Goal: Task Accomplishment & Management: Manage account settings

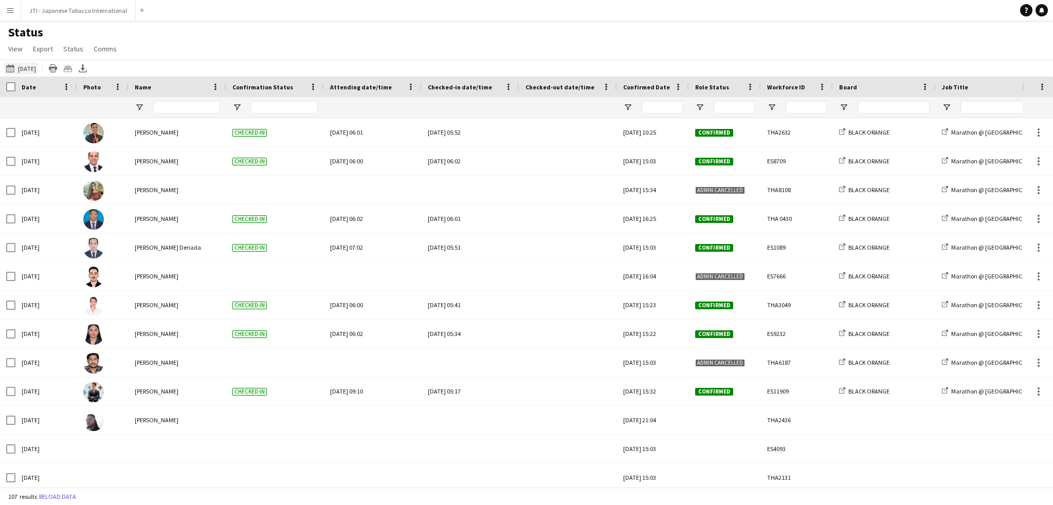
click at [38, 62] on button "This Week 08-08-2025" at bounding box center [21, 68] width 34 height 12
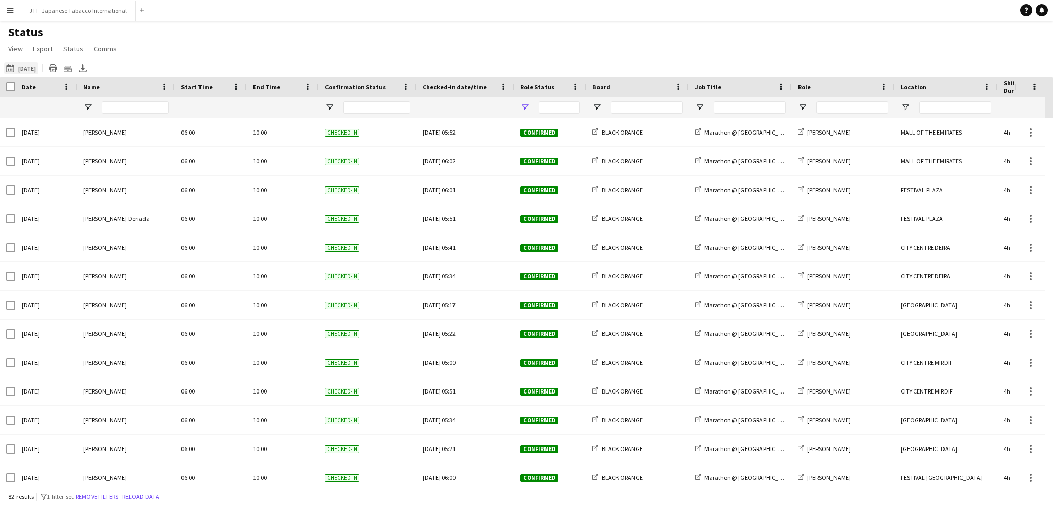
click at [38, 67] on button "This Week 08-08-2025" at bounding box center [21, 68] width 34 height 12
type input "**********"
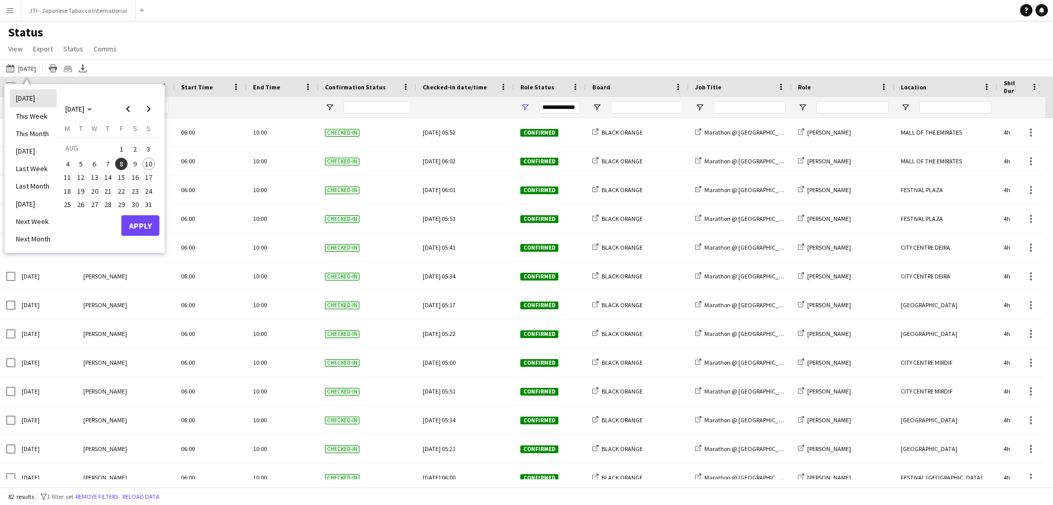
click at [23, 92] on li "[DATE]" at bounding box center [33, 97] width 47 height 17
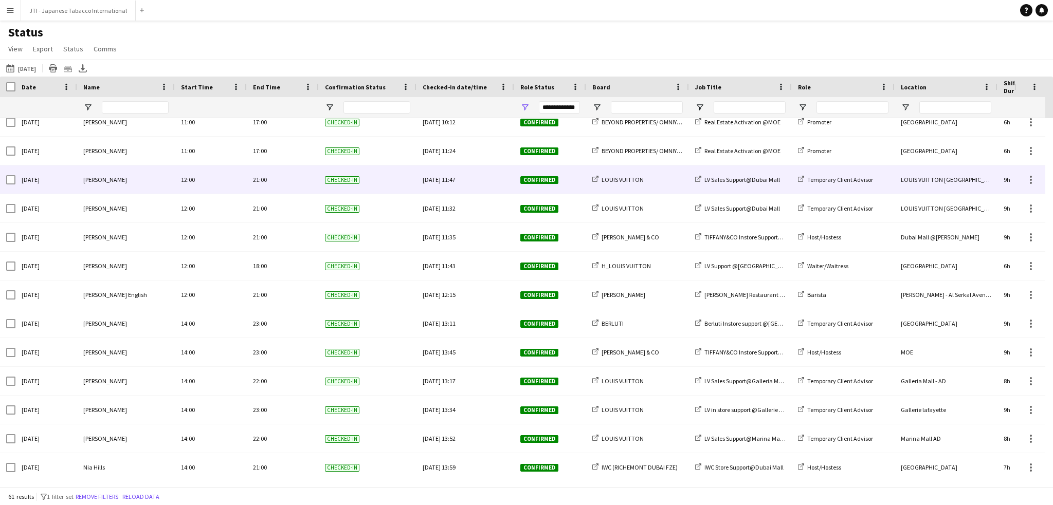
scroll to position [675, 0]
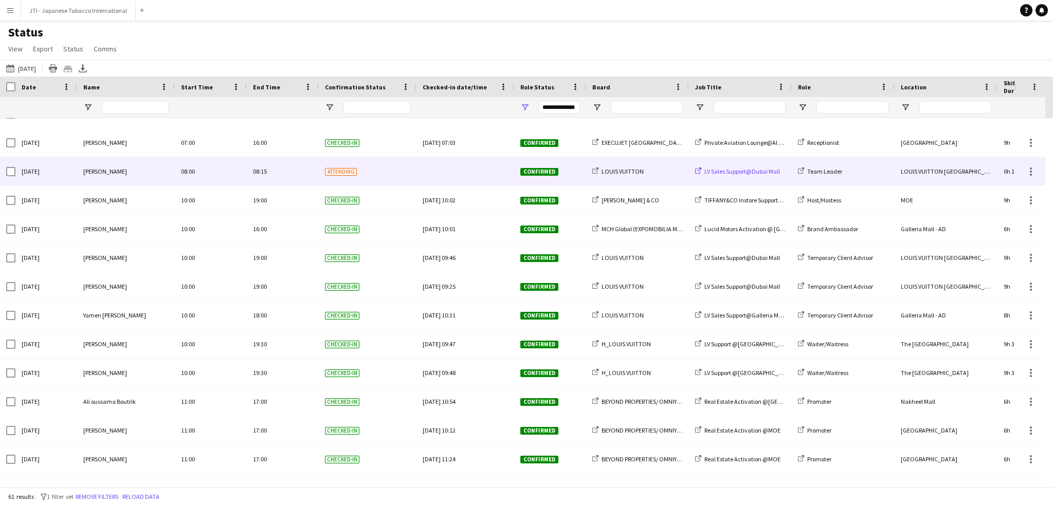
click at [738, 173] on span "LV Sales Support@Dubai Mall" at bounding box center [742, 172] width 76 height 8
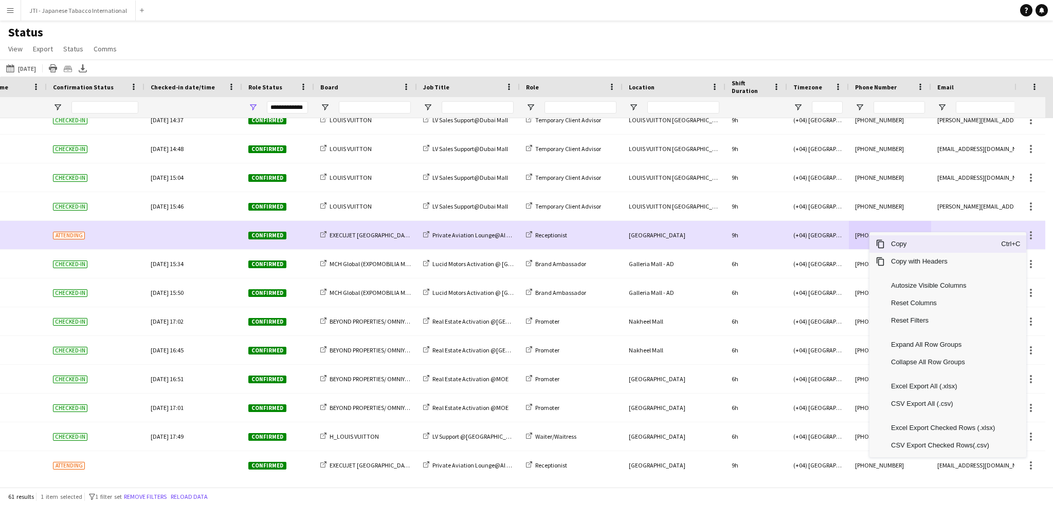
drag, startPoint x: 887, startPoint y: 248, endPoint x: 619, endPoint y: 98, distance: 307.1
click at [882, 247] on div "Copy Ctrl+C" at bounding box center [947, 243] width 157 height 17
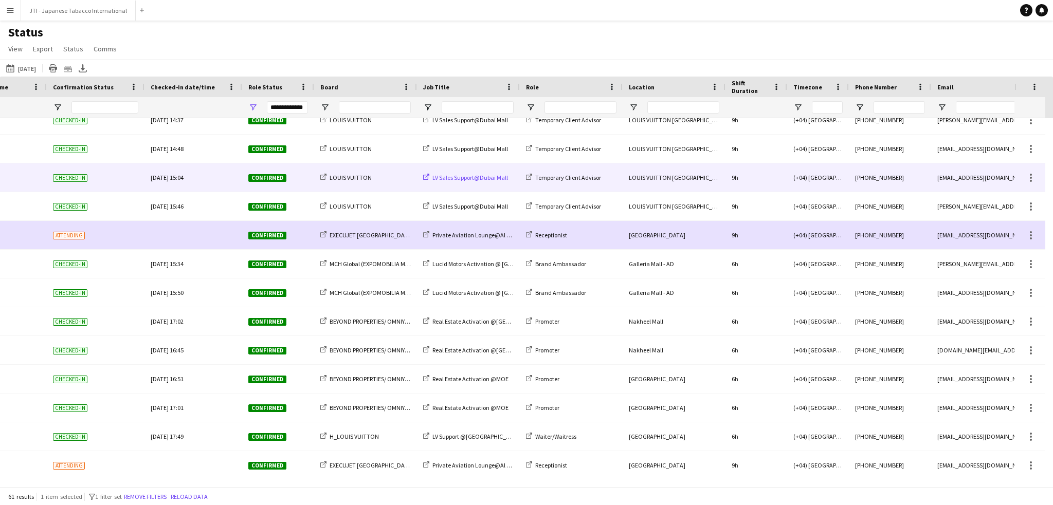
click at [489, 178] on span "LV Sales Support@Dubai Mall" at bounding box center [470, 178] width 76 height 8
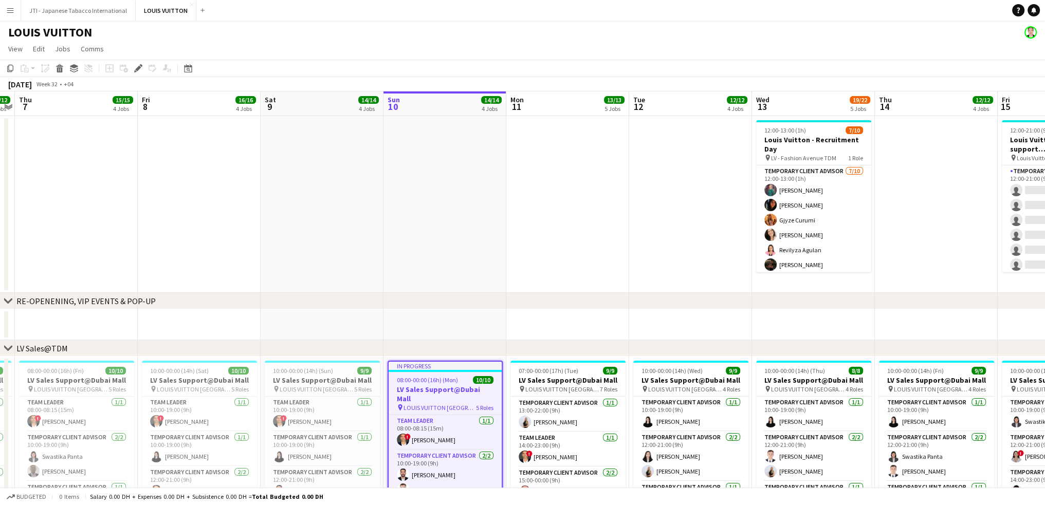
scroll to position [0, 363]
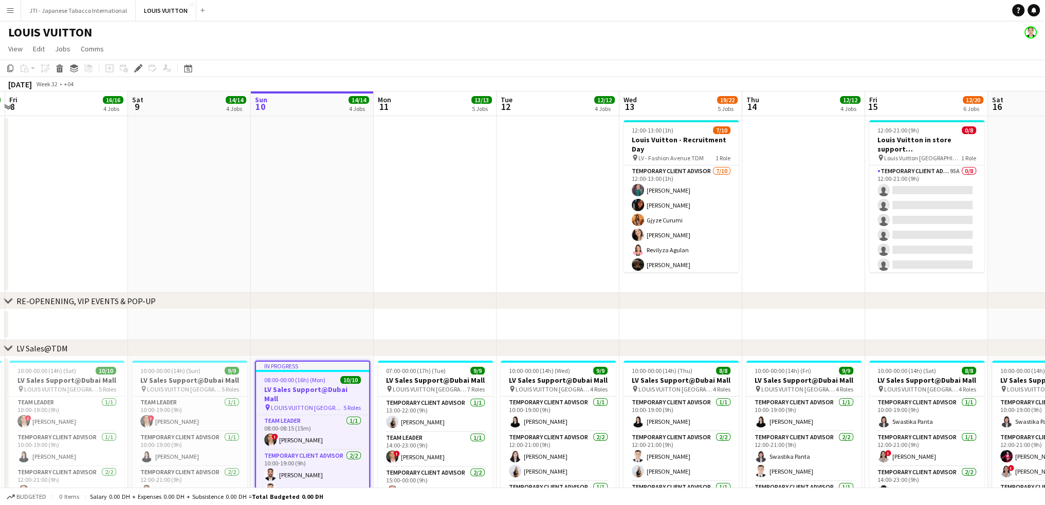
drag, startPoint x: 566, startPoint y: 243, endPoint x: 499, endPoint y: 233, distance: 67.5
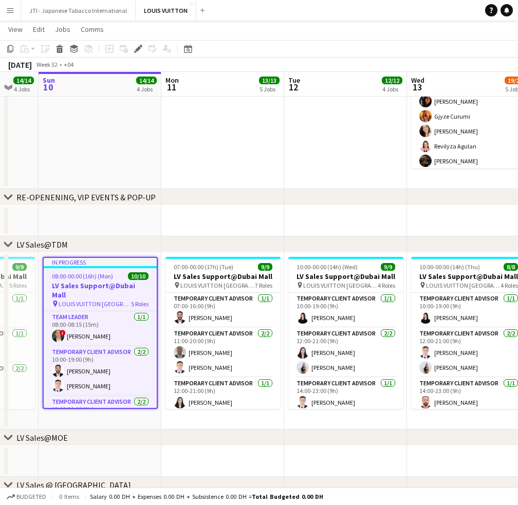
scroll to position [0, 337]
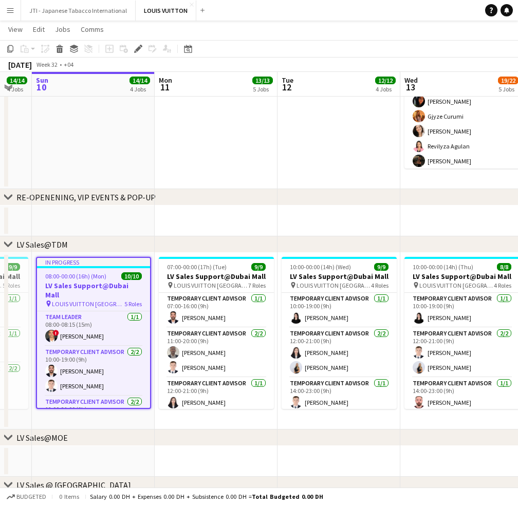
drag, startPoint x: 280, startPoint y: 374, endPoint x: 180, endPoint y: 372, distance: 99.2
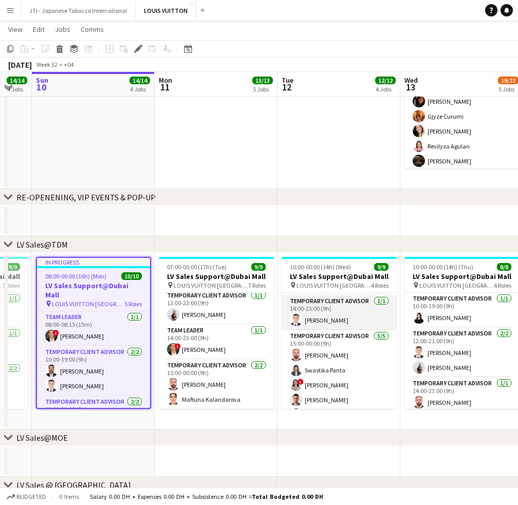
scroll to position [98, 0]
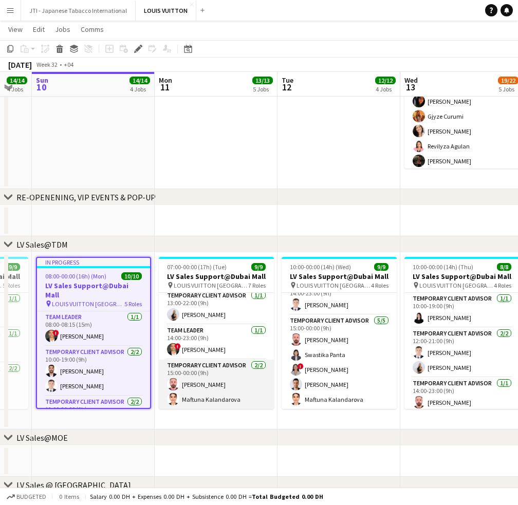
drag, startPoint x: 227, startPoint y: 351, endPoint x: 222, endPoint y: 377, distance: 26.8
click at [227, 351] on app-card-role "Team Leader 1/1 14:00-23:00 (9h) ! Fadi Makki" at bounding box center [216, 342] width 115 height 35
click at [206, 380] on app-card-role "Temporary Client Advisor [DATE] 15:00-00:00 (9h) Anas [PERSON_NAME] Maftuna [PE…" at bounding box center [216, 385] width 115 height 50
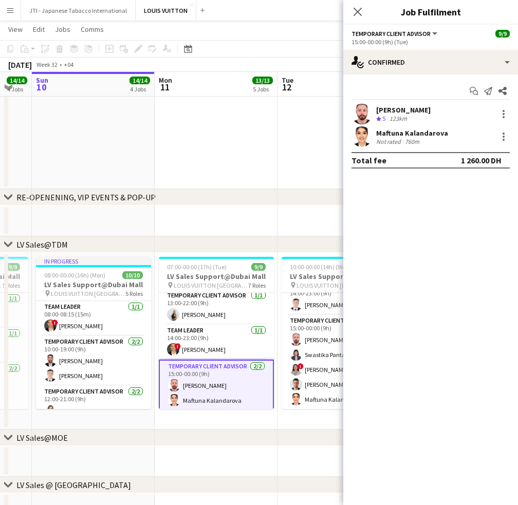
scroll to position [55, 0]
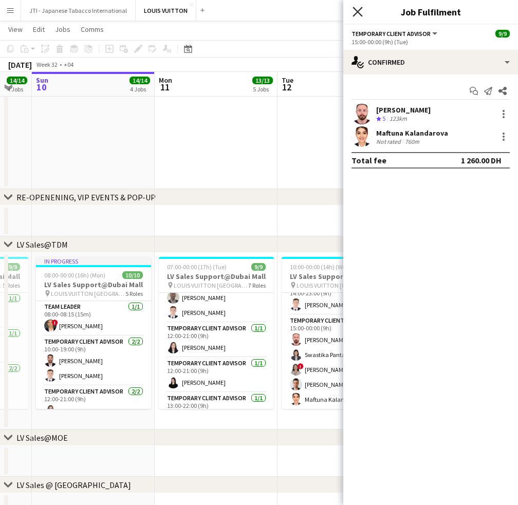
drag, startPoint x: 360, startPoint y: 10, endPoint x: 232, endPoint y: 238, distance: 261.0
click at [357, 13] on icon "Close pop-in" at bounding box center [358, 12] width 8 height 8
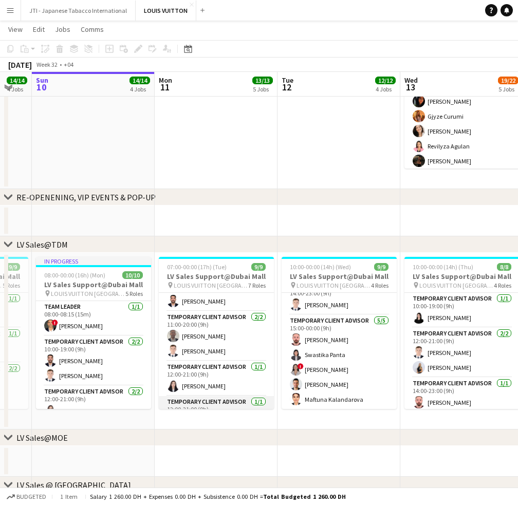
scroll to position [0, 0]
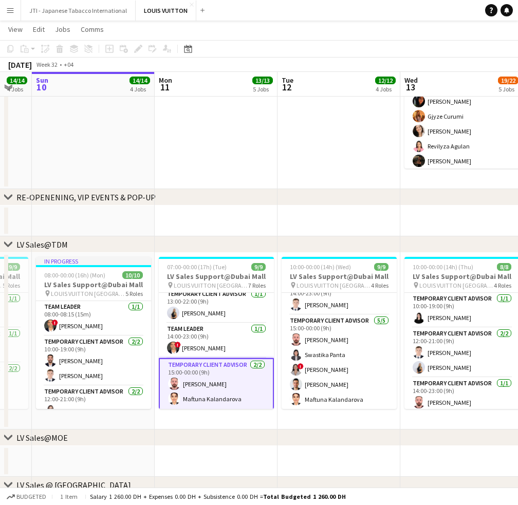
click at [219, 379] on app-card-role "Temporary Client Advisor 2/2 15:00-00:00 (9h) Anas Mohamed Nour Maftuna Kalanda…" at bounding box center [216, 384] width 115 height 52
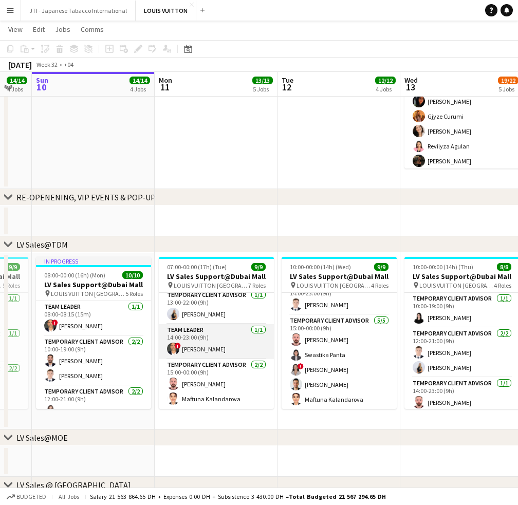
scroll to position [158, 0]
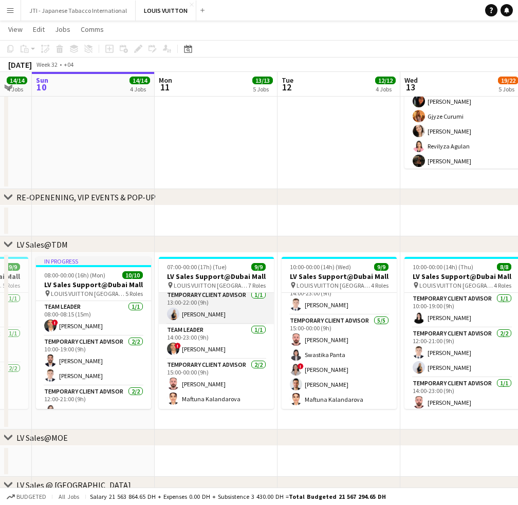
click at [241, 308] on app-card-role "Temporary Client Advisor 1/1 13:00-22:00 (9h) Natalie Chernenko" at bounding box center [216, 306] width 115 height 35
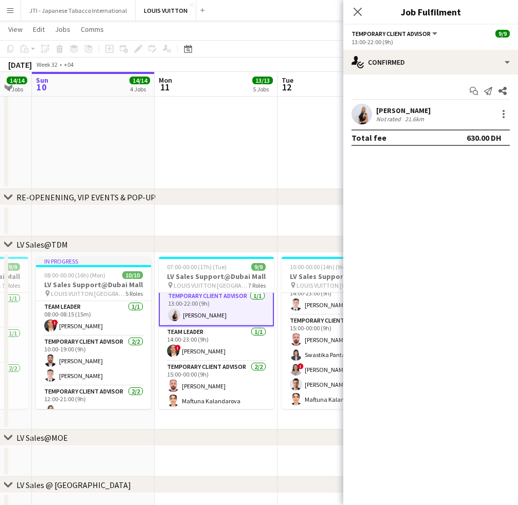
scroll to position [159, 0]
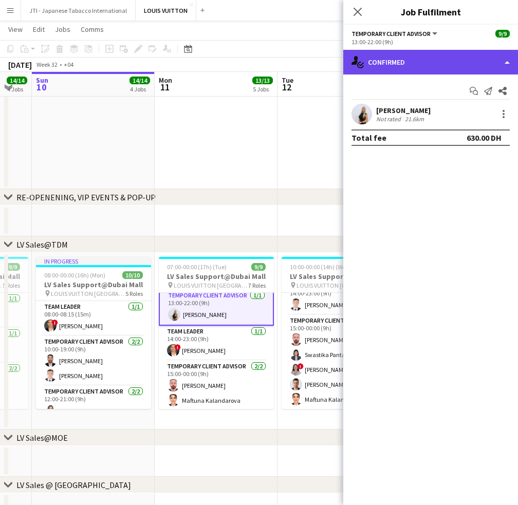
click at [434, 59] on div "single-neutral-actions-check-2 Confirmed" at bounding box center [430, 62] width 175 height 25
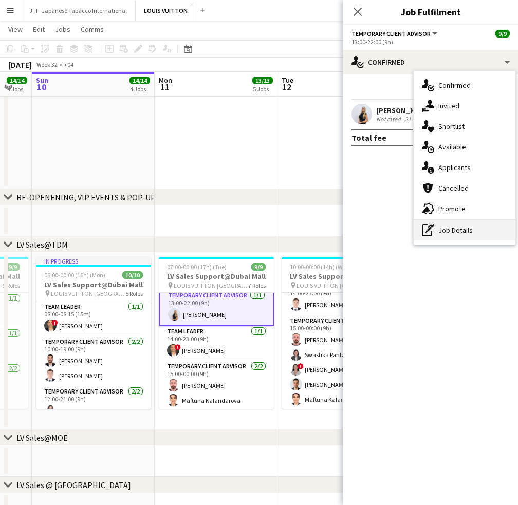
click at [446, 225] on div "pen-write Job Details" at bounding box center [465, 230] width 102 height 21
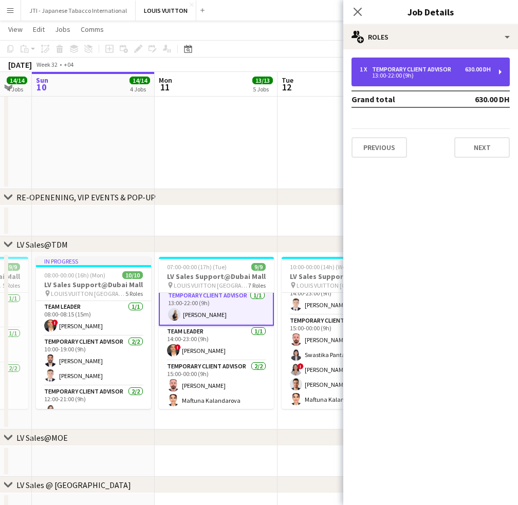
click at [412, 73] on div "13:00-22:00 (9h)" at bounding box center [425, 75] width 131 height 5
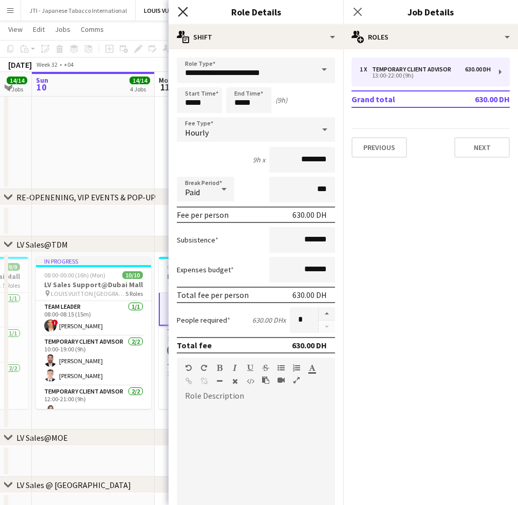
click at [179, 12] on icon "Close pop-in" at bounding box center [183, 12] width 10 height 10
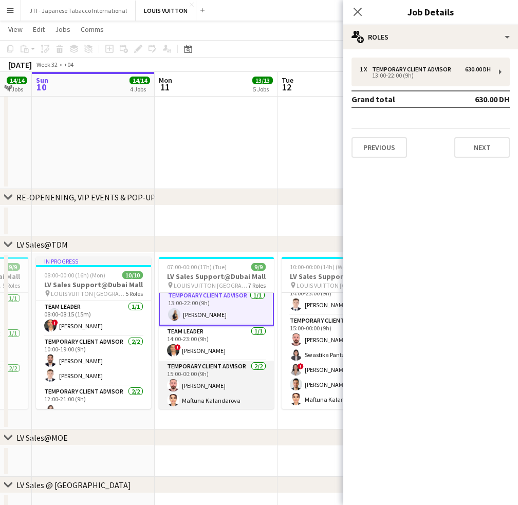
click at [195, 380] on app-card-role "Temporary Client Advisor 2/2 15:00-00:00 (9h) Anas Mohamed Nour Maftuna Kalanda…" at bounding box center [216, 386] width 115 height 50
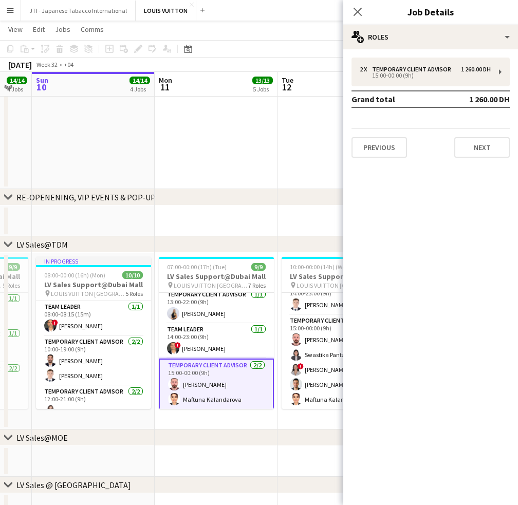
scroll to position [158, 0]
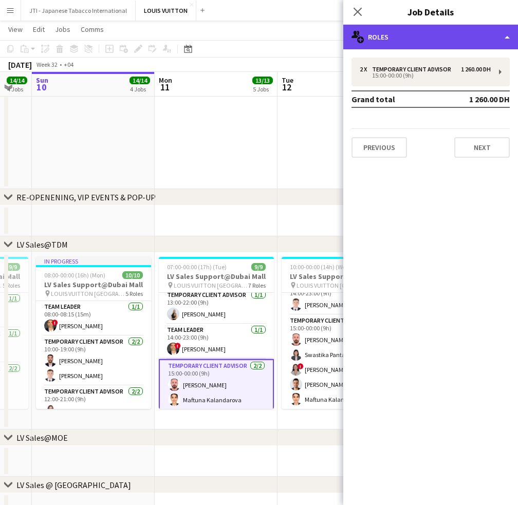
click at [438, 41] on div "multiple-users-add Roles" at bounding box center [430, 37] width 175 height 25
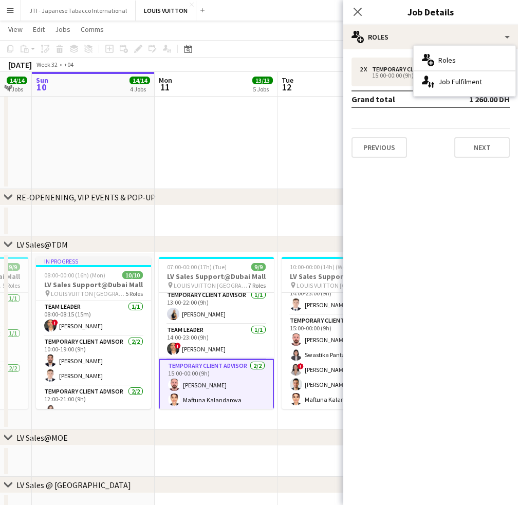
click at [211, 277] on h3 "LV Sales Support@Dubai Mall" at bounding box center [216, 276] width 115 height 9
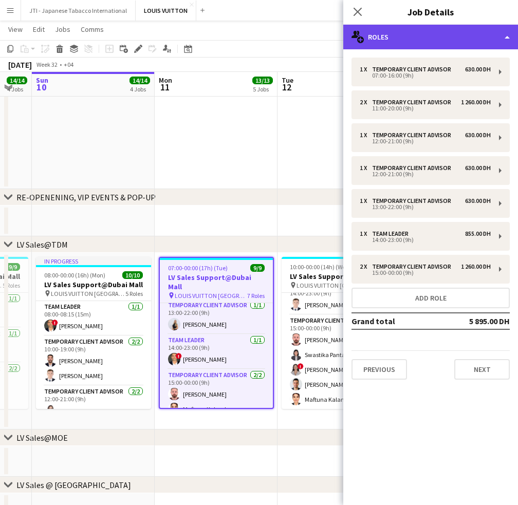
click at [446, 36] on div "multiple-users-add Roles" at bounding box center [430, 37] width 175 height 25
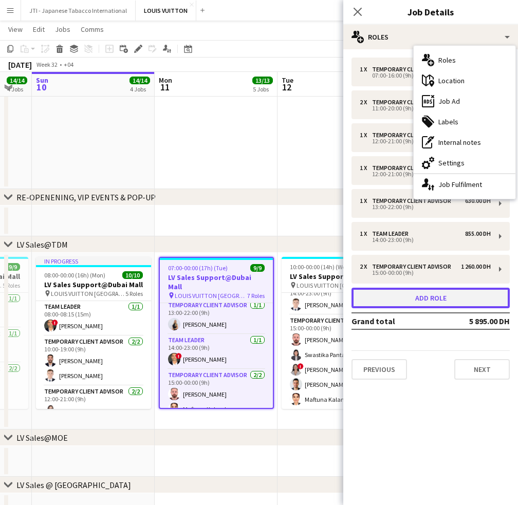
click at [380, 301] on button "Add role" at bounding box center [431, 298] width 158 height 21
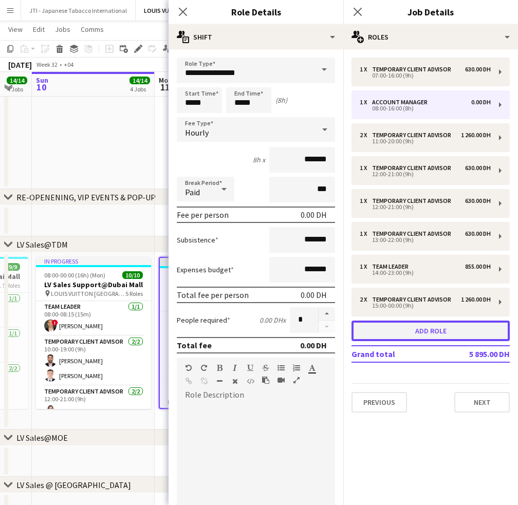
scroll to position [193, 0]
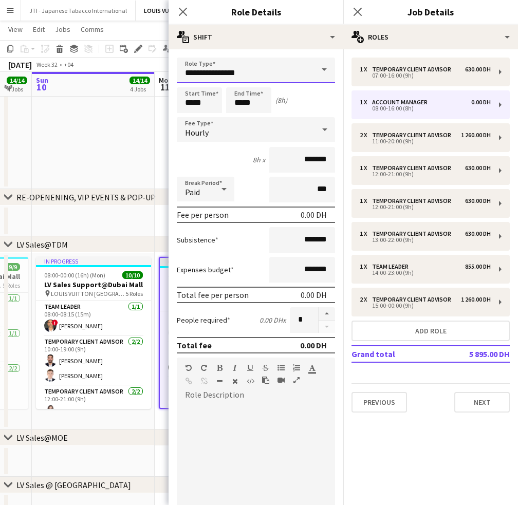
drag, startPoint x: 257, startPoint y: 71, endPoint x: 20, endPoint y: 74, distance: 237.0
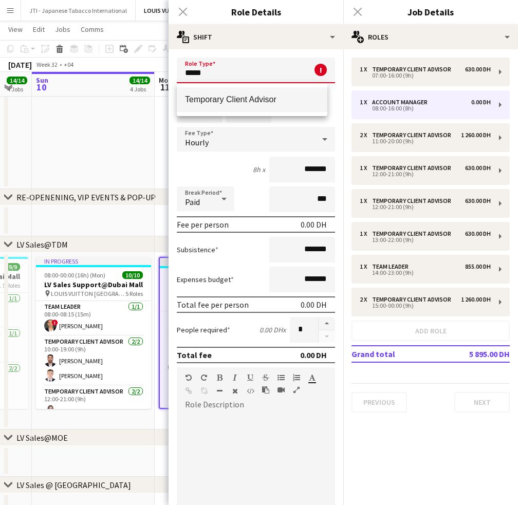
click at [231, 91] on mat-option "Temporary Client Advisor" at bounding box center [252, 99] width 151 height 25
type input "**********"
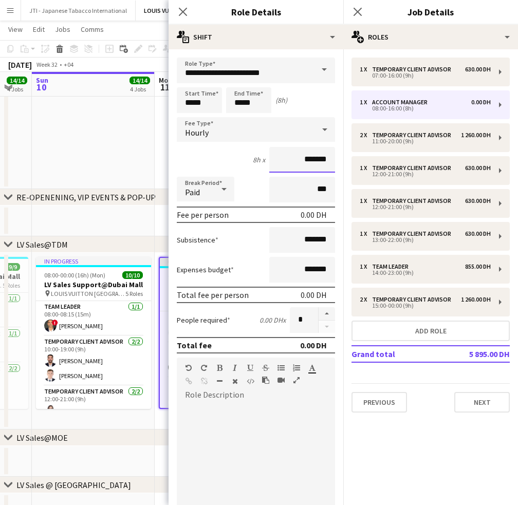
click at [269, 155] on input "*******" at bounding box center [302, 160] width 66 height 26
click at [309, 197] on input "***" at bounding box center [302, 190] width 66 height 26
type input "***"
click at [292, 158] on input "*******" at bounding box center [302, 160] width 66 height 26
type input "********"
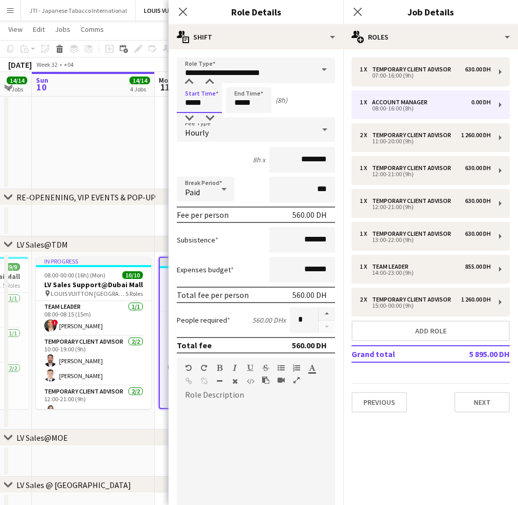
click at [193, 102] on input "*****" at bounding box center [199, 100] width 45 height 26
click at [189, 84] on div at bounding box center [189, 82] width 21 height 10
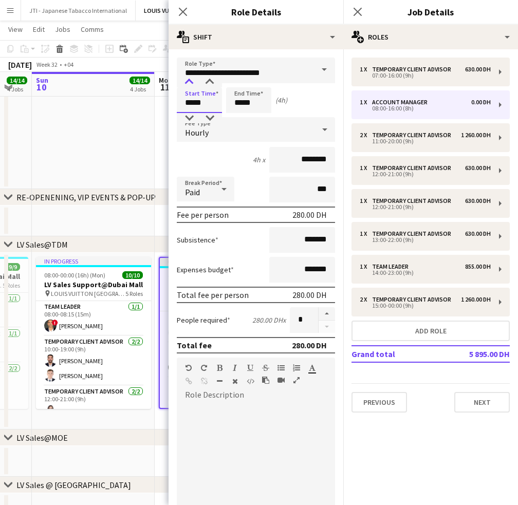
click at [189, 84] on div at bounding box center [189, 82] width 21 height 10
type input "*****"
click at [189, 84] on div at bounding box center [189, 82] width 21 height 10
click at [235, 90] on input "*****" at bounding box center [248, 100] width 45 height 26
click at [236, 73] on input "**********" at bounding box center [256, 71] width 158 height 26
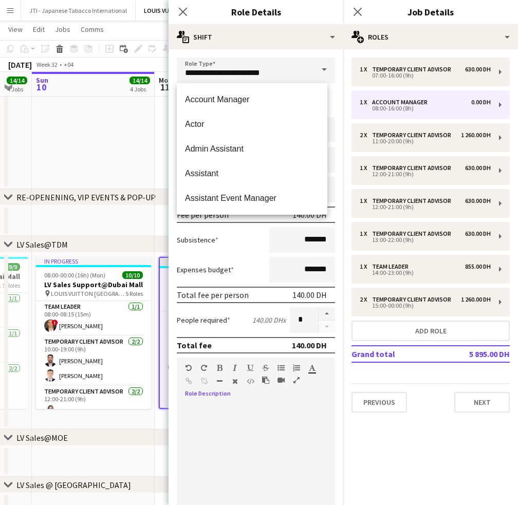
click at [224, 420] on div at bounding box center [256, 465] width 158 height 123
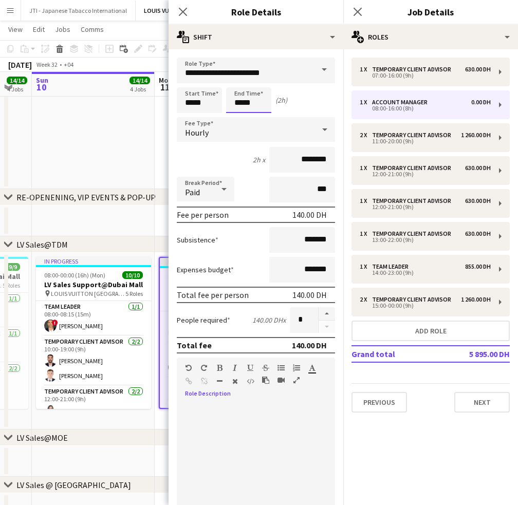
click at [239, 103] on input "*****" at bounding box center [248, 100] width 45 height 26
click at [239, 83] on div at bounding box center [238, 82] width 21 height 10
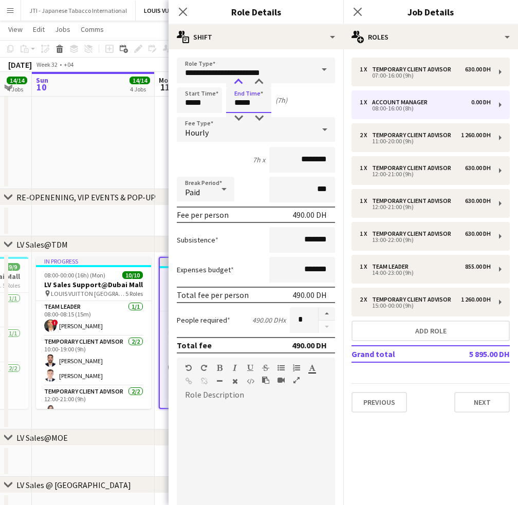
click at [239, 83] on div at bounding box center [238, 82] width 21 height 10
type input "*****"
click at [239, 83] on div at bounding box center [238, 82] width 21 height 10
click at [159, 428] on app-date-cell "Updated 07:00-00:00 (17h) (Tue) 9/10 LV Sales Support@Dubai Mall pin LOUIS VUIT…" at bounding box center [216, 341] width 123 height 177
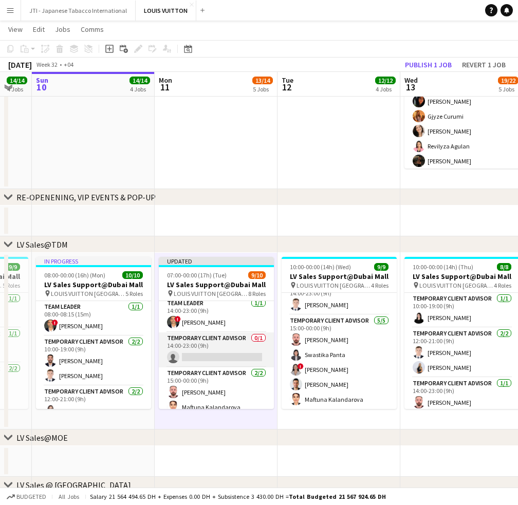
click at [214, 348] on app-card-role "Temporary Client Advisor 0/1 14:00-23:00 (9h) single-neutral-actions" at bounding box center [216, 350] width 115 height 35
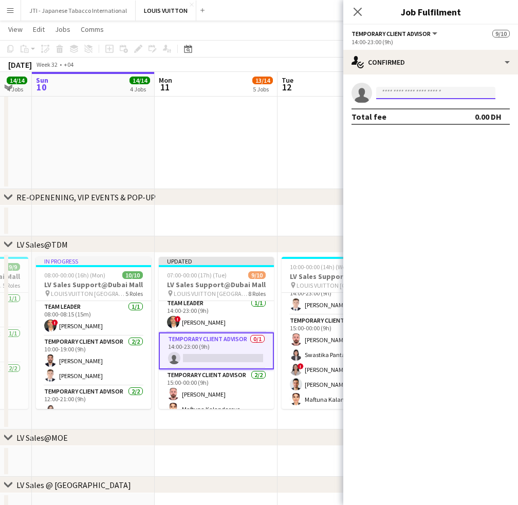
click at [428, 90] on input at bounding box center [435, 93] width 119 height 12
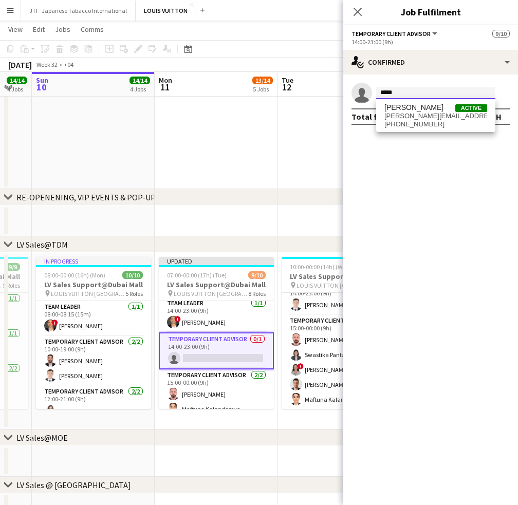
type input "*****"
click at [425, 113] on span "samer.nezha@gmail.com" at bounding box center [436, 116] width 103 height 8
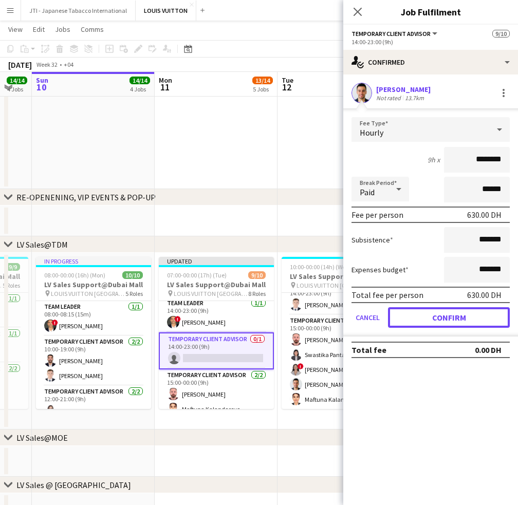
drag, startPoint x: 468, startPoint y: 318, endPoint x: 160, endPoint y: 427, distance: 326.0
click at [467, 318] on button "Confirm" at bounding box center [449, 317] width 122 height 21
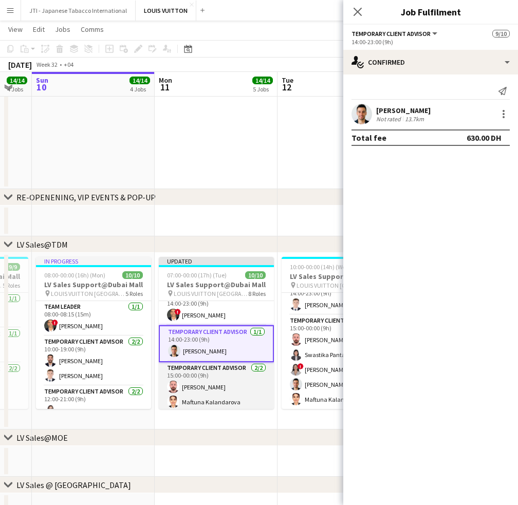
scroll to position [203, 0]
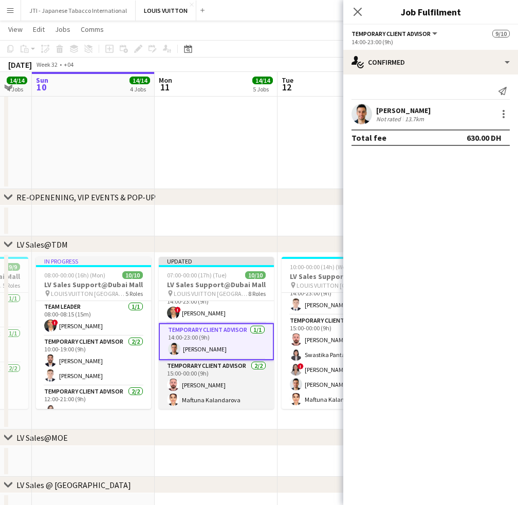
click at [234, 393] on app-card-role "Temporary Client Advisor 2/2 15:00-00:00 (9h) Anas Mohamed Nour Maftuna Kalanda…" at bounding box center [216, 385] width 115 height 50
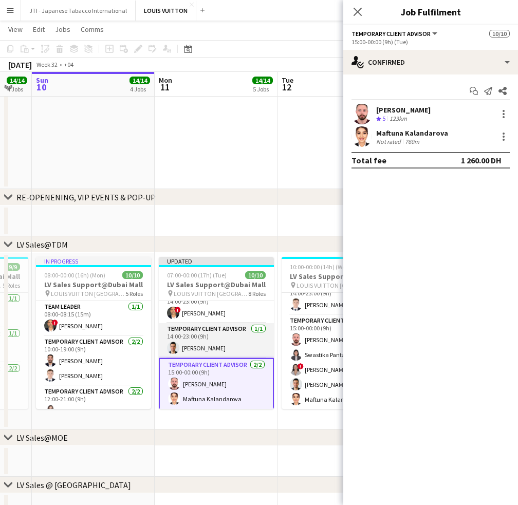
click at [237, 324] on app-card-role "Temporary Client Advisor 1/1 14:00-23:00 (9h) Samer Nezha" at bounding box center [216, 340] width 115 height 35
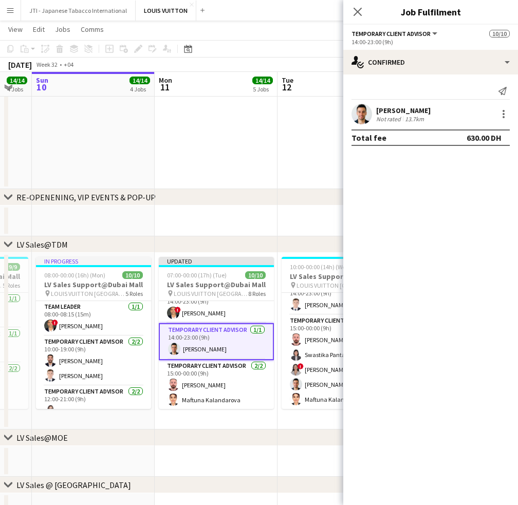
click at [218, 439] on div "chevron-right LV Sales@MOE" at bounding box center [259, 438] width 518 height 16
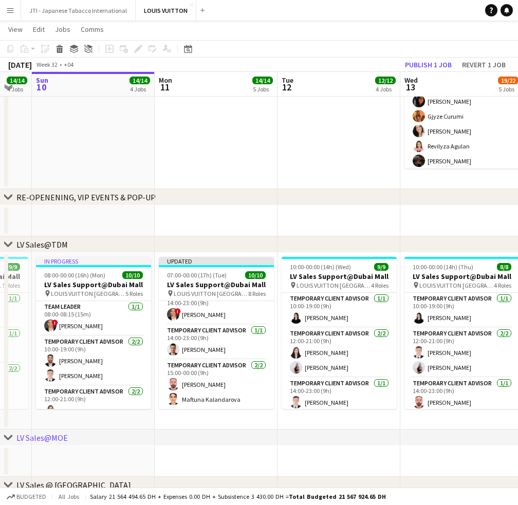
scroll to position [0, 425]
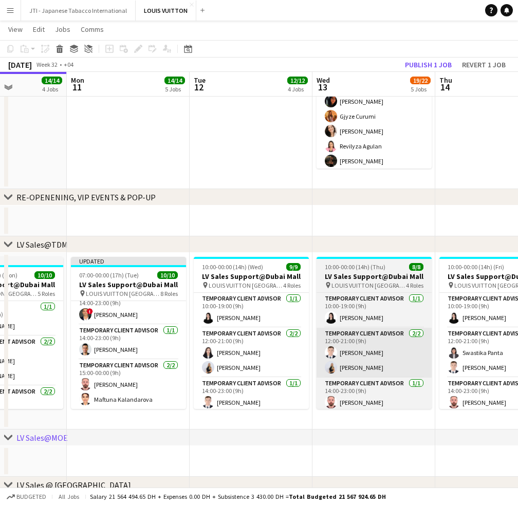
drag, startPoint x: 323, startPoint y: 365, endPoint x: 318, endPoint y: 362, distance: 5.6
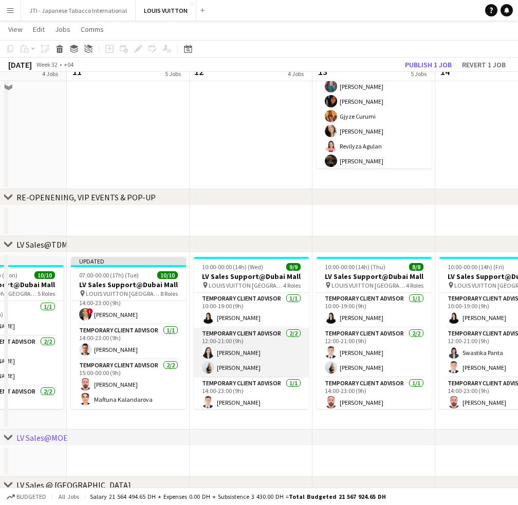
scroll to position [31, 0]
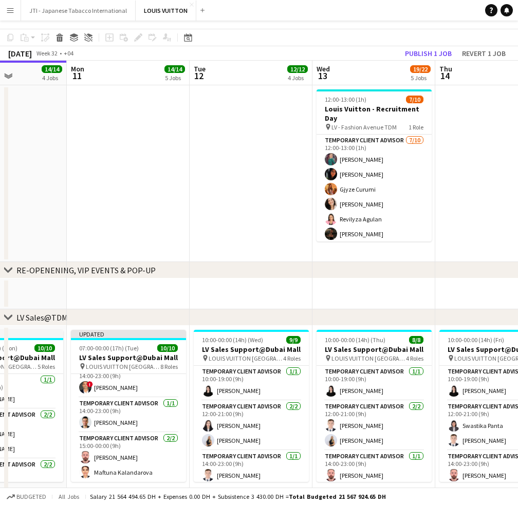
click at [263, 262] on app-date-cell at bounding box center [251, 173] width 123 height 177
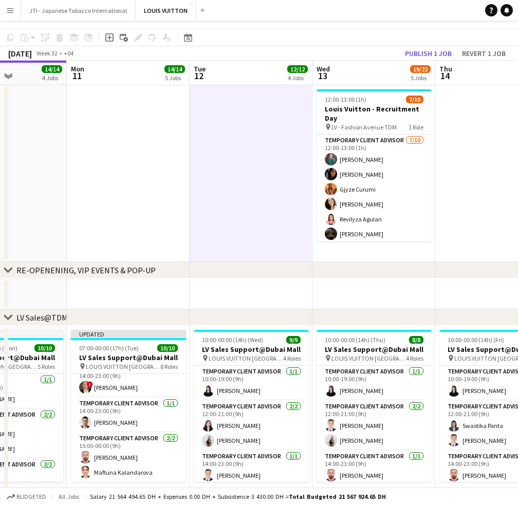
click at [213, 309] on app-date-cell at bounding box center [251, 294] width 123 height 31
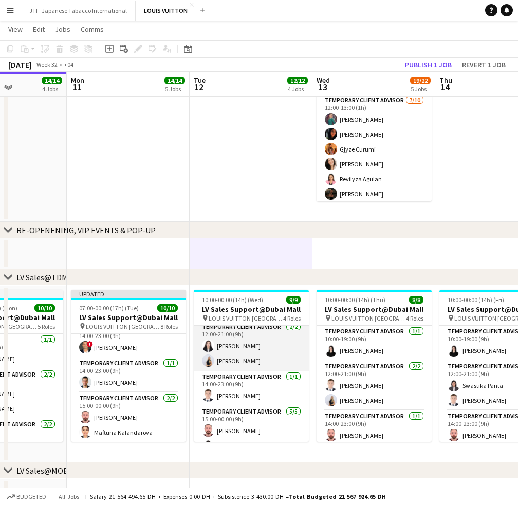
scroll to position [0, 0]
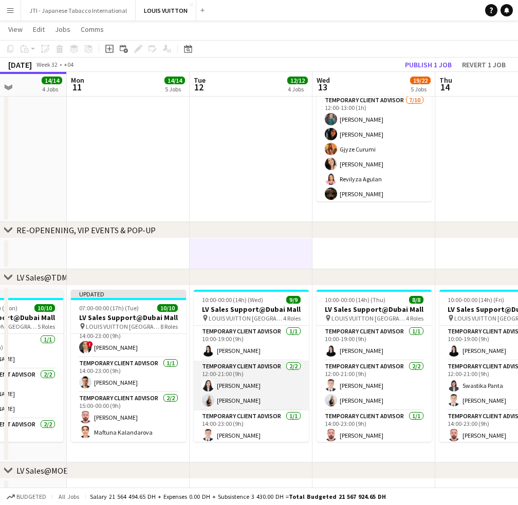
click at [252, 396] on app-card-role "Temporary Client Advisor 2/2 12:00-21:00 (9h) Kai Deng Natalie Chernenko" at bounding box center [251, 386] width 115 height 50
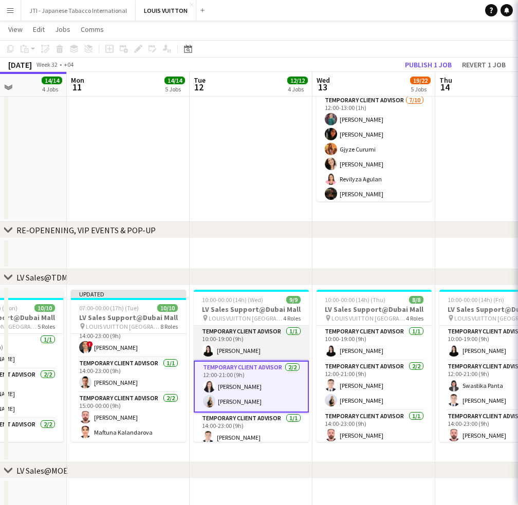
click at [254, 352] on app-card-role "Temporary Client Advisor 1/1 10:00-19:00 (9h) Maria Leicovici" at bounding box center [251, 343] width 115 height 35
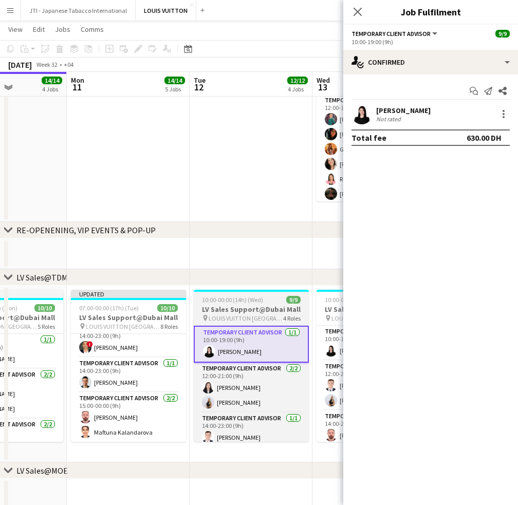
click at [258, 313] on h3 "LV Sales Support@Dubai Mall" at bounding box center [251, 309] width 115 height 9
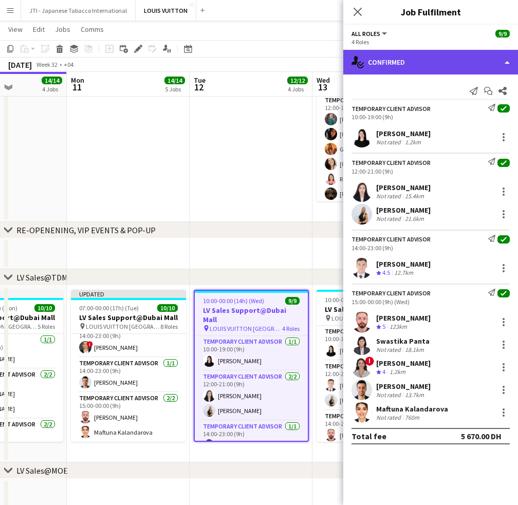
click at [442, 65] on div "single-neutral-actions-check-2 Confirmed" at bounding box center [430, 62] width 175 height 25
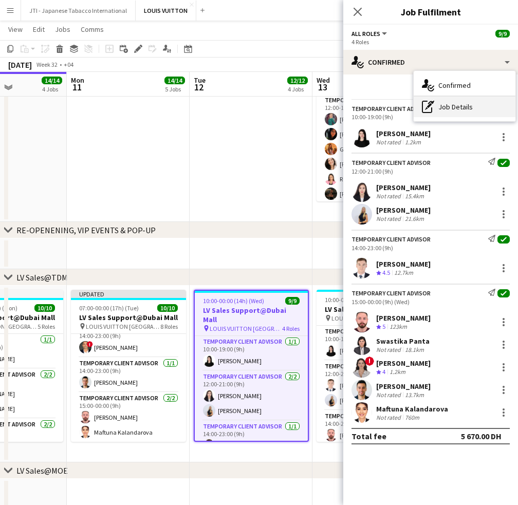
click at [451, 109] on div "pen-write Job Details" at bounding box center [465, 107] width 102 height 21
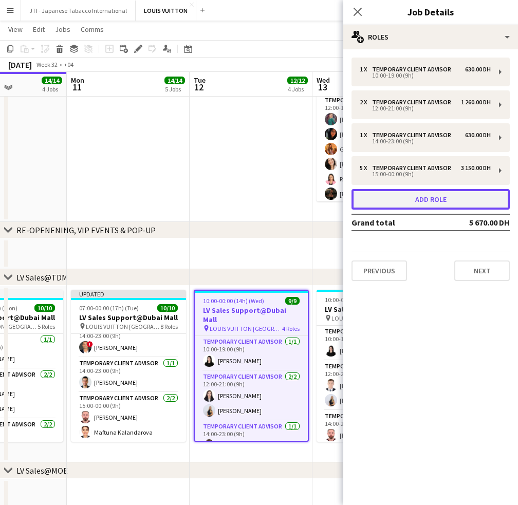
click at [420, 201] on button "Add role" at bounding box center [431, 199] width 158 height 21
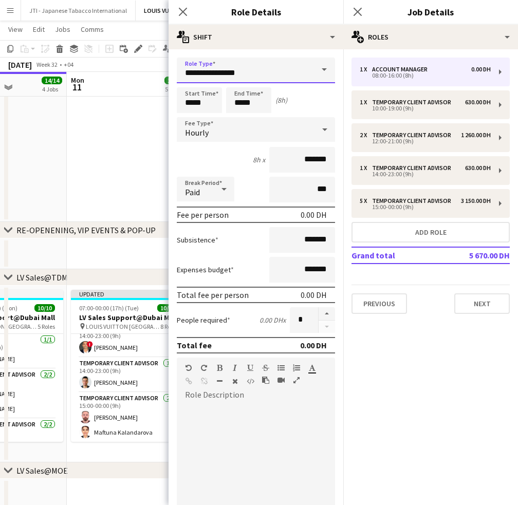
drag, startPoint x: 202, startPoint y: 76, endPoint x: 72, endPoint y: 67, distance: 130.3
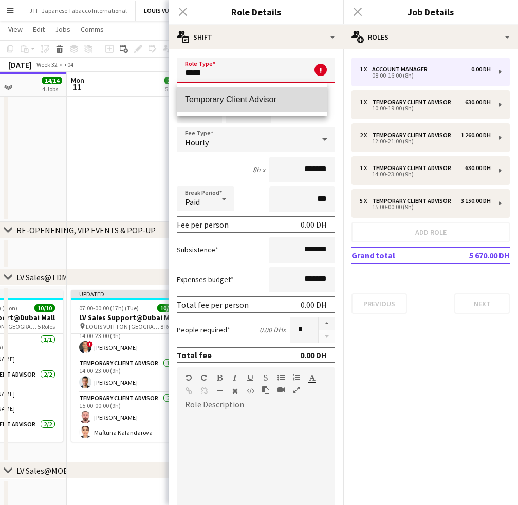
click at [218, 94] on mat-option "Temporary Client Advisor" at bounding box center [252, 99] width 151 height 25
type input "**********"
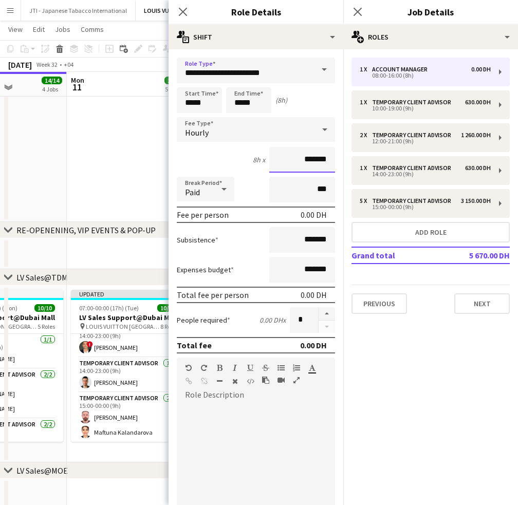
click at [278, 161] on input "*******" at bounding box center [302, 160] width 66 height 26
type input "********"
click at [186, 97] on input "*****" at bounding box center [199, 100] width 45 height 26
type input "*****"
click at [189, 117] on div at bounding box center [189, 118] width 21 height 10
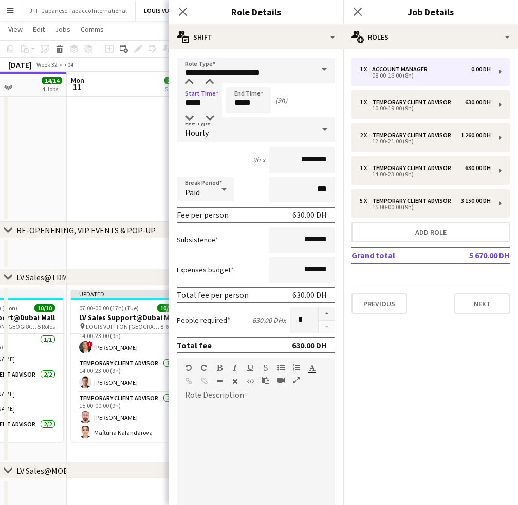
click at [421, 358] on mat-expansion-panel "pencil3 General details 1 x Account Manager 0.00 DH 08:00-16:00 (8h) 1 x Tempor…" at bounding box center [430, 277] width 175 height 456
click at [301, 94] on div "Start Time ***** End Time ***** (9h)" at bounding box center [256, 100] width 158 height 26
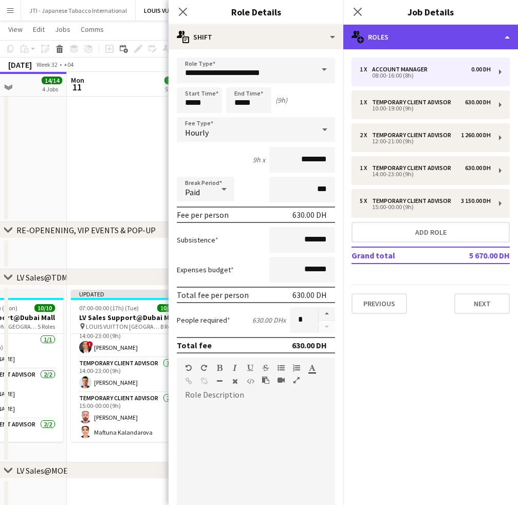
click at [413, 39] on div "multiple-users-add Roles" at bounding box center [430, 37] width 175 height 25
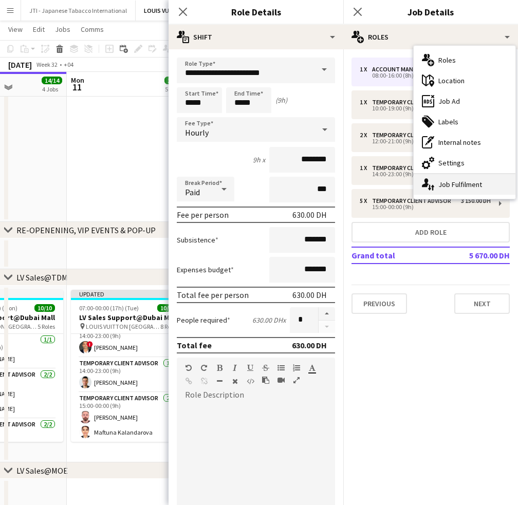
click at [430, 184] on icon "single-neutral-actions-up-down" at bounding box center [428, 184] width 12 height 12
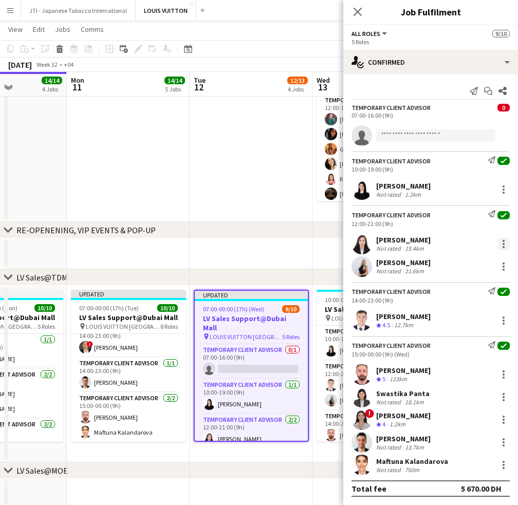
click at [504, 243] on div at bounding box center [504, 244] width 2 height 2
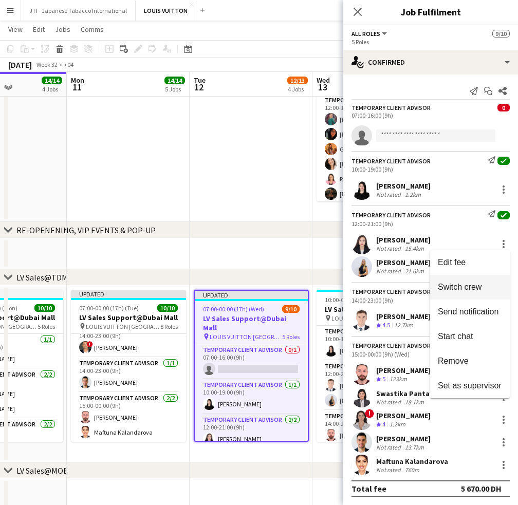
drag, startPoint x: 473, startPoint y: 287, endPoint x: 446, endPoint y: 217, distance: 75.0
click at [472, 287] on span "Switch crew" at bounding box center [460, 287] width 44 height 9
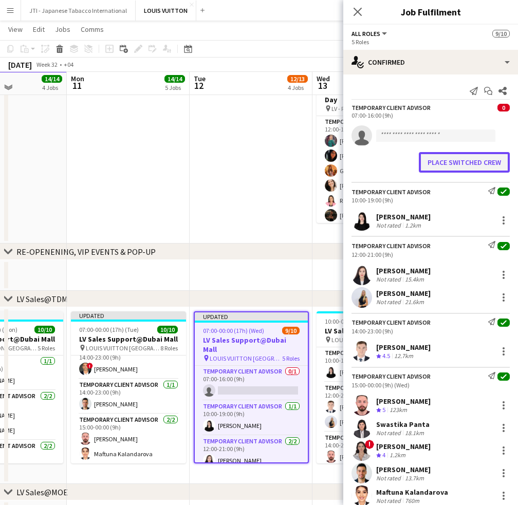
click at [469, 166] on button "Place switched crew" at bounding box center [464, 162] width 91 height 21
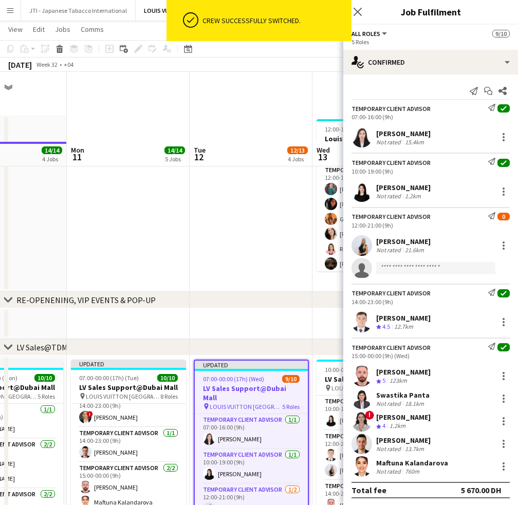
scroll to position [70, 0]
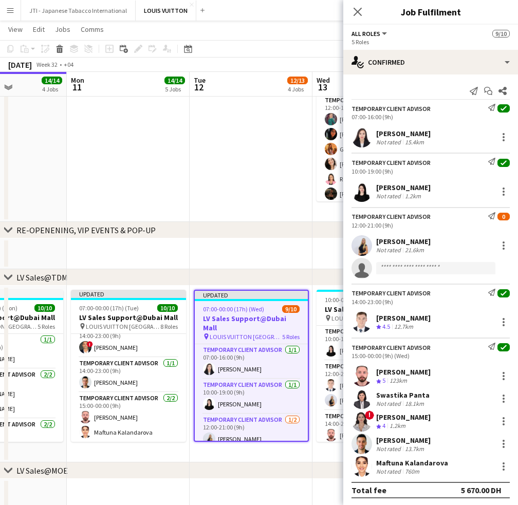
drag, startPoint x: 269, startPoint y: 394, endPoint x: 191, endPoint y: 422, distance: 83.1
click at [269, 393] on app-card-role "Temporary Client Advisor 1/1 10:00-19:00 (9h) Maria Leicovici" at bounding box center [251, 396] width 113 height 35
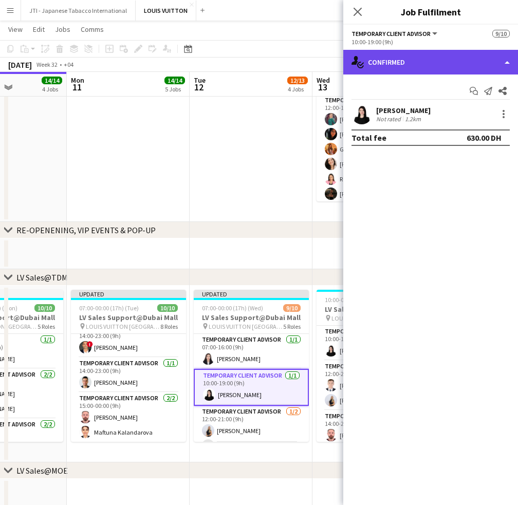
click at [459, 71] on div "single-neutral-actions-check-2 Confirmed" at bounding box center [430, 62] width 175 height 25
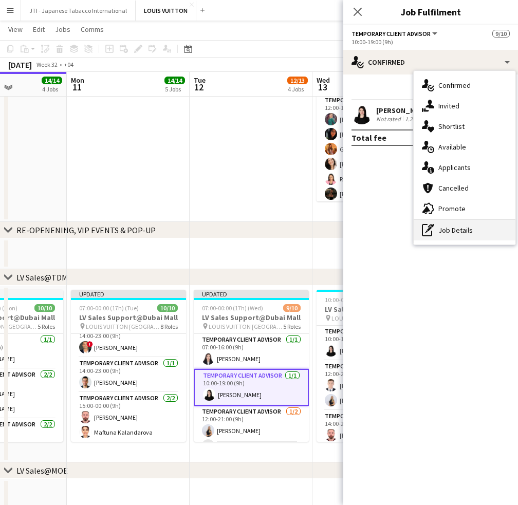
click at [465, 226] on div "pen-write Job Details" at bounding box center [465, 230] width 102 height 21
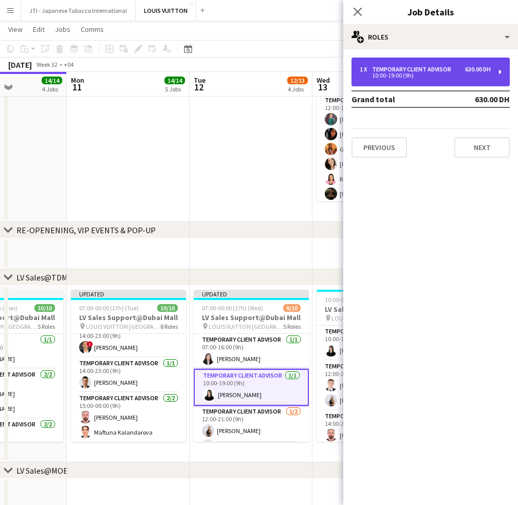
click at [472, 74] on div "10:00-19:00 (9h)" at bounding box center [425, 75] width 131 height 5
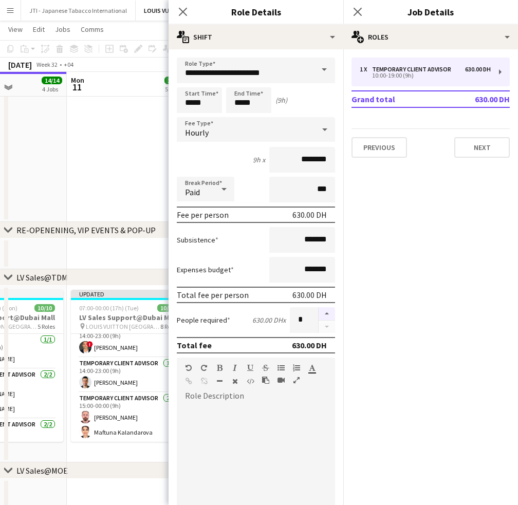
click at [320, 313] on button "button" at bounding box center [327, 313] width 16 height 13
type input "*"
click at [185, 5] on div "Close pop-in" at bounding box center [183, 12] width 29 height 24
click at [184, 10] on icon at bounding box center [183, 12] width 10 height 10
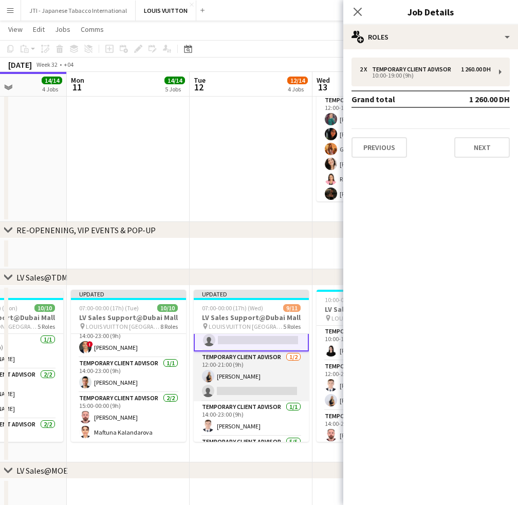
scroll to position [103, 0]
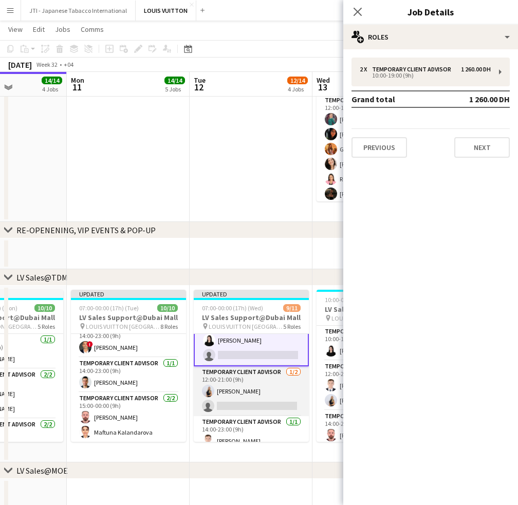
click at [270, 392] on app-card-role "Temporary Client Advisor 1/2 12:00-21:00 (9h) Natalie Chernenko single-neutral-…" at bounding box center [251, 392] width 115 height 50
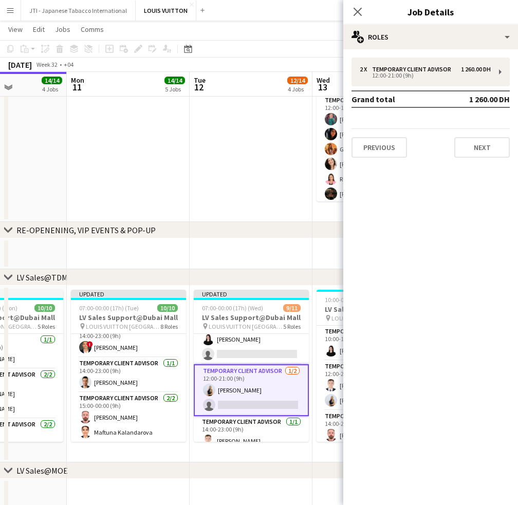
scroll to position [53, 0]
drag, startPoint x: 269, startPoint y: 400, endPoint x: 271, endPoint y: 394, distance: 6.5
click at [269, 399] on app-card-role "Temporary Client Advisor 1/2 12:00-21:00 (9h) Natalie Chernenko single-neutral-…" at bounding box center [251, 392] width 115 height 52
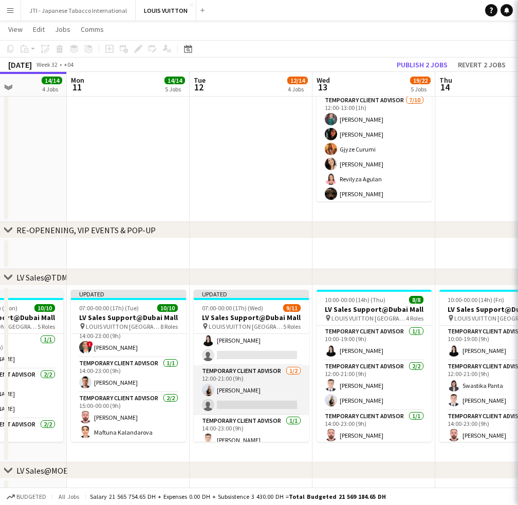
click at [271, 394] on app-card-role "Temporary Client Advisor 1/2 12:00-21:00 (9h) Natalie Chernenko single-neutral-…" at bounding box center [251, 391] width 115 height 50
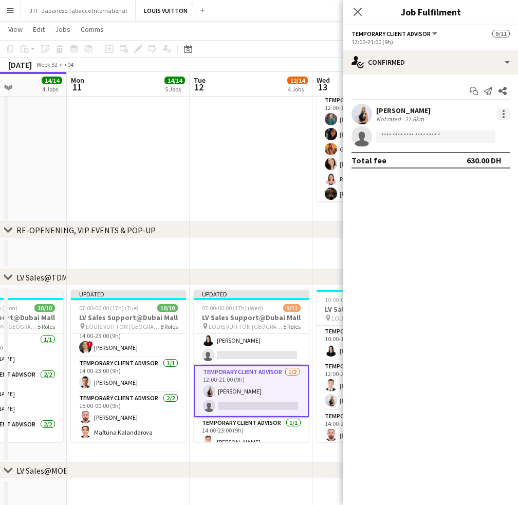
click at [501, 116] on div at bounding box center [504, 114] width 12 height 12
drag, startPoint x: 481, startPoint y: 160, endPoint x: 379, endPoint y: 252, distance: 137.2
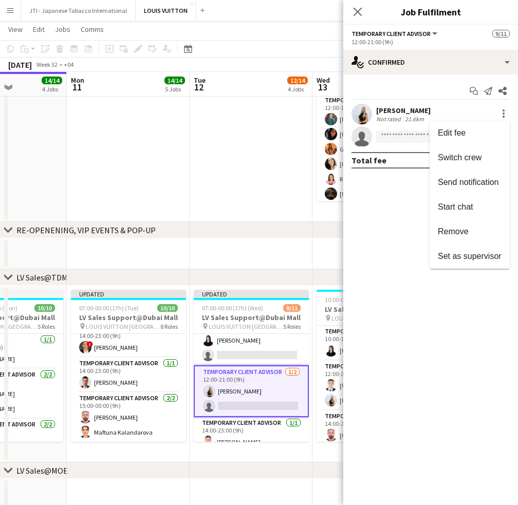
click at [480, 160] on span "Switch crew" at bounding box center [460, 157] width 44 height 9
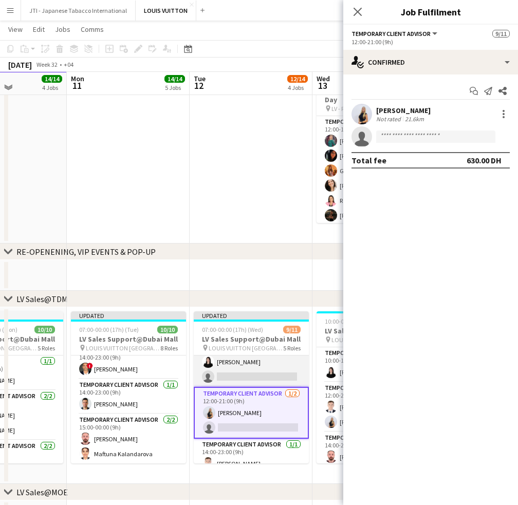
click at [245, 370] on app-card-role "Temporary Client Advisor 1/2 10:00-19:00 (9h) Maria Leicovici single-neutral-ac…" at bounding box center [251, 362] width 115 height 50
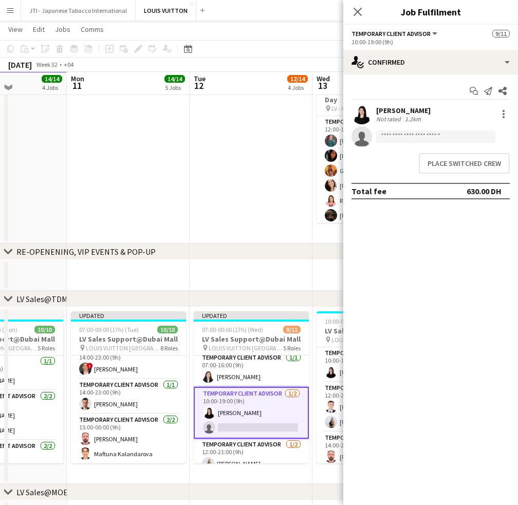
scroll to position [3, 0]
click at [452, 171] on button "Place switched crew" at bounding box center [464, 163] width 91 height 21
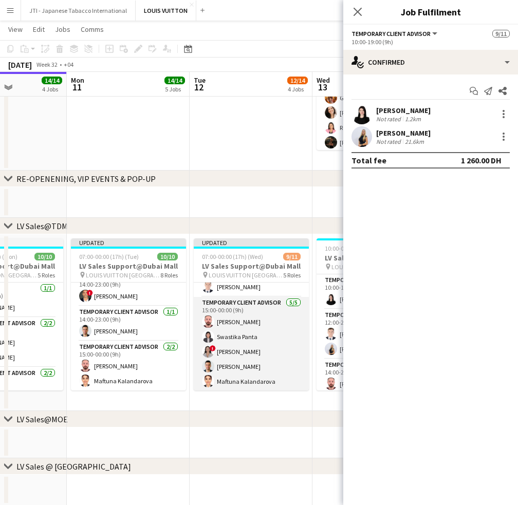
scroll to position [54, 0]
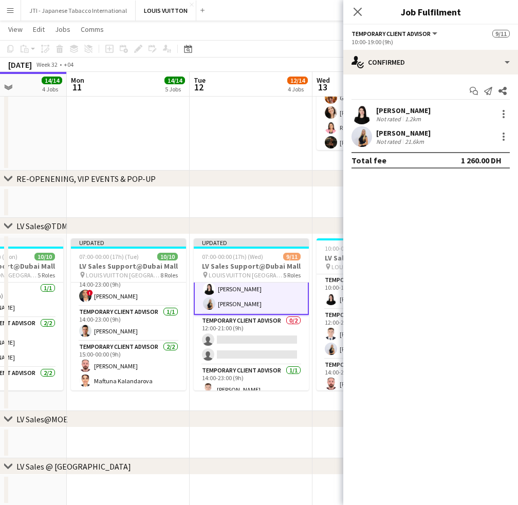
drag, startPoint x: 266, startPoint y: 348, endPoint x: 383, endPoint y: 98, distance: 276.0
click at [266, 347] on app-card-role "Temporary Client Advisor 0/2 12:00-21:00 (9h) single-neutral-actions single-neu…" at bounding box center [251, 340] width 115 height 50
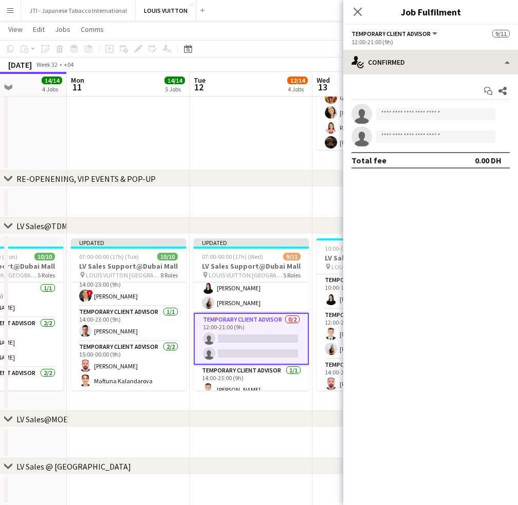
scroll to position [53, 0]
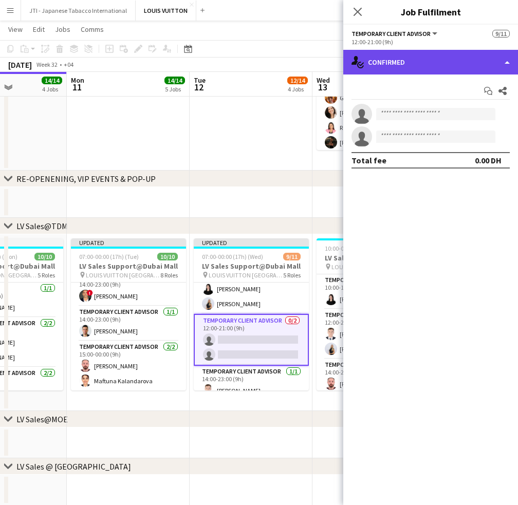
click at [417, 65] on div "single-neutral-actions-check-2 Confirmed" at bounding box center [430, 62] width 175 height 25
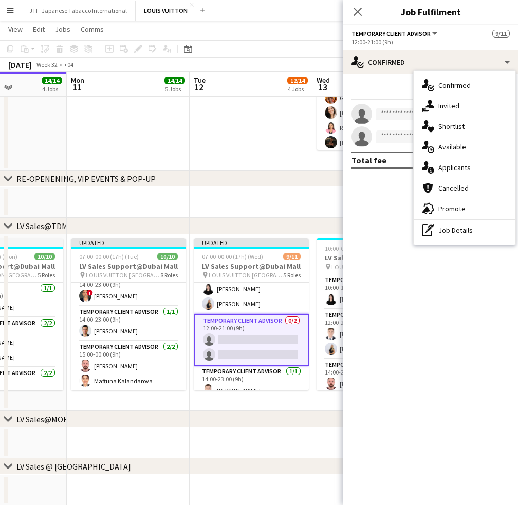
drag, startPoint x: 446, startPoint y: 244, endPoint x: 446, endPoint y: 238, distance: 6.2
click at [446, 241] on div "single-neutral-actions-check-2 Confirmed single-neutral-actions-share-1 Invited…" at bounding box center [465, 158] width 102 height 174
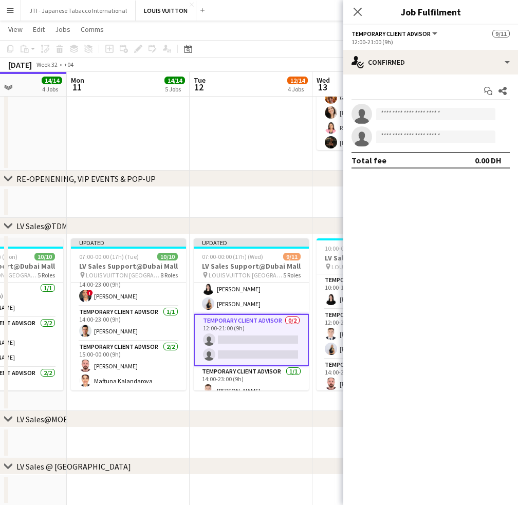
click at [446, 237] on mat-expansion-panel "check Confirmed Start chat Share single-neutral-actions single-neutral-actions …" at bounding box center [430, 290] width 175 height 431
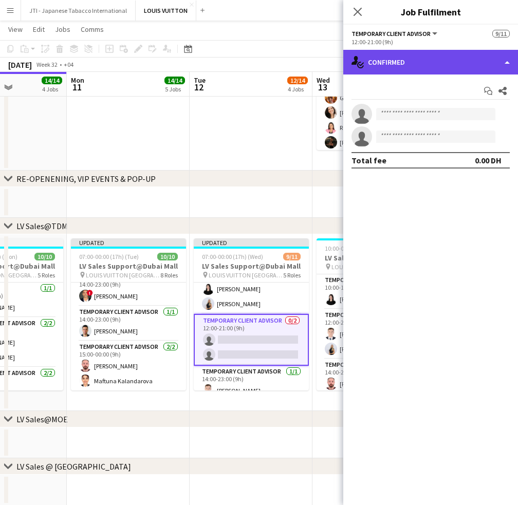
click at [448, 59] on div "single-neutral-actions-check-2 Confirmed" at bounding box center [430, 62] width 175 height 25
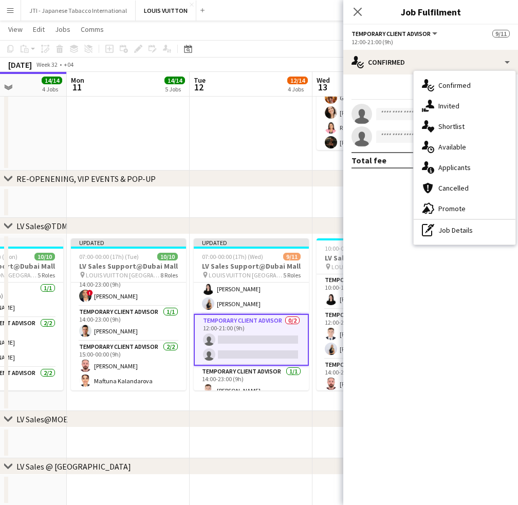
click at [465, 238] on div "pen-write Job Details" at bounding box center [465, 230] width 102 height 21
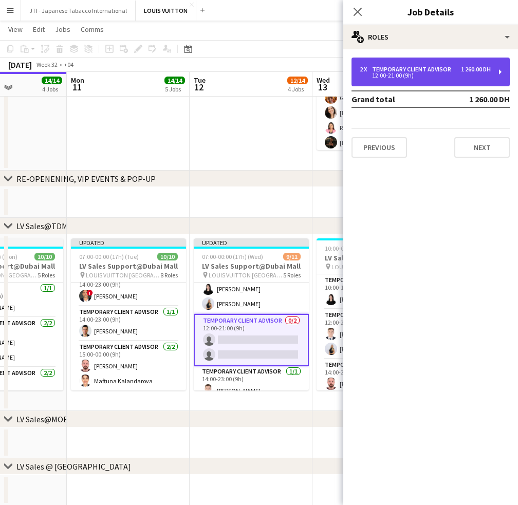
click at [379, 67] on div "Temporary Client Advisor" at bounding box center [413, 69] width 83 height 7
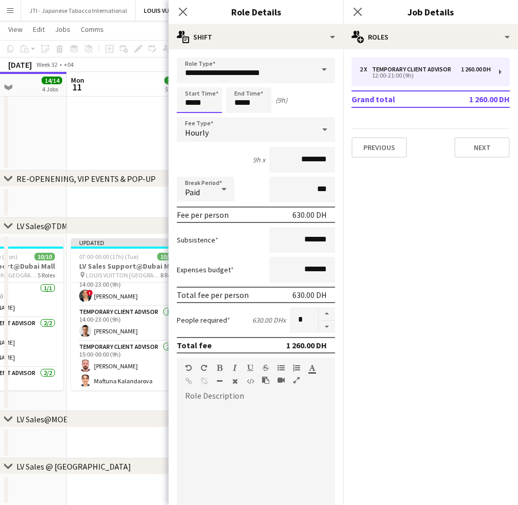
click at [200, 96] on input "*****" at bounding box center [199, 100] width 45 height 26
type input "*****"
click at [187, 115] on div at bounding box center [189, 118] width 21 height 10
click at [241, 97] on input "*****" at bounding box center [248, 100] width 45 height 26
type input "*****"
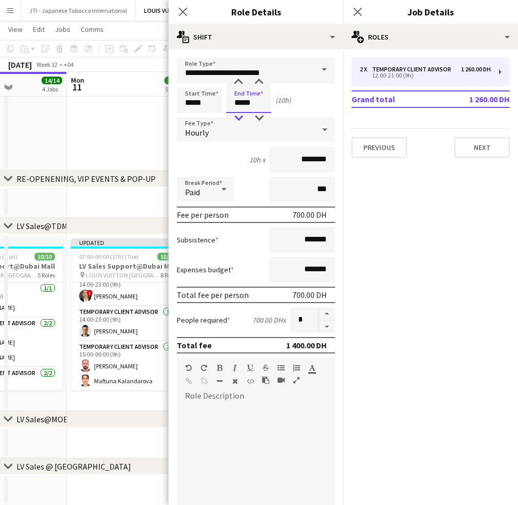
click at [239, 119] on div at bounding box center [238, 118] width 21 height 10
click at [183, 12] on icon at bounding box center [183, 12] width 10 height 10
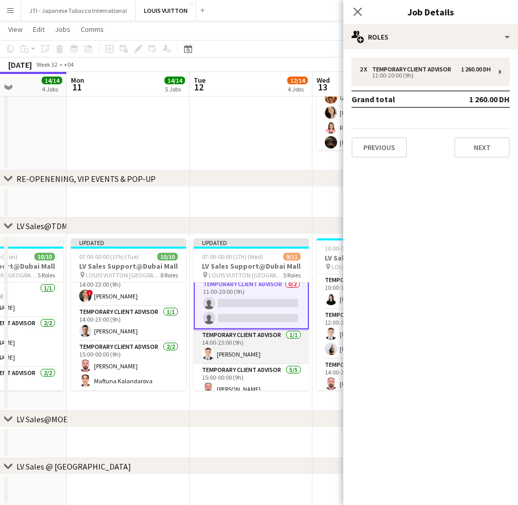
scroll to position [105, 0]
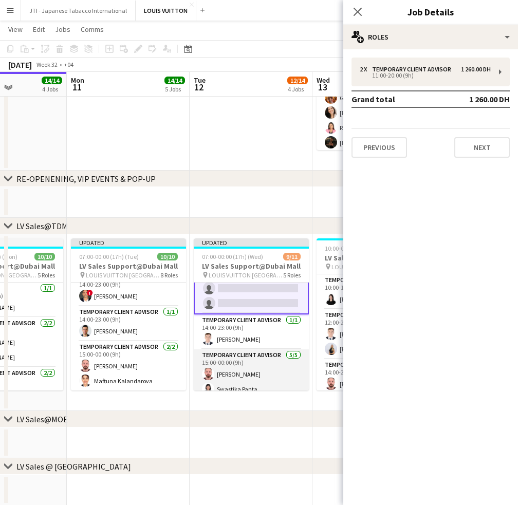
click at [263, 379] on app-card-role "Temporary Client Advisor 5/5 15:00-00:00 (9h) Anas Mohamed Nour Swastika Panta …" at bounding box center [251, 397] width 115 height 95
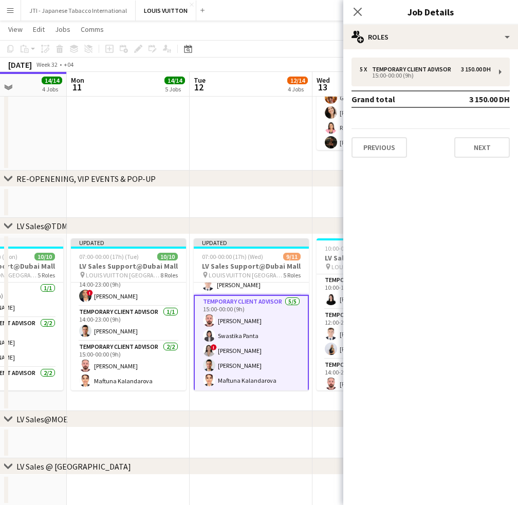
click at [271, 329] on app-card-role "Temporary Client Advisor 5/5 15:00-00:00 (9h) Anas Mohamed Nour Swastika Panta …" at bounding box center [251, 343] width 115 height 97
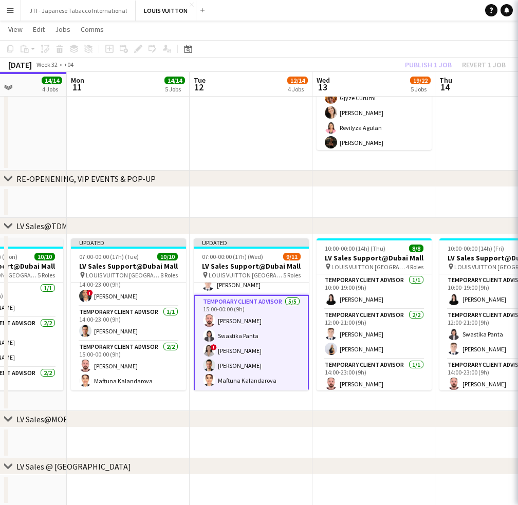
scroll to position [157, 0]
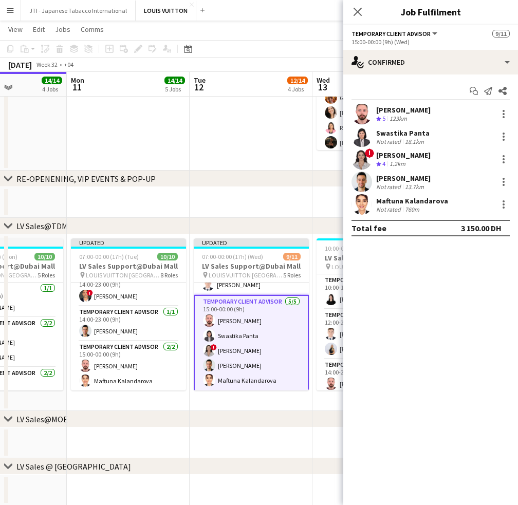
click at [502, 174] on div "Samer Nezha Not rated 13.7km" at bounding box center [430, 182] width 175 height 21
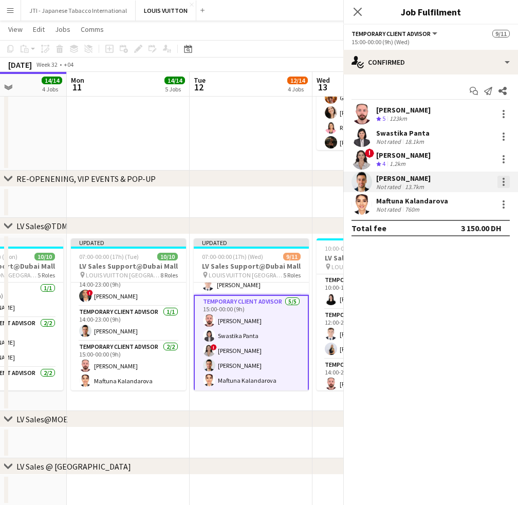
click at [502, 179] on div at bounding box center [504, 182] width 12 height 12
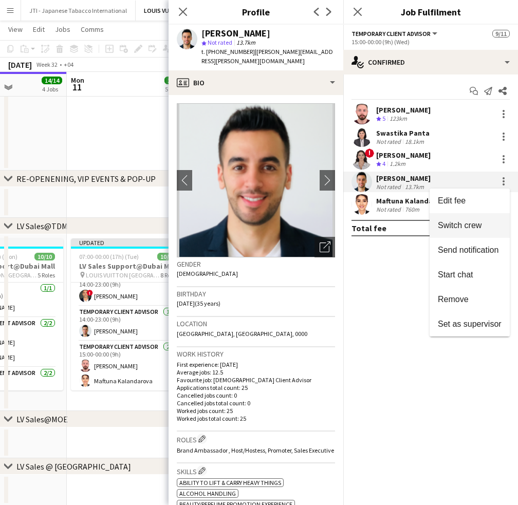
click at [461, 225] on span "Switch crew" at bounding box center [460, 225] width 44 height 9
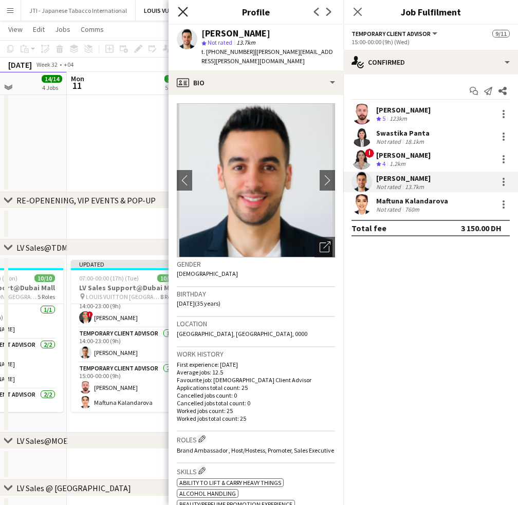
click at [179, 10] on icon "Close pop-in" at bounding box center [183, 12] width 10 height 10
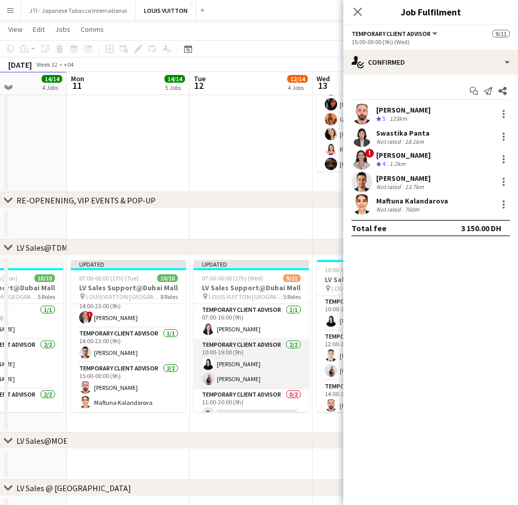
scroll to position [51, 0]
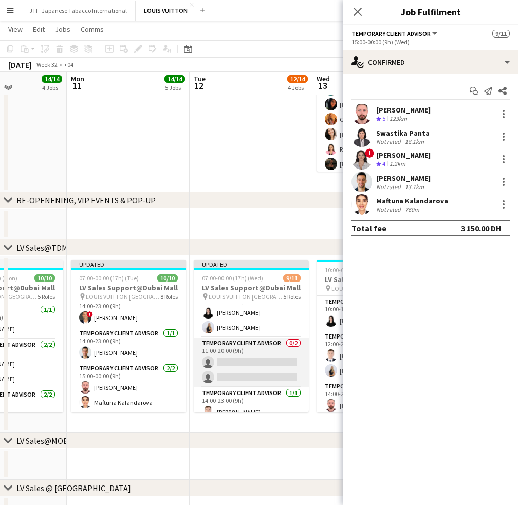
click at [252, 363] on app-card-role "Temporary Client Advisor 0/2 11:00-20:00 (9h) single-neutral-actions single-neu…" at bounding box center [251, 363] width 115 height 50
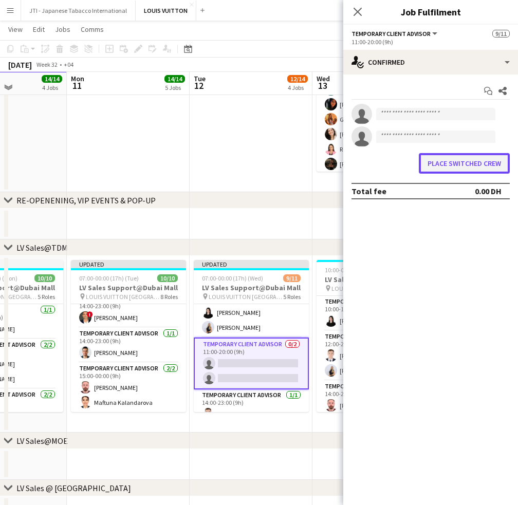
click at [466, 166] on button "Place switched crew" at bounding box center [464, 163] width 91 height 21
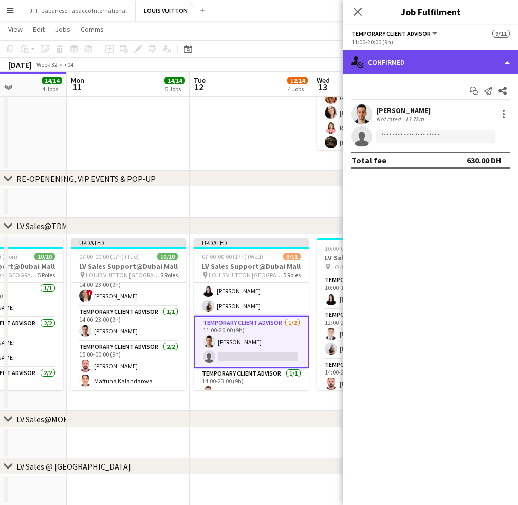
click at [426, 64] on div "single-neutral-actions-check-2 Confirmed" at bounding box center [430, 62] width 175 height 25
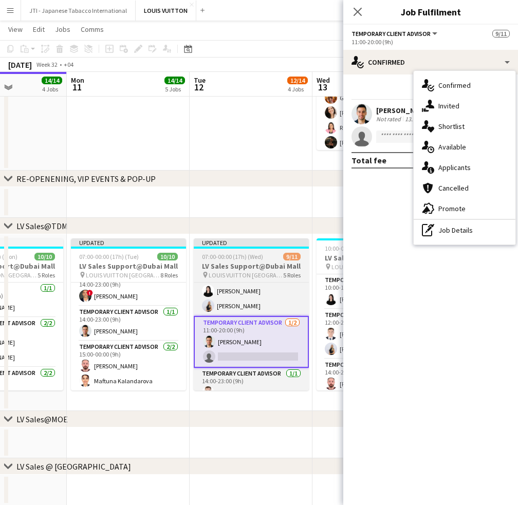
click at [257, 266] on h3 "LV Sales Support@Dubai Mall" at bounding box center [251, 266] width 115 height 9
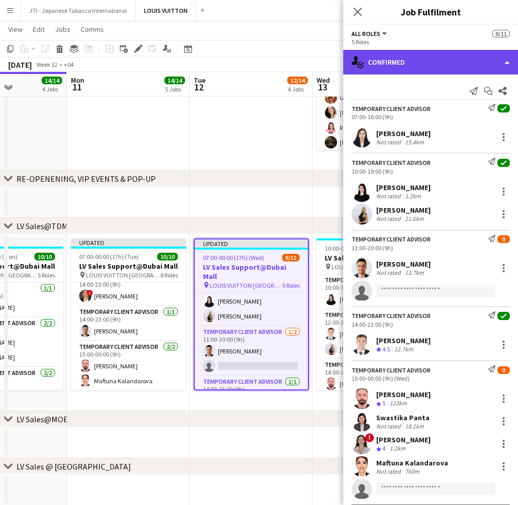
click at [450, 63] on div "single-neutral-actions-check-2 Confirmed" at bounding box center [430, 62] width 175 height 25
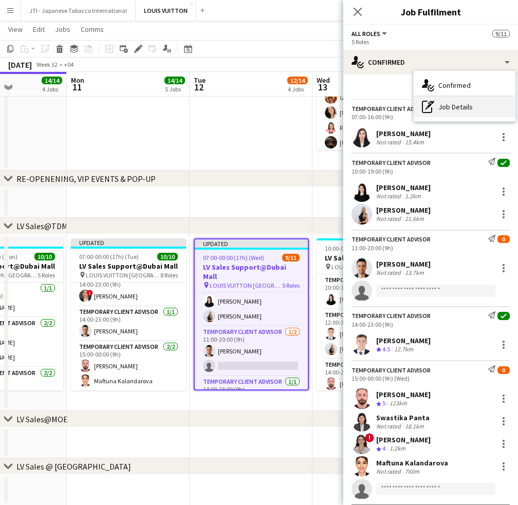
click at [469, 98] on div "pen-write Job Details" at bounding box center [465, 107] width 102 height 21
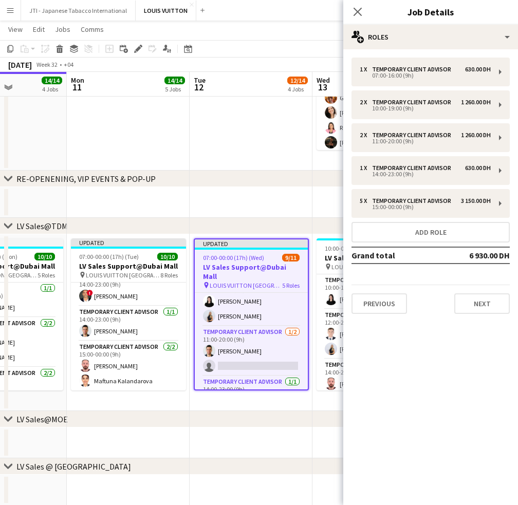
click at [440, 244] on div "1 x Temporary Client Advisor 630.00 DH 07:00-16:00 (9h) 2 x Temporary Client Ad…" at bounding box center [430, 186] width 175 height 257
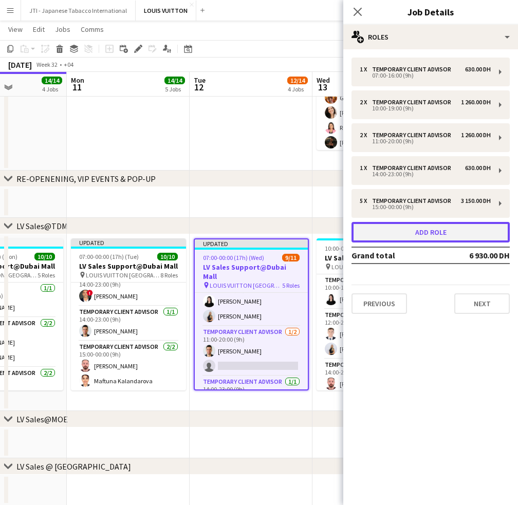
click at [441, 236] on button "Add role" at bounding box center [431, 232] width 158 height 21
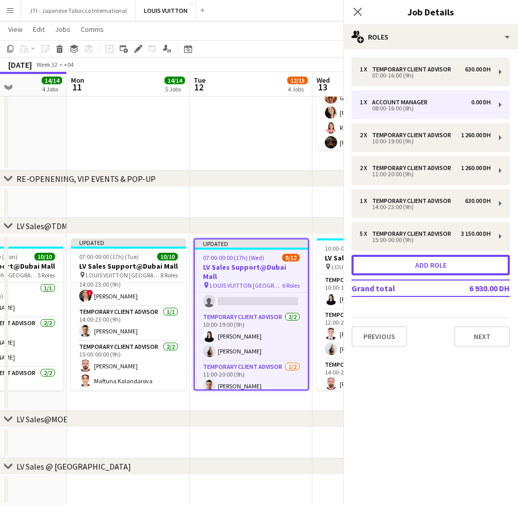
scroll to position [86, 0]
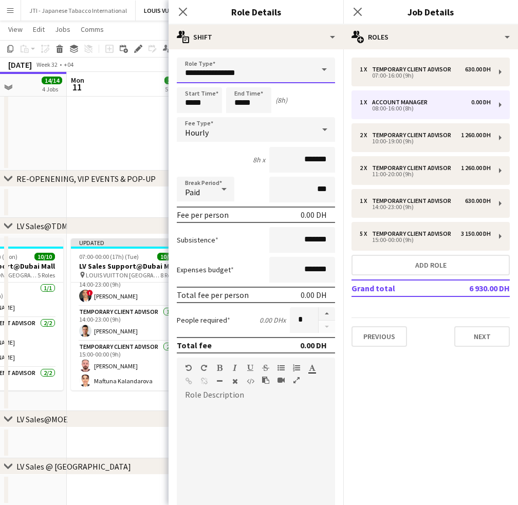
click at [220, 69] on input "**********" at bounding box center [256, 71] width 158 height 26
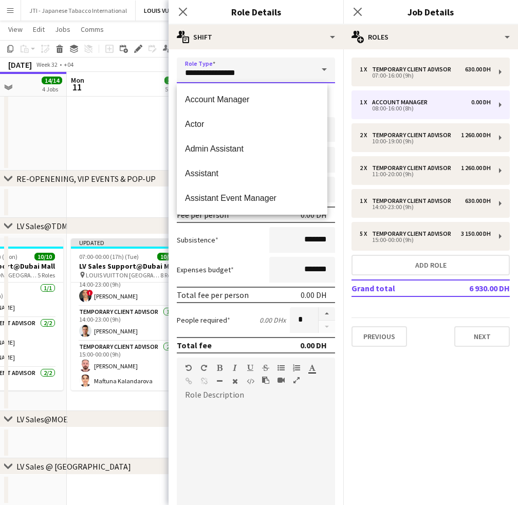
drag, startPoint x: 216, startPoint y: 74, endPoint x: 14, endPoint y: 74, distance: 202.0
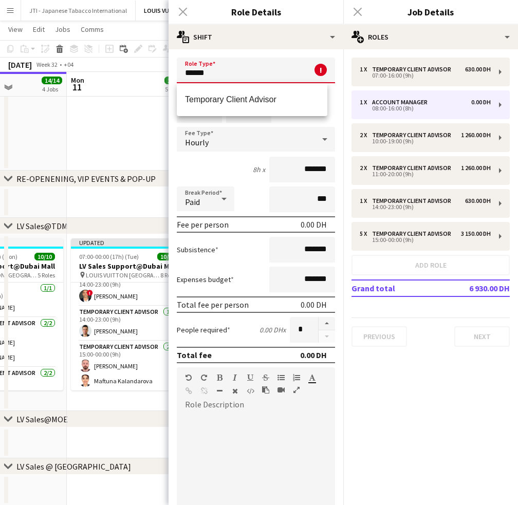
click at [183, 96] on mat-option "Temporary Client Advisor" at bounding box center [252, 99] width 151 height 25
type input "**********"
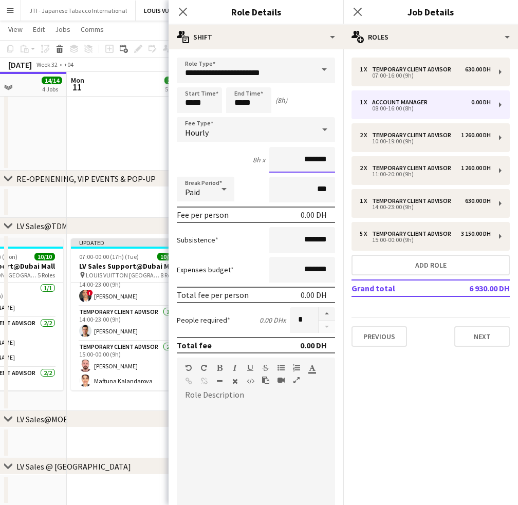
click at [281, 161] on input "*******" at bounding box center [302, 160] width 66 height 26
type input "********"
click at [248, 204] on form "**********" at bounding box center [256, 351] width 175 height 586
click at [189, 101] on input "*****" at bounding box center [199, 100] width 45 height 26
click at [189, 80] on div at bounding box center [189, 82] width 21 height 10
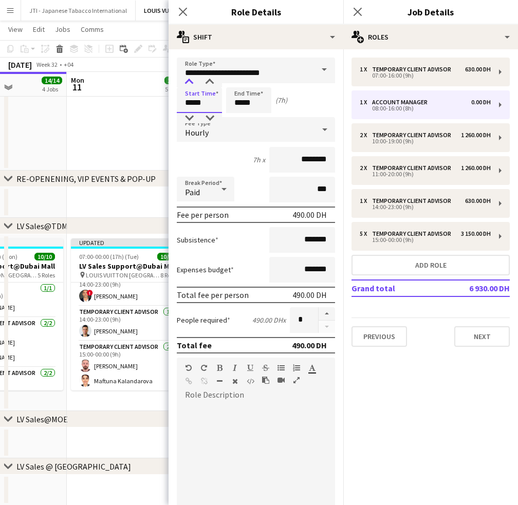
click at [189, 80] on div at bounding box center [189, 82] width 21 height 10
type input "*****"
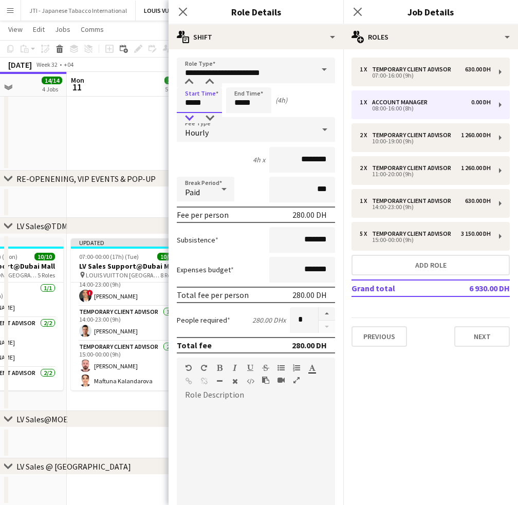
click at [189, 113] on div at bounding box center [189, 118] width 21 height 10
click at [229, 105] on input "*****" at bounding box center [248, 100] width 45 height 26
click at [239, 76] on input "**********" at bounding box center [256, 71] width 158 height 26
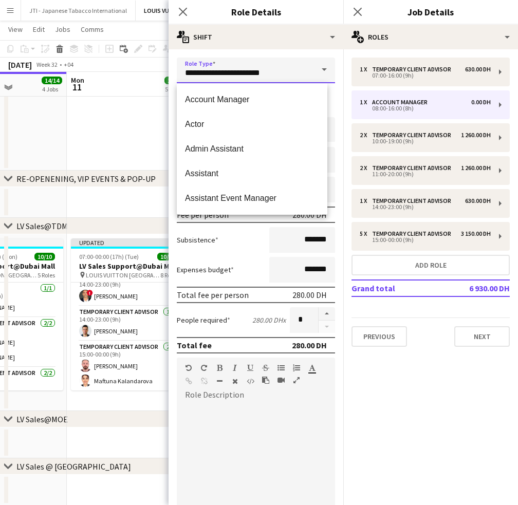
click at [239, 76] on input "**********" at bounding box center [256, 71] width 158 height 26
click at [298, 74] on input "**********" at bounding box center [256, 71] width 158 height 26
click at [297, 52] on div "**********" at bounding box center [256, 346] width 175 height 594
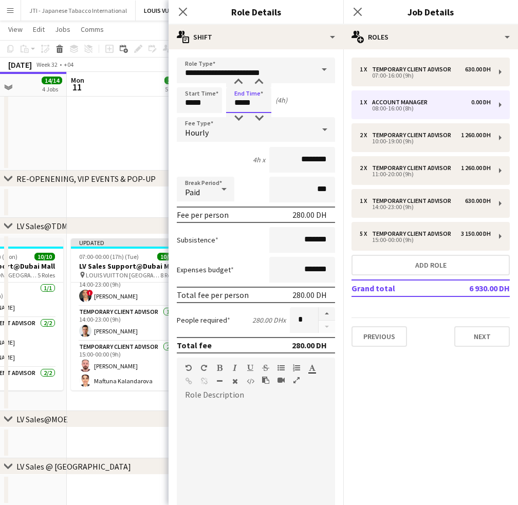
click at [238, 104] on input "*****" at bounding box center [248, 100] width 45 height 26
click at [241, 81] on div at bounding box center [238, 82] width 21 height 10
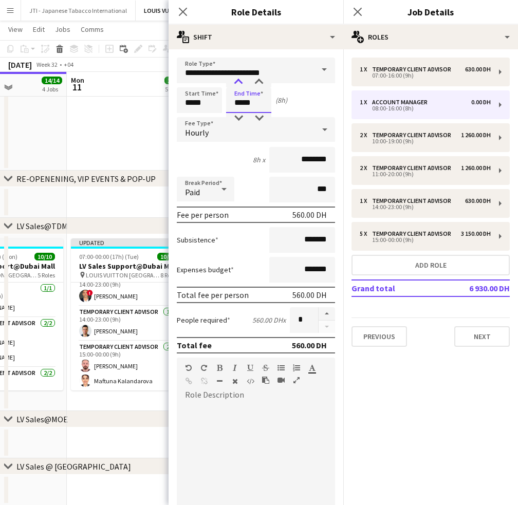
type input "*****"
click at [241, 81] on div at bounding box center [238, 82] width 21 height 10
click at [186, 8] on icon at bounding box center [183, 12] width 10 height 10
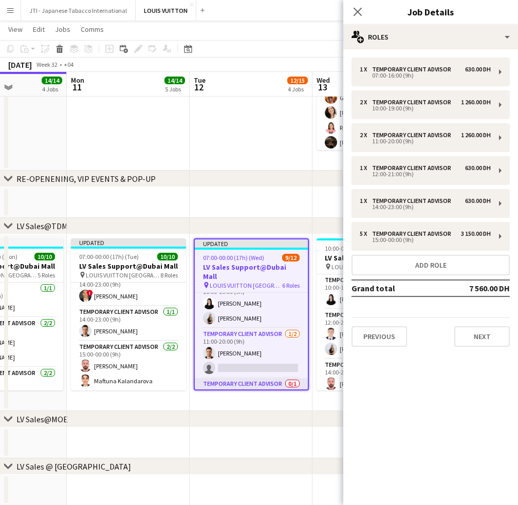
scroll to position [35, 0]
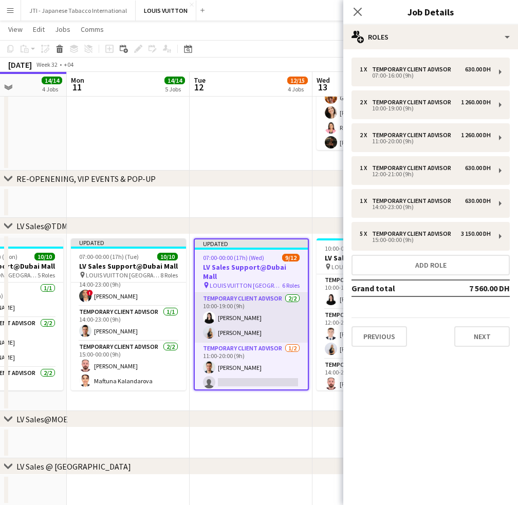
click at [272, 319] on app-card-role "Temporary Client Advisor 2/2 10:00-19:00 (9h) Maria Leicovici Natalie Chernenko" at bounding box center [251, 318] width 113 height 50
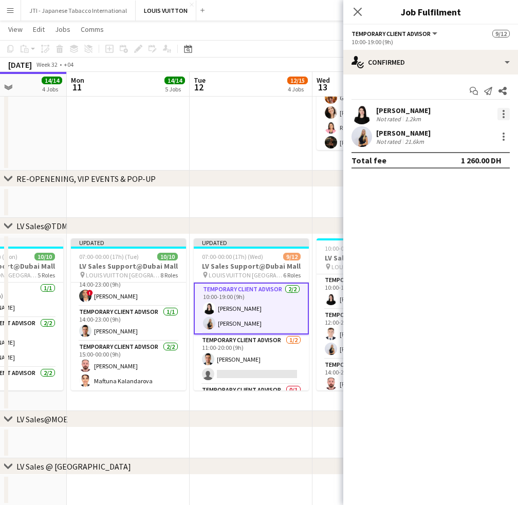
click at [502, 113] on div at bounding box center [504, 114] width 12 height 12
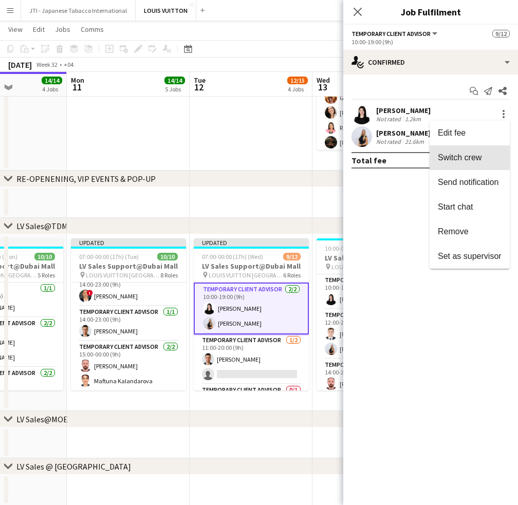
drag, startPoint x: 478, startPoint y: 161, endPoint x: 300, endPoint y: 319, distance: 237.8
click at [477, 161] on span "Switch crew" at bounding box center [460, 157] width 44 height 9
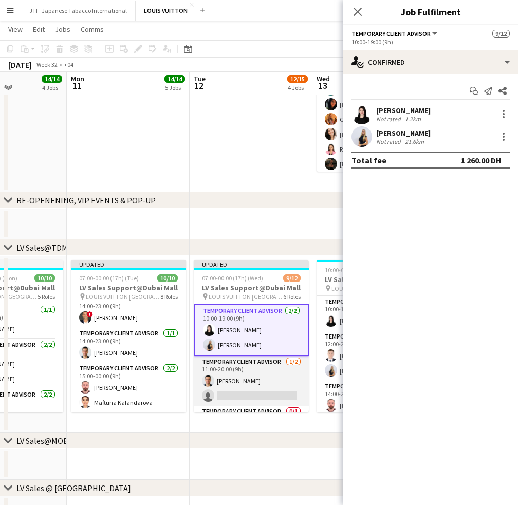
click at [253, 389] on app-card-role "Temporary Client Advisor 1/2 11:00-20:00 (9h) Samer Nezha single-neutral-actions" at bounding box center [251, 381] width 115 height 50
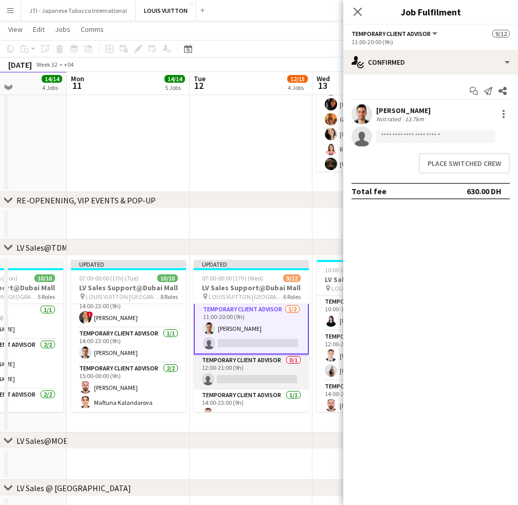
drag, startPoint x: 253, startPoint y: 387, endPoint x: 263, endPoint y: 367, distance: 21.8
click at [253, 386] on app-card-role "Temporary Client Advisor 0/1 12:00-21:00 (9h) single-neutral-actions" at bounding box center [251, 372] width 115 height 35
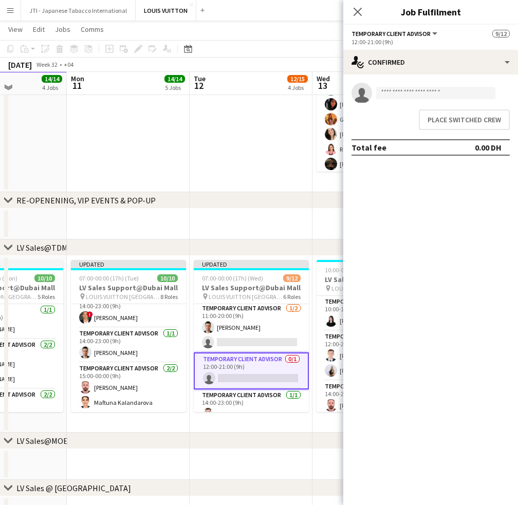
scroll to position [85, 0]
click at [263, 367] on app-card-role "Temporary Client Advisor 0/1 12:00-21:00 (9h) single-neutral-actions" at bounding box center [251, 372] width 115 height 37
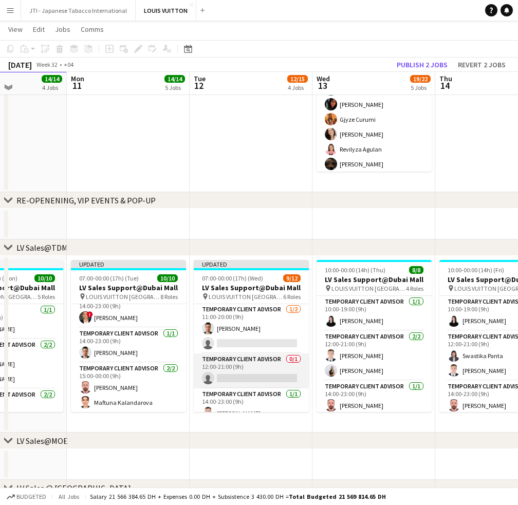
click at [265, 365] on app-card-role "Temporary Client Advisor 0/1 12:00-21:00 (9h) single-neutral-actions" at bounding box center [251, 371] width 115 height 35
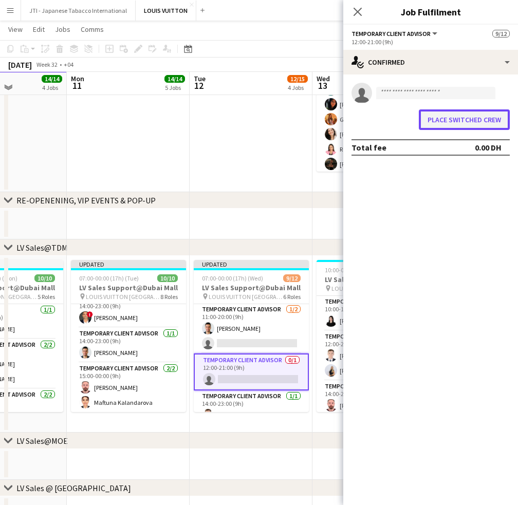
click at [459, 126] on button "Place switched crew" at bounding box center [464, 120] width 91 height 21
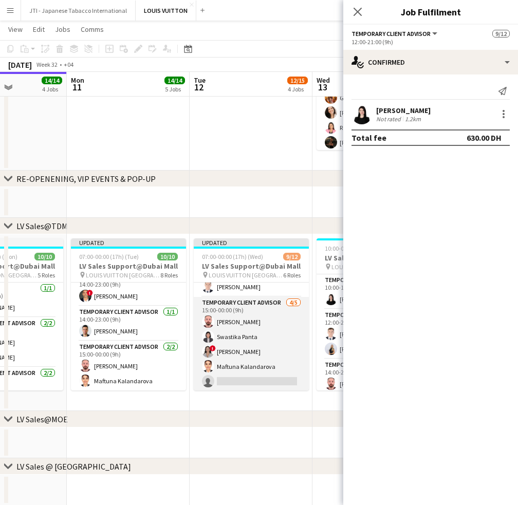
scroll to position [0, 0]
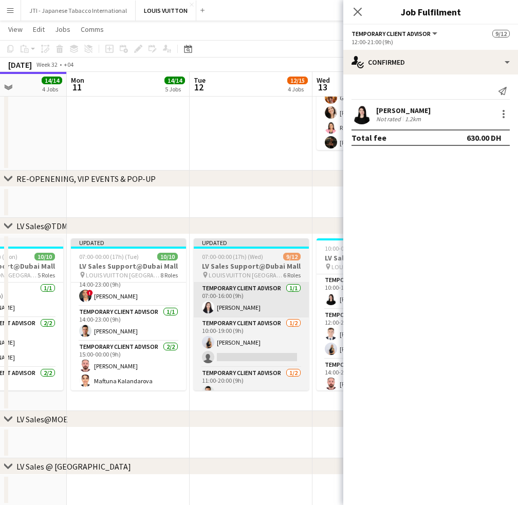
drag, startPoint x: 260, startPoint y: 264, endPoint x: 252, endPoint y: 300, distance: 36.9
click at [260, 264] on h3 "LV Sales Support@Dubai Mall" at bounding box center [251, 266] width 115 height 9
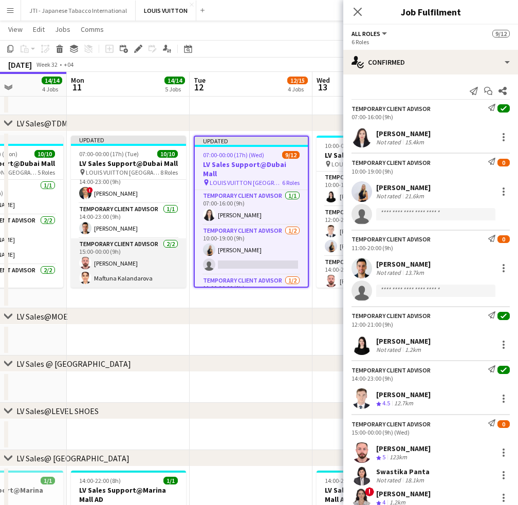
scroll to position [98, 0]
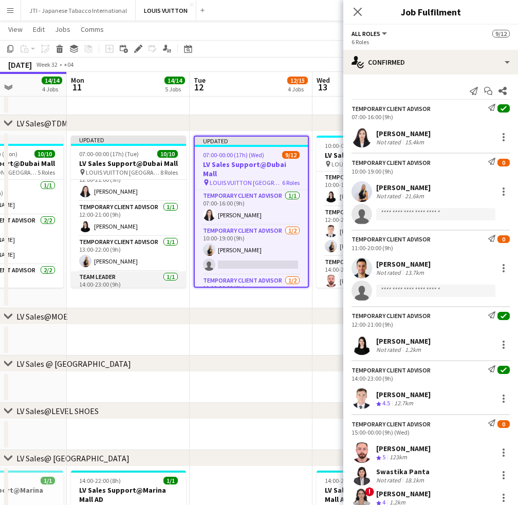
click at [127, 281] on app-card-role "Team Leader 1/1 14:00-23:00 (9h) ! Fadi Makki" at bounding box center [128, 288] width 115 height 35
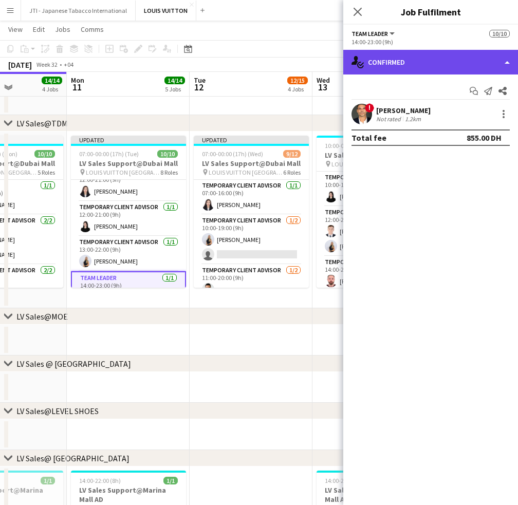
click at [452, 53] on div "single-neutral-actions-check-2 Confirmed" at bounding box center [430, 62] width 175 height 25
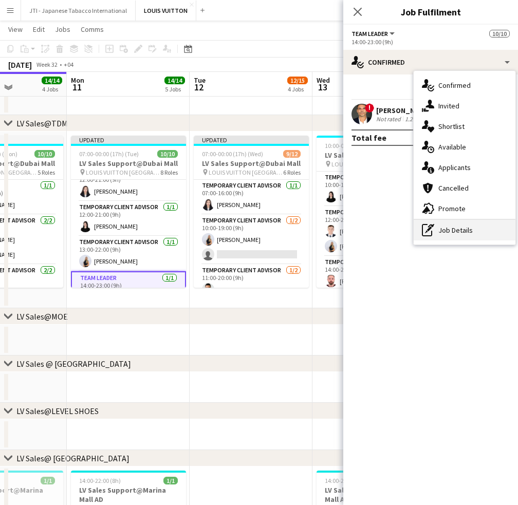
click at [456, 224] on div "pen-write Job Details" at bounding box center [465, 230] width 102 height 21
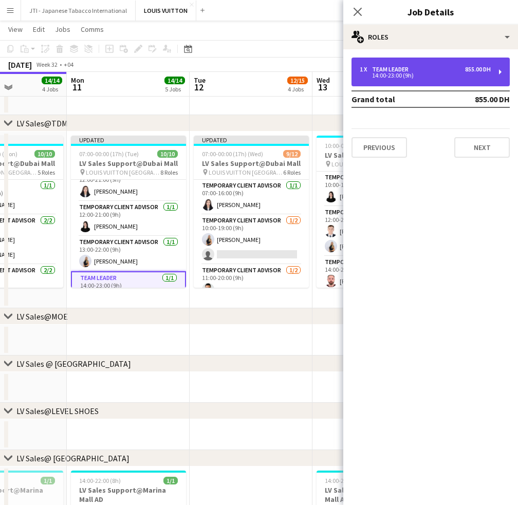
click at [389, 60] on div "1 x Team Leader 855.00 DH 14:00-23:00 (9h)" at bounding box center [431, 72] width 158 height 29
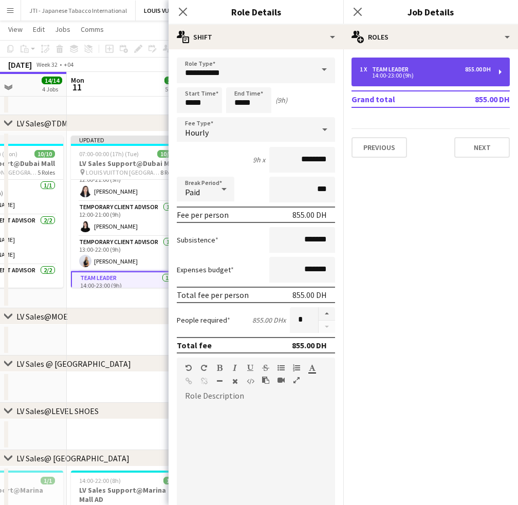
click at [389, 67] on div "Team Leader" at bounding box center [392, 69] width 41 height 7
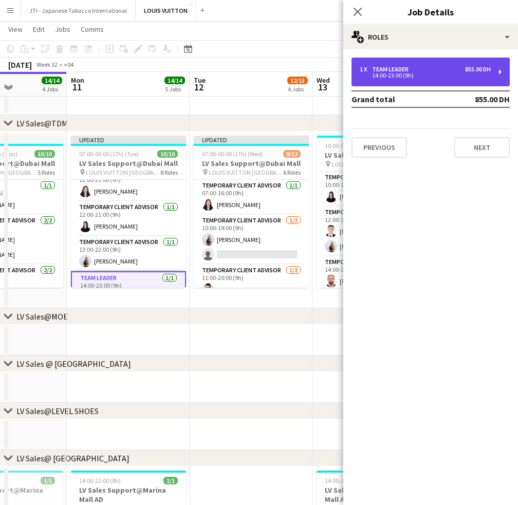
click at [389, 67] on div "Team Leader" at bounding box center [392, 69] width 41 height 7
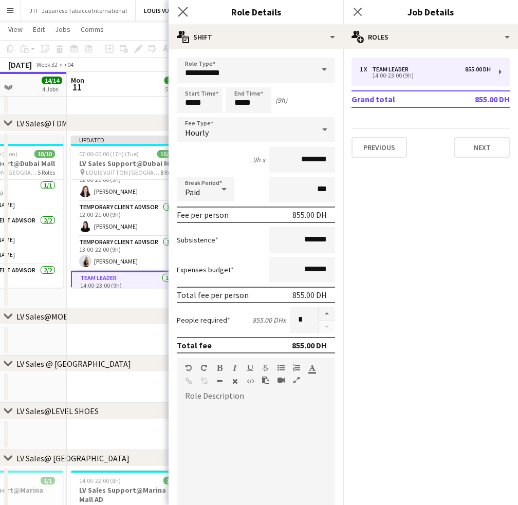
click at [177, 13] on app-icon "Close pop-in" at bounding box center [183, 12] width 15 height 15
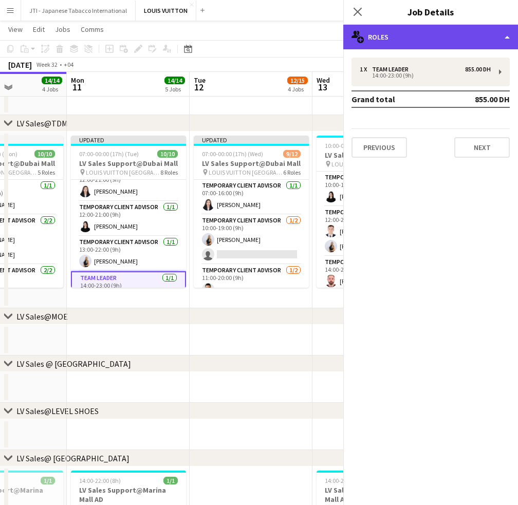
click at [415, 38] on div "multiple-users-add Roles" at bounding box center [430, 37] width 175 height 25
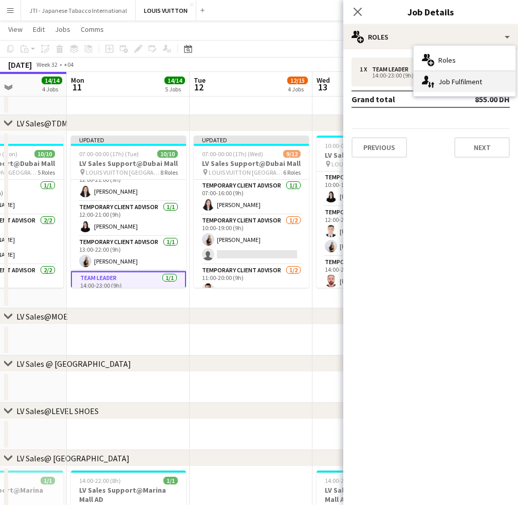
click at [448, 72] on div "single-neutral-actions-up-down Job Fulfilment" at bounding box center [465, 81] width 102 height 21
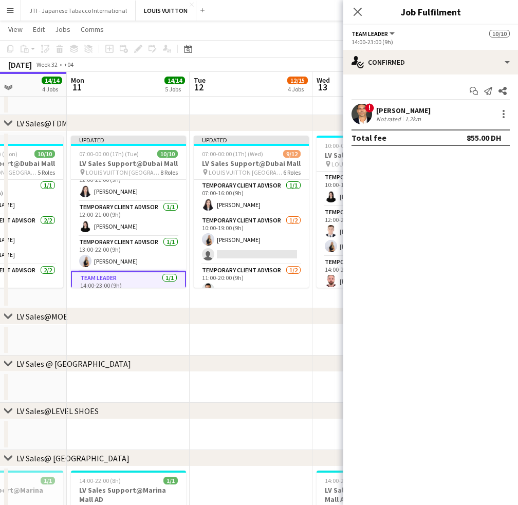
click at [439, 109] on div "! Fadi Makki Not rated 1.2km" at bounding box center [430, 114] width 175 height 21
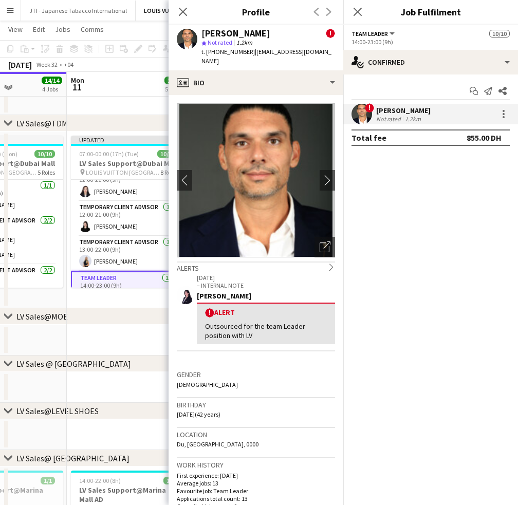
drag, startPoint x: 185, startPoint y: 13, endPoint x: 193, endPoint y: 45, distance: 32.9
click at [185, 13] on icon "Close pop-in" at bounding box center [183, 12] width 8 height 8
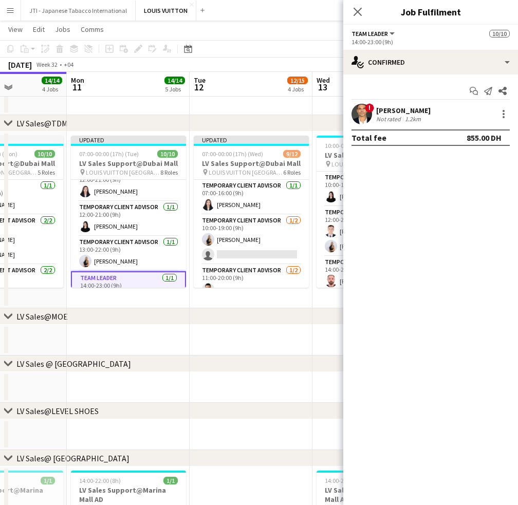
drag, startPoint x: 287, startPoint y: 356, endPoint x: 264, endPoint y: 328, distance: 36.9
click at [243, 358] on div "chevron-right LV Sales @ Atlantis" at bounding box center [259, 364] width 518 height 16
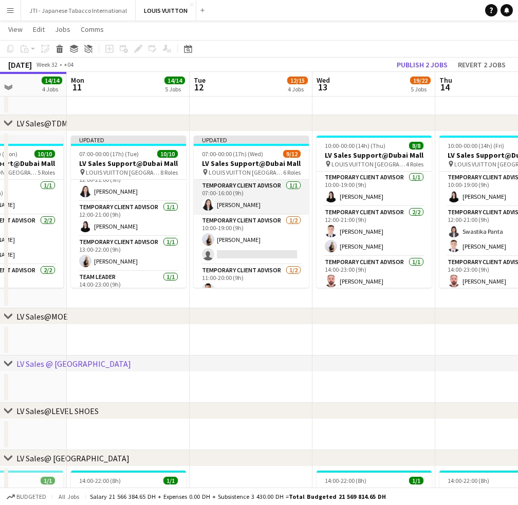
click at [247, 211] on app-card-role "Temporary Client Advisor 1/1 07:00-16:00 (9h) Kai Deng" at bounding box center [251, 197] width 115 height 35
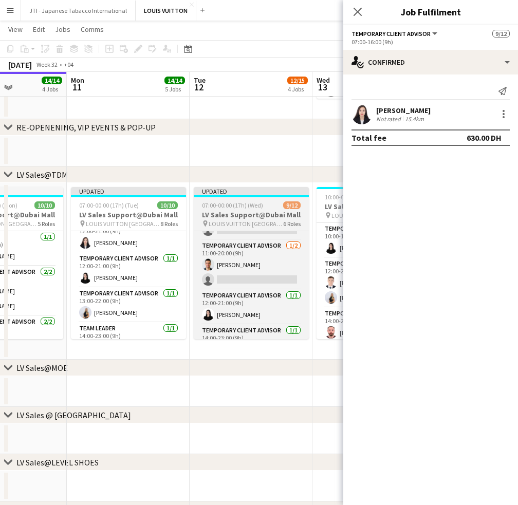
scroll to position [95, 0]
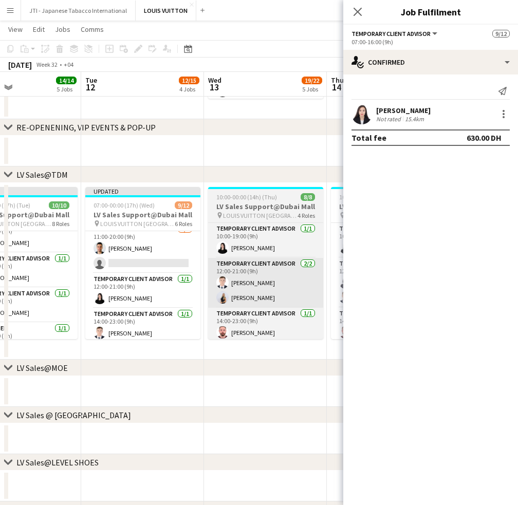
drag, startPoint x: 187, startPoint y: 301, endPoint x: 274, endPoint y: 299, distance: 86.4
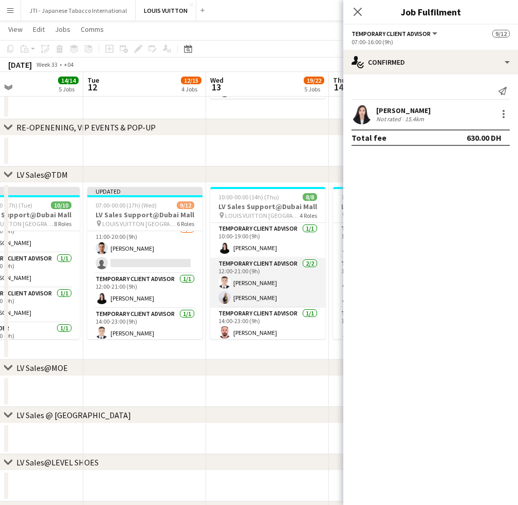
scroll to position [0, 0]
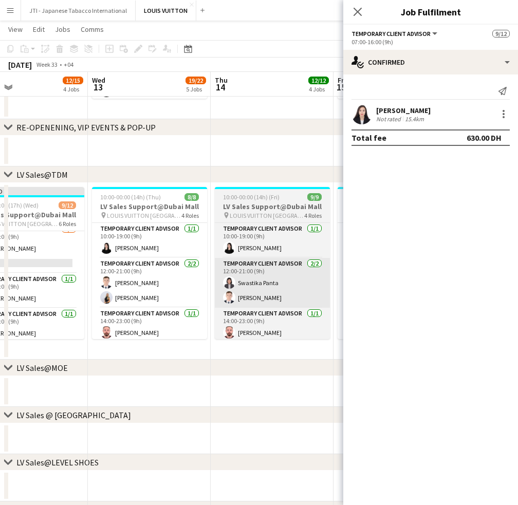
drag, startPoint x: 194, startPoint y: 297, endPoint x: 255, endPoint y: 297, distance: 60.7
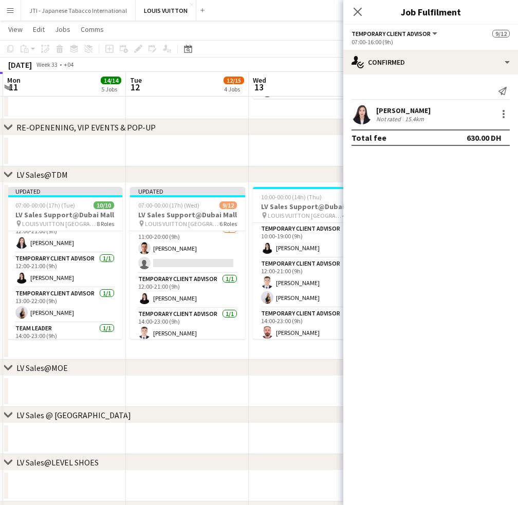
scroll to position [0, 240]
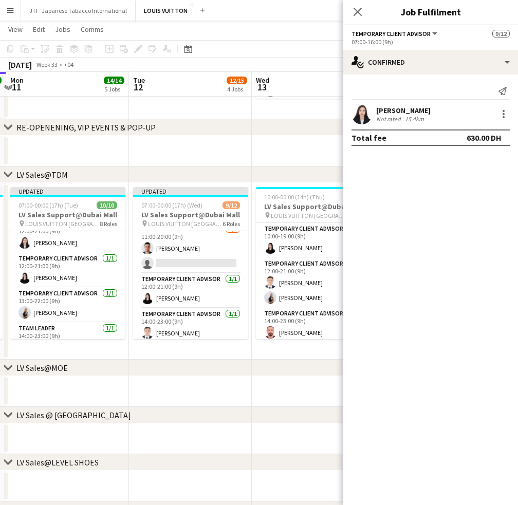
drag, startPoint x: 252, startPoint y: 304, endPoint x: 270, endPoint y: 305, distance: 18.0
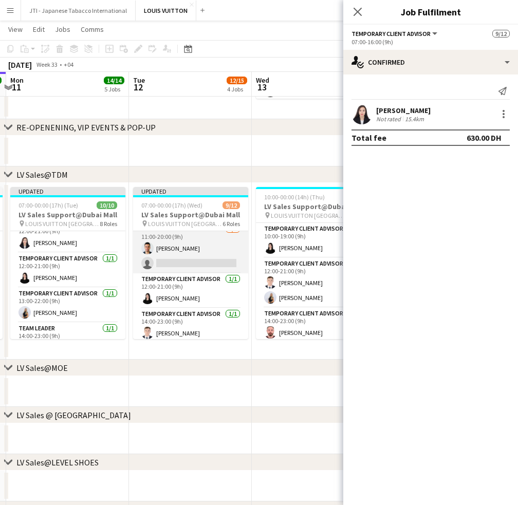
drag, startPoint x: 186, startPoint y: 271, endPoint x: 196, endPoint y: 232, distance: 40.5
click at [186, 271] on app-card-role "Temporary Client Advisor 1/2 11:00-20:00 (9h) Samer Nezha single-neutral-actions" at bounding box center [190, 249] width 115 height 50
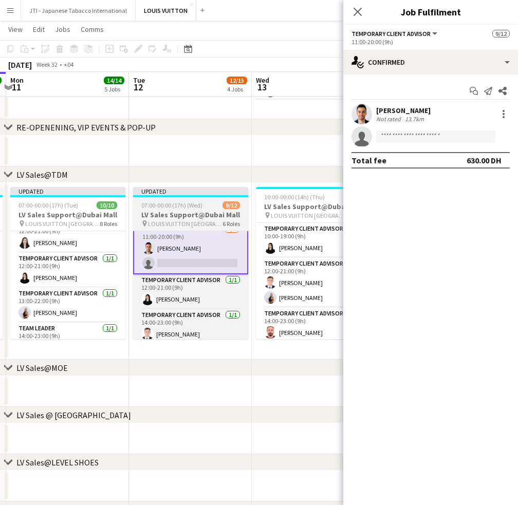
click at [193, 213] on h3 "LV Sales Support@Dubai Mall" at bounding box center [190, 214] width 115 height 9
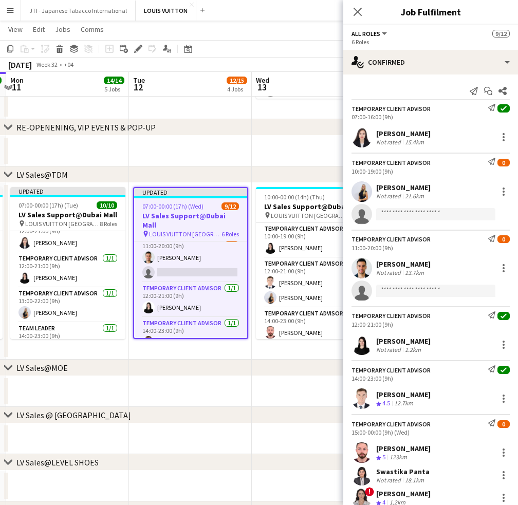
scroll to position [93, 0]
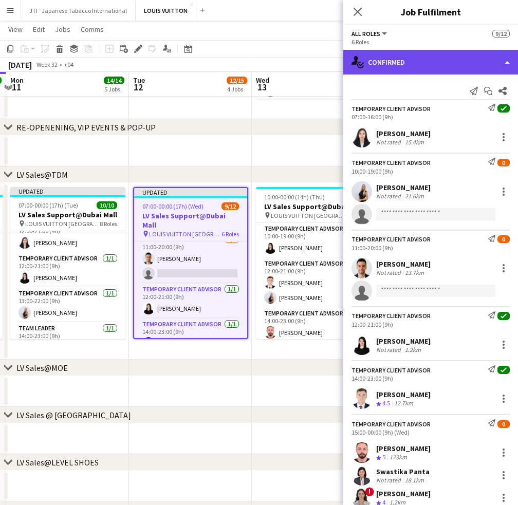
click at [425, 57] on div "single-neutral-actions-check-2 Confirmed" at bounding box center [430, 62] width 175 height 25
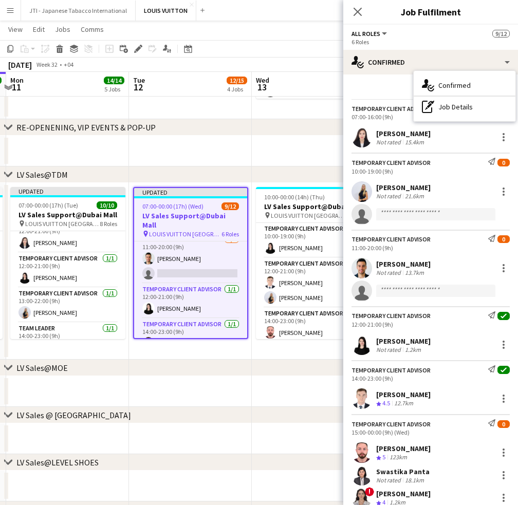
click at [463, 99] on div "pen-write Job Details" at bounding box center [465, 107] width 102 height 21
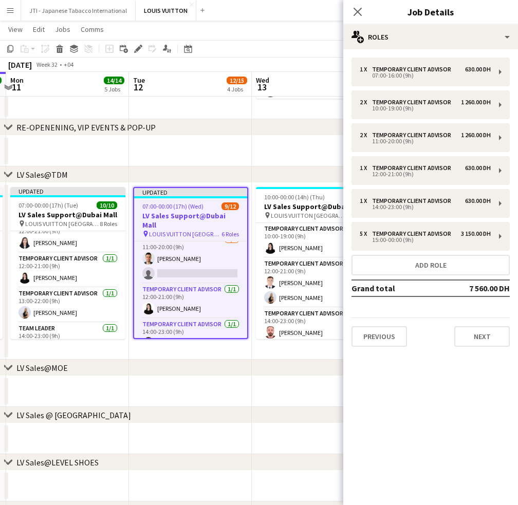
click at [428, 253] on div "1 x Temporary Client Advisor 630.00 DH 07:00-16:00 (9h) 2 x Temporary Client Ad…" at bounding box center [430, 202] width 175 height 289
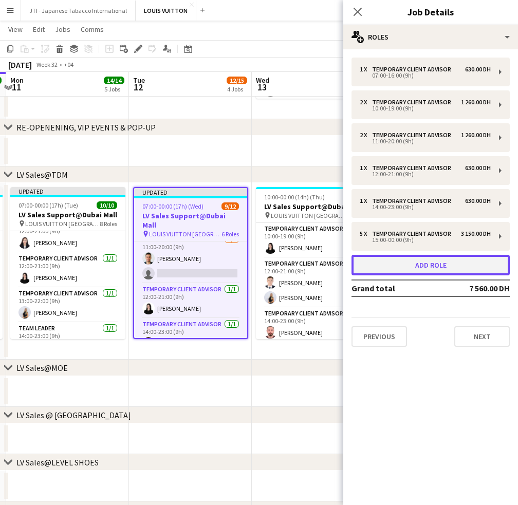
click at [425, 262] on button "Add role" at bounding box center [431, 265] width 158 height 21
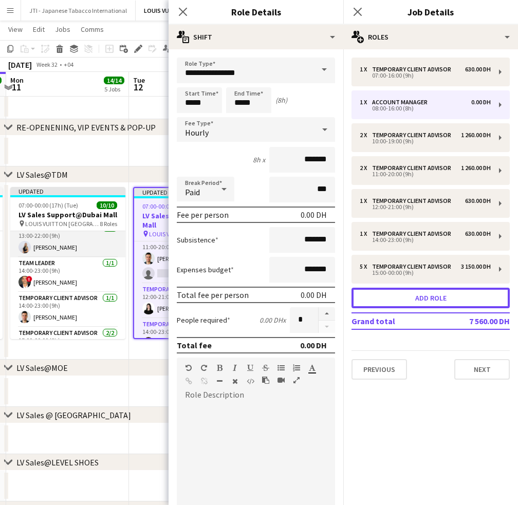
scroll to position [150, 0]
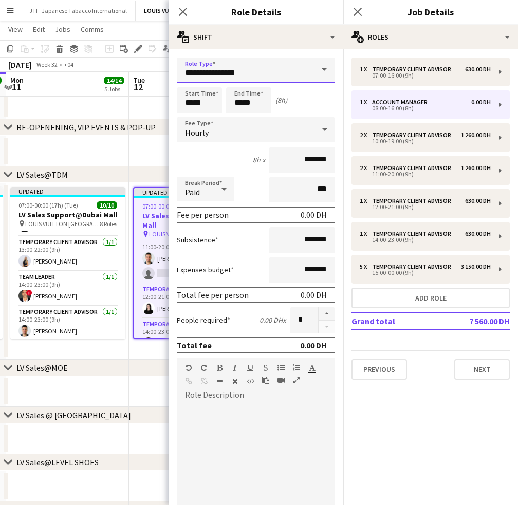
drag, startPoint x: 252, startPoint y: 71, endPoint x: 106, endPoint y: 72, distance: 146.5
click at [106, 72] on body "Menu Boards Boards Boards All jobs Status Workforce Workforce My Workforce Recr…" at bounding box center [259, 510] width 518 height 1367
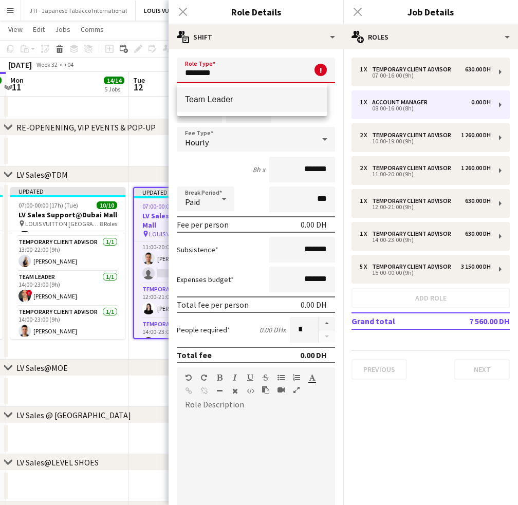
click at [227, 99] on span "Team Leader" at bounding box center [252, 100] width 134 height 10
type input "**********"
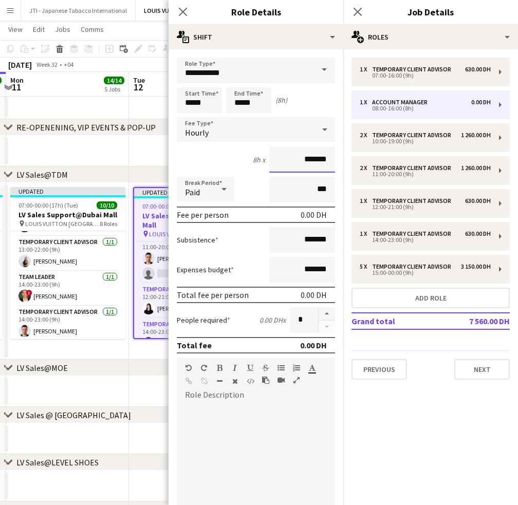
click at [282, 154] on input "*******" at bounding box center [302, 160] width 66 height 26
type input "****"
click at [232, 156] on div "8h x *****" at bounding box center [256, 160] width 158 height 26
click at [307, 159] on input "*****" at bounding box center [302, 160] width 66 height 26
type input "********"
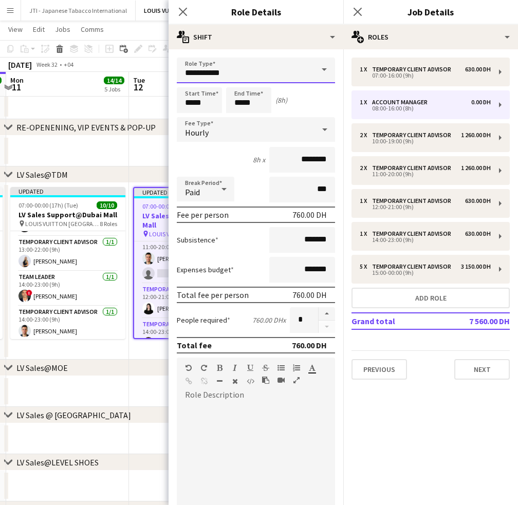
click at [214, 70] on input "**********" at bounding box center [256, 71] width 158 height 26
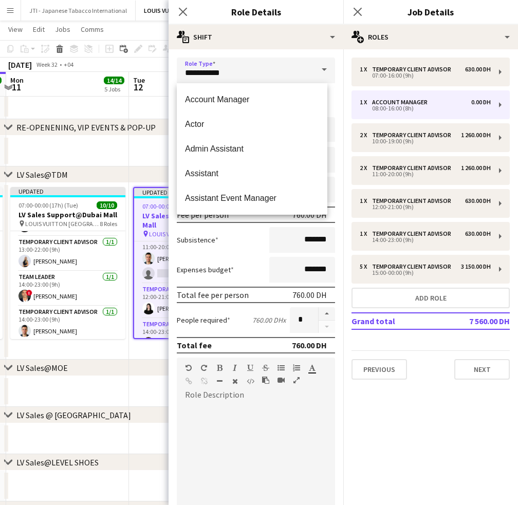
click at [333, 106] on form "**********" at bounding box center [256, 351] width 175 height 586
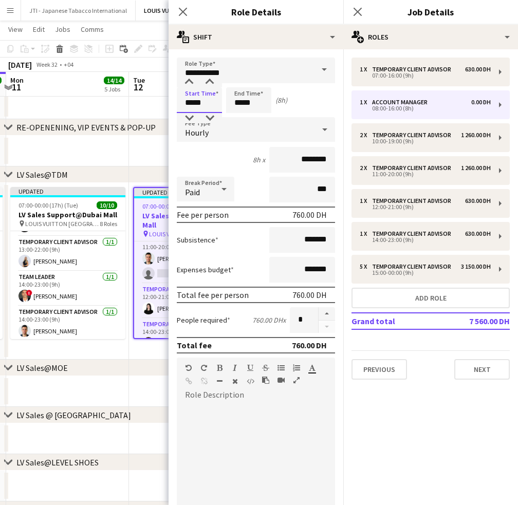
click at [192, 104] on input "*****" at bounding box center [199, 100] width 45 height 26
click at [191, 86] on div at bounding box center [189, 82] width 21 height 10
click at [191, 84] on div at bounding box center [189, 82] width 21 height 10
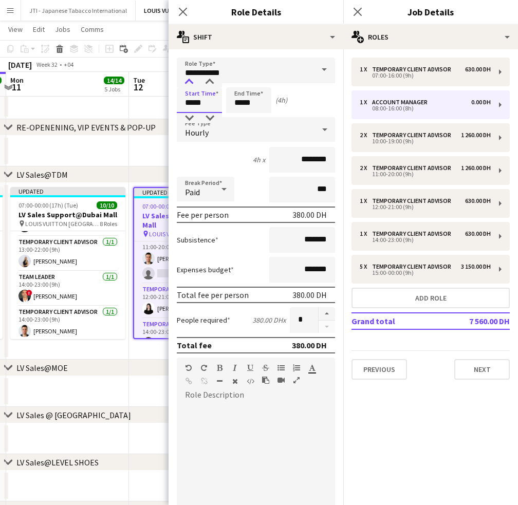
type input "*****"
click at [191, 84] on div at bounding box center [189, 82] width 21 height 10
drag, startPoint x: 234, startPoint y: 101, endPoint x: 235, endPoint y: 87, distance: 13.9
click at [234, 100] on input "*****" at bounding box center [248, 100] width 45 height 26
click at [236, 84] on div at bounding box center [238, 82] width 21 height 10
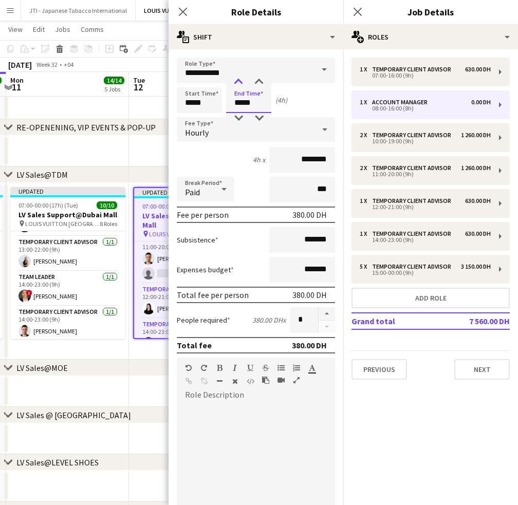
click at [236, 84] on div at bounding box center [238, 82] width 21 height 10
click at [237, 84] on div at bounding box center [238, 82] width 21 height 10
click at [237, 115] on div at bounding box center [238, 118] width 21 height 10
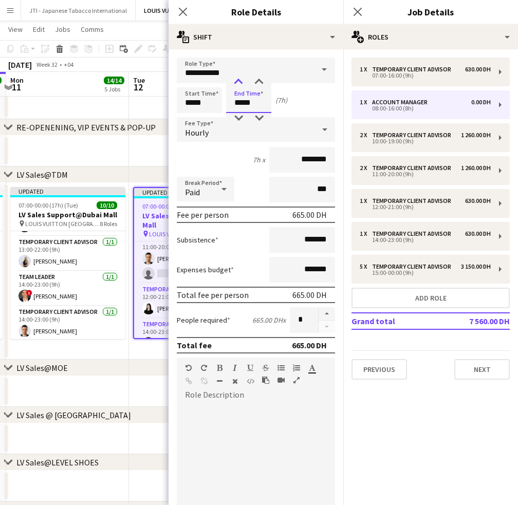
click at [242, 80] on div at bounding box center [238, 82] width 21 height 10
type input "*****"
click at [242, 80] on div at bounding box center [238, 82] width 21 height 10
click at [183, 10] on icon "Close pop-in" at bounding box center [183, 12] width 10 height 10
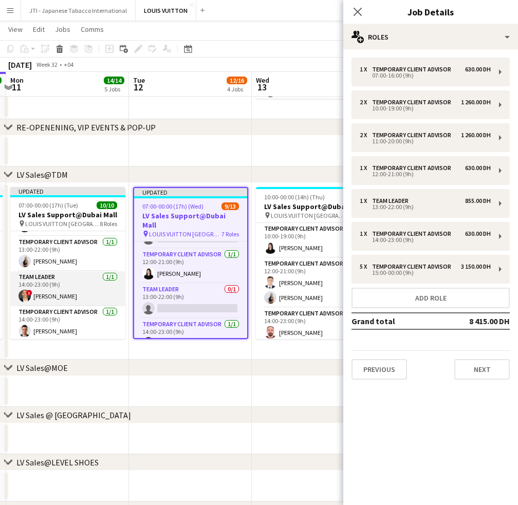
click at [84, 291] on app-card-role "Team Leader 1/1 14:00-23:00 (9h) ! Fadi Makki" at bounding box center [67, 288] width 115 height 35
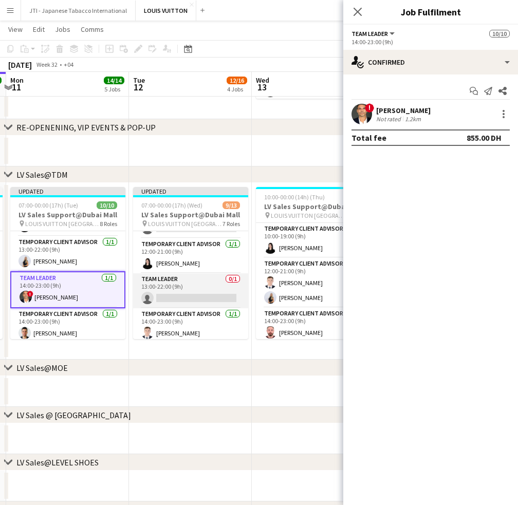
click at [166, 290] on app-card-role "Team Leader 0/1 13:00-22:00 (9h) single-neutral-actions" at bounding box center [190, 291] width 115 height 35
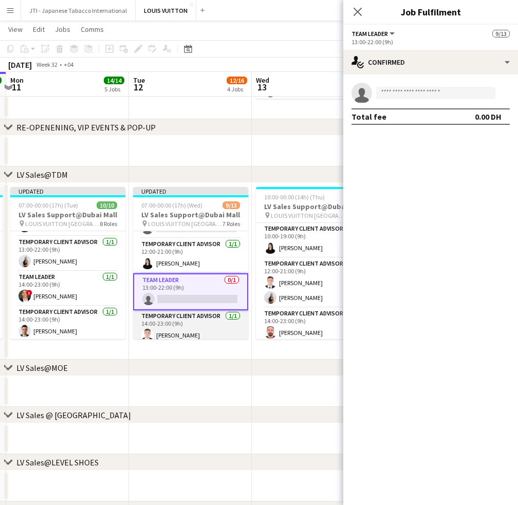
click at [194, 326] on app-card-role "Temporary Client Advisor 1/1 14:00-23:00 (9h) Bogdan Nakonechnyy" at bounding box center [190, 328] width 115 height 35
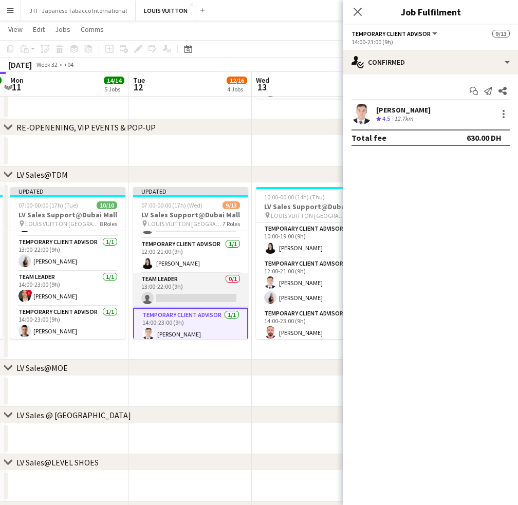
click at [199, 293] on app-card-role "Team Leader 0/1 13:00-22:00 (9h) single-neutral-actions" at bounding box center [190, 291] width 115 height 35
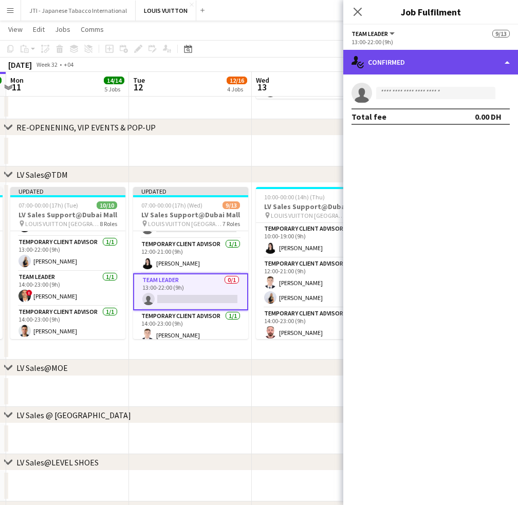
click at [442, 59] on div "single-neutral-actions-check-2 Confirmed" at bounding box center [430, 62] width 175 height 25
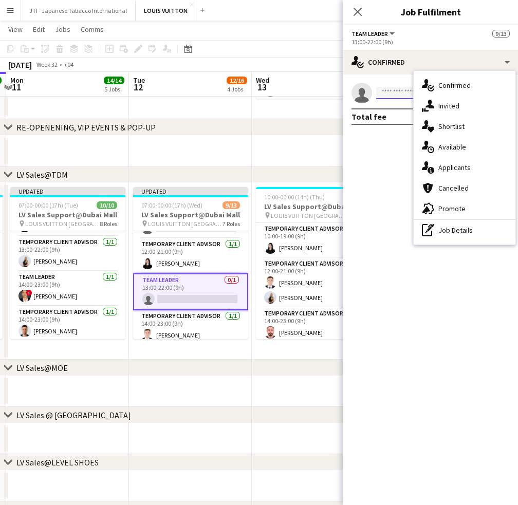
click at [395, 94] on input at bounding box center [435, 93] width 119 height 12
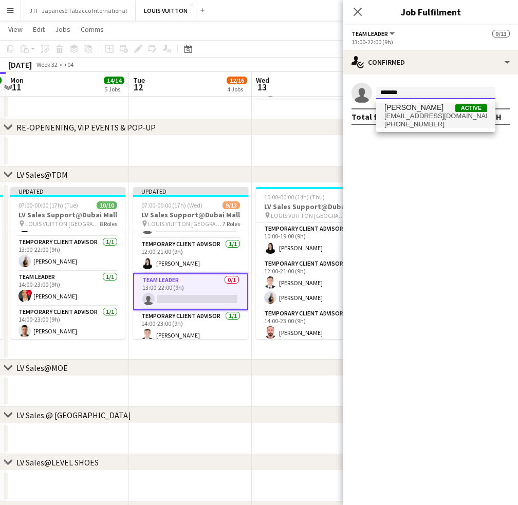
type input "*******"
click at [402, 108] on span "[PERSON_NAME]" at bounding box center [414, 107] width 59 height 9
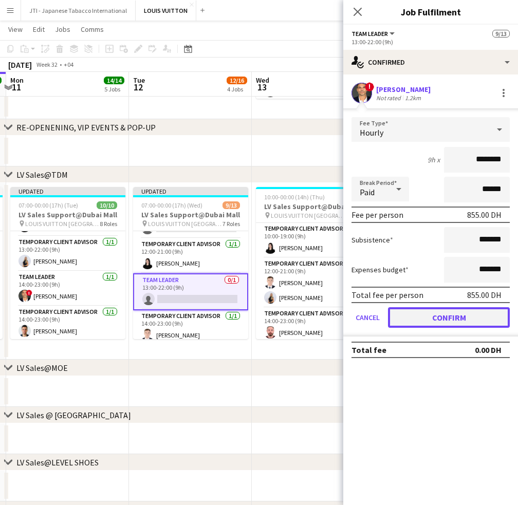
click at [442, 310] on button "Confirm" at bounding box center [449, 317] width 122 height 21
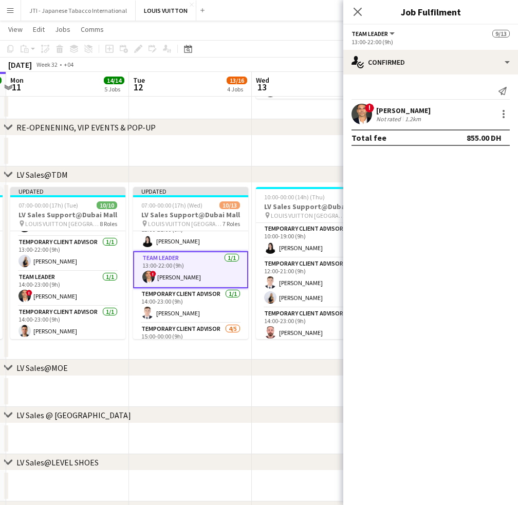
scroll to position [124, 0]
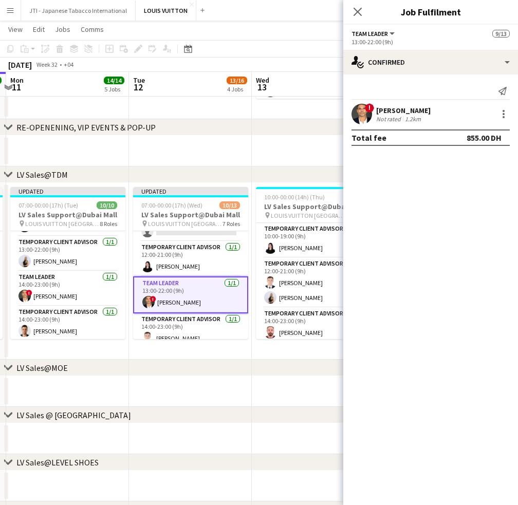
drag, startPoint x: 202, startPoint y: 330, endPoint x: 350, endPoint y: 196, distance: 199.5
click at [202, 330] on app-card-role "Temporary Client Advisor 1/1 14:00-23:00 (9h) Bogdan Nakonechnyy" at bounding box center [190, 331] width 115 height 35
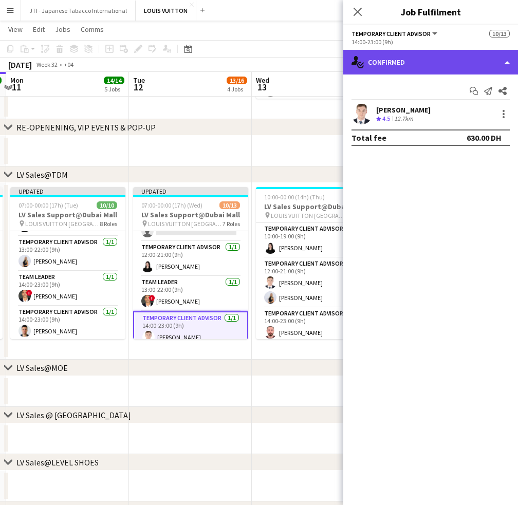
click at [450, 68] on div "single-neutral-actions-check-2 Confirmed" at bounding box center [430, 62] width 175 height 25
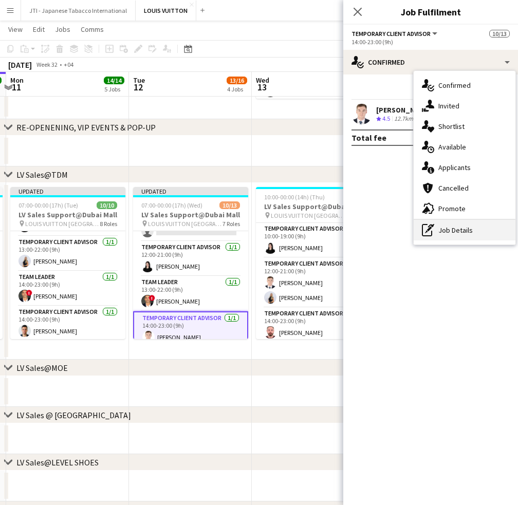
click at [446, 232] on div "pen-write Job Details" at bounding box center [465, 230] width 102 height 21
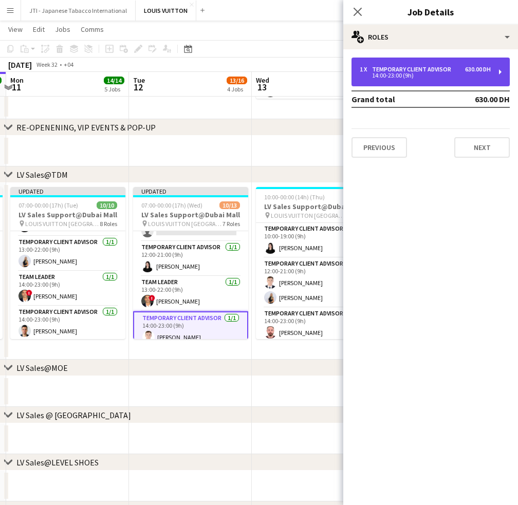
click at [474, 80] on div "1 x Temporary Client Advisor 630.00 DH 14:00-23:00 (9h)" at bounding box center [431, 72] width 158 height 29
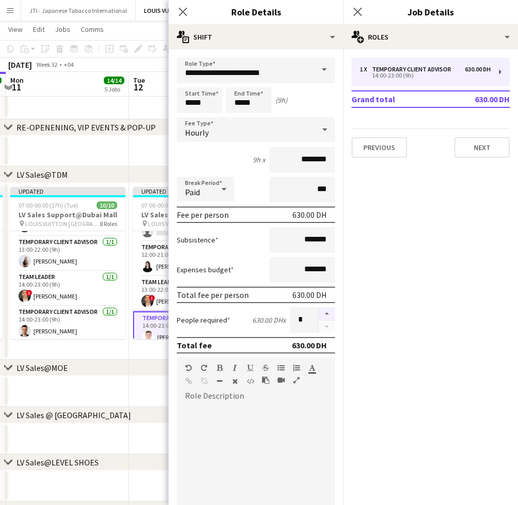
click at [321, 314] on button "button" at bounding box center [327, 313] width 16 height 13
type input "*"
click at [183, 8] on icon "Close pop-in" at bounding box center [183, 12] width 8 height 8
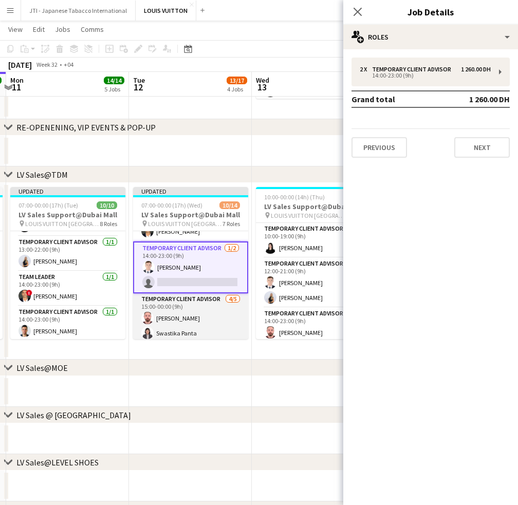
scroll to position [191, 0]
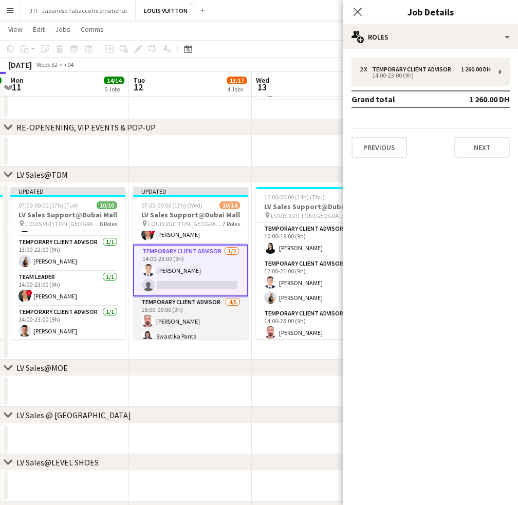
click at [196, 313] on app-card-role "Temporary Client Advisor 4/5 15:00-00:00 (9h) Anas Mohamed Nour Swastika Panta …" at bounding box center [190, 344] width 115 height 95
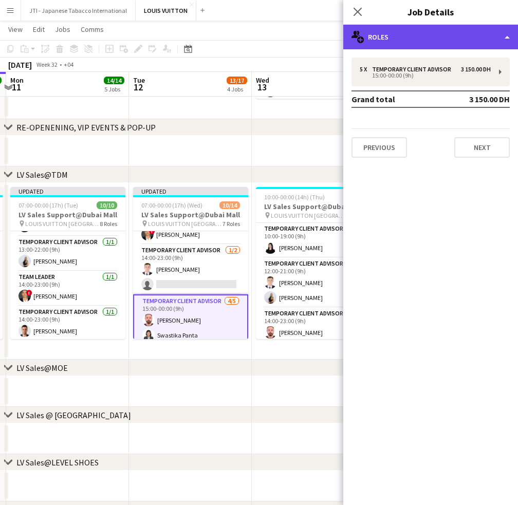
click at [423, 40] on div "multiple-users-add Roles" at bounding box center [430, 37] width 175 height 25
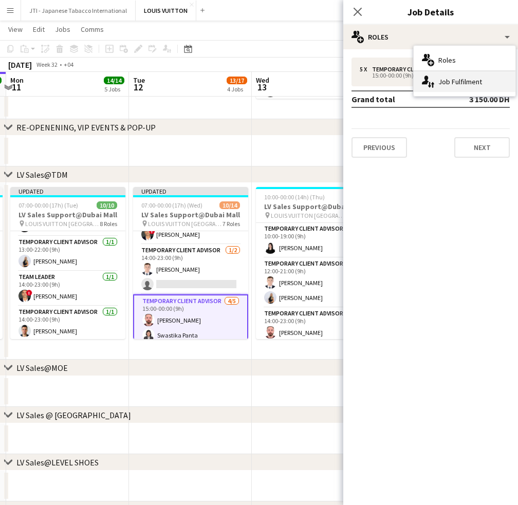
click at [459, 85] on div "single-neutral-actions-up-down Job Fulfilment" at bounding box center [465, 81] width 102 height 21
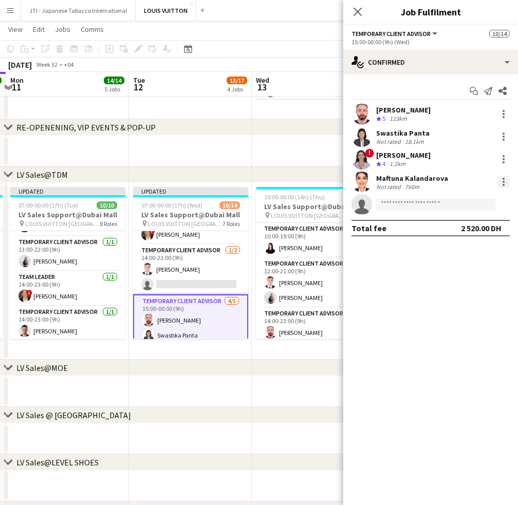
click at [503, 184] on div at bounding box center [504, 182] width 12 height 12
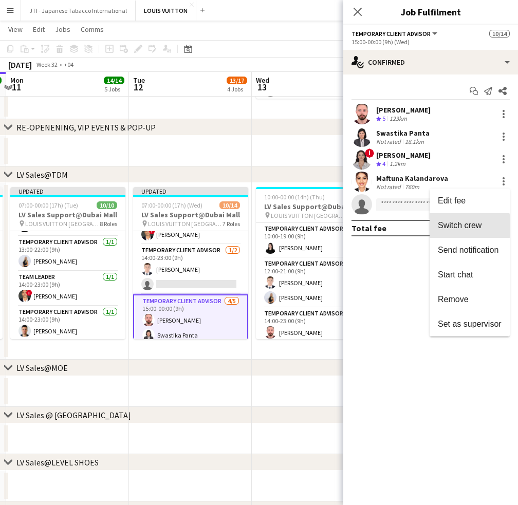
drag, startPoint x: 469, startPoint y: 226, endPoint x: 285, endPoint y: 271, distance: 189.0
click at [467, 226] on span "Switch crew" at bounding box center [460, 225] width 44 height 9
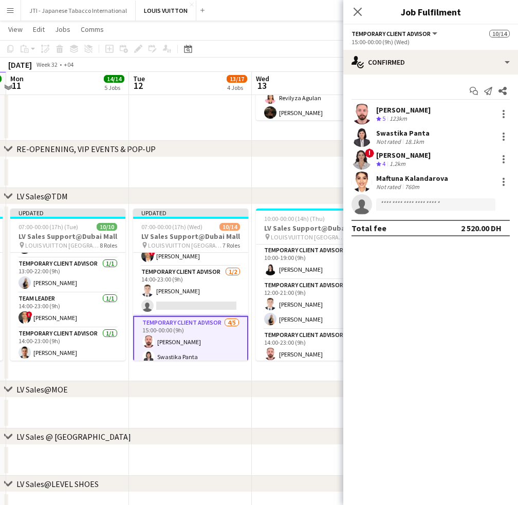
click at [186, 299] on app-card-role "Temporary Client Advisor 1/2 14:00-23:00 (9h) Bogdan Nakonechnyy single-neutral…" at bounding box center [190, 291] width 115 height 50
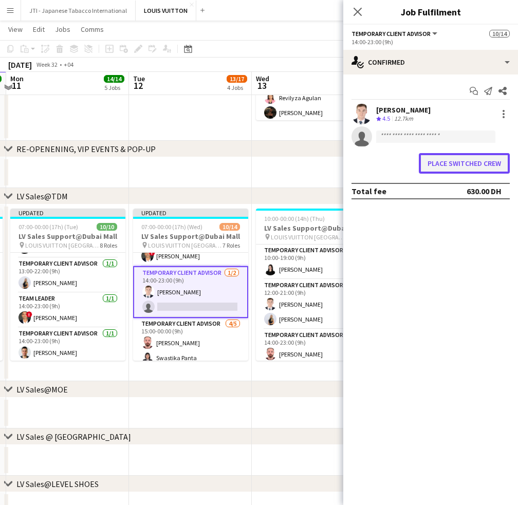
click at [481, 166] on button "Place switched crew" at bounding box center [464, 163] width 91 height 21
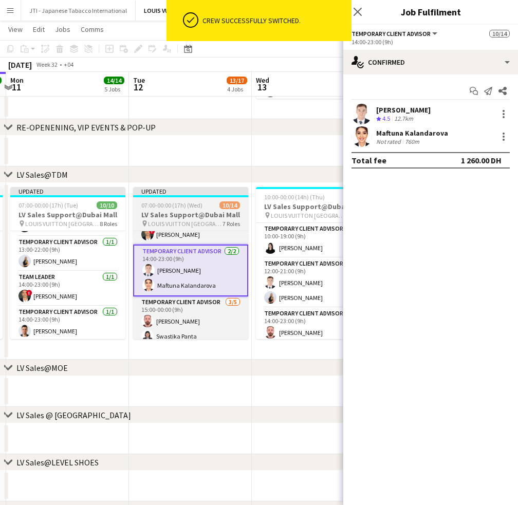
scroll to position [173, 0]
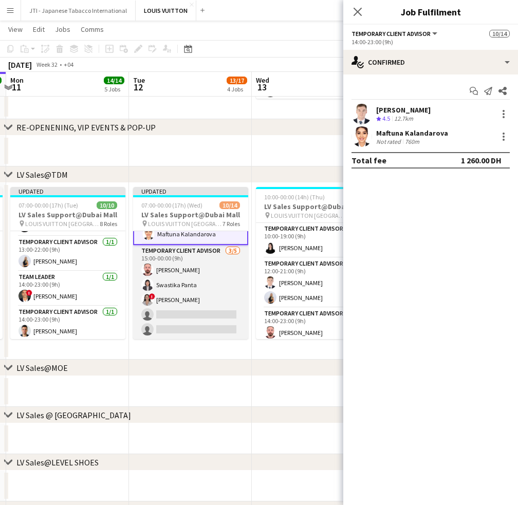
click at [204, 302] on app-card-role "Temporary Client Advisor 3/5 15:00-00:00 (9h) Anas Mohamed Nour Swastika Panta …" at bounding box center [190, 292] width 115 height 95
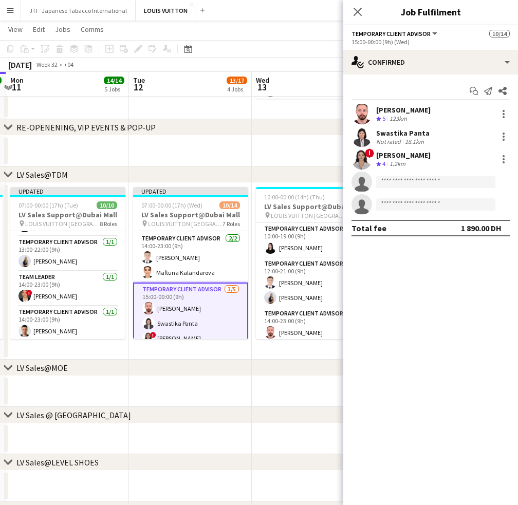
scroll to position [190, 0]
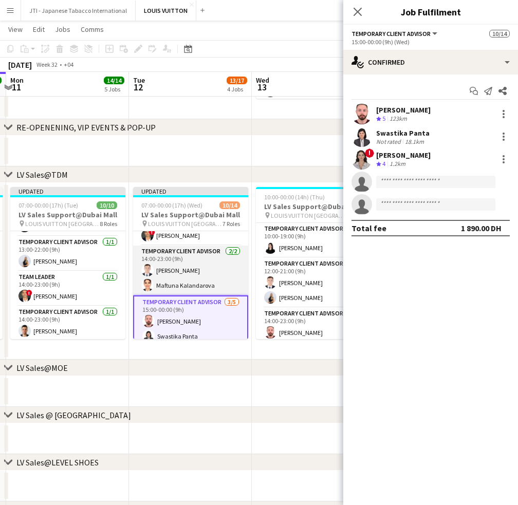
click at [217, 271] on app-card-role "Temporary Client Advisor 2/2 14:00-23:00 (9h) Bogdan Nakonechnyy Maftuna Kaland…" at bounding box center [190, 271] width 115 height 50
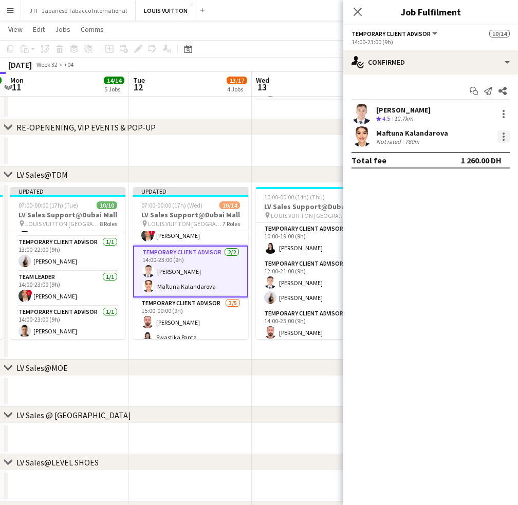
click at [504, 140] on div at bounding box center [504, 140] width 2 height 2
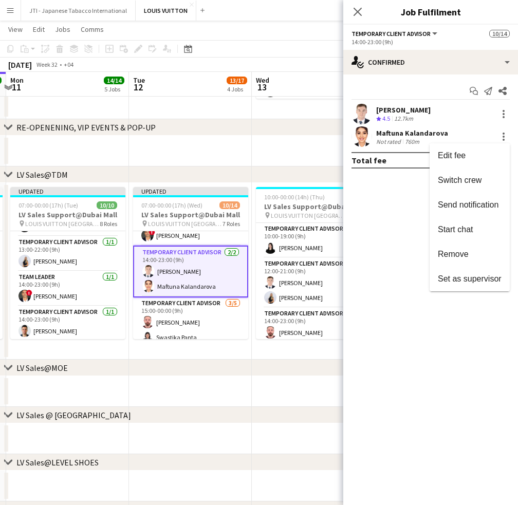
click at [370, 244] on div at bounding box center [259, 252] width 518 height 505
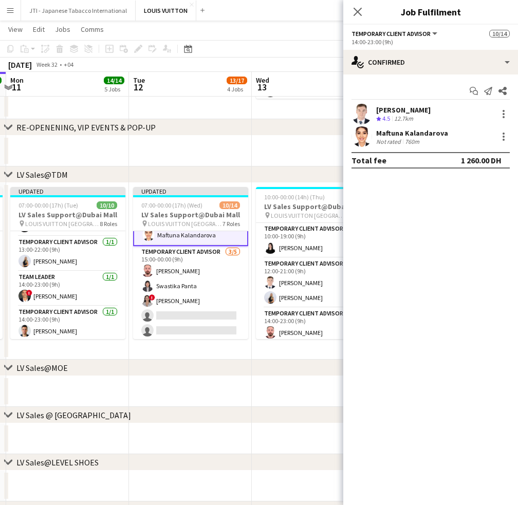
drag, startPoint x: 205, startPoint y: 271, endPoint x: 360, endPoint y: 191, distance: 174.5
click at [205, 270] on app-card-role "Temporary Client Advisor 3/5 15:00-00:00 (9h) Anas Mohamed Nour Swastika Panta …" at bounding box center [190, 293] width 115 height 95
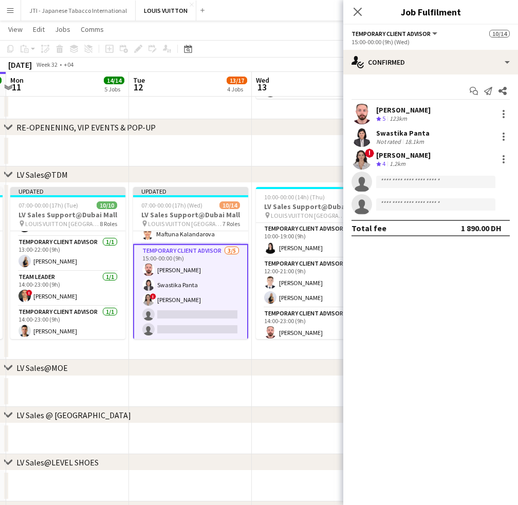
scroll to position [241, 0]
click at [505, 139] on div at bounding box center [504, 137] width 12 height 12
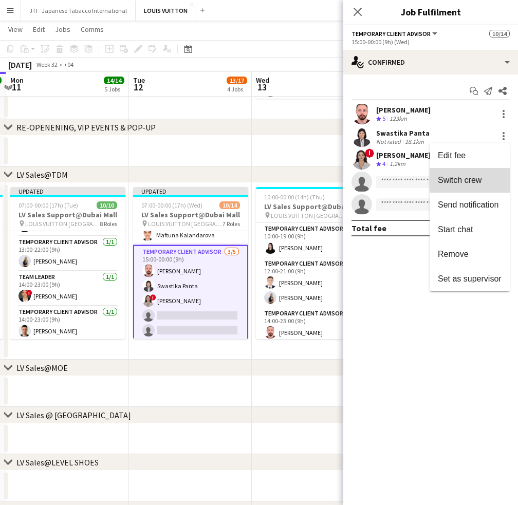
click at [487, 176] on span "Switch crew" at bounding box center [470, 180] width 64 height 9
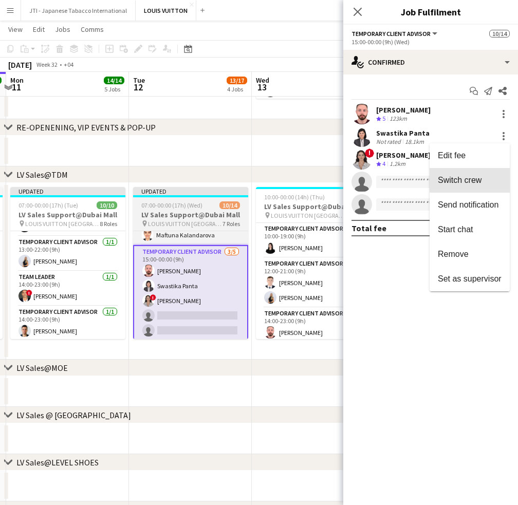
scroll to position [194, 0]
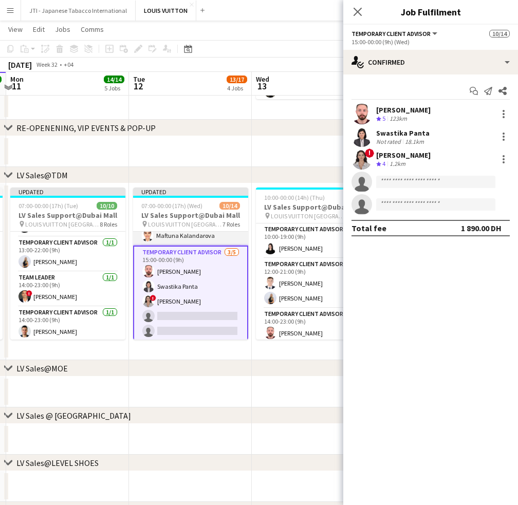
click at [211, 233] on app-card-role "Temporary Client Advisor 2/2 14:00-23:00 (9h) Bogdan Nakonechnyy Maftuna Kaland…" at bounding box center [190, 221] width 115 height 50
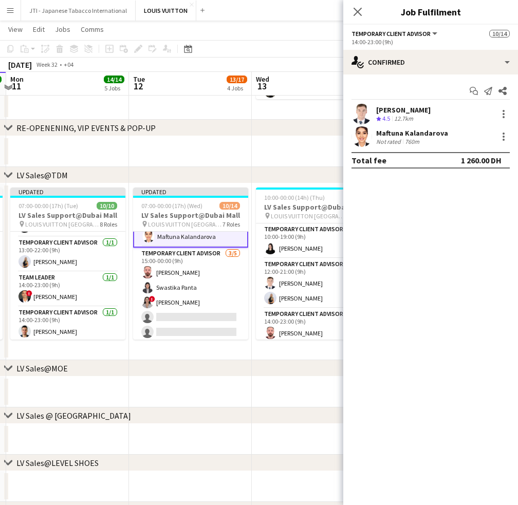
scroll to position [242, 0]
click at [503, 139] on div at bounding box center [504, 140] width 2 height 2
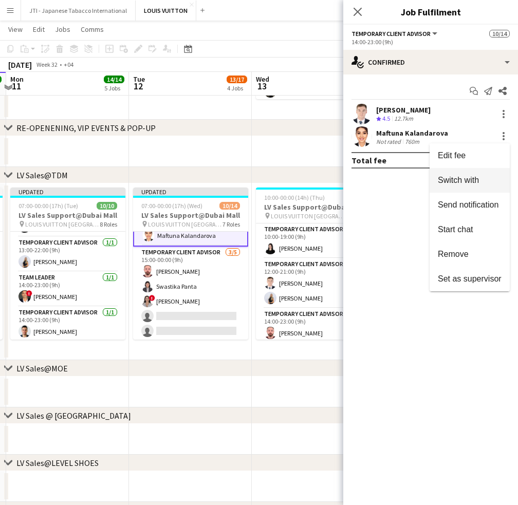
click at [488, 180] on span "Switch with" at bounding box center [470, 180] width 64 height 9
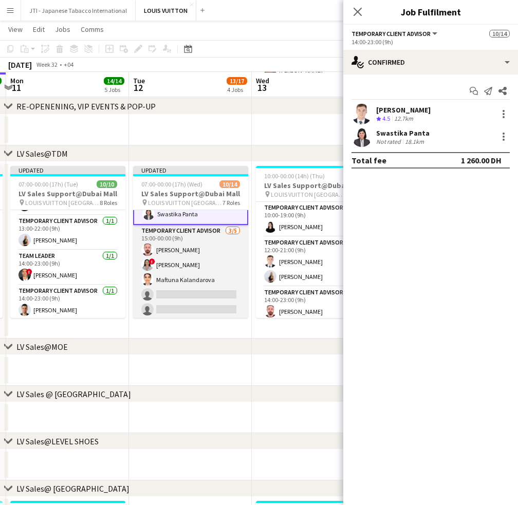
click at [213, 269] on app-card-role "Temporary Client Advisor 3/5 15:00-00:00 (9h) Anas Mohamed Nour ! Hiba Rguigue …" at bounding box center [190, 272] width 115 height 95
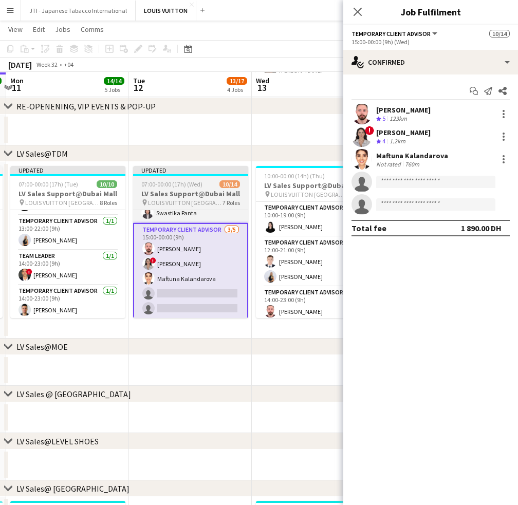
scroll to position [241, 0]
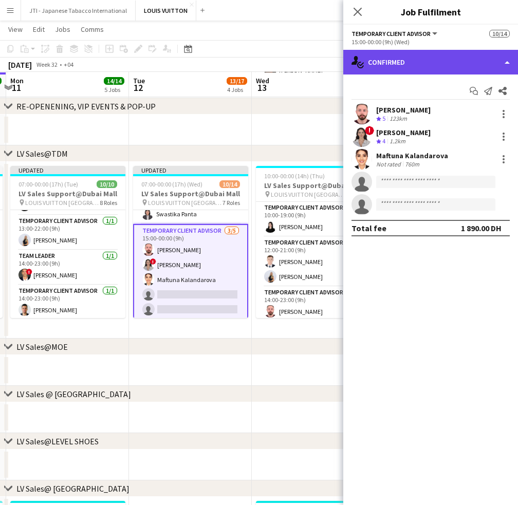
click at [464, 67] on div "single-neutral-actions-check-2 Confirmed" at bounding box center [430, 62] width 175 height 25
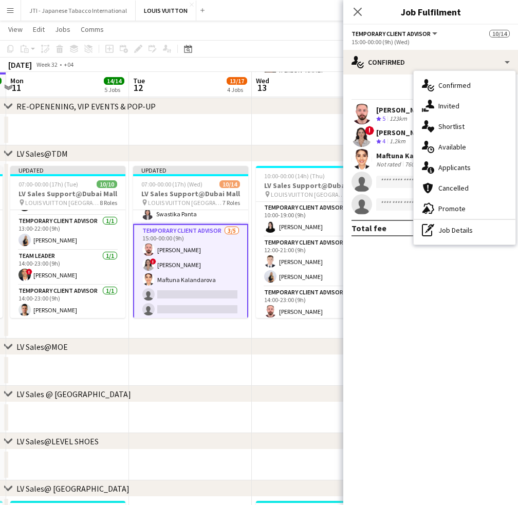
click at [463, 230] on div "pen-write Job Details" at bounding box center [465, 230] width 102 height 21
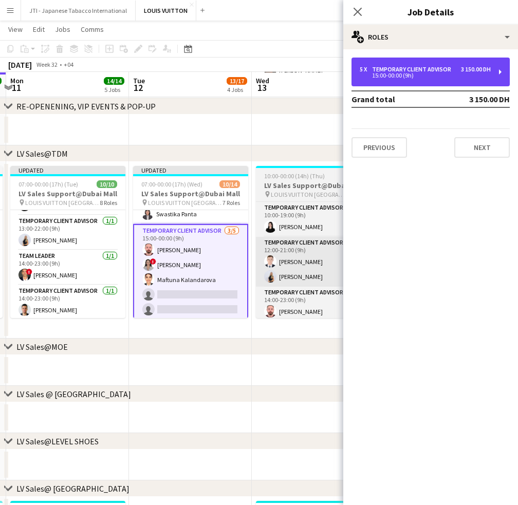
click at [471, 74] on div "15:00-00:00 (9h)" at bounding box center [425, 75] width 131 height 5
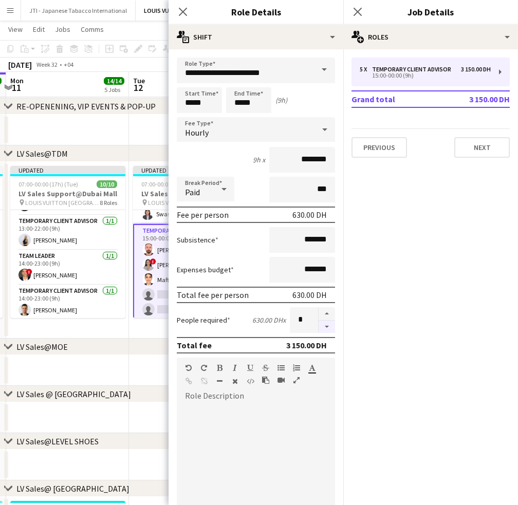
click at [319, 322] on button "button" at bounding box center [327, 327] width 16 height 13
type input "*"
click at [177, 8] on app-icon "Close pop-in" at bounding box center [183, 12] width 15 height 15
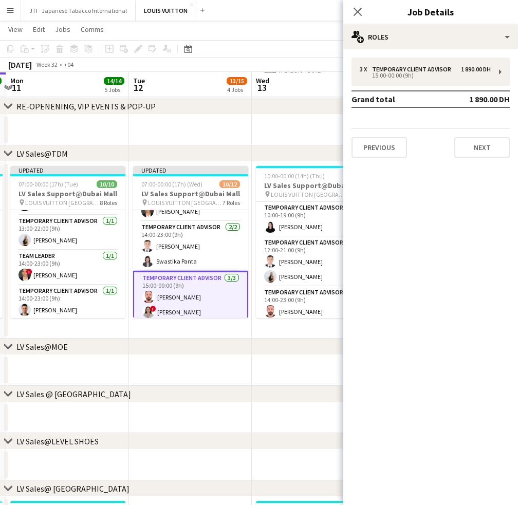
scroll to position [161, 0]
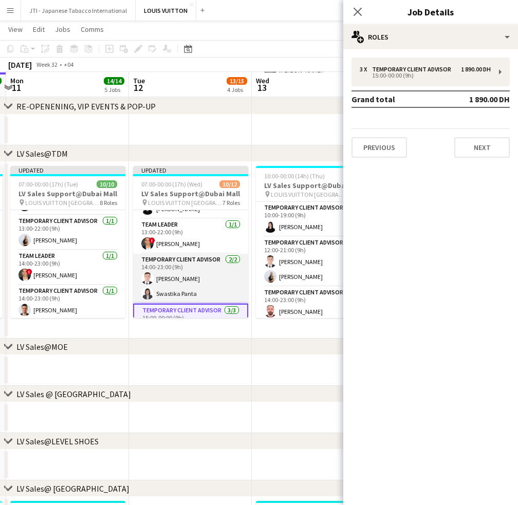
click at [204, 277] on app-card-role "Temporary Client Advisor 2/2 14:00-23:00 (9h) Bogdan Nakonechnyy Swastika Panta" at bounding box center [190, 279] width 115 height 50
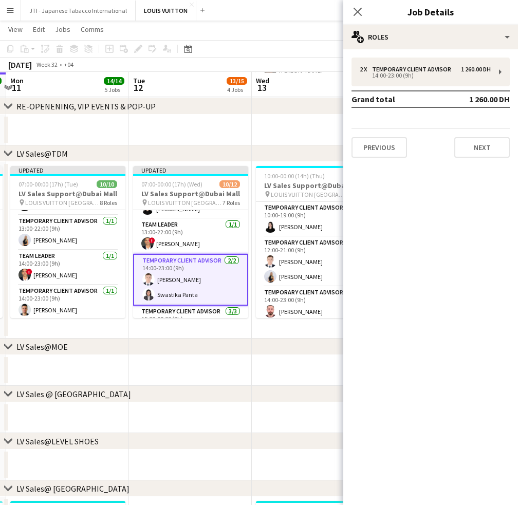
click at [206, 290] on app-card-role "Temporary Client Advisor 2/2 14:00-23:00 (9h) Bogdan Nakonechnyy Swastika Panta" at bounding box center [190, 280] width 115 height 52
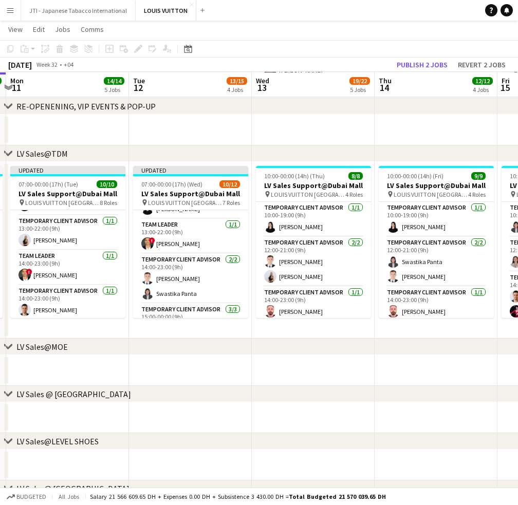
drag, startPoint x: 169, startPoint y: 275, endPoint x: 497, endPoint y: 63, distance: 390.0
click at [170, 275] on app-card-role "Temporary Client Advisor 2/2 14:00-23:00 (9h) Bogdan Nakonechnyy Swastika Panta" at bounding box center [190, 279] width 115 height 50
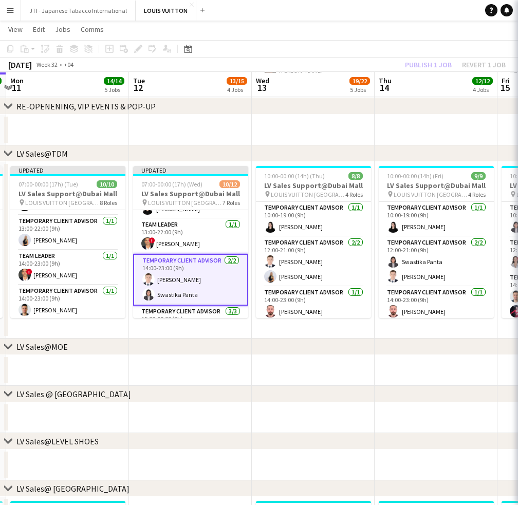
scroll to position [0, 239]
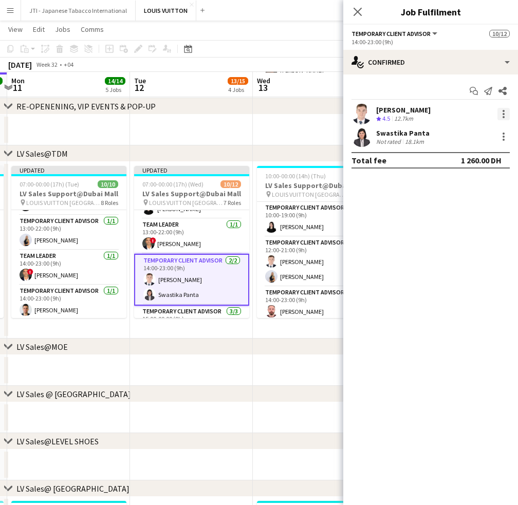
click at [500, 115] on div at bounding box center [504, 114] width 12 height 12
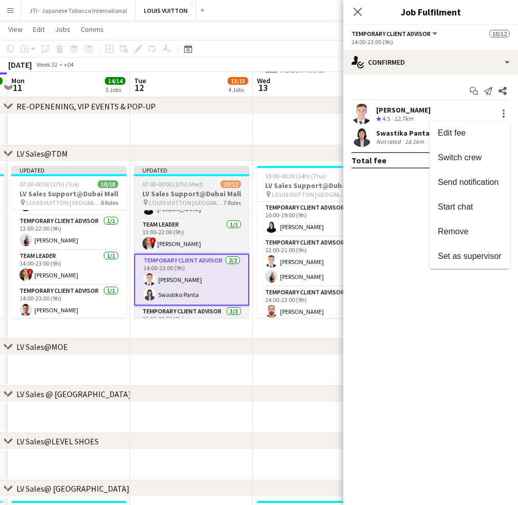
drag, startPoint x: 466, startPoint y: 227, endPoint x: 176, endPoint y: 269, distance: 293.0
click at [465, 227] on span "Remove" at bounding box center [453, 231] width 31 height 9
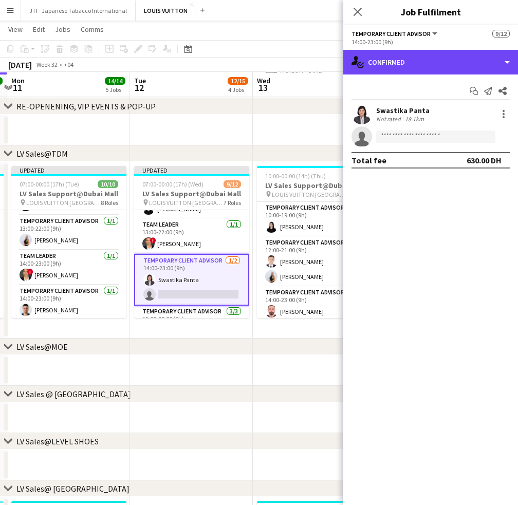
drag, startPoint x: 414, startPoint y: 63, endPoint x: 424, endPoint y: 228, distance: 164.8
click at [414, 69] on div "single-neutral-actions-check-2 Confirmed" at bounding box center [430, 62] width 175 height 25
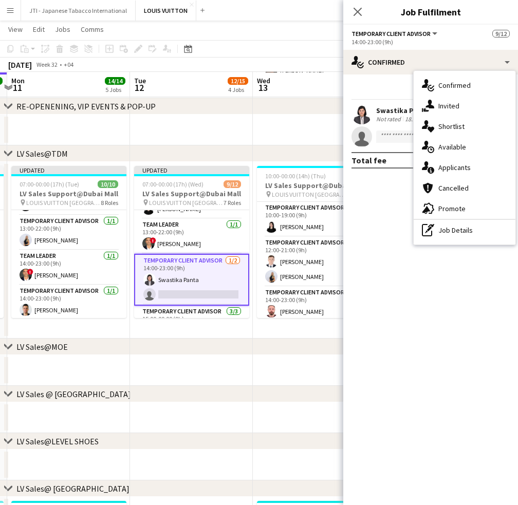
click at [438, 227] on div "pen-write Job Details" at bounding box center [465, 230] width 102 height 21
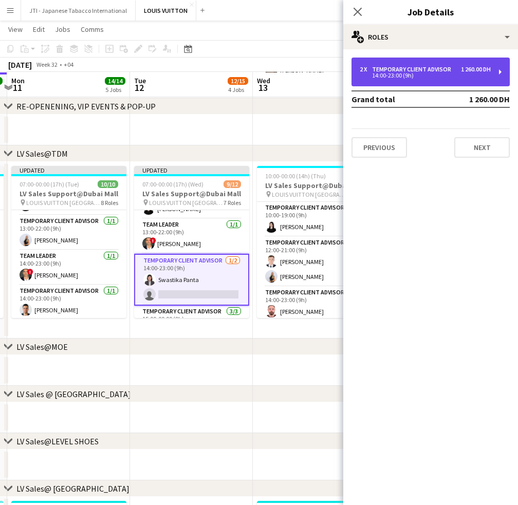
click at [453, 71] on div "Temporary Client Advisor" at bounding box center [413, 69] width 83 height 7
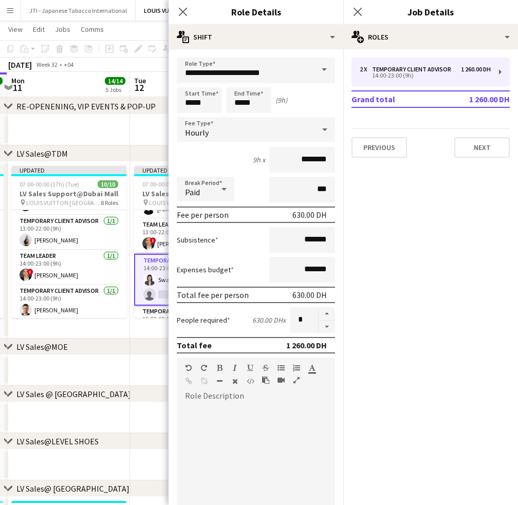
drag, startPoint x: 316, startPoint y: 323, endPoint x: 279, endPoint y: 248, distance: 83.7
click at [319, 321] on button "button" at bounding box center [327, 327] width 16 height 13
type input "*"
click at [186, 16] on icon at bounding box center [183, 12] width 10 height 10
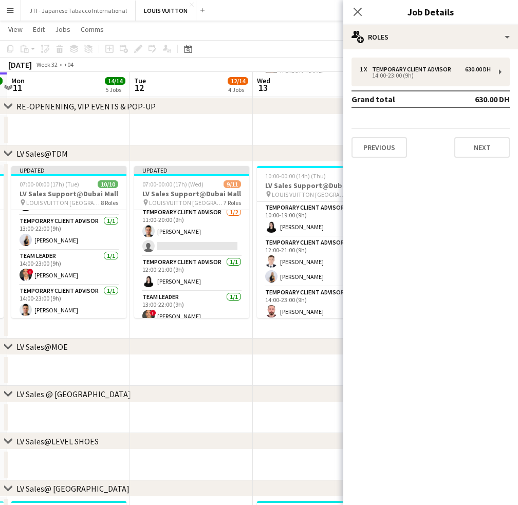
scroll to position [58, 0]
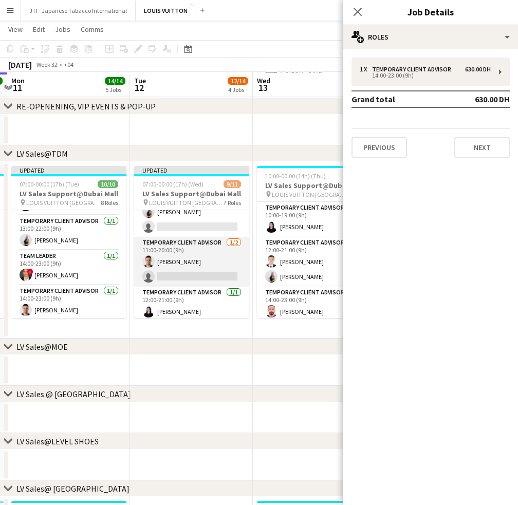
click at [199, 262] on app-card-role "Temporary Client Advisor 1/2 11:00-20:00 (9h) Samer Nezha single-neutral-actions" at bounding box center [191, 262] width 115 height 50
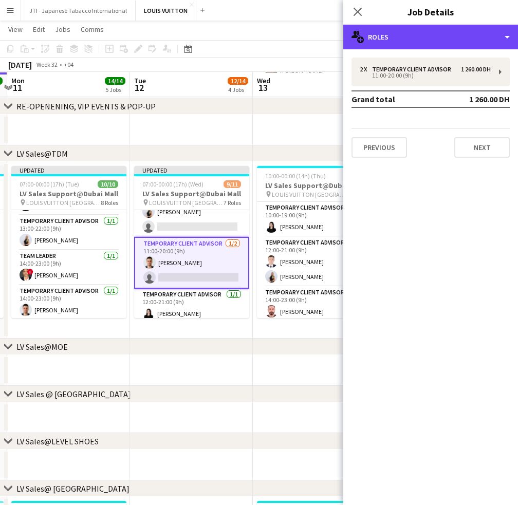
click at [488, 49] on div "multiple-users-add Roles" at bounding box center [430, 37] width 175 height 25
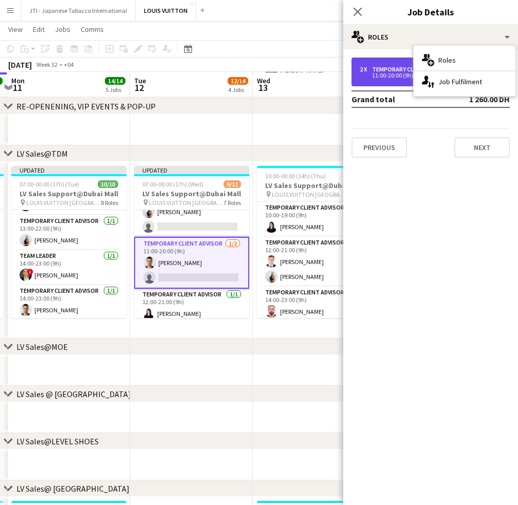
click at [398, 76] on div "11:00-20:00 (9h)" at bounding box center [425, 75] width 131 height 5
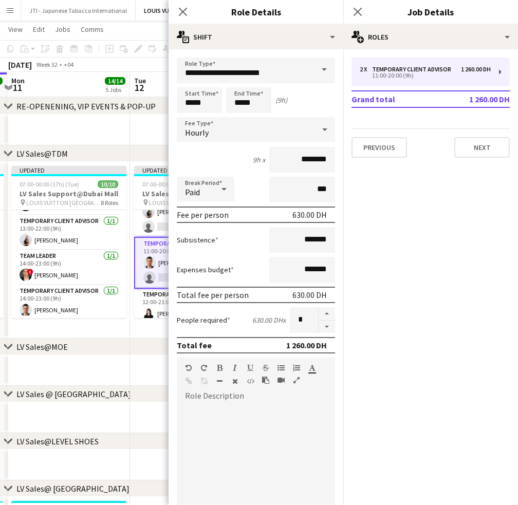
drag, startPoint x: 317, startPoint y: 321, endPoint x: 311, endPoint y: 319, distance: 7.2
click at [319, 321] on button "button" at bounding box center [327, 327] width 16 height 13
type input "*"
drag, startPoint x: 180, startPoint y: 2, endPoint x: 181, endPoint y: 8, distance: 6.7
click at [181, 6] on div "Close pop-in" at bounding box center [183, 12] width 29 height 24
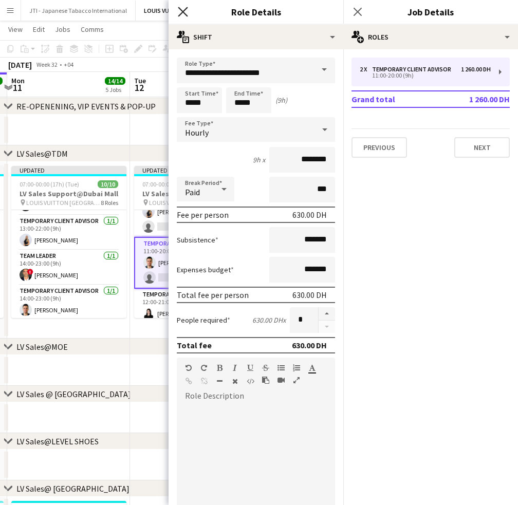
click at [181, 9] on icon "Close pop-in" at bounding box center [183, 12] width 10 height 10
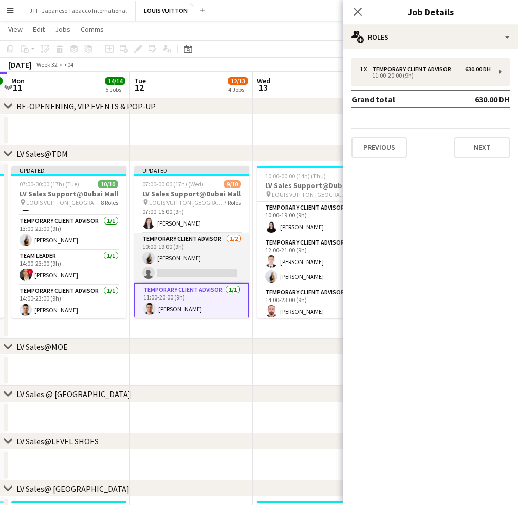
scroll to position [7, 0]
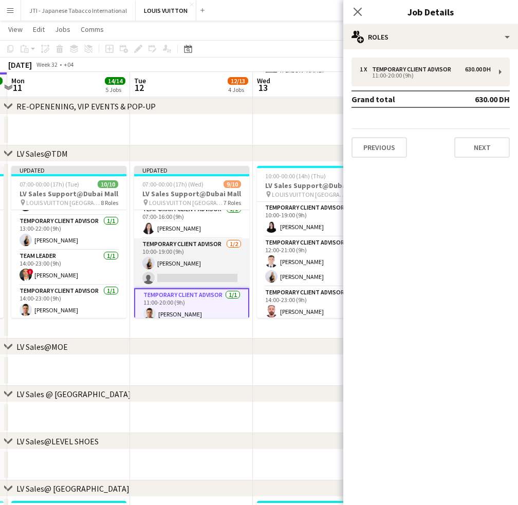
click at [210, 271] on app-card-role "Temporary Client Advisor 1/2 10:00-19:00 (9h) Natalie Chernenko single-neutral-…" at bounding box center [191, 264] width 115 height 50
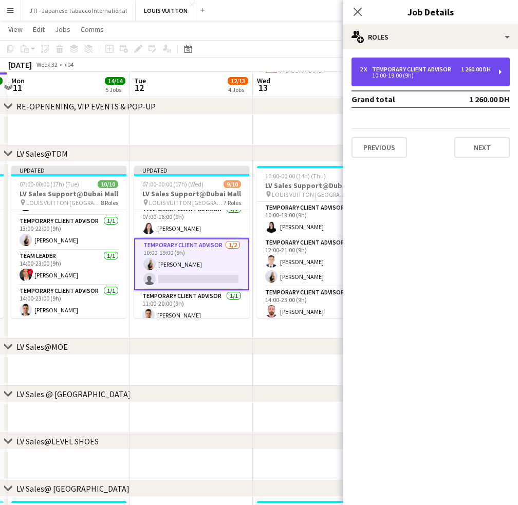
click at [461, 78] on div "2 x Temporary Client Advisor 1 260.00 DH 10:00-19:00 (9h)" at bounding box center [431, 72] width 158 height 29
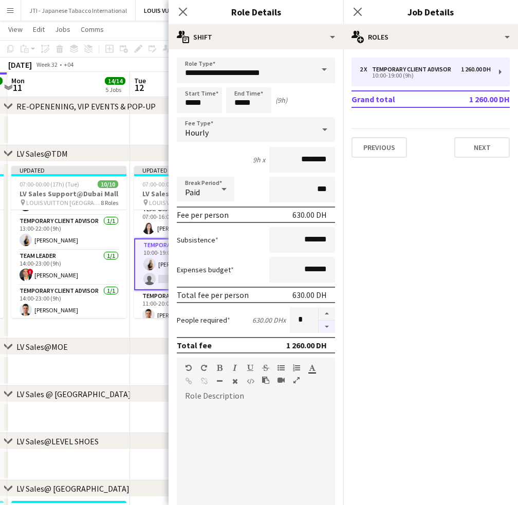
click at [319, 318] on button "button" at bounding box center [327, 313] width 16 height 13
drag, startPoint x: 319, startPoint y: 318, endPoint x: 317, endPoint y: 324, distance: 7.0
click at [319, 320] on div at bounding box center [326, 320] width 17 height 26
click at [319, 326] on button "button" at bounding box center [327, 327] width 16 height 13
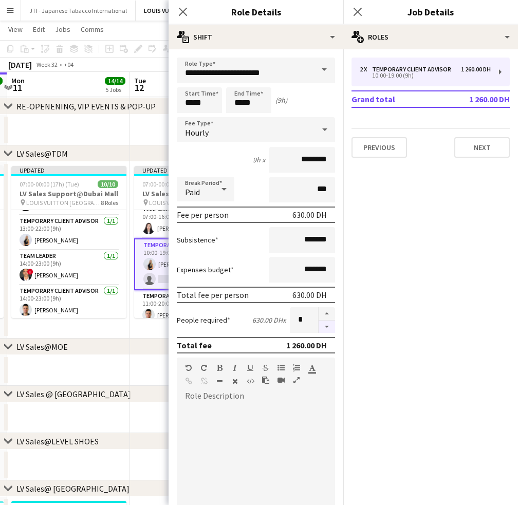
type input "*"
drag, startPoint x: 189, startPoint y: 15, endPoint x: 175, endPoint y: 7, distance: 16.6
click at [186, 12] on div "Close pop-in" at bounding box center [183, 12] width 29 height 24
click at [175, 7] on div "Close pop-in" at bounding box center [183, 12] width 29 height 24
drag, startPoint x: 182, startPoint y: 14, endPoint x: 186, endPoint y: 74, distance: 59.7
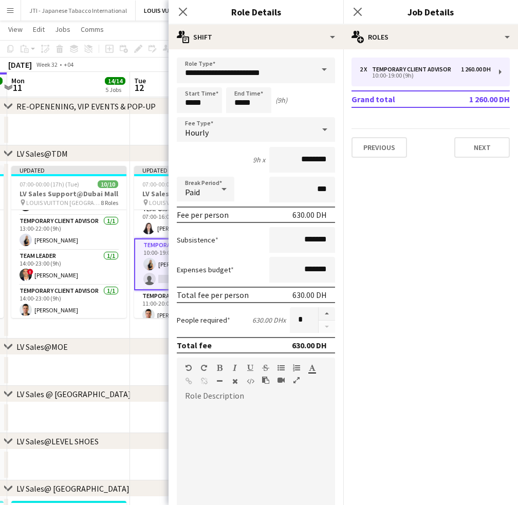
click at [181, 16] on icon "Close pop-in" at bounding box center [183, 12] width 8 height 8
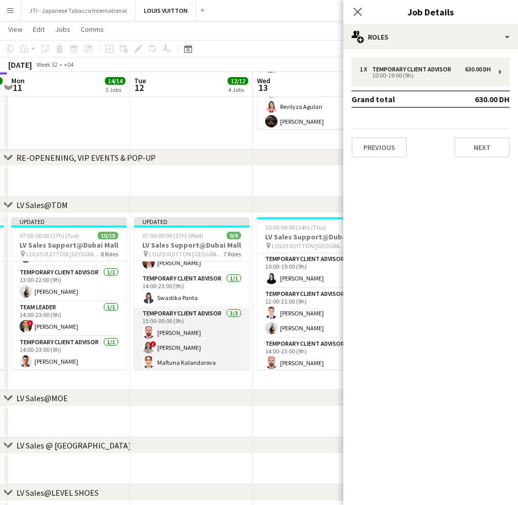
scroll to position [168, 0]
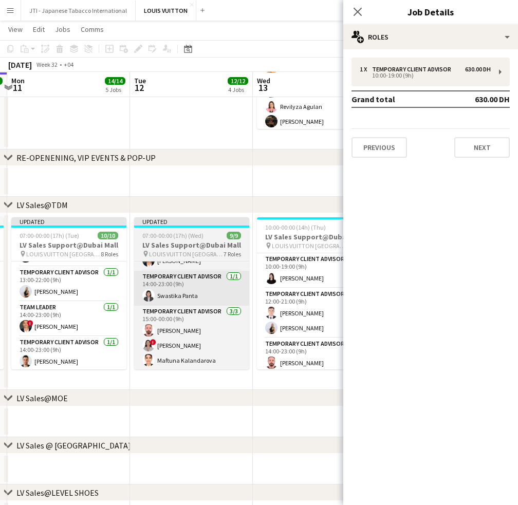
drag, startPoint x: 209, startPoint y: 380, endPoint x: 216, endPoint y: 304, distance: 76.4
click at [209, 380] on app-date-cell "Updated 07:00-00:00 (17h) (Wed) 9/9 LV Sales Support@Dubai Mall pin LOUIS VUITT…" at bounding box center [191, 301] width 123 height 177
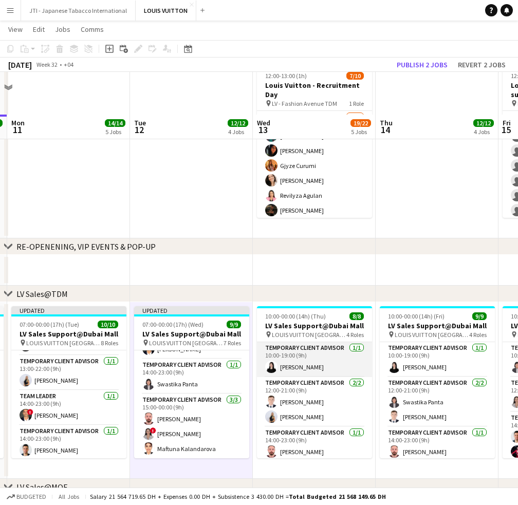
scroll to position [103, 0]
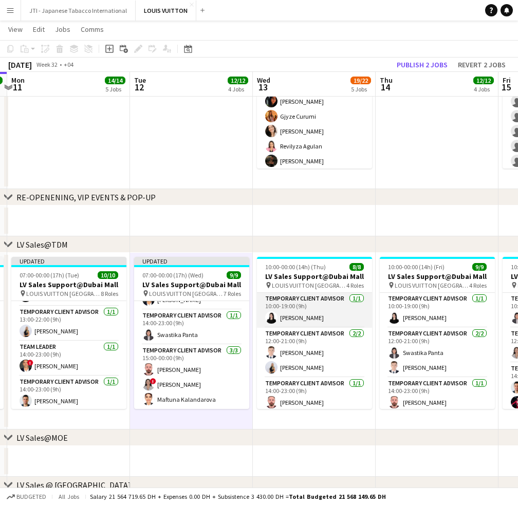
click at [314, 319] on app-card-role "Temporary Client Advisor 1/1 10:00-19:00 (9h) Maria Leicovici" at bounding box center [314, 310] width 115 height 35
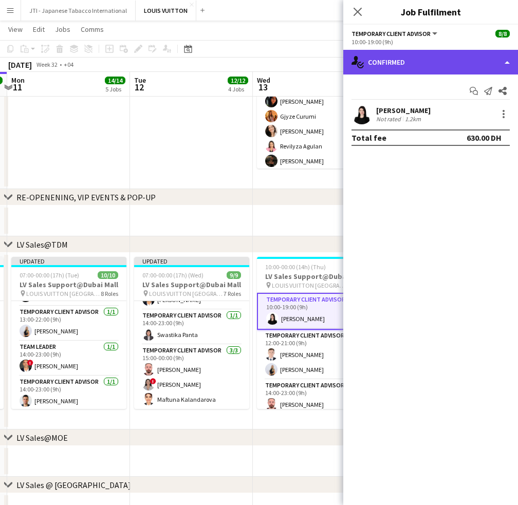
click at [414, 67] on div "single-neutral-actions-check-2 Confirmed" at bounding box center [430, 62] width 175 height 25
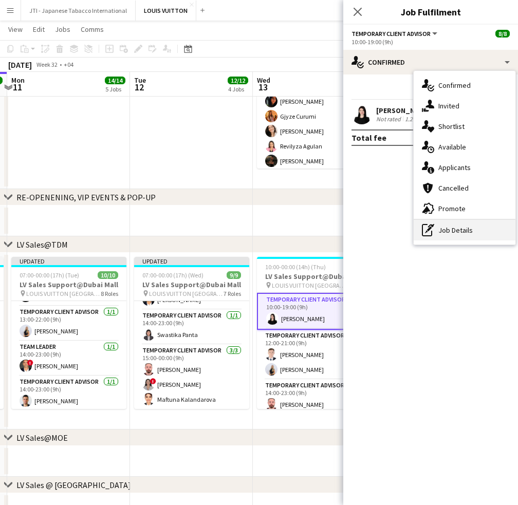
click at [449, 234] on div "pen-write Job Details" at bounding box center [465, 230] width 102 height 21
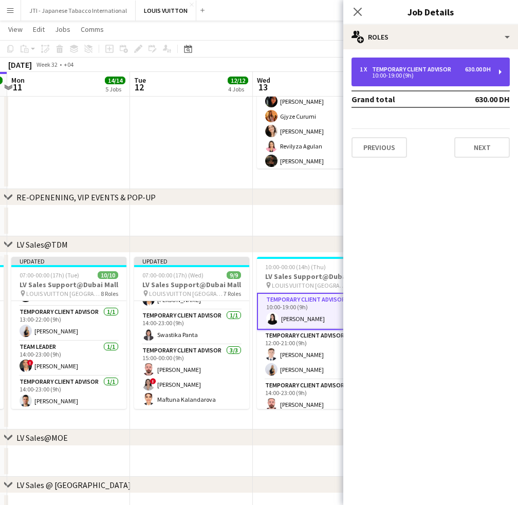
click at [370, 80] on div "1 x Temporary Client Advisor 630.00 DH 10:00-19:00 (9h)" at bounding box center [431, 72] width 158 height 29
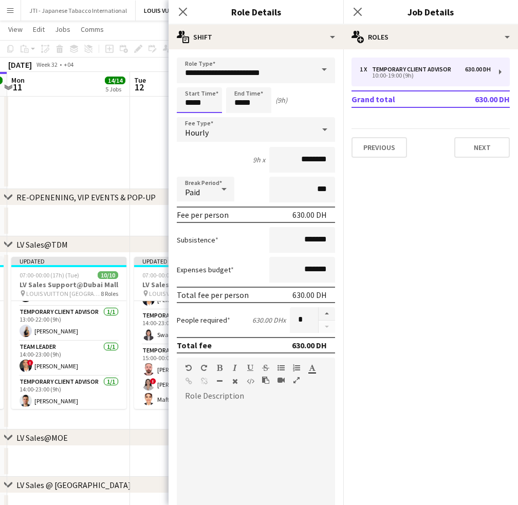
click at [187, 108] on input "*****" at bounding box center [199, 100] width 45 height 26
click at [189, 119] on div at bounding box center [189, 118] width 21 height 10
click at [189, 118] on div at bounding box center [189, 118] width 21 height 10
type input "*****"
click at [191, 115] on div at bounding box center [189, 118] width 21 height 10
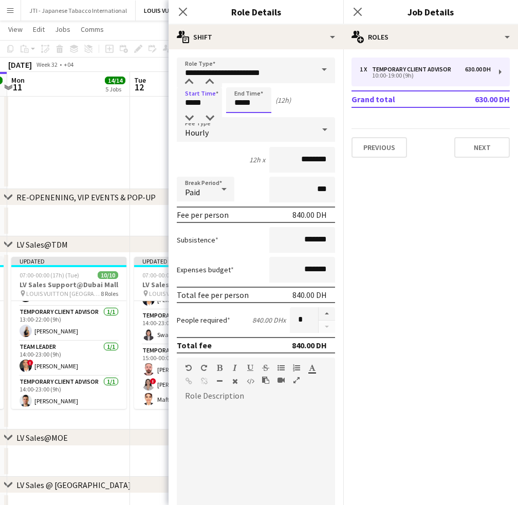
click at [236, 108] on input "*****" at bounding box center [248, 100] width 45 height 26
click at [240, 119] on div at bounding box center [238, 118] width 21 height 10
type input "*****"
click at [240, 119] on div at bounding box center [238, 118] width 21 height 10
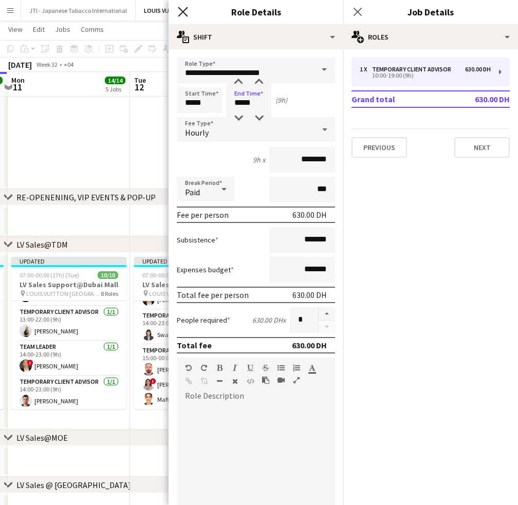
click at [182, 12] on icon at bounding box center [183, 12] width 10 height 10
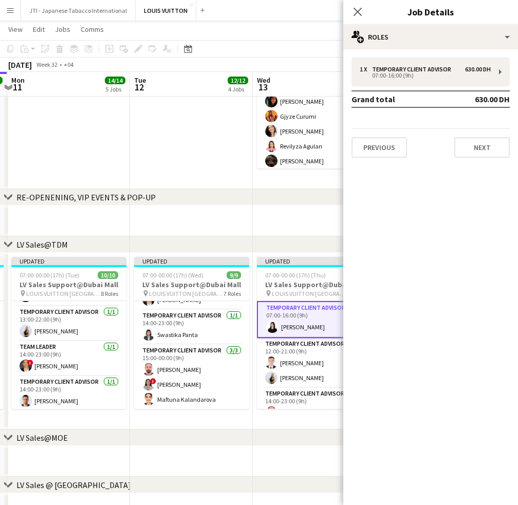
scroll to position [0, 302]
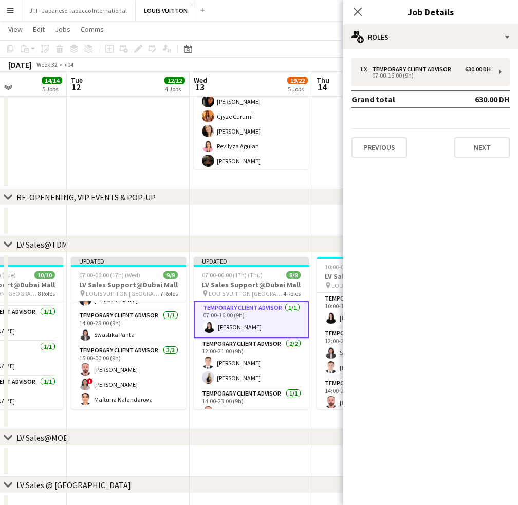
drag, startPoint x: 241, startPoint y: 361, endPoint x: 234, endPoint y: 360, distance: 6.3
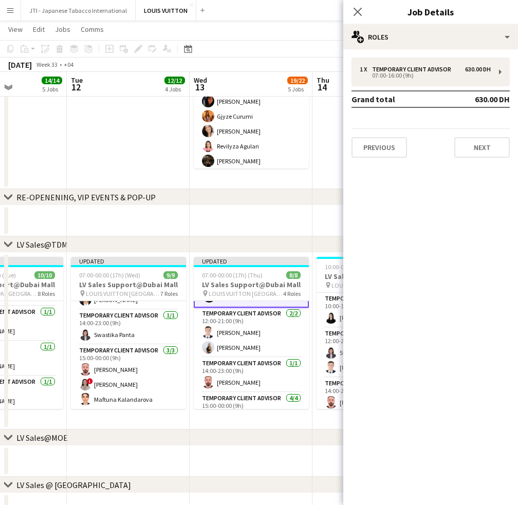
scroll to position [0, 0]
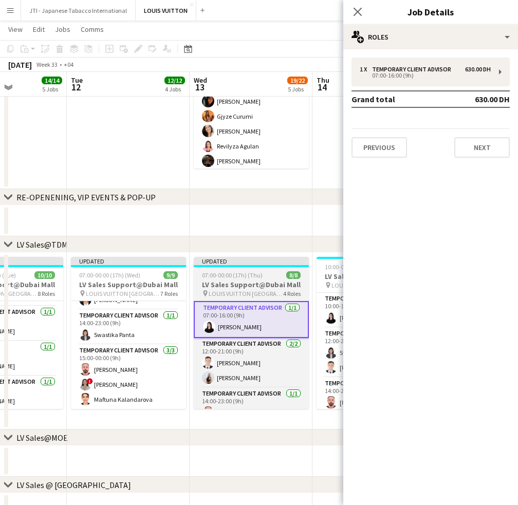
click at [268, 277] on div "07:00-00:00 (17h) (Thu) 8/8" at bounding box center [251, 275] width 115 height 8
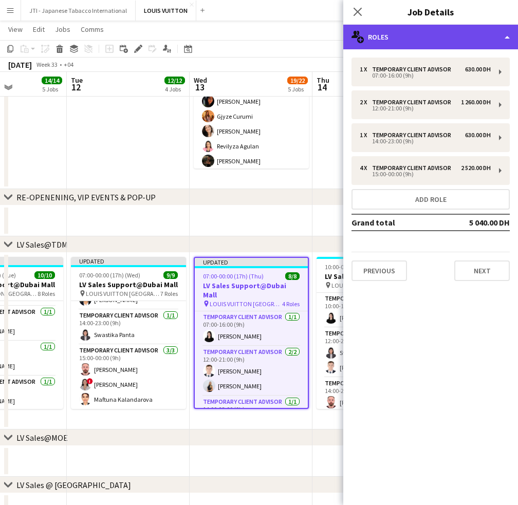
click at [422, 36] on div "multiple-users-add Roles" at bounding box center [430, 37] width 175 height 25
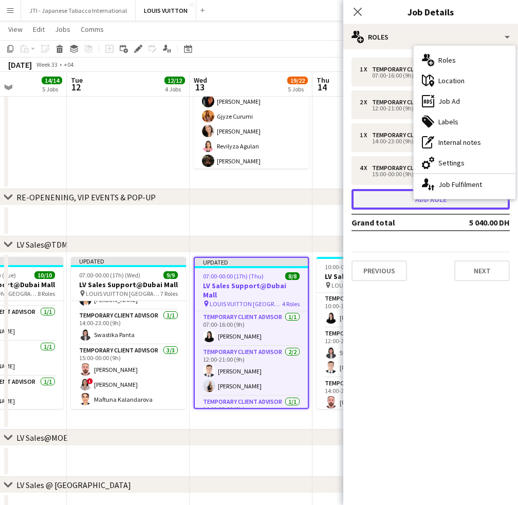
click at [394, 201] on button "Add role" at bounding box center [431, 199] width 158 height 21
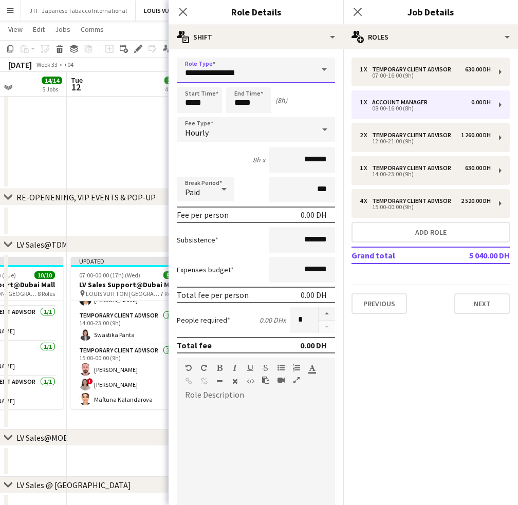
drag, startPoint x: 244, startPoint y: 70, endPoint x: 119, endPoint y: 76, distance: 125.5
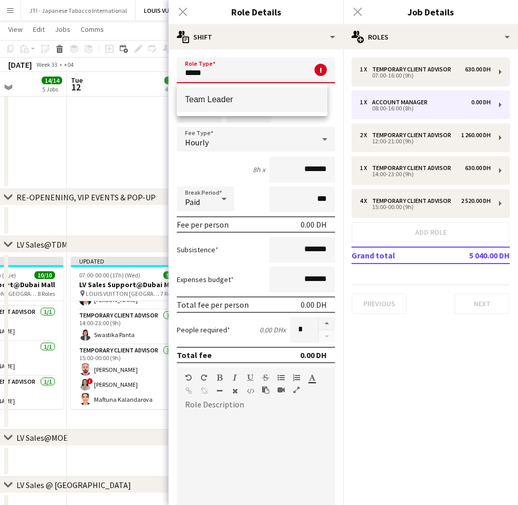
click at [232, 98] on span "Team Leader" at bounding box center [252, 100] width 134 height 10
type input "**********"
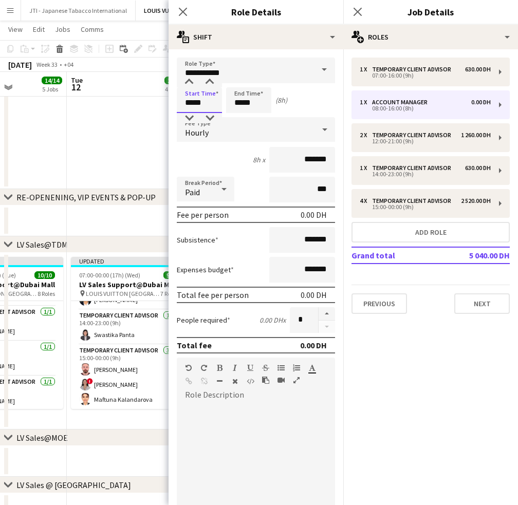
click at [190, 104] on input "*****" at bounding box center [199, 100] width 45 height 26
click at [191, 80] on div at bounding box center [189, 82] width 21 height 10
type input "*****"
click at [191, 80] on div at bounding box center [189, 82] width 21 height 10
click at [241, 102] on input "*****" at bounding box center [248, 100] width 45 height 26
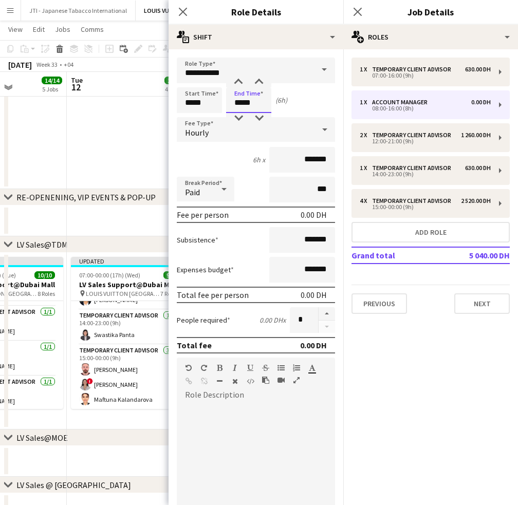
click at [242, 88] on input "*****" at bounding box center [248, 100] width 45 height 26
click at [241, 81] on div at bounding box center [238, 82] width 21 height 10
type input "*****"
click at [241, 81] on div at bounding box center [238, 82] width 21 height 10
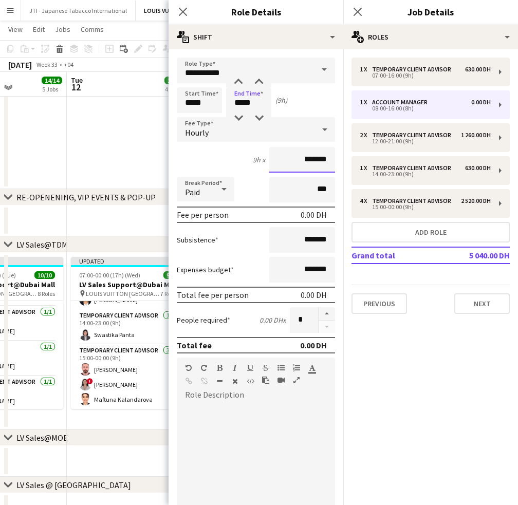
click at [290, 160] on input "*******" at bounding box center [302, 160] width 66 height 26
type input "********"
click at [184, 10] on icon "Close pop-in" at bounding box center [183, 12] width 10 height 10
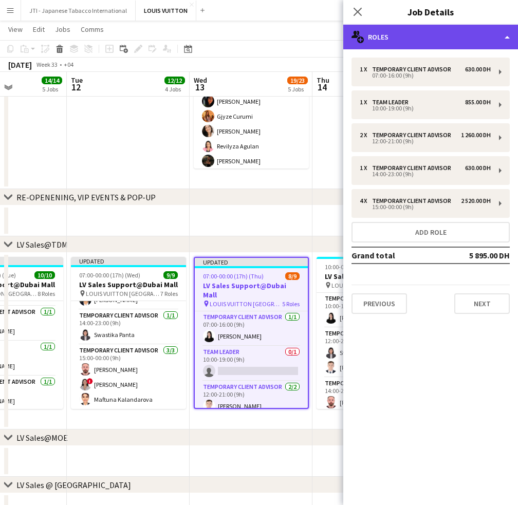
click at [477, 33] on div "multiple-users-add Roles" at bounding box center [430, 37] width 175 height 25
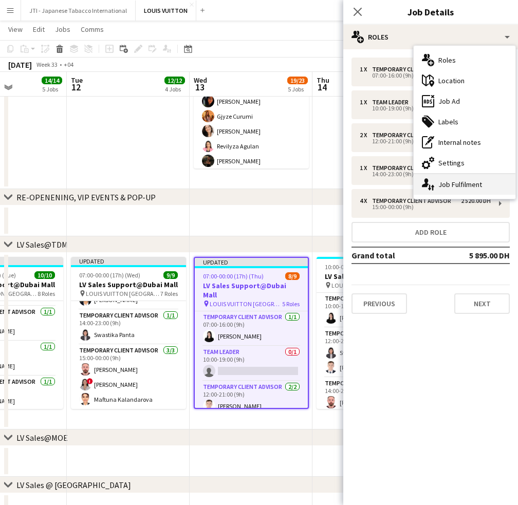
click at [441, 187] on div "single-neutral-actions-up-down Job Fulfilment" at bounding box center [465, 184] width 102 height 21
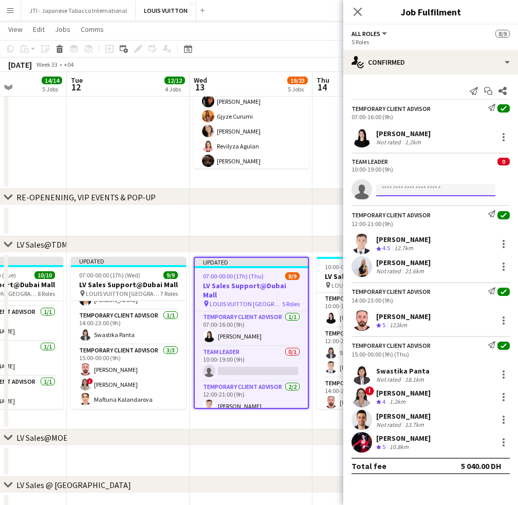
click at [405, 186] on input at bounding box center [435, 190] width 119 height 12
type input "*"
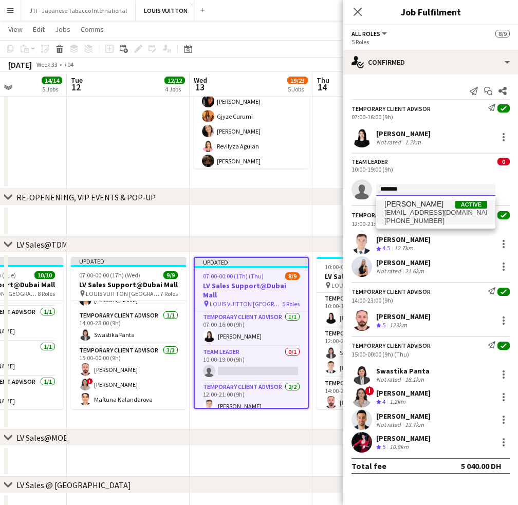
type input "*******"
click at [415, 205] on span "[PERSON_NAME]" at bounding box center [414, 204] width 59 height 9
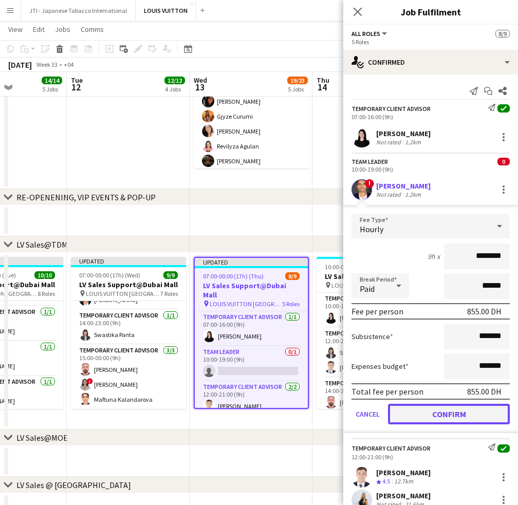
click at [429, 415] on button "Confirm" at bounding box center [449, 414] width 122 height 21
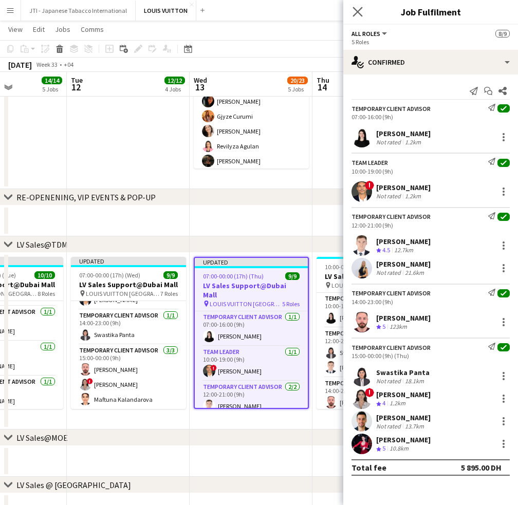
click at [362, 6] on app-icon "Close pop-in" at bounding box center [358, 12] width 15 height 15
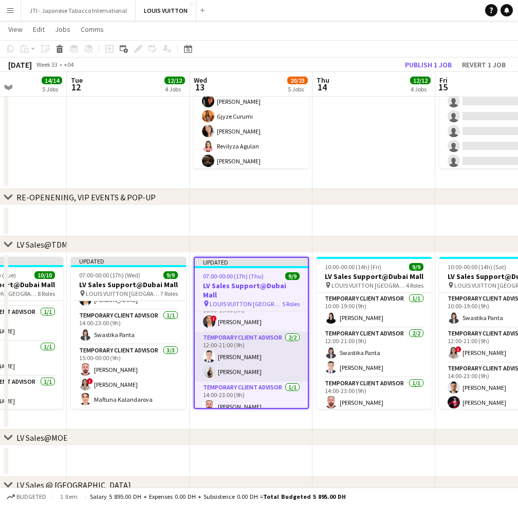
scroll to position [51, 0]
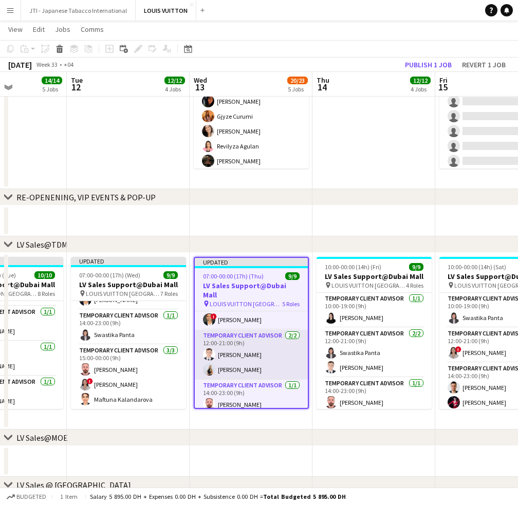
click at [271, 361] on app-card-role "Temporary Client Advisor 2/2 12:00-21:00 (9h) Bogdan Nakonechnyy Natalie Cherne…" at bounding box center [251, 355] width 113 height 50
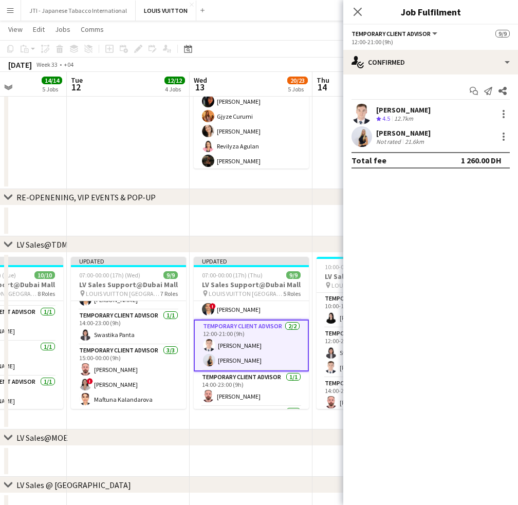
click at [266, 352] on app-card-role "Temporary Client Advisor 2/2 12:00-21:00 (9h) Bogdan Nakonechnyy Natalie Cherne…" at bounding box center [251, 346] width 115 height 52
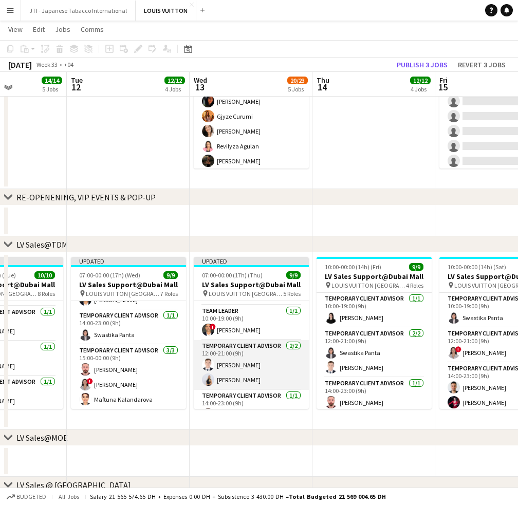
scroll to position [0, 0]
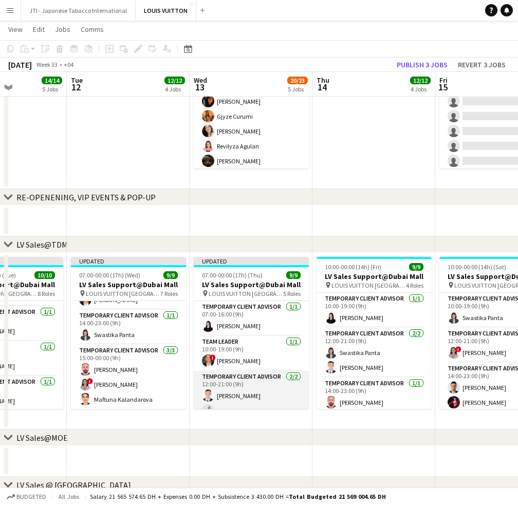
click at [259, 381] on app-card-role "Temporary Client Advisor 2/2 12:00-21:00 (9h) Bogdan Nakonechnyy Natalie Cherne…" at bounding box center [251, 396] width 115 height 50
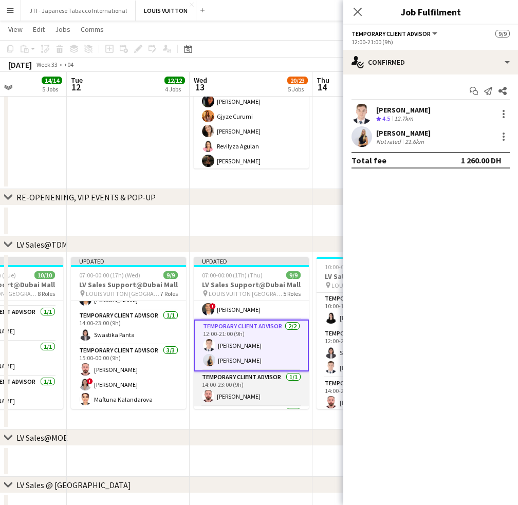
scroll to position [103, 0]
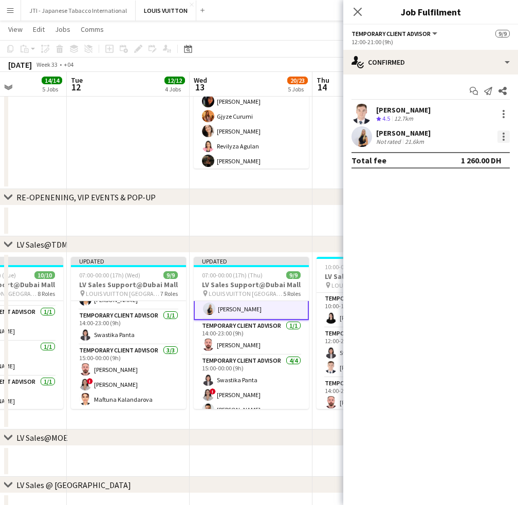
click at [506, 133] on div at bounding box center [504, 137] width 12 height 12
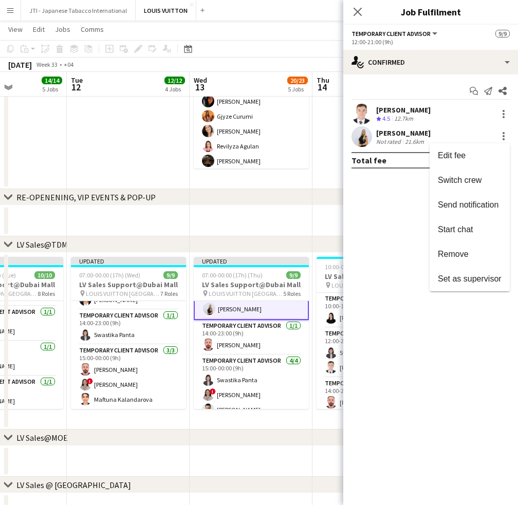
drag, startPoint x: 462, startPoint y: 248, endPoint x: 445, endPoint y: 174, distance: 76.0
click at [461, 247] on button "Remove" at bounding box center [470, 254] width 80 height 25
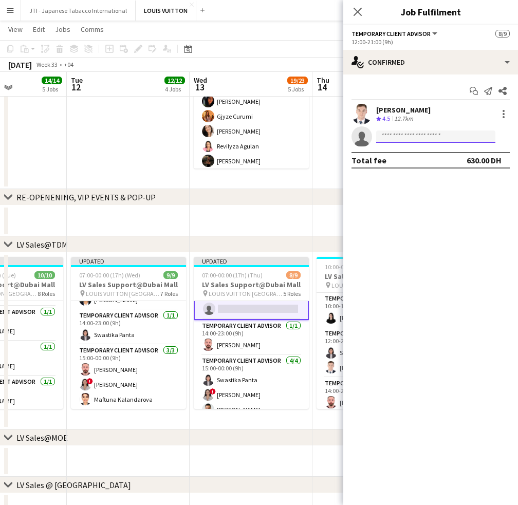
click at [422, 139] on input at bounding box center [435, 137] width 119 height 12
drag, startPoint x: 256, startPoint y: 380, endPoint x: 524, endPoint y: 176, distance: 337.3
click at [256, 377] on app-card-role "Temporary Client Advisor 4/4 15:00-00:00 (9h) Swastika Panta ! Hiba Rguigue Sam…" at bounding box center [251, 395] width 115 height 80
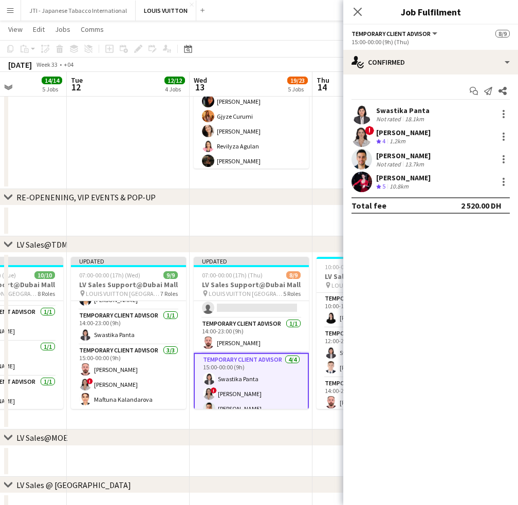
scroll to position [102, 0]
click at [504, 136] on div at bounding box center [504, 137] width 2 height 2
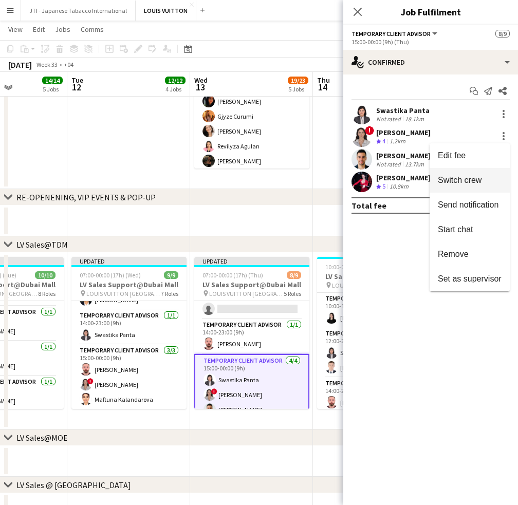
drag, startPoint x: 478, startPoint y: 183, endPoint x: 463, endPoint y: 189, distance: 16.3
click at [477, 183] on span "Switch crew" at bounding box center [460, 180] width 44 height 9
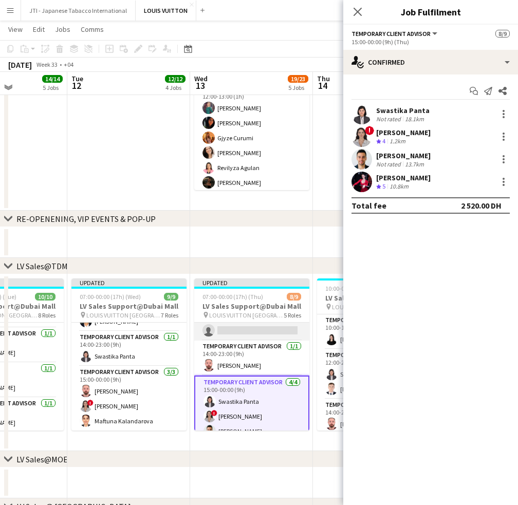
click at [248, 334] on app-card-role "Temporary Client Advisor 1/2 12:00-21:00 (9h) Bogdan Nakonechnyy single-neutral…" at bounding box center [251, 316] width 115 height 50
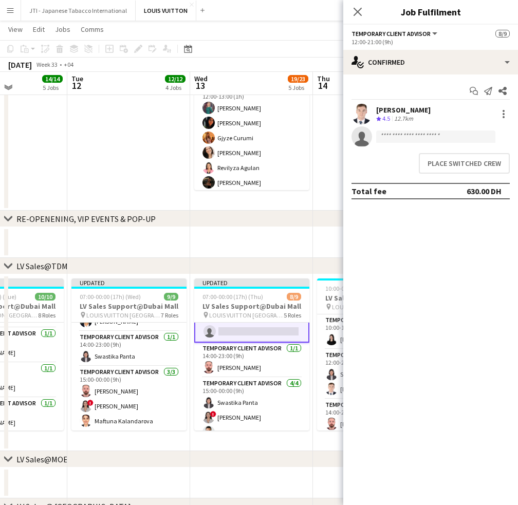
scroll to position [103, 0]
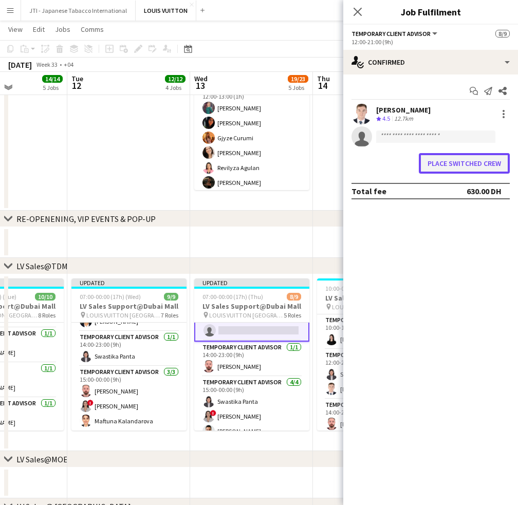
click at [469, 160] on button "Place switched crew" at bounding box center [464, 163] width 91 height 21
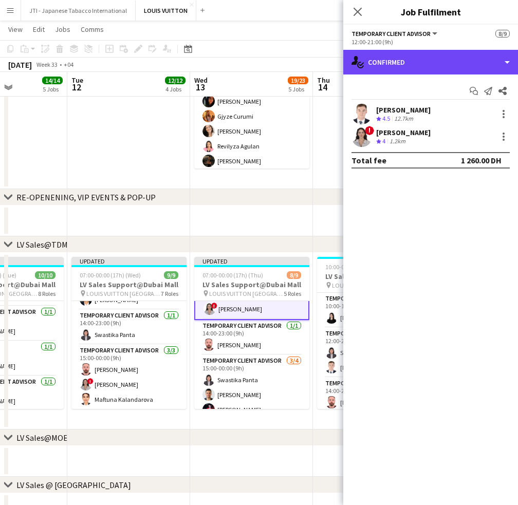
drag, startPoint x: 432, startPoint y: 68, endPoint x: 436, endPoint y: 74, distance: 6.7
click at [434, 67] on div "single-neutral-actions-check-2 Confirmed" at bounding box center [430, 62] width 175 height 25
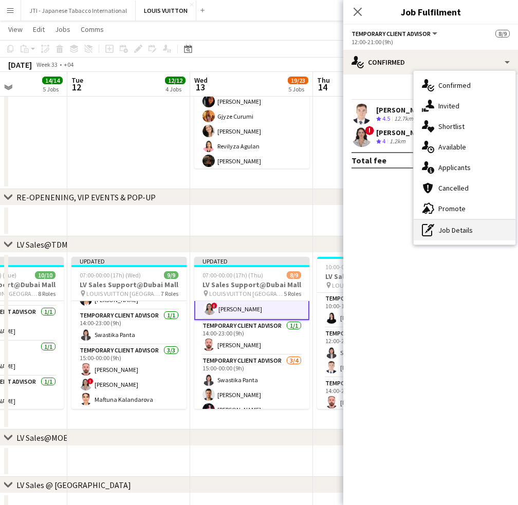
click at [441, 232] on div "pen-write Job Details" at bounding box center [465, 230] width 102 height 21
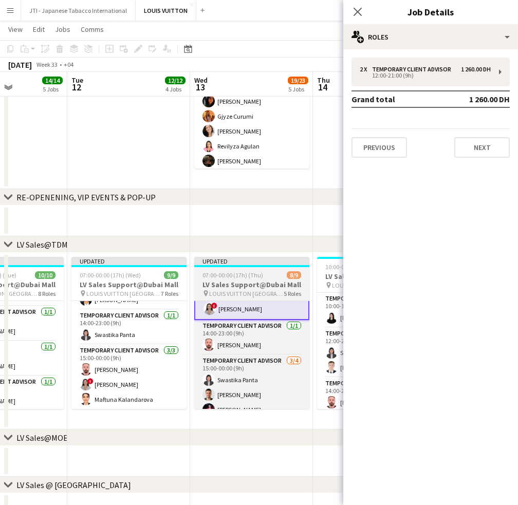
click at [259, 285] on h3 "LV Sales Support@Dubai Mall" at bounding box center [251, 284] width 115 height 9
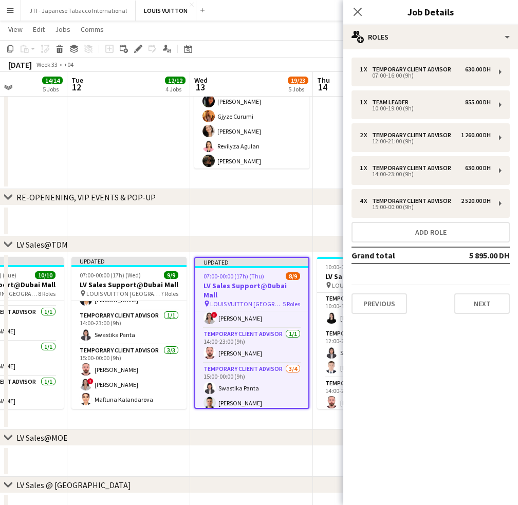
scroll to position [102, 0]
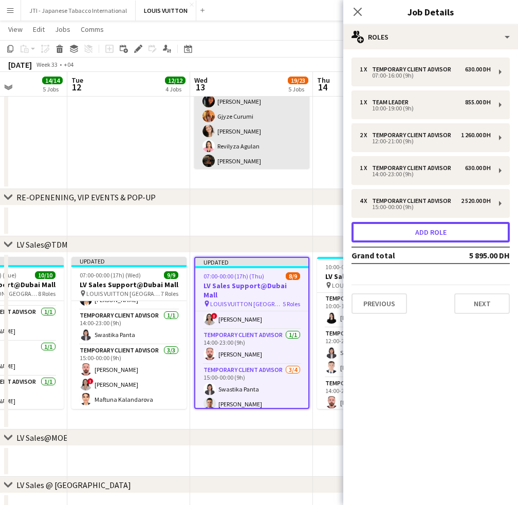
click at [409, 232] on button "Add role" at bounding box center [431, 232] width 158 height 21
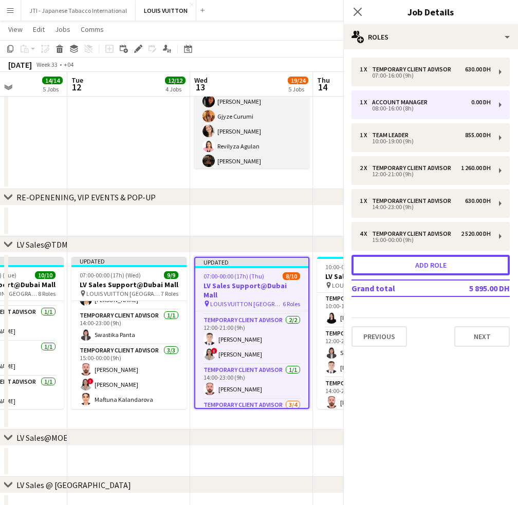
scroll to position [137, 0]
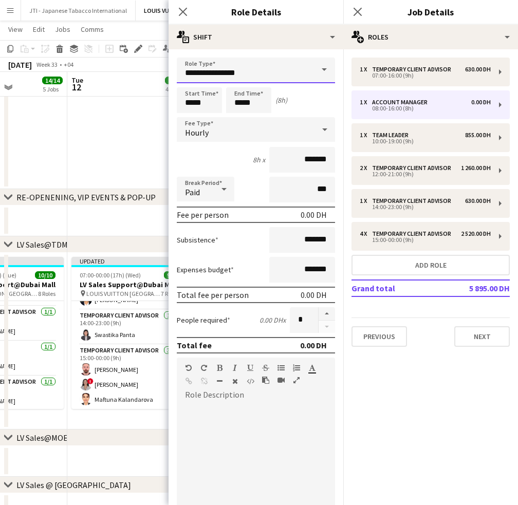
drag, startPoint x: 249, startPoint y: 69, endPoint x: 49, endPoint y: 60, distance: 200.2
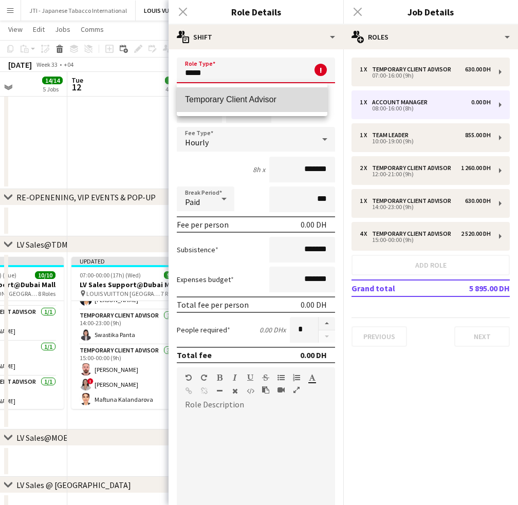
click at [258, 94] on mat-option "Temporary Client Advisor" at bounding box center [252, 99] width 151 height 25
type input "**********"
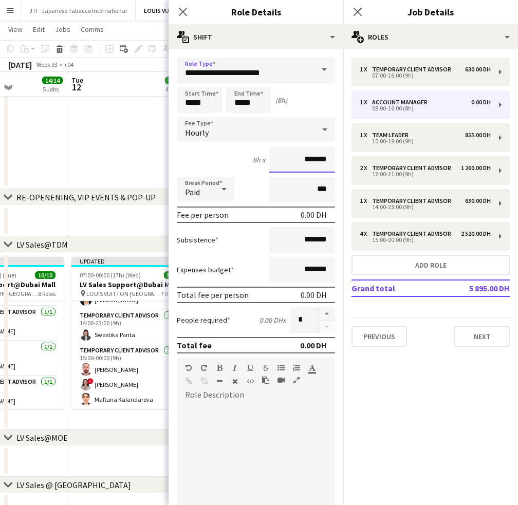
click at [280, 158] on input "*******" at bounding box center [302, 160] width 66 height 26
type input "********"
click at [191, 104] on input "*****" at bounding box center [199, 100] width 45 height 26
click at [190, 83] on div at bounding box center [189, 82] width 21 height 10
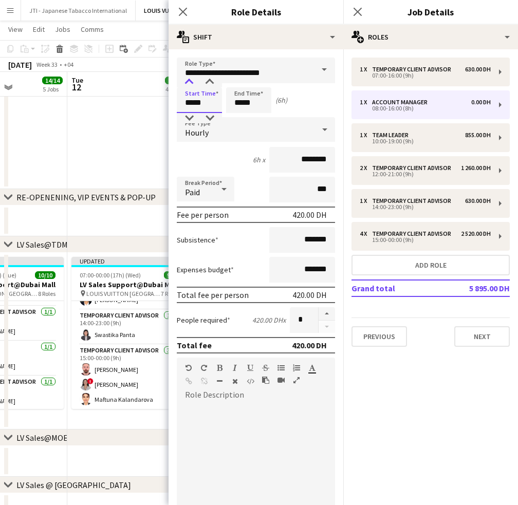
click at [190, 83] on div at bounding box center [189, 82] width 21 height 10
type input "*****"
click at [190, 83] on div at bounding box center [189, 82] width 21 height 10
click at [231, 97] on input "*****" at bounding box center [248, 100] width 45 height 26
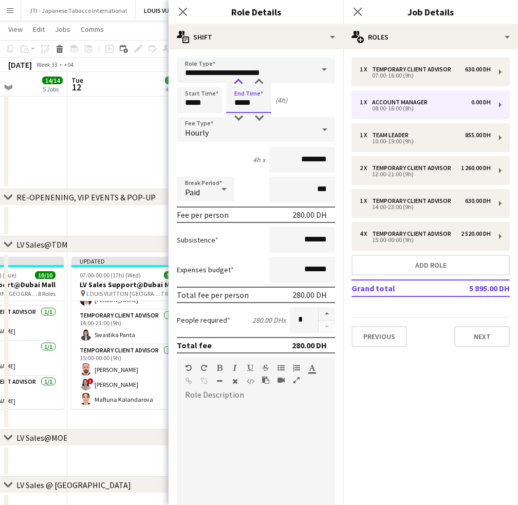
click at [238, 83] on div at bounding box center [238, 82] width 21 height 10
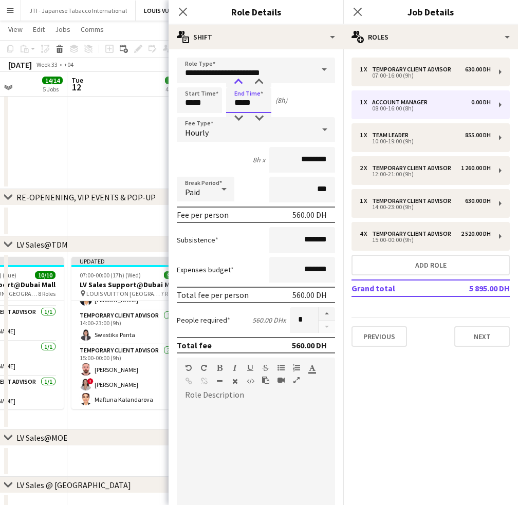
type input "*****"
click at [238, 83] on div at bounding box center [238, 82] width 21 height 10
click at [189, 12] on div "Close pop-in" at bounding box center [183, 12] width 29 height 24
click at [184, 14] on icon "Close pop-in" at bounding box center [183, 12] width 10 height 10
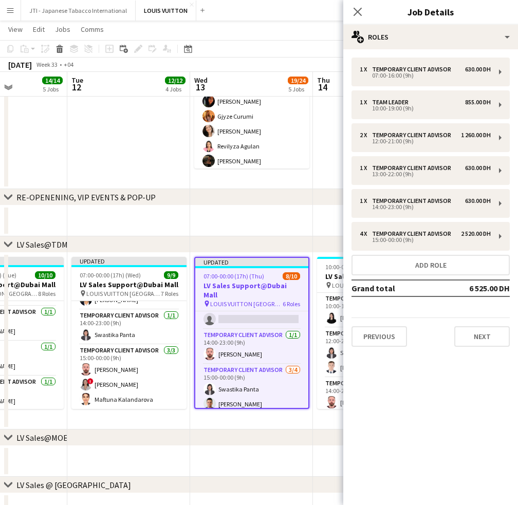
click at [418, 50] on div "1 x Temporary Client Advisor 630.00 DH 07:00-16:00 (9h) 1 x Team Leader 855.00 …" at bounding box center [430, 202] width 175 height 306
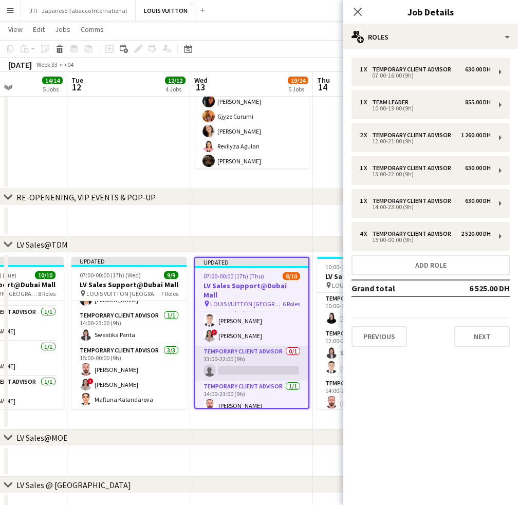
click at [261, 355] on app-card-role "Temporary Client Advisor 0/1 13:00-22:00 (9h) single-neutral-actions" at bounding box center [251, 363] width 113 height 35
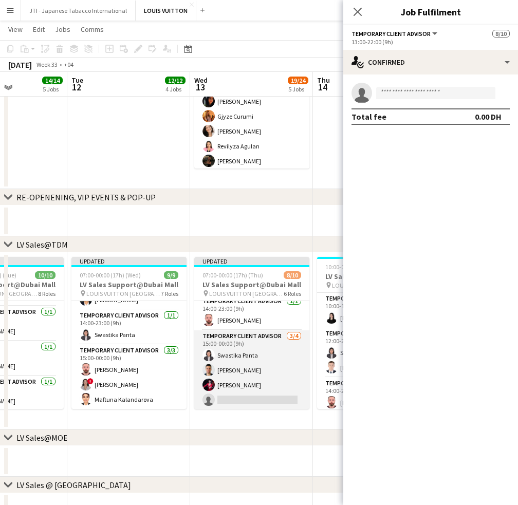
click at [257, 387] on app-card-role "Temporary Client Advisor 3/4 15:00-00:00 (9h) Swastika Panta Samer Nezha Polina…" at bounding box center [251, 371] width 115 height 80
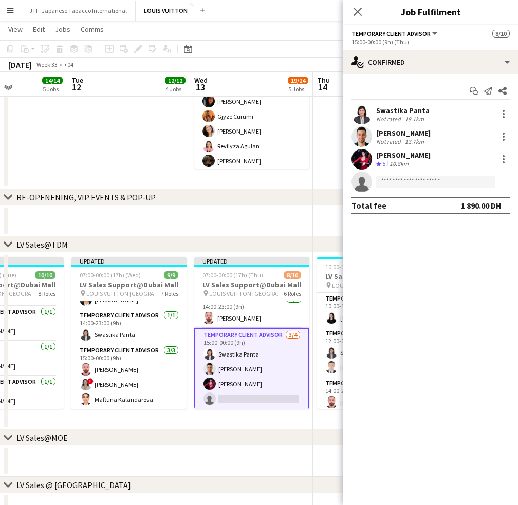
scroll to position [161, 0]
click at [506, 113] on div at bounding box center [504, 114] width 12 height 12
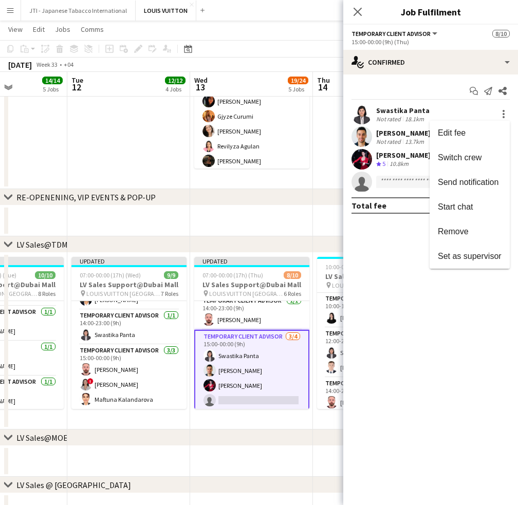
drag, startPoint x: 466, startPoint y: 158, endPoint x: 422, endPoint y: 178, distance: 49.2
click at [465, 158] on span "Switch crew" at bounding box center [460, 157] width 44 height 9
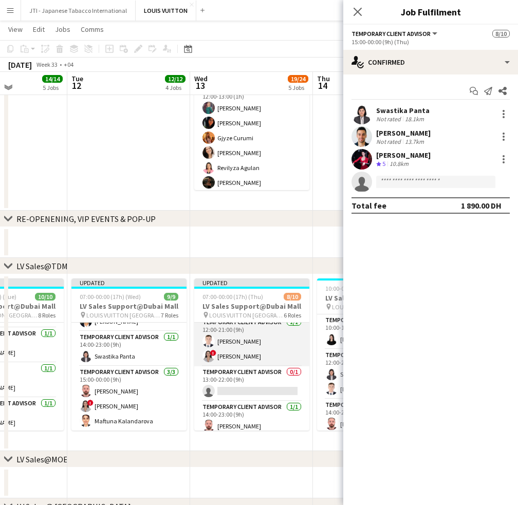
scroll to position [110, 0]
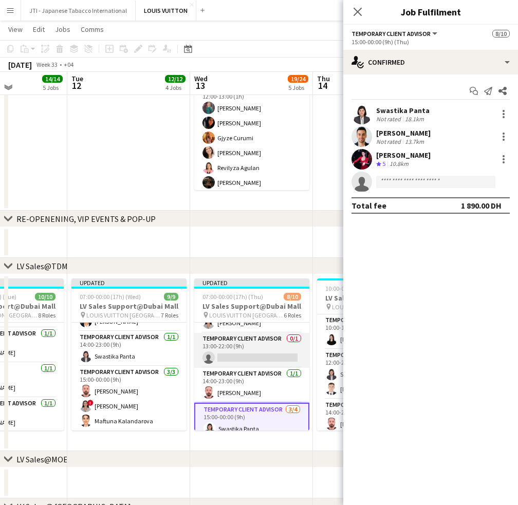
click at [254, 357] on app-card-role "Temporary Client Advisor 0/1 13:00-22:00 (9h) single-neutral-actions" at bounding box center [251, 350] width 115 height 35
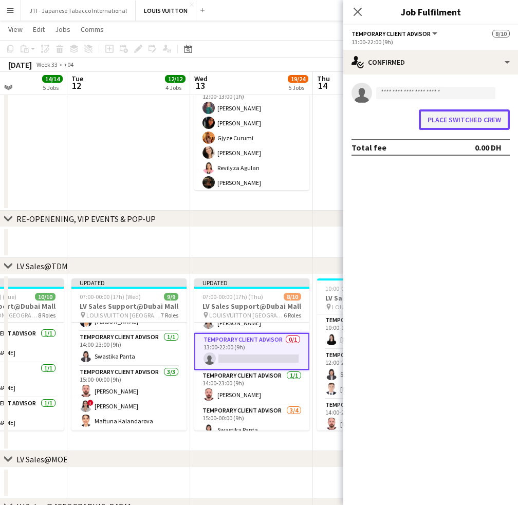
click at [465, 123] on button "Place switched crew" at bounding box center [464, 120] width 91 height 21
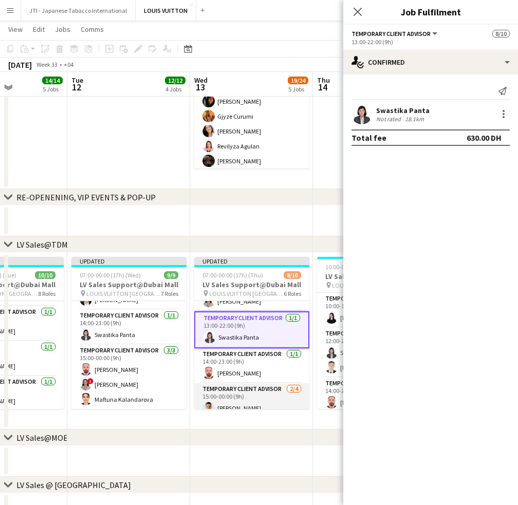
scroll to position [161, 0]
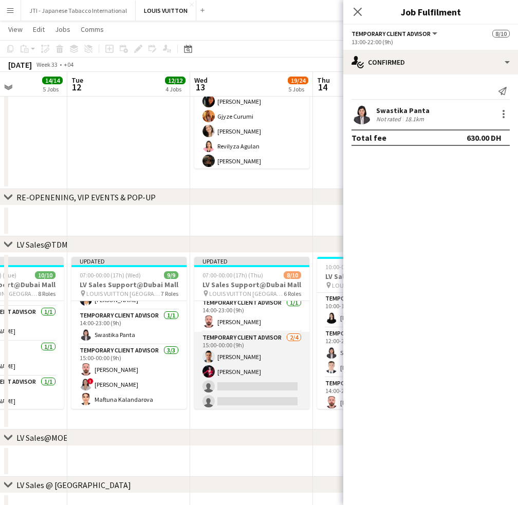
click at [257, 392] on app-card-role "Temporary Client Advisor 2/4 15:00-00:00 (9h) Samer Nezha Polina Naidiuk single…" at bounding box center [251, 372] width 115 height 80
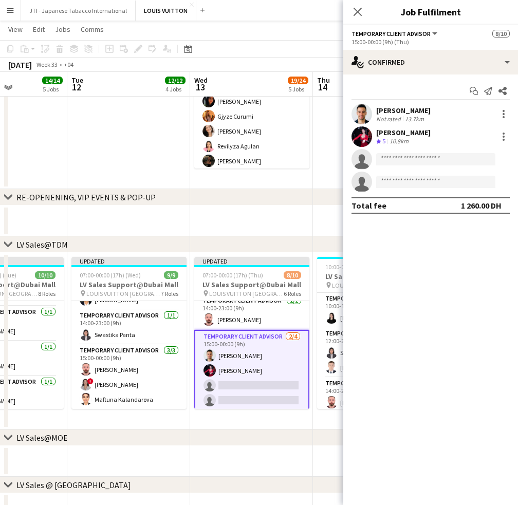
scroll to position [159, 0]
click at [502, 113] on div at bounding box center [504, 114] width 12 height 12
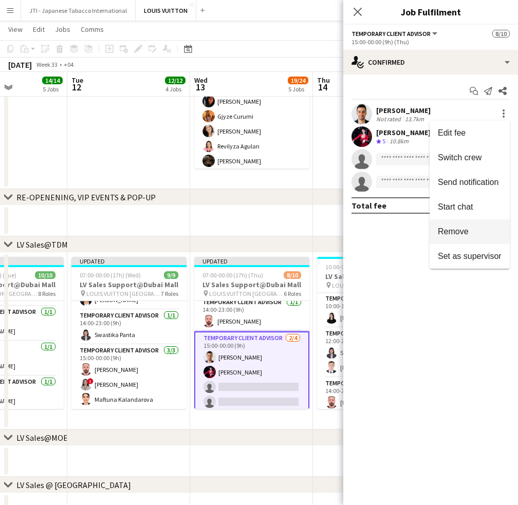
click at [456, 231] on span "Remove" at bounding box center [453, 231] width 31 height 9
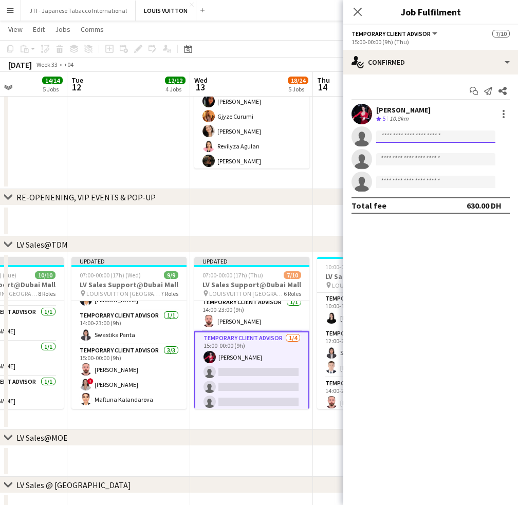
click at [452, 141] on input at bounding box center [435, 137] width 119 height 12
type input "*"
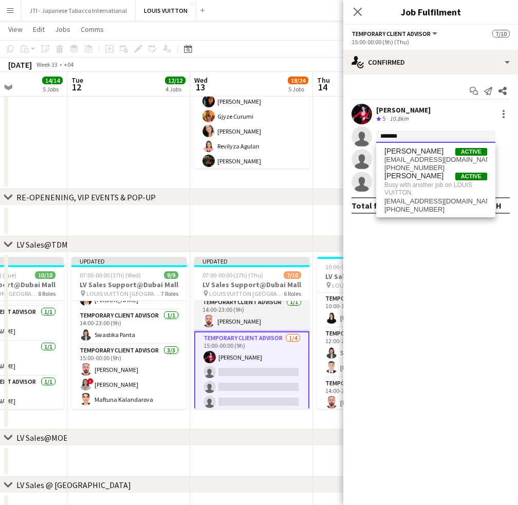
type input "*******"
click at [285, 307] on app-card-role "Temporary Client Advisor 1/1 14:00-23:00 (9h) Anas Mohamed Nour" at bounding box center [251, 314] width 115 height 35
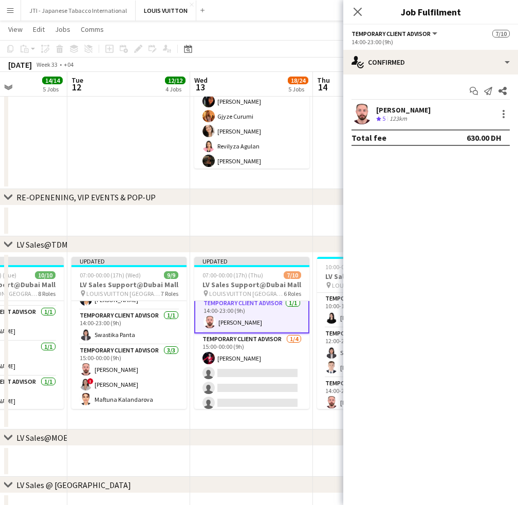
scroll to position [160, 0]
click at [507, 122] on div "Anas Mohamed Nour Crew rating 5 123km" at bounding box center [430, 114] width 175 height 21
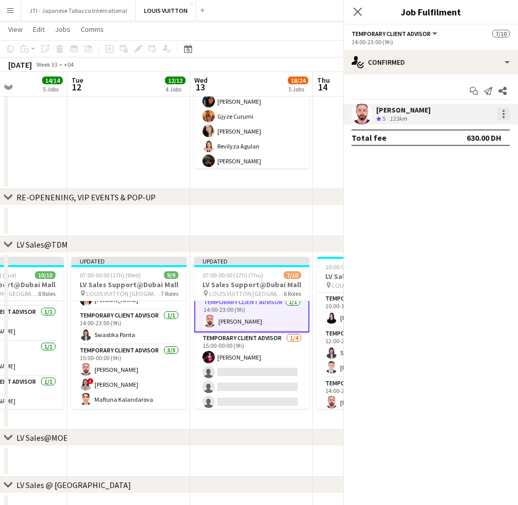
click at [505, 114] on div at bounding box center [504, 114] width 12 height 12
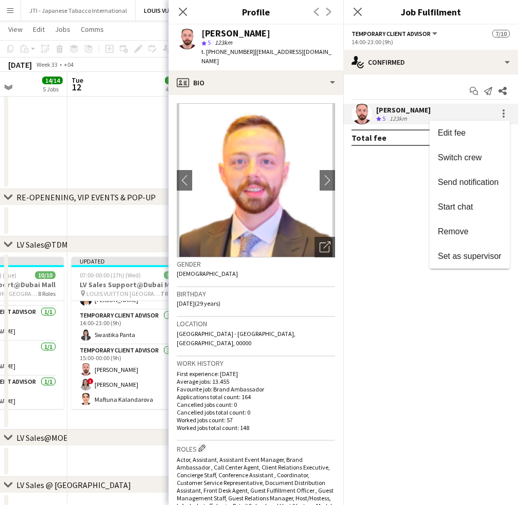
drag, startPoint x: 475, startPoint y: 156, endPoint x: 349, endPoint y: 84, distance: 145.5
click at [470, 152] on button "Switch crew" at bounding box center [470, 157] width 80 height 25
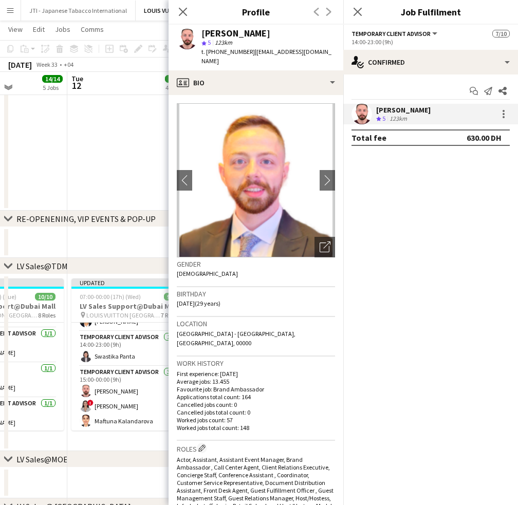
drag, startPoint x: 183, startPoint y: 12, endPoint x: 203, endPoint y: 86, distance: 76.3
click at [183, 12] on icon at bounding box center [183, 12] width 8 height 8
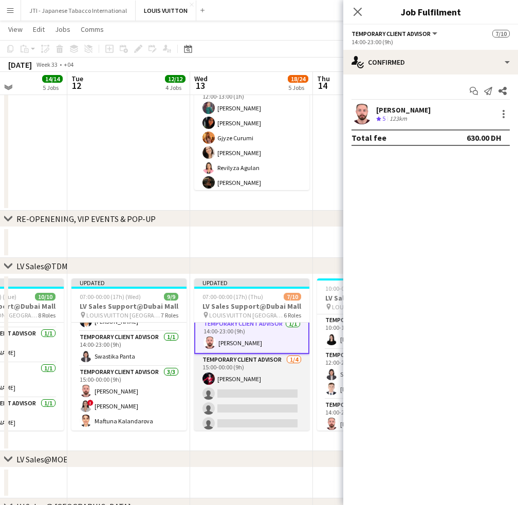
click at [233, 412] on app-card-role "Temporary Client Advisor 1/4 15:00-00:00 (9h) Polina Naidiuk single-neutral-act…" at bounding box center [251, 394] width 115 height 80
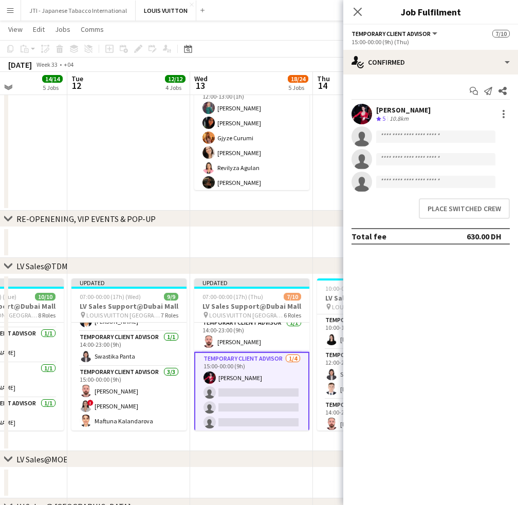
scroll to position [159, 0]
click at [463, 215] on button "Place switched crew" at bounding box center [464, 208] width 91 height 21
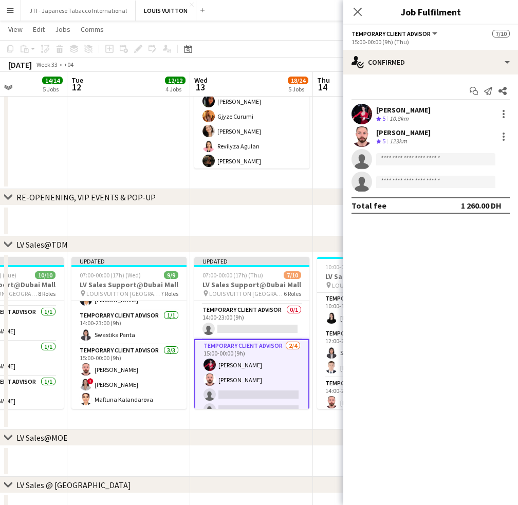
scroll to position [162, 0]
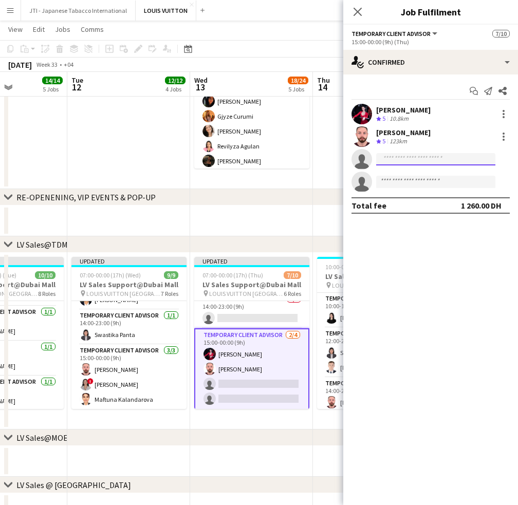
click at [406, 159] on input at bounding box center [435, 159] width 119 height 12
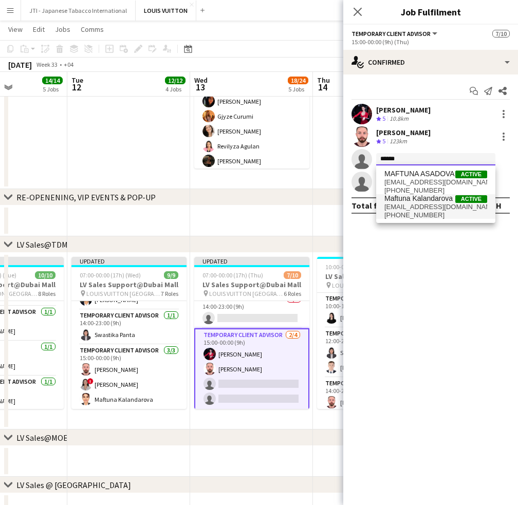
type input "******"
click at [416, 213] on span "+971503872028" at bounding box center [436, 215] width 103 height 8
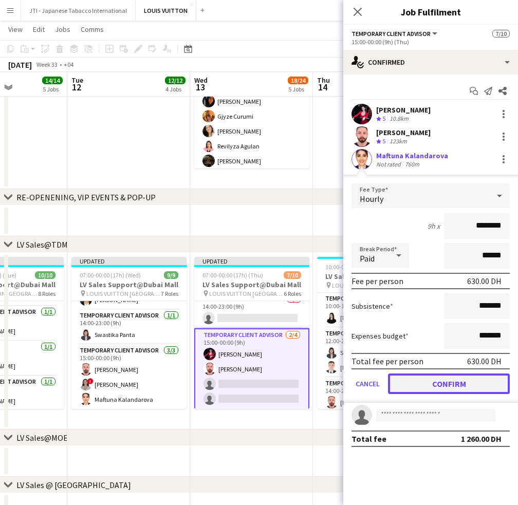
click at [451, 382] on button "Confirm" at bounding box center [449, 384] width 122 height 21
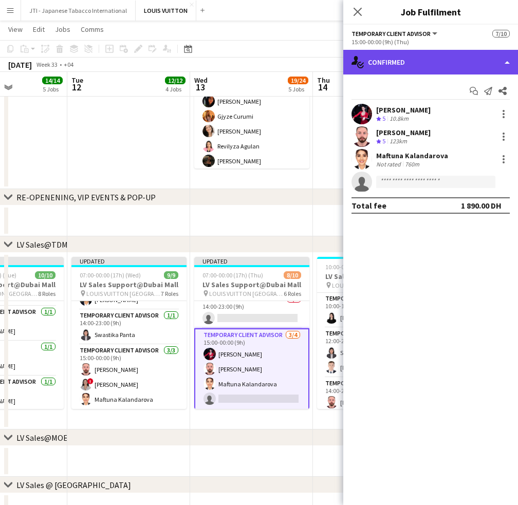
click at [452, 63] on div "single-neutral-actions-check-2 Confirmed" at bounding box center [430, 62] width 175 height 25
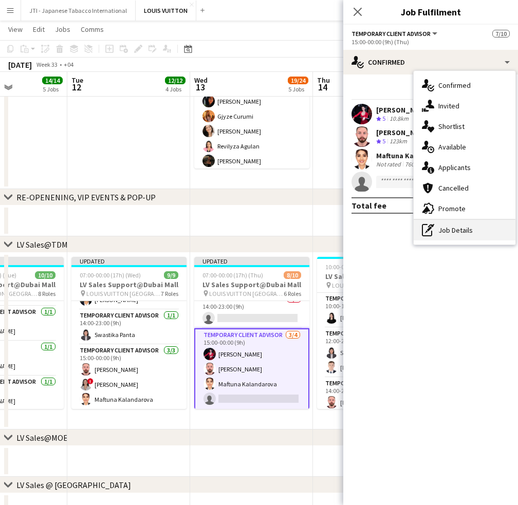
click at [453, 226] on div "pen-write Job Details" at bounding box center [465, 230] width 102 height 21
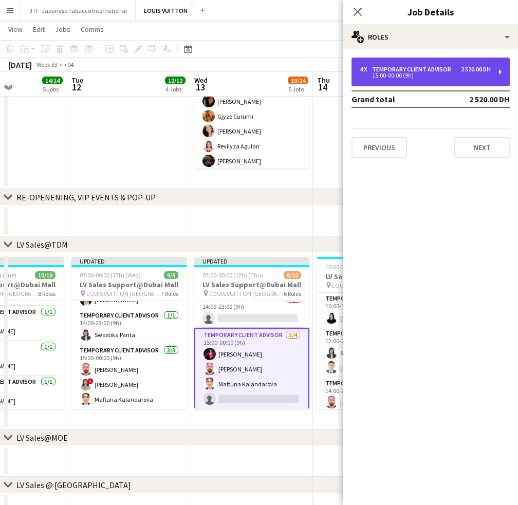
click at [430, 76] on div "15:00-00:00 (9h)" at bounding box center [425, 75] width 131 height 5
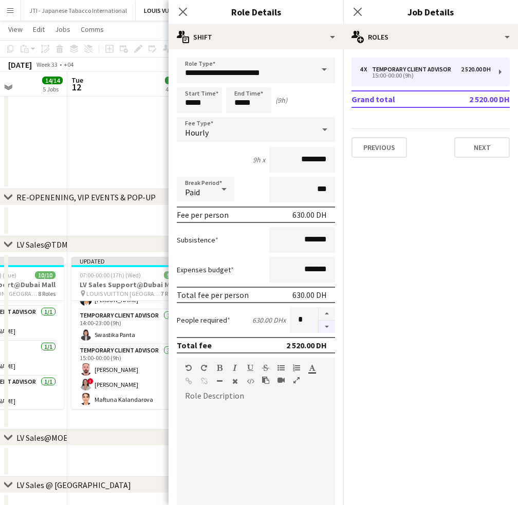
click at [319, 327] on button "button" at bounding box center [327, 327] width 16 height 13
type input "*"
click at [183, 10] on icon "Close pop-in" at bounding box center [183, 12] width 8 height 8
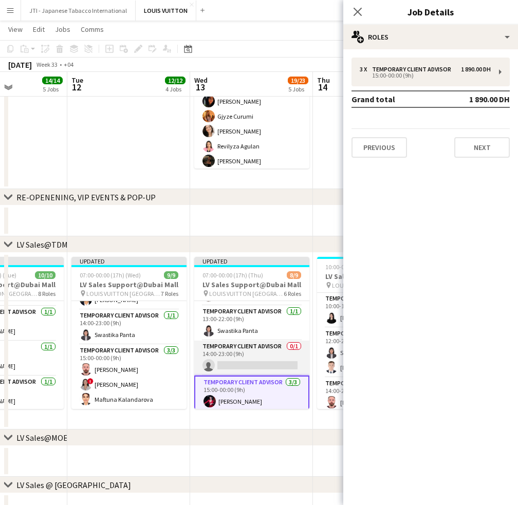
scroll to position [97, 0]
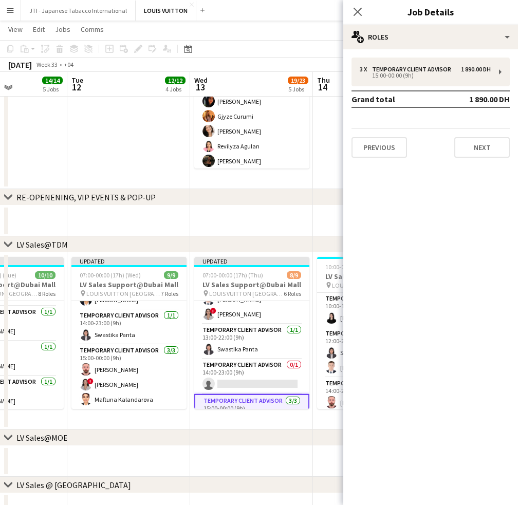
click at [250, 372] on app-card-role "Temporary Client Advisor 0/1 14:00-23:00 (9h) single-neutral-actions" at bounding box center [251, 376] width 115 height 35
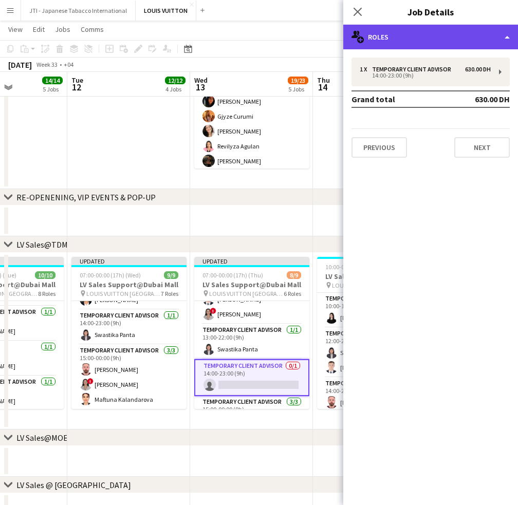
click at [467, 41] on div "multiple-users-add Roles" at bounding box center [430, 37] width 175 height 25
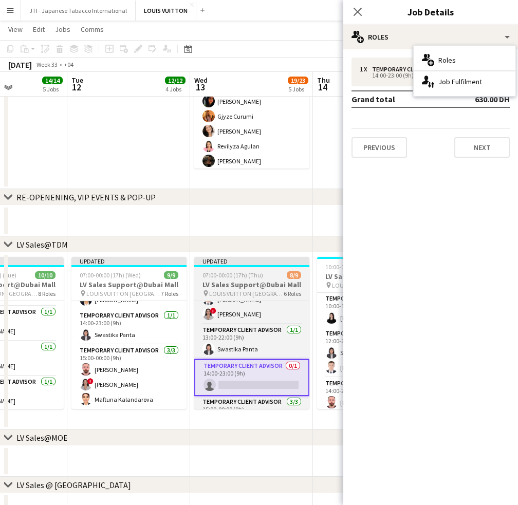
click at [267, 285] on h3 "LV Sales Support@Dubai Mall" at bounding box center [251, 284] width 115 height 9
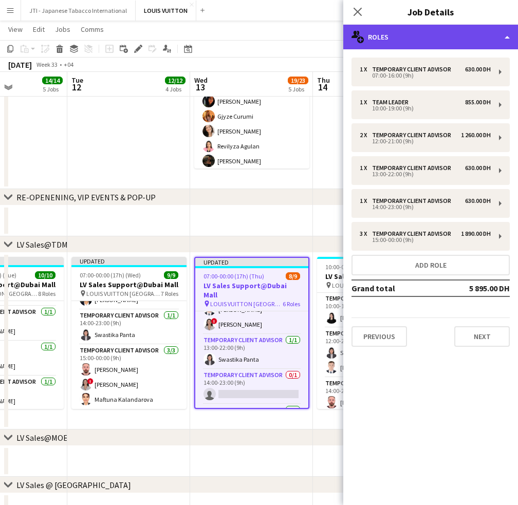
click at [453, 33] on div "multiple-users-add Roles" at bounding box center [430, 37] width 175 height 25
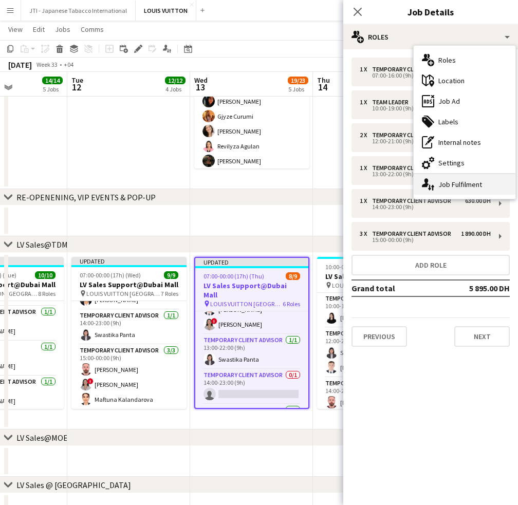
click at [445, 180] on div "single-neutral-actions-up-down Job Fulfilment" at bounding box center [465, 184] width 102 height 21
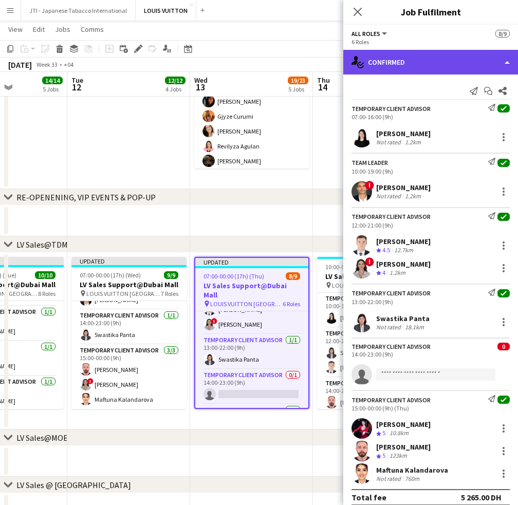
drag, startPoint x: 424, startPoint y: 60, endPoint x: 425, endPoint y: 69, distance: 8.9
click at [425, 60] on div "single-neutral-actions-check-2 Confirmed" at bounding box center [430, 62] width 175 height 25
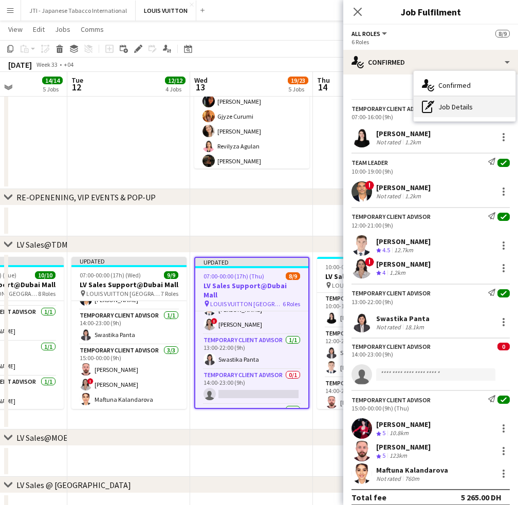
click at [454, 103] on div "pen-write Job Details" at bounding box center [465, 107] width 102 height 21
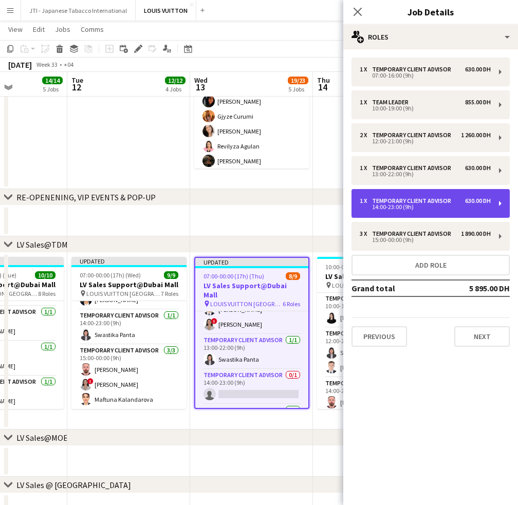
click at [444, 205] on div "14:00-23:00 (9h)" at bounding box center [425, 207] width 131 height 5
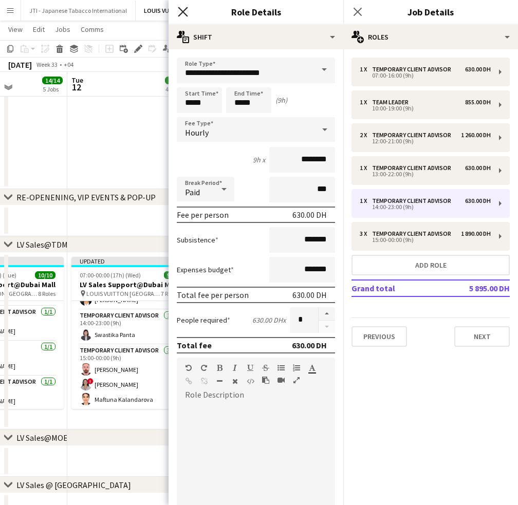
click at [181, 13] on icon at bounding box center [183, 12] width 10 height 10
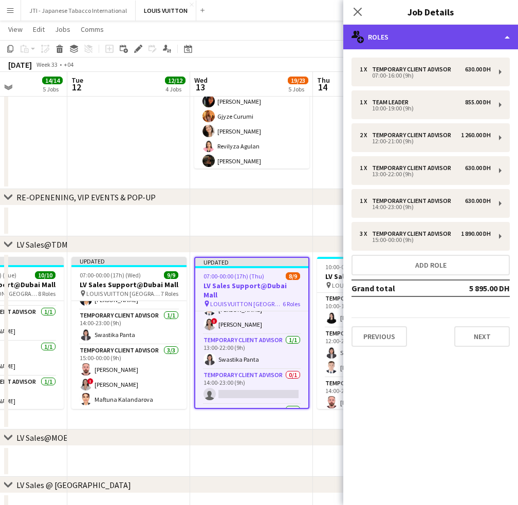
click at [431, 43] on div "multiple-users-add Roles" at bounding box center [430, 37] width 175 height 25
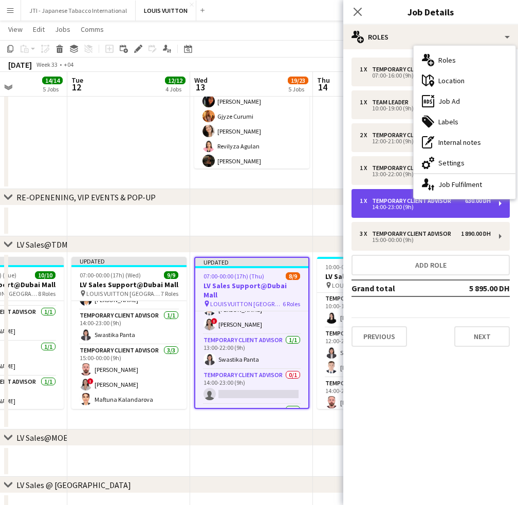
click at [397, 207] on div "14:00-23:00 (9h)" at bounding box center [425, 207] width 131 height 5
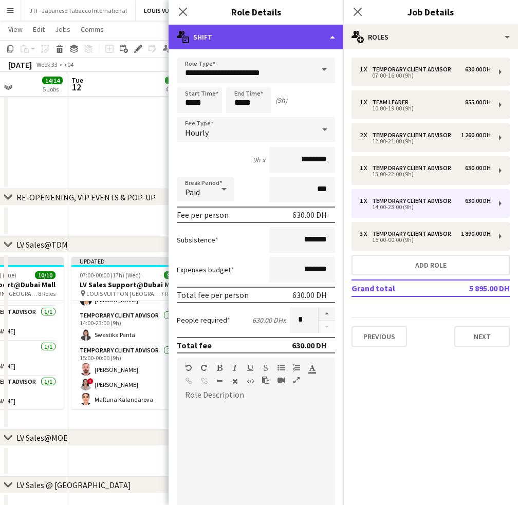
click at [244, 34] on div "multiple-actions-text Shift" at bounding box center [256, 37] width 175 height 25
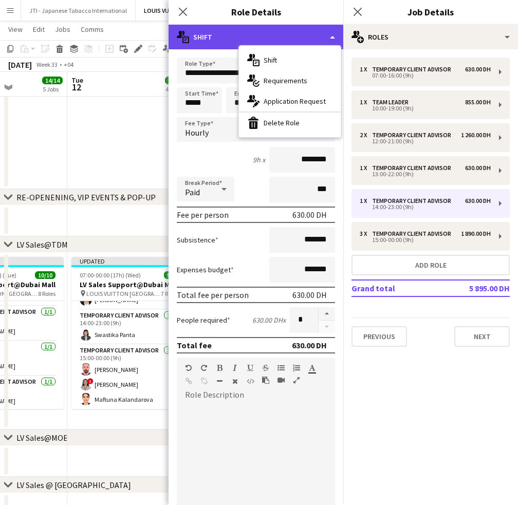
click at [244, 34] on div "multiple-actions-text Shift" at bounding box center [256, 37] width 175 height 25
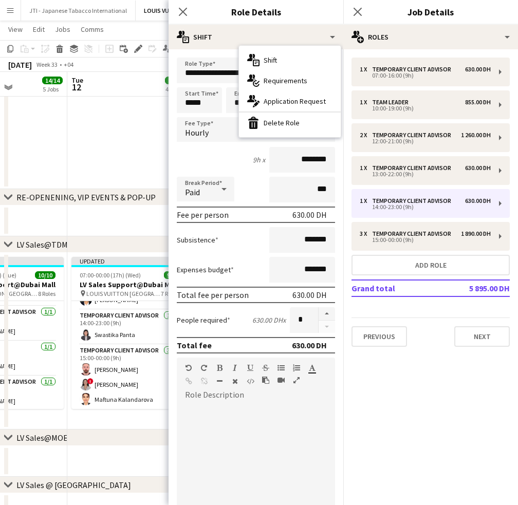
click at [262, 119] on div "bin-2 Delete Role" at bounding box center [290, 123] width 102 height 21
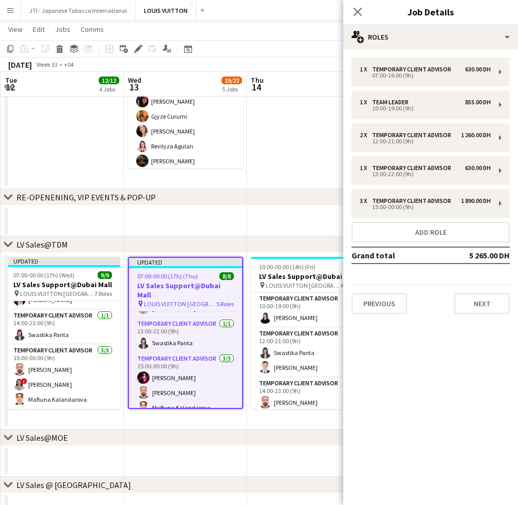
scroll to position [0, 422]
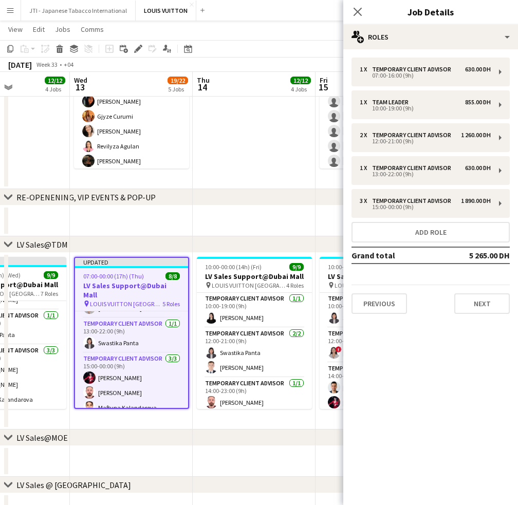
drag, startPoint x: 286, startPoint y: 369, endPoint x: 166, endPoint y: 347, distance: 122.3
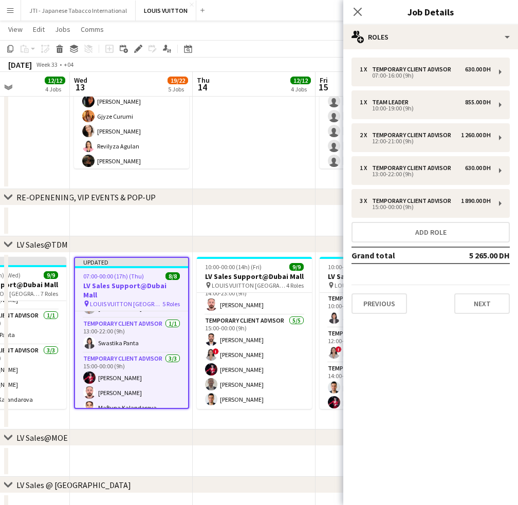
scroll to position [0, 0]
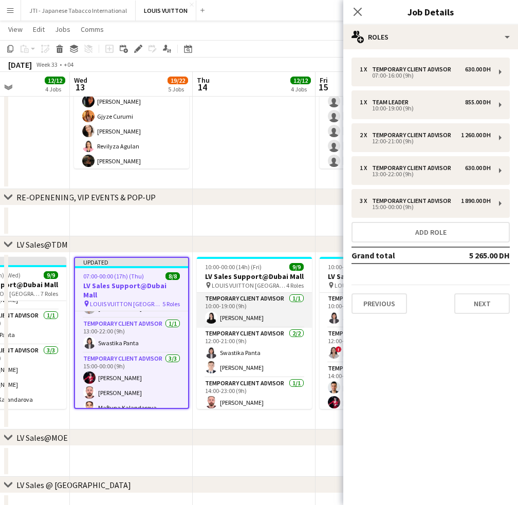
click at [265, 312] on app-card-role "Temporary Client Advisor 1/1 10:00-19:00 (9h) Maria Leicovici" at bounding box center [254, 310] width 115 height 35
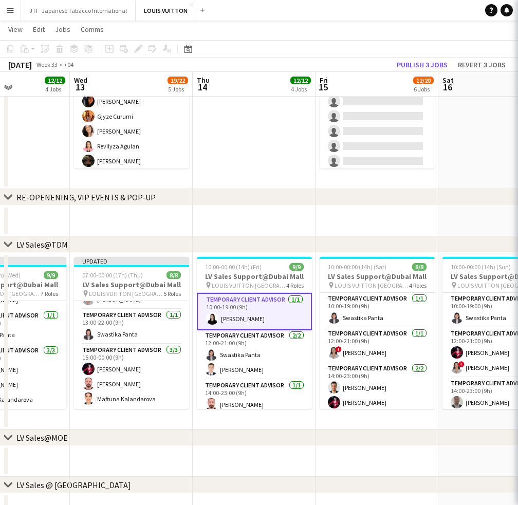
scroll to position [111, 0]
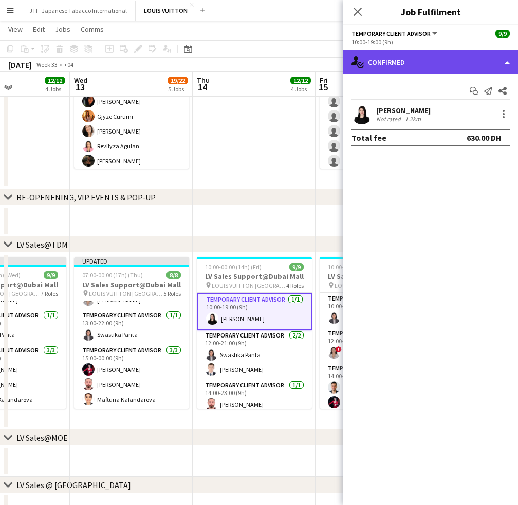
click at [456, 69] on div "single-neutral-actions-check-2 Confirmed" at bounding box center [430, 62] width 175 height 25
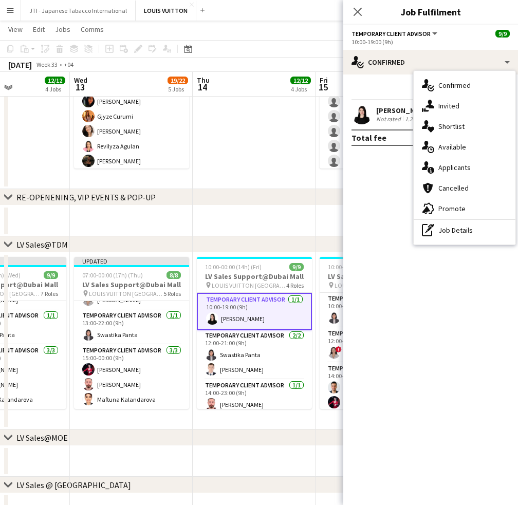
drag, startPoint x: 461, startPoint y: 230, endPoint x: 443, endPoint y: 168, distance: 64.8
click at [461, 229] on div "pen-write Job Details" at bounding box center [465, 230] width 102 height 21
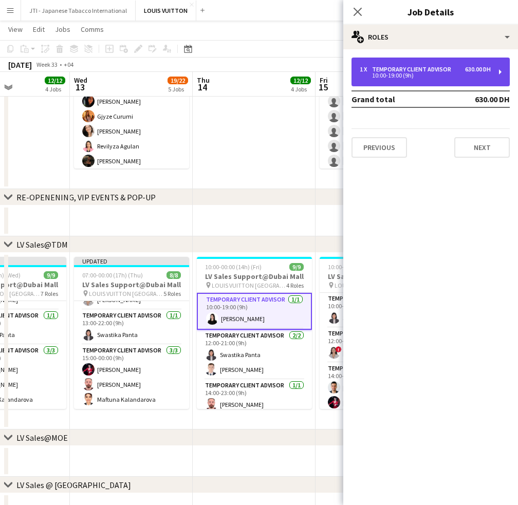
click at [459, 74] on div "10:00-19:00 (9h)" at bounding box center [425, 75] width 131 height 5
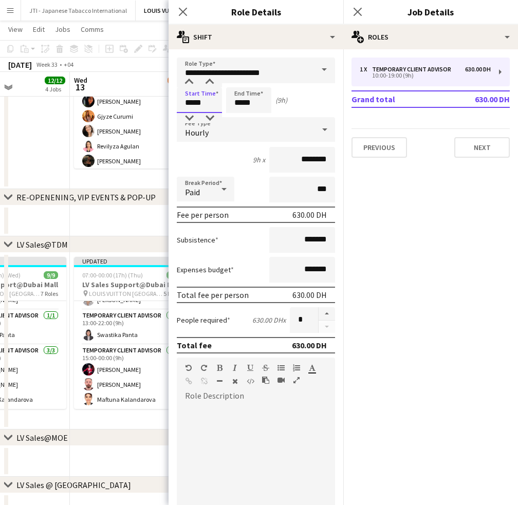
click at [192, 100] on input "*****" at bounding box center [199, 100] width 45 height 26
click at [190, 106] on app-time-picker "*****" at bounding box center [199, 103] width 45 height 8
click at [190, 117] on div at bounding box center [189, 118] width 21 height 10
type input "*****"
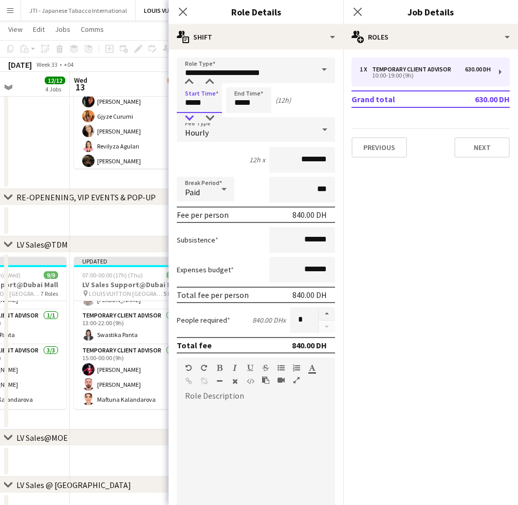
click at [191, 117] on div at bounding box center [189, 118] width 21 height 10
click at [238, 104] on input "*****" at bounding box center [248, 100] width 45 height 26
click at [236, 119] on div at bounding box center [238, 118] width 21 height 10
type input "*****"
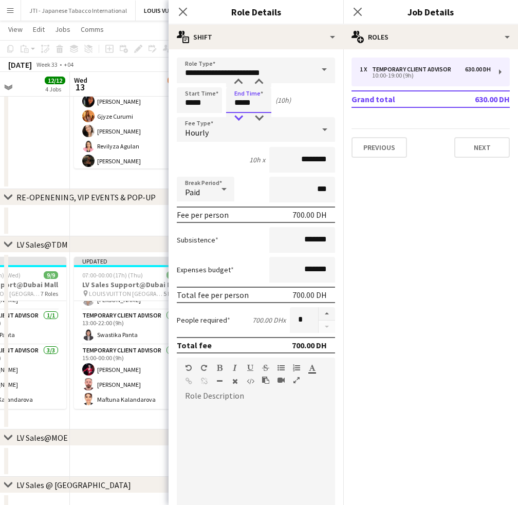
click at [236, 119] on div at bounding box center [238, 118] width 21 height 10
click at [184, 15] on icon "Close pop-in" at bounding box center [183, 12] width 8 height 8
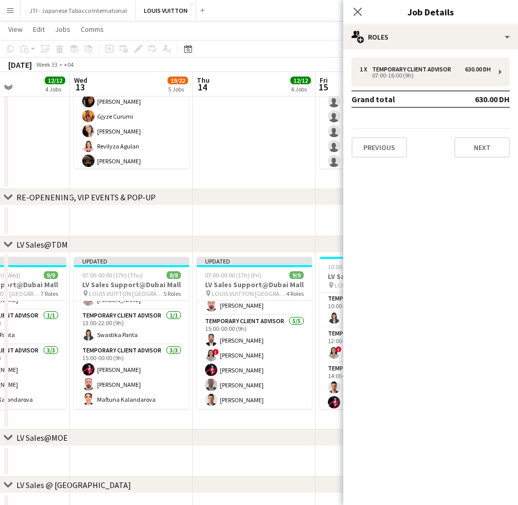
scroll to position [0, 0]
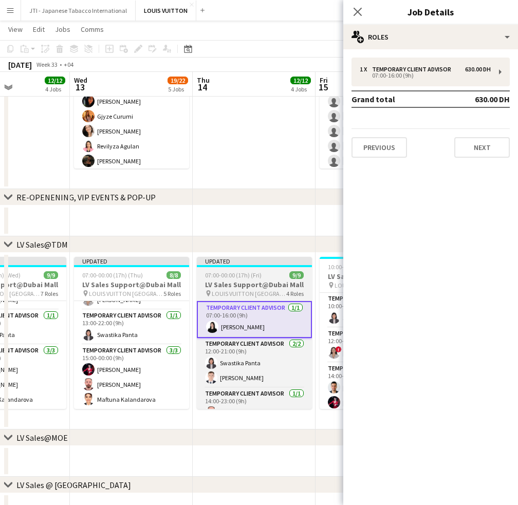
click at [271, 278] on div "07:00-00:00 (17h) (Fri) 9/9" at bounding box center [254, 275] width 115 height 8
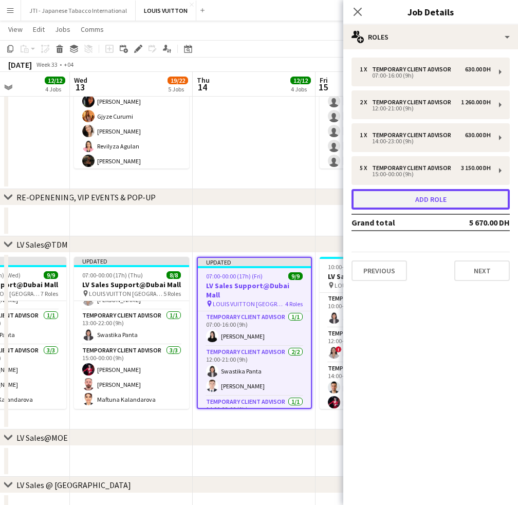
click at [411, 197] on button "Add role" at bounding box center [431, 199] width 158 height 21
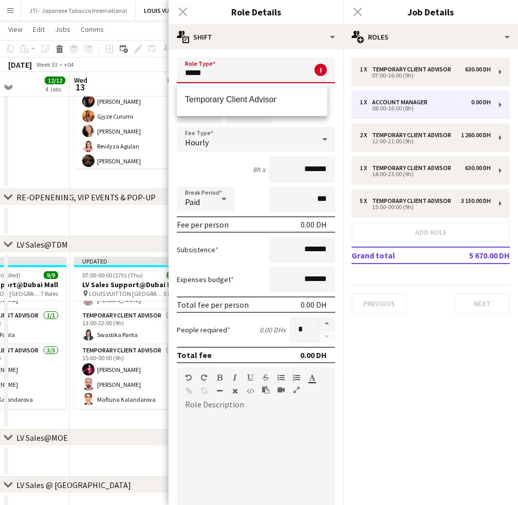
click at [197, 108] on mat-option "Temporary Client Advisor" at bounding box center [252, 99] width 151 height 25
type input "**********"
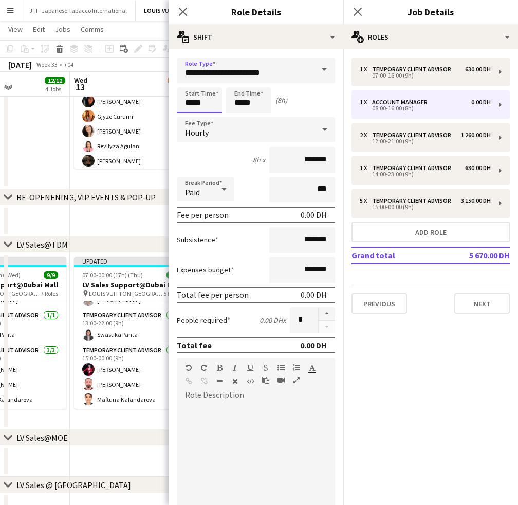
click at [189, 101] on input "*****" at bounding box center [199, 100] width 45 height 26
click at [191, 79] on div at bounding box center [189, 82] width 21 height 10
type input "*****"
click at [191, 79] on div at bounding box center [189, 82] width 21 height 10
click at [240, 103] on input "*****" at bounding box center [248, 100] width 45 height 26
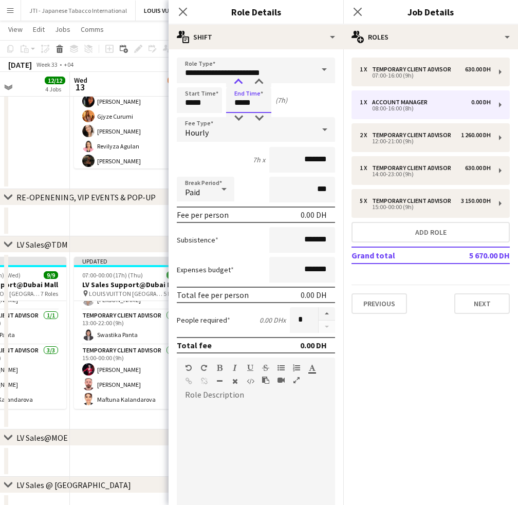
click at [241, 81] on div at bounding box center [238, 82] width 21 height 10
type input "*****"
click at [241, 81] on div at bounding box center [238, 82] width 21 height 10
click at [278, 156] on input "*******" at bounding box center [302, 160] width 66 height 26
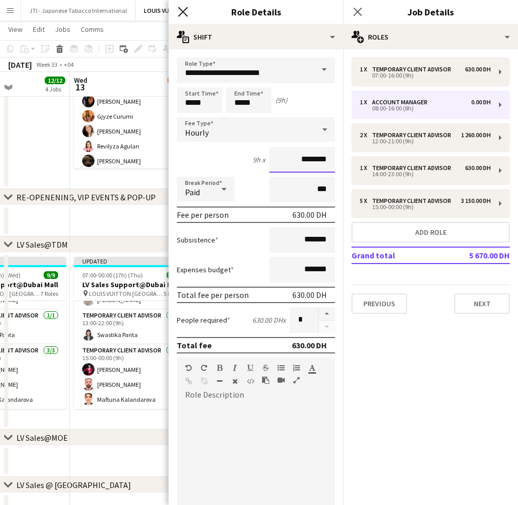
type input "********"
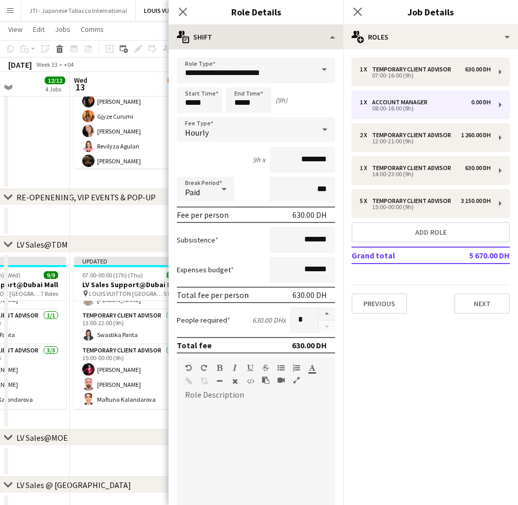
drag, startPoint x: 181, startPoint y: 10, endPoint x: 322, endPoint y: 24, distance: 141.6
click at [181, 10] on icon "Close pop-in" at bounding box center [183, 12] width 8 height 8
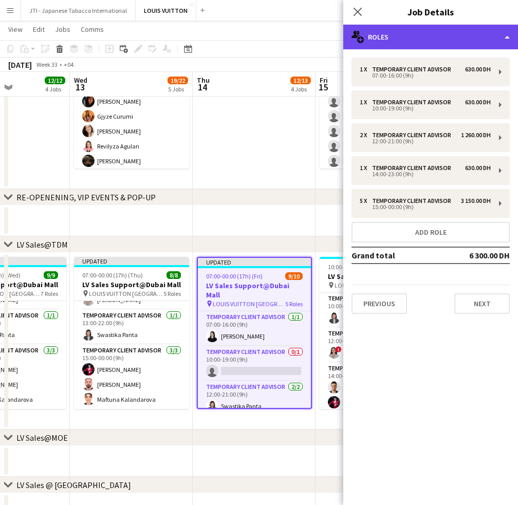
click at [415, 41] on div "multiple-users-add Roles" at bounding box center [430, 37] width 175 height 25
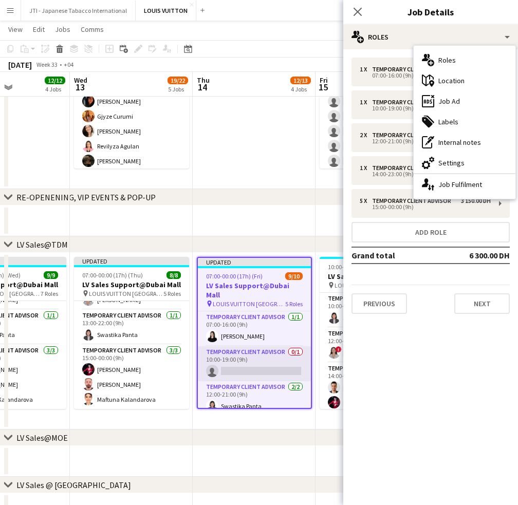
click at [255, 356] on app-card-role "Temporary Client Advisor 0/1 10:00-19:00 (9h) single-neutral-actions" at bounding box center [254, 364] width 113 height 35
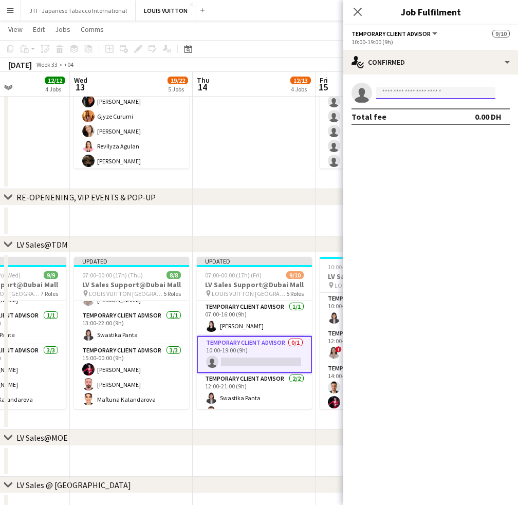
click at [459, 94] on input at bounding box center [435, 93] width 119 height 12
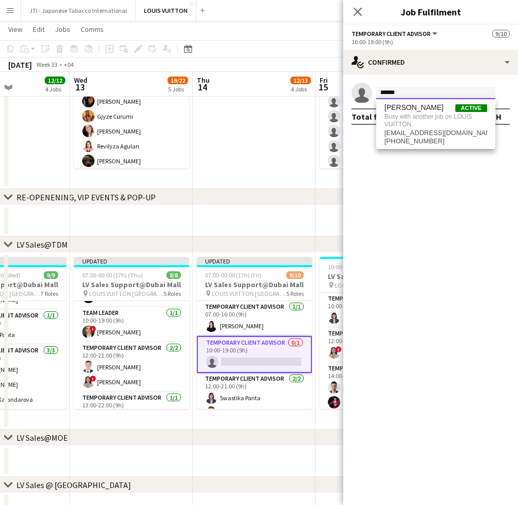
scroll to position [8, 0]
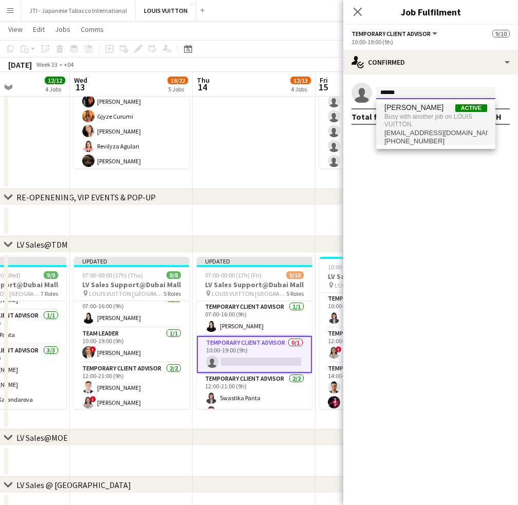
type input "******"
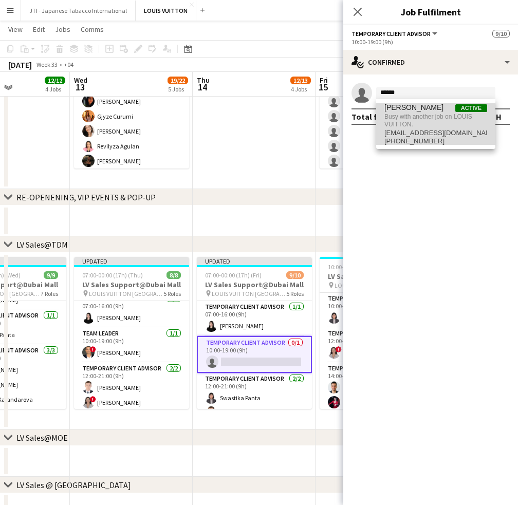
click at [438, 137] on span "+971545374109" at bounding box center [436, 141] width 103 height 8
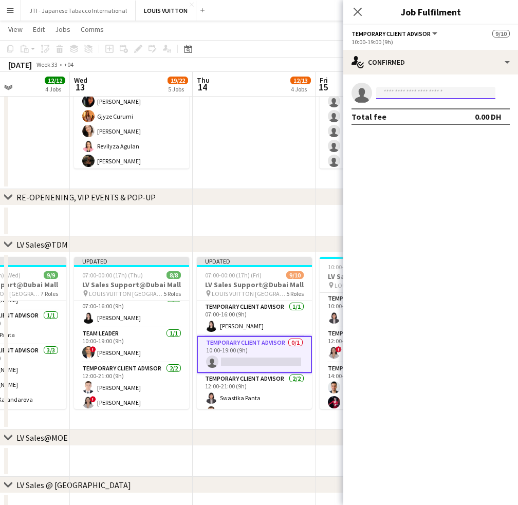
click at [429, 92] on input at bounding box center [435, 93] width 119 height 12
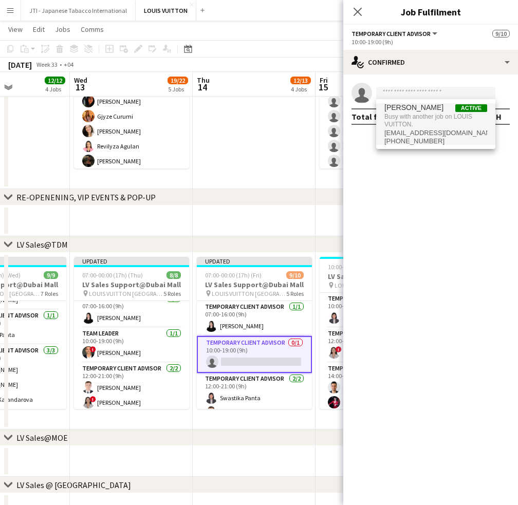
click at [429, 124] on span "Busy with another job on LOUIS VUITTON." at bounding box center [436, 120] width 103 height 17
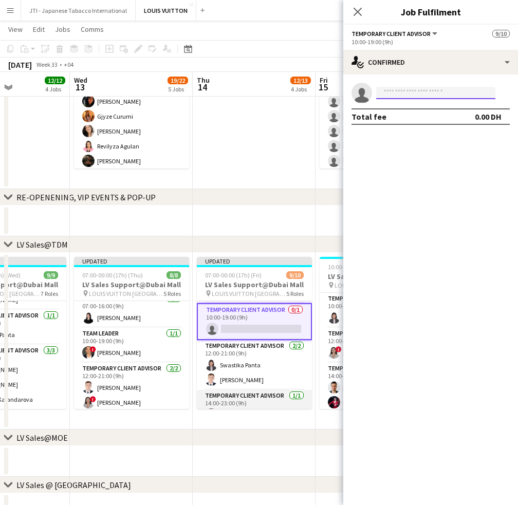
scroll to position [51, 0]
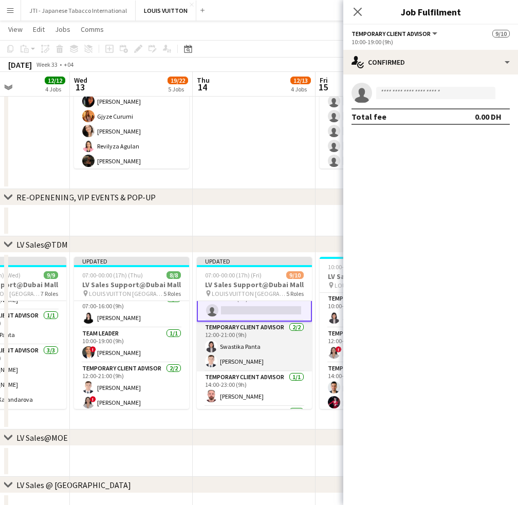
click at [279, 353] on app-card-role "Temporary Client Advisor 2/2 12:00-21:00 (9h) Swastika Panta Bogdan Nakonechnyy" at bounding box center [254, 347] width 115 height 50
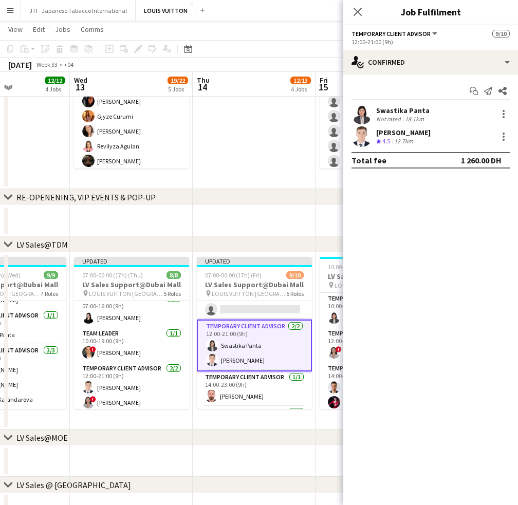
scroll to position [50, 0]
click at [503, 137] on div at bounding box center [504, 137] width 2 height 2
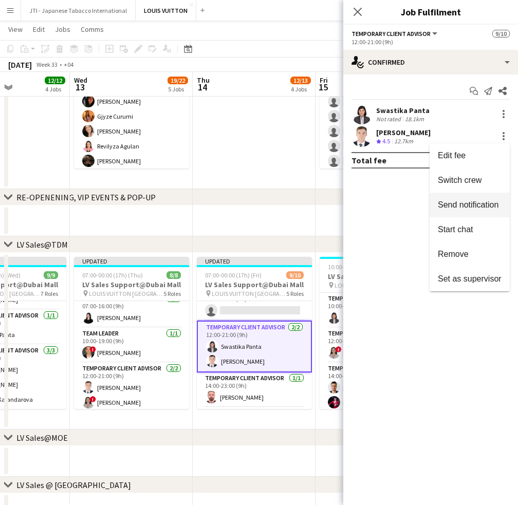
drag, startPoint x: 468, startPoint y: 184, endPoint x: 453, endPoint y: 191, distance: 15.9
click at [467, 184] on span "Switch crew" at bounding box center [460, 180] width 44 height 9
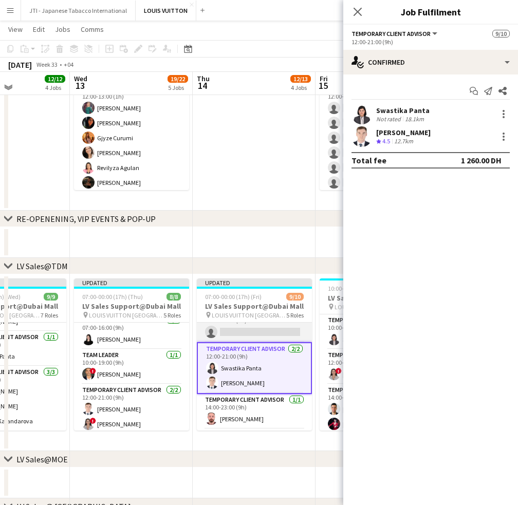
click at [254, 331] on app-card-role "Temporary Client Advisor 0/1 10:00-19:00 (9h) single-neutral-actions" at bounding box center [254, 324] width 115 height 35
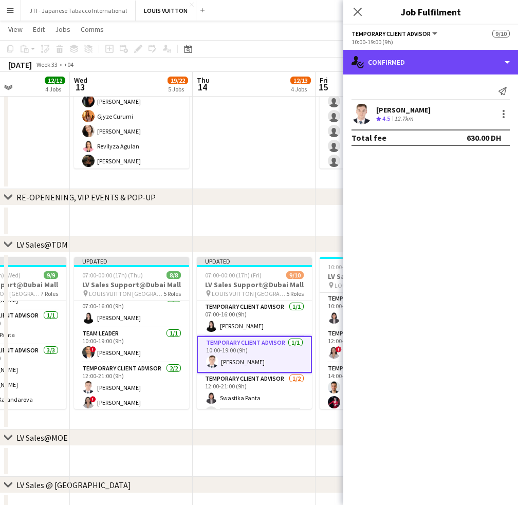
drag, startPoint x: 447, startPoint y: 62, endPoint x: 448, endPoint y: 78, distance: 15.5
click at [447, 62] on div "single-neutral-actions-check-2 Confirmed" at bounding box center [430, 62] width 175 height 25
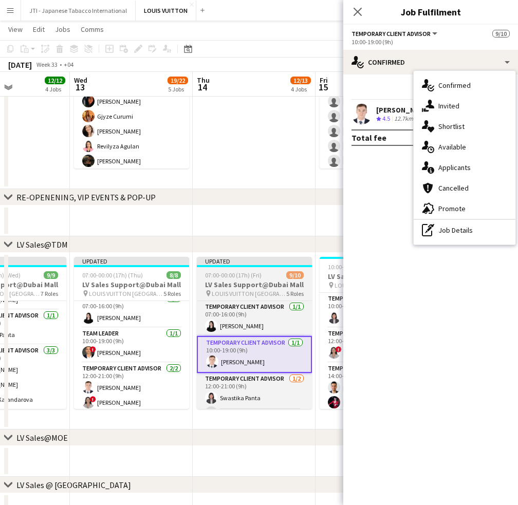
click at [255, 288] on h3 "LV Sales Support@Dubai Mall" at bounding box center [254, 284] width 115 height 9
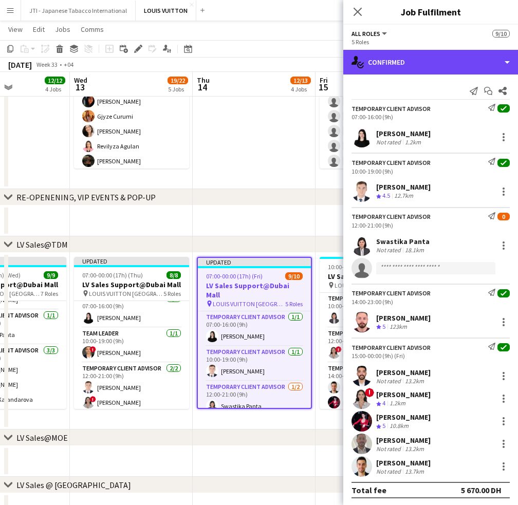
click at [471, 59] on div "single-neutral-actions-check-2 Confirmed" at bounding box center [430, 62] width 175 height 25
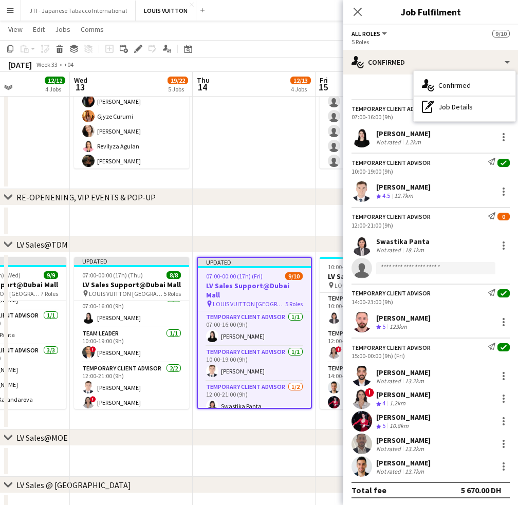
click at [478, 105] on div "pen-write Job Details" at bounding box center [465, 107] width 102 height 21
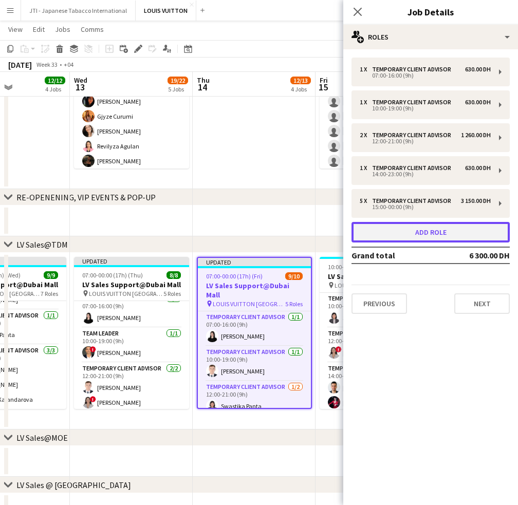
click at [432, 232] on button "Add role" at bounding box center [431, 232] width 158 height 21
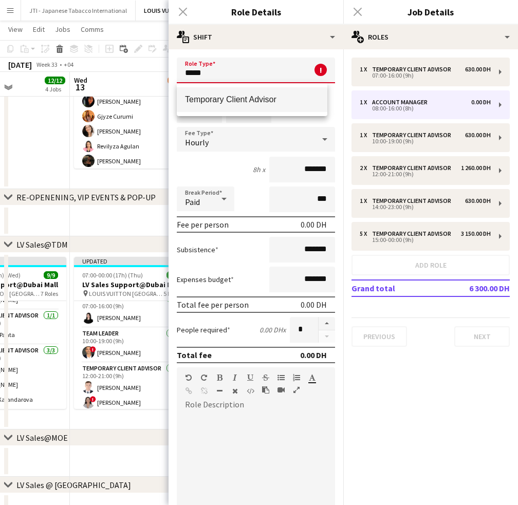
click at [204, 93] on mat-option "Temporary Client Advisor" at bounding box center [252, 99] width 151 height 25
type input "**********"
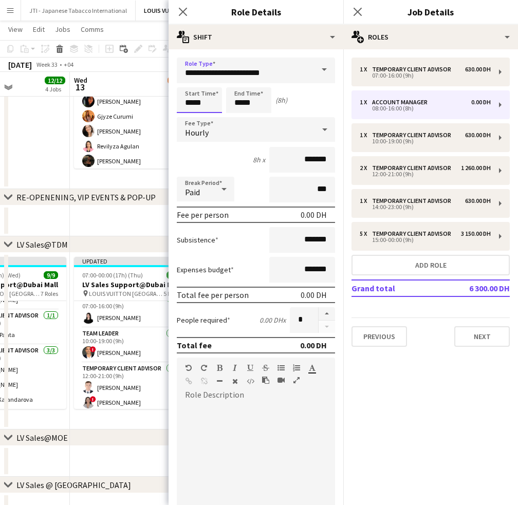
click at [191, 100] on input "*****" at bounding box center [199, 100] width 45 height 26
click at [189, 119] on div at bounding box center [189, 118] width 21 height 10
click at [191, 80] on div at bounding box center [189, 82] width 21 height 10
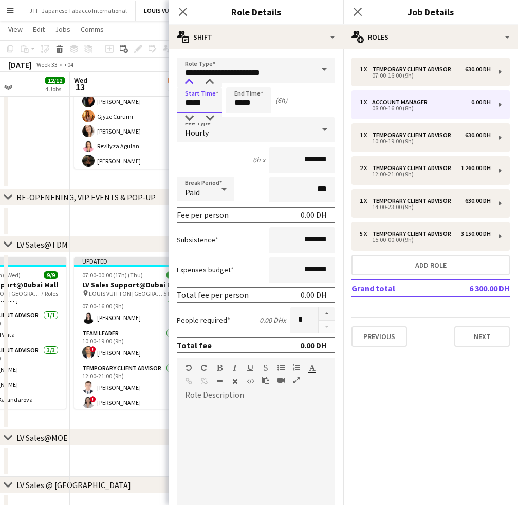
type input "*****"
click at [191, 80] on div at bounding box center [189, 82] width 21 height 10
click at [243, 103] on input "*****" at bounding box center [248, 100] width 45 height 26
click at [239, 78] on div at bounding box center [238, 82] width 21 height 10
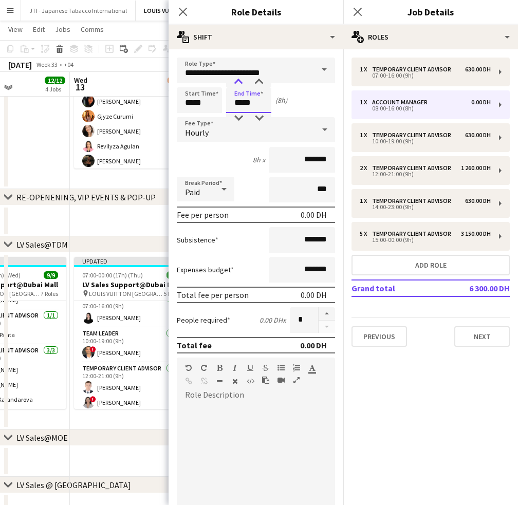
click at [239, 78] on div at bounding box center [238, 82] width 21 height 10
type input "*****"
click at [239, 78] on div at bounding box center [238, 82] width 21 height 10
click at [287, 156] on input "*******" at bounding box center [302, 160] width 66 height 26
type input "********"
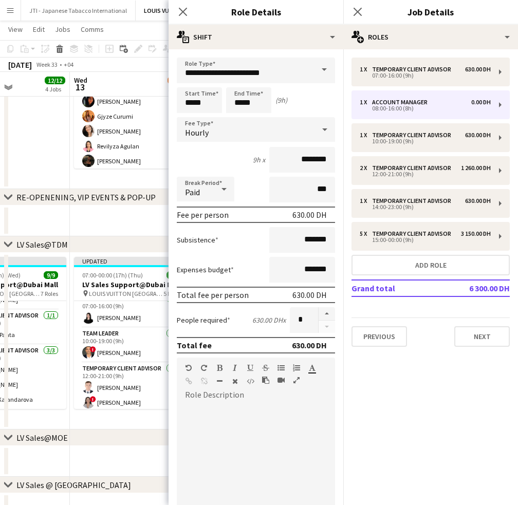
drag, startPoint x: 188, startPoint y: 14, endPoint x: 245, endPoint y: 281, distance: 273.3
click at [187, 16] on app-icon "Close pop-in" at bounding box center [183, 12] width 12 height 12
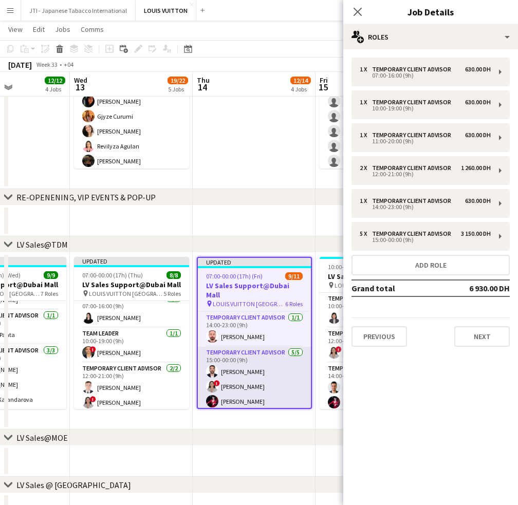
scroll to position [177, 0]
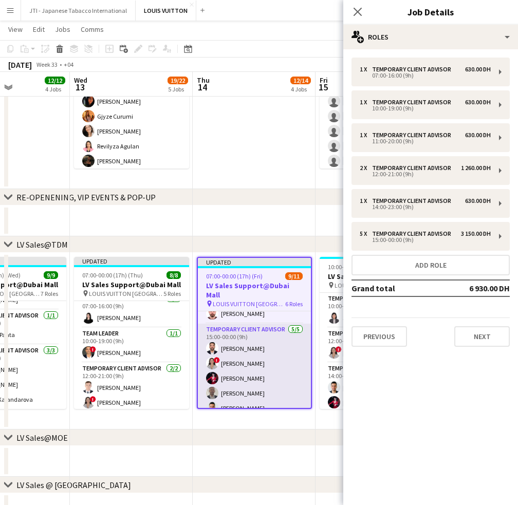
click at [256, 380] on app-card-role "Temporary Client Advisor 5/5 15:00-00:00 (9h) Iyad Saleh ! Hiba Rguigue Polina …" at bounding box center [254, 371] width 113 height 95
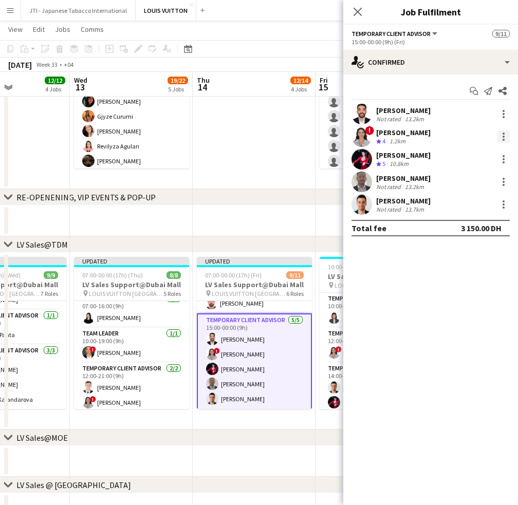
click at [504, 140] on div at bounding box center [504, 140] width 2 height 2
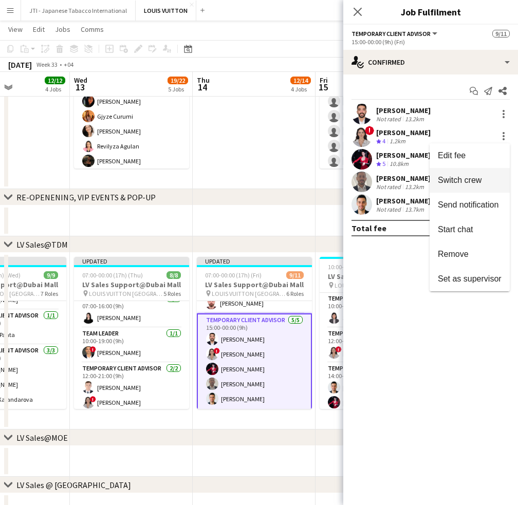
click at [478, 183] on span "Switch crew" at bounding box center [460, 180] width 44 height 9
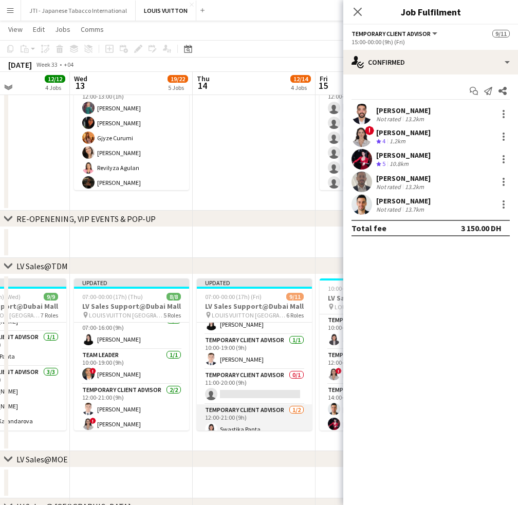
click at [253, 422] on app-card-role "Temporary Client Advisor 1/2 12:00-21:00 (9h) Swastika Panta single-neutral-act…" at bounding box center [254, 430] width 115 height 50
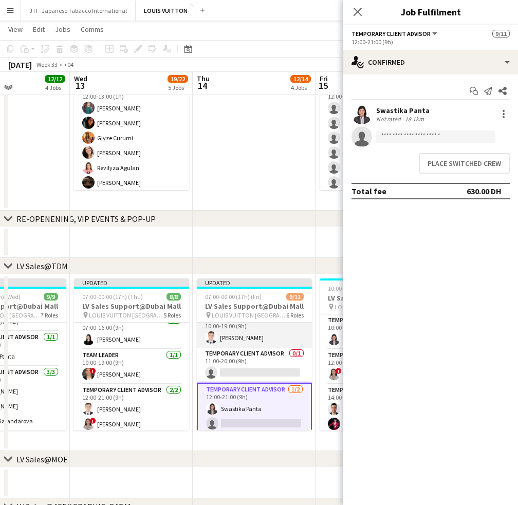
scroll to position [23, 0]
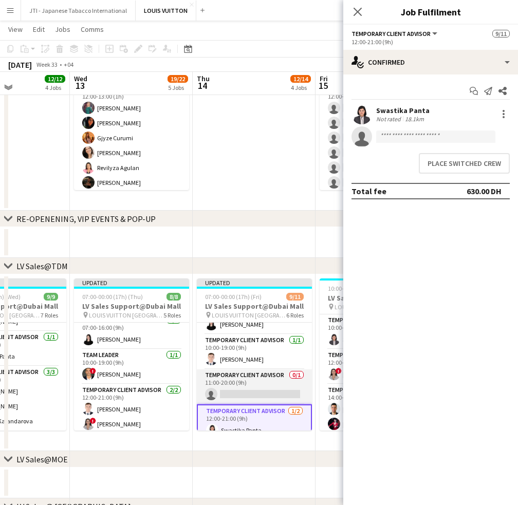
click at [266, 386] on app-card-role "Temporary Client Advisor 0/1 11:00-20:00 (9h) single-neutral-actions" at bounding box center [254, 387] width 115 height 35
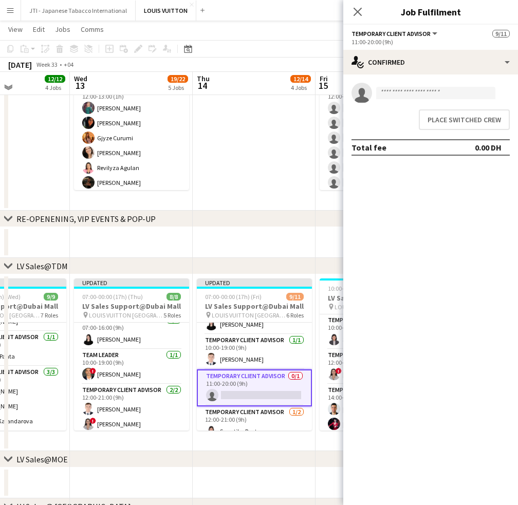
click at [471, 130] on div "Place switched crew" at bounding box center [430, 119] width 175 height 29
click at [457, 124] on button "Place switched crew" at bounding box center [464, 120] width 91 height 21
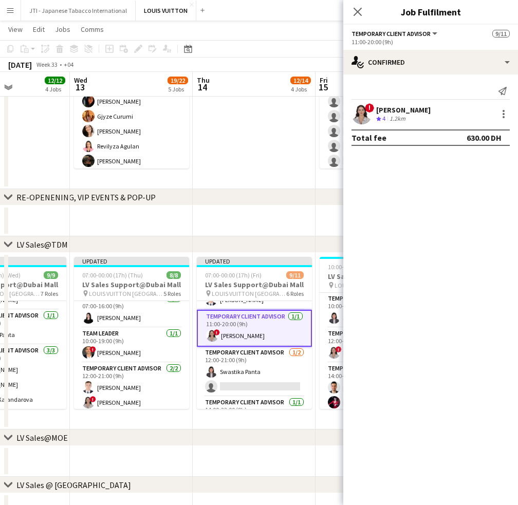
scroll to position [51, 0]
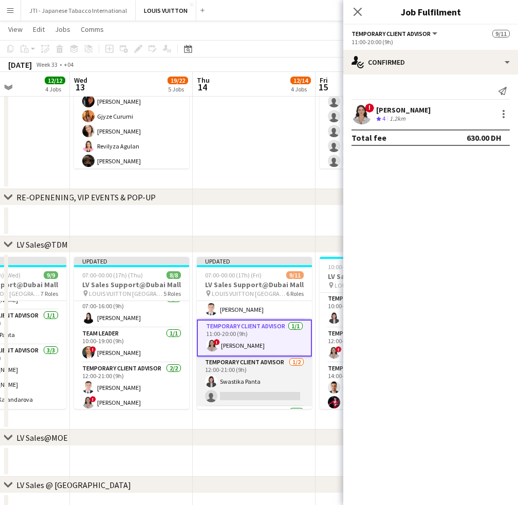
click at [252, 384] on app-card-role "Temporary Client Advisor 1/2 12:00-21:00 (9h) Swastika Panta single-neutral-act…" at bounding box center [254, 382] width 115 height 50
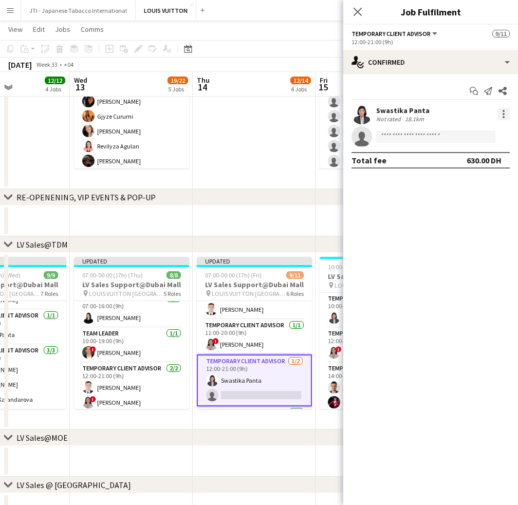
click at [504, 115] on div at bounding box center [504, 114] width 2 height 2
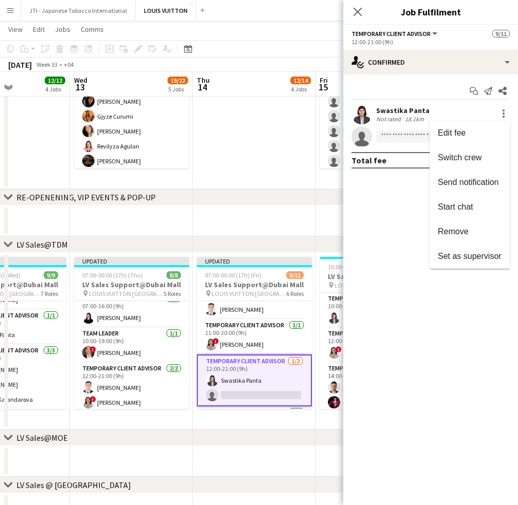
click at [445, 65] on div at bounding box center [259, 252] width 518 height 505
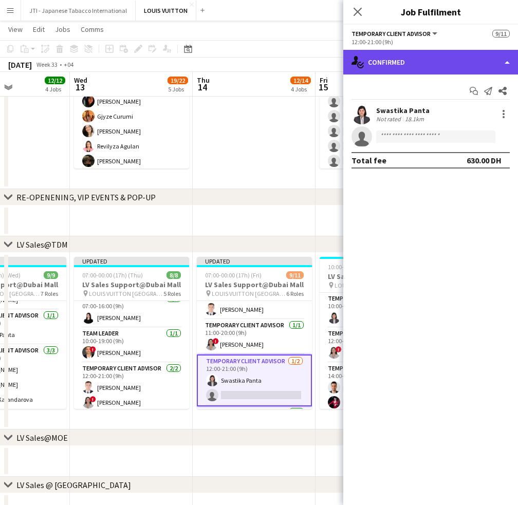
click at [450, 66] on div "single-neutral-actions-check-2 Confirmed" at bounding box center [430, 62] width 175 height 25
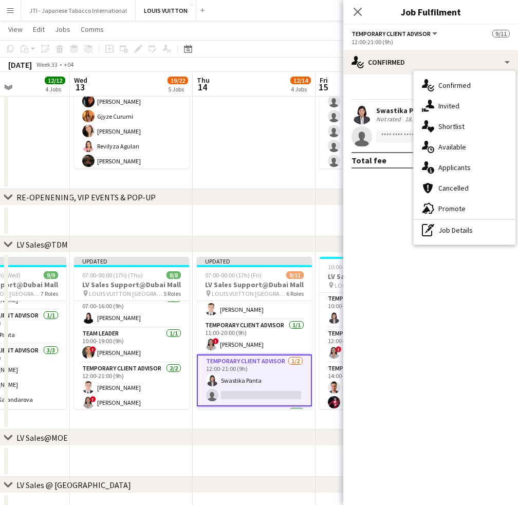
drag, startPoint x: 458, startPoint y: 231, endPoint x: 459, endPoint y: 220, distance: 11.3
click at [458, 231] on div "pen-write Job Details" at bounding box center [465, 230] width 102 height 21
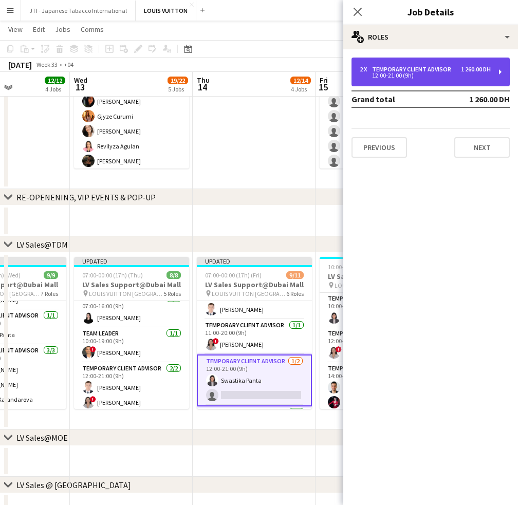
click at [502, 72] on div "2 x Temporary Client Advisor 1 260.00 DH 12:00-21:00 (9h)" at bounding box center [431, 72] width 158 height 29
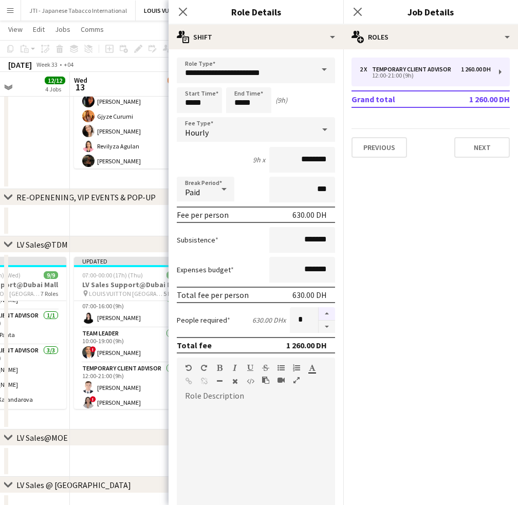
click at [319, 324] on button "button" at bounding box center [327, 327] width 16 height 13
type input "*"
click at [182, 8] on icon "Close pop-in" at bounding box center [183, 12] width 8 height 8
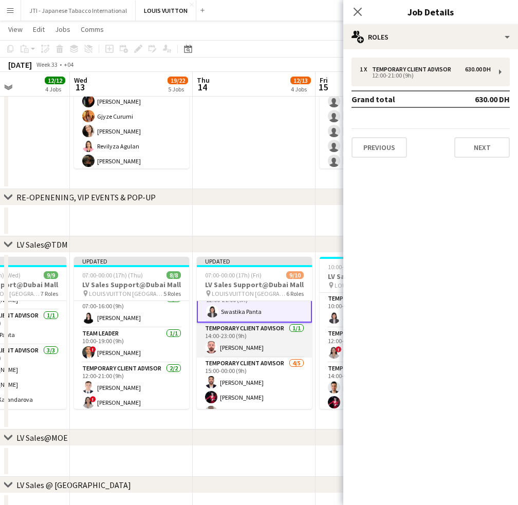
scroll to position [103, 0]
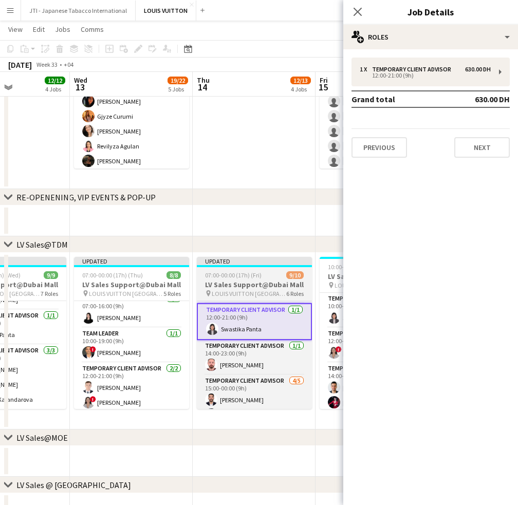
click at [272, 276] on div "07:00-00:00 (17h) (Fri) 9/10" at bounding box center [254, 275] width 115 height 8
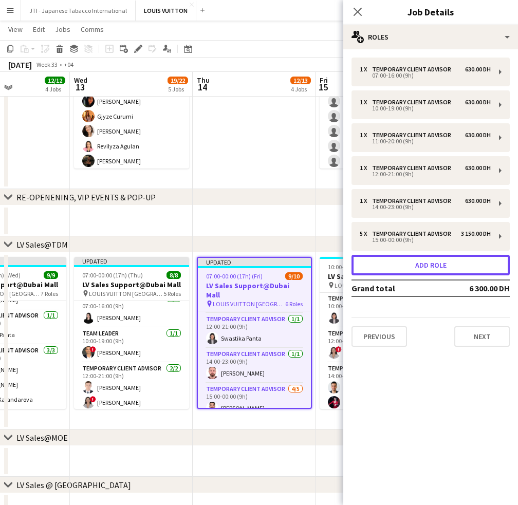
click at [426, 264] on button "Add role" at bounding box center [431, 265] width 158 height 21
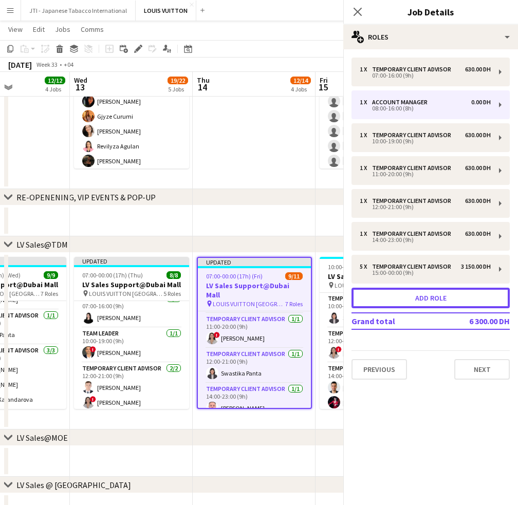
scroll to position [138, 0]
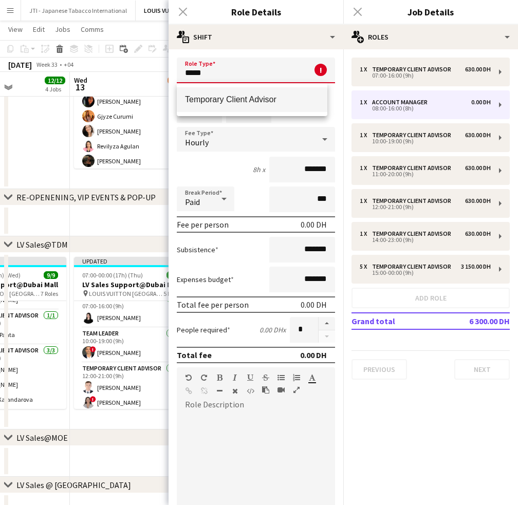
click at [203, 96] on span "Temporary Client Advisor" at bounding box center [252, 100] width 134 height 10
type input "**********"
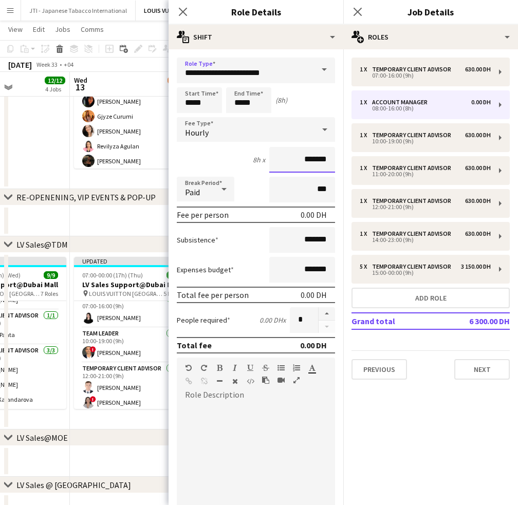
click at [287, 159] on input "*******" at bounding box center [302, 160] width 66 height 26
type input "********"
click at [191, 100] on input "*****" at bounding box center [199, 100] width 45 height 26
click at [189, 79] on div at bounding box center [189, 82] width 21 height 10
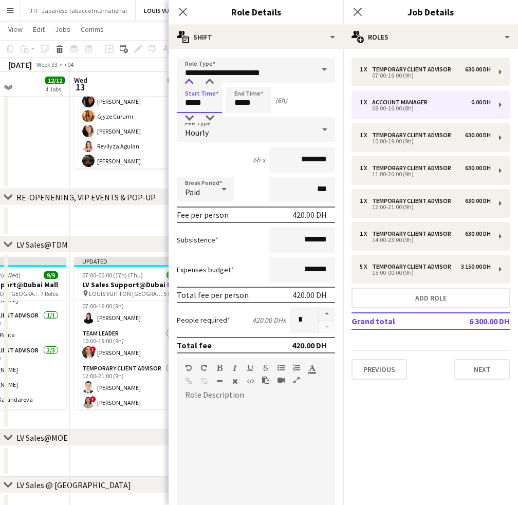
click at [189, 79] on div at bounding box center [189, 82] width 21 height 10
type input "*****"
click at [189, 79] on div at bounding box center [189, 82] width 21 height 10
click at [230, 100] on input "*****" at bounding box center [248, 100] width 45 height 26
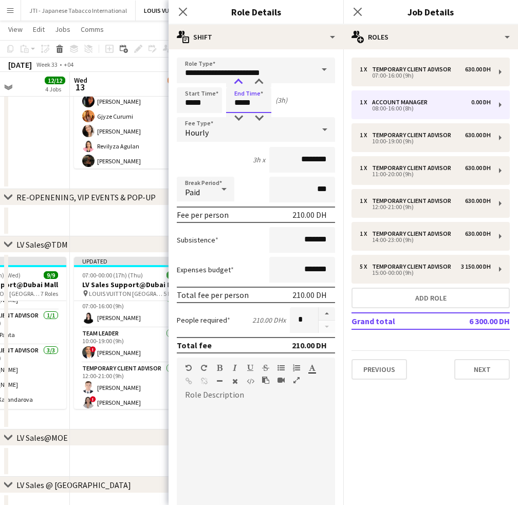
click at [236, 80] on div at bounding box center [238, 82] width 21 height 10
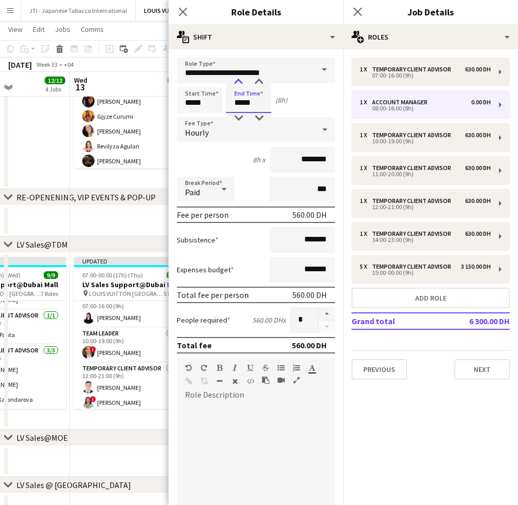
type input "*****"
click at [236, 80] on div at bounding box center [238, 82] width 21 height 10
click at [183, 13] on icon "Close pop-in" at bounding box center [183, 12] width 10 height 10
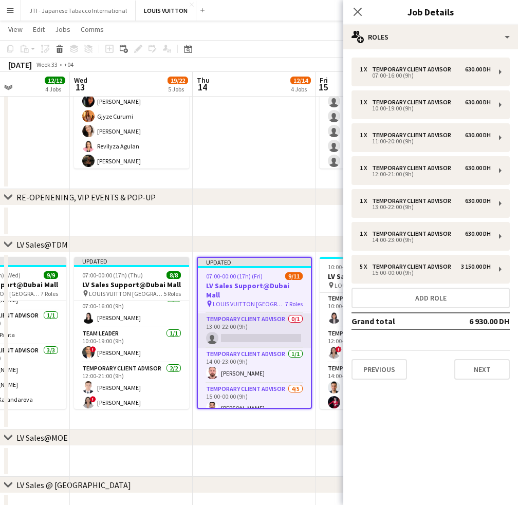
click at [255, 316] on app-card-role "Temporary Client Advisor 0/1 13:00-22:00 (9h) single-neutral-actions" at bounding box center [254, 331] width 113 height 35
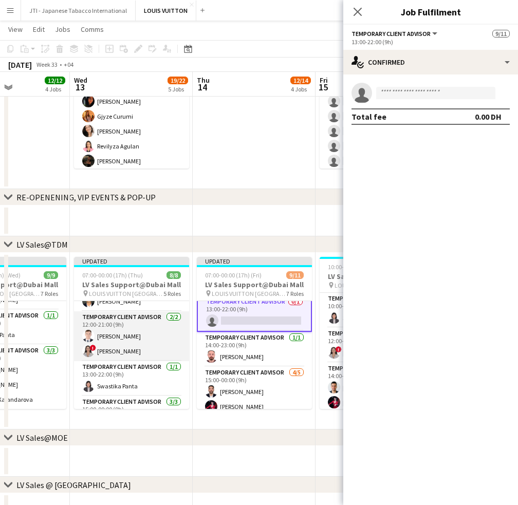
scroll to position [111, 0]
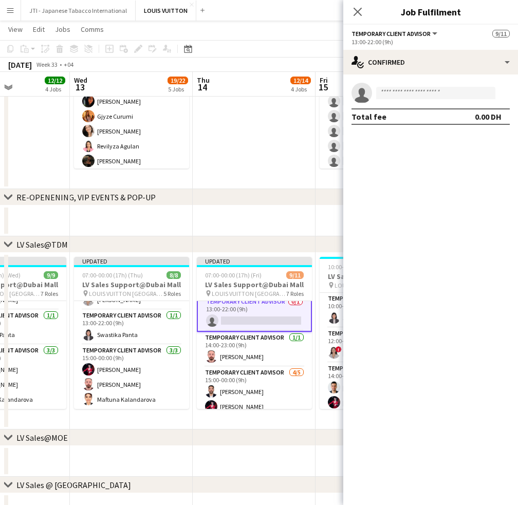
click at [275, 322] on app-card-role "Temporary Client Advisor 0/1 13:00-22:00 (9h) single-neutral-actions" at bounding box center [254, 313] width 115 height 37
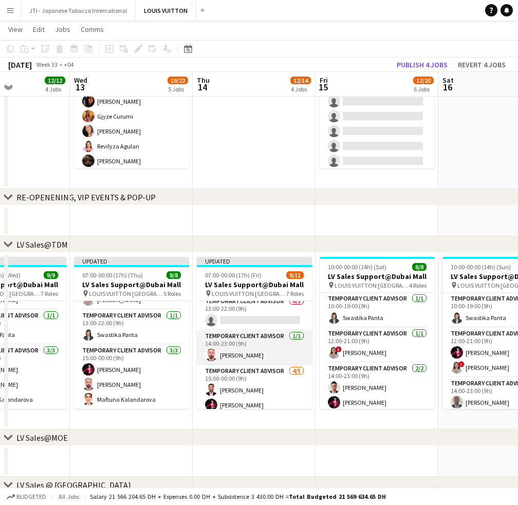
click at [269, 331] on app-card-role "Temporary Client Advisor 1/1 14:00-23:00 (9h) Anas Mohamed Nour" at bounding box center [254, 348] width 115 height 35
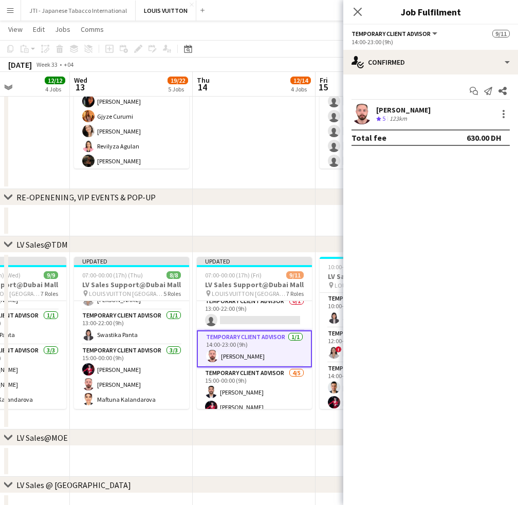
click at [286, 314] on app-card-role "Temporary Client Advisor 0/1 13:00-22:00 (9h) single-neutral-actions" at bounding box center [254, 313] width 115 height 35
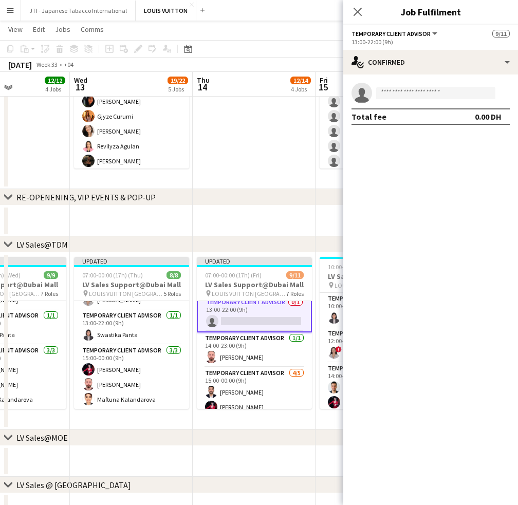
scroll to position [146, 0]
click at [412, 97] on input at bounding box center [435, 93] width 119 height 12
type input "*"
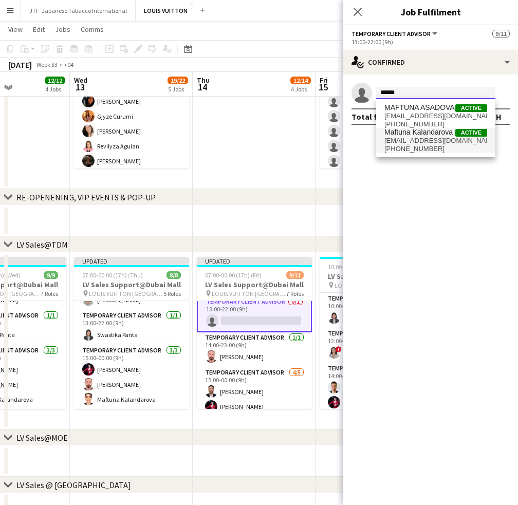
type input "******"
drag, startPoint x: 416, startPoint y: 139, endPoint x: 392, endPoint y: 145, distance: 24.4
click at [415, 139] on span "mkalandarova0995@gmail.com" at bounding box center [436, 141] width 103 height 8
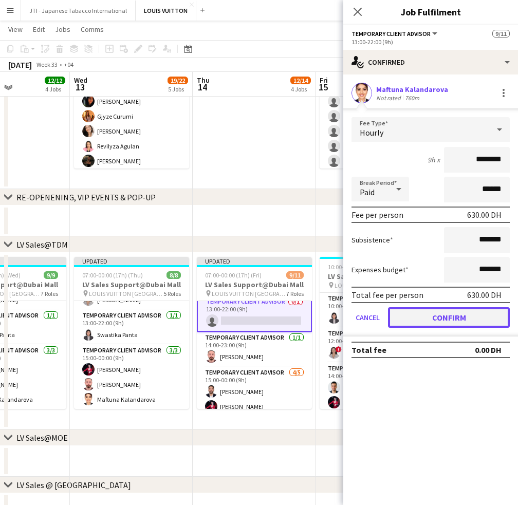
drag, startPoint x: 459, startPoint y: 320, endPoint x: 319, endPoint y: 344, distance: 142.3
click at [459, 320] on button "Confirm" at bounding box center [449, 317] width 122 height 21
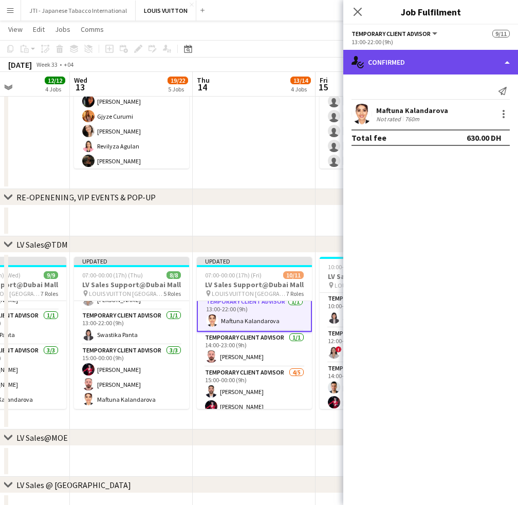
drag, startPoint x: 470, startPoint y: 52, endPoint x: 469, endPoint y: 65, distance: 12.9
click at [470, 52] on div "single-neutral-actions-check-2 Confirmed" at bounding box center [430, 62] width 175 height 25
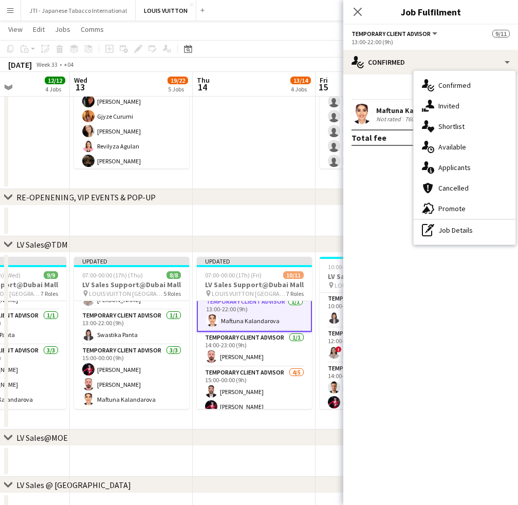
drag, startPoint x: 472, startPoint y: 232, endPoint x: 472, endPoint y: 201, distance: 31.9
click at [472, 232] on div "pen-write Job Details" at bounding box center [465, 230] width 102 height 21
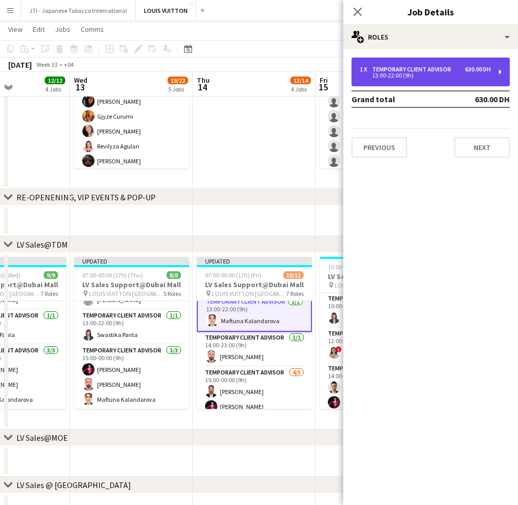
click at [491, 77] on div "1 x Temporary Client Advisor 630.00 DH 13:00-22:00 (9h)" at bounding box center [431, 72] width 158 height 29
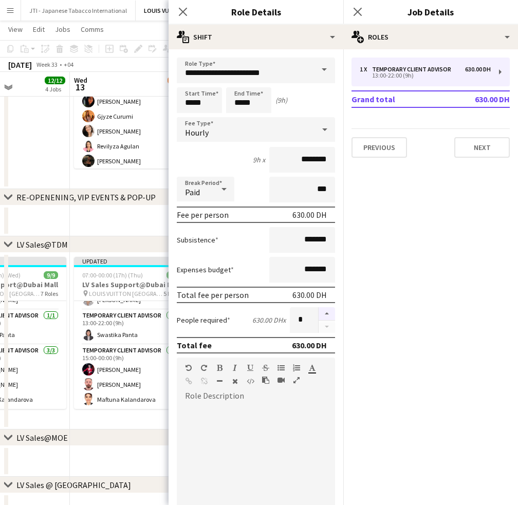
click at [319, 307] on button "button" at bounding box center [327, 313] width 16 height 13
type input "*"
click at [183, 12] on icon at bounding box center [183, 12] width 10 height 10
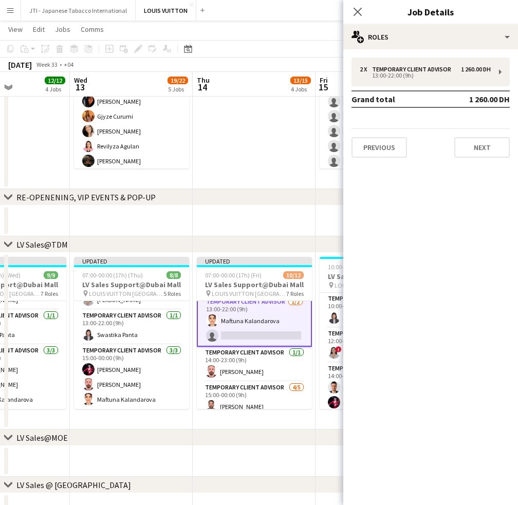
drag, startPoint x: 253, startPoint y: 372, endPoint x: 450, endPoint y: 173, distance: 279.9
click at [253, 370] on app-card-role "Temporary Client Advisor 1/1 14:00-23:00 (9h) Anas Mohamed Nour" at bounding box center [254, 364] width 115 height 35
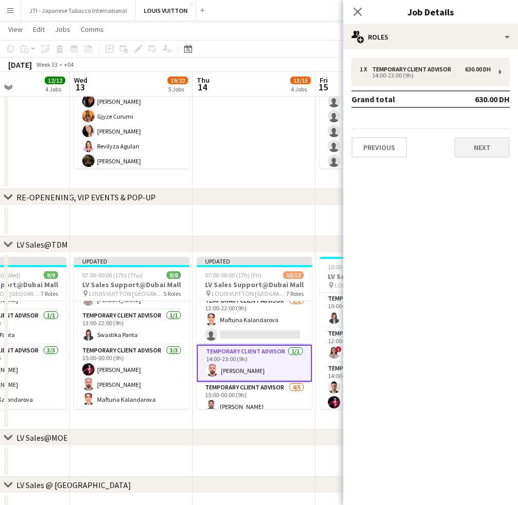
scroll to position [145, 0]
click at [275, 369] on app-card-role "Temporary Client Advisor 1/1 14:00-23:00 (9h) Anas Mohamed Nour" at bounding box center [254, 363] width 115 height 37
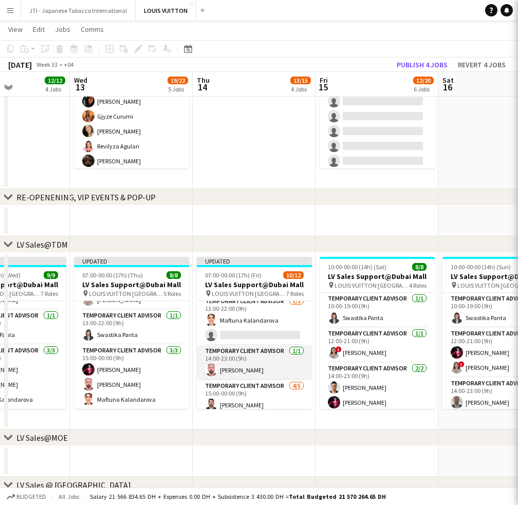
click at [275, 369] on app-card-role "Temporary Client Advisor 1/1 14:00-23:00 (9h) Anas Mohamed Nour" at bounding box center [254, 362] width 115 height 35
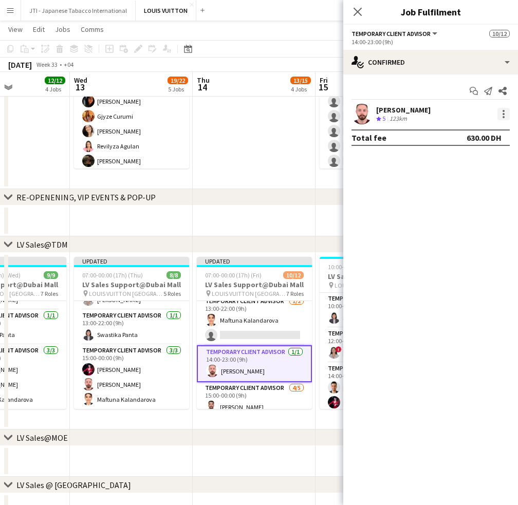
click at [502, 110] on div at bounding box center [504, 114] width 12 height 12
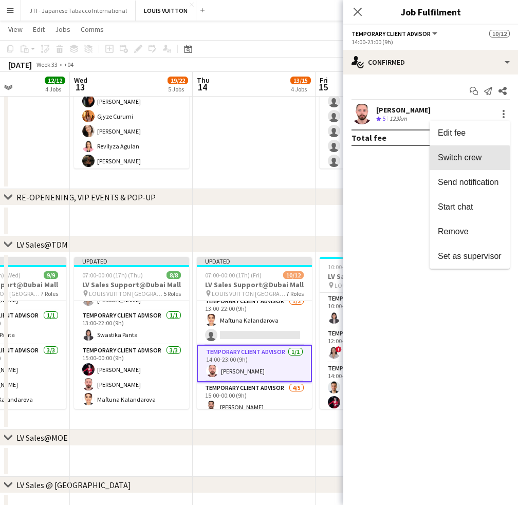
drag, startPoint x: 461, startPoint y: 159, endPoint x: 425, endPoint y: 207, distance: 60.3
click at [460, 159] on span "Switch crew" at bounding box center [460, 157] width 44 height 9
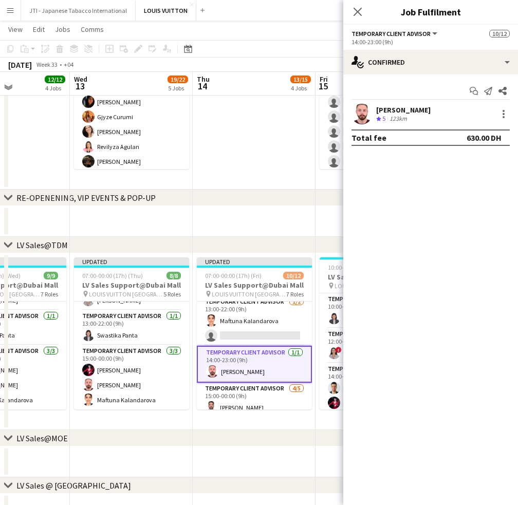
drag, startPoint x: 276, startPoint y: 327, endPoint x: 459, endPoint y: 185, distance: 231.9
click at [276, 324] on app-card-role "Temporary Client Advisor 1/2 13:00-22:00 (9h) Maftuna Kalandarova single-neutra…" at bounding box center [254, 321] width 115 height 50
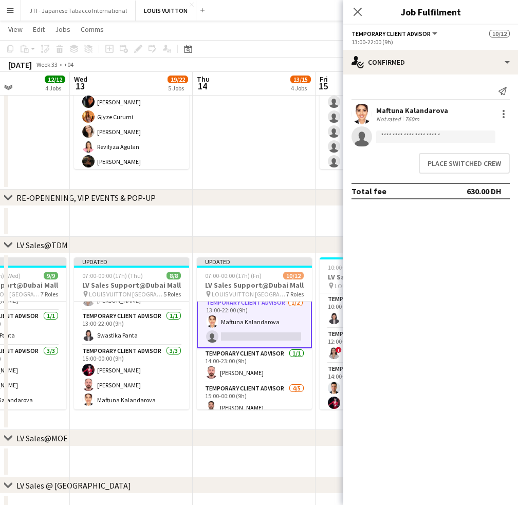
scroll to position [146, 0]
drag, startPoint x: 451, startPoint y: 178, endPoint x: 453, endPoint y: 170, distance: 8.5
click at [452, 174] on app-confirmed-crew "Maftuna Kalandarova Not rated 760m single-neutral-actions Place switched crew T…" at bounding box center [430, 152] width 175 height 96
click at [453, 170] on button "Place switched crew" at bounding box center [464, 163] width 91 height 21
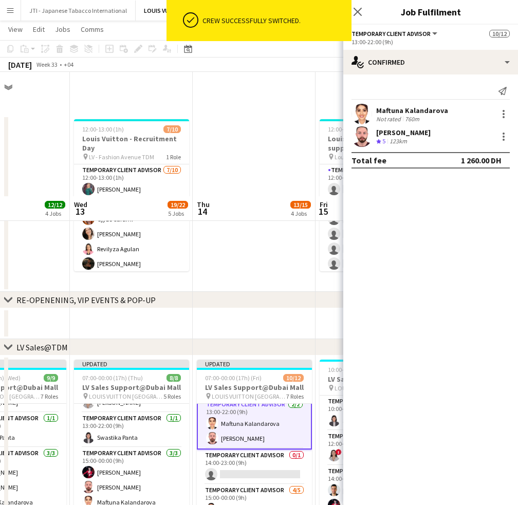
scroll to position [124, 0]
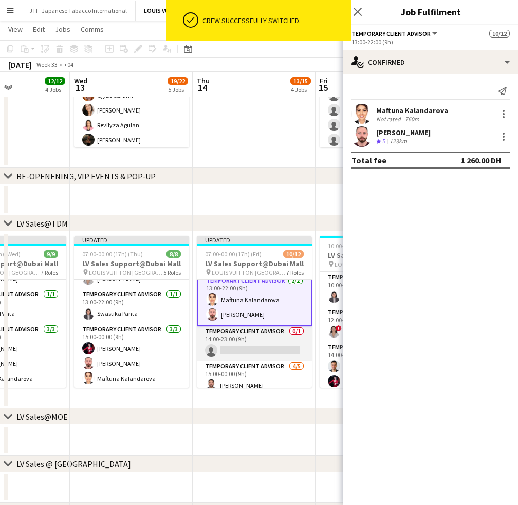
click at [263, 346] on app-card-role "Temporary Client Advisor 0/1 14:00-23:00 (9h) single-neutral-actions" at bounding box center [254, 343] width 115 height 35
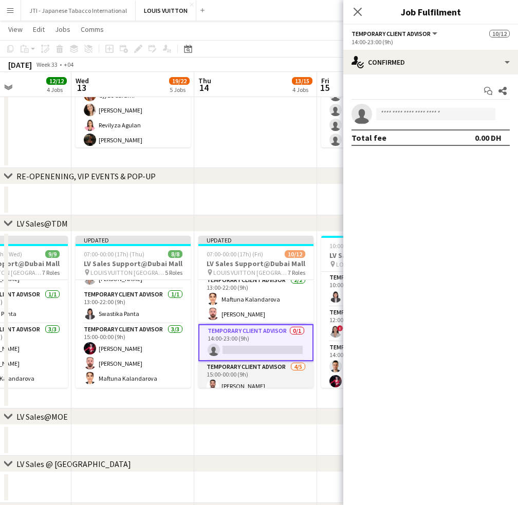
scroll to position [197, 0]
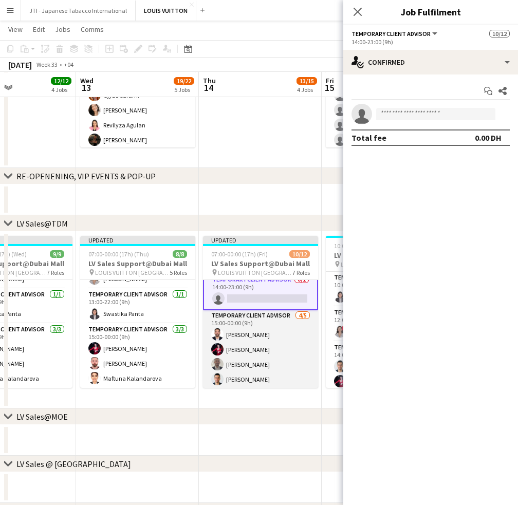
click at [258, 349] on app-card-role "Temporary Client Advisor 4/5 15:00-00:00 (9h) Iyad Saleh Polina Naidiuk Ahmed A…" at bounding box center [260, 357] width 115 height 95
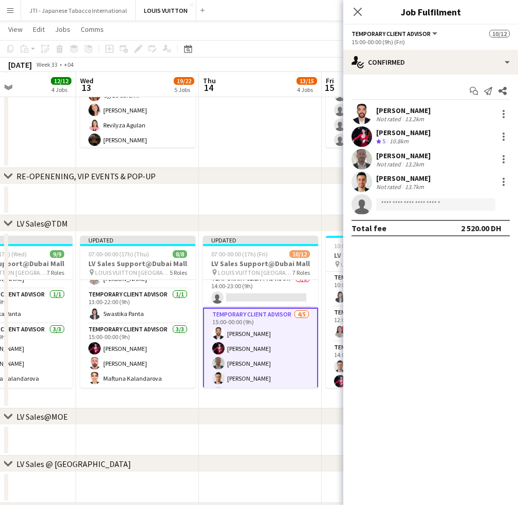
scroll to position [196, 0]
click at [288, 417] on div "chevron-right LV Sales@MOE" at bounding box center [259, 417] width 518 height 16
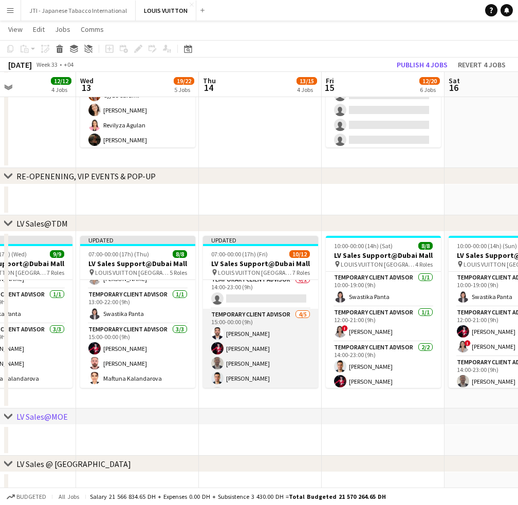
click at [287, 341] on app-card-role "Temporary Client Advisor 4/5 15:00-00:00 (9h) Iyad Saleh Polina Naidiuk Ahmed A…" at bounding box center [260, 356] width 115 height 95
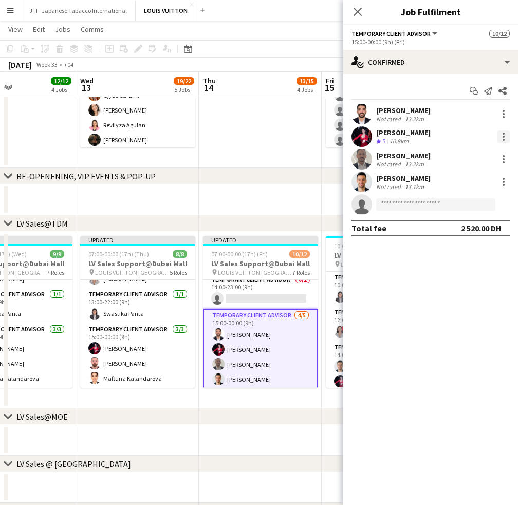
click at [502, 135] on div at bounding box center [504, 137] width 12 height 12
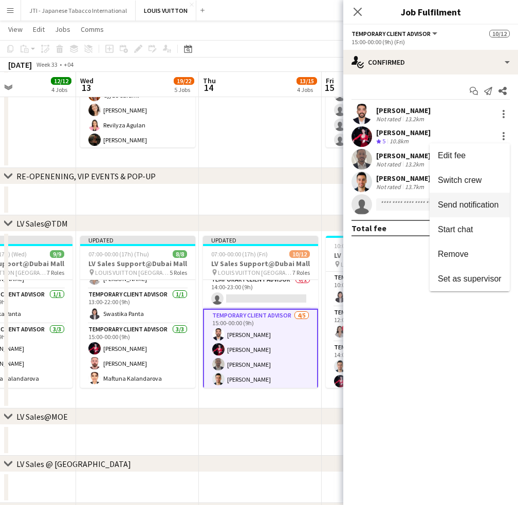
click at [466, 185] on span "Switch crew" at bounding box center [460, 180] width 44 height 9
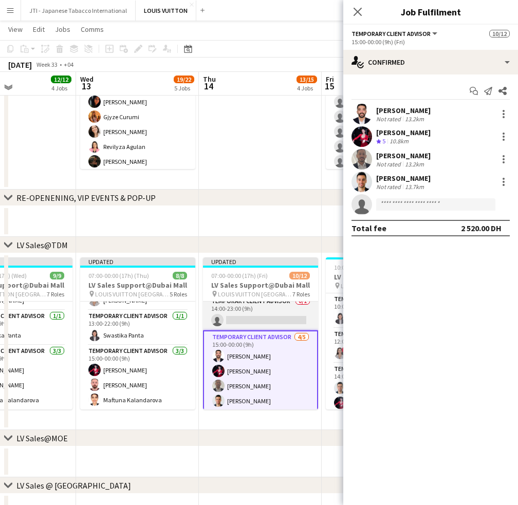
click at [265, 306] on app-card-role "Temporary Client Advisor 0/1 14:00-23:00 (9h) single-neutral-actions" at bounding box center [260, 313] width 115 height 35
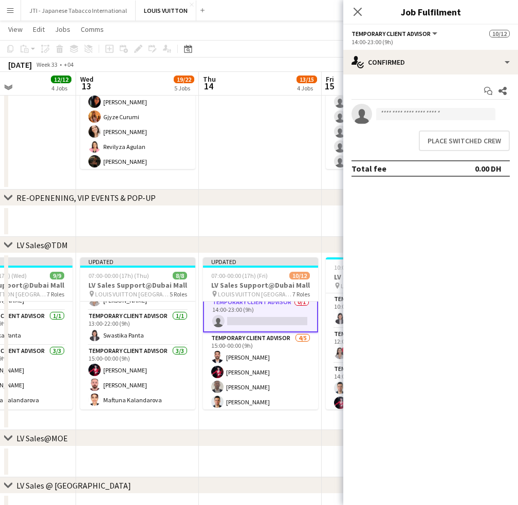
scroll to position [197, 0]
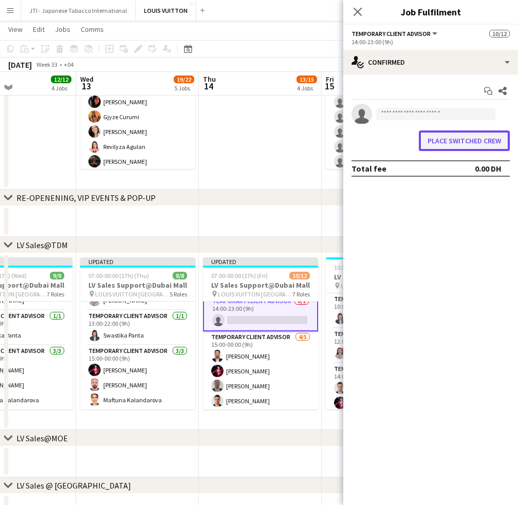
click at [481, 139] on button "Place switched crew" at bounding box center [464, 141] width 91 height 21
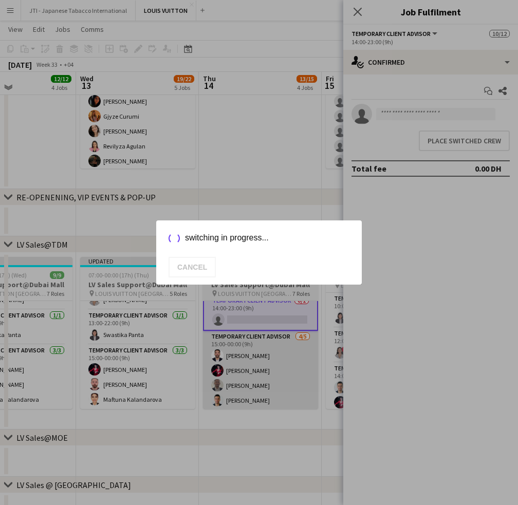
scroll to position [124, 0]
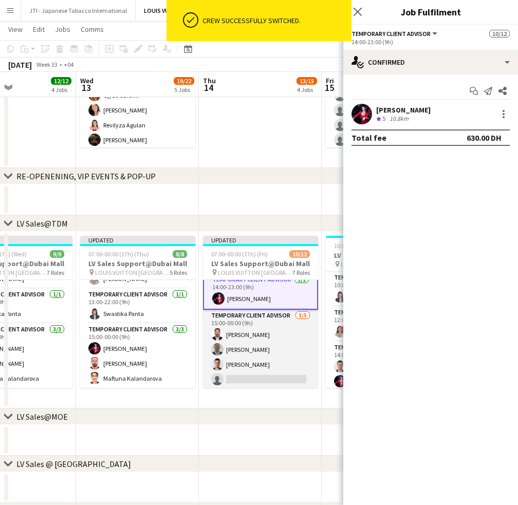
click at [273, 354] on app-card-role "Temporary Client Advisor 3/5 15:00-00:00 (9h) Iyad Saleh Ahmed Amer Samer Nezha…" at bounding box center [260, 357] width 115 height 95
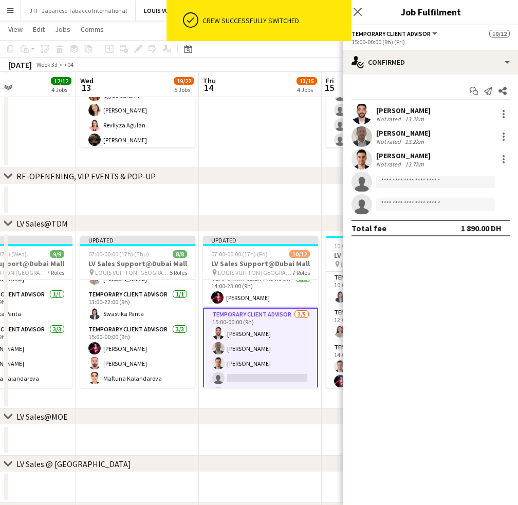
scroll to position [196, 0]
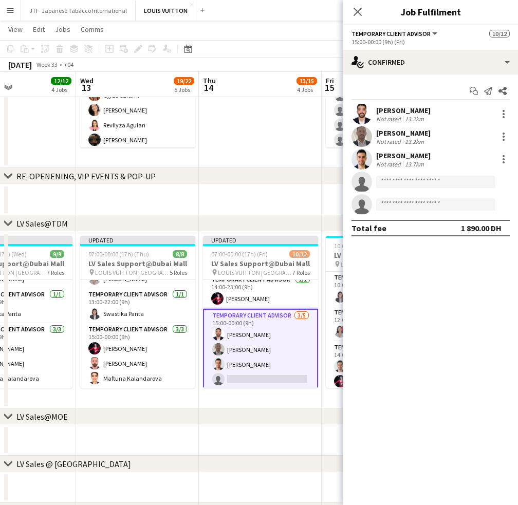
drag, startPoint x: 278, startPoint y: 361, endPoint x: 287, endPoint y: 355, distance: 11.1
click at [278, 361] on app-card-role "Temporary Client Advisor 3/5 15:00-00:00 (9h) Iyad Saleh Ahmed Amer Samer Nezha…" at bounding box center [260, 357] width 115 height 97
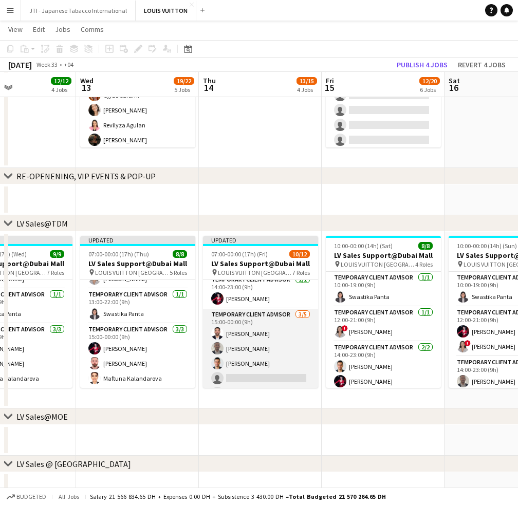
click at [286, 354] on app-card-role "Temporary Client Advisor 3/5 15:00-00:00 (9h) Iyad Saleh Ahmed Amer Samer Nezha…" at bounding box center [260, 356] width 115 height 95
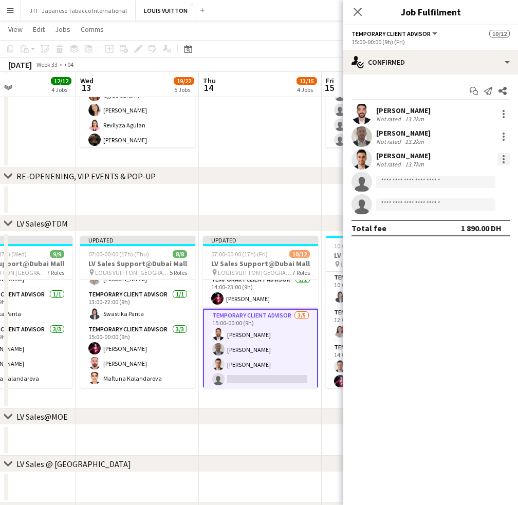
click at [504, 161] on div at bounding box center [504, 159] width 12 height 12
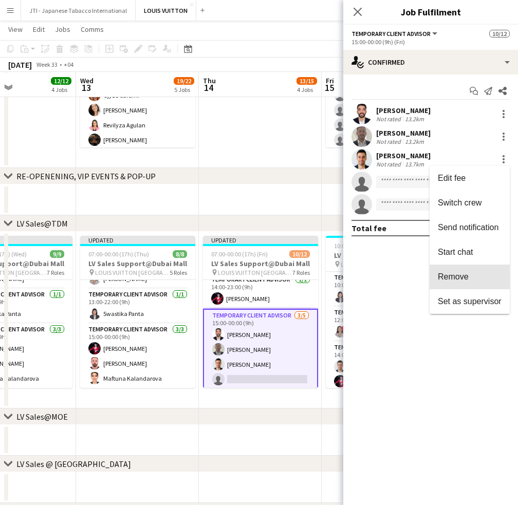
drag, startPoint x: 463, startPoint y: 275, endPoint x: 428, endPoint y: 191, distance: 91.3
click at [463, 275] on span "Remove" at bounding box center [453, 276] width 31 height 9
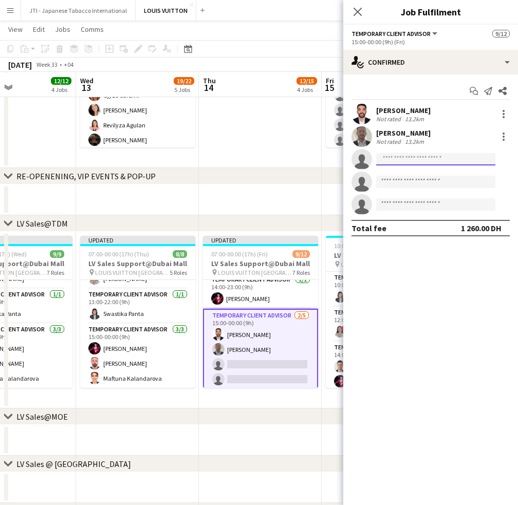
click at [423, 155] on input at bounding box center [435, 159] width 119 height 12
click at [415, 159] on input at bounding box center [435, 159] width 119 height 12
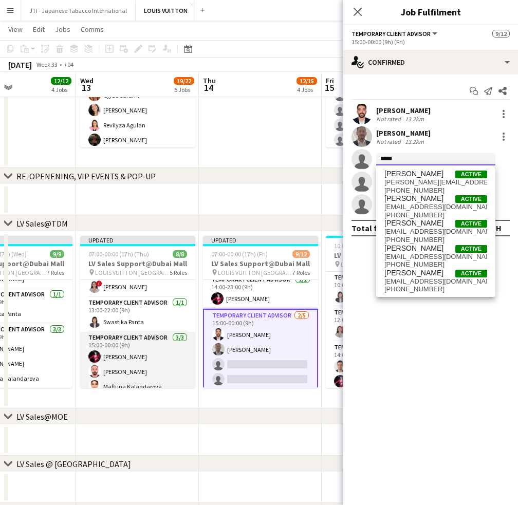
scroll to position [111, 0]
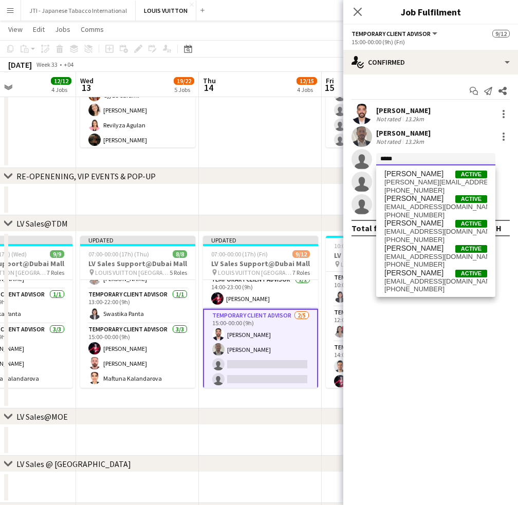
type input "*****"
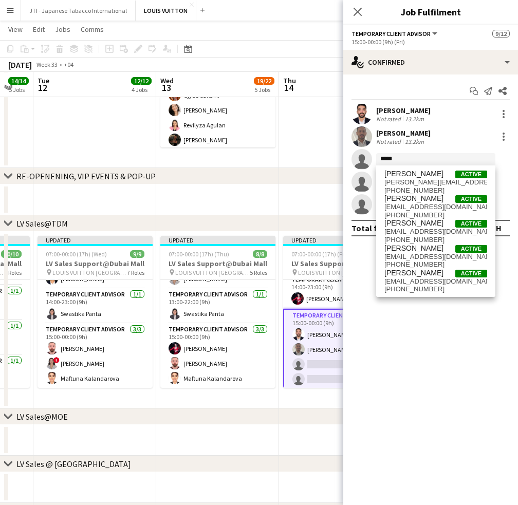
scroll to position [0, 319]
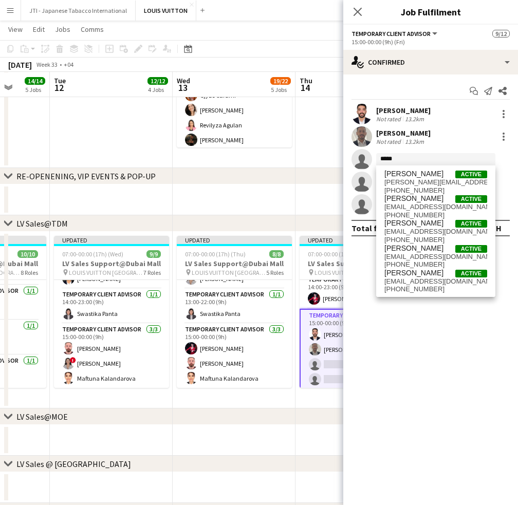
drag, startPoint x: 111, startPoint y: 353, endPoint x: 144, endPoint y: 357, distance: 33.7
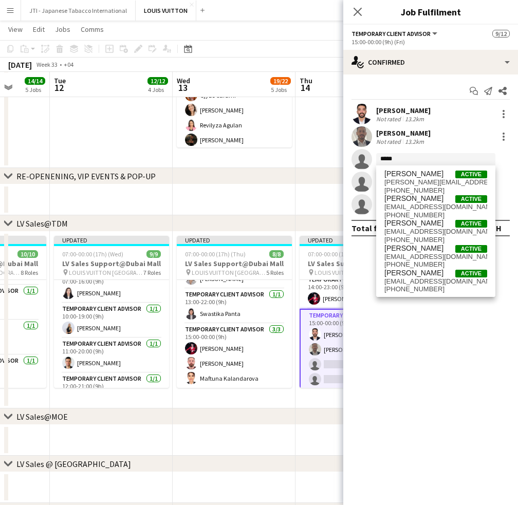
scroll to position [0, 0]
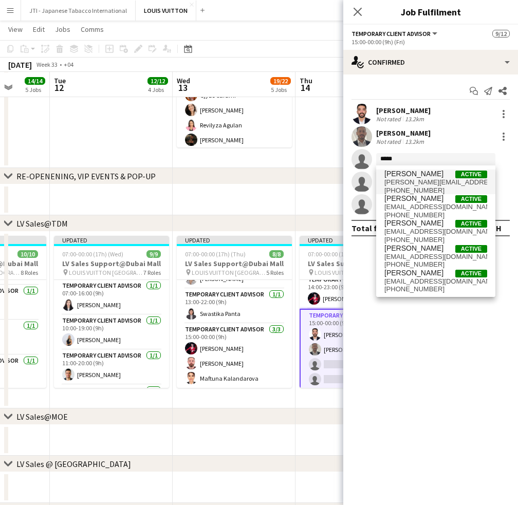
click at [446, 187] on span "+971561907676" at bounding box center [436, 191] width 103 height 8
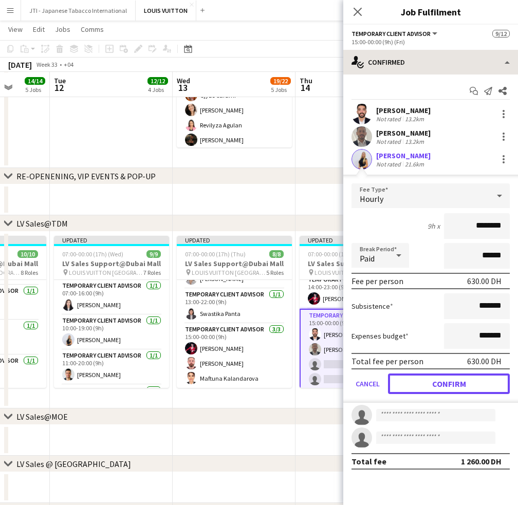
drag, startPoint x: 457, startPoint y: 382, endPoint x: 448, endPoint y: 70, distance: 312.2
click at [457, 382] on button "Confirm" at bounding box center [449, 384] width 122 height 21
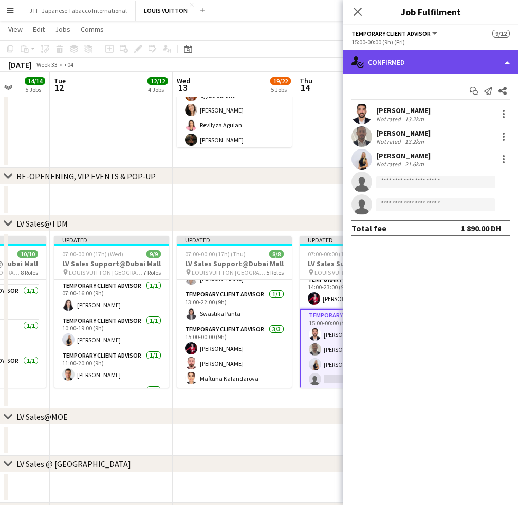
click at [449, 65] on div "single-neutral-actions-check-2 Confirmed" at bounding box center [430, 62] width 175 height 25
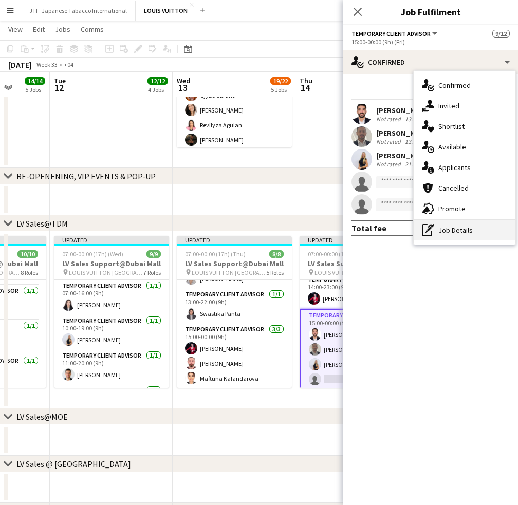
click at [476, 225] on div "pen-write Job Details" at bounding box center [465, 230] width 102 height 21
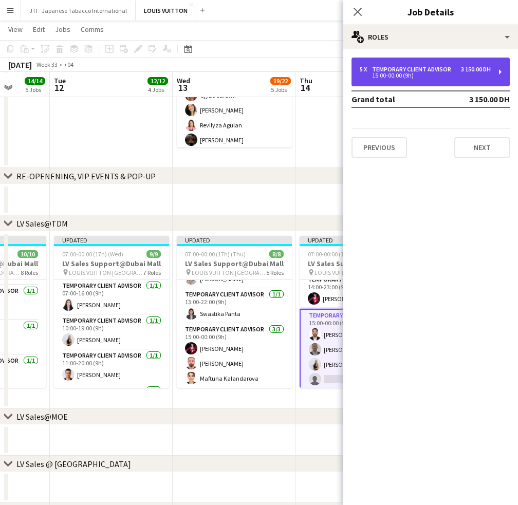
click at [395, 75] on div "15:00-00:00 (9h)" at bounding box center [425, 75] width 131 height 5
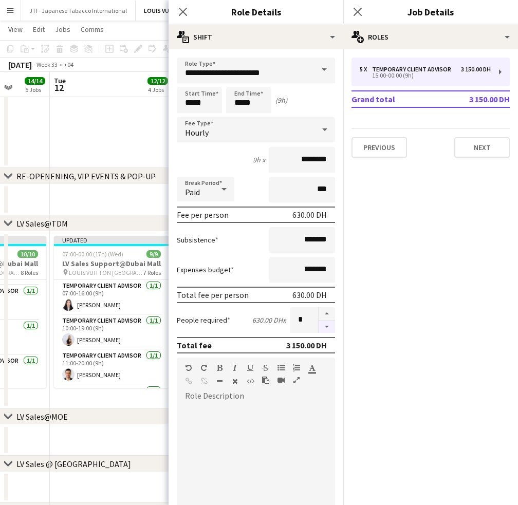
click at [320, 329] on button "button" at bounding box center [327, 327] width 16 height 13
drag, startPoint x: 320, startPoint y: 329, endPoint x: 313, endPoint y: 310, distance: 20.1
click at [320, 329] on button "button" at bounding box center [327, 327] width 16 height 13
type input "*"
click at [180, 14] on icon at bounding box center [183, 12] width 10 height 10
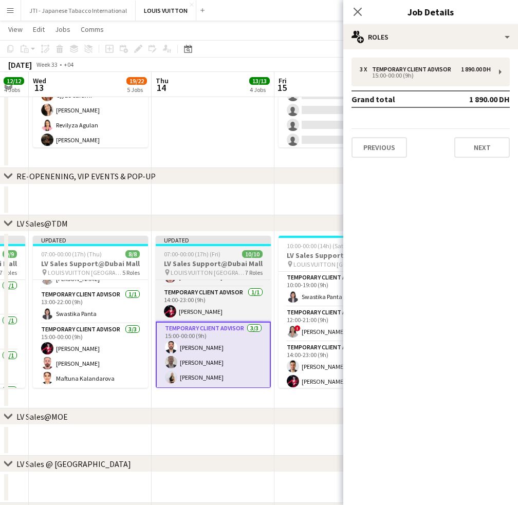
scroll to position [0, 477]
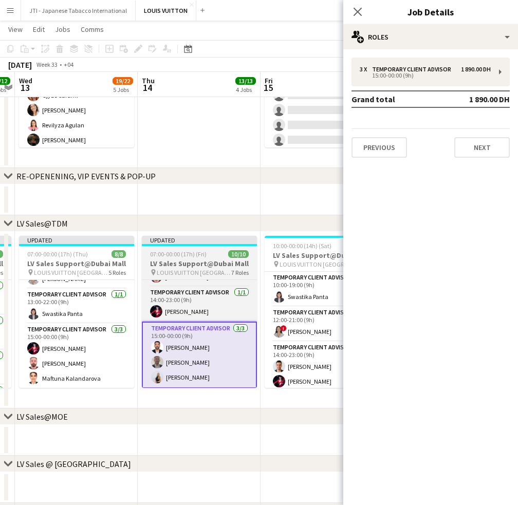
drag, startPoint x: 313, startPoint y: 369, endPoint x: 166, endPoint y: 352, distance: 148.0
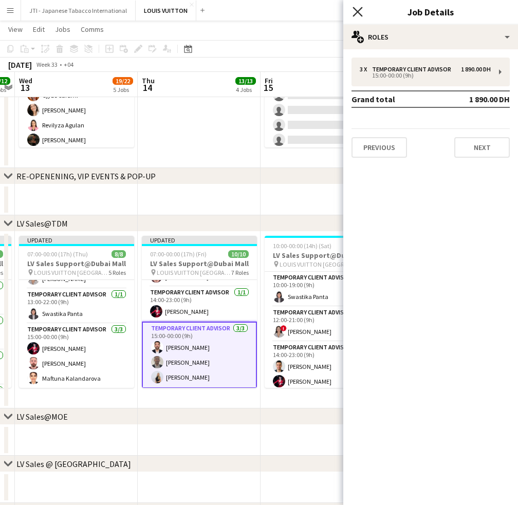
click at [360, 12] on icon "Close pop-in" at bounding box center [358, 12] width 10 height 10
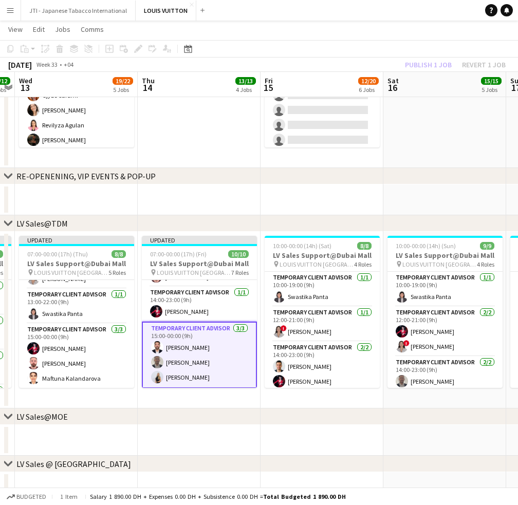
click at [201, 314] on app-card-role "Temporary Client Advisor 1/1 14:00-23:00 (9h) Polina Naidiuk" at bounding box center [199, 304] width 115 height 35
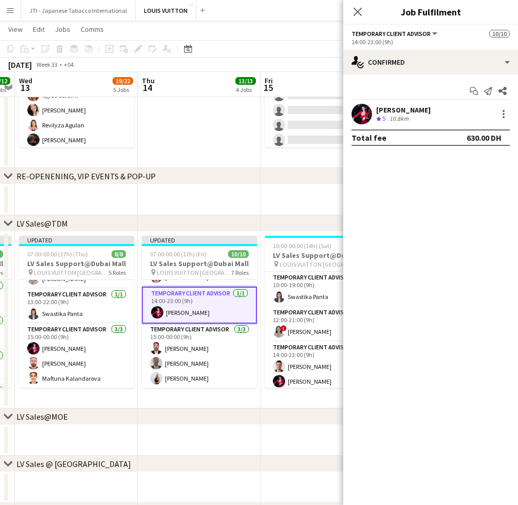
drag, startPoint x: 355, startPoint y: 8, endPoint x: 351, endPoint y: 31, distance: 24.0
click at [356, 8] on icon "Close pop-in" at bounding box center [358, 12] width 8 height 8
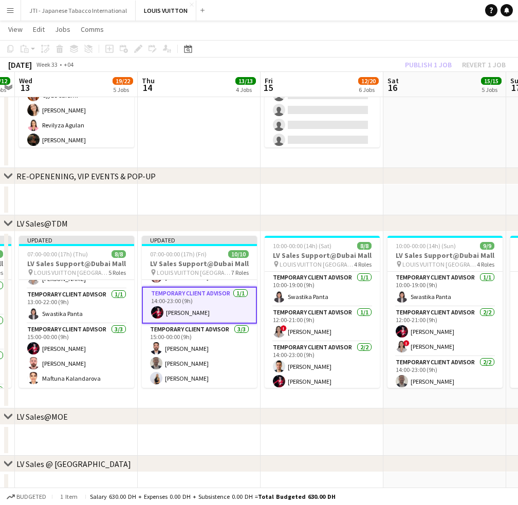
scroll to position [0, 480]
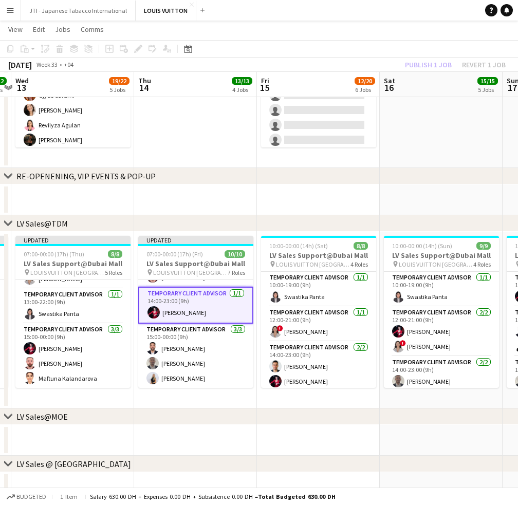
drag, startPoint x: 219, startPoint y: 325, endPoint x: 215, endPoint y: 347, distance: 22.4
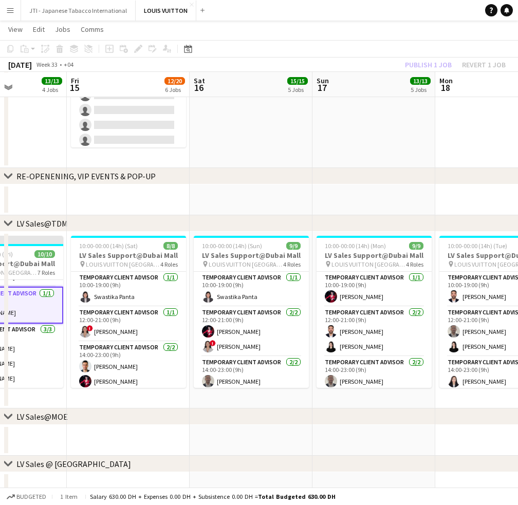
scroll to position [0, 439]
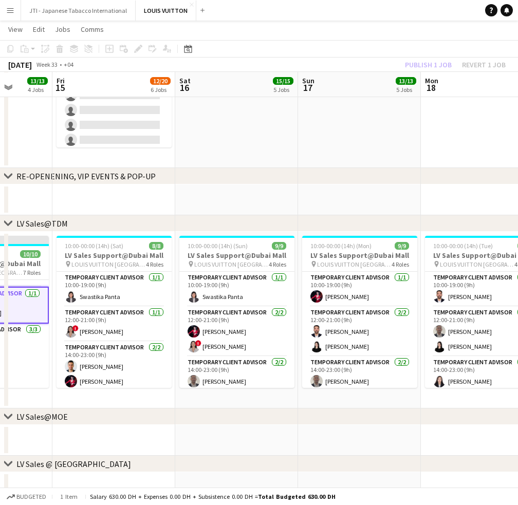
drag, startPoint x: 438, startPoint y: 195, endPoint x: 393, endPoint y: 199, distance: 44.9
click at [355, 183] on div "chevron-right RE-OPENENING, VIP EVENTS & POP-UP" at bounding box center [259, 176] width 518 height 16
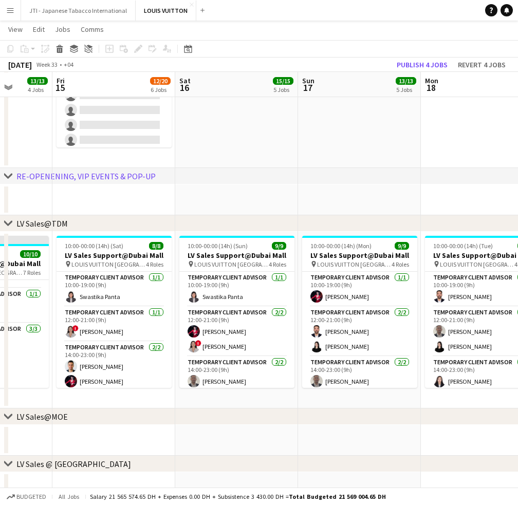
scroll to position [181, 0]
drag, startPoint x: 390, startPoint y: 181, endPoint x: 596, endPoint y: 182, distance: 206.7
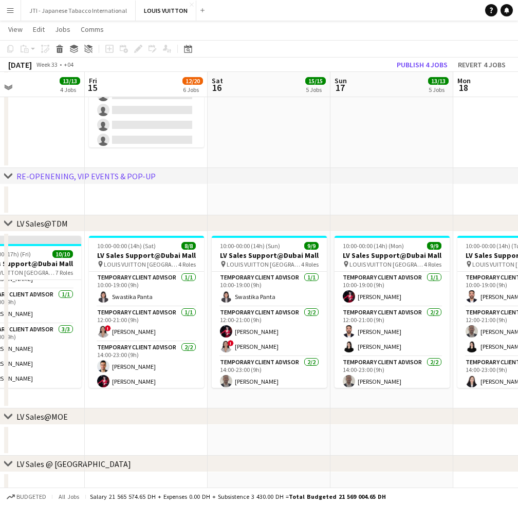
scroll to position [0, 424]
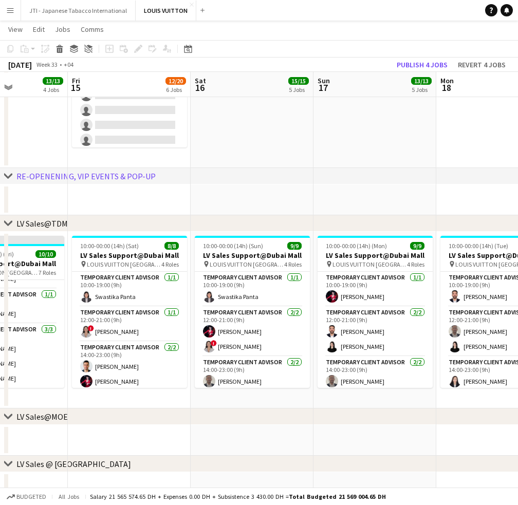
drag, startPoint x: 212, startPoint y: 192, endPoint x: 227, endPoint y: 196, distance: 16.0
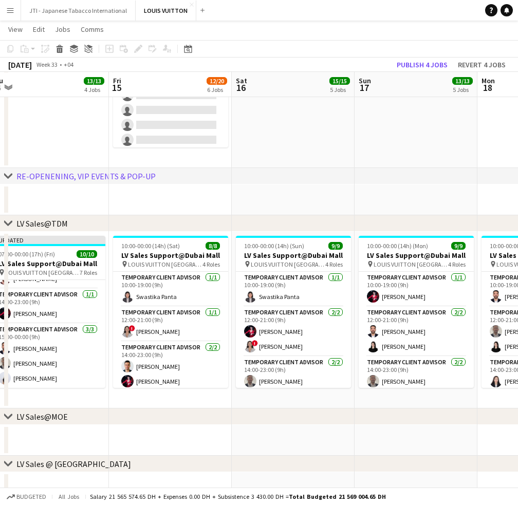
scroll to position [0, 381]
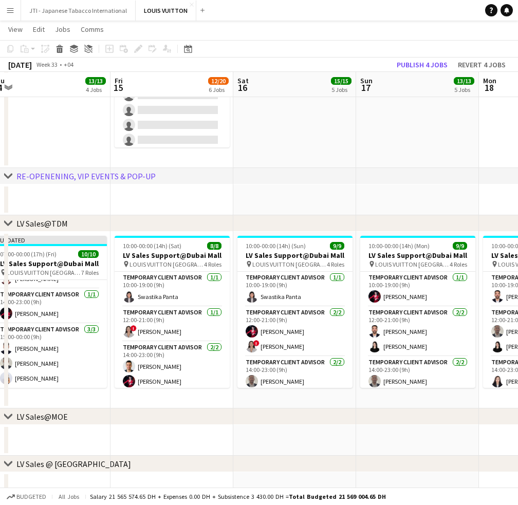
drag, startPoint x: 222, startPoint y: 325, endPoint x: 252, endPoint y: 339, distance: 34.0
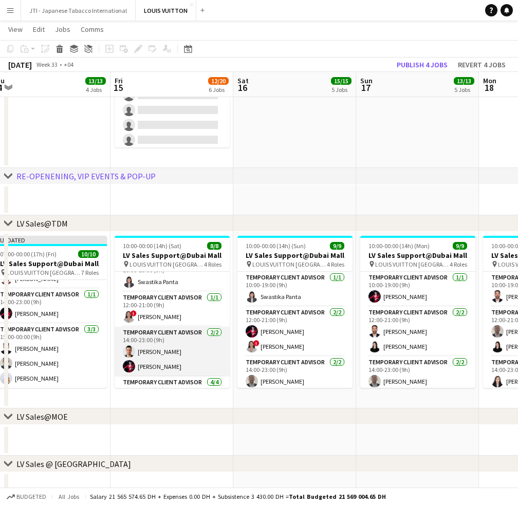
scroll to position [0, 0]
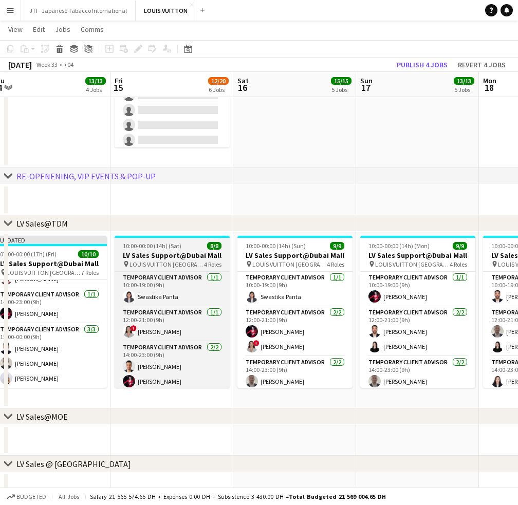
click at [182, 248] on div "10:00-00:00 (14h) (Sat) 8/8" at bounding box center [172, 246] width 115 height 8
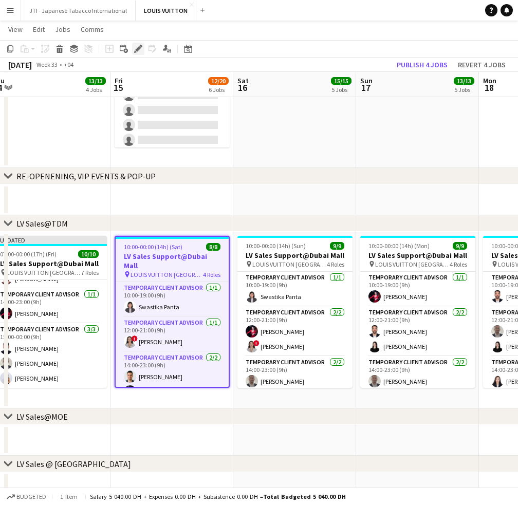
click at [136, 48] on icon "Edit" at bounding box center [138, 49] width 8 height 8
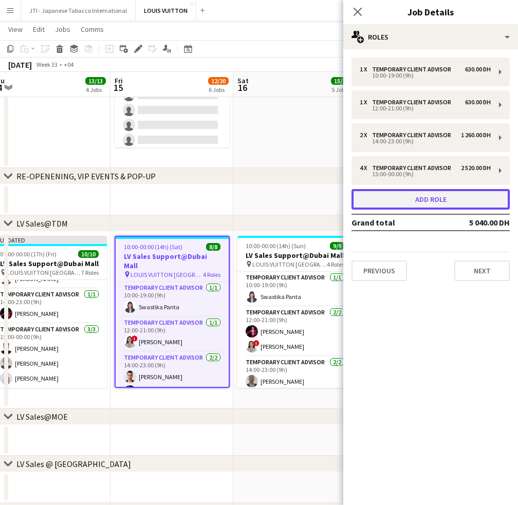
click at [414, 194] on button "Add role" at bounding box center [431, 199] width 158 height 21
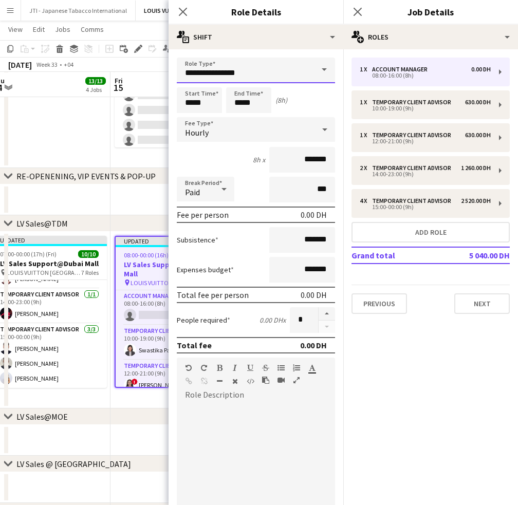
drag, startPoint x: 259, startPoint y: 80, endPoint x: 101, endPoint y: 74, distance: 158.0
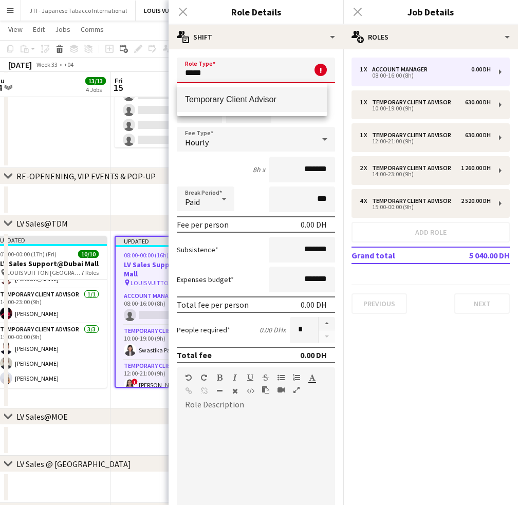
scroll to position [1, 0]
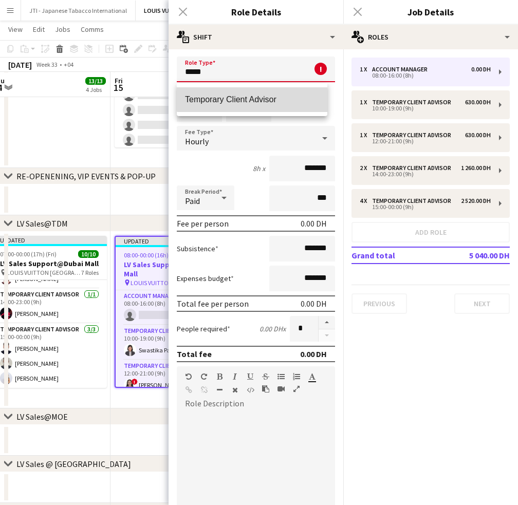
drag, startPoint x: 276, startPoint y: 90, endPoint x: 162, endPoint y: 133, distance: 121.4
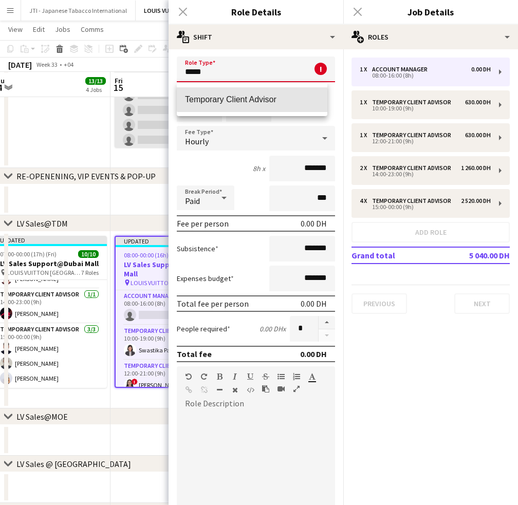
click at [275, 90] on mat-option "Temporary Client Advisor" at bounding box center [252, 99] width 151 height 25
type input "**********"
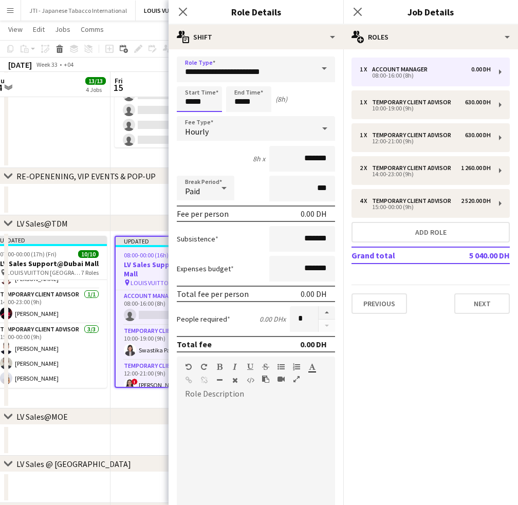
click at [189, 102] on input "*****" at bounding box center [199, 99] width 45 height 26
drag, startPoint x: 189, startPoint y: 110, endPoint x: 241, endPoint y: 100, distance: 52.2
click at [192, 110] on input "*****" at bounding box center [199, 99] width 45 height 26
type input "*****"
click at [187, 114] on div at bounding box center [189, 117] width 21 height 10
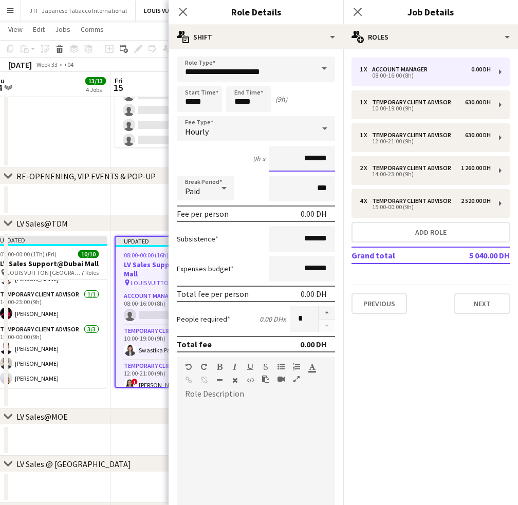
click at [279, 160] on input "*******" at bounding box center [302, 159] width 66 height 26
type input "********"
click at [185, 12] on icon "Close pop-in" at bounding box center [183, 12] width 10 height 10
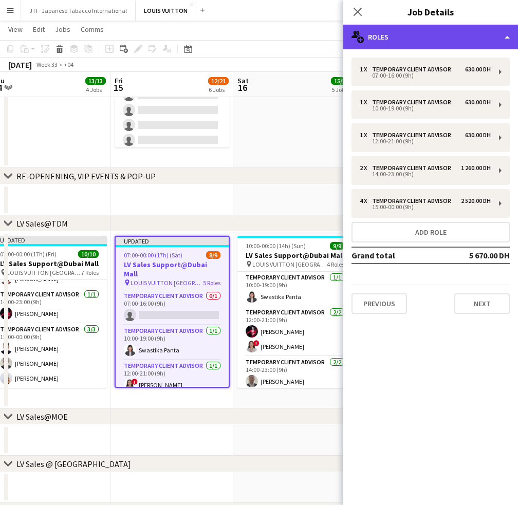
click at [424, 28] on div "multiple-users-add Roles" at bounding box center [430, 37] width 175 height 25
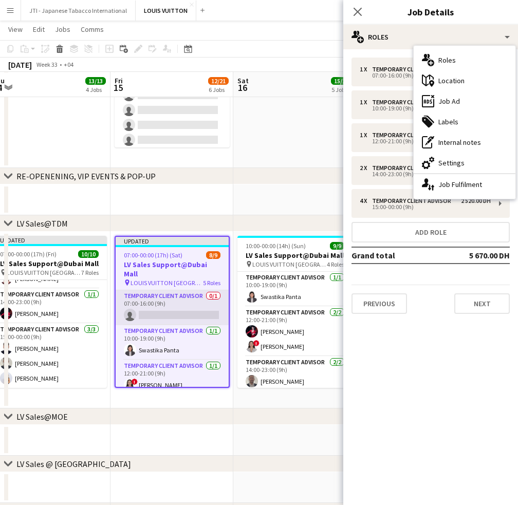
click at [163, 304] on app-card-role "Temporary Client Advisor 0/1 07:00-16:00 (9h) single-neutral-actions" at bounding box center [172, 307] width 113 height 35
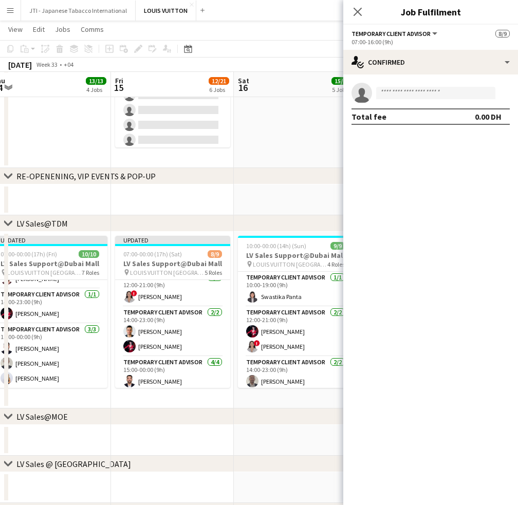
scroll to position [127, 0]
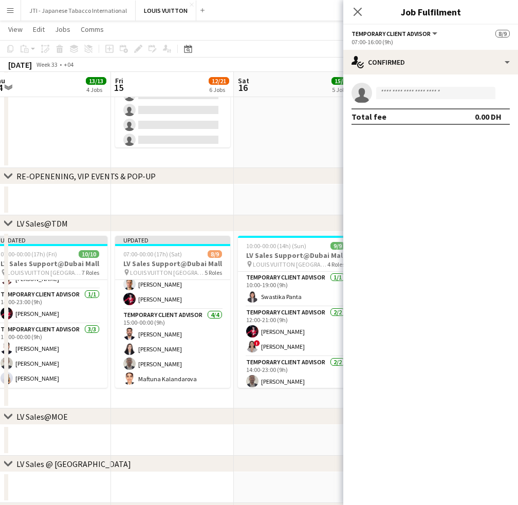
drag, startPoint x: 141, startPoint y: 330, endPoint x: 216, endPoint y: 274, distance: 93.3
click at [142, 328] on app-card-role "Temporary Client Advisor 4/4 15:00-00:00 (9h) Iyad Saleh Kai Deng Ahmed Amer Ma…" at bounding box center [172, 349] width 115 height 80
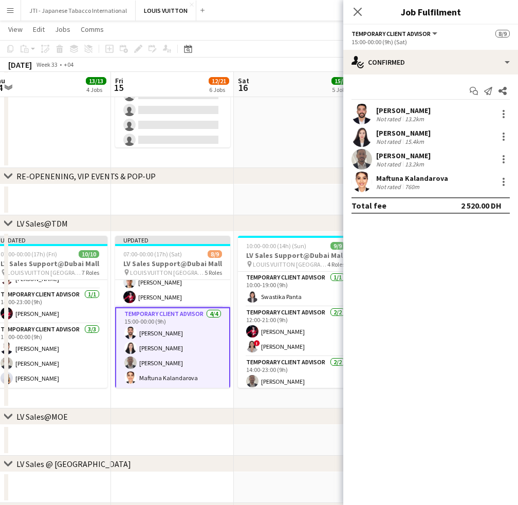
scroll to position [126, 0]
click at [504, 182] on div at bounding box center [504, 182] width 2 height 2
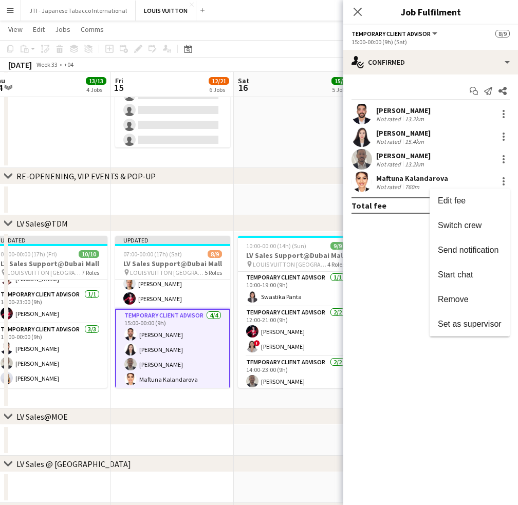
click at [462, 225] on span "Switch crew" at bounding box center [460, 225] width 44 height 9
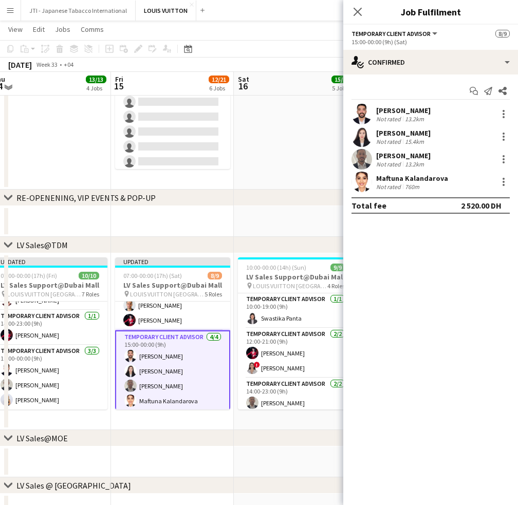
scroll to position [0, 0]
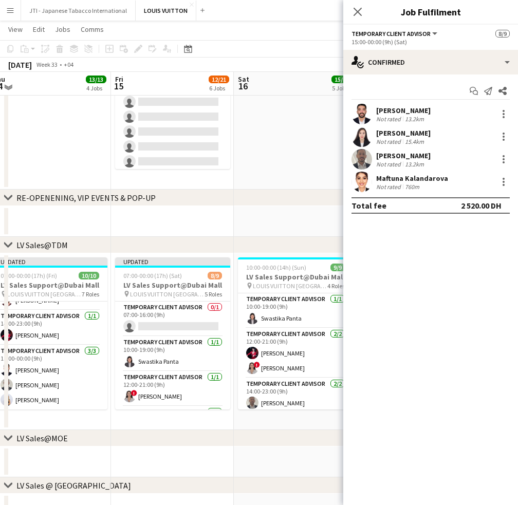
click at [184, 309] on app-card-role "Temporary Client Advisor 0/1 07:00-16:00 (9h) single-neutral-actions" at bounding box center [172, 319] width 115 height 35
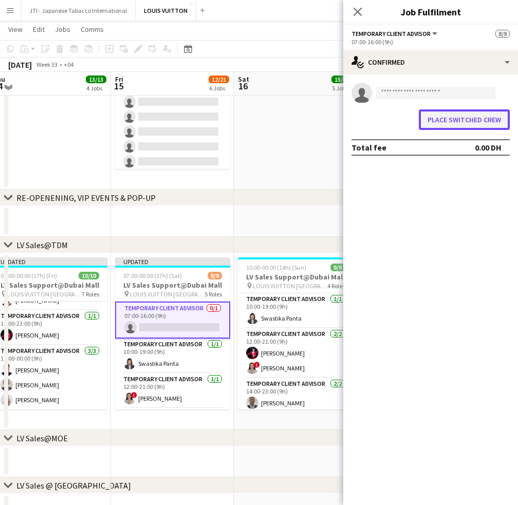
click at [456, 120] on button "Place switched crew" at bounding box center [464, 120] width 91 height 21
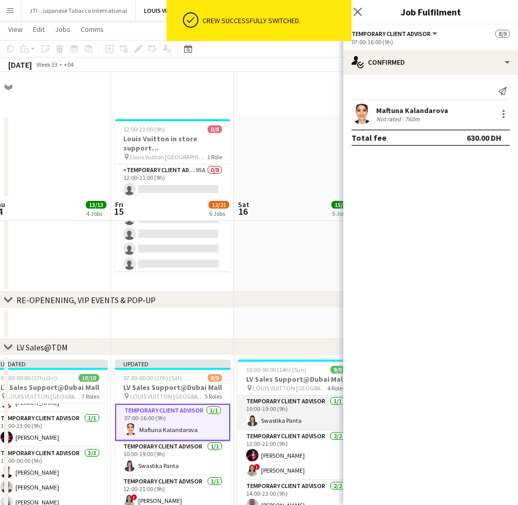
scroll to position [124, 0]
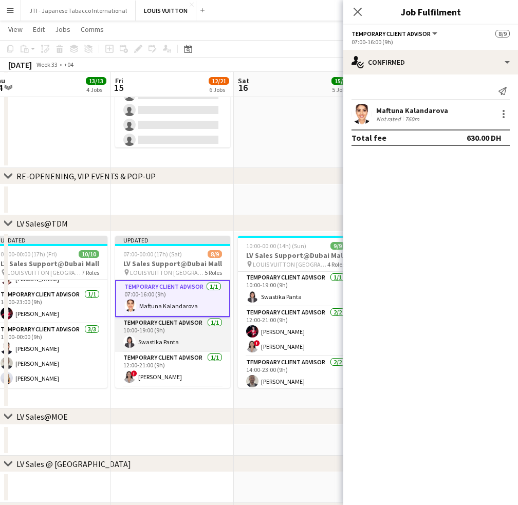
click at [182, 338] on app-card-role "Temporary Client Advisor 1/1 10:00-19:00 (9h) Swastika Panta" at bounding box center [172, 334] width 115 height 35
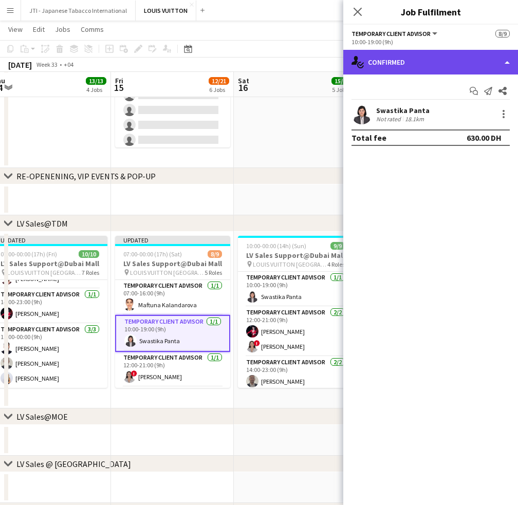
click at [456, 63] on div "single-neutral-actions-check-2 Confirmed" at bounding box center [430, 62] width 175 height 25
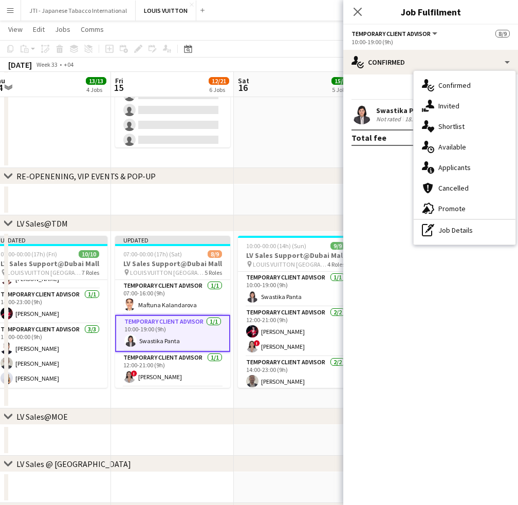
click at [368, 176] on mat-expansion-panel "check Confirmed Start chat Send notification Share Swastika Panta Not rated 18.…" at bounding box center [430, 290] width 175 height 431
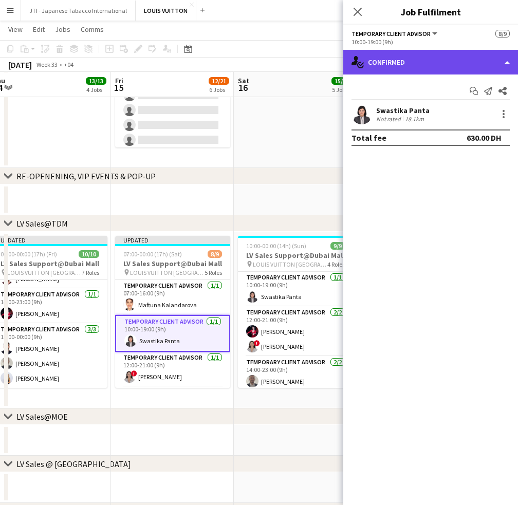
click at [430, 67] on div "single-neutral-actions-check-2 Confirmed" at bounding box center [430, 62] width 175 height 25
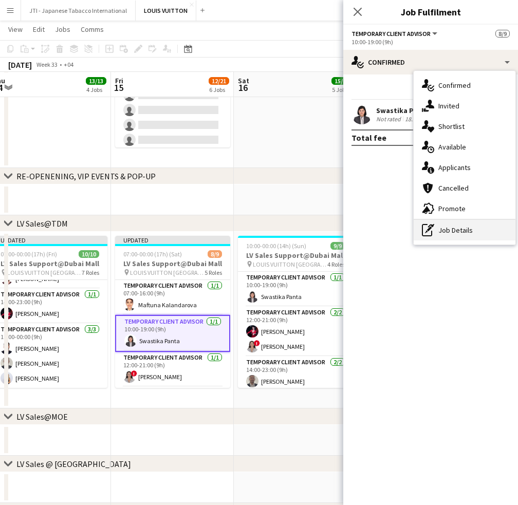
click at [444, 225] on div "pen-write Job Details" at bounding box center [465, 230] width 102 height 21
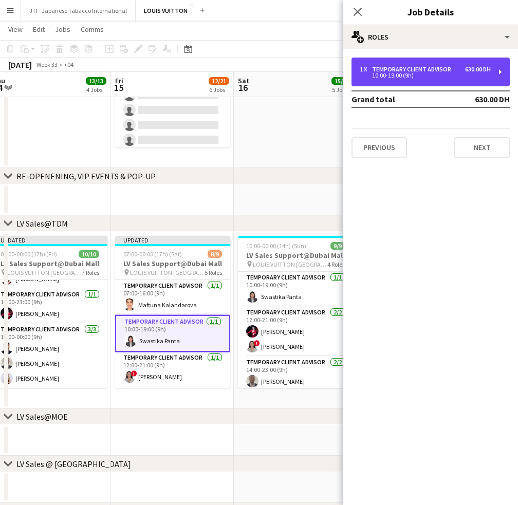
click at [387, 73] on div "10:00-19:00 (9h)" at bounding box center [425, 75] width 131 height 5
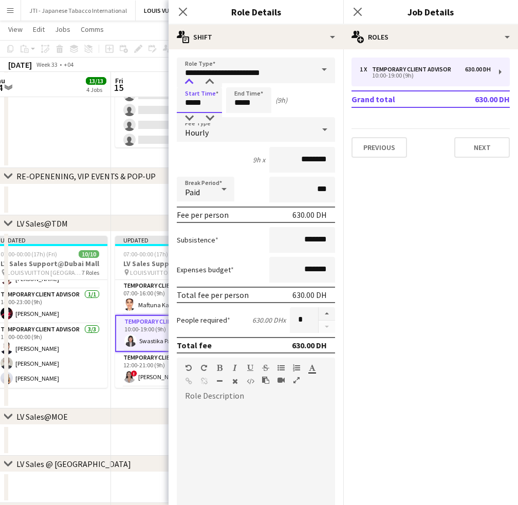
drag, startPoint x: 193, startPoint y: 102, endPoint x: 192, endPoint y: 77, distance: 25.2
click at [193, 102] on input "*****" at bounding box center [199, 100] width 45 height 26
type input "*****"
click at [192, 80] on div at bounding box center [189, 82] width 21 height 10
click at [238, 104] on input "*****" at bounding box center [248, 100] width 45 height 26
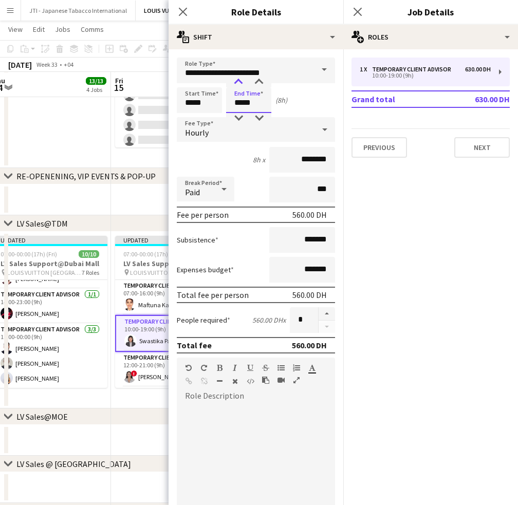
type input "*****"
drag, startPoint x: 238, startPoint y: 81, endPoint x: 229, endPoint y: 71, distance: 13.1
click at [238, 81] on div at bounding box center [238, 82] width 21 height 10
click at [183, 11] on icon "Close pop-in" at bounding box center [183, 12] width 10 height 10
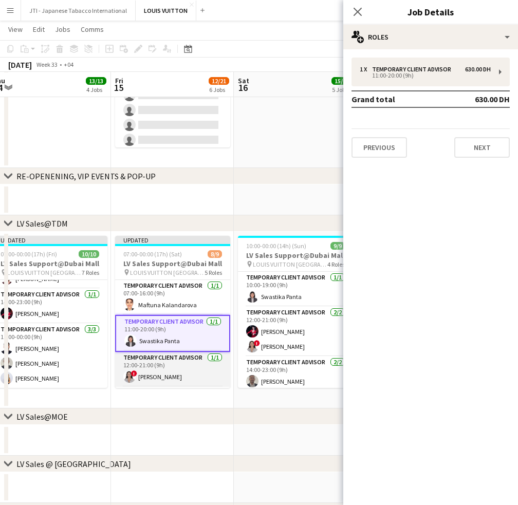
click at [184, 373] on app-card-role "Temporary Client Advisor 1/1 12:00-21:00 (9h) ! Hiba Rguigue" at bounding box center [172, 369] width 115 height 35
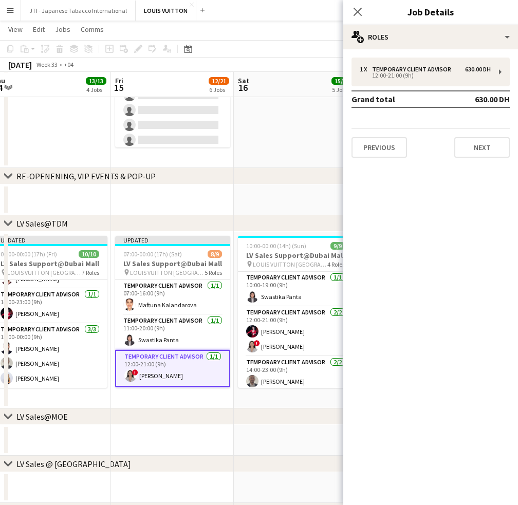
scroll to position [51, 0]
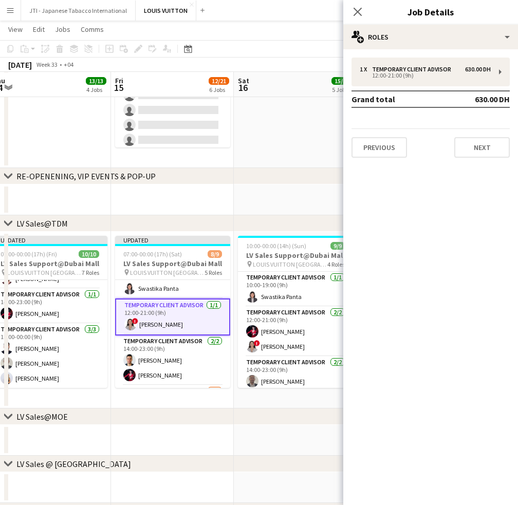
click at [184, 373] on app-card-role "Temporary Client Advisor 2/2 14:00-23:00 (9h) Samer Nezha Polina Naidiuk" at bounding box center [172, 361] width 115 height 50
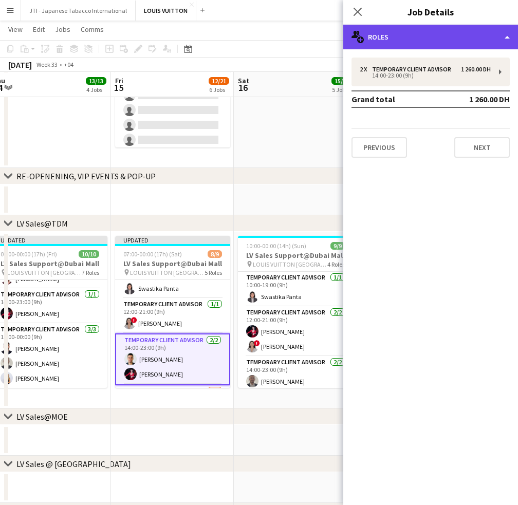
click at [447, 42] on div "multiple-users-add Roles" at bounding box center [430, 37] width 175 height 25
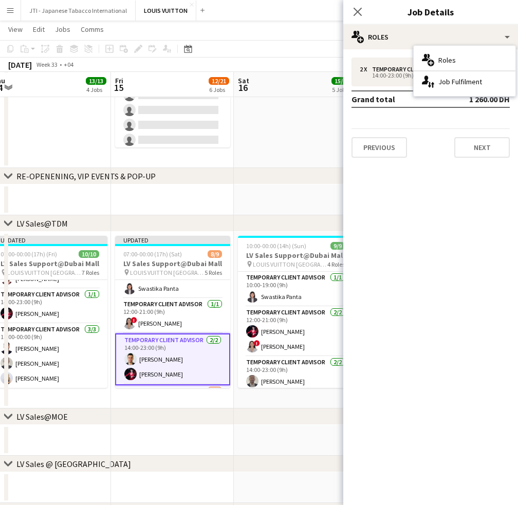
click at [453, 79] on div "single-neutral-actions-up-down Job Fulfilment" at bounding box center [465, 81] width 102 height 21
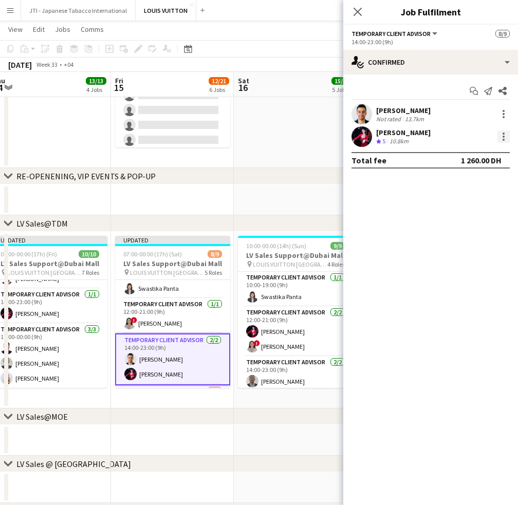
click at [504, 138] on div at bounding box center [504, 137] width 12 height 12
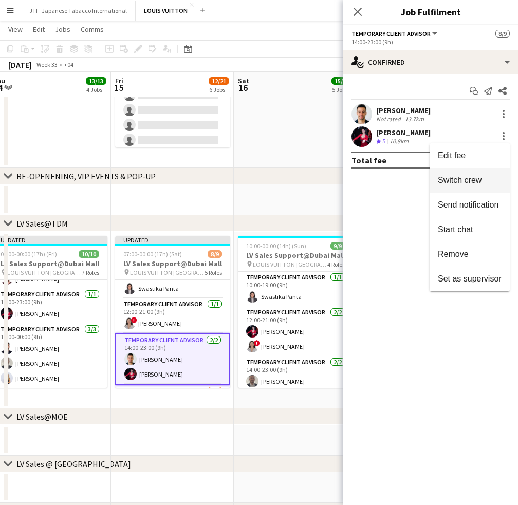
drag, startPoint x: 483, startPoint y: 181, endPoint x: 319, endPoint y: 236, distance: 173.6
click at [483, 181] on span "Switch crew" at bounding box center [470, 180] width 64 height 9
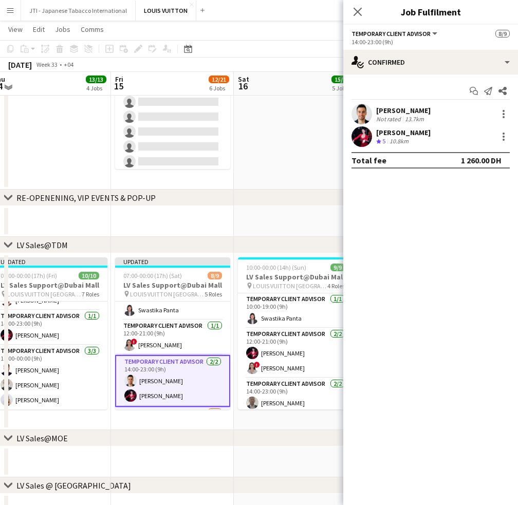
drag, startPoint x: 167, startPoint y: 343, endPoint x: 428, endPoint y: 183, distance: 306.2
click at [167, 343] on app-card-role "Temporary Client Advisor 1/1 12:00-21:00 (9h) ! Hiba Rguigue" at bounding box center [172, 337] width 115 height 35
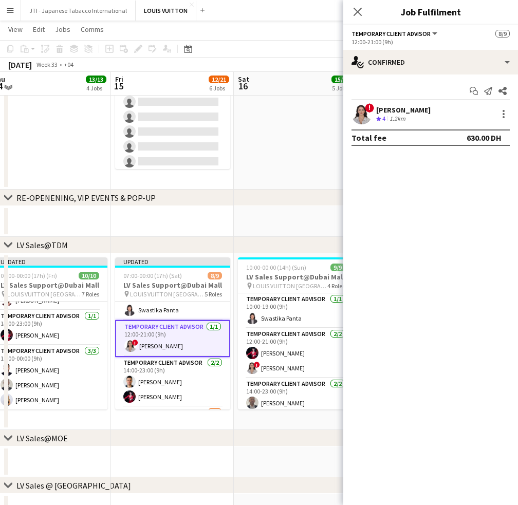
scroll to position [0, 380]
click at [502, 109] on div at bounding box center [504, 114] width 12 height 12
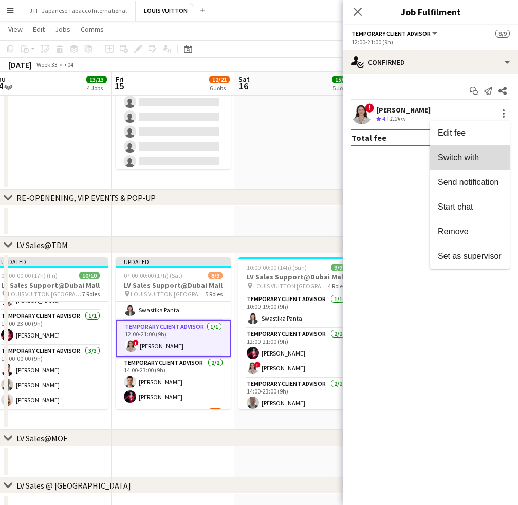
click at [470, 161] on span "Switch with" at bounding box center [458, 157] width 41 height 9
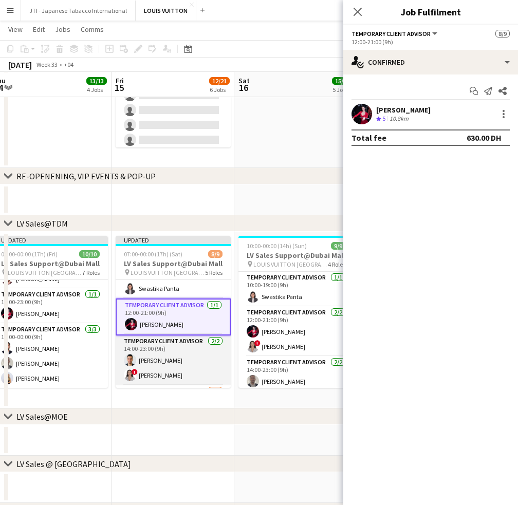
scroll to position [103, 0]
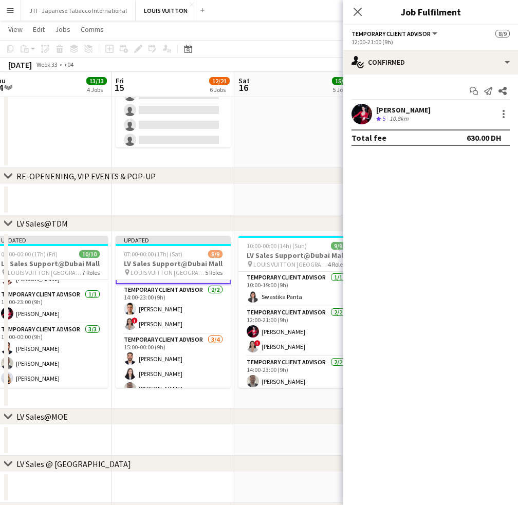
click at [183, 257] on div "07:00-00:00 (17h) (Sat) 8/9" at bounding box center [173, 254] width 115 height 8
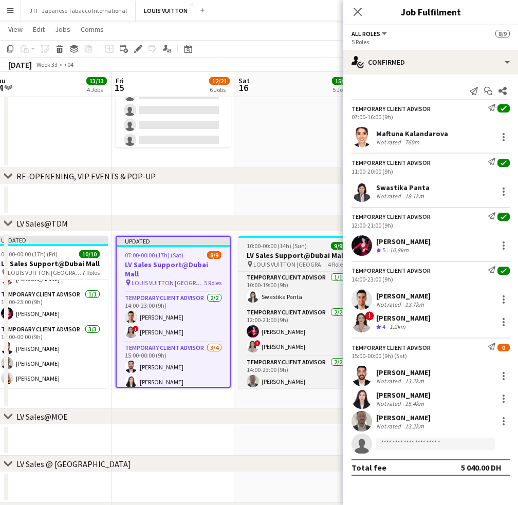
scroll to position [102, 0]
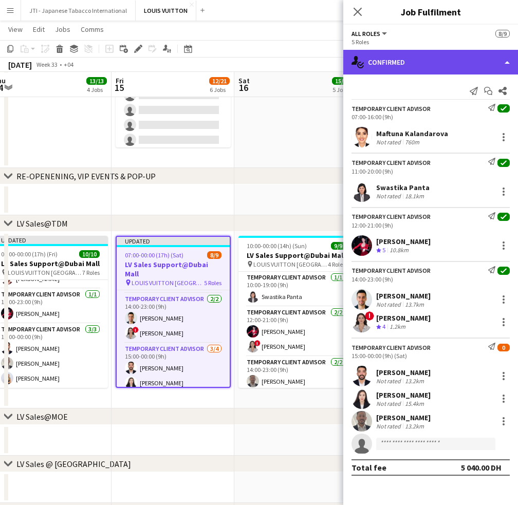
click at [413, 51] on div "single-neutral-actions-check-2 Confirmed" at bounding box center [430, 62] width 175 height 25
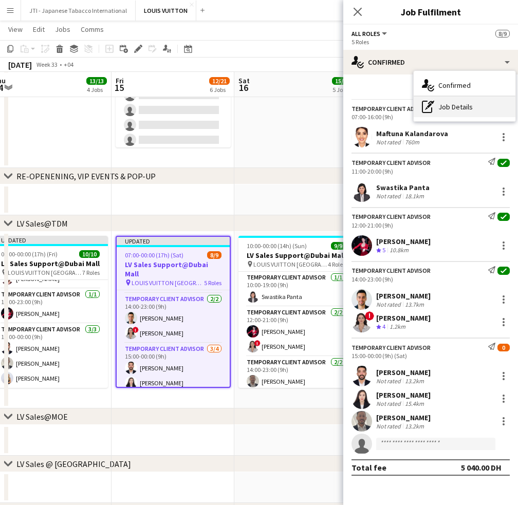
click at [444, 108] on div "pen-write Job Details" at bounding box center [465, 107] width 102 height 21
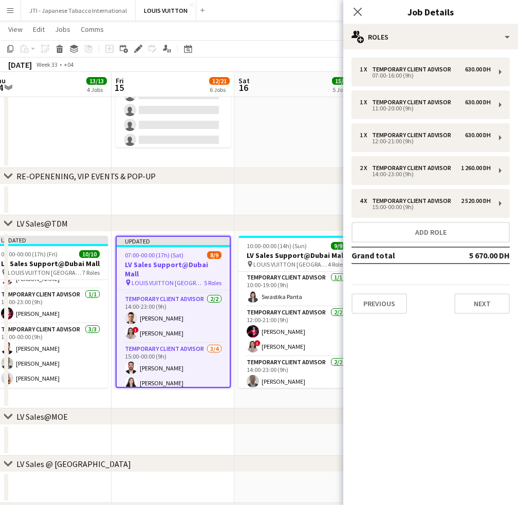
click at [414, 242] on div "1 x Temporary Client Advisor 630.00 DH 07:00-16:00 (9h) 1 x Temporary Client Ad…" at bounding box center [430, 186] width 175 height 257
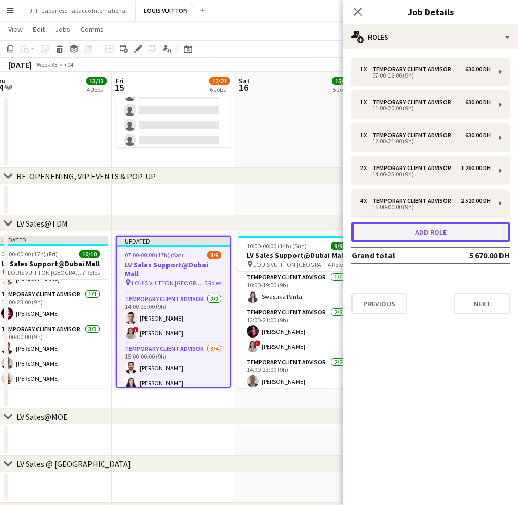
click at [415, 230] on button "Add role" at bounding box center [431, 232] width 158 height 21
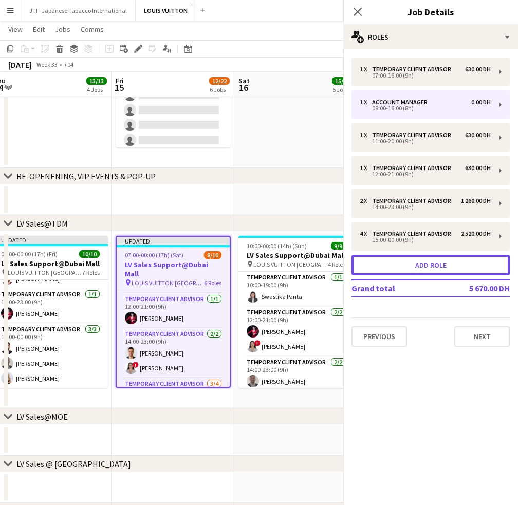
scroll to position [137, 0]
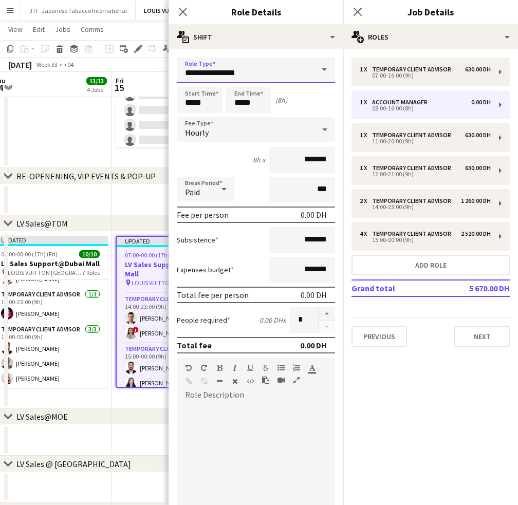
drag, startPoint x: 267, startPoint y: 79, endPoint x: 123, endPoint y: 76, distance: 144.0
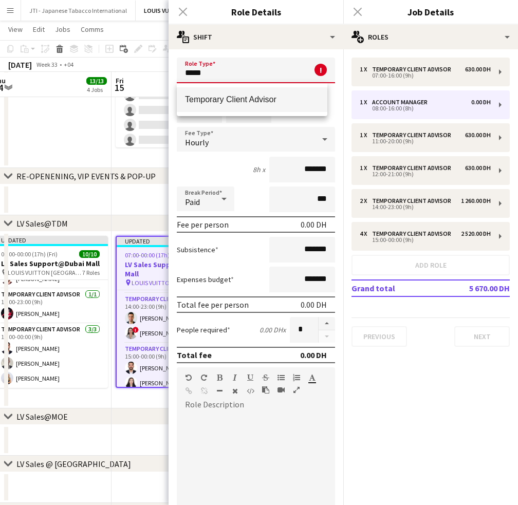
click at [256, 94] on mat-option "Temporary Client Advisor" at bounding box center [252, 99] width 151 height 25
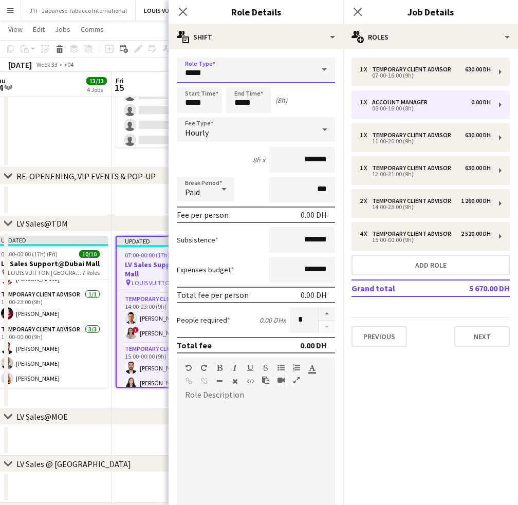
type input "**********"
click at [189, 100] on input "*****" at bounding box center [199, 100] width 45 height 26
click at [190, 85] on div at bounding box center [189, 82] width 21 height 10
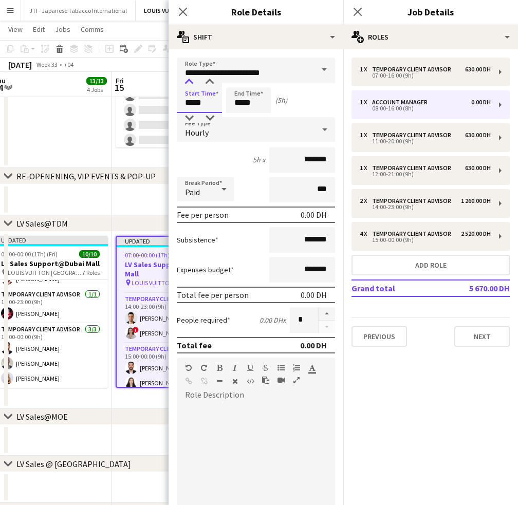
click at [187, 79] on div at bounding box center [189, 82] width 21 height 10
type input "*****"
click at [187, 79] on div at bounding box center [189, 82] width 21 height 10
click at [230, 100] on input "*****" at bounding box center [248, 100] width 45 height 26
click at [238, 78] on div at bounding box center [238, 82] width 21 height 10
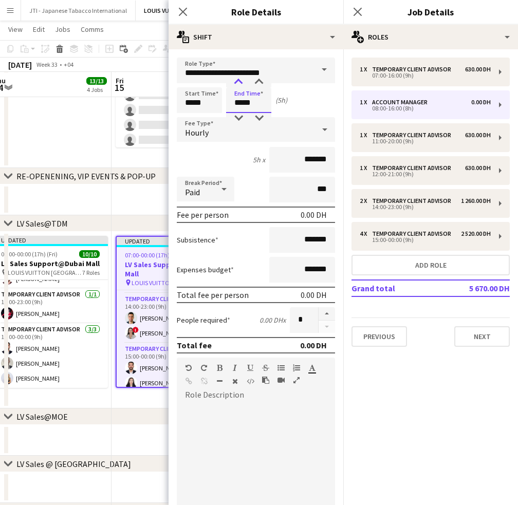
click at [238, 78] on div at bounding box center [238, 82] width 21 height 10
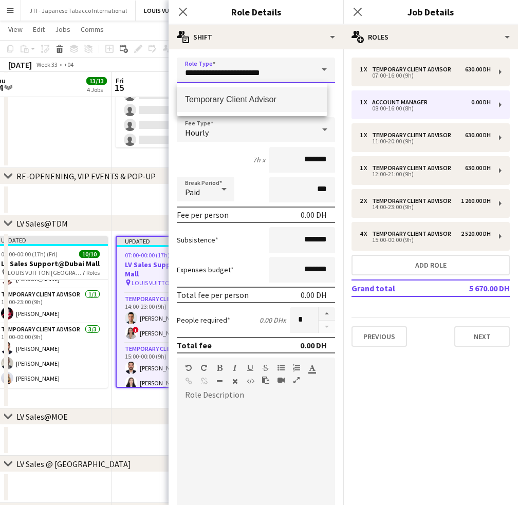
click at [235, 76] on input "**********" at bounding box center [256, 71] width 158 height 26
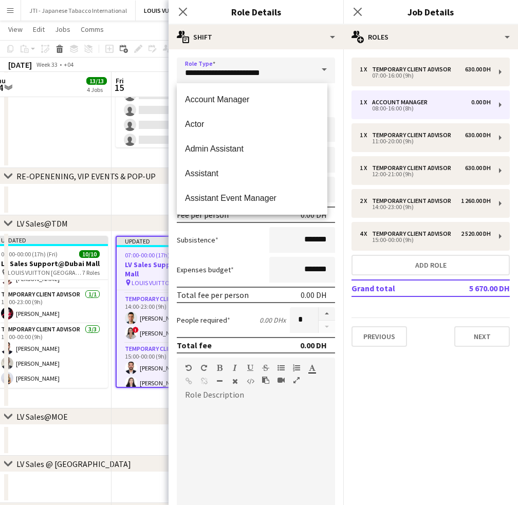
drag, startPoint x: 335, startPoint y: 102, endPoint x: 320, endPoint y: 104, distance: 15.1
click at [335, 102] on form "**********" at bounding box center [256, 351] width 175 height 586
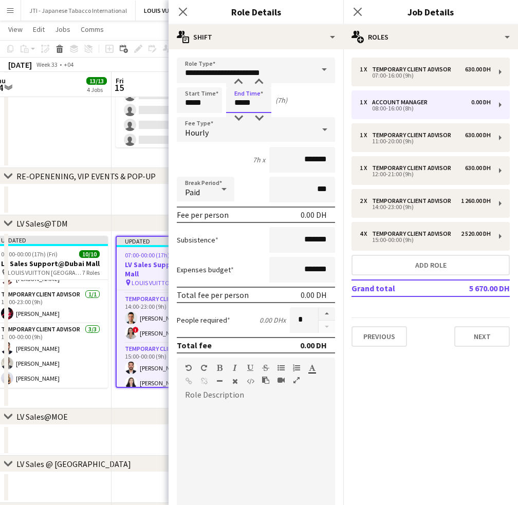
click at [235, 105] on input "*****" at bounding box center [248, 100] width 45 height 26
click at [236, 82] on div at bounding box center [238, 82] width 21 height 10
type input "*****"
click at [236, 82] on div at bounding box center [238, 82] width 21 height 10
click at [284, 153] on input "*******" at bounding box center [302, 160] width 66 height 26
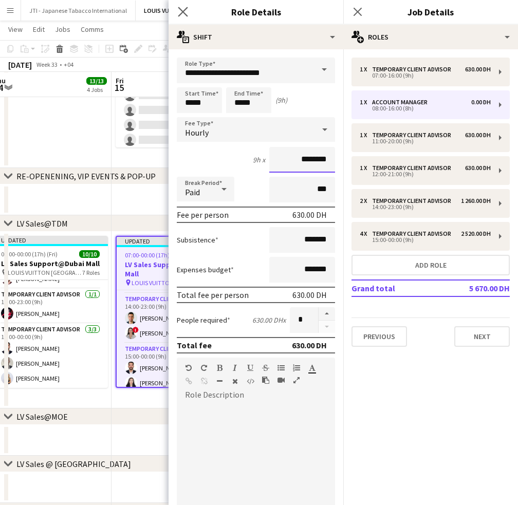
type input "********"
drag, startPoint x: 188, startPoint y: 14, endPoint x: 222, endPoint y: 180, distance: 169.6
click at [187, 14] on app-icon "Close pop-in" at bounding box center [183, 12] width 12 height 12
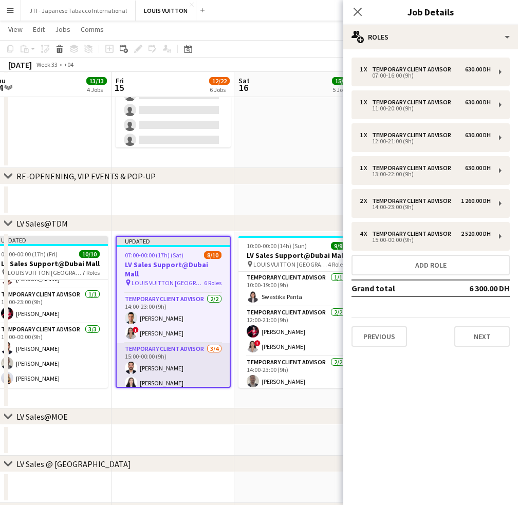
click at [164, 352] on app-card-role "Temporary Client Advisor 3/4 15:00-00:00 (9h) Iyad Saleh Kai Deng Ahmed Amer si…" at bounding box center [173, 383] width 113 height 80
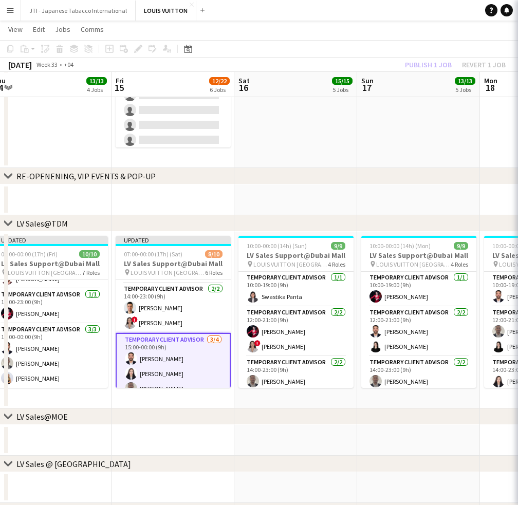
scroll to position [0, 379]
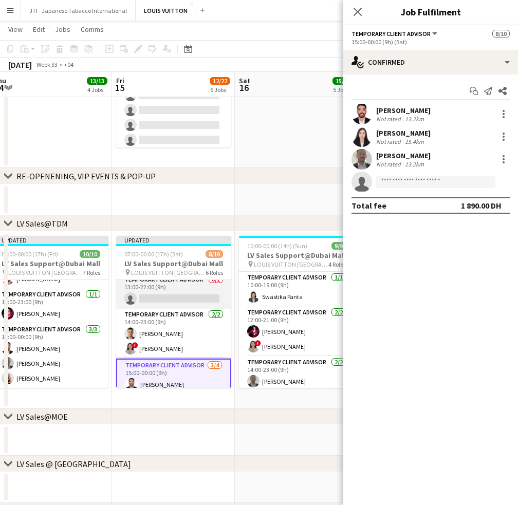
click at [182, 298] on app-card-role "Temporary Client Advisor 0/1 13:00-22:00 (9h) single-neutral-actions" at bounding box center [173, 291] width 115 height 35
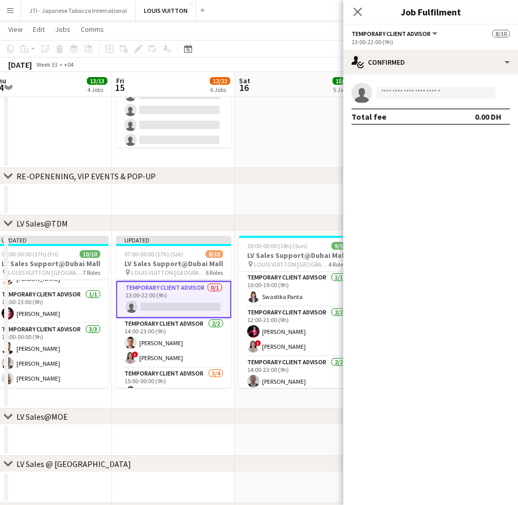
scroll to position [60, 0]
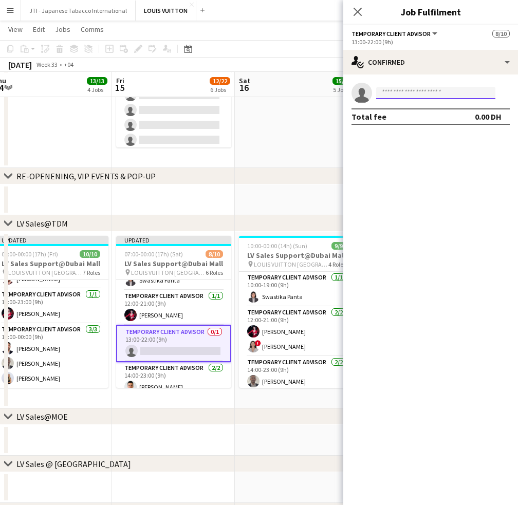
click at [415, 95] on input at bounding box center [435, 93] width 119 height 12
type input "*"
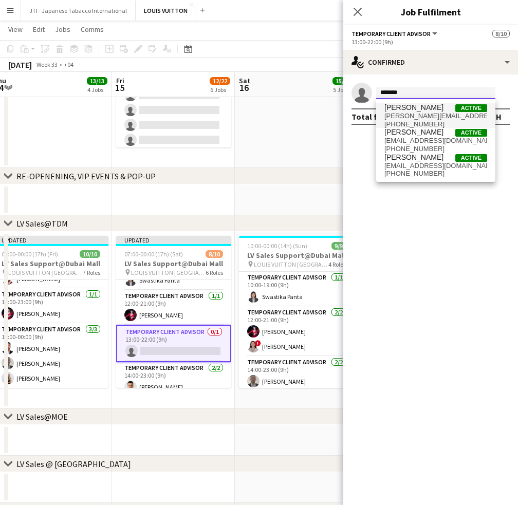
type input "*******"
click at [430, 105] on span "[PERSON_NAME]" at bounding box center [414, 107] width 59 height 9
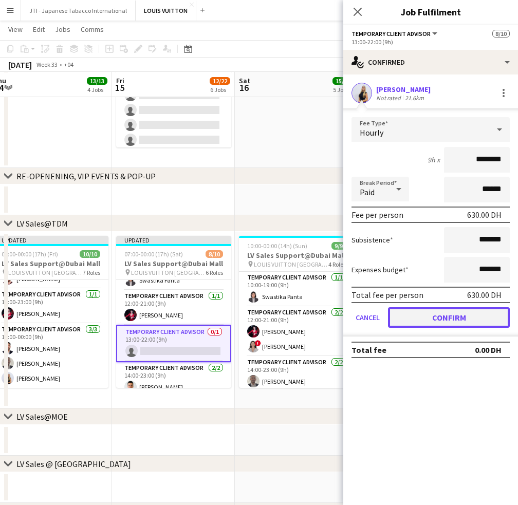
click at [467, 311] on button "Confirm" at bounding box center [449, 317] width 122 height 21
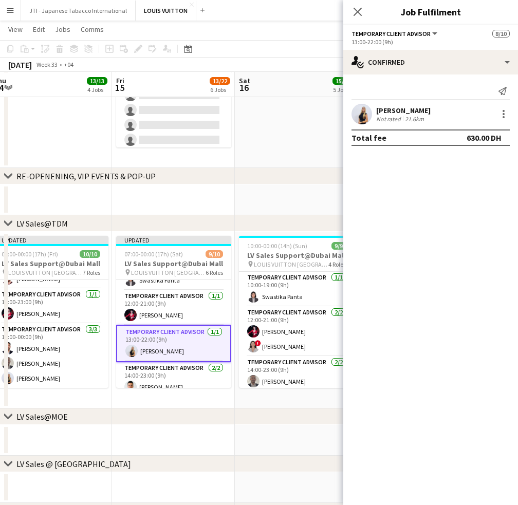
scroll to position [8, 0]
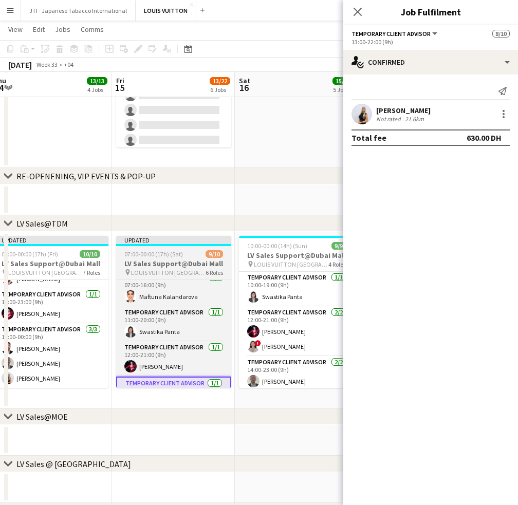
click at [185, 264] on h3 "LV Sales Support@Dubai Mall" at bounding box center [173, 263] width 115 height 9
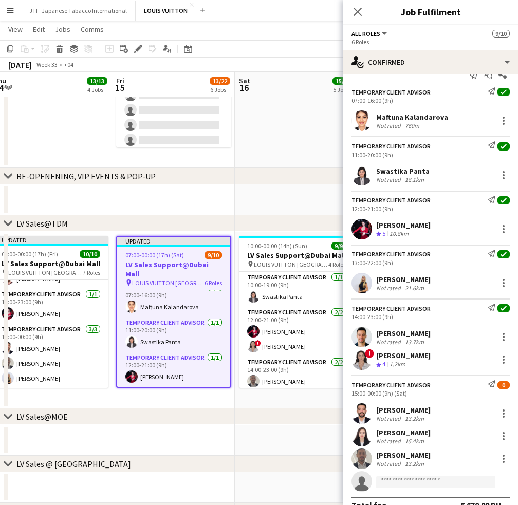
scroll to position [33, 0]
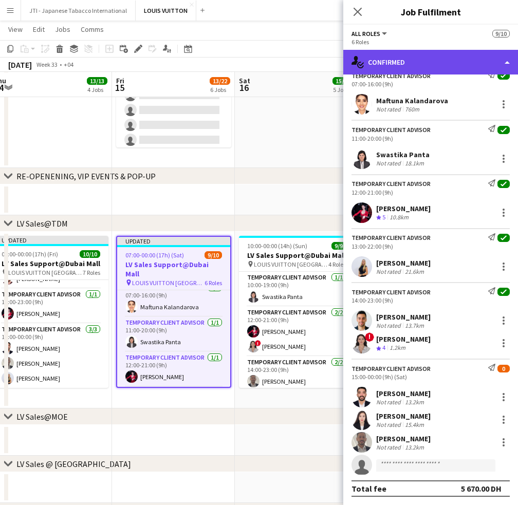
click at [424, 65] on div "single-neutral-actions-check-2 Confirmed" at bounding box center [430, 62] width 175 height 25
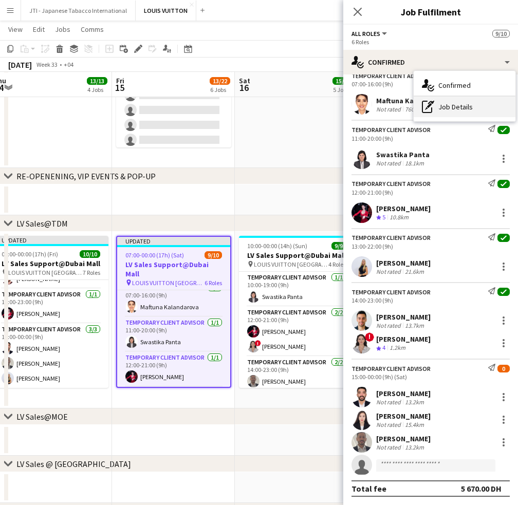
click at [444, 100] on div "pen-write Job Details" at bounding box center [465, 107] width 102 height 21
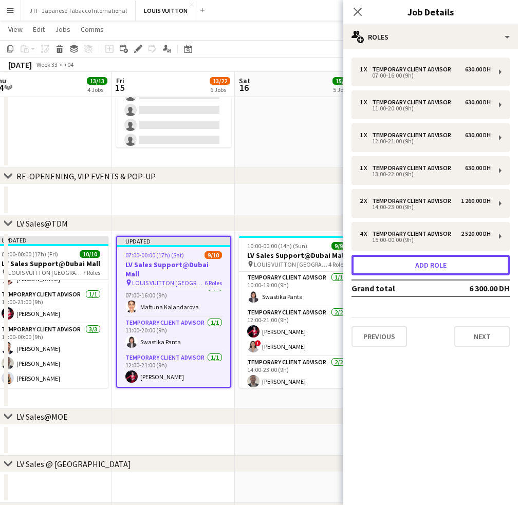
click at [391, 271] on button "Add role" at bounding box center [431, 265] width 158 height 21
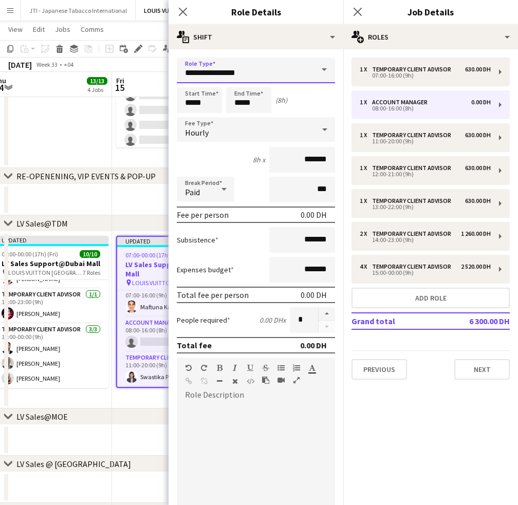
drag, startPoint x: 224, startPoint y: 76, endPoint x: 87, endPoint y: 68, distance: 136.9
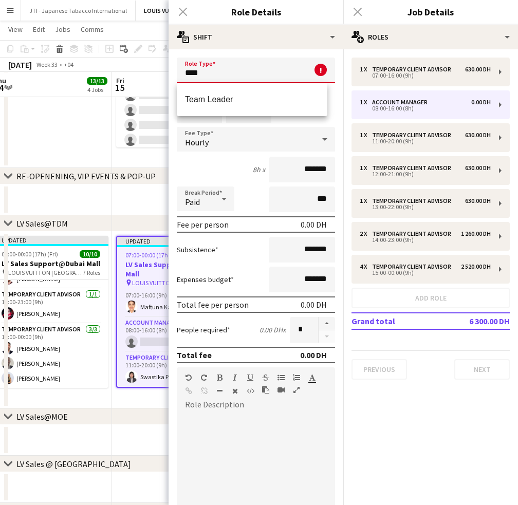
click at [203, 101] on span "Team Leader" at bounding box center [252, 100] width 134 height 10
type input "**********"
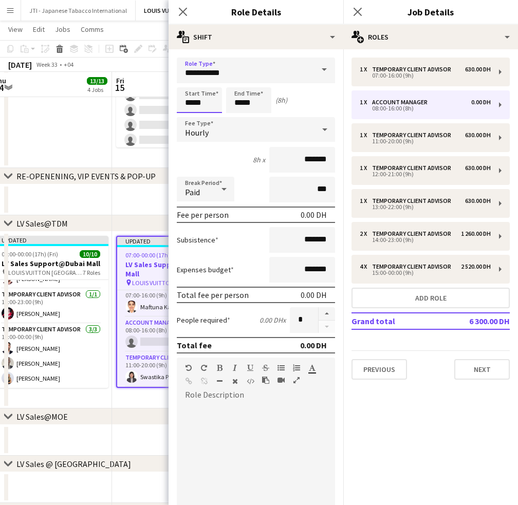
click at [192, 104] on input "*****" at bounding box center [199, 100] width 45 height 26
click at [185, 86] on div at bounding box center [189, 82] width 21 height 10
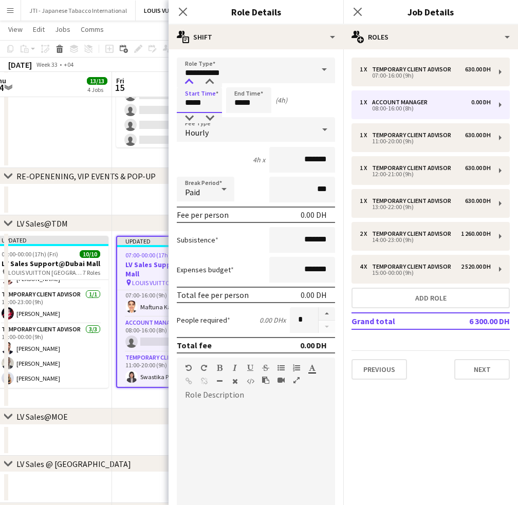
type input "*****"
click at [185, 86] on div at bounding box center [189, 82] width 21 height 10
drag, startPoint x: 234, startPoint y: 103, endPoint x: 235, endPoint y: 89, distance: 14.4
click at [234, 102] on input "*****" at bounding box center [248, 100] width 45 height 26
click at [235, 89] on input "*****" at bounding box center [248, 100] width 45 height 26
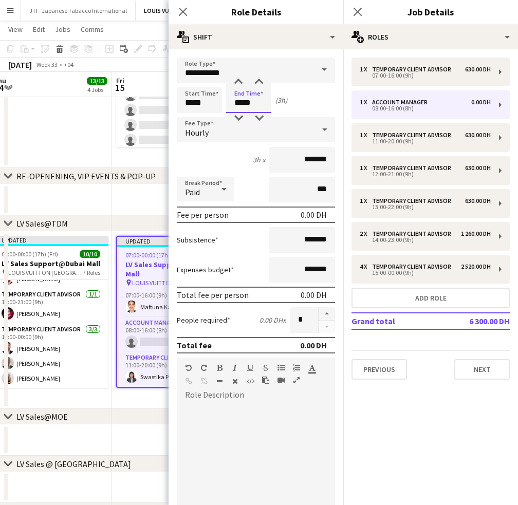
click at [235, 88] on input "*****" at bounding box center [248, 100] width 45 height 26
click at [239, 86] on div at bounding box center [238, 82] width 21 height 10
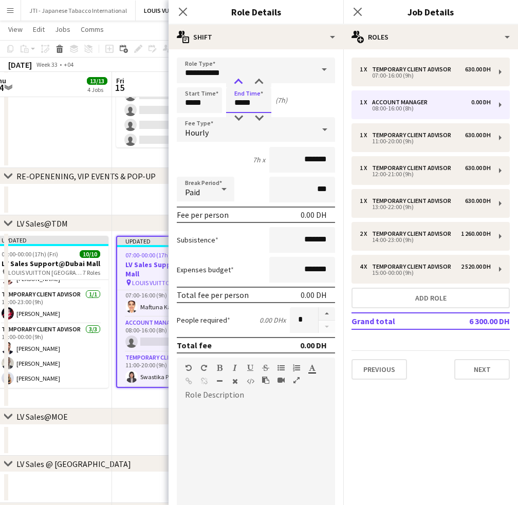
click at [239, 86] on div at bounding box center [238, 82] width 21 height 10
type input "*****"
click at [239, 85] on div at bounding box center [238, 82] width 21 height 10
click at [276, 165] on input "*******" at bounding box center [302, 160] width 66 height 26
type input "****"
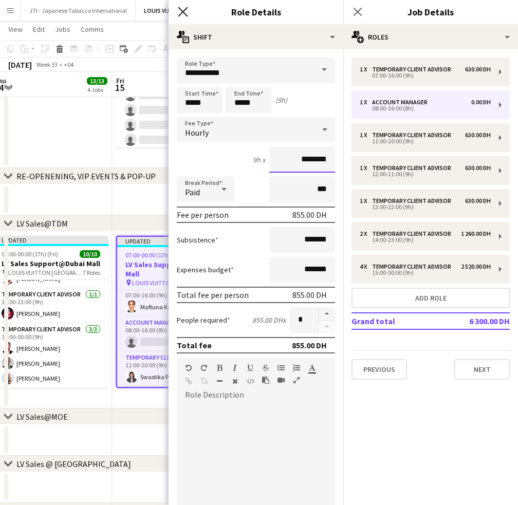
type input "********"
click at [183, 11] on icon at bounding box center [183, 12] width 10 height 10
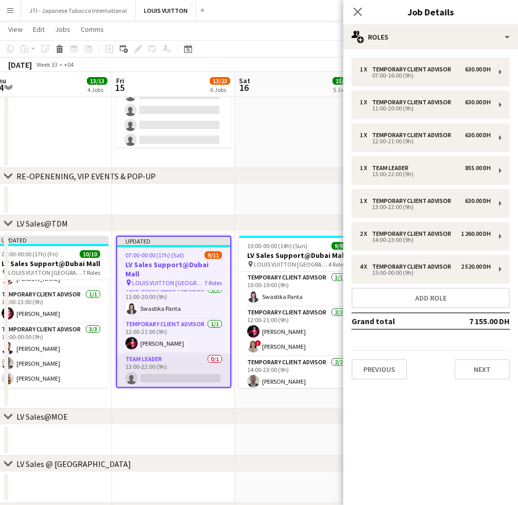
scroll to position [60, 0]
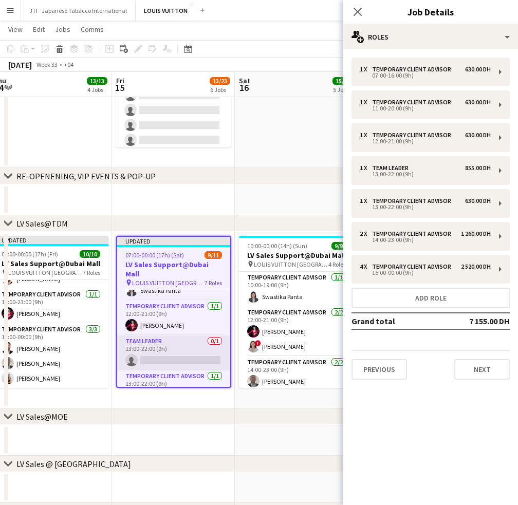
click at [185, 337] on app-card-role "Team Leader 0/1 13:00-22:00 (9h) single-neutral-actions" at bounding box center [173, 353] width 113 height 35
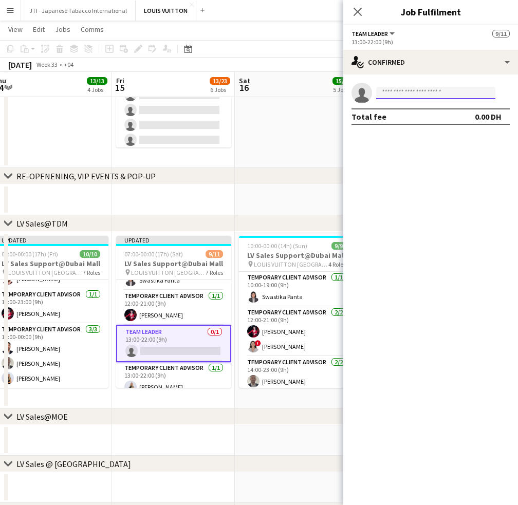
click at [415, 93] on input at bounding box center [435, 93] width 119 height 12
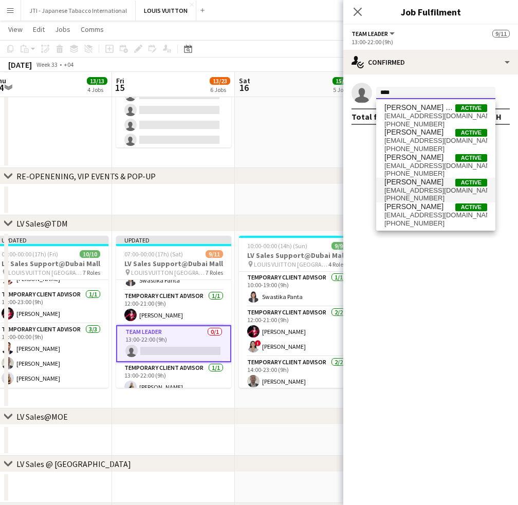
type input "****"
click at [414, 180] on span "[PERSON_NAME]" at bounding box center [414, 182] width 59 height 9
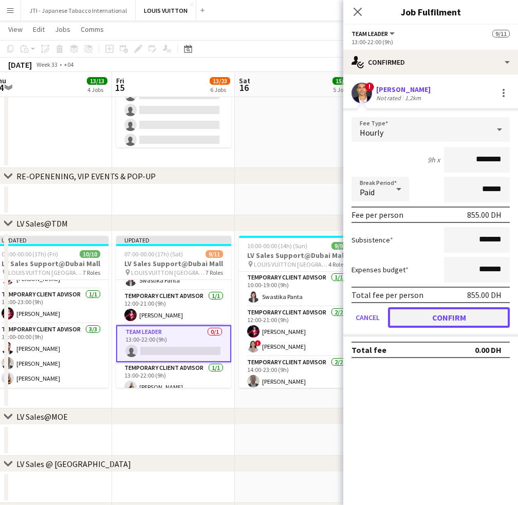
click at [433, 316] on button "Confirm" at bounding box center [449, 317] width 122 height 21
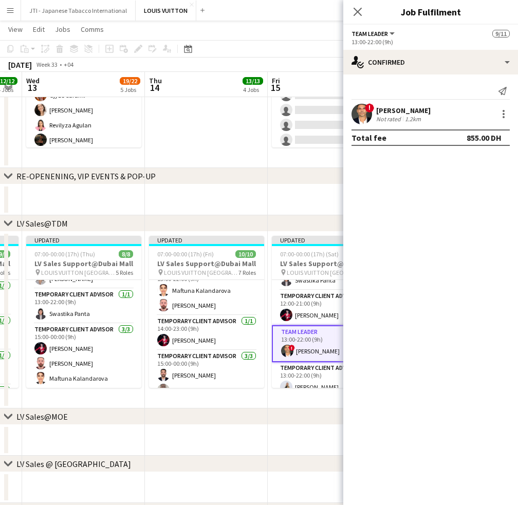
scroll to position [0, 219]
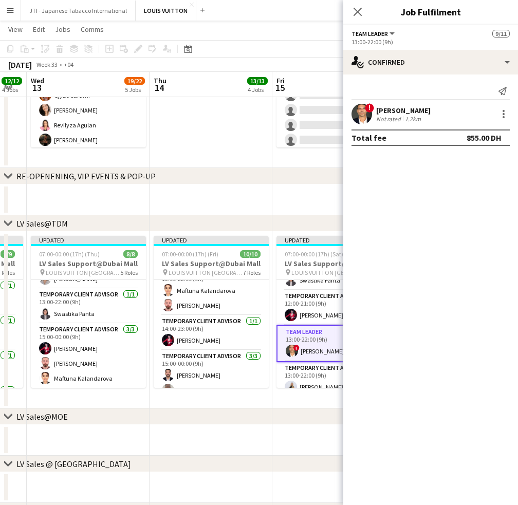
drag, startPoint x: 78, startPoint y: 354, endPoint x: 238, endPoint y: 355, distance: 160.4
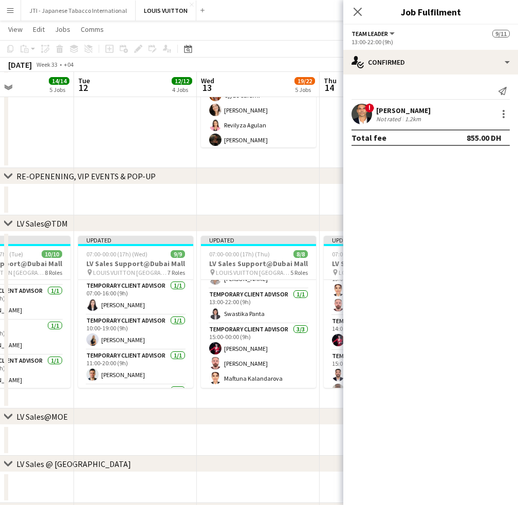
drag, startPoint x: 152, startPoint y: 360, endPoint x: 240, endPoint y: 363, distance: 88.0
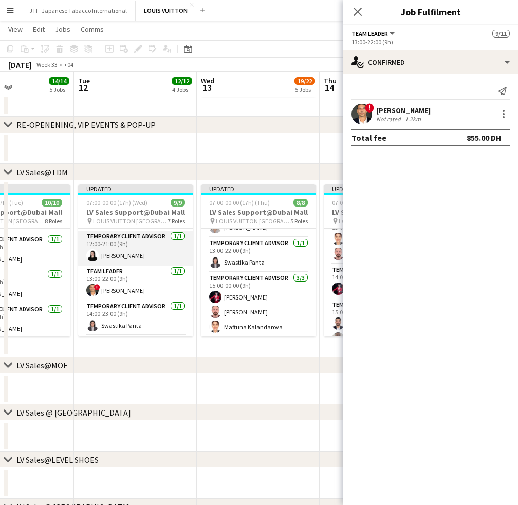
scroll to position [154, 0]
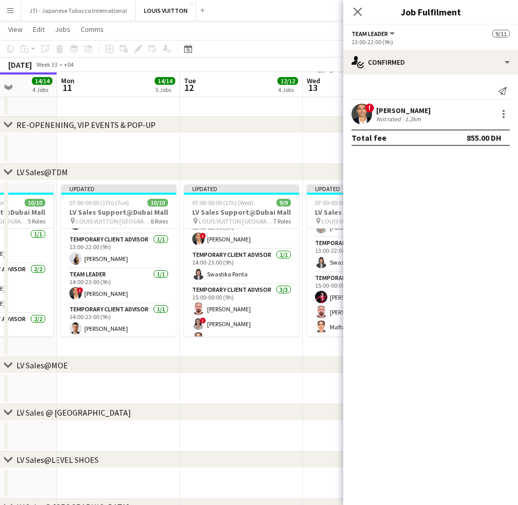
drag, startPoint x: 161, startPoint y: 308, endPoint x: 146, endPoint y: 303, distance: 15.8
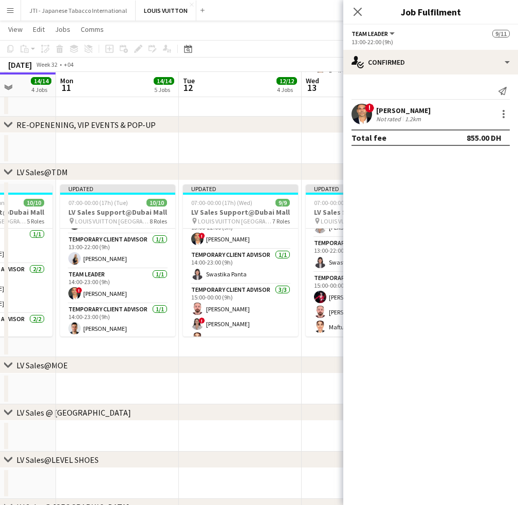
drag, startPoint x: 249, startPoint y: 304, endPoint x: 286, endPoint y: 291, distance: 39.7
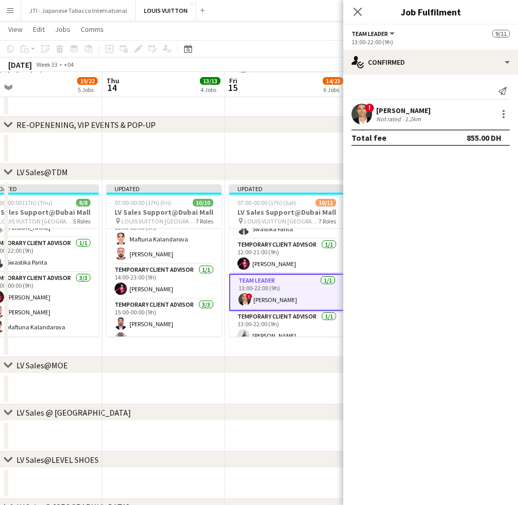
scroll to position [0, 499]
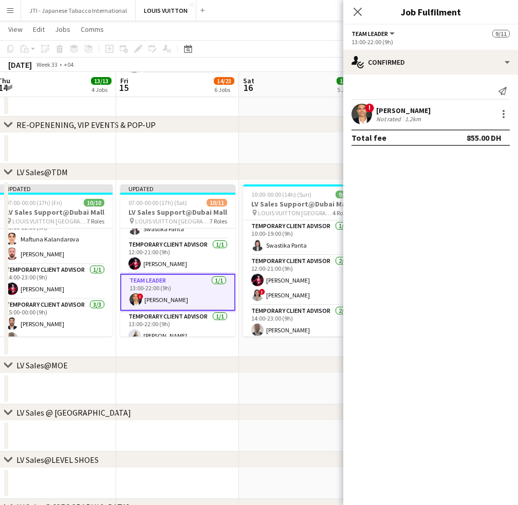
drag, startPoint x: 195, startPoint y: 290, endPoint x: 86, endPoint y: 294, distance: 109.1
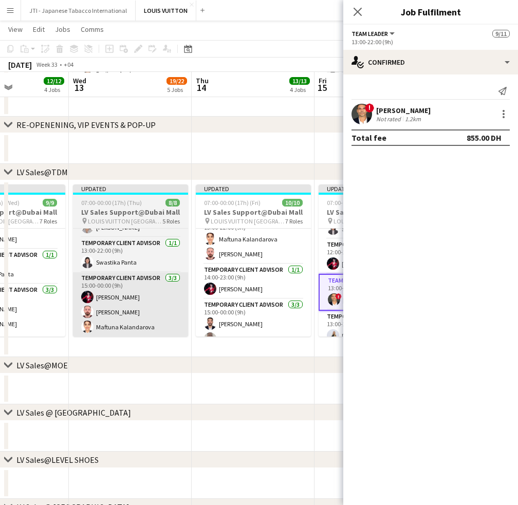
drag, startPoint x: 222, startPoint y: 308, endPoint x: 153, endPoint y: 301, distance: 69.8
click at [360, 315] on body "Menu Boards Boards Boards All jobs Status Workforce Workforce My Workforce Recr…" at bounding box center [259, 508] width 518 height 1367
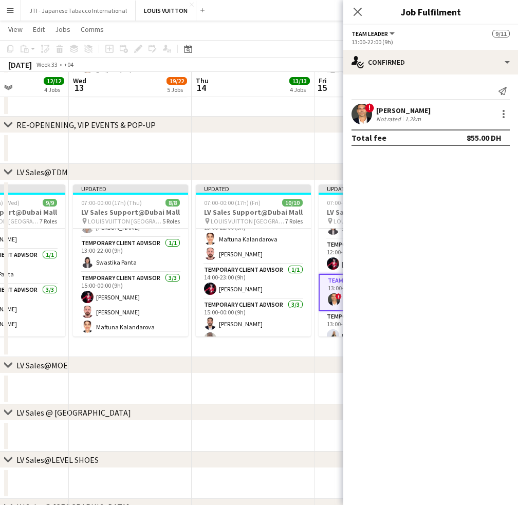
scroll to position [0, 288]
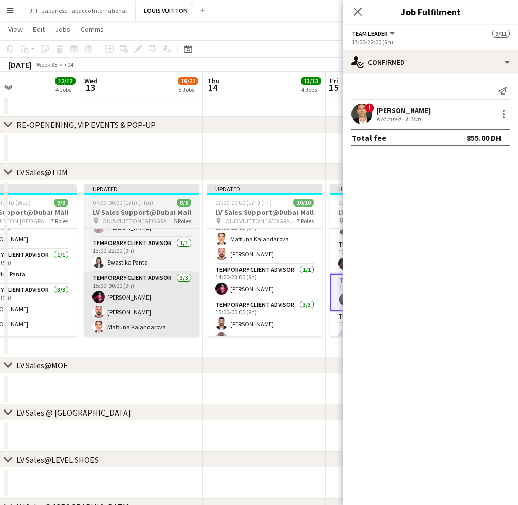
drag, startPoint x: 173, startPoint y: 290, endPoint x: 208, endPoint y: 291, distance: 35.0
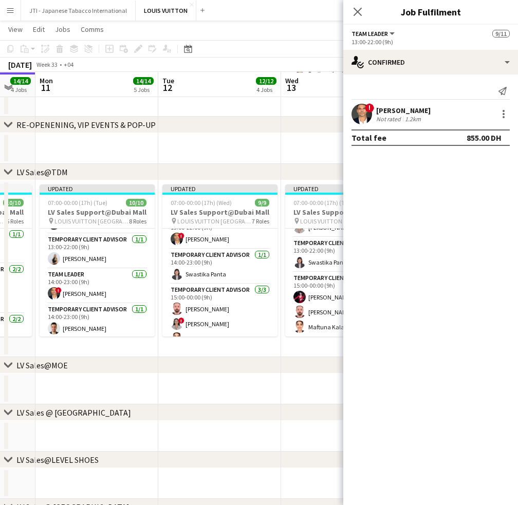
drag, startPoint x: 167, startPoint y: 295, endPoint x: 175, endPoint y: 296, distance: 8.8
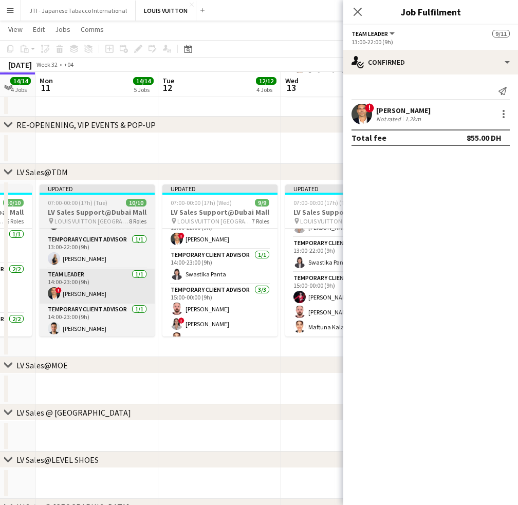
scroll to position [0, 212]
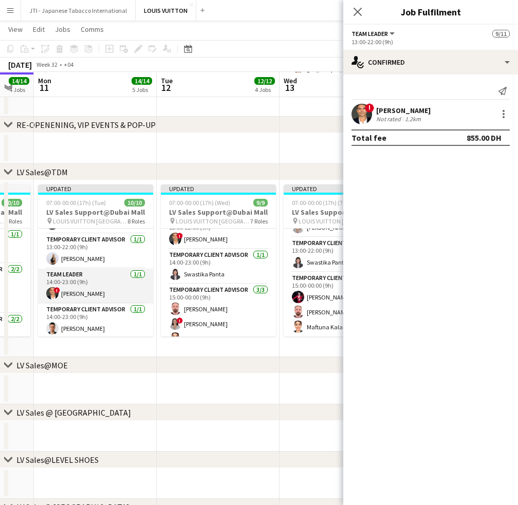
click at [104, 290] on app-card-role "Team Leader 1/1 14:00-23:00 (9h) ! Fadi Makki" at bounding box center [95, 286] width 115 height 35
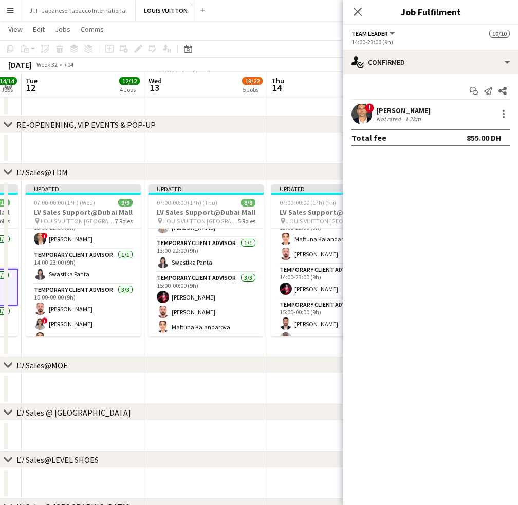
drag, startPoint x: 178, startPoint y: 293, endPoint x: 67, endPoint y: 293, distance: 111.6
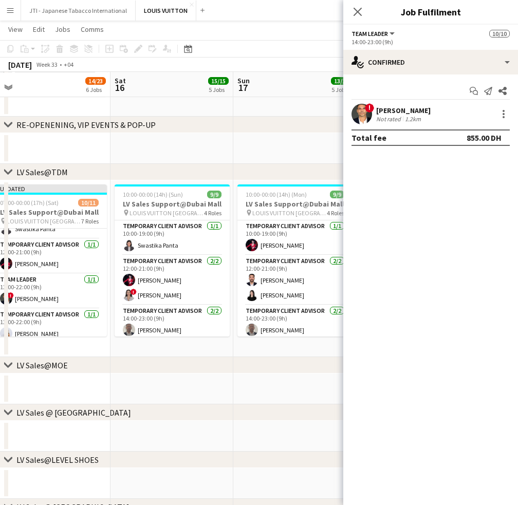
scroll to position [0, 279]
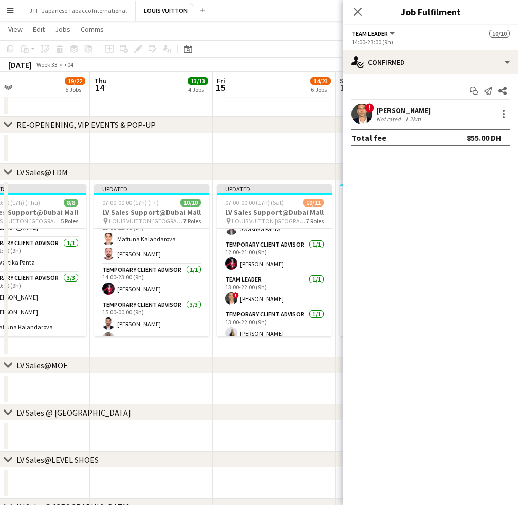
drag, startPoint x: 249, startPoint y: 290, endPoint x: 165, endPoint y: 291, distance: 84.3
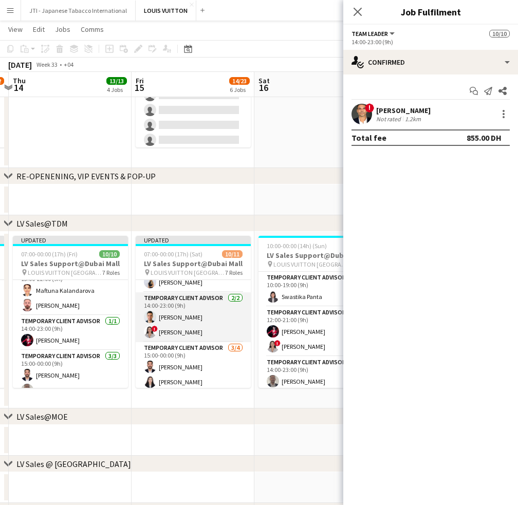
scroll to position [162, 0]
drag, startPoint x: 220, startPoint y: 325, endPoint x: 233, endPoint y: 319, distance: 14.3
click at [220, 325] on app-card-role "Temporary Client Advisor 2/2 14:00-23:00 (9h) Samer Nezha ! Hiba Rguigue" at bounding box center [193, 318] width 115 height 50
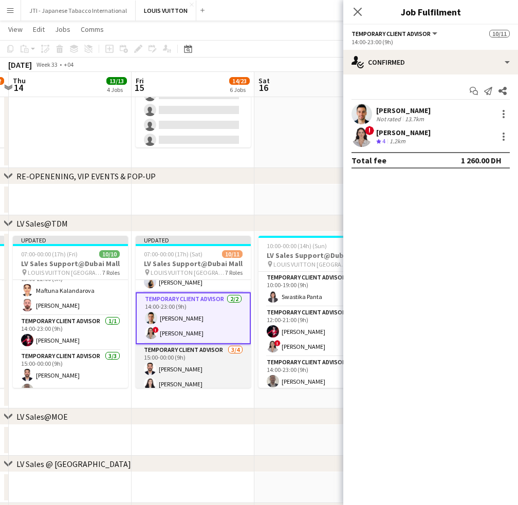
scroll to position [197, 0]
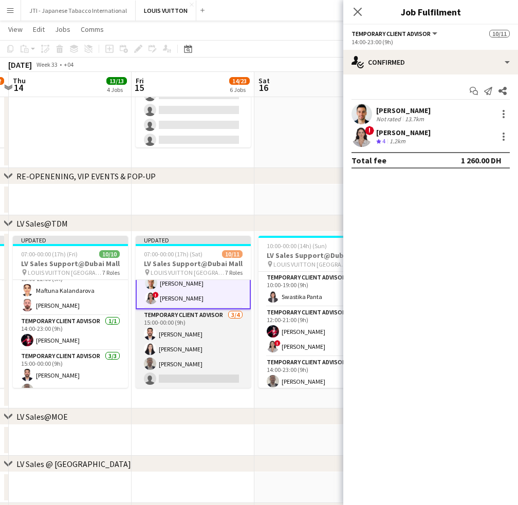
click at [208, 356] on app-card-role "Temporary Client Advisor 3/4 15:00-00:00 (9h) Iyad Saleh Kai Deng Ahmed Amer si…" at bounding box center [193, 349] width 115 height 80
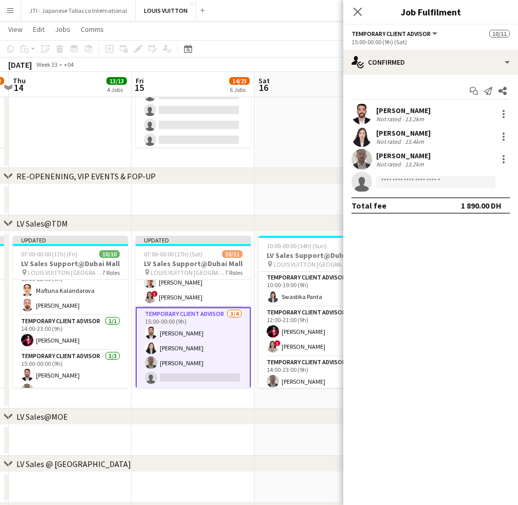
scroll to position [197, 0]
click at [206, 291] on app-card-role "Temporary Client Advisor 2/2 14:00-23:00 (9h) Samer Nezha ! Hiba Rguigue" at bounding box center [193, 283] width 115 height 50
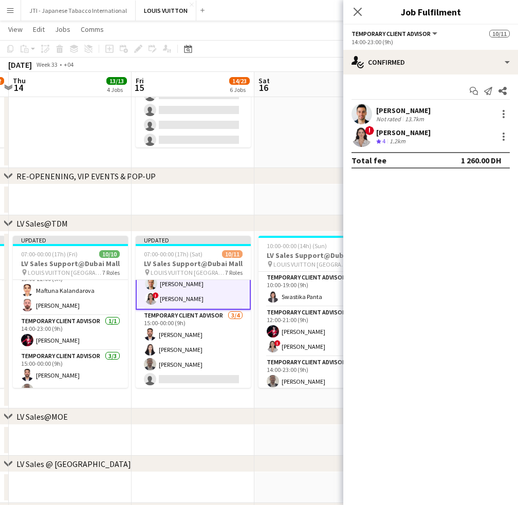
scroll to position [197, 0]
click at [502, 138] on div at bounding box center [504, 137] width 12 height 12
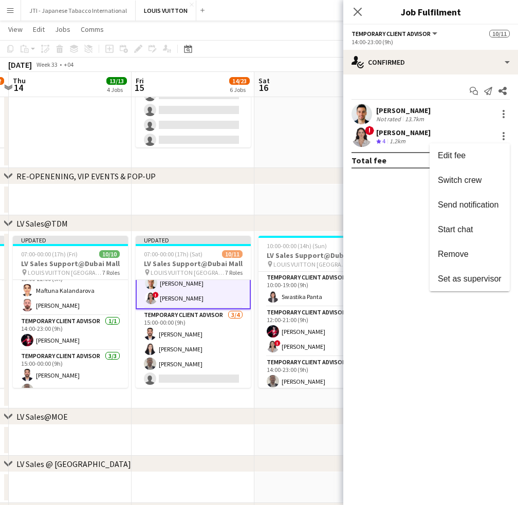
click at [456, 252] on span "Remove" at bounding box center [453, 254] width 31 height 9
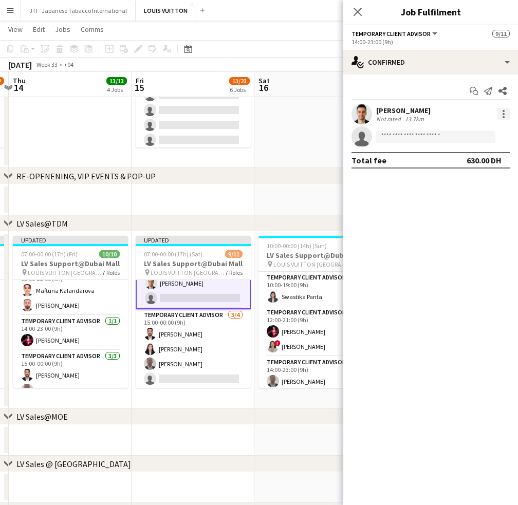
click at [498, 115] on div at bounding box center [504, 114] width 12 height 12
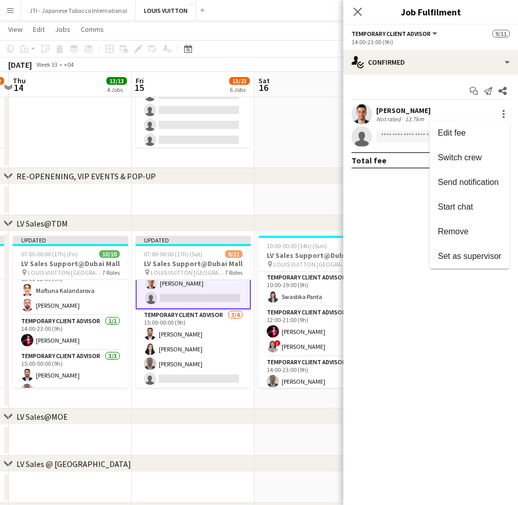
drag, startPoint x: 463, startPoint y: 160, endPoint x: 151, endPoint y: 329, distance: 354.5
click at [460, 161] on span "Switch crew" at bounding box center [460, 157] width 44 height 9
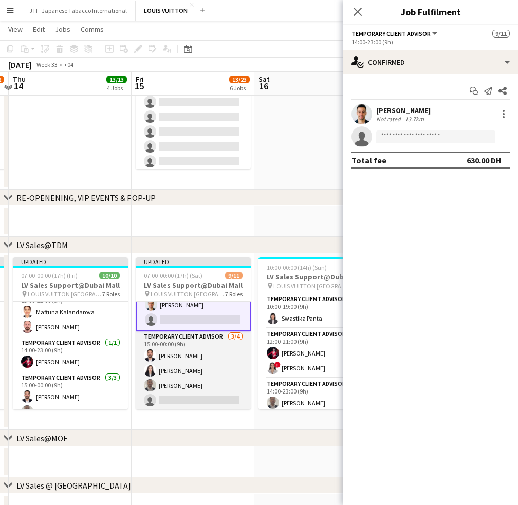
click at [185, 377] on app-card-role "Temporary Client Advisor 3/4 15:00-00:00 (9h) Iyad Saleh Kai Deng Ahmed Amer si…" at bounding box center [193, 371] width 115 height 80
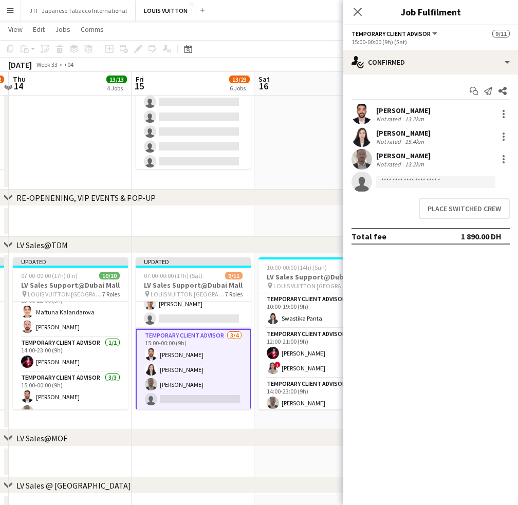
scroll to position [197, 0]
click at [477, 212] on button "Place switched crew" at bounding box center [464, 208] width 91 height 21
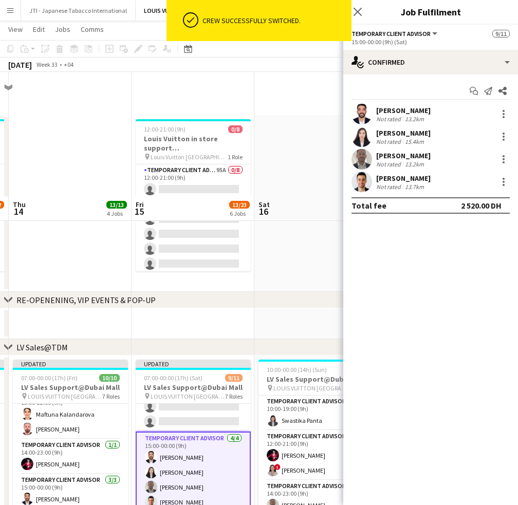
scroll to position [124, 0]
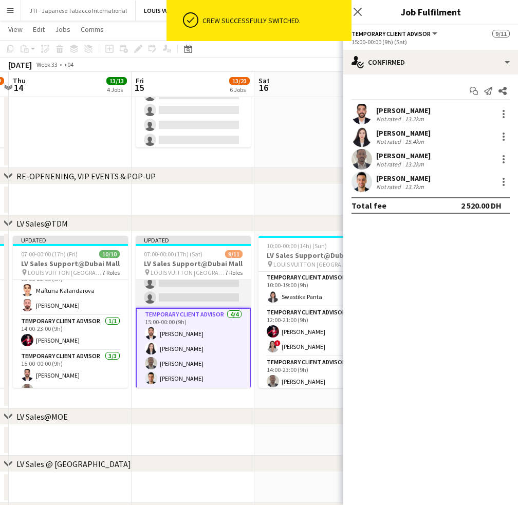
click at [208, 290] on app-card-role "Temporary Client Advisor 0/2 14:00-23:00 (9h) single-neutral-actions single-neu…" at bounding box center [193, 283] width 115 height 50
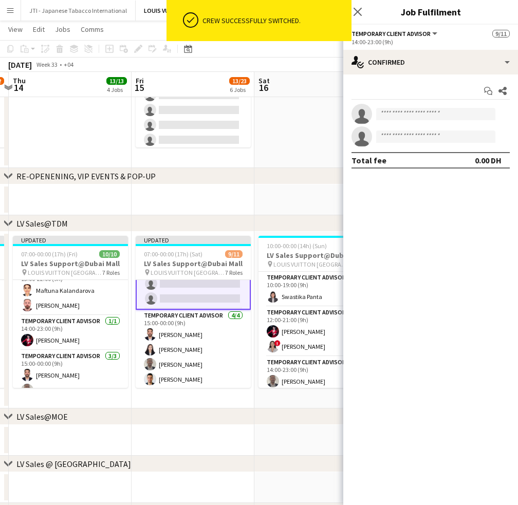
scroll to position [197, 0]
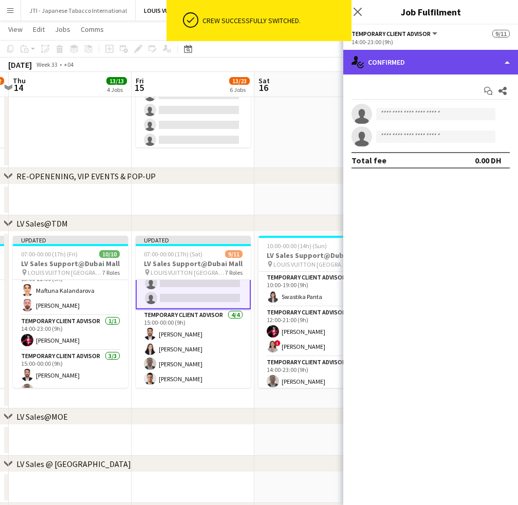
click at [463, 57] on div "single-neutral-actions-check-2 Confirmed" at bounding box center [430, 62] width 175 height 25
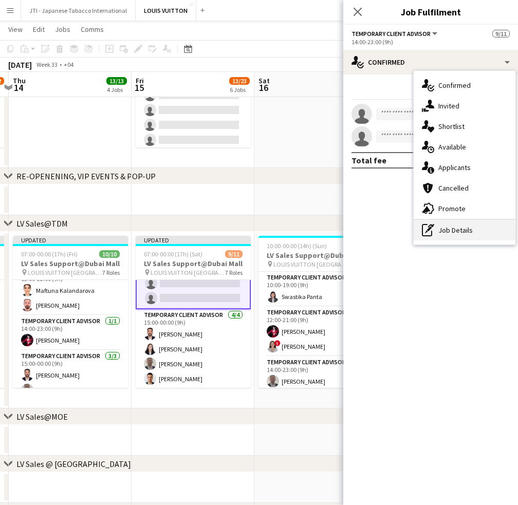
click at [458, 228] on div "pen-write Job Details" at bounding box center [465, 230] width 102 height 21
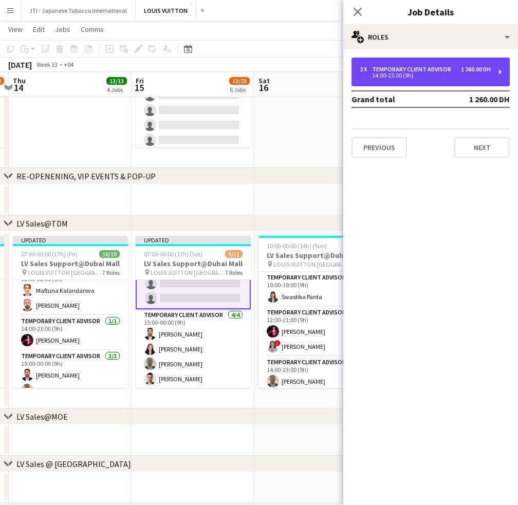
click at [397, 67] on div "Temporary Client Advisor" at bounding box center [413, 69] width 83 height 7
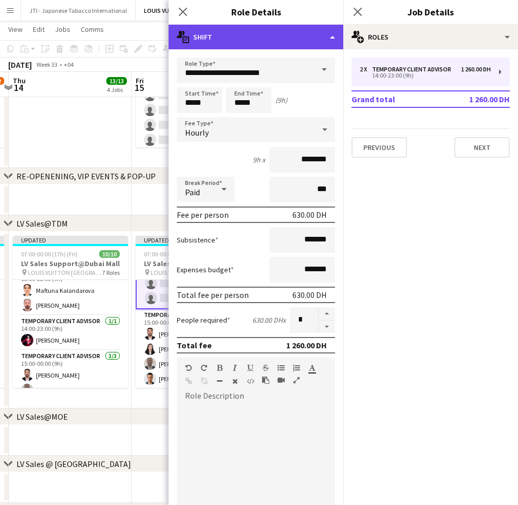
click at [304, 37] on div "multiple-actions-text Shift" at bounding box center [256, 37] width 175 height 25
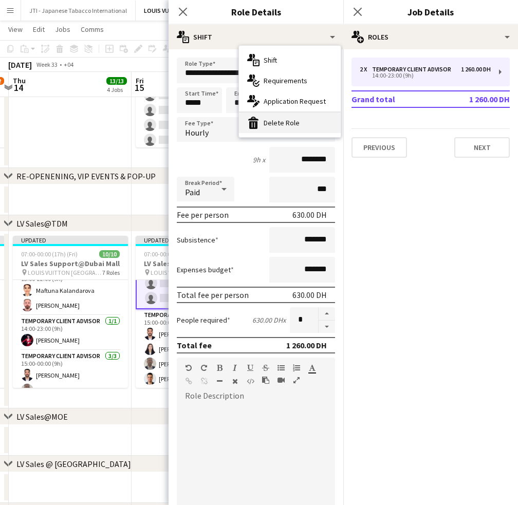
click at [275, 120] on div "bin-2 Delete Role" at bounding box center [290, 123] width 102 height 21
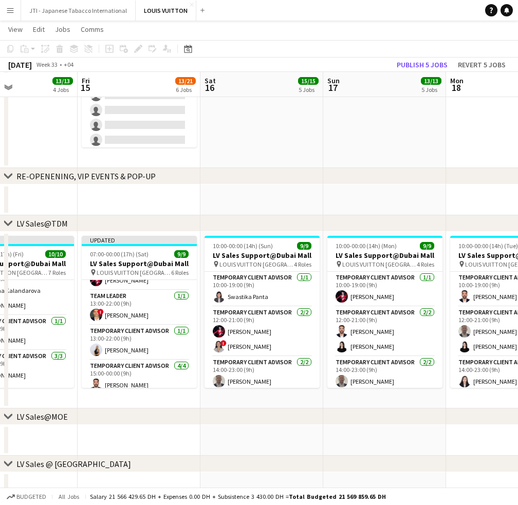
scroll to position [0, 415]
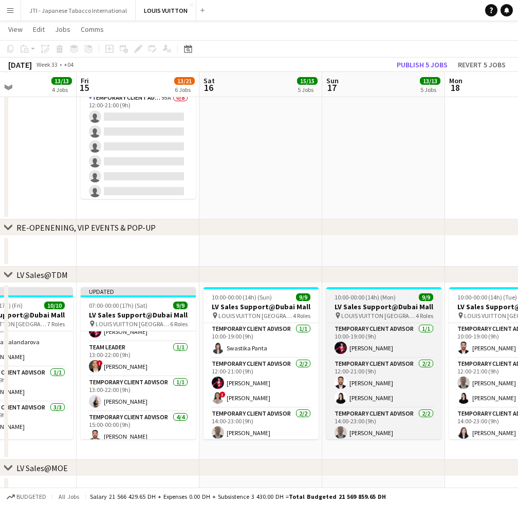
scroll to position [0, 0]
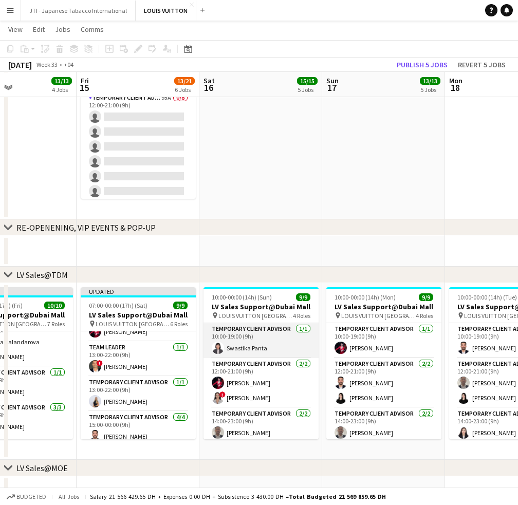
click at [268, 337] on app-card-role "Temporary Client Advisor 1/1 10:00-19:00 (9h) Swastika Panta" at bounding box center [261, 340] width 115 height 35
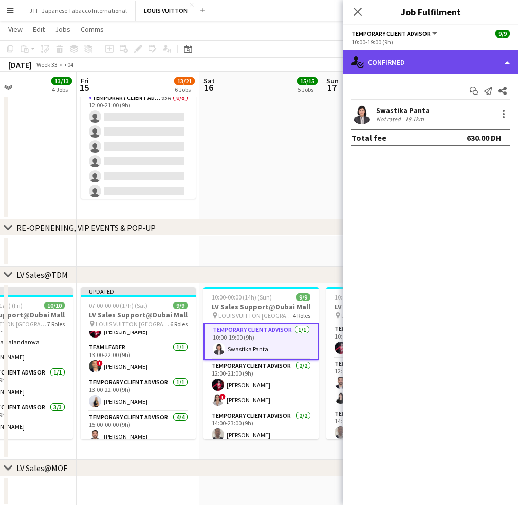
click at [464, 67] on div "single-neutral-actions-check-2 Confirmed" at bounding box center [430, 62] width 175 height 25
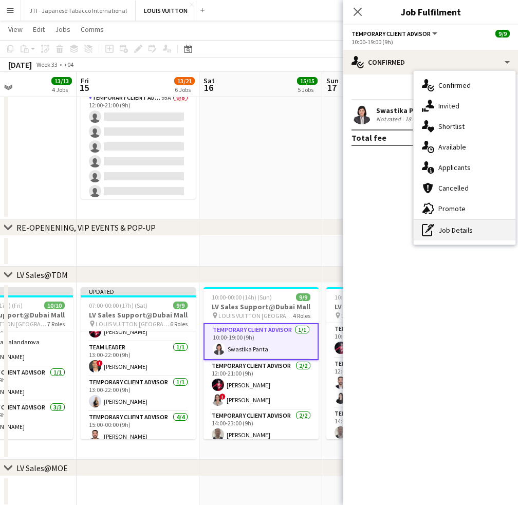
click at [469, 234] on div "pen-write Job Details" at bounding box center [465, 230] width 102 height 21
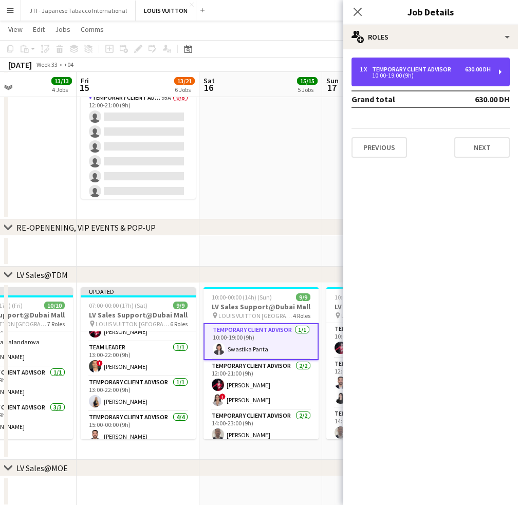
click at [417, 78] on div "10:00-19:00 (9h)" at bounding box center [425, 75] width 131 height 5
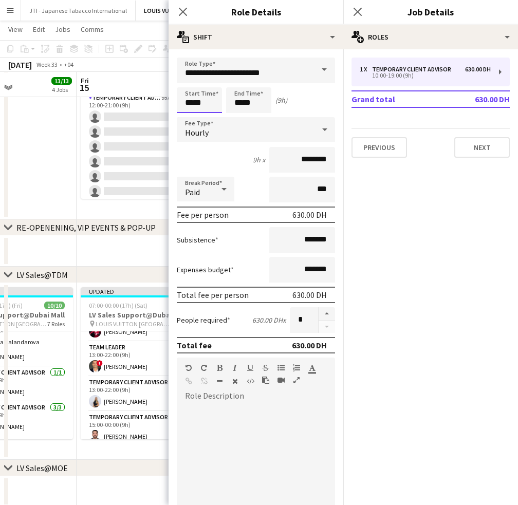
click at [187, 102] on input "*****" at bounding box center [199, 100] width 45 height 26
click at [188, 117] on div at bounding box center [189, 118] width 21 height 10
type input "*****"
click at [188, 117] on div at bounding box center [189, 118] width 21 height 10
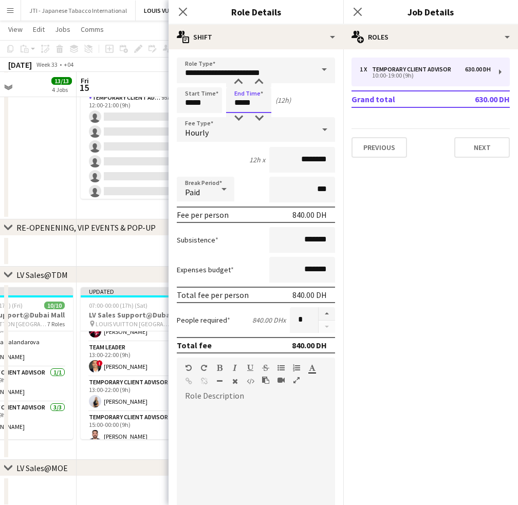
click at [245, 102] on input "*****" at bounding box center [248, 100] width 45 height 26
click at [238, 114] on div at bounding box center [238, 118] width 21 height 10
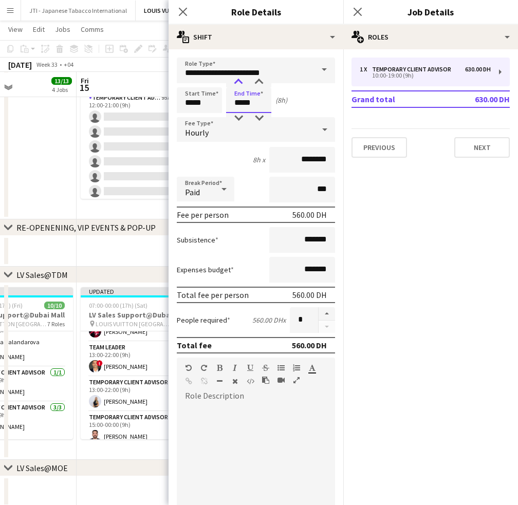
type input "*****"
click at [238, 82] on div at bounding box center [238, 82] width 21 height 10
click at [187, 13] on icon "Close pop-in" at bounding box center [183, 12] width 10 height 10
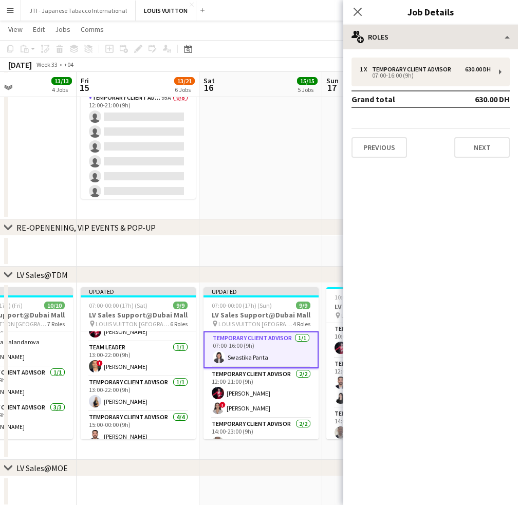
click at [263, 311] on h3 "LV Sales Support@Dubai Mall" at bounding box center [261, 315] width 115 height 9
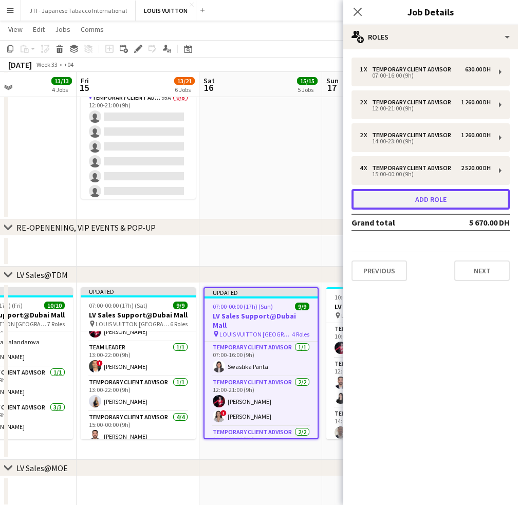
click at [421, 199] on button "Add role" at bounding box center [431, 199] width 158 height 21
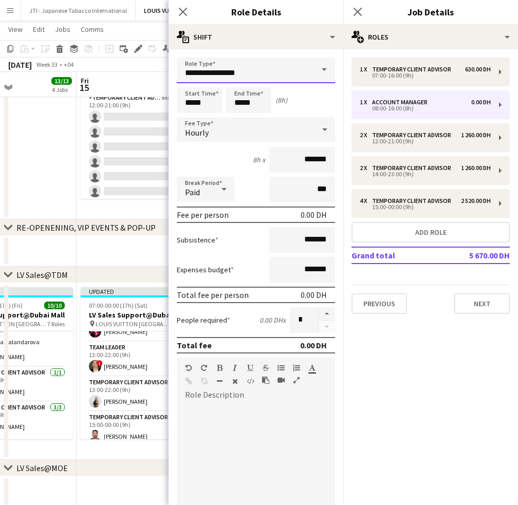
drag, startPoint x: 260, startPoint y: 76, endPoint x: 72, endPoint y: 74, distance: 187.7
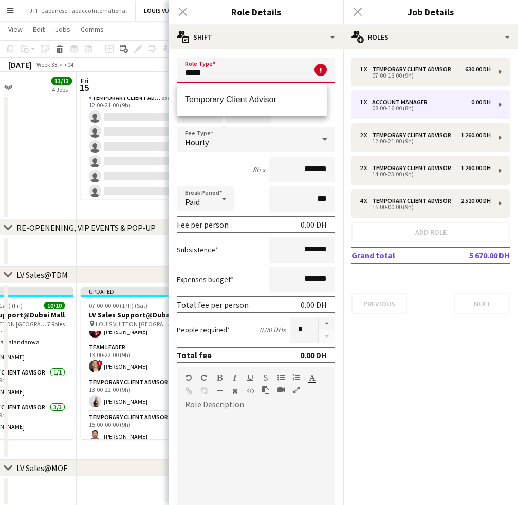
click at [201, 94] on mat-option "Temporary Client Advisor" at bounding box center [252, 99] width 151 height 25
type input "**********"
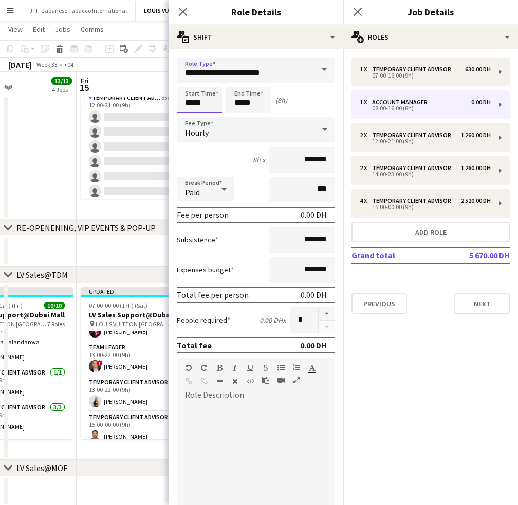
click at [189, 101] on input "*****" at bounding box center [199, 100] width 45 height 26
click at [190, 82] on div at bounding box center [189, 82] width 21 height 10
click at [191, 108] on input "*****" at bounding box center [199, 100] width 45 height 26
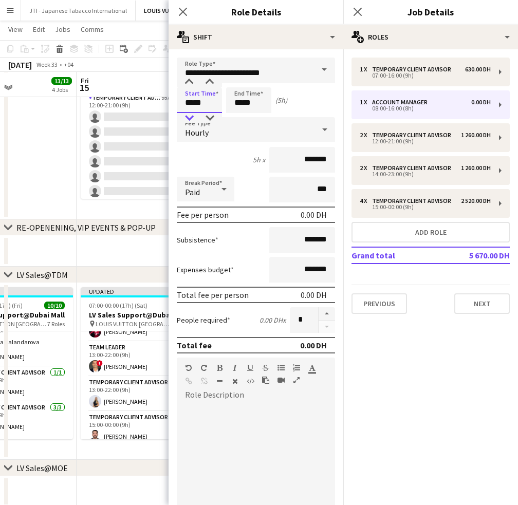
type input "*****"
click at [190, 115] on div at bounding box center [189, 118] width 21 height 10
click at [233, 101] on input "*****" at bounding box center [248, 100] width 45 height 26
click at [241, 80] on div at bounding box center [238, 82] width 21 height 10
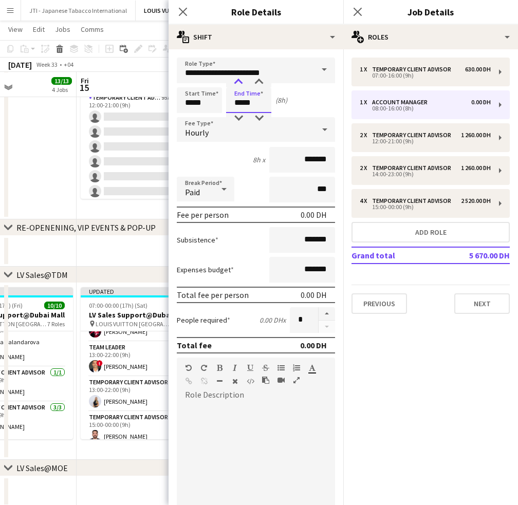
type input "*****"
click at [241, 85] on div at bounding box center [238, 82] width 21 height 10
click at [278, 157] on input "*******" at bounding box center [302, 160] width 66 height 26
type input "********"
click at [187, 10] on icon "Close pop-in" at bounding box center [183, 12] width 8 height 8
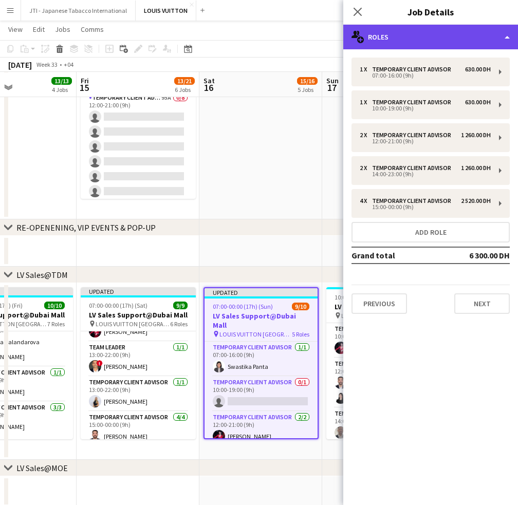
click at [456, 33] on div "multiple-users-add Roles" at bounding box center [430, 37] width 175 height 25
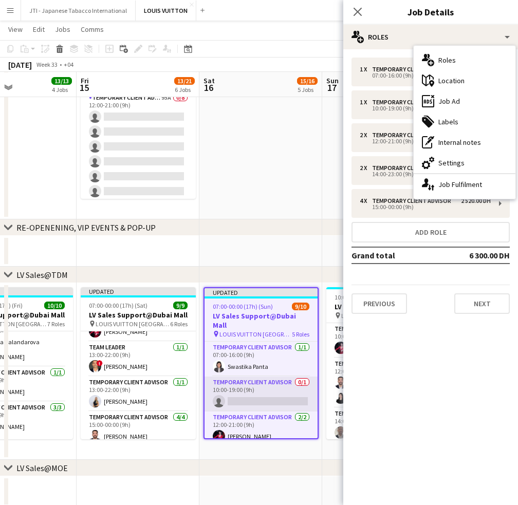
click at [252, 385] on app-card-role "Temporary Client Advisor 0/1 10:00-19:00 (9h) single-neutral-actions" at bounding box center [261, 394] width 113 height 35
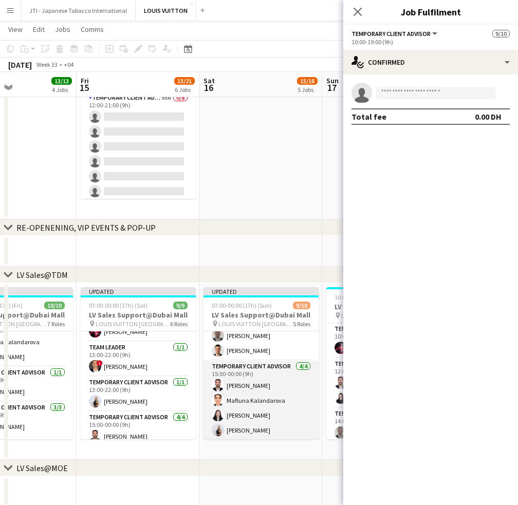
click at [275, 419] on app-card-role "Temporary Client Advisor 4/4 15:00-00:00 (9h) Iyad Saleh Maftuna Kalandarova Ka…" at bounding box center [261, 401] width 115 height 80
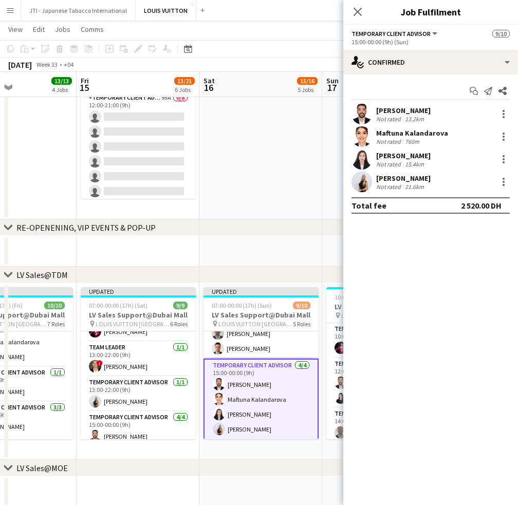
scroll to position [141, 0]
click at [505, 181] on div at bounding box center [504, 182] width 12 height 12
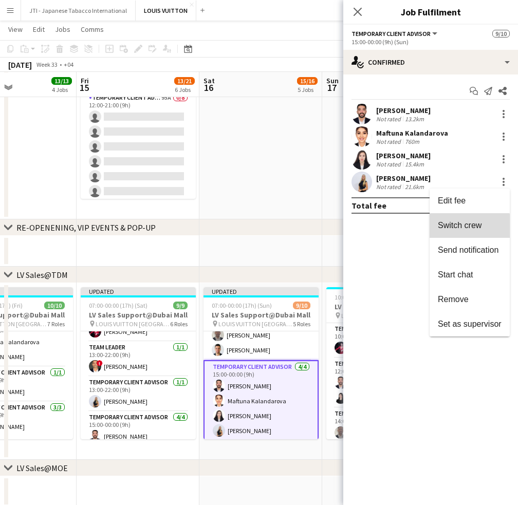
click at [460, 234] on button "Switch crew" at bounding box center [470, 225] width 80 height 25
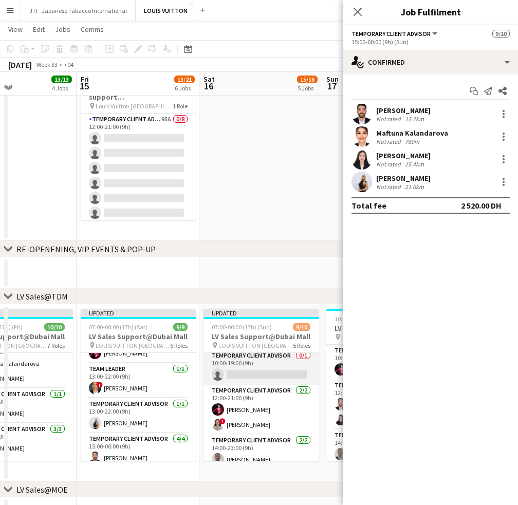
click at [269, 378] on app-card-role "Temporary Client Advisor 0/1 10:00-19:00 (9h) single-neutral-actions" at bounding box center [261, 367] width 115 height 35
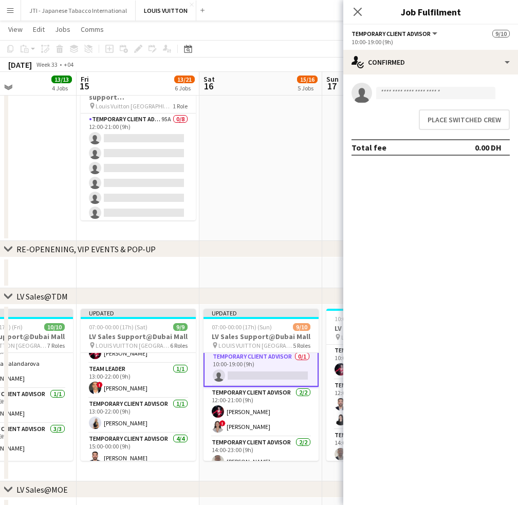
scroll to position [39, 0]
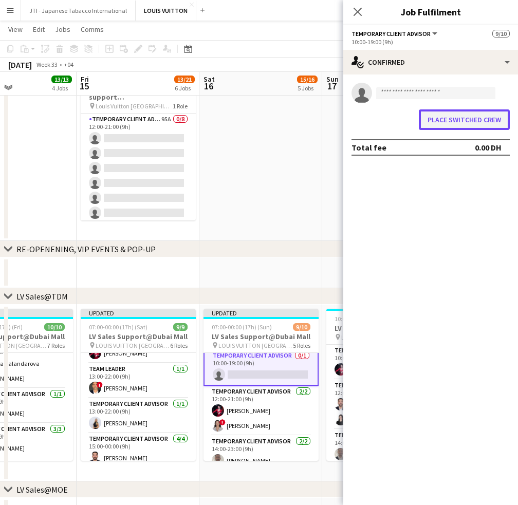
click at [451, 118] on button "Place switched crew" at bounding box center [464, 120] width 91 height 21
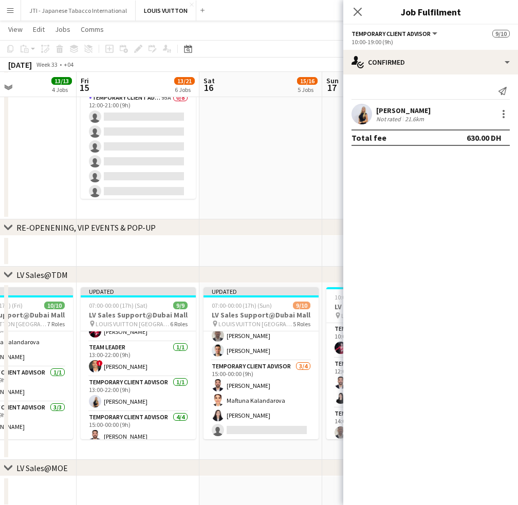
scroll to position [91, 0]
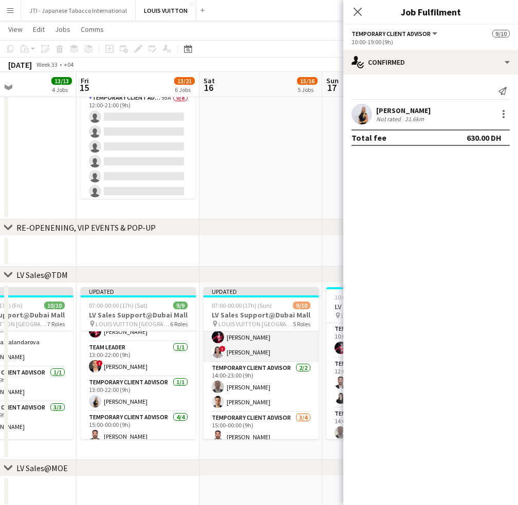
drag, startPoint x: 264, startPoint y: 373, endPoint x: 261, endPoint y: 349, distance: 24.4
click at [264, 373] on app-card-role "Temporary Client Advisor 2/2 14:00-23:00 (9h) Ahmed Amer Samer Nezha" at bounding box center [261, 387] width 115 height 50
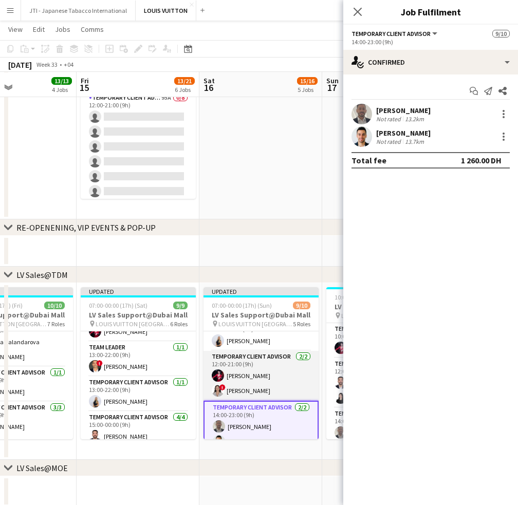
scroll to position [38, 0]
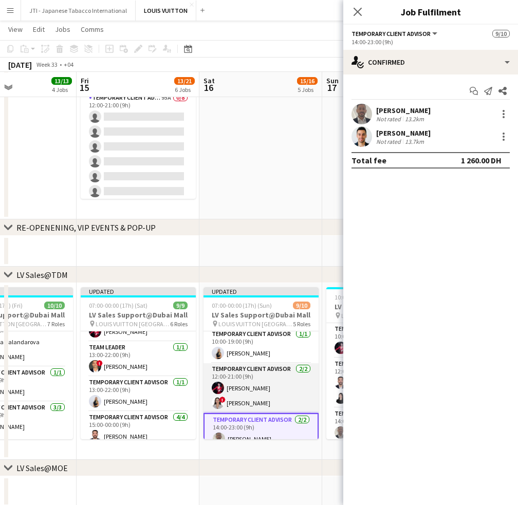
click at [277, 398] on app-card-role "Temporary Client Advisor 2/2 12:00-21:00 (9h) Polina Naidiuk ! Hiba Rguigue" at bounding box center [261, 388] width 115 height 50
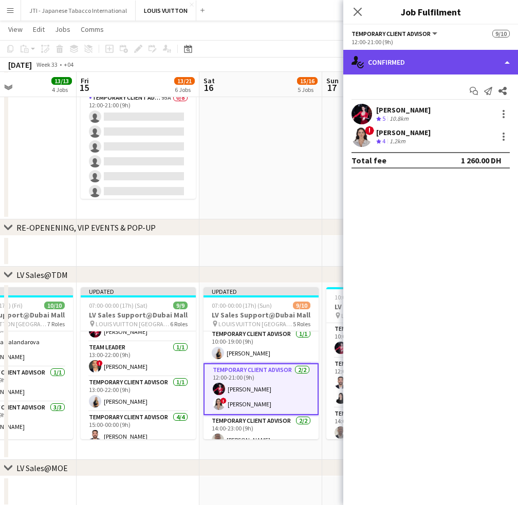
click at [431, 61] on div "single-neutral-actions-check-2 Confirmed" at bounding box center [430, 62] width 175 height 25
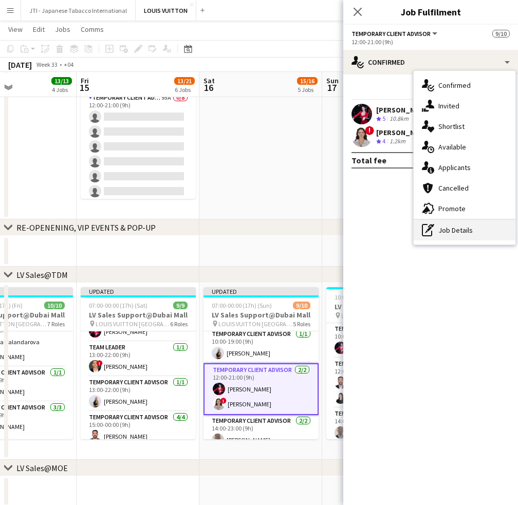
click at [435, 229] on div "pen-write Job Details" at bounding box center [465, 230] width 102 height 21
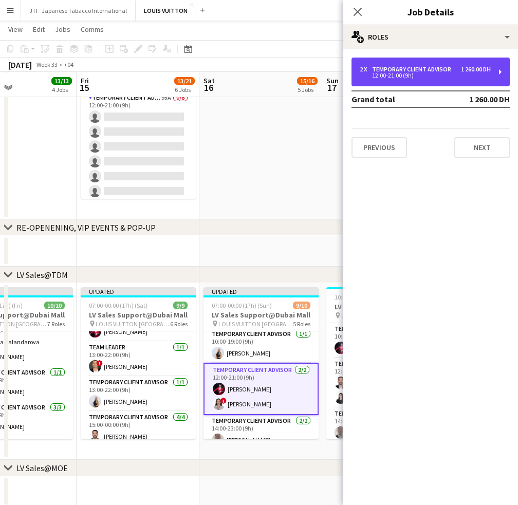
click at [387, 75] on div "12:00-21:00 (9h)" at bounding box center [425, 75] width 131 height 5
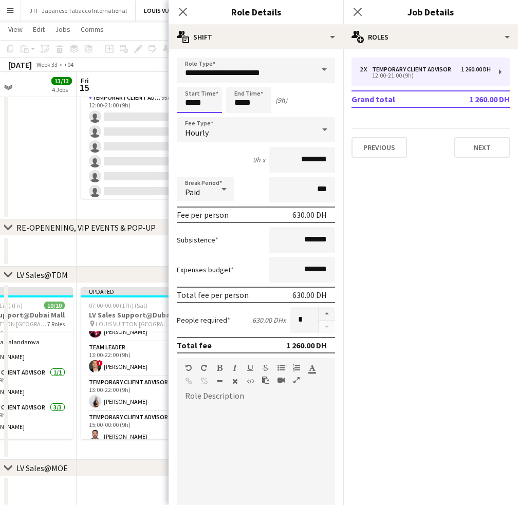
click at [186, 100] on input "*****" at bounding box center [199, 100] width 45 height 26
type input "*****"
click at [190, 114] on div at bounding box center [189, 118] width 21 height 10
click at [231, 99] on input "*****" at bounding box center [248, 100] width 45 height 26
type input "*****"
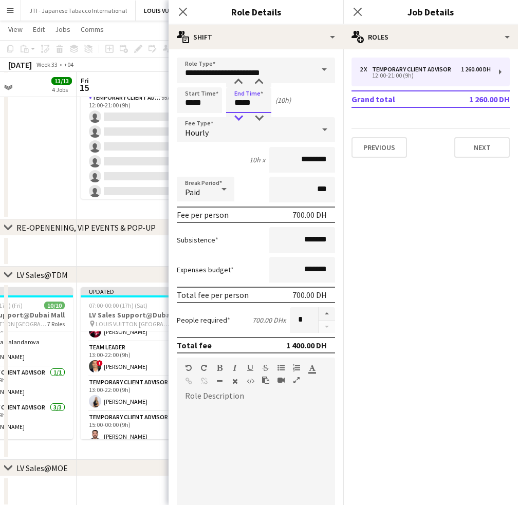
click at [239, 117] on div at bounding box center [238, 118] width 21 height 10
click at [182, 12] on icon at bounding box center [183, 12] width 10 height 10
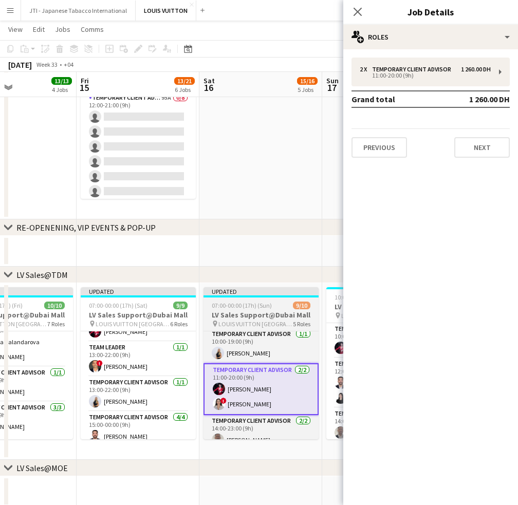
click at [252, 309] on app-job-card "Updated 07:00-00:00 (17h) (Sun) 9/10 LV Sales Support@Dubai Mall pin LOUIS VUIT…" at bounding box center [261, 363] width 115 height 152
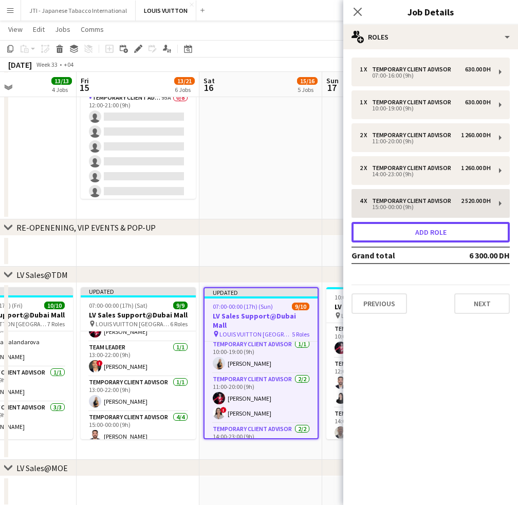
click at [426, 223] on button "Add role" at bounding box center [431, 232] width 158 height 21
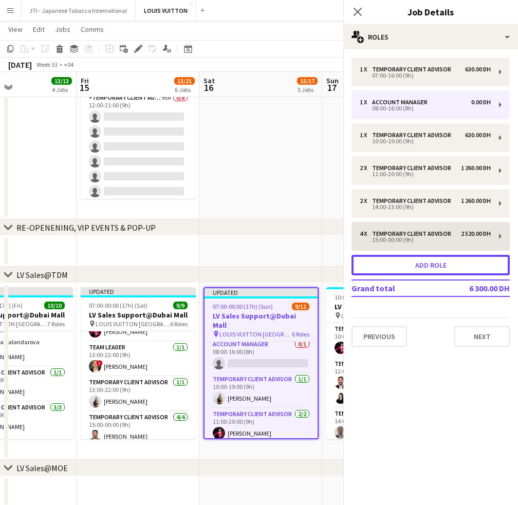
scroll to position [73, 0]
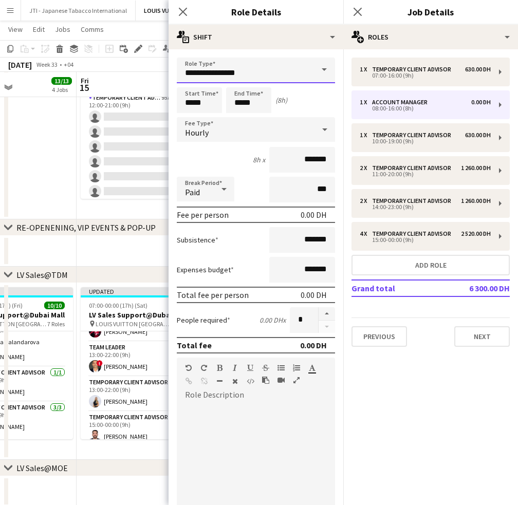
drag, startPoint x: 169, startPoint y: 76, endPoint x: 75, endPoint y: 73, distance: 94.6
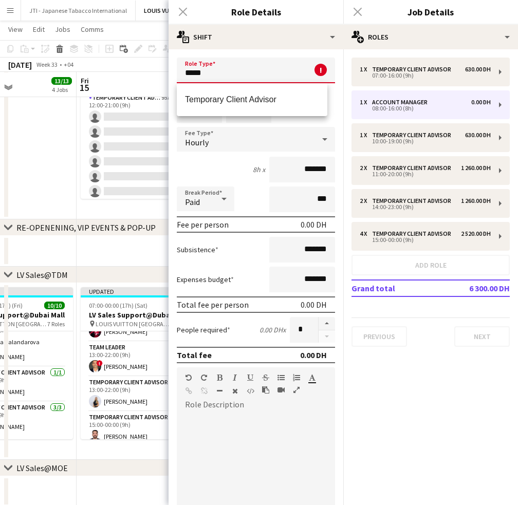
click at [220, 93] on mat-option "Temporary Client Advisor" at bounding box center [252, 99] width 151 height 25
type input "**********"
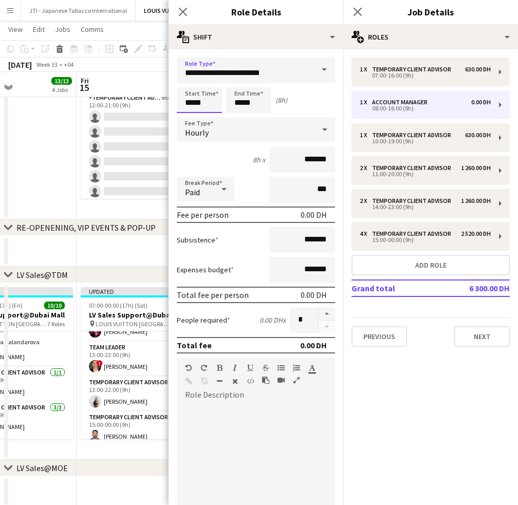
click at [189, 104] on input "*****" at bounding box center [199, 100] width 45 height 26
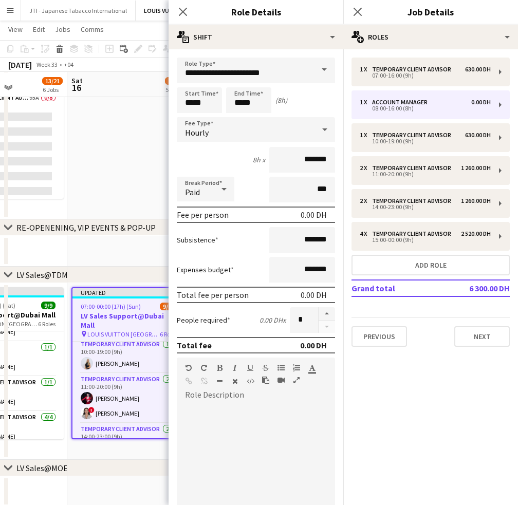
drag, startPoint x: 98, startPoint y: 377, endPoint x: 12, endPoint y: 376, distance: 85.3
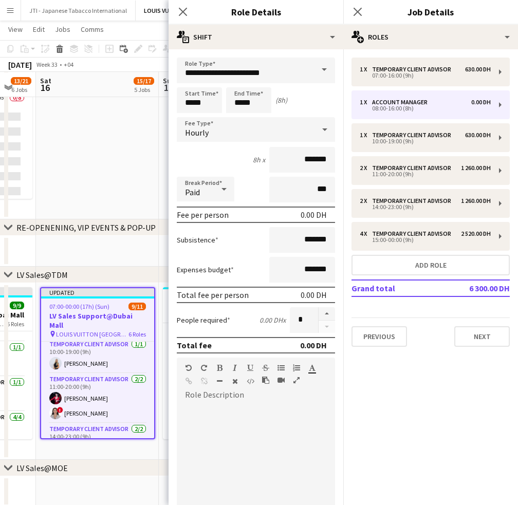
drag, startPoint x: 96, startPoint y: 405, endPoint x: 93, endPoint y: 413, distance: 8.3
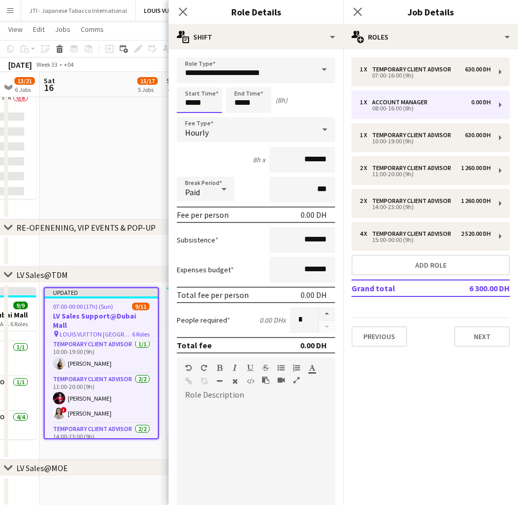
click at [195, 101] on input "*****" at bounding box center [199, 100] width 45 height 26
click at [190, 78] on div at bounding box center [189, 82] width 21 height 10
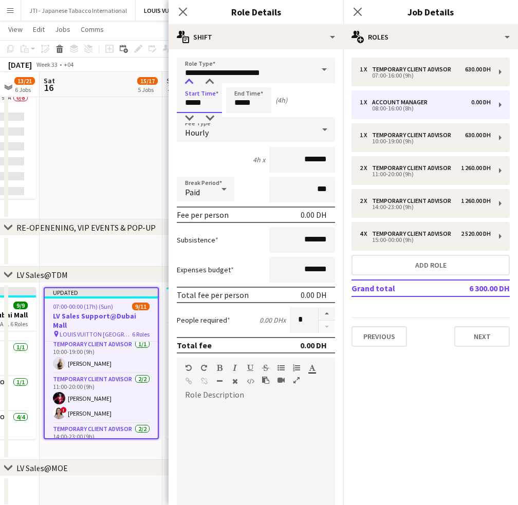
type input "*****"
click at [190, 78] on div at bounding box center [189, 82] width 21 height 10
drag, startPoint x: 234, startPoint y: 104, endPoint x: 238, endPoint y: 91, distance: 13.7
click at [234, 103] on input "*****" at bounding box center [248, 100] width 45 height 26
click at [240, 74] on input "**********" at bounding box center [256, 71] width 158 height 26
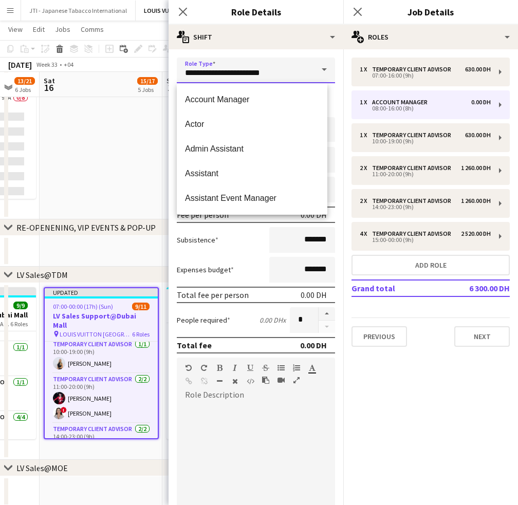
drag, startPoint x: 240, startPoint y: 74, endPoint x: 239, endPoint y: 80, distance: 5.7
click at [240, 78] on input "**********" at bounding box center [256, 71] width 158 height 26
click at [230, 238] on div "Subsistence *******" at bounding box center [256, 240] width 158 height 26
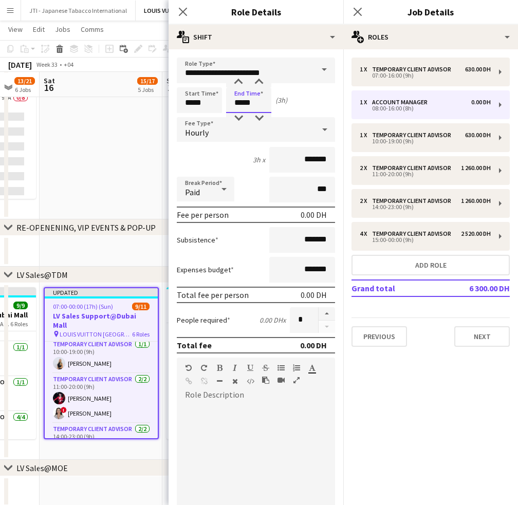
click at [240, 105] on input "*****" at bounding box center [248, 100] width 45 height 26
click at [239, 82] on div at bounding box center [238, 82] width 21 height 10
click at [239, 81] on div at bounding box center [238, 82] width 21 height 10
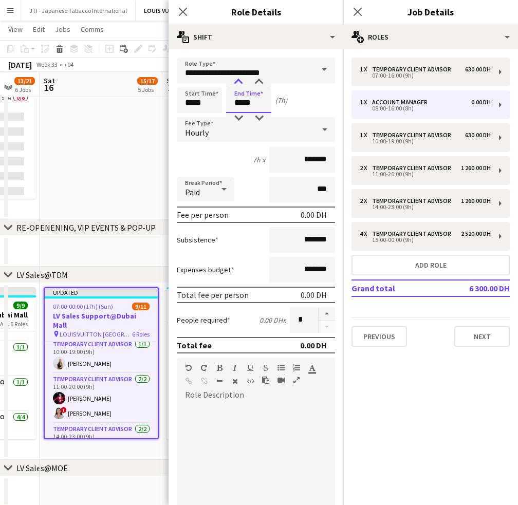
click at [239, 81] on div at bounding box center [238, 82] width 21 height 10
type input "*****"
click at [239, 81] on div at bounding box center [238, 82] width 21 height 10
click at [290, 159] on input "*******" at bounding box center [302, 160] width 66 height 26
type input "********"
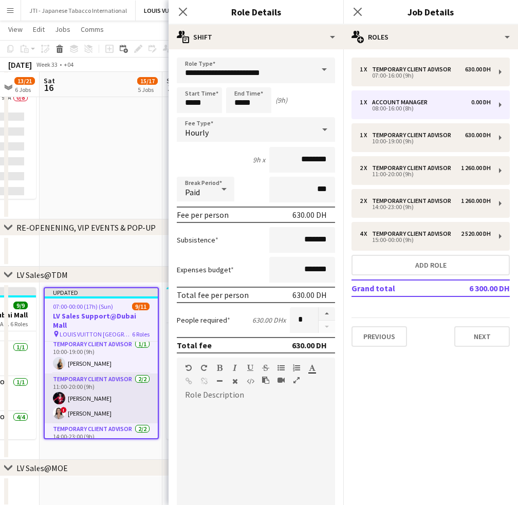
drag, startPoint x: 180, startPoint y: 8, endPoint x: 145, endPoint y: 333, distance: 326.8
click at [180, 8] on icon "Close pop-in" at bounding box center [183, 12] width 8 height 8
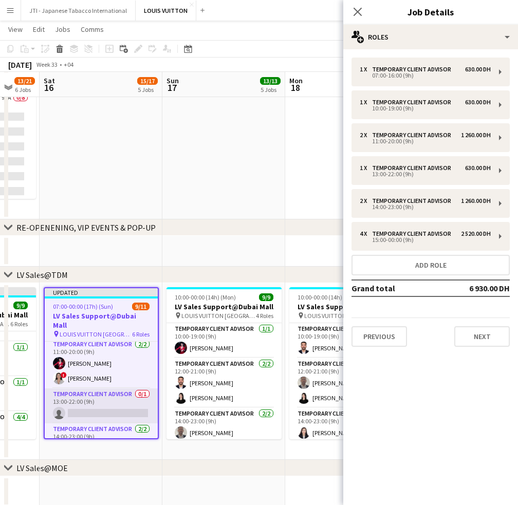
click at [115, 389] on app-card-role "Temporary Client Advisor 0/1 13:00-22:00 (9h) single-neutral-actions" at bounding box center [101, 406] width 113 height 35
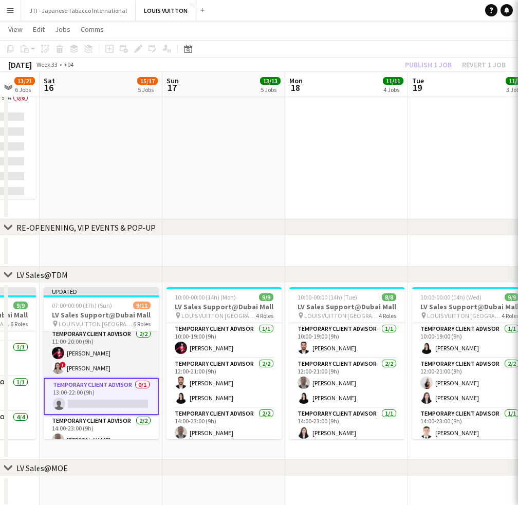
click at [115, 357] on app-card-role "Temporary Client Advisor 2/2 11:00-20:00 (9h) Polina Naidiuk ! Hiba Rguigue" at bounding box center [101, 354] width 115 height 50
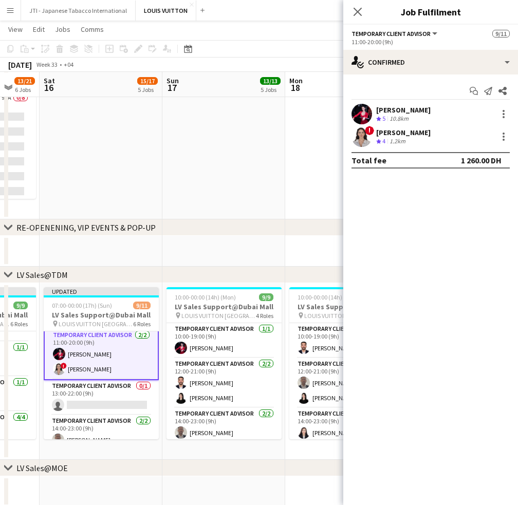
scroll to position [74, 0]
click at [504, 138] on div at bounding box center [504, 137] width 12 height 12
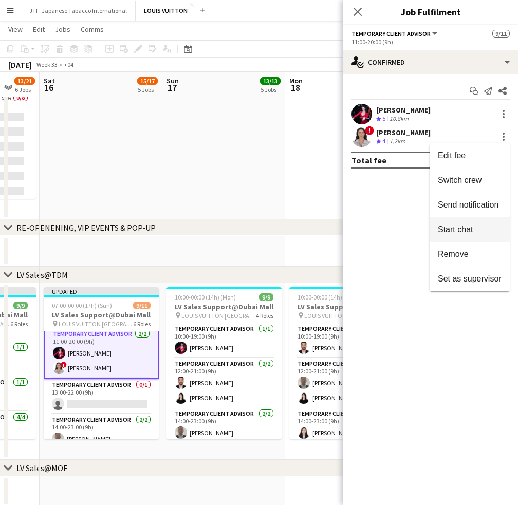
click at [468, 181] on span "Switch crew" at bounding box center [460, 180] width 44 height 9
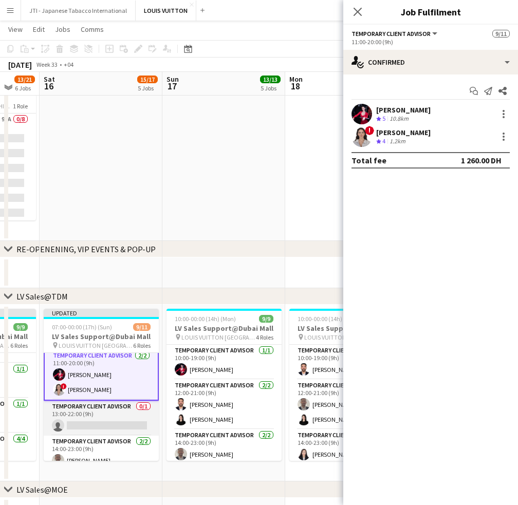
click at [91, 411] on app-card-role "Temporary Client Advisor 0/1 13:00-22:00 (9h) single-neutral-actions" at bounding box center [101, 418] width 115 height 35
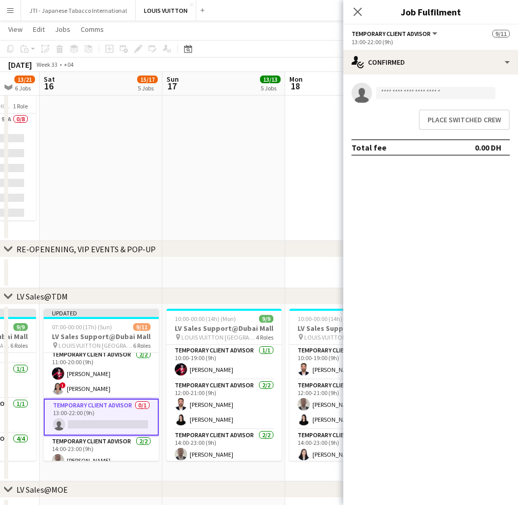
scroll to position [73, 0]
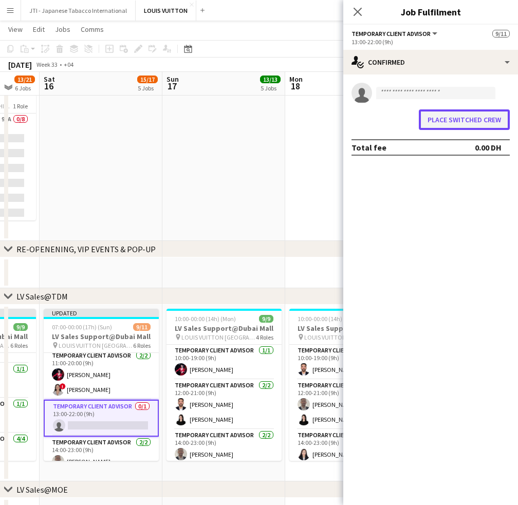
click at [475, 113] on button "Place switched crew" at bounding box center [464, 120] width 91 height 21
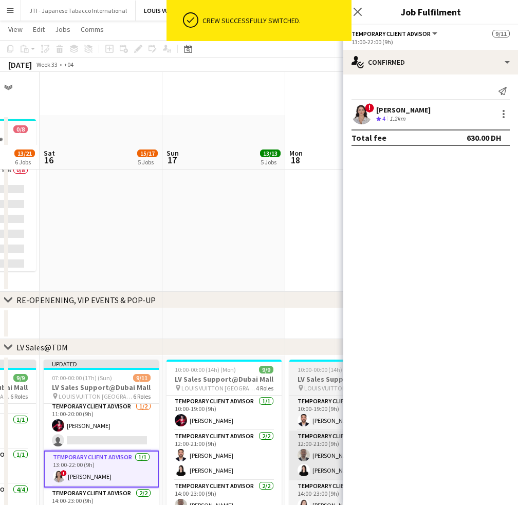
scroll to position [72, 0]
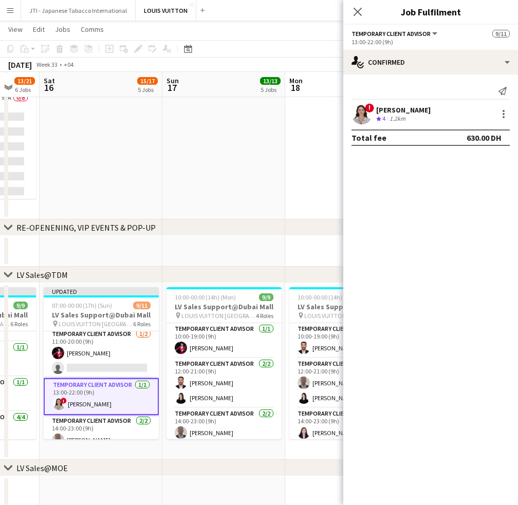
drag, startPoint x: 118, startPoint y: 312, endPoint x: 483, endPoint y: 1, distance: 480.0
click at [117, 307] on app-job-card "Updated 07:00-00:00 (17h) (Sun) 9/11 LV Sales Support@Dubai Mall pin LOUIS VUIT…" at bounding box center [101, 363] width 115 height 152
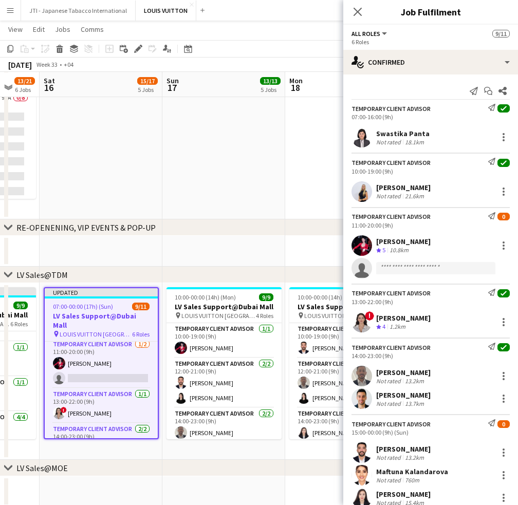
scroll to position [0, 330]
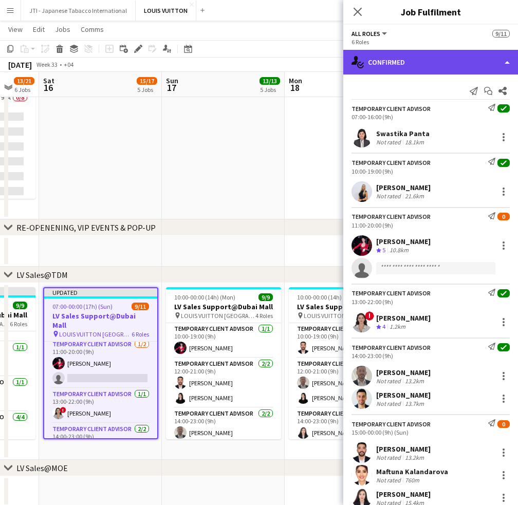
click at [436, 53] on div "single-neutral-actions-check-2 Confirmed" at bounding box center [430, 62] width 175 height 25
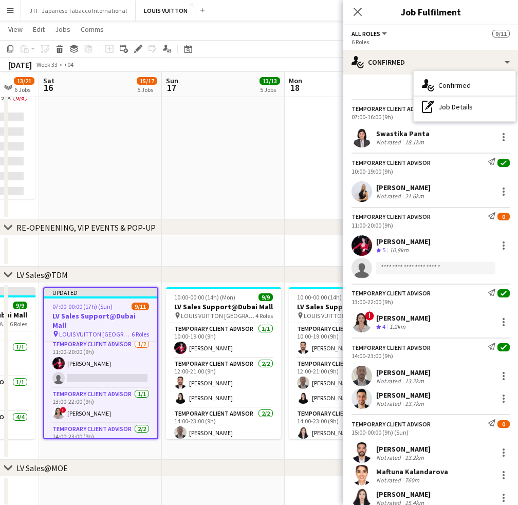
click at [453, 99] on div "pen-write Job Details" at bounding box center [465, 107] width 102 height 21
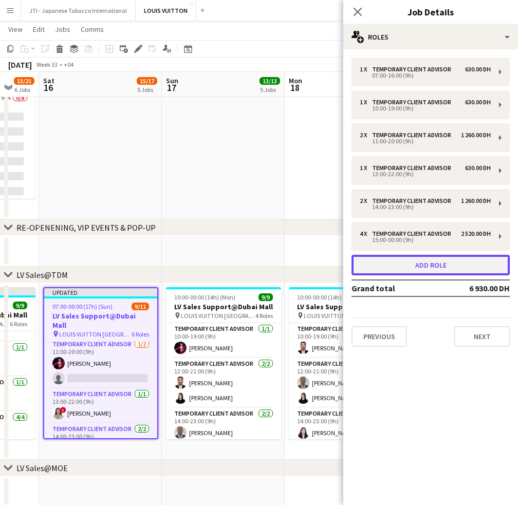
click at [431, 261] on button "Add role" at bounding box center [431, 265] width 158 height 21
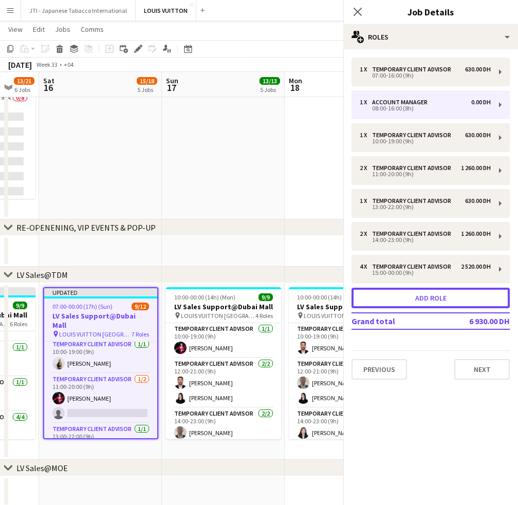
scroll to position [108, 0]
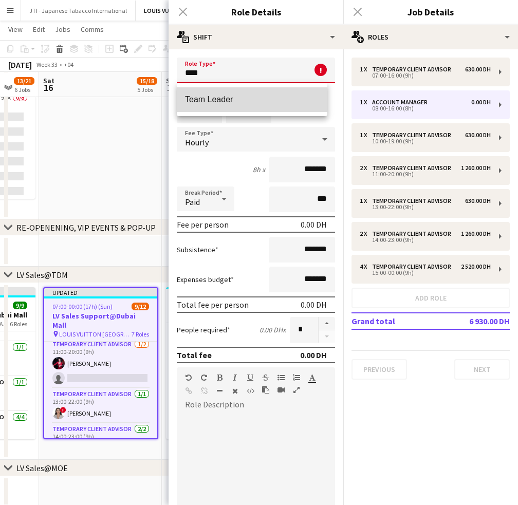
click at [204, 90] on mat-option "Team Leader" at bounding box center [252, 99] width 151 height 25
type input "**********"
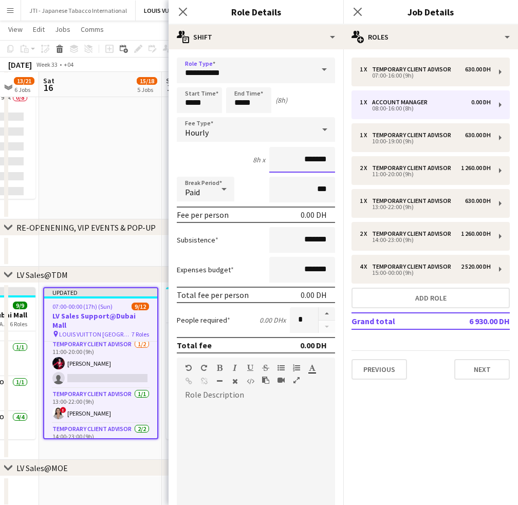
click at [288, 158] on input "*******" at bounding box center [302, 160] width 66 height 26
type input "********"
click at [193, 102] on input "*****" at bounding box center [199, 100] width 45 height 26
click at [191, 82] on div at bounding box center [189, 82] width 21 height 10
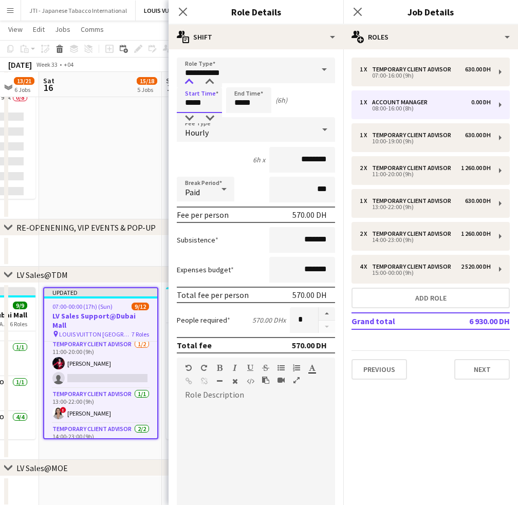
type input "*****"
click at [191, 82] on div at bounding box center [189, 82] width 21 height 10
click at [239, 104] on input "*****" at bounding box center [248, 100] width 45 height 26
click at [239, 84] on div at bounding box center [238, 82] width 21 height 10
click at [239, 83] on div at bounding box center [238, 82] width 21 height 10
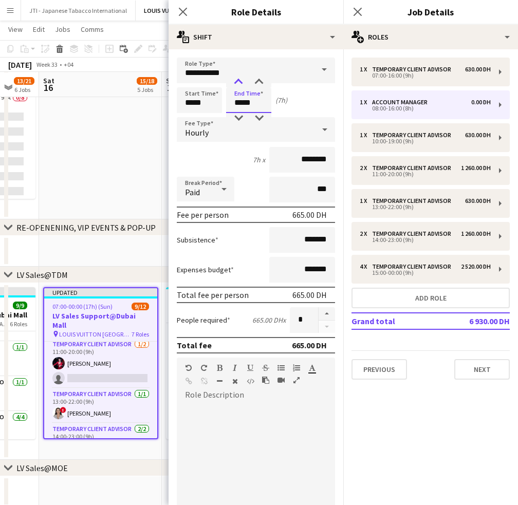
click at [239, 83] on div at bounding box center [238, 82] width 21 height 10
type input "*****"
click at [239, 83] on div at bounding box center [238, 82] width 21 height 10
click at [181, 10] on icon at bounding box center [183, 12] width 10 height 10
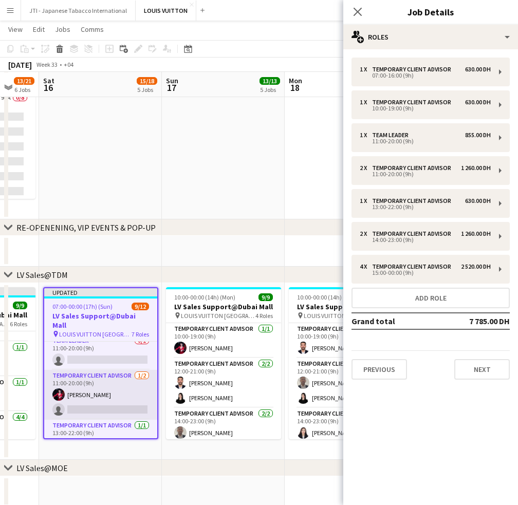
scroll to position [57, 0]
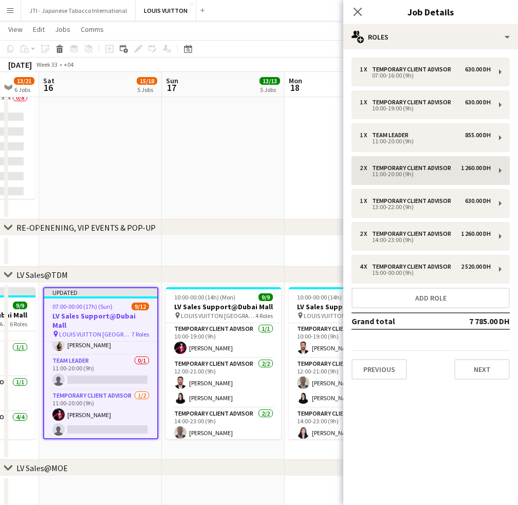
click at [100, 363] on app-card-role "Team Leader 0/1 11:00-20:00 (9h) single-neutral-actions" at bounding box center [100, 372] width 113 height 35
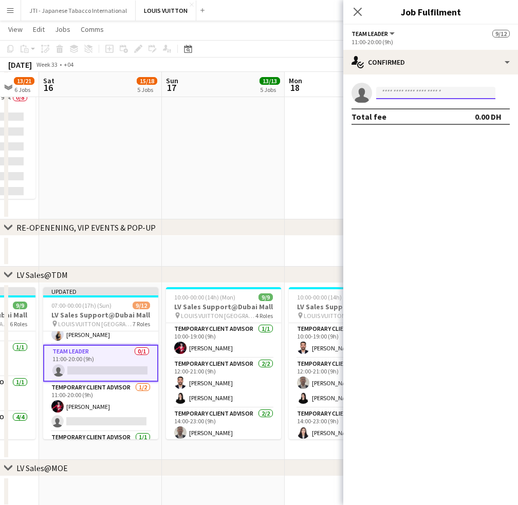
click at [421, 97] on input at bounding box center [435, 93] width 119 height 12
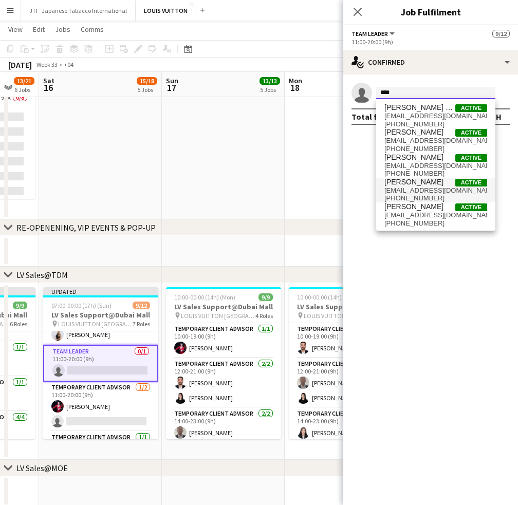
type input "****"
click at [420, 180] on span "Fadi Makki Active" at bounding box center [436, 182] width 103 height 9
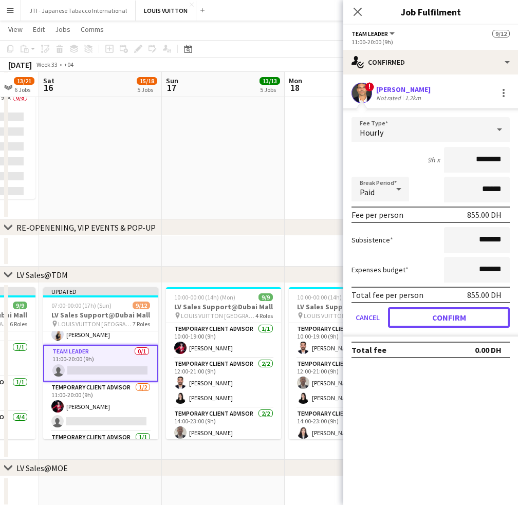
click at [429, 318] on button "Confirm" at bounding box center [449, 317] width 122 height 21
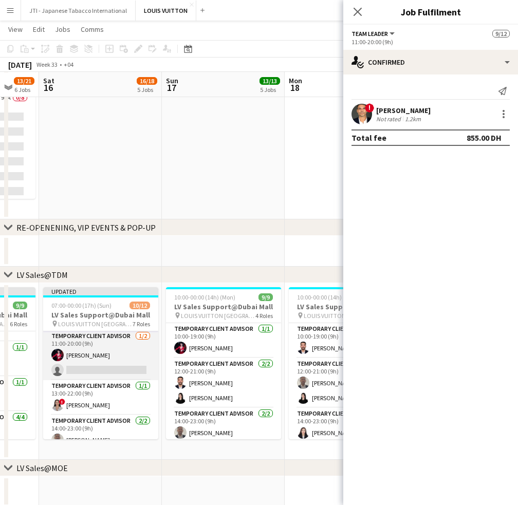
click at [111, 361] on app-card-role "Temporary Client Advisor 1/2 11:00-20:00 (9h) Polina Naidiuk single-neutral-act…" at bounding box center [100, 356] width 115 height 50
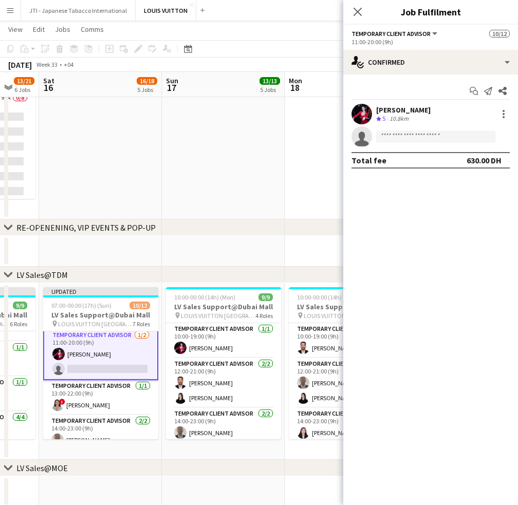
scroll to position [107, 0]
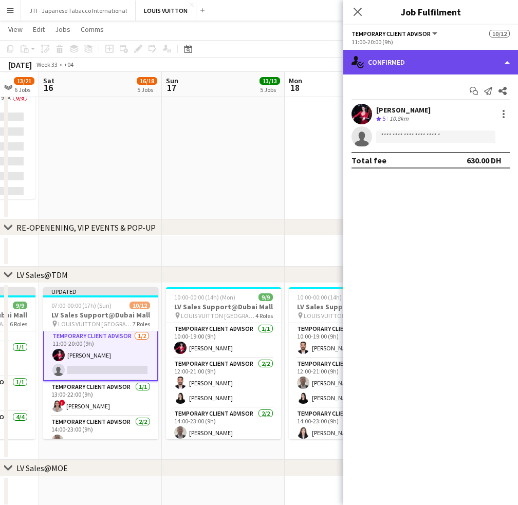
click at [479, 64] on div "single-neutral-actions-check-2 Confirmed" at bounding box center [430, 62] width 175 height 25
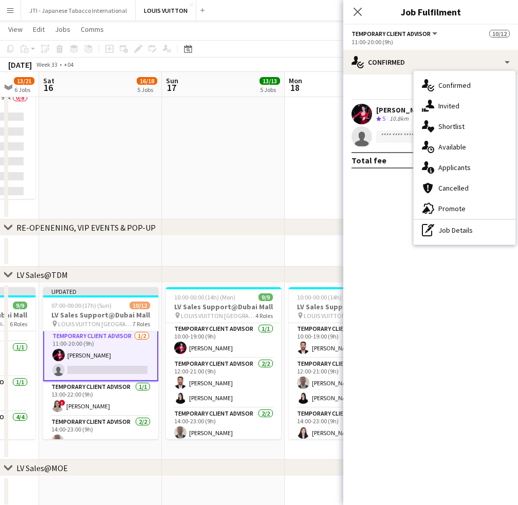
click at [449, 242] on div "single-neutral-actions-check-2 Confirmed single-neutral-actions-check-2 Confirm…" at bounding box center [430, 278] width 175 height 456
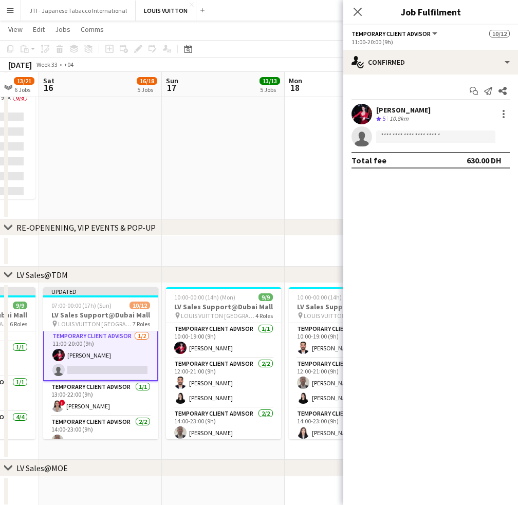
drag, startPoint x: 449, startPoint y: 238, endPoint x: 440, endPoint y: 228, distance: 13.5
click at [449, 238] on mat-expansion-panel "check Confirmed Start chat Send notification Share Polina Naidiuk Crew rating 5…" at bounding box center [430, 290] width 175 height 431
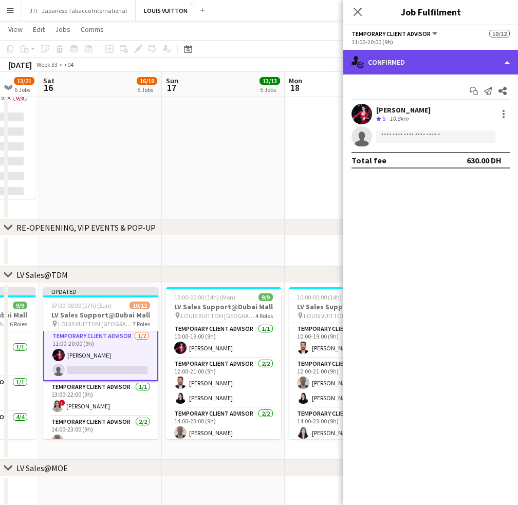
click at [439, 59] on div "single-neutral-actions-check-2 Confirmed" at bounding box center [430, 62] width 175 height 25
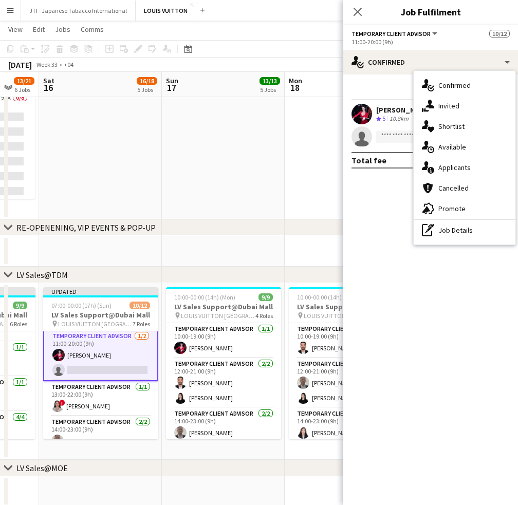
click at [438, 227] on div "pen-write Job Details" at bounding box center [465, 230] width 102 height 21
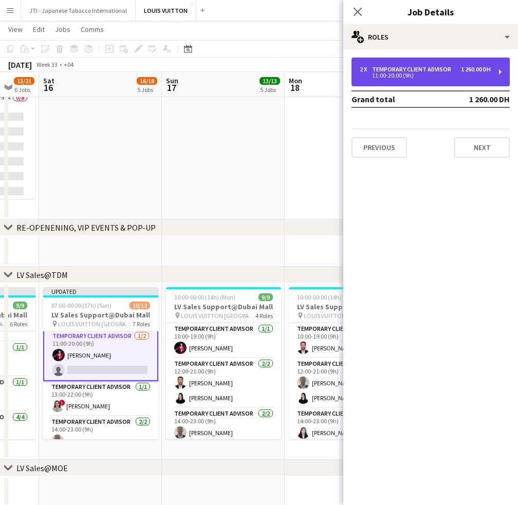
click at [389, 73] on div "11:00-20:00 (9h)" at bounding box center [425, 75] width 131 height 5
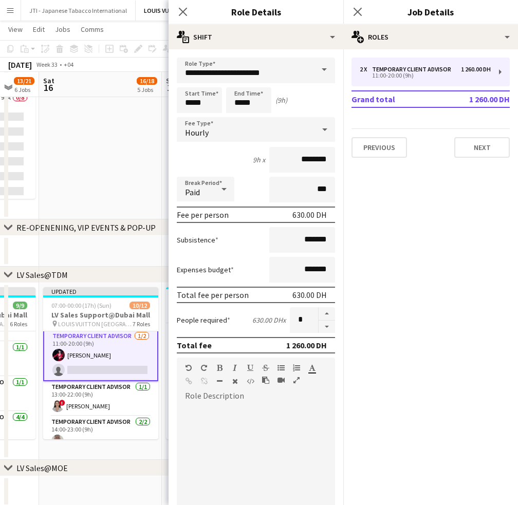
drag, startPoint x: 317, startPoint y: 321, endPoint x: 285, endPoint y: 255, distance: 73.4
click at [318, 317] on div at bounding box center [326, 320] width 17 height 26
click at [319, 326] on button "button" at bounding box center [327, 327] width 16 height 13
type input "*"
click at [179, 9] on icon at bounding box center [183, 12] width 10 height 10
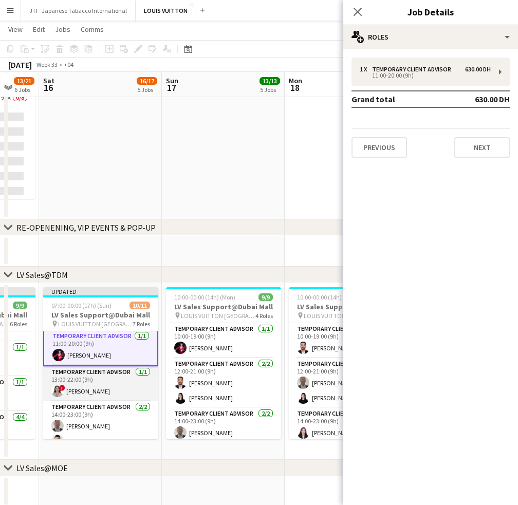
drag, startPoint x: 107, startPoint y: 385, endPoint x: 132, endPoint y: 371, distance: 28.1
click at [107, 384] on app-card-role "Temporary Client Advisor 1/1 13:00-22:00 (9h) ! Hiba Rguigue" at bounding box center [100, 384] width 115 height 35
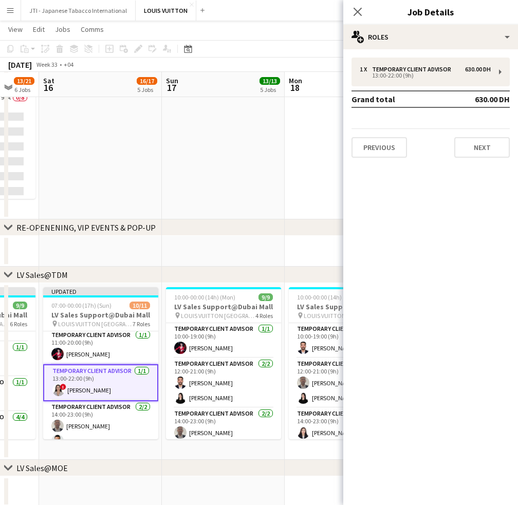
scroll to position [106, 0]
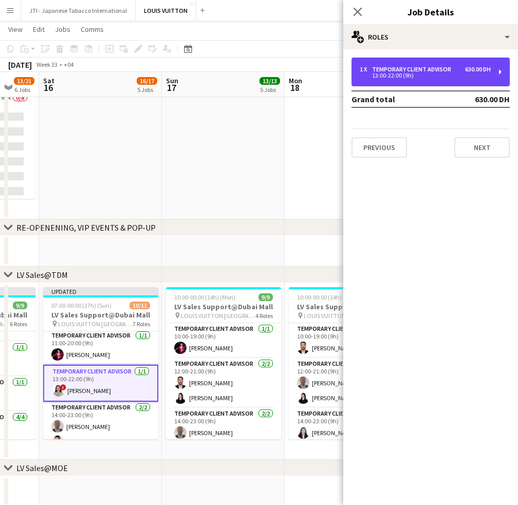
click at [463, 70] on div "1 x Temporary Client Advisor 630.00 DH" at bounding box center [425, 69] width 131 height 7
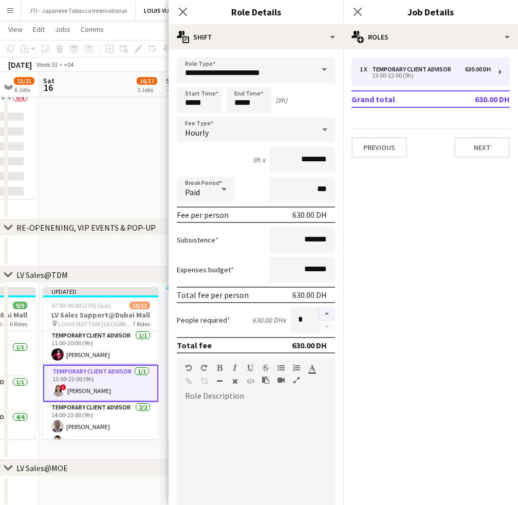
click at [319, 313] on button "button" at bounding box center [327, 313] width 16 height 13
type input "*"
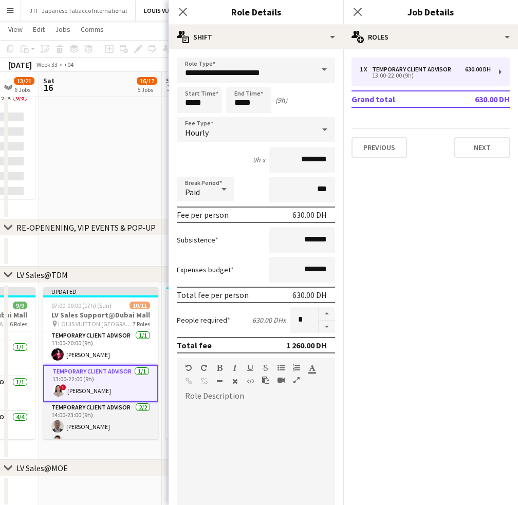
click at [91, 417] on app-card-role "Temporary Client Advisor 2/2 14:00-23:00 (9h) Ahmed Amer Samer Nezha" at bounding box center [100, 427] width 115 height 50
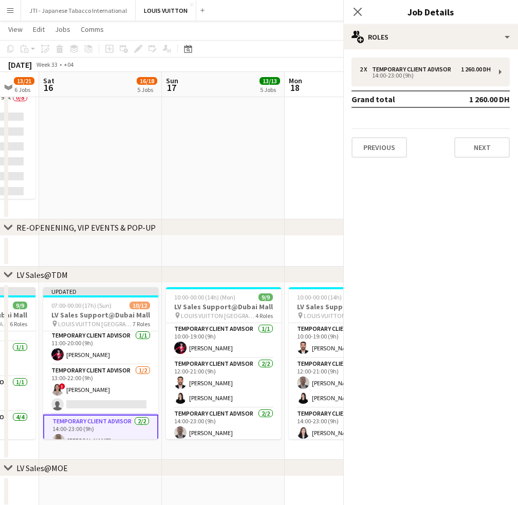
click at [93, 420] on app-card-role "Temporary Client Advisor 2/2 14:00-23:00 (9h) Ahmed Amer Samer Nezha" at bounding box center [100, 441] width 115 height 52
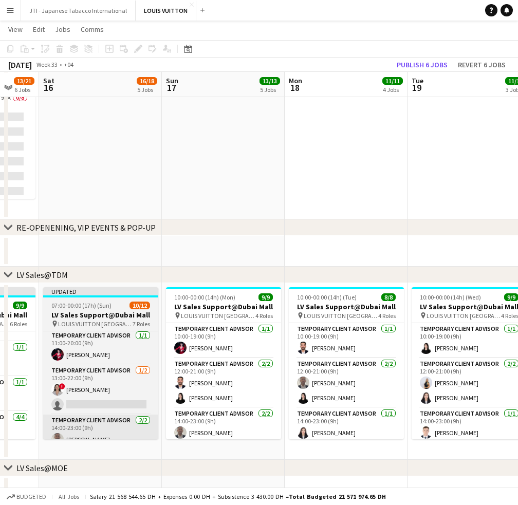
drag, startPoint x: 97, startPoint y: 436, endPoint x: 102, endPoint y: 433, distance: 5.9
click at [98, 435] on app-card-role "Temporary Client Advisor 2/2 14:00-23:00 (9h) Ahmed Amer Samer Nezha" at bounding box center [100, 440] width 115 height 50
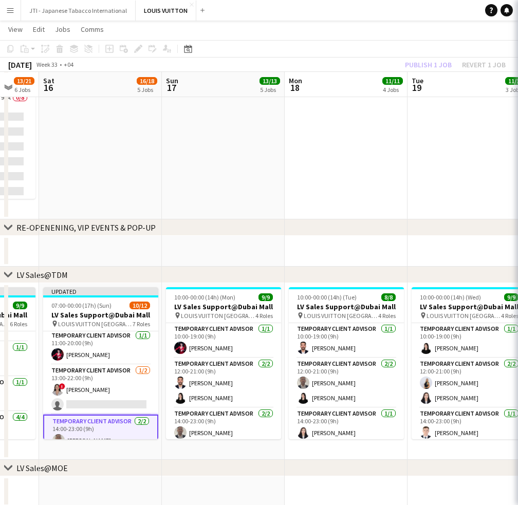
scroll to position [0, 329]
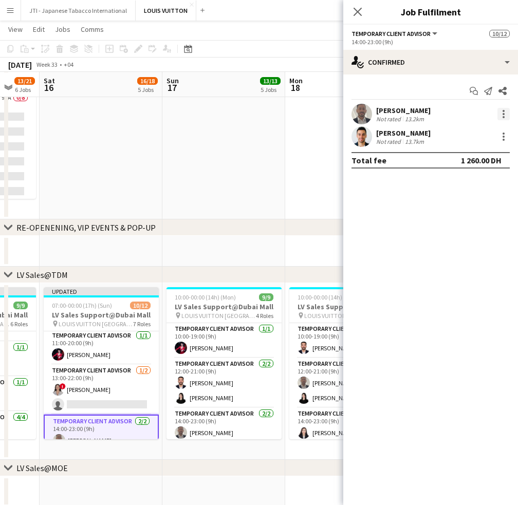
click at [504, 117] on div at bounding box center [504, 117] width 2 height 2
click at [460, 166] on button "Switch crew" at bounding box center [470, 157] width 80 height 25
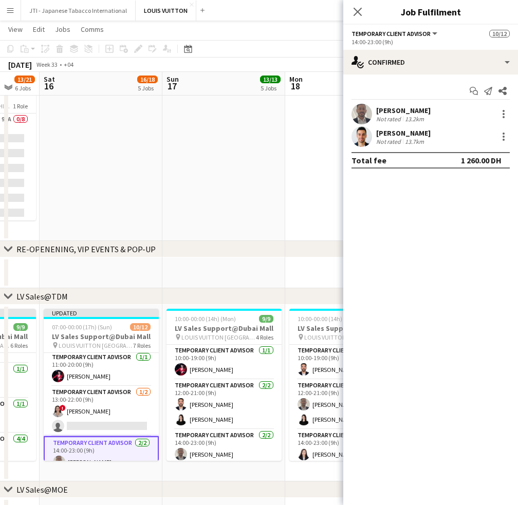
drag, startPoint x: 76, startPoint y: 415, endPoint x: 354, endPoint y: 263, distance: 317.0
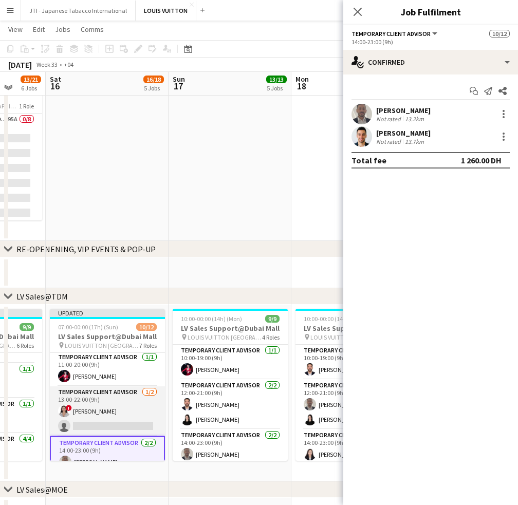
click at [119, 415] on app-card-role "Temporary Client Advisor 1/2 13:00-22:00 (9h) ! Hiba Rguigue single-neutral-act…" at bounding box center [107, 412] width 115 height 50
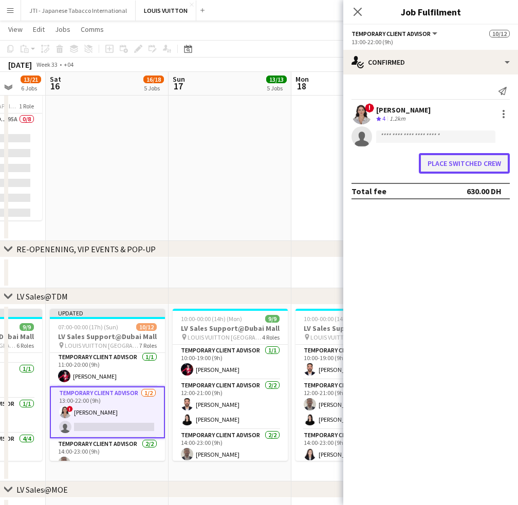
click at [453, 166] on button "Place switched crew" at bounding box center [464, 163] width 91 height 21
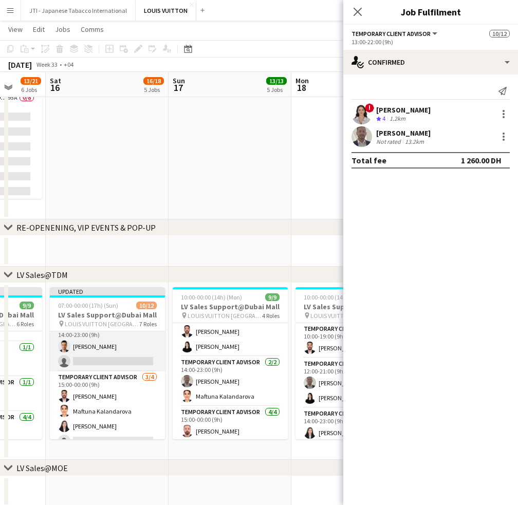
scroll to position [209, 0]
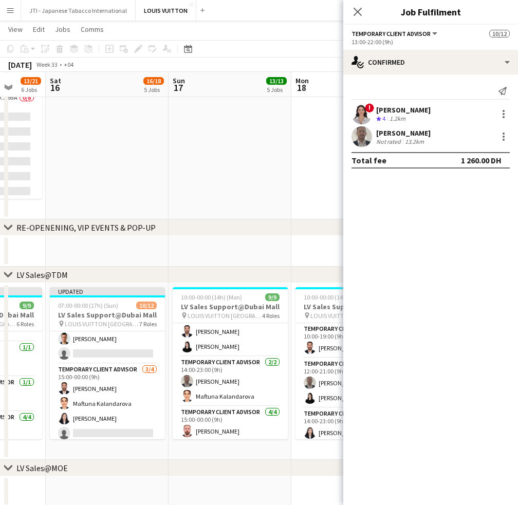
drag, startPoint x: 131, startPoint y: 347, endPoint x: 478, endPoint y: 151, distance: 398.5
click at [131, 347] on app-card-role "Temporary Client Advisor 1/2 14:00-23:00 (9h) Samer Nezha single-neutral-actions" at bounding box center [107, 339] width 115 height 50
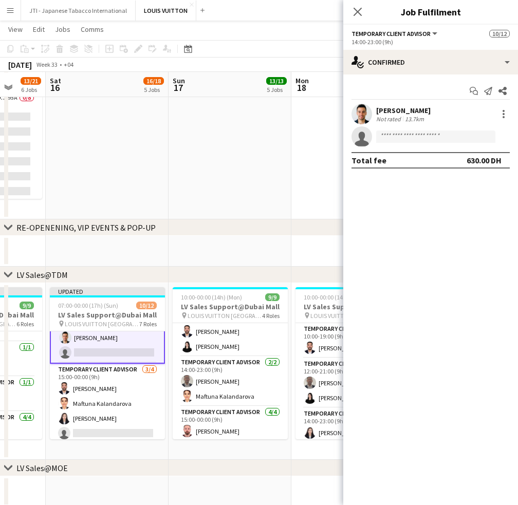
scroll to position [208, 0]
click at [502, 115] on div at bounding box center [504, 114] width 12 height 12
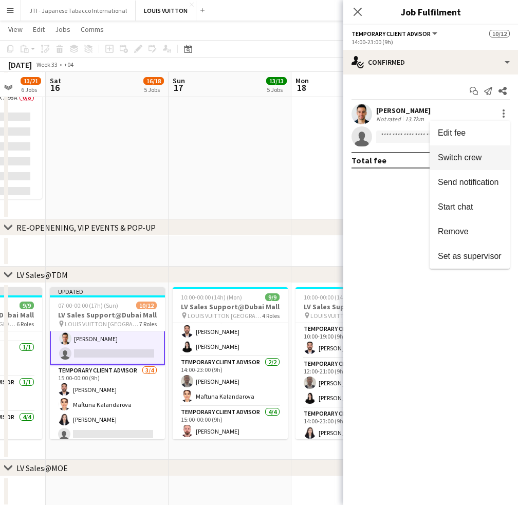
click at [466, 158] on span "Switch crew" at bounding box center [460, 157] width 44 height 9
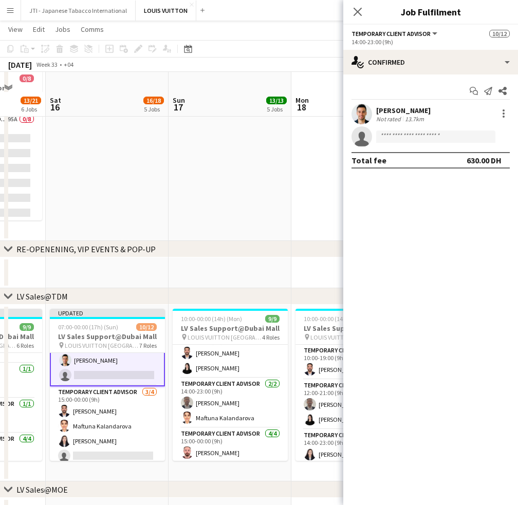
scroll to position [94, 0]
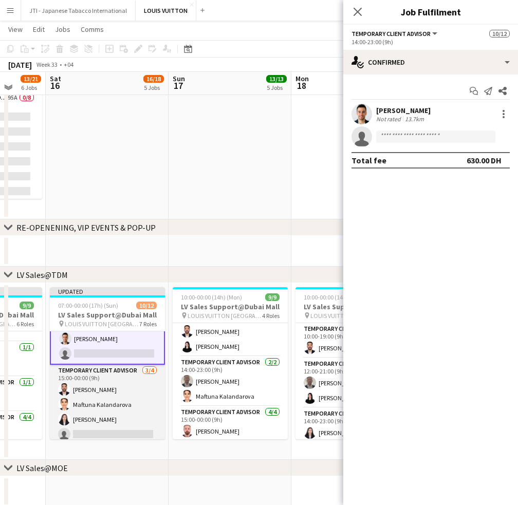
click at [107, 406] on app-card-role "Temporary Client Advisor 3/4 15:00-00:00 (9h) Iyad Saleh Maftuna Kalandarova Ka…" at bounding box center [107, 405] width 115 height 80
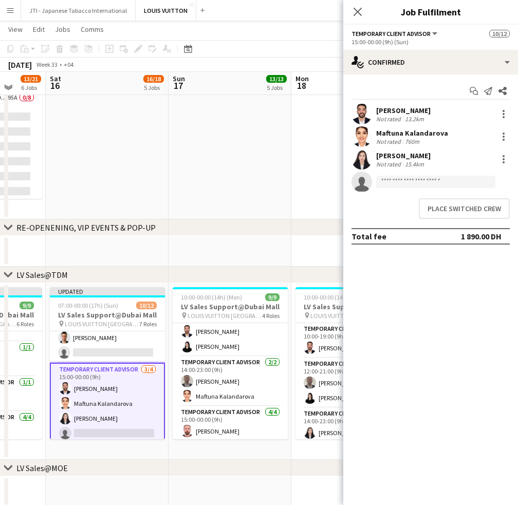
scroll to position [208, 0]
click at [476, 205] on button "Place switched crew" at bounding box center [464, 208] width 91 height 21
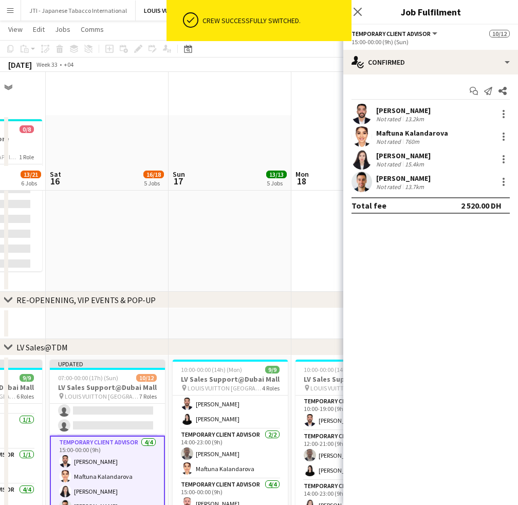
scroll to position [94, 0]
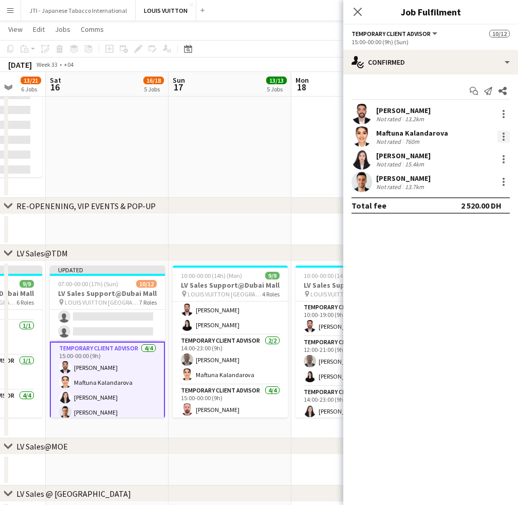
drag, startPoint x: 502, startPoint y: 137, endPoint x: 499, endPoint y: 142, distance: 6.0
click at [502, 137] on div at bounding box center [504, 137] width 12 height 12
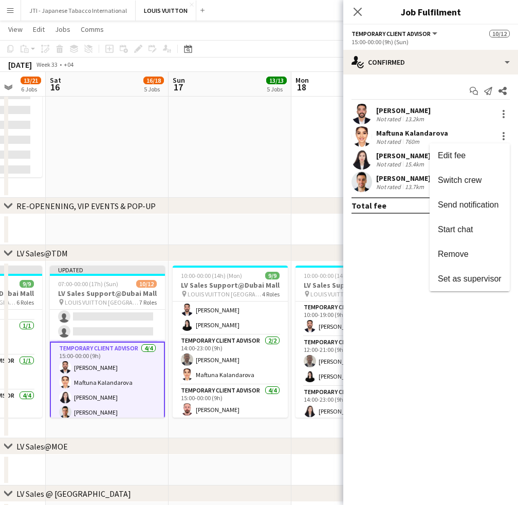
drag, startPoint x: 467, startPoint y: 249, endPoint x: 434, endPoint y: 234, distance: 36.3
click at [466, 250] on span "Remove" at bounding box center [453, 254] width 31 height 9
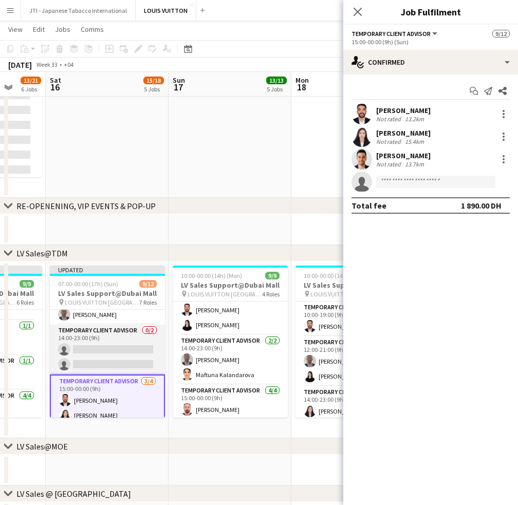
scroll to position [208, 0]
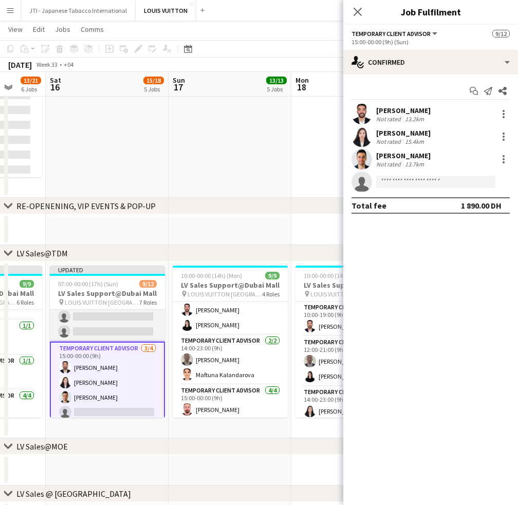
click at [121, 327] on app-card-role "Temporary Client Advisor 0/2 14:00-23:00 (9h) single-neutral-actions single-neu…" at bounding box center [107, 317] width 115 height 50
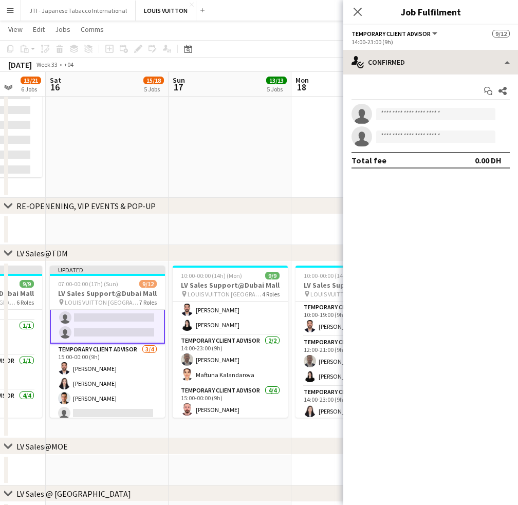
scroll to position [208, 0]
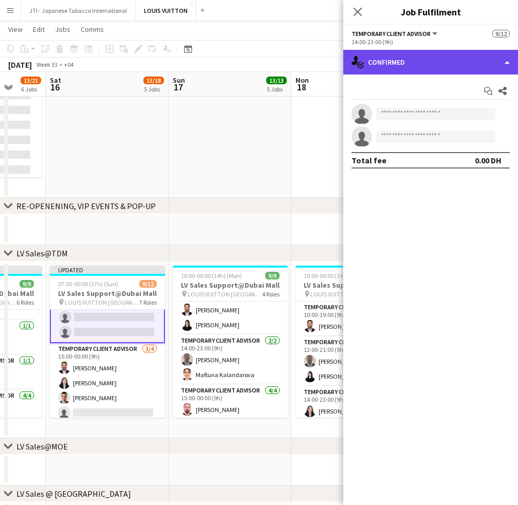
click at [420, 64] on div "single-neutral-actions-check-2 Confirmed" at bounding box center [430, 62] width 175 height 25
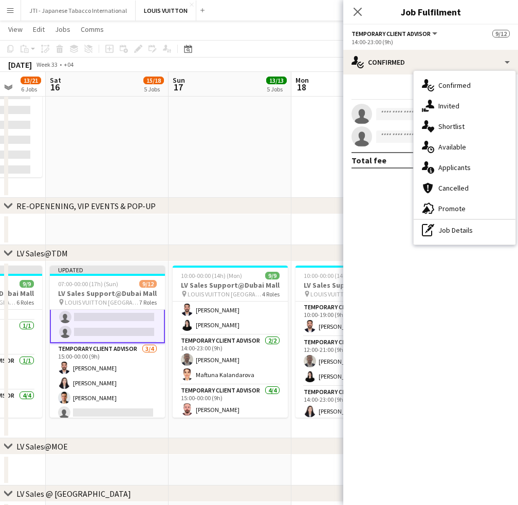
drag, startPoint x: 451, startPoint y: 234, endPoint x: 418, endPoint y: 161, distance: 79.9
click at [451, 233] on div "pen-write Job Details" at bounding box center [465, 230] width 102 height 21
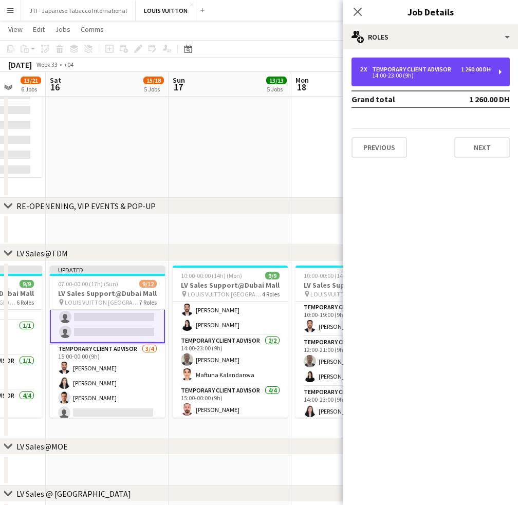
click at [408, 76] on div "14:00-23:00 (9h)" at bounding box center [425, 75] width 131 height 5
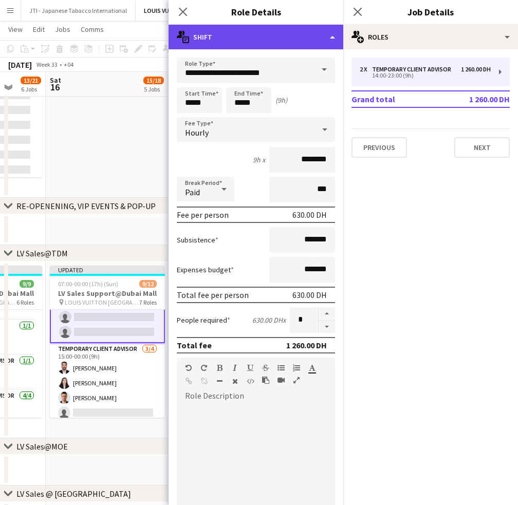
click at [307, 34] on div "multiple-actions-text Shift" at bounding box center [256, 37] width 175 height 25
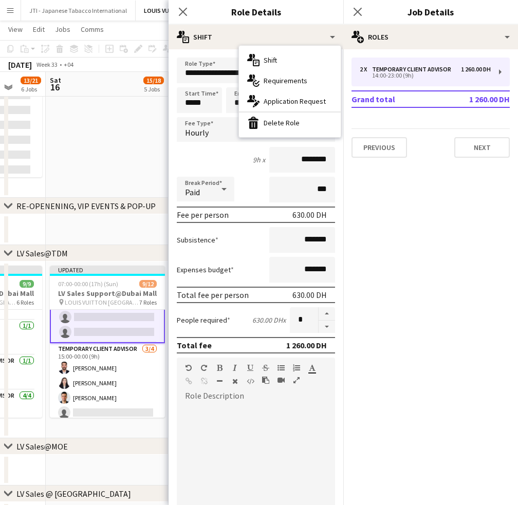
drag, startPoint x: 286, startPoint y: 125, endPoint x: 278, endPoint y: 139, distance: 16.1
click at [285, 125] on div "bin-2 Delete Role" at bounding box center [290, 123] width 102 height 21
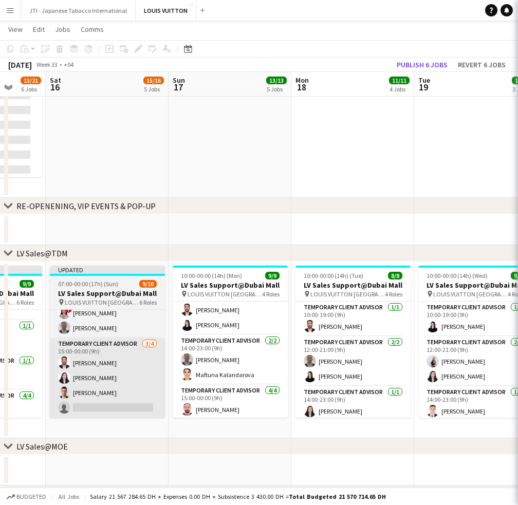
scroll to position [156, 0]
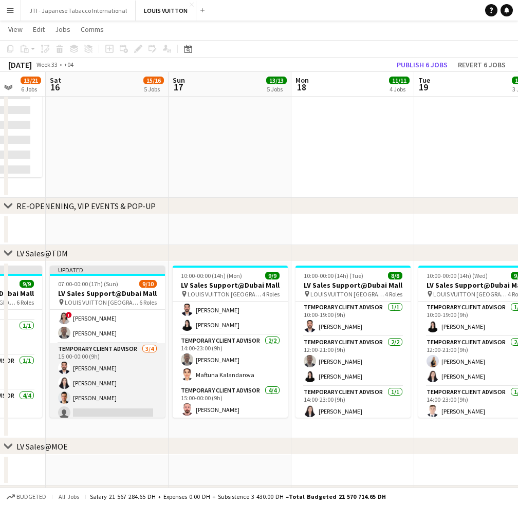
click at [123, 384] on app-card-role "Temporary Client Advisor 3/4 15:00-00:00 (9h) Iyad Saleh Kai Deng Samer Nezha s…" at bounding box center [107, 383] width 115 height 80
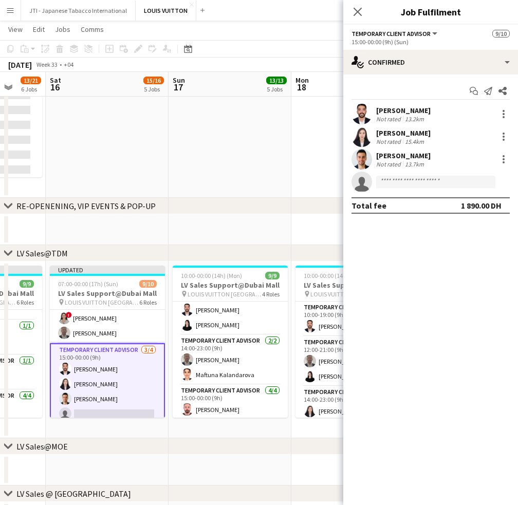
click at [434, 191] on app-invite-slot "single-neutral-actions" at bounding box center [430, 182] width 175 height 21
click at [434, 187] on input at bounding box center [435, 182] width 119 height 12
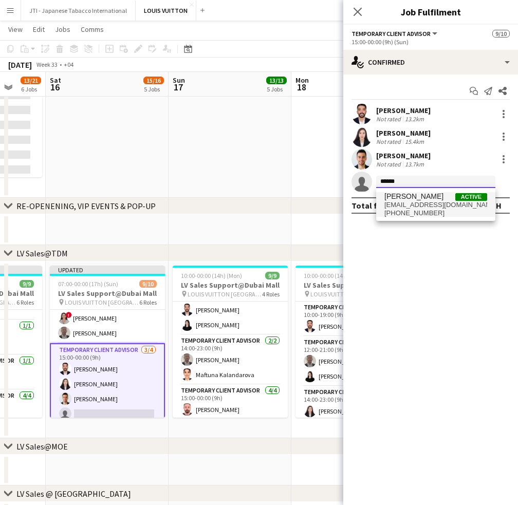
type input "******"
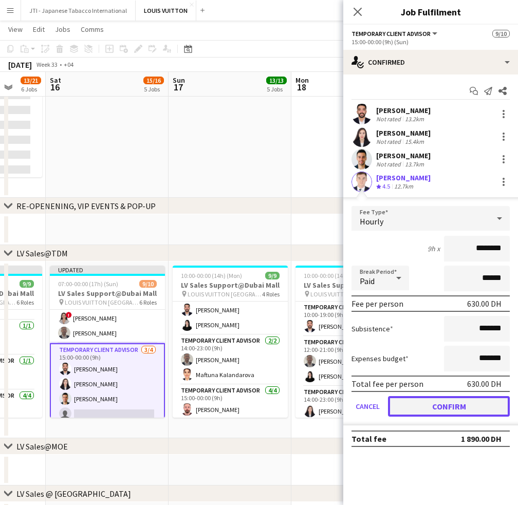
click at [466, 403] on button "Confirm" at bounding box center [449, 406] width 122 height 21
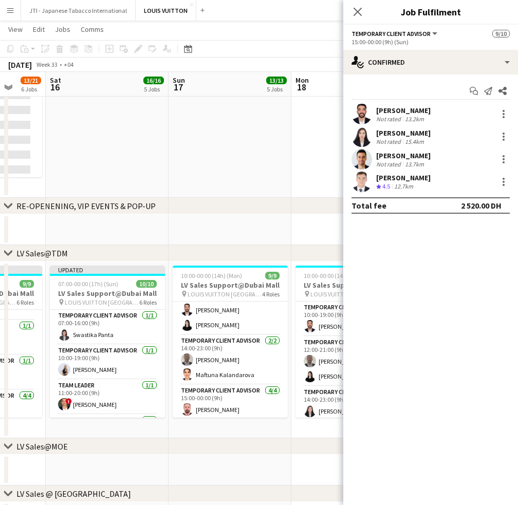
scroll to position [0, 0]
drag, startPoint x: 236, startPoint y: 339, endPoint x: 240, endPoint y: 307, distance: 32.1
click at [236, 339] on app-card-role "Temporary Client Advisor 2/2 14:00-23:00 (9h) Ahmed Amer Maftuna Kalandarova" at bounding box center [230, 360] width 115 height 50
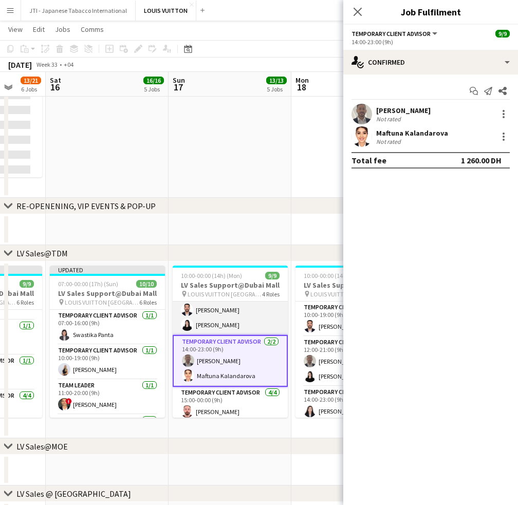
click at [240, 307] on app-card-role "Temporary Client Advisor 2/2 12:00-21:00 (9h) Iyad Saleh Maria Leicovici" at bounding box center [230, 310] width 115 height 50
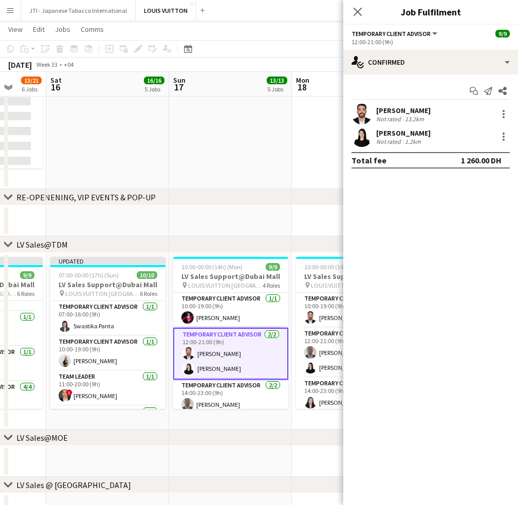
drag, startPoint x: 218, startPoint y: 319, endPoint x: 464, endPoint y: 99, distance: 329.5
click at [218, 317] on app-card-role "Temporary Client Advisor 1/1 10:00-19:00 (9h) Polina Naidiuk" at bounding box center [230, 310] width 115 height 35
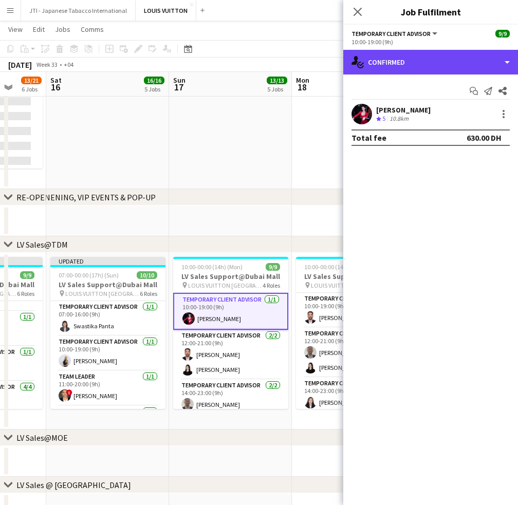
click at [430, 57] on div "single-neutral-actions-check-2 Confirmed" at bounding box center [430, 62] width 175 height 25
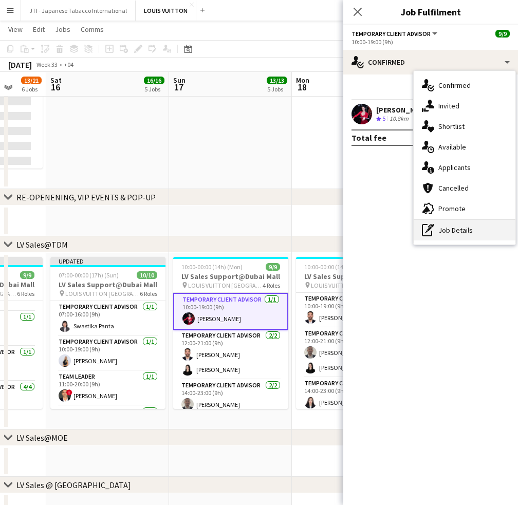
drag, startPoint x: 443, startPoint y: 229, endPoint x: 444, endPoint y: 206, distance: 23.7
click at [443, 228] on div "pen-write Job Details" at bounding box center [465, 230] width 102 height 21
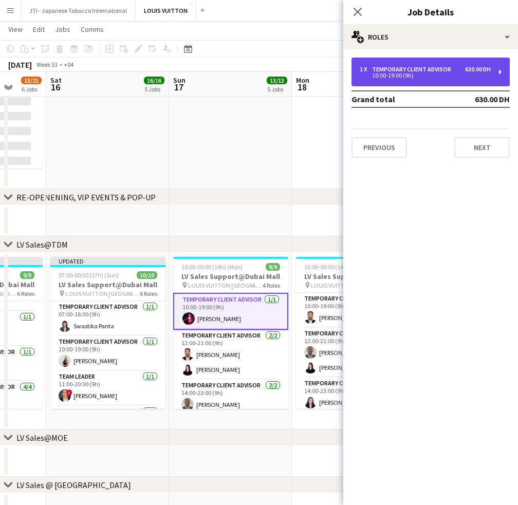
click at [439, 73] on div "10:00-19:00 (9h)" at bounding box center [425, 75] width 131 height 5
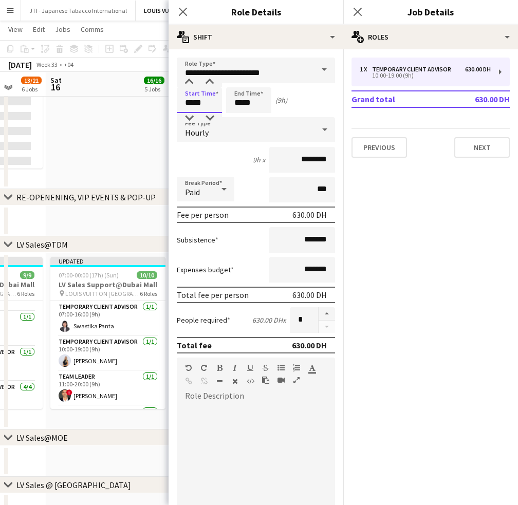
click at [195, 102] on input "*****" at bounding box center [199, 100] width 45 height 26
click at [190, 115] on div at bounding box center [189, 118] width 21 height 10
type input "*****"
click at [190, 116] on div at bounding box center [189, 118] width 21 height 10
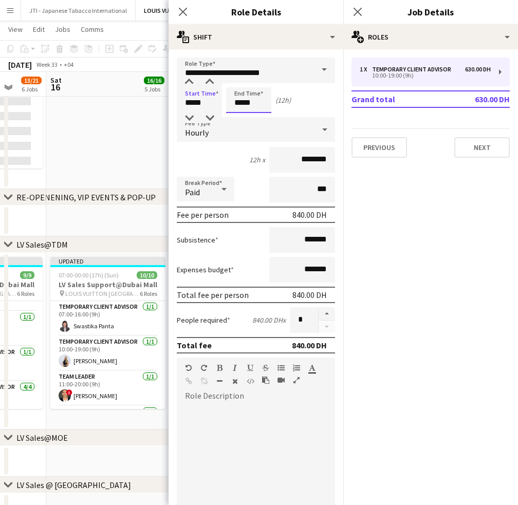
drag, startPoint x: 241, startPoint y: 104, endPoint x: 242, endPoint y: 93, distance: 10.8
click at [241, 103] on input "*****" at bounding box center [248, 100] width 45 height 26
click at [242, 115] on div at bounding box center [238, 118] width 21 height 10
type input "*****"
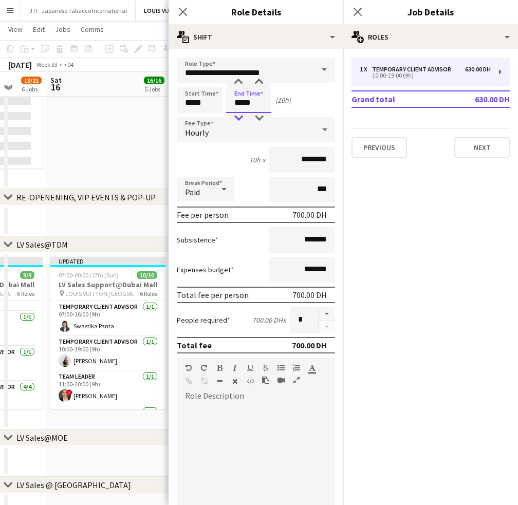
click at [239, 118] on div at bounding box center [238, 118] width 21 height 10
click at [185, 17] on app-icon "Close pop-in" at bounding box center [183, 12] width 15 height 15
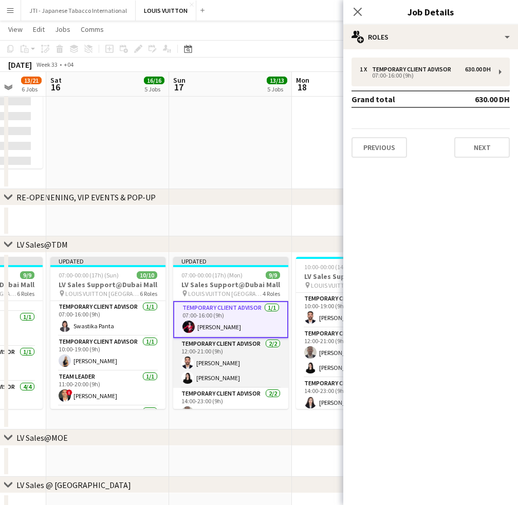
scroll to position [107, 0]
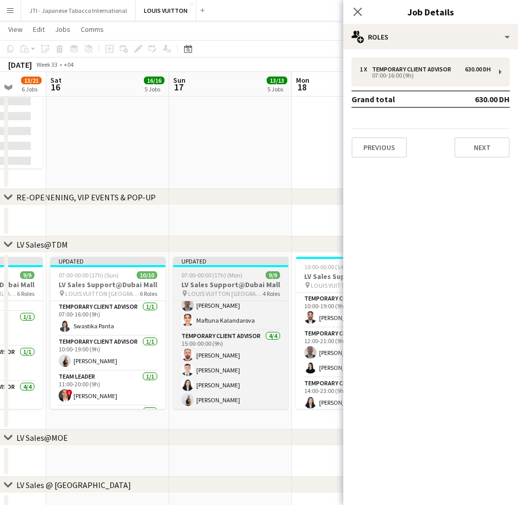
click at [232, 291] on span "LOUIS VUITTON [GEOGRAPHIC_DATA] - [GEOGRAPHIC_DATA]" at bounding box center [225, 294] width 75 height 8
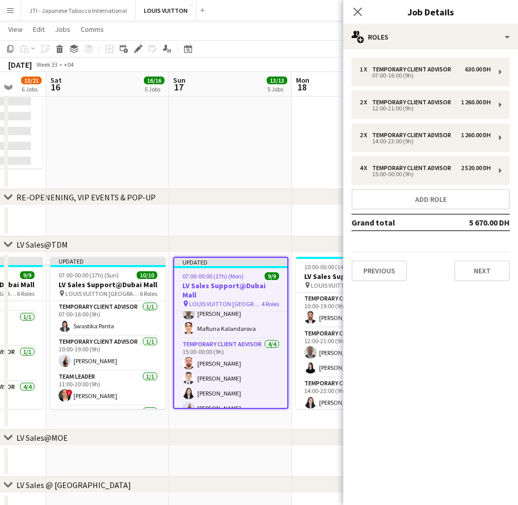
scroll to position [106, 0]
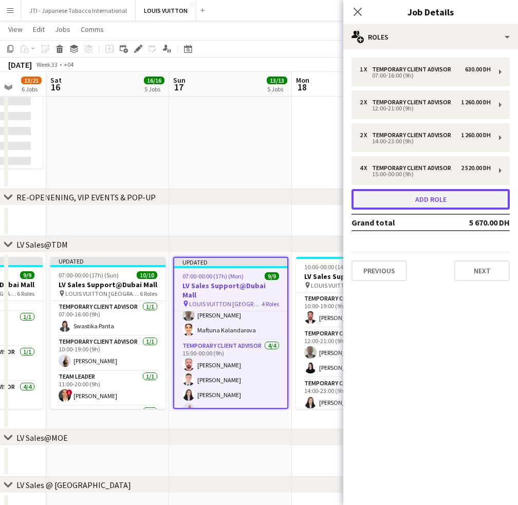
click at [389, 197] on button "Add role" at bounding box center [431, 199] width 158 height 21
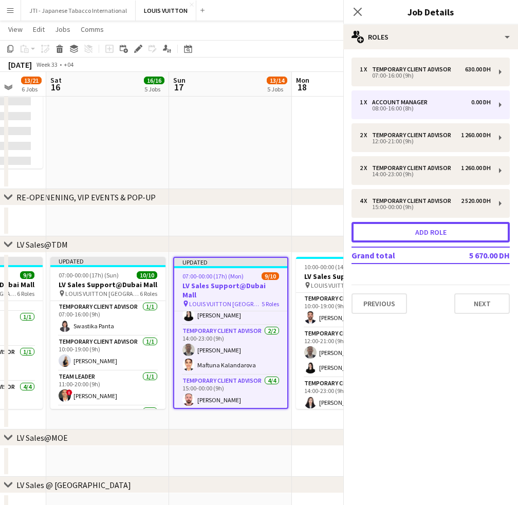
scroll to position [141, 0]
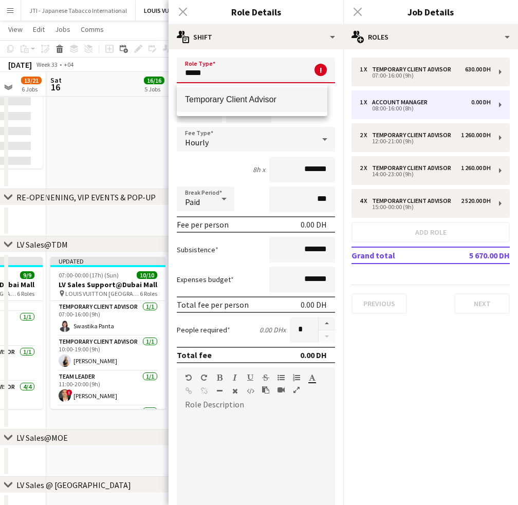
click at [235, 96] on span "Temporary Client Advisor" at bounding box center [252, 100] width 134 height 10
type input "**********"
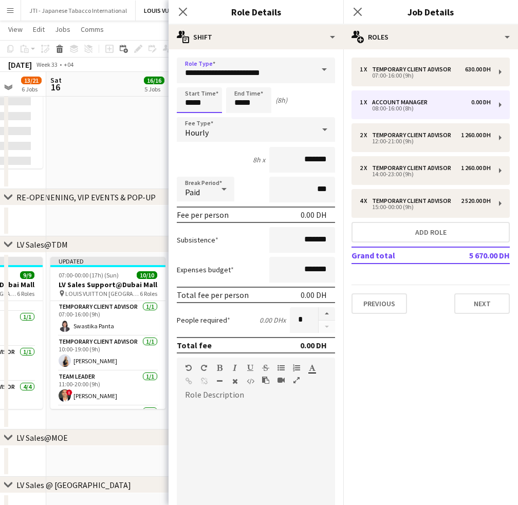
drag, startPoint x: 190, startPoint y: 102, endPoint x: 192, endPoint y: 90, distance: 12.4
click at [190, 101] on input "*****" at bounding box center [199, 100] width 45 height 26
click at [189, 86] on div at bounding box center [189, 82] width 21 height 10
type input "*****"
click at [189, 86] on div at bounding box center [189, 82] width 21 height 10
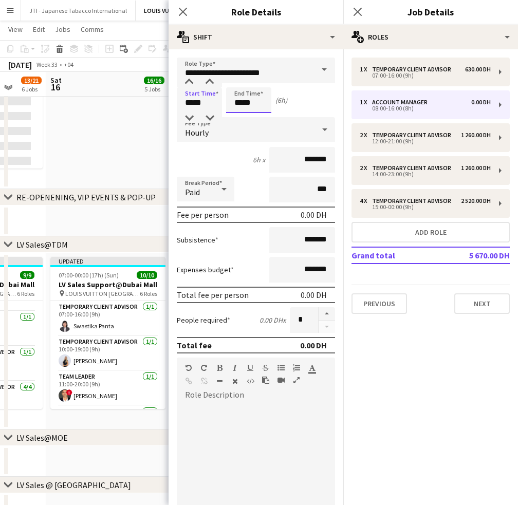
drag, startPoint x: 238, startPoint y: 102, endPoint x: 238, endPoint y: 96, distance: 6.7
click at [238, 101] on input "*****" at bounding box center [248, 100] width 45 height 26
click at [239, 79] on div at bounding box center [238, 82] width 21 height 10
type input "*****"
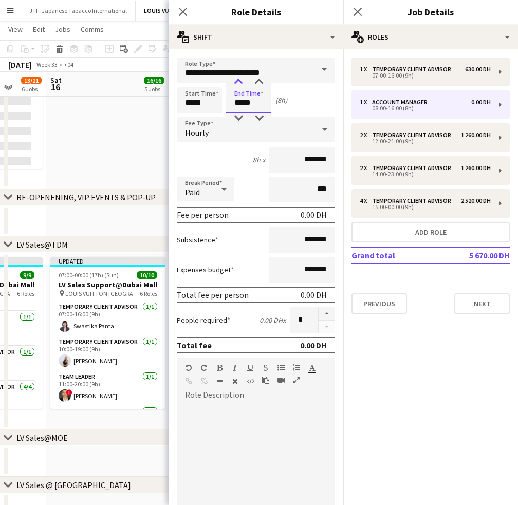
click at [239, 79] on div at bounding box center [238, 82] width 21 height 10
click at [281, 159] on input "*******" at bounding box center [302, 160] width 66 height 26
type input "********"
click at [186, 14] on icon "Close pop-in" at bounding box center [183, 12] width 10 height 10
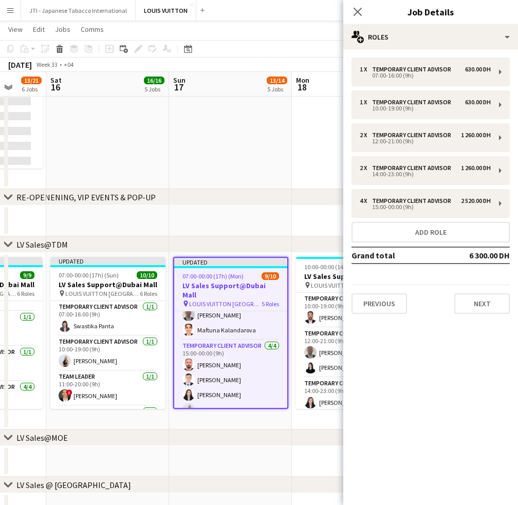
scroll to position [0, 0]
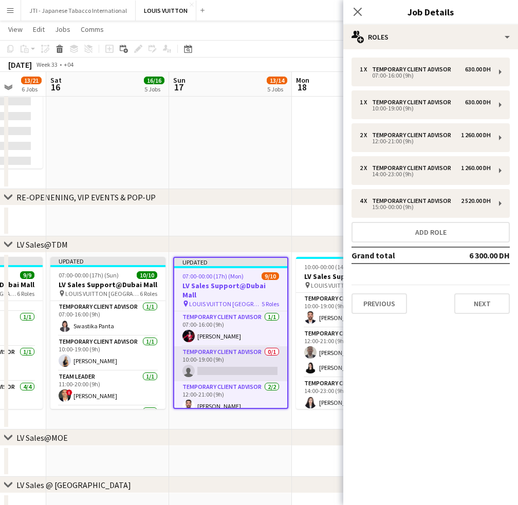
click at [234, 354] on app-card-role "Temporary Client Advisor 0/1 10:00-19:00 (9h) single-neutral-actions" at bounding box center [230, 364] width 113 height 35
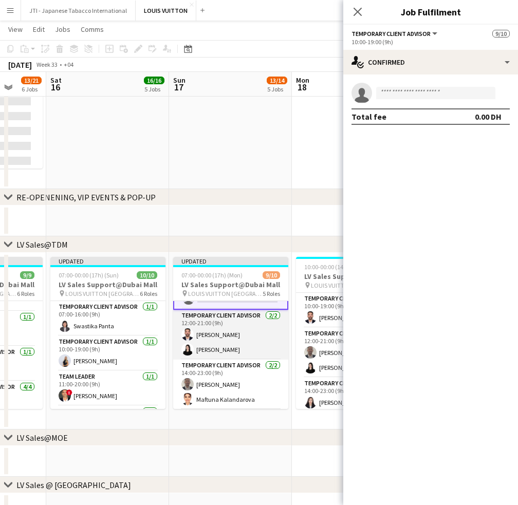
scroll to position [40, 0]
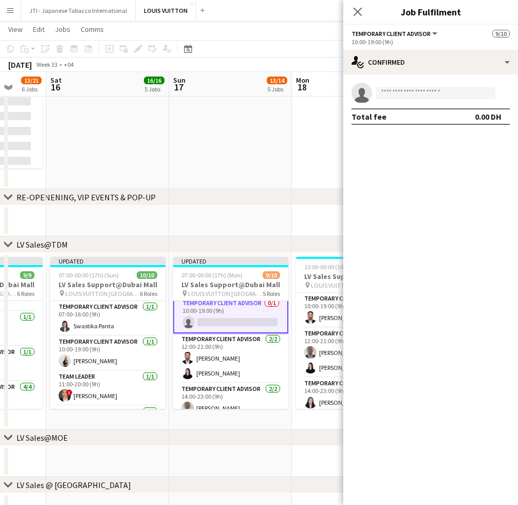
click at [431, 86] on app-invite-slot "single-neutral-actions" at bounding box center [430, 93] width 175 height 21
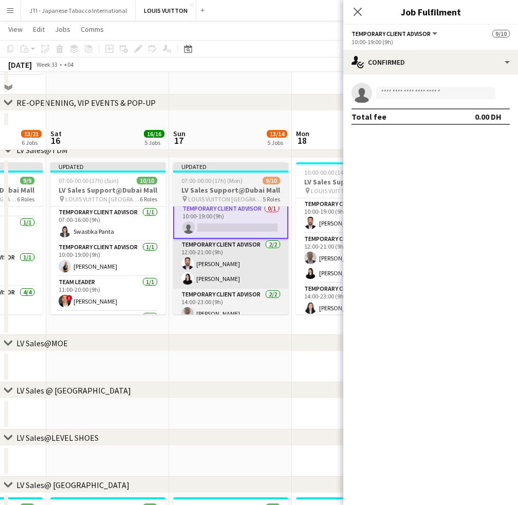
scroll to position [185, 0]
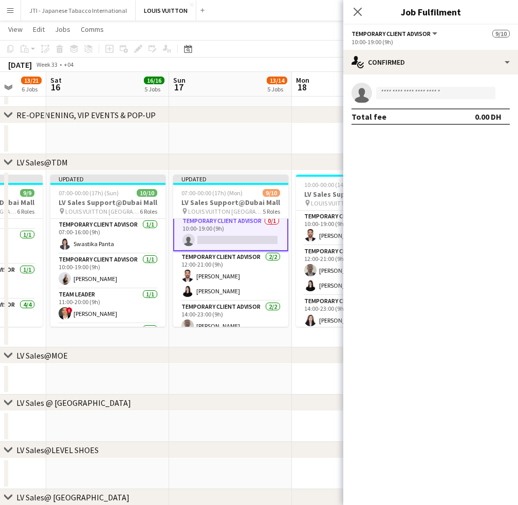
click at [243, 237] on app-card-role "Temporary Client Advisor 0/1 10:00-19:00 (9h) single-neutral-actions" at bounding box center [230, 232] width 115 height 37
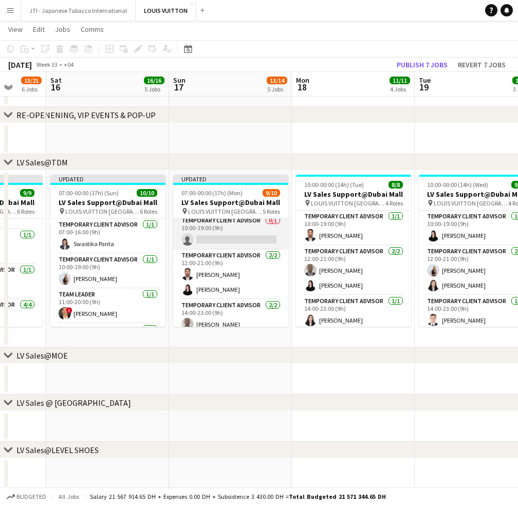
click at [244, 237] on app-card-role "Temporary Client Advisor 0/1 10:00-19:00 (9h) single-neutral-actions" at bounding box center [230, 232] width 115 height 35
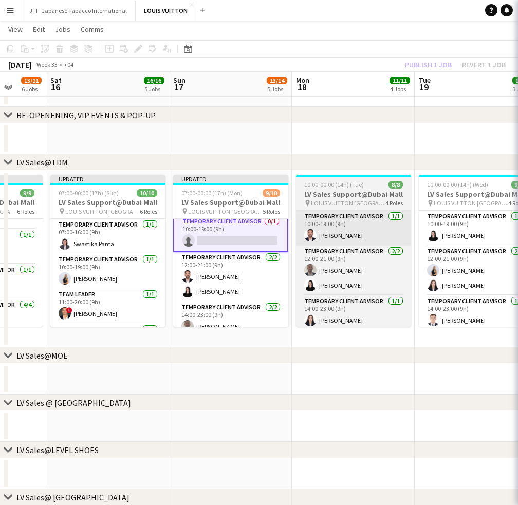
scroll to position [40, 0]
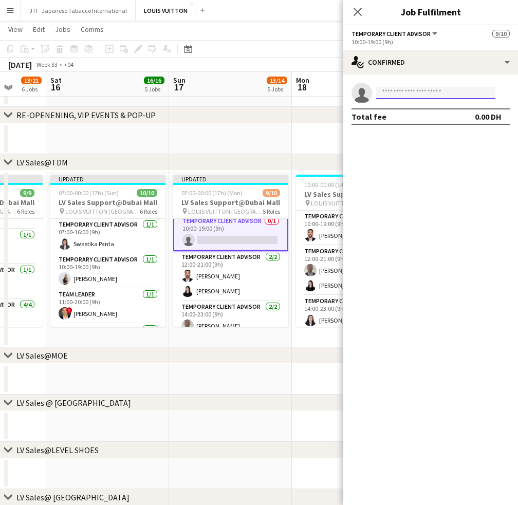
click at [416, 91] on input at bounding box center [435, 93] width 119 height 12
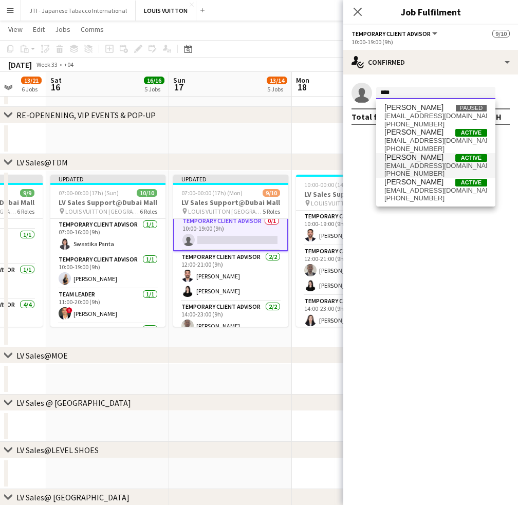
type input "****"
click at [396, 173] on span "+9710545346692" at bounding box center [436, 174] width 103 height 8
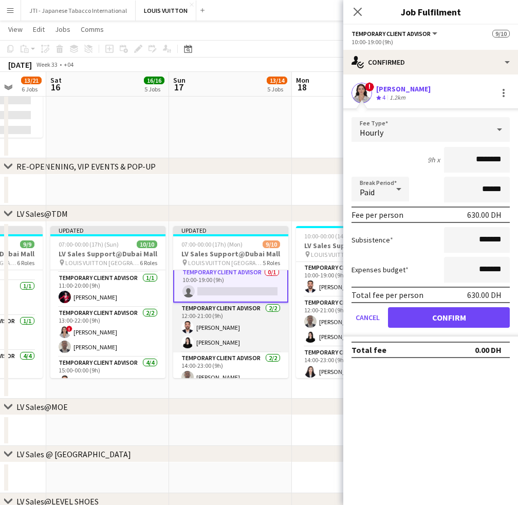
scroll to position [0, 0]
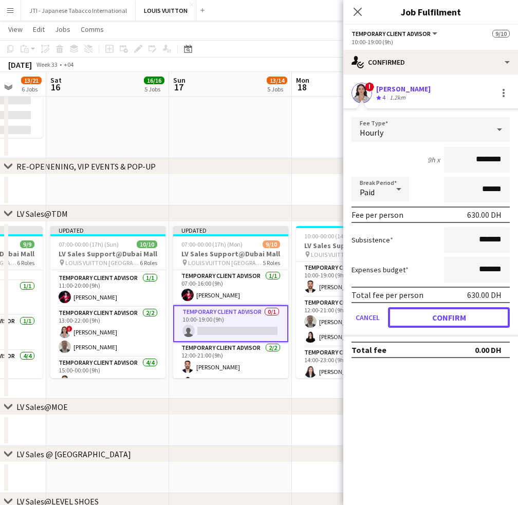
click at [451, 320] on button "Confirm" at bounding box center [449, 317] width 122 height 21
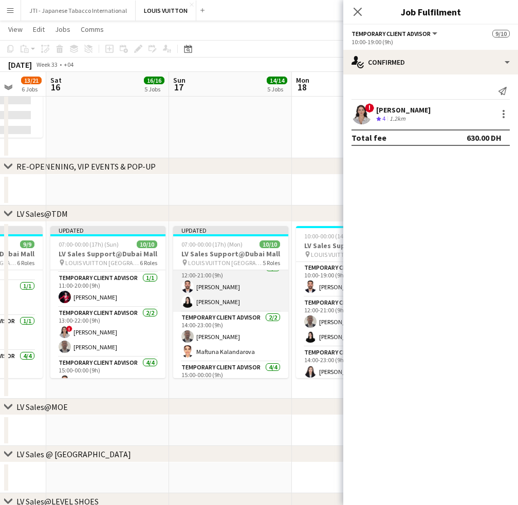
scroll to position [103, 0]
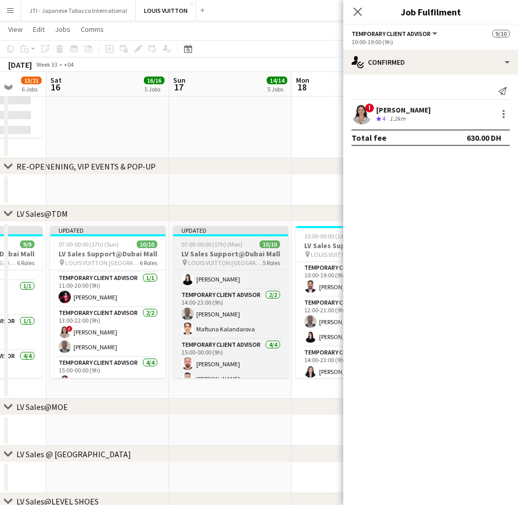
click at [222, 248] on span "07:00-00:00 (17h) (Mon)" at bounding box center [211, 245] width 61 height 8
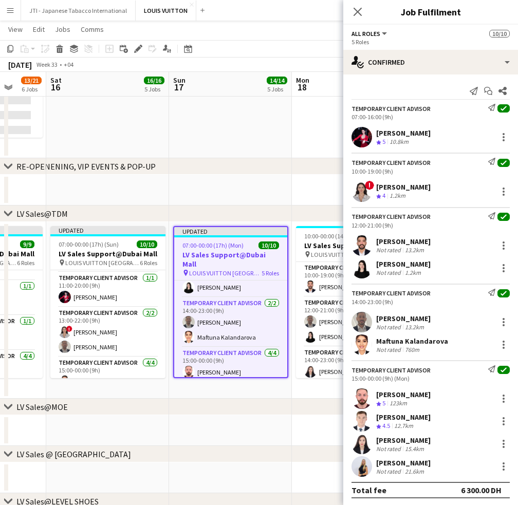
scroll to position [101, 0]
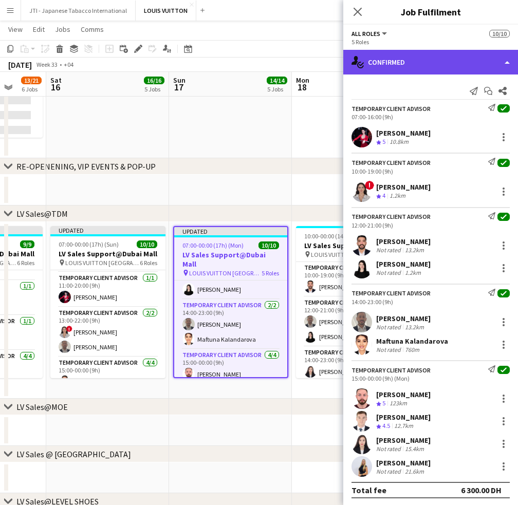
click at [438, 63] on div "single-neutral-actions-check-2 Confirmed" at bounding box center [430, 62] width 175 height 25
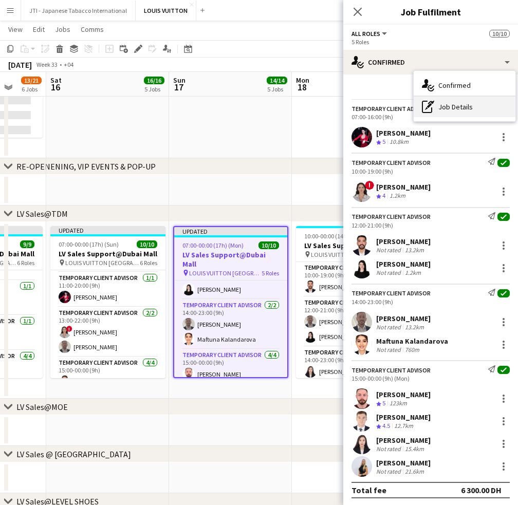
click at [450, 107] on div "pen-write Job Details" at bounding box center [465, 107] width 102 height 21
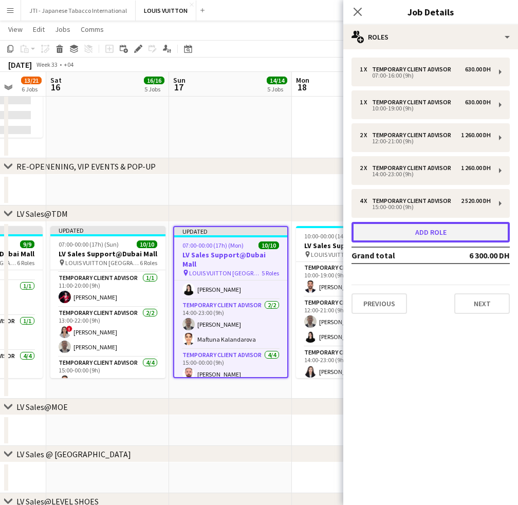
click at [405, 227] on button "Add role" at bounding box center [431, 232] width 158 height 21
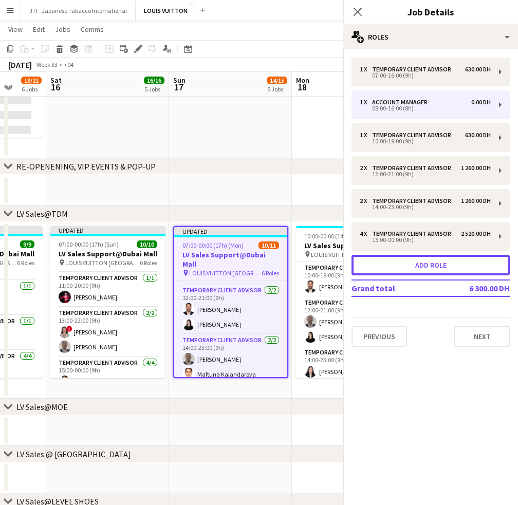
scroll to position [136, 0]
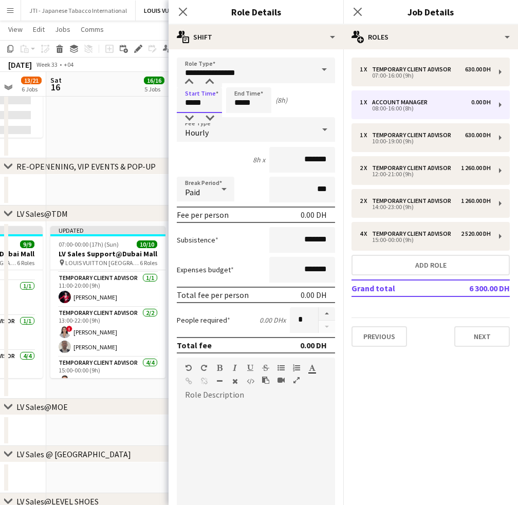
click at [193, 104] on input "*****" at bounding box center [199, 100] width 45 height 26
click at [189, 85] on div at bounding box center [189, 82] width 21 height 10
type input "*****"
click at [192, 80] on div at bounding box center [189, 82] width 21 height 10
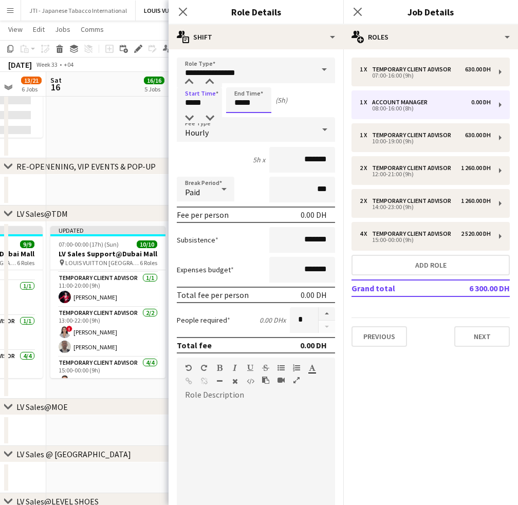
click at [234, 100] on input "*****" at bounding box center [248, 100] width 45 height 26
click at [240, 82] on div at bounding box center [238, 82] width 21 height 10
type input "*****"
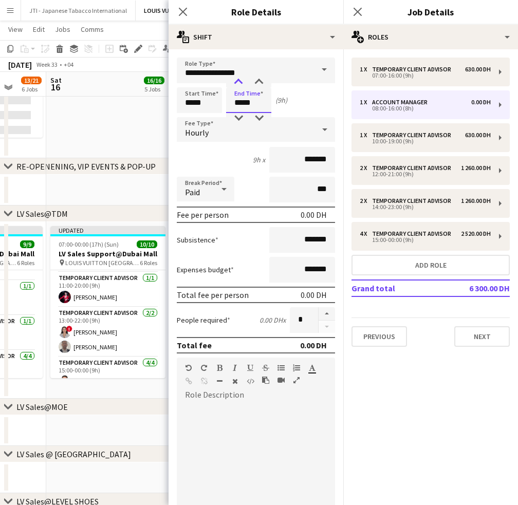
click at [240, 82] on div at bounding box center [238, 82] width 21 height 10
click at [262, 73] on input "**********" at bounding box center [256, 71] width 158 height 26
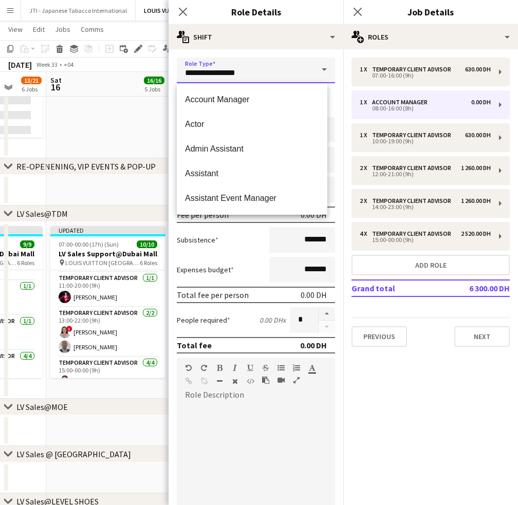
drag, startPoint x: 247, startPoint y: 74, endPoint x: 77, endPoint y: 72, distance: 170.2
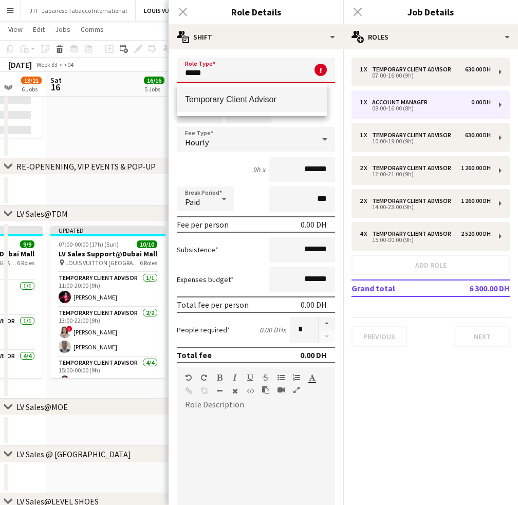
click at [210, 95] on span "Temporary Client Advisor" at bounding box center [252, 100] width 134 height 10
type input "**********"
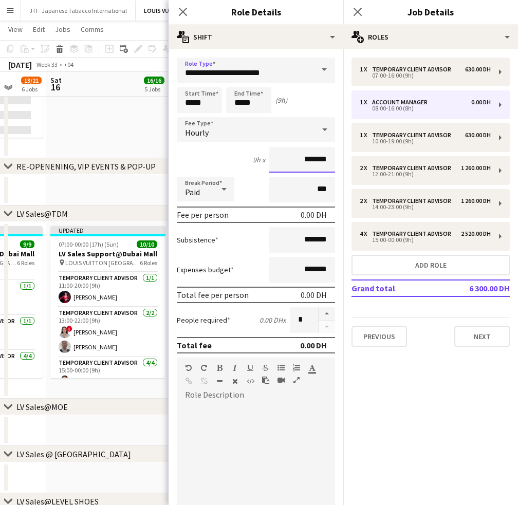
click at [284, 160] on input "*******" at bounding box center [302, 160] width 66 height 26
type input "********"
click at [183, 13] on icon at bounding box center [183, 12] width 10 height 10
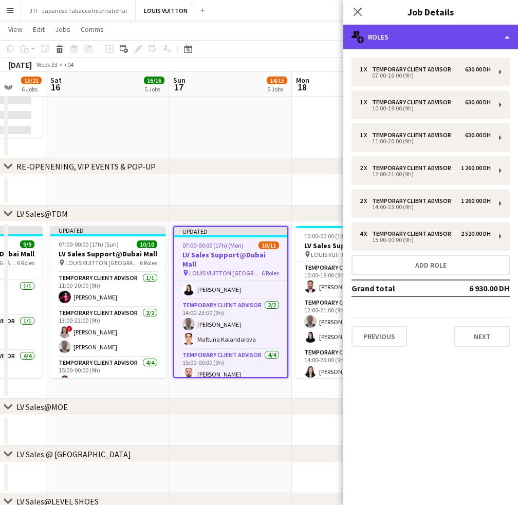
click at [423, 37] on div "multiple-users-add Roles" at bounding box center [430, 37] width 175 height 25
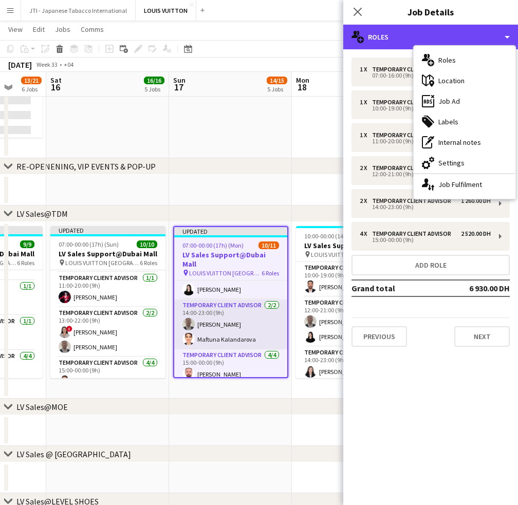
scroll to position [84, 0]
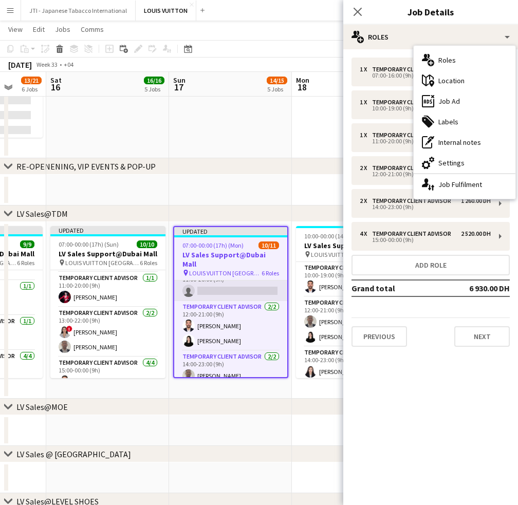
click at [247, 290] on app-card-role "Temporary Client Advisor 0/1 11:00-20:00 (9h) single-neutral-actions" at bounding box center [230, 283] width 113 height 35
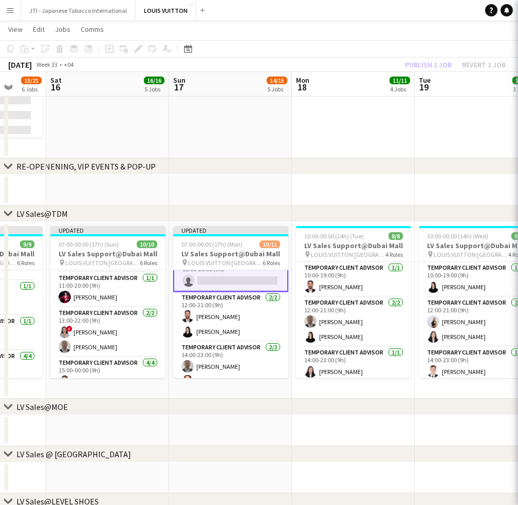
click at [249, 282] on app-card-role "Temporary Client Advisor 0/1 11:00-20:00 (9h) single-neutral-actions" at bounding box center [230, 273] width 115 height 37
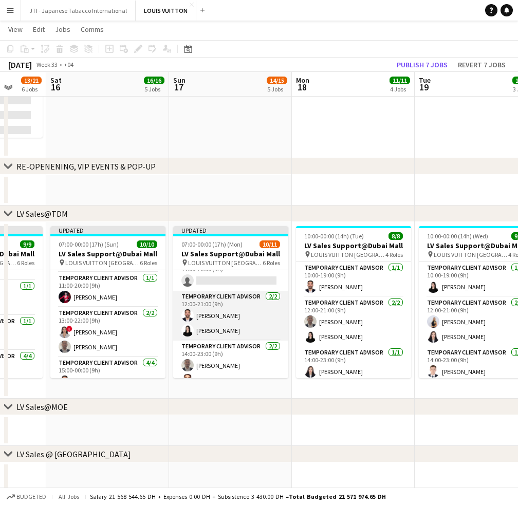
scroll to position [0, 0]
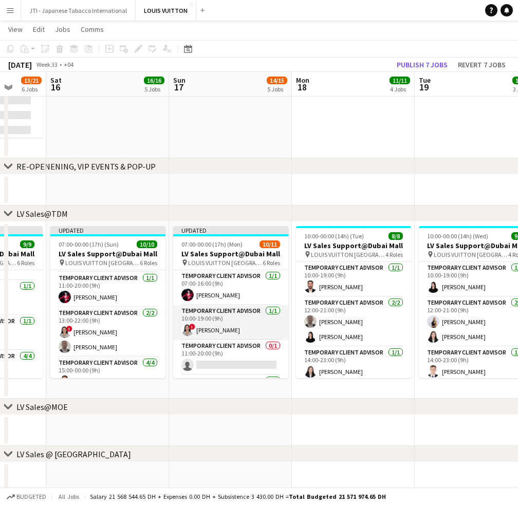
click at [242, 337] on app-card-role "Temporary Client Advisor 1/1 10:00-19:00 (9h) ! Hiba Rguigue" at bounding box center [230, 322] width 115 height 35
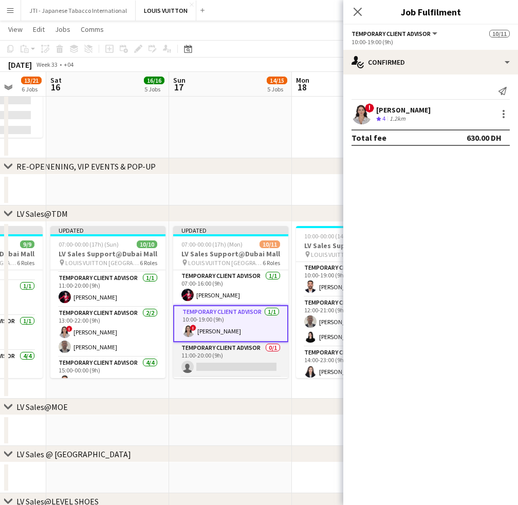
click at [239, 363] on app-card-role "Temporary Client Advisor 0/1 11:00-20:00 (9h) single-neutral-actions" at bounding box center [230, 359] width 115 height 35
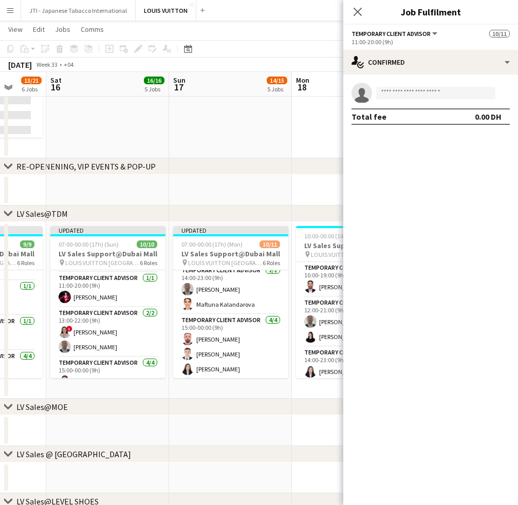
scroll to position [177, 0]
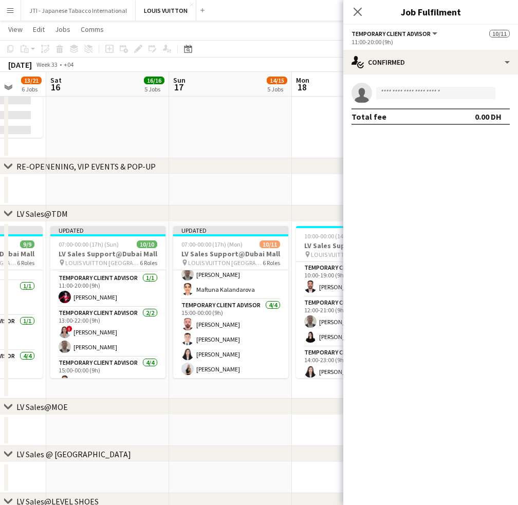
drag, startPoint x: 241, startPoint y: 289, endPoint x: 450, endPoint y: 131, distance: 261.7
click at [241, 285] on app-card-role "Temporary Client Advisor 2/2 14:00-23:00 (9h) Ahmed Amer Maftuna Kalandarova" at bounding box center [230, 275] width 115 height 50
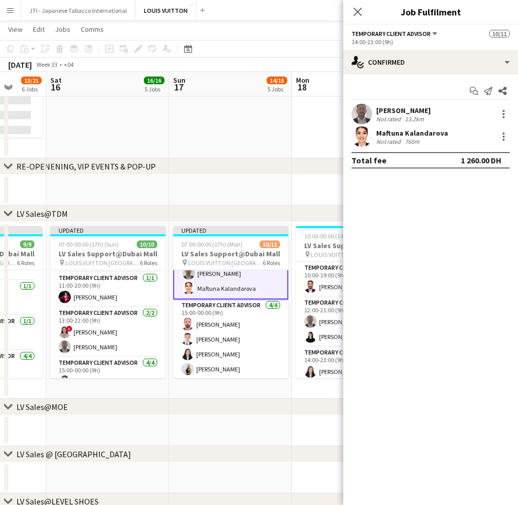
scroll to position [177, 0]
click at [500, 114] on div at bounding box center [504, 114] width 12 height 12
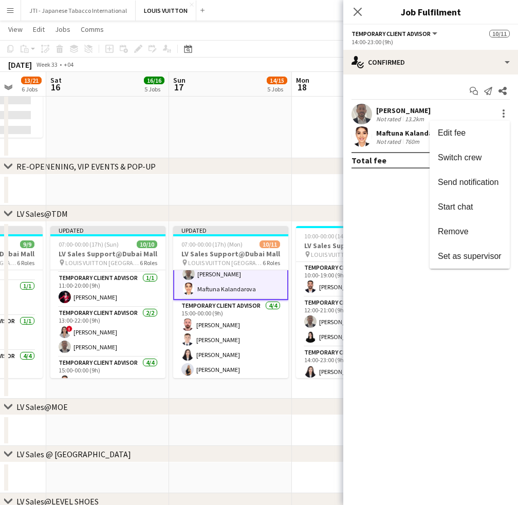
drag, startPoint x: 469, startPoint y: 156, endPoint x: 294, endPoint y: 251, distance: 199.2
click at [468, 156] on span "Switch crew" at bounding box center [460, 157] width 44 height 9
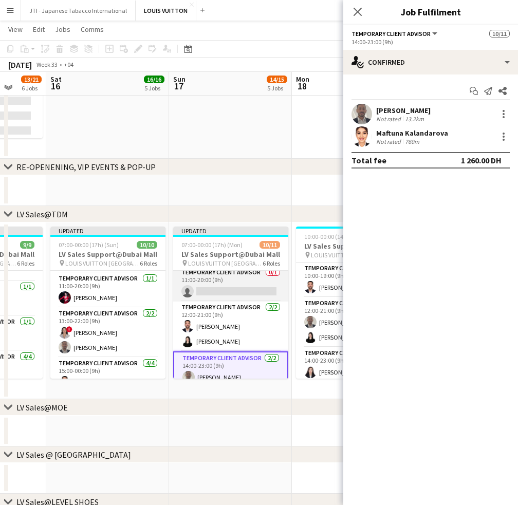
click at [232, 296] on app-card-role "Temporary Client Advisor 0/1 11:00-20:00 (9h) single-neutral-actions" at bounding box center [230, 284] width 115 height 35
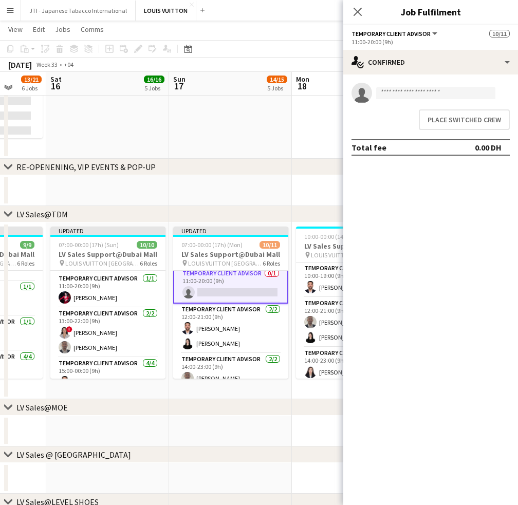
scroll to position [75, 0]
click at [464, 122] on button "Place switched crew" at bounding box center [464, 120] width 91 height 21
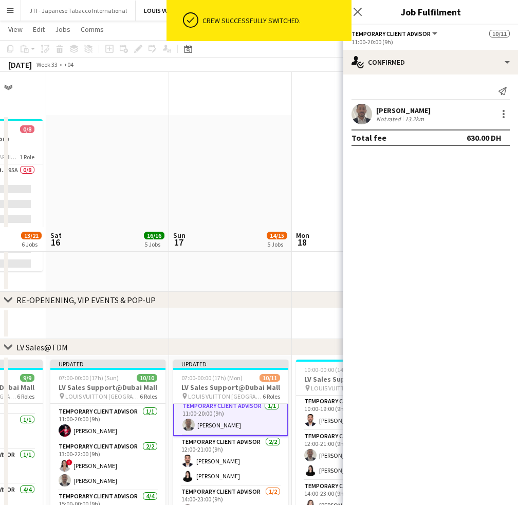
scroll to position [155, 0]
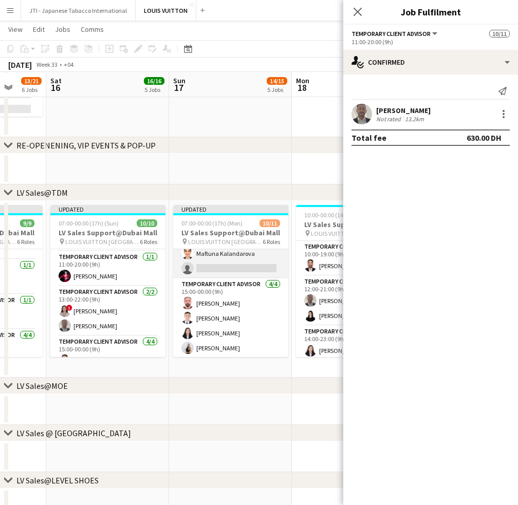
scroll to position [126, 0]
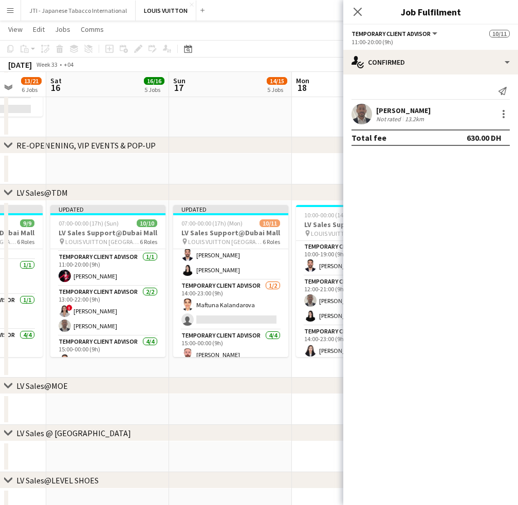
drag, startPoint x: 258, startPoint y: 303, endPoint x: 518, endPoint y: 135, distance: 310.2
click at [258, 302] on app-card-role "Temporary Client Advisor [DATE] 14:00-23:00 (9h) Maftuna Kalandarova single-neu…" at bounding box center [230, 305] width 115 height 50
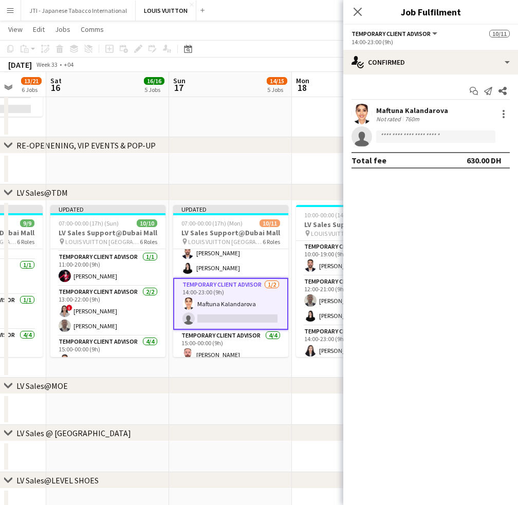
scroll to position [124, 0]
click at [505, 113] on div at bounding box center [504, 114] width 12 height 12
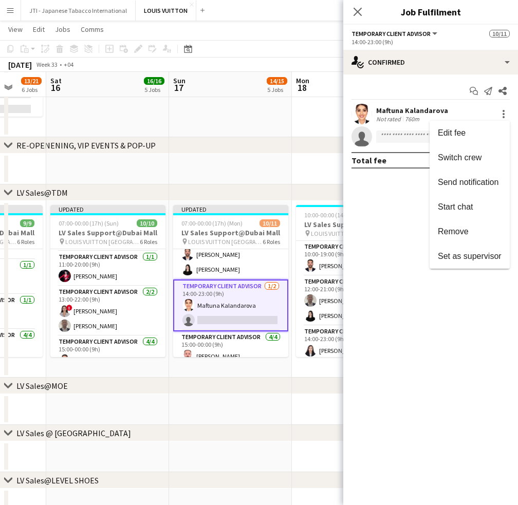
drag, startPoint x: 456, startPoint y: 226, endPoint x: 415, endPoint y: 232, distance: 41.1
click at [456, 226] on button "Remove" at bounding box center [470, 232] width 80 height 25
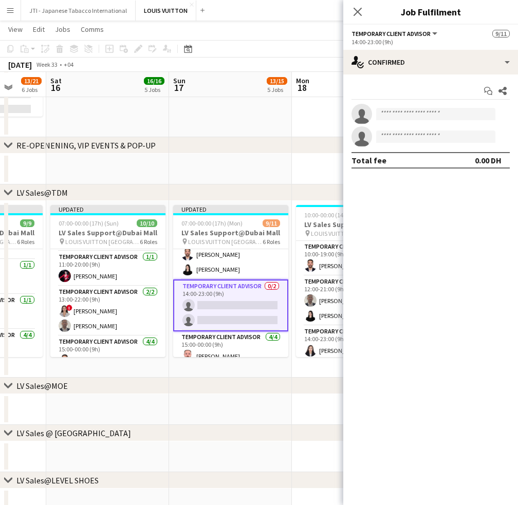
click at [246, 258] on app-card-role "Temporary Client Advisor [DATE] 12:00-21:00 (9h) [PERSON_NAME] [PERSON_NAME] Le…" at bounding box center [230, 255] width 115 height 50
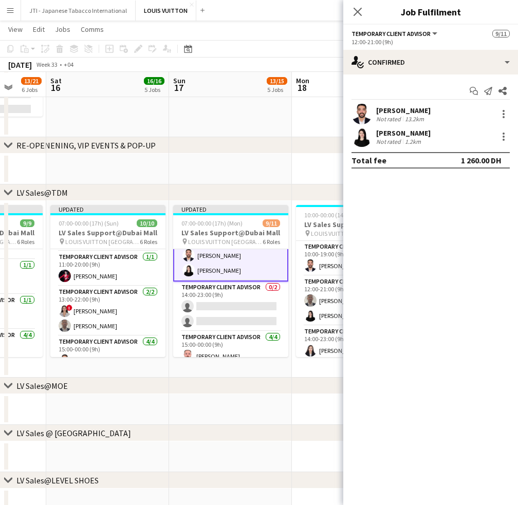
scroll to position [125, 0]
click at [502, 115] on div at bounding box center [504, 114] width 12 height 12
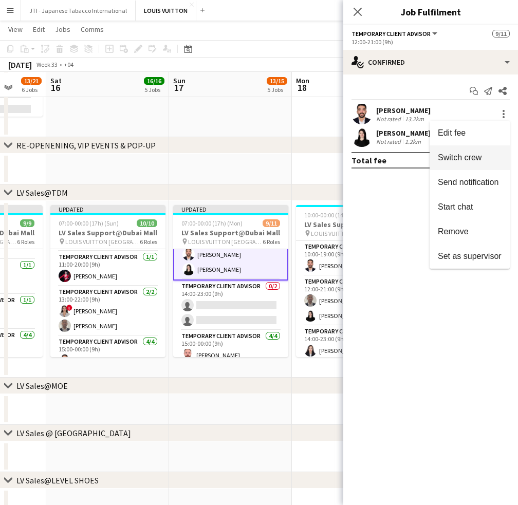
drag, startPoint x: 477, startPoint y: 156, endPoint x: 391, endPoint y: 202, distance: 98.0
click at [473, 156] on span "Switch crew" at bounding box center [460, 157] width 44 height 9
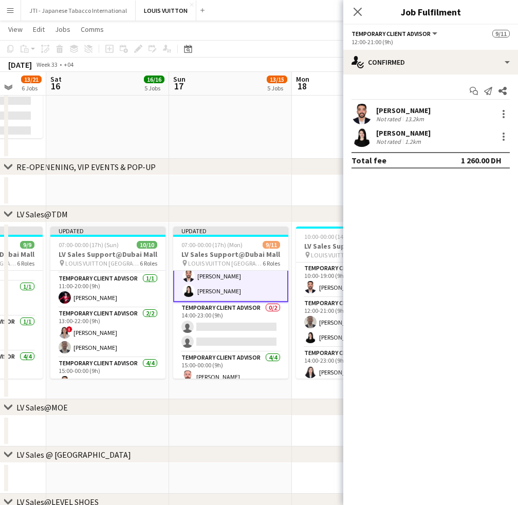
drag, startPoint x: 222, startPoint y: 322, endPoint x: 406, endPoint y: 234, distance: 203.7
click at [222, 322] on app-card-role "Temporary Client Advisor 0/2 14:00-23:00 (9h) single-neutral-actions single-neu…" at bounding box center [230, 327] width 115 height 50
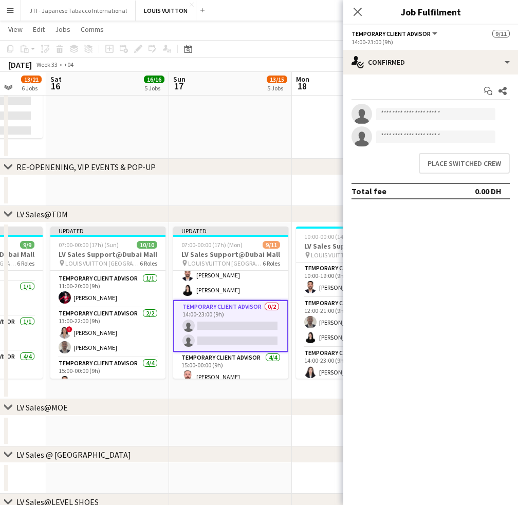
scroll to position [124, 0]
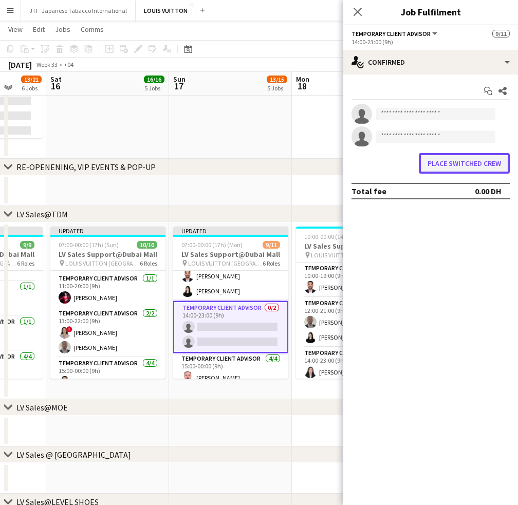
click at [487, 162] on button "Place switched crew" at bounding box center [464, 163] width 91 height 21
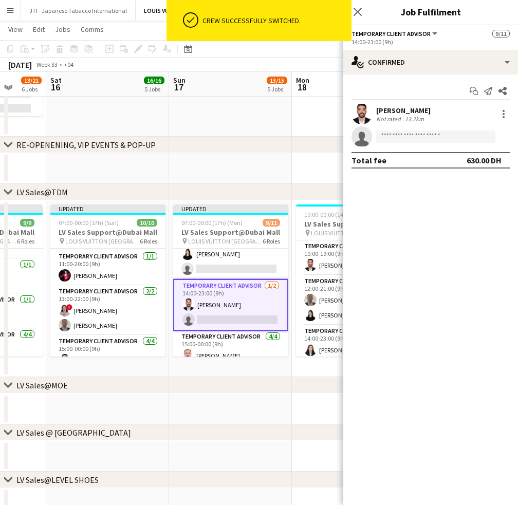
scroll to position [155, 0]
click at [227, 304] on app-card-role "Temporary Client Advisor 1/2 14:00-23:00 (9h) Iyad Saleh single-neutral-actions" at bounding box center [230, 306] width 115 height 52
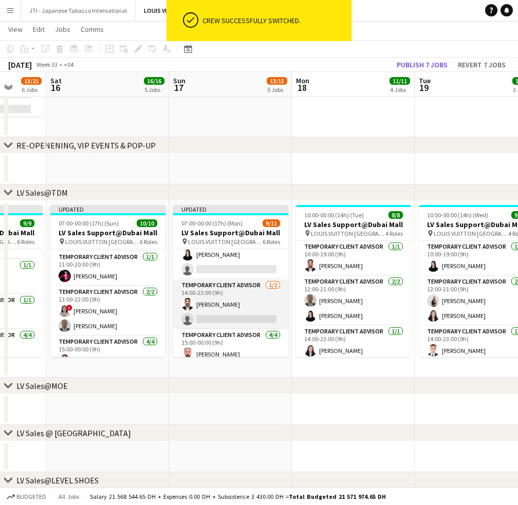
click at [242, 298] on app-card-role "Temporary Client Advisor 1/2 14:00-23:00 (9h) Iyad Saleh single-neutral-actions" at bounding box center [230, 305] width 115 height 50
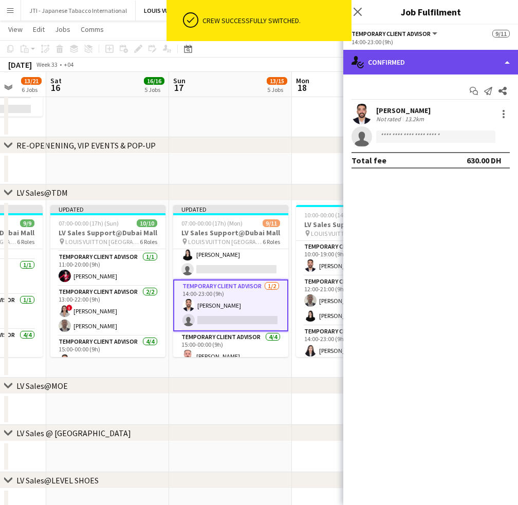
click at [444, 60] on div "single-neutral-actions-check-2 Confirmed" at bounding box center [430, 62] width 175 height 25
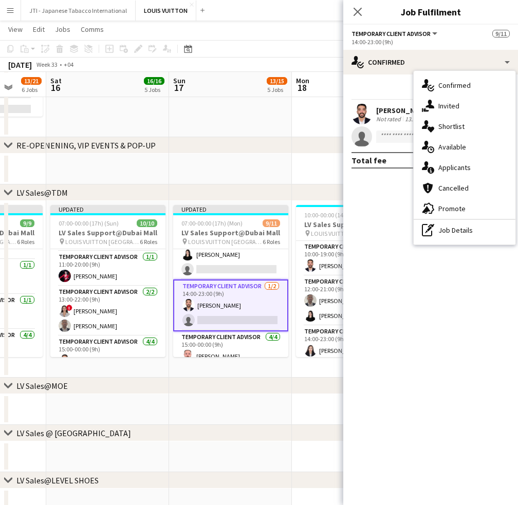
click at [452, 234] on div "pen-write Job Details" at bounding box center [465, 230] width 102 height 21
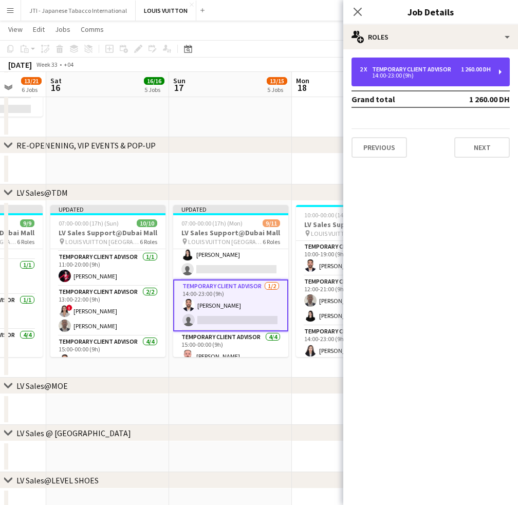
drag, startPoint x: 374, startPoint y: 67, endPoint x: 260, endPoint y: 84, distance: 115.9
click at [374, 67] on div "Temporary Client Advisor" at bounding box center [413, 69] width 83 height 7
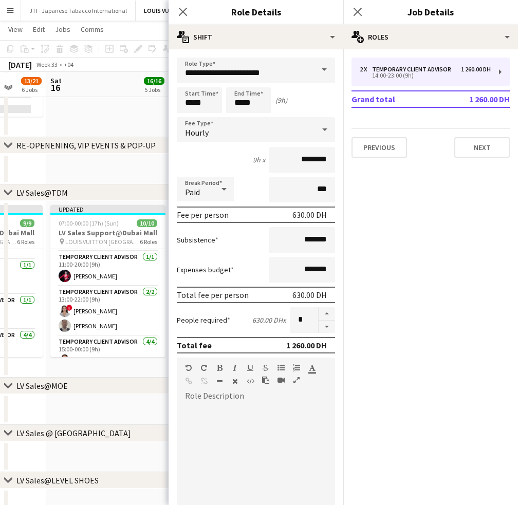
drag, startPoint x: 317, startPoint y: 321, endPoint x: 236, endPoint y: 129, distance: 208.7
click at [319, 321] on button "button" at bounding box center [327, 327] width 16 height 13
type input "*"
click at [189, 101] on input "*****" at bounding box center [199, 100] width 45 height 26
click at [190, 117] on div at bounding box center [189, 118] width 21 height 10
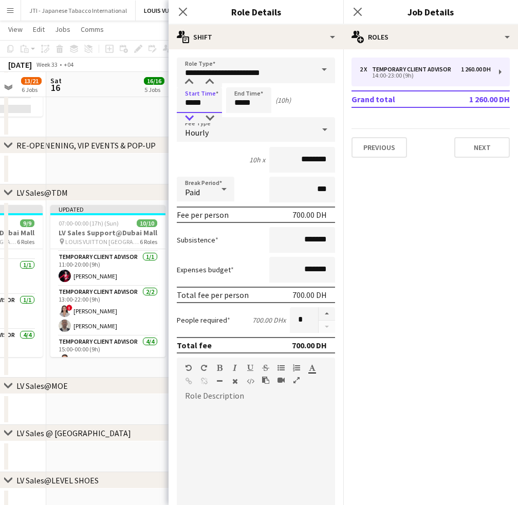
type input "*****"
click at [190, 117] on div at bounding box center [189, 118] width 21 height 10
drag, startPoint x: 236, startPoint y: 101, endPoint x: 236, endPoint y: 106, distance: 5.2
click at [236, 102] on input "*****" at bounding box center [248, 100] width 45 height 26
click at [238, 115] on div at bounding box center [238, 118] width 21 height 10
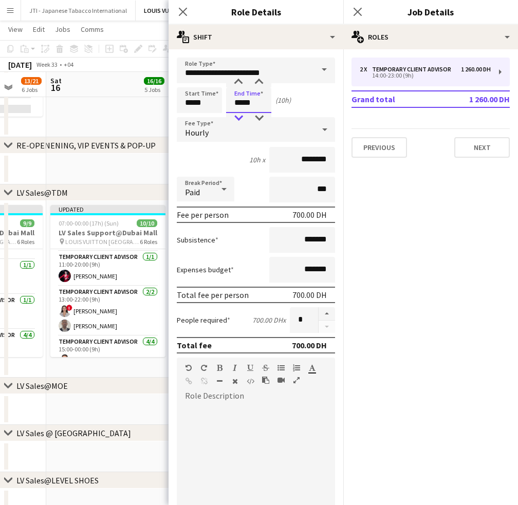
type input "*****"
click at [238, 115] on div at bounding box center [238, 118] width 21 height 10
click at [184, 10] on icon "Close pop-in" at bounding box center [183, 12] width 10 height 10
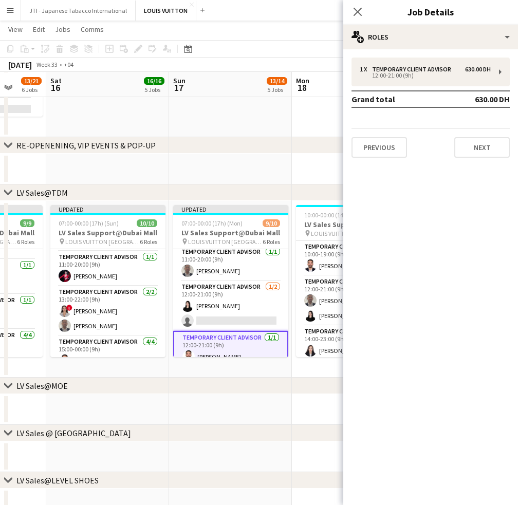
scroll to position [22, 0]
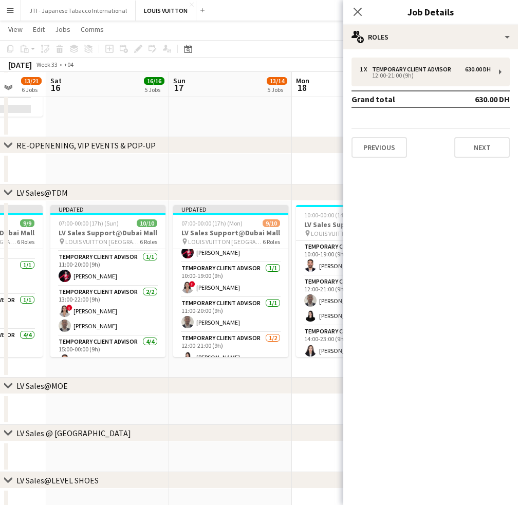
click at [243, 340] on app-card-role "Temporary Client Advisor 1/2 12:00-21:00 (9h) Maria Leicovici single-neutral-ac…" at bounding box center [230, 358] width 115 height 50
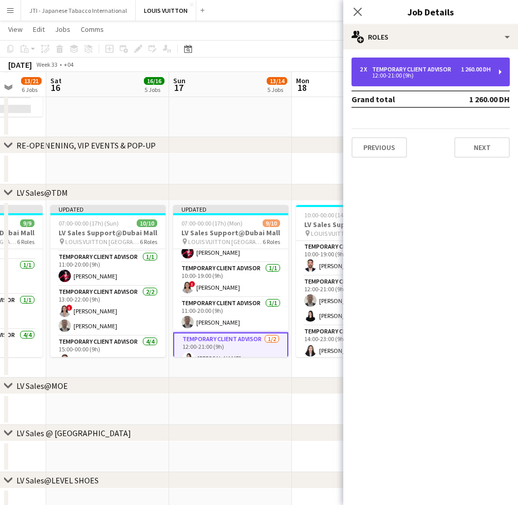
click at [443, 76] on div "12:00-21:00 (9h)" at bounding box center [425, 75] width 131 height 5
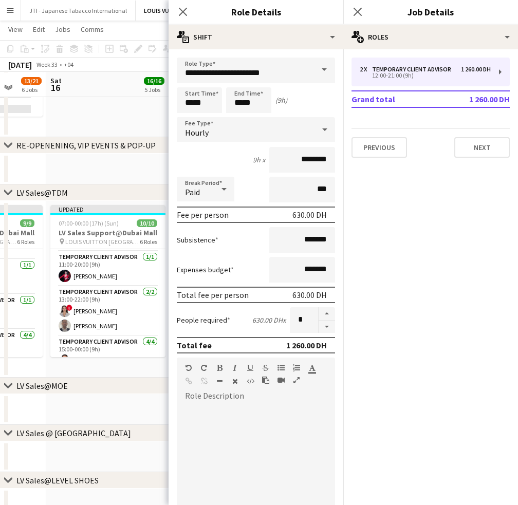
click at [322, 331] on button "button" at bounding box center [327, 327] width 16 height 13
type input "*"
click at [189, 13] on div "Close pop-in" at bounding box center [183, 12] width 29 height 24
click at [179, 13] on icon "Close pop-in" at bounding box center [183, 12] width 10 height 10
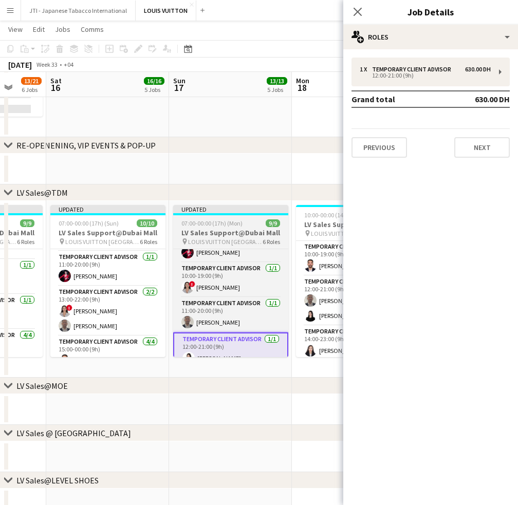
click at [224, 240] on span "LOUIS VUITTON [GEOGRAPHIC_DATA] - [GEOGRAPHIC_DATA]" at bounding box center [225, 242] width 75 height 8
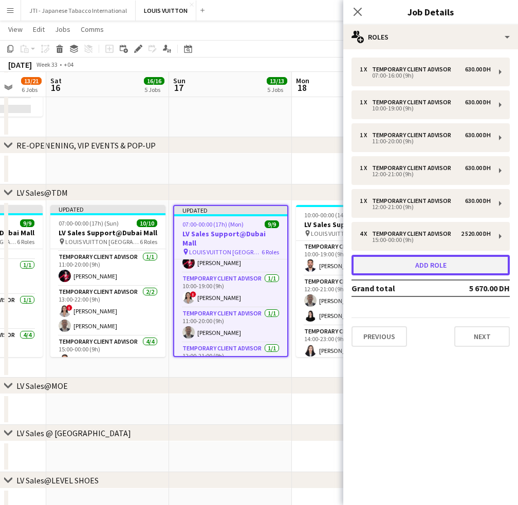
click at [421, 261] on button "Add role" at bounding box center [431, 265] width 158 height 21
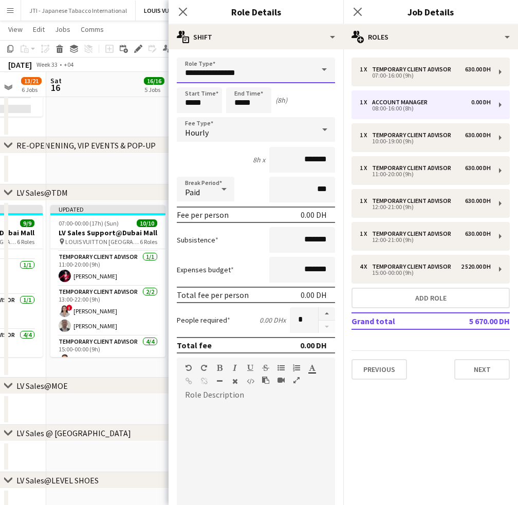
drag, startPoint x: 241, startPoint y: 74, endPoint x: 120, endPoint y: 67, distance: 120.5
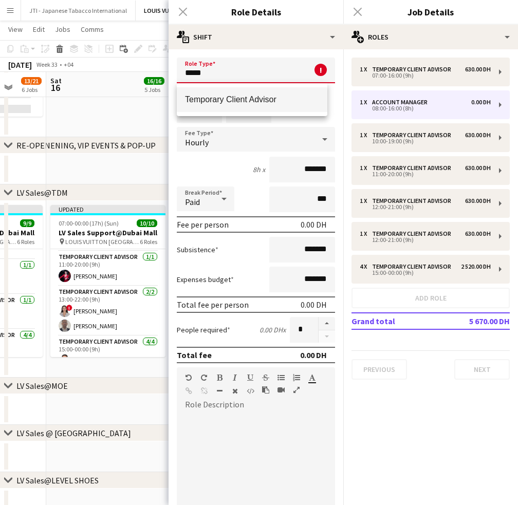
click at [247, 92] on mat-option "Temporary Client Advisor" at bounding box center [252, 99] width 151 height 25
type input "**********"
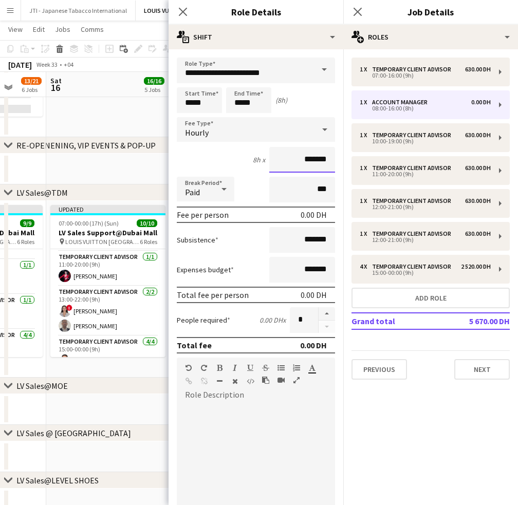
click at [284, 158] on input "*******" at bounding box center [302, 160] width 66 height 26
type input "********"
click at [193, 102] on input "*****" at bounding box center [199, 100] width 45 height 26
click at [188, 78] on div at bounding box center [189, 82] width 21 height 10
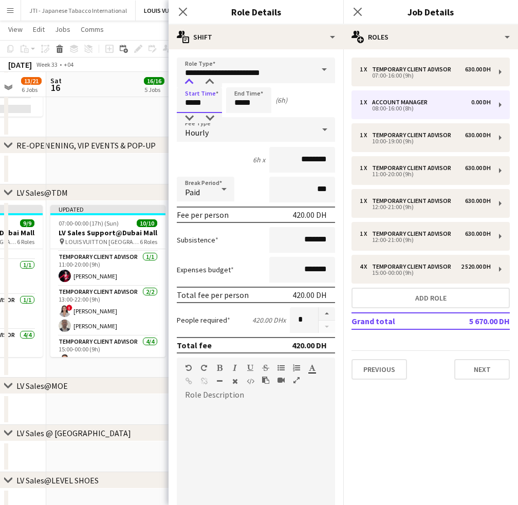
click at [188, 78] on div at bounding box center [189, 82] width 21 height 10
type input "*****"
click at [188, 78] on div at bounding box center [189, 82] width 21 height 10
click at [236, 98] on input "*****" at bounding box center [248, 100] width 45 height 26
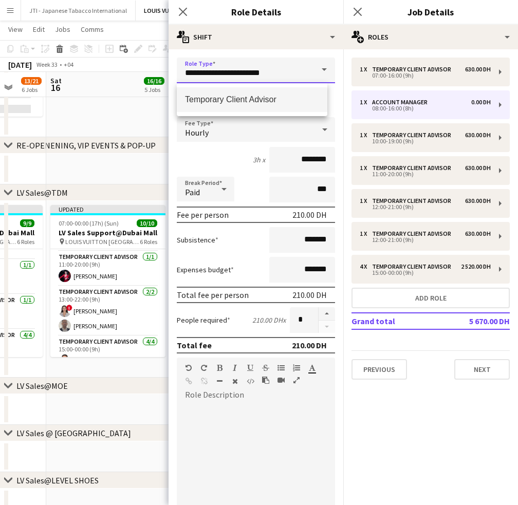
drag, startPoint x: 238, startPoint y: 76, endPoint x: 239, endPoint y: 84, distance: 7.8
click at [238, 78] on input "**********" at bounding box center [256, 71] width 158 height 26
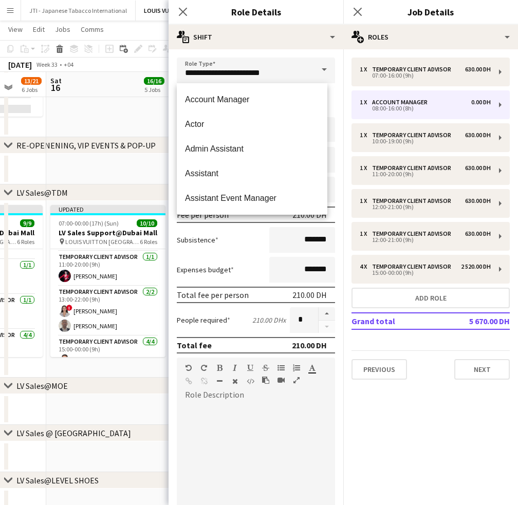
drag, startPoint x: 331, startPoint y: 116, endPoint x: 300, endPoint y: 111, distance: 31.4
click at [331, 116] on form "**********" at bounding box center [256, 351] width 175 height 586
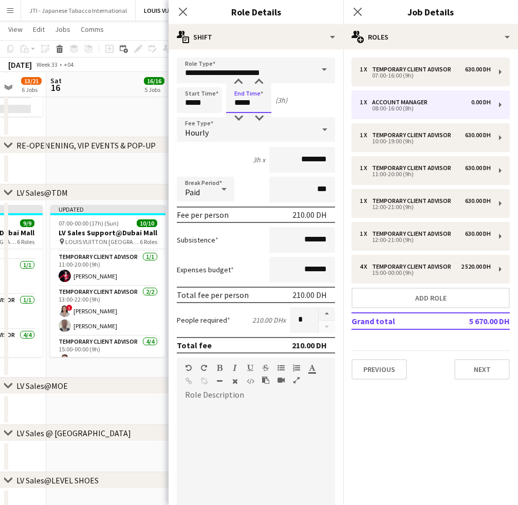
drag, startPoint x: 236, startPoint y: 103, endPoint x: 240, endPoint y: 84, distance: 19.8
click at [236, 103] on input "*****" at bounding box center [248, 100] width 45 height 26
click at [239, 80] on div at bounding box center [238, 82] width 21 height 10
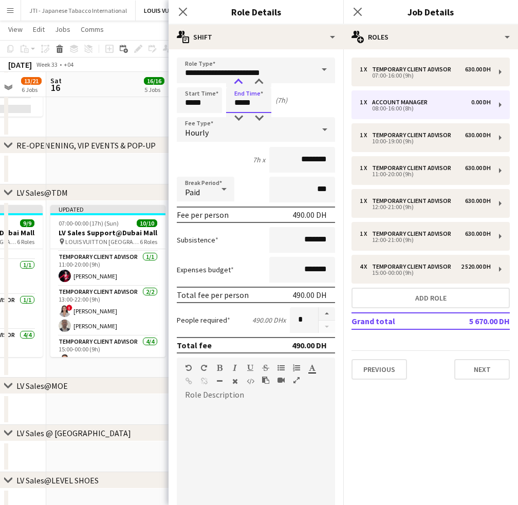
click at [239, 80] on div at bounding box center [238, 82] width 21 height 10
type input "*****"
click at [239, 80] on div at bounding box center [238, 82] width 21 height 10
click at [182, 13] on icon at bounding box center [183, 12] width 10 height 10
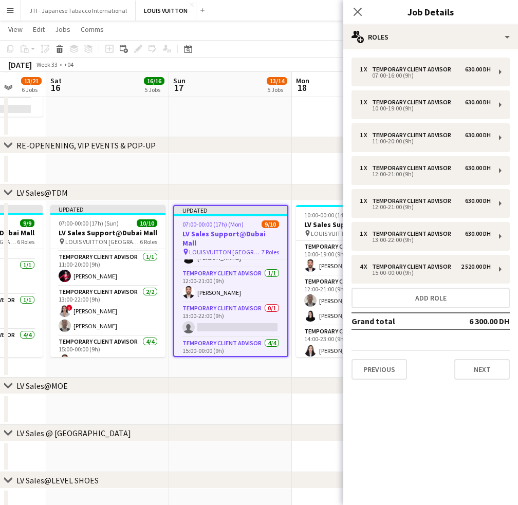
scroll to position [80, 0]
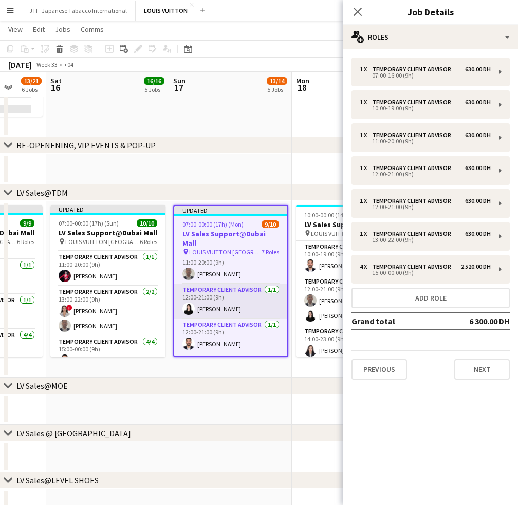
click at [248, 300] on app-card-role "Temporary Client Advisor 1/1 12:00-21:00 (9h) Maria Leicovici" at bounding box center [230, 301] width 113 height 35
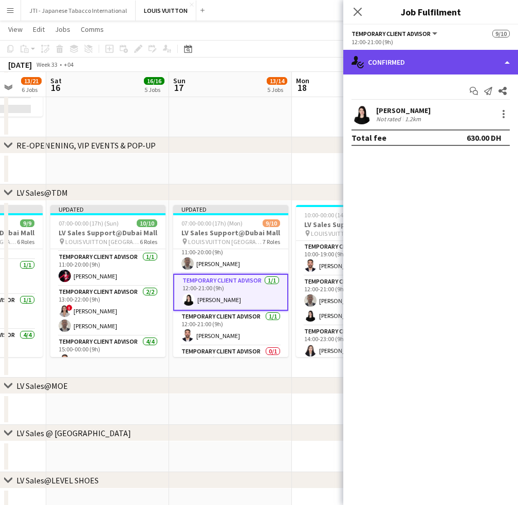
click at [485, 52] on div "single-neutral-actions-check-2 Confirmed" at bounding box center [430, 62] width 175 height 25
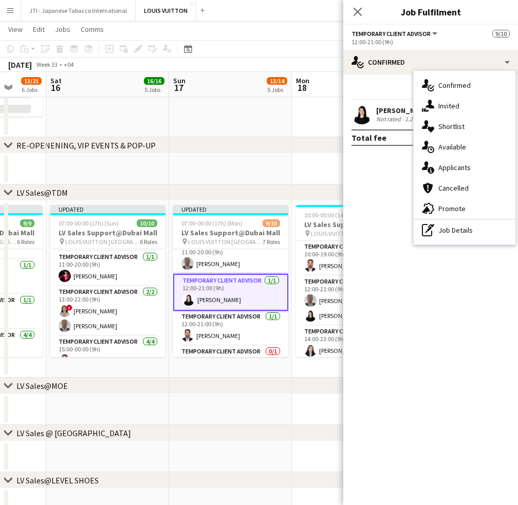
drag, startPoint x: 463, startPoint y: 228, endPoint x: 422, endPoint y: 158, distance: 81.3
click at [461, 226] on div "pen-write Job Details" at bounding box center [465, 230] width 102 height 21
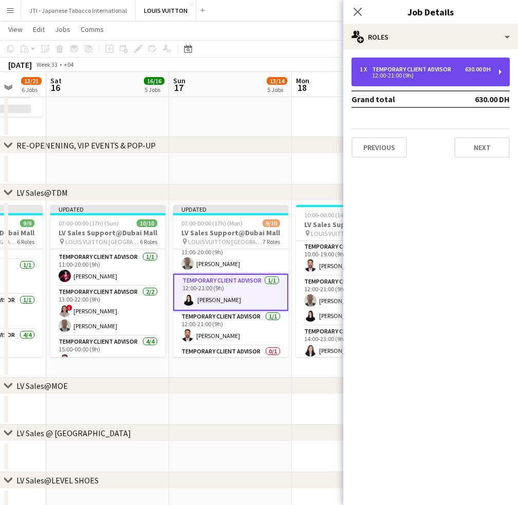
click at [395, 77] on div "12:00-21:00 (9h)" at bounding box center [425, 75] width 131 height 5
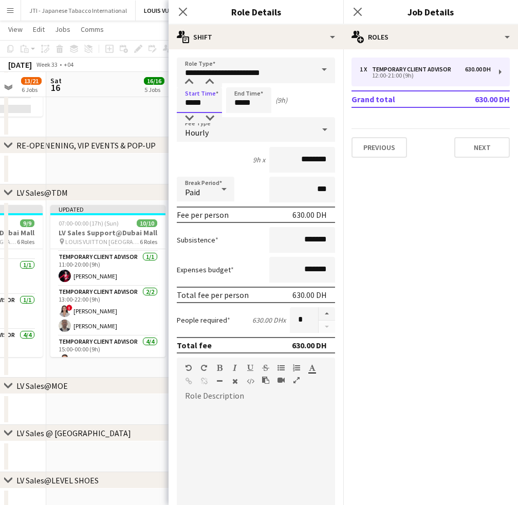
drag, startPoint x: 190, startPoint y: 105, endPoint x: 189, endPoint y: 91, distance: 13.9
click at [190, 104] on input "*****" at bounding box center [199, 100] width 45 height 26
type input "*****"
click at [189, 81] on div at bounding box center [189, 82] width 21 height 10
drag, startPoint x: 234, startPoint y: 105, endPoint x: 237, endPoint y: 95, distance: 10.1
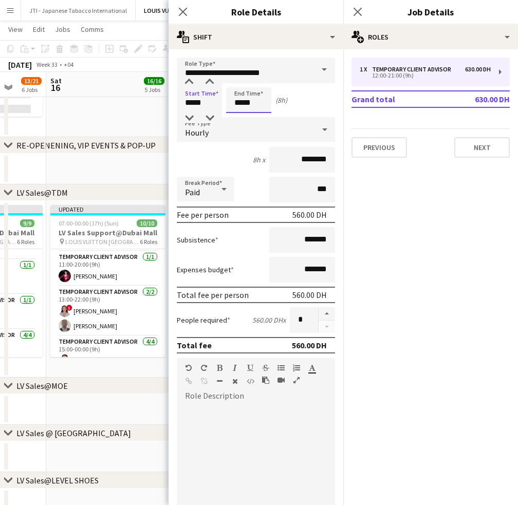
click at [235, 99] on input "*****" at bounding box center [248, 100] width 45 height 26
type input "*****"
click at [239, 80] on div at bounding box center [238, 82] width 21 height 10
click at [185, 11] on icon "Close pop-in" at bounding box center [183, 12] width 10 height 10
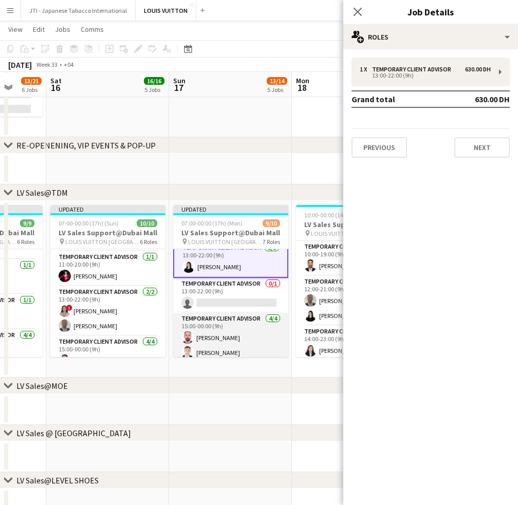
scroll to position [132, 0]
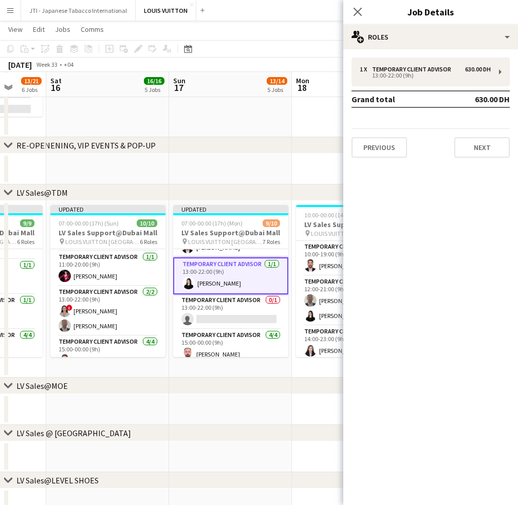
drag, startPoint x: 238, startPoint y: 276, endPoint x: 432, endPoint y: 115, distance: 252.3
click at [238, 275] on app-card-role "Temporary Client Advisor 1/1 13:00-22:00 (9h) Maria Leicovici" at bounding box center [230, 276] width 115 height 37
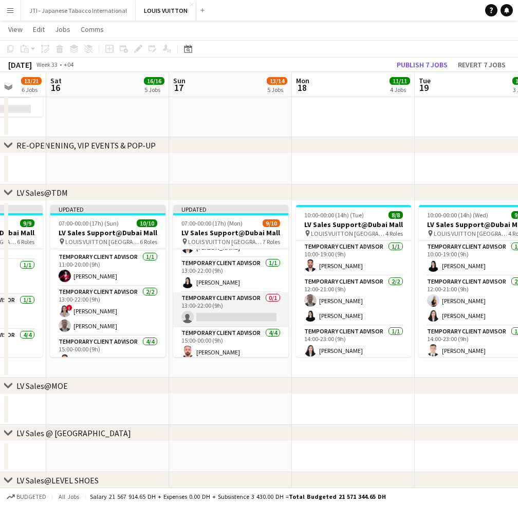
click at [243, 312] on app-card-role "Temporary Client Advisor 0/1 13:00-22:00 (9h) single-neutral-actions" at bounding box center [230, 310] width 115 height 35
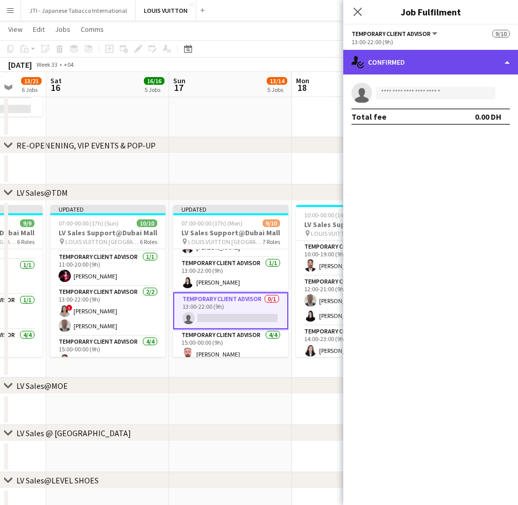
click at [444, 66] on div "single-neutral-actions-check-2 Confirmed" at bounding box center [430, 62] width 175 height 25
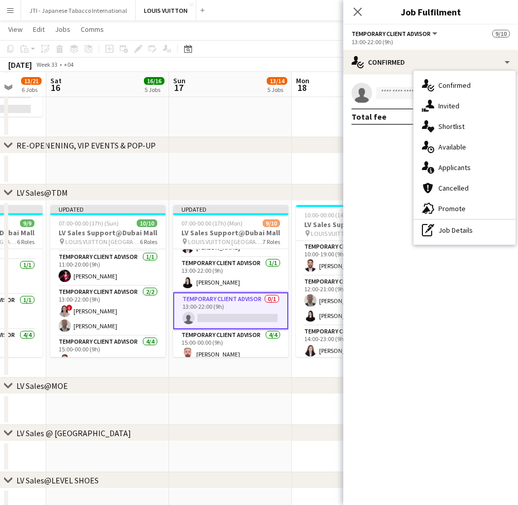
click at [457, 243] on div "single-neutral-actions-check-2 Confirmed single-neutral-actions-share-1 Invited…" at bounding box center [465, 158] width 102 height 174
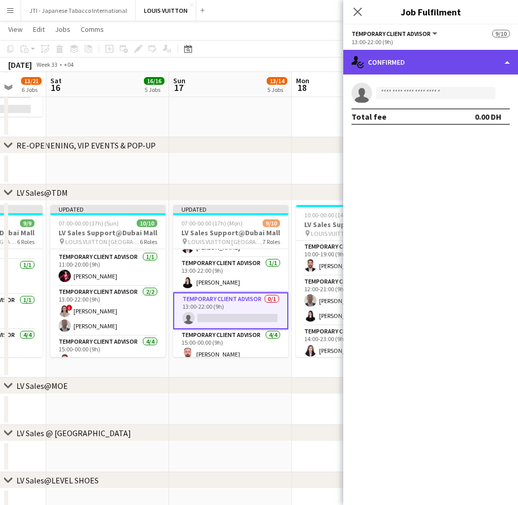
click at [460, 67] on div "single-neutral-actions-check-2 Confirmed" at bounding box center [430, 62] width 175 height 25
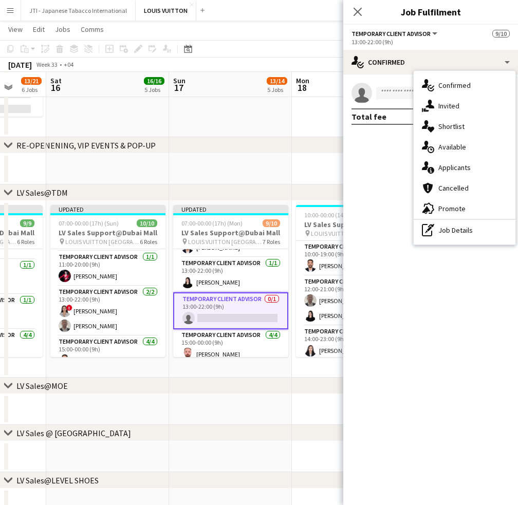
drag, startPoint x: 459, startPoint y: 229, endPoint x: 440, endPoint y: 142, distance: 88.8
click at [458, 228] on div "pen-write Job Details" at bounding box center [465, 230] width 102 height 21
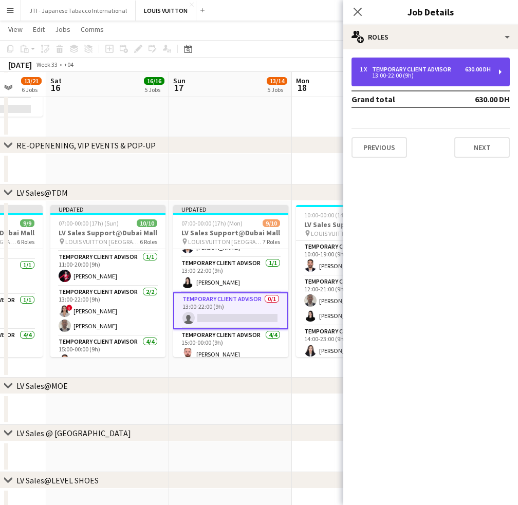
click at [389, 68] on div "Temporary Client Advisor" at bounding box center [413, 69] width 83 height 7
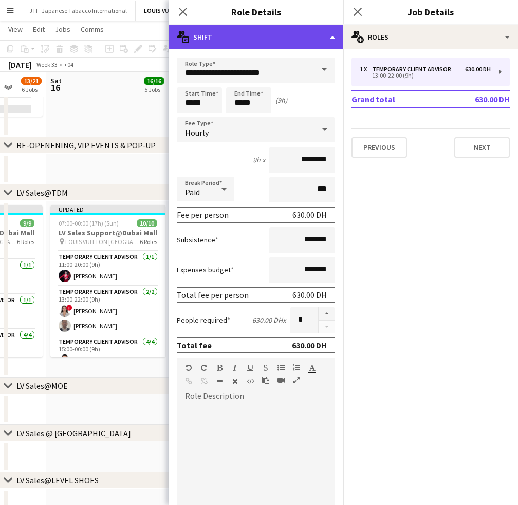
click at [289, 37] on div "multiple-actions-text Shift" at bounding box center [256, 37] width 175 height 25
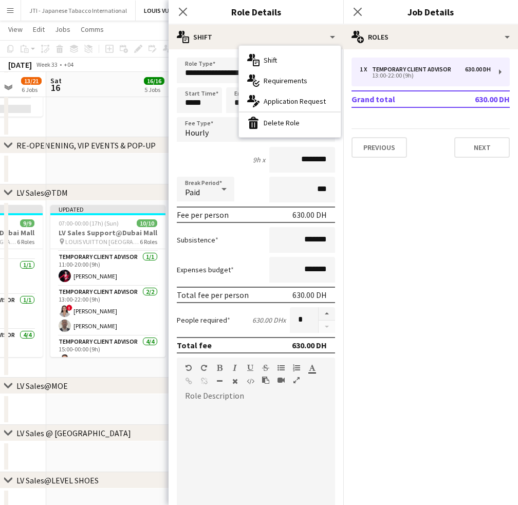
drag, startPoint x: 292, startPoint y: 122, endPoint x: 264, endPoint y: 71, distance: 58.7
click at [291, 122] on div "bin-2 Delete Role" at bounding box center [290, 123] width 102 height 21
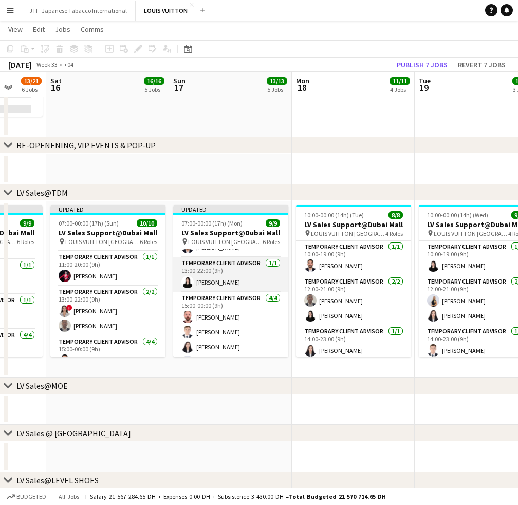
click at [224, 267] on app-card-role "Temporary Client Advisor 1/1 13:00-22:00 (9h) Maria Leicovici" at bounding box center [230, 275] width 115 height 35
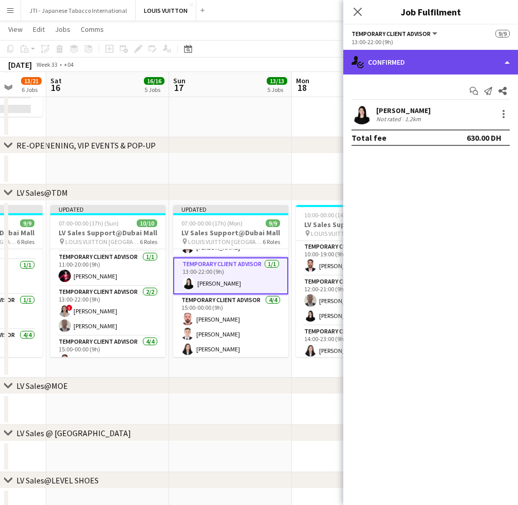
click at [472, 62] on div "single-neutral-actions-check-2 Confirmed" at bounding box center [430, 62] width 175 height 25
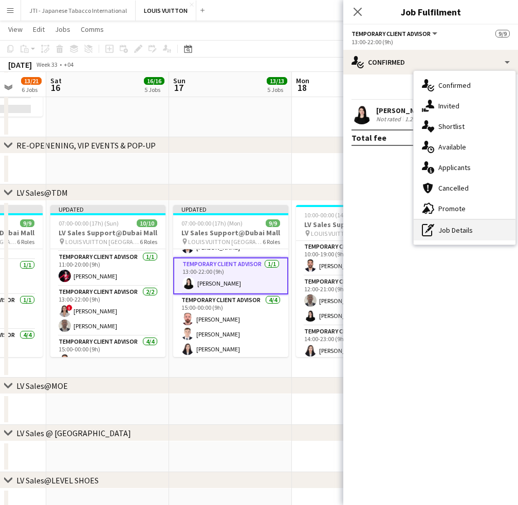
click at [467, 232] on div "pen-write Job Details" at bounding box center [465, 230] width 102 height 21
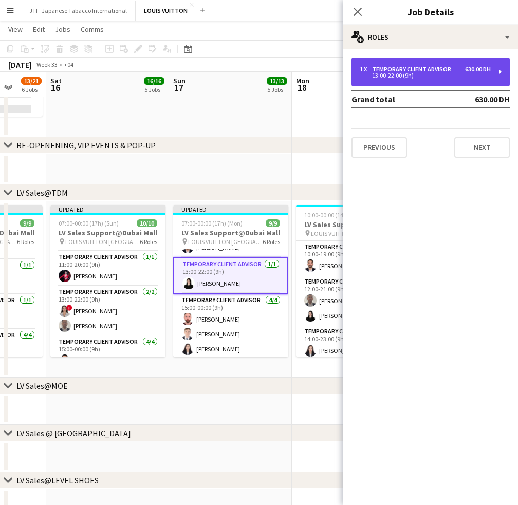
click at [384, 75] on div "13:00-22:00 (9h)" at bounding box center [425, 75] width 131 height 5
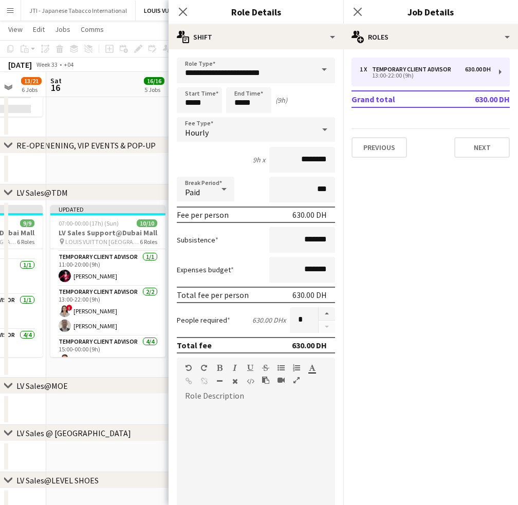
drag, startPoint x: 318, startPoint y: 310, endPoint x: 368, endPoint y: 113, distance: 203.7
click at [319, 309] on button "button" at bounding box center [327, 313] width 16 height 13
type input "*"
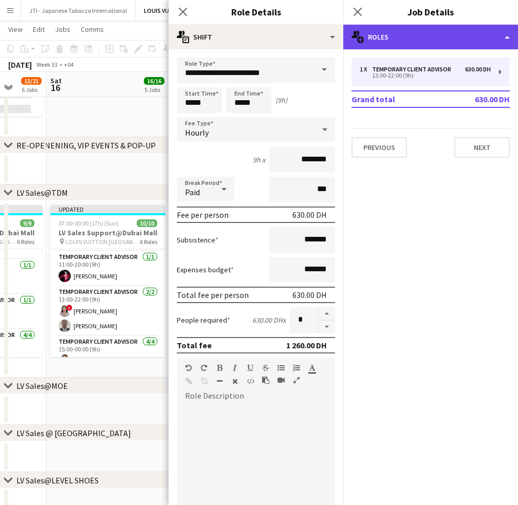
click at [434, 35] on div "multiple-users-add Roles" at bounding box center [430, 37] width 175 height 25
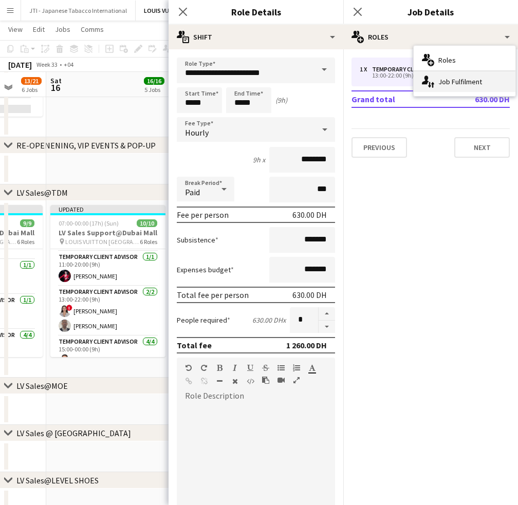
click at [446, 82] on div "single-neutral-actions-up-down Job Fulfilment" at bounding box center [465, 81] width 102 height 21
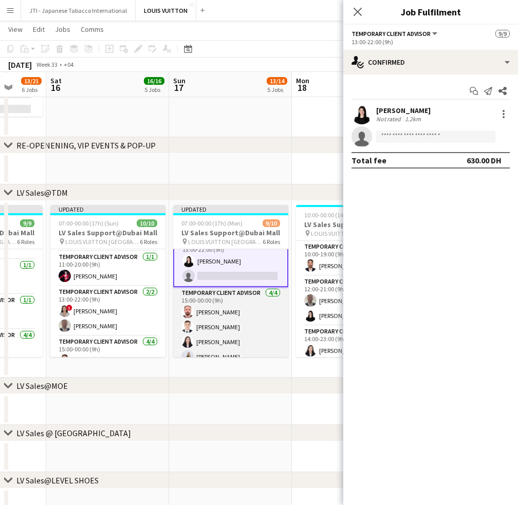
scroll to position [162, 0]
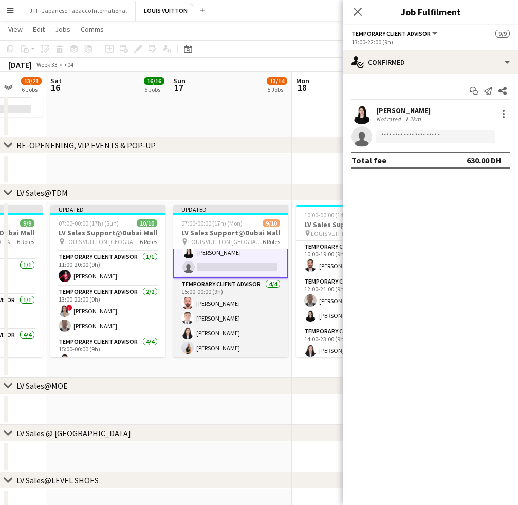
click at [230, 336] on app-card-role "Temporary Client Advisor 4/4 15:00-00:00 (9h) Anas Mohamed Nour Bogdan Nakonech…" at bounding box center [230, 319] width 115 height 80
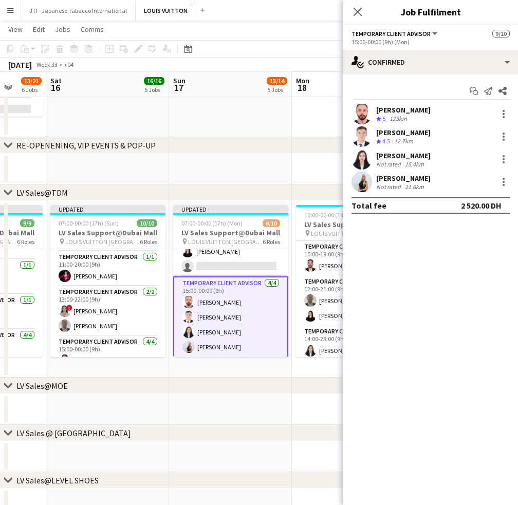
scroll to position [162, 0]
click at [500, 161] on div at bounding box center [504, 159] width 12 height 12
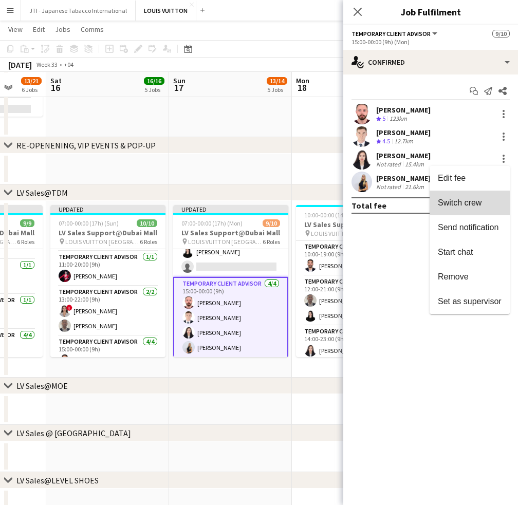
click at [483, 203] on span "Switch crew" at bounding box center [470, 202] width 64 height 9
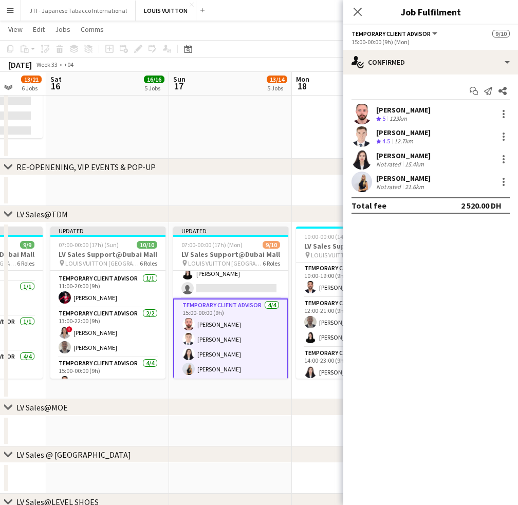
click at [203, 282] on app-card-role "Temporary Client Advisor 1/2 13:00-22:00 (9h) Maria Leicovici single-neutral-ac…" at bounding box center [230, 274] width 115 height 50
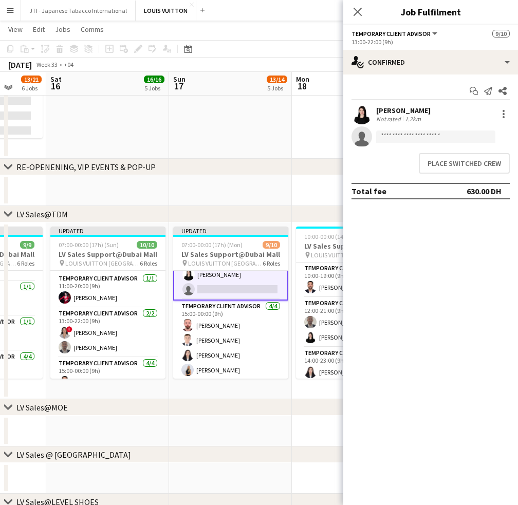
scroll to position [162, 0]
click at [499, 162] on button "Place switched crew" at bounding box center [464, 163] width 91 height 21
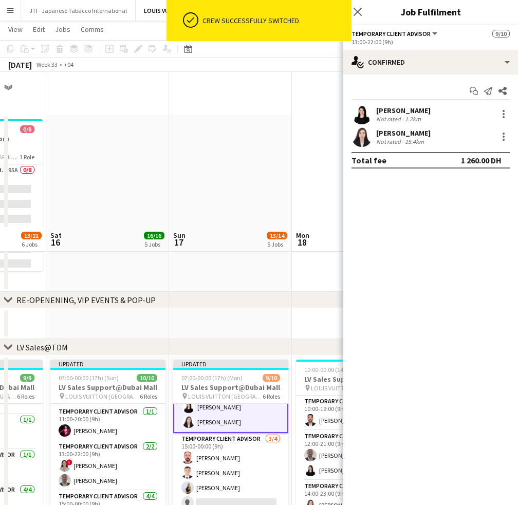
scroll to position [155, 0]
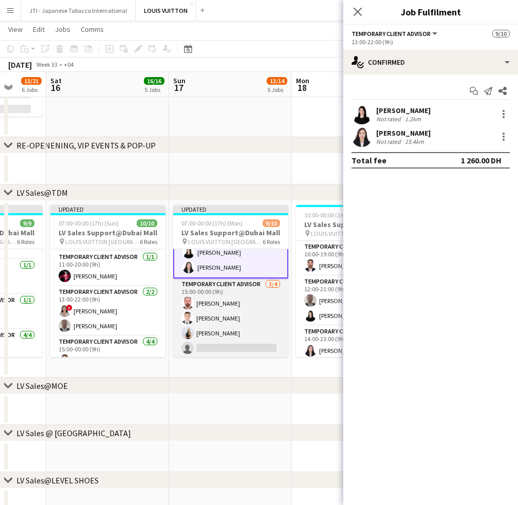
click at [248, 322] on app-card-role "Temporary Client Advisor 3/4 15:00-00:00 (9h) Anas Mohamed Nour Bogdan Nakonech…" at bounding box center [230, 319] width 115 height 80
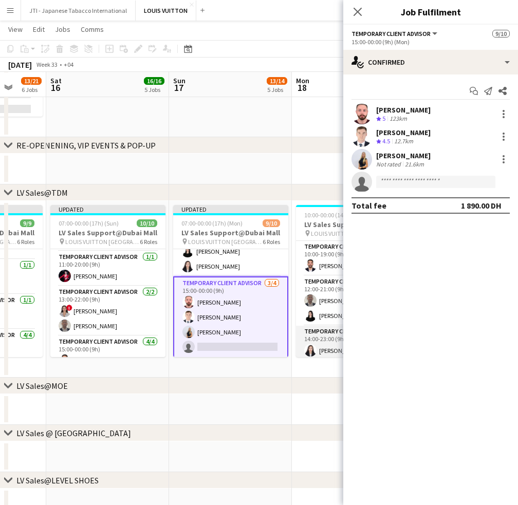
scroll to position [162, 0]
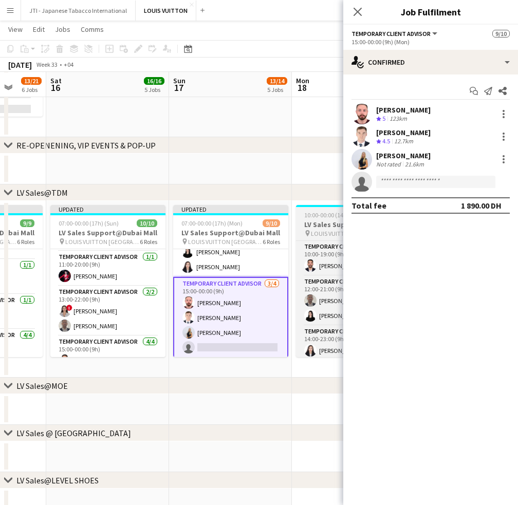
drag, startPoint x: 247, startPoint y: 335, endPoint x: 392, endPoint y: 219, distance: 186.2
click at [247, 335] on app-card-role "Temporary Client Advisor 3/4 15:00-00:00 (9h) Anas Mohamed Nour Bogdan Nakonech…" at bounding box center [230, 318] width 115 height 82
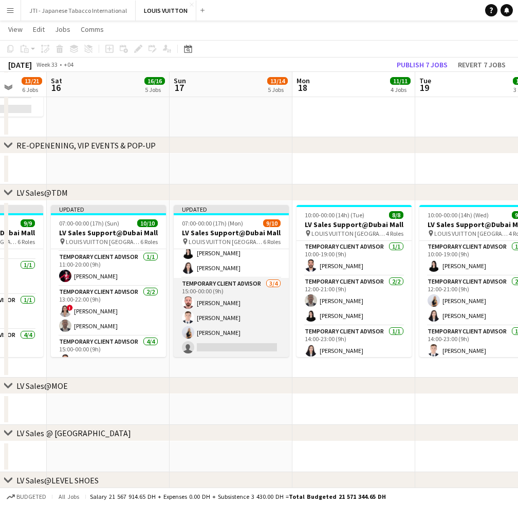
click at [250, 330] on app-card-role "Temporary Client Advisor 3/4 15:00-00:00 (9h) Anas Mohamed Nour Bogdan Nakonech…" at bounding box center [231, 318] width 115 height 80
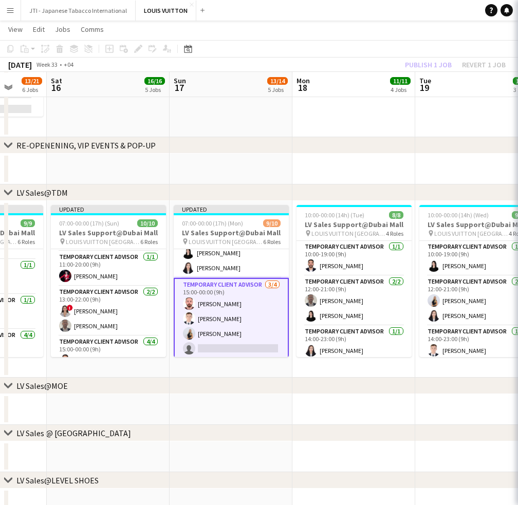
scroll to position [162, 0]
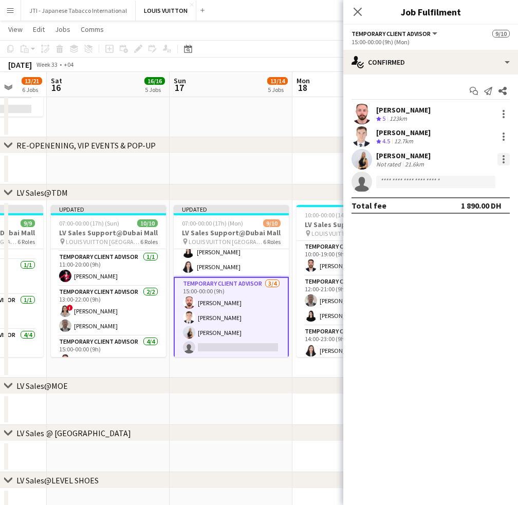
click at [503, 159] on div at bounding box center [504, 159] width 2 height 2
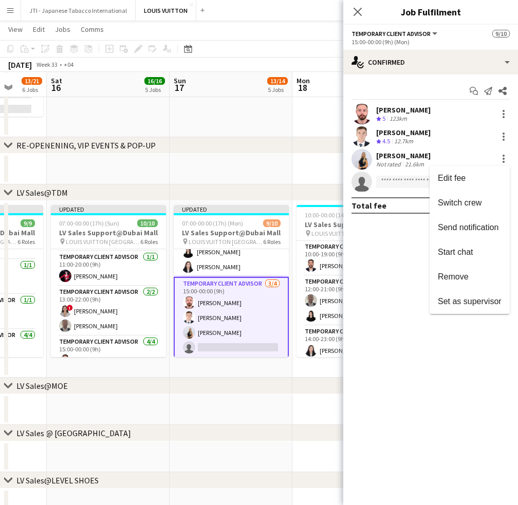
drag, startPoint x: 459, startPoint y: 282, endPoint x: 424, endPoint y: 207, distance: 82.8
click at [459, 282] on button "Remove" at bounding box center [470, 277] width 80 height 25
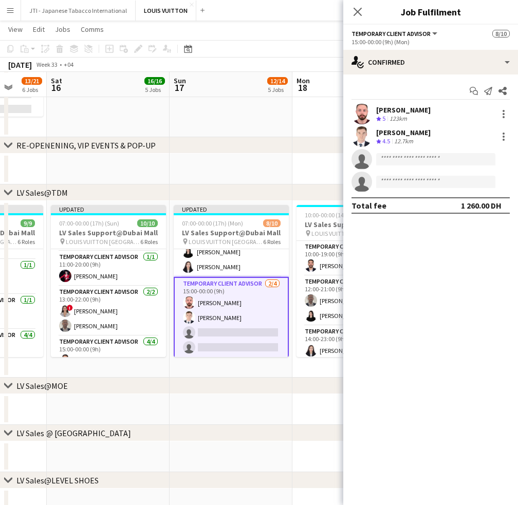
click at [432, 77] on div "Start chat Send notification Share Anas Mohamed Nour Crew rating 5 123km Bogdan…" at bounding box center [430, 149] width 175 height 148
click at [426, 160] on input at bounding box center [435, 159] width 119 height 12
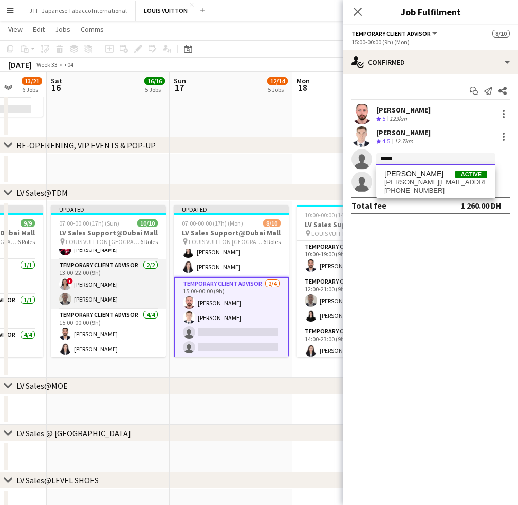
scroll to position [154, 0]
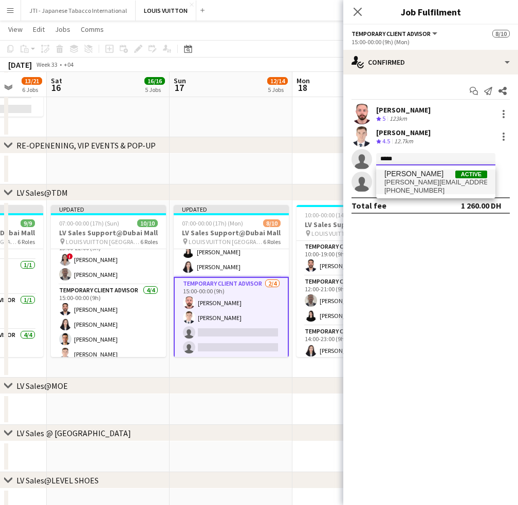
type input "*****"
click at [421, 187] on span "+971585748005" at bounding box center [436, 191] width 103 height 8
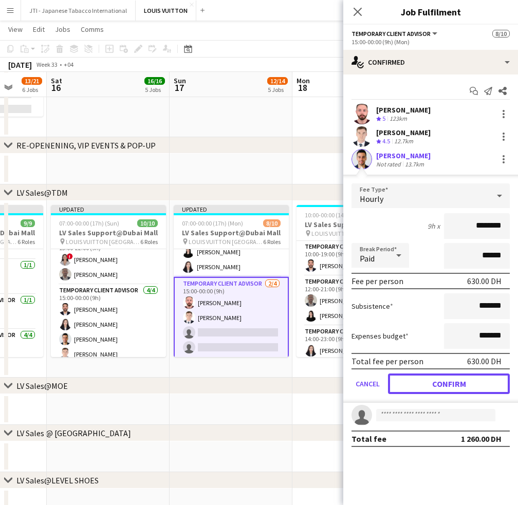
drag, startPoint x: 455, startPoint y: 381, endPoint x: 436, endPoint y: 95, distance: 287.0
click at [455, 380] on button "Confirm" at bounding box center [449, 384] width 122 height 21
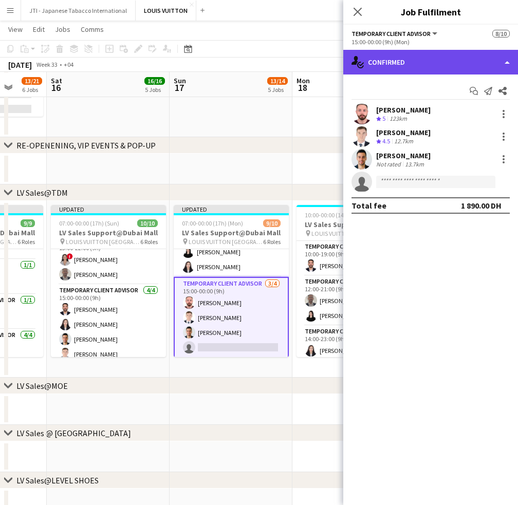
click at [438, 62] on div "single-neutral-actions-check-2 Confirmed" at bounding box center [430, 62] width 175 height 25
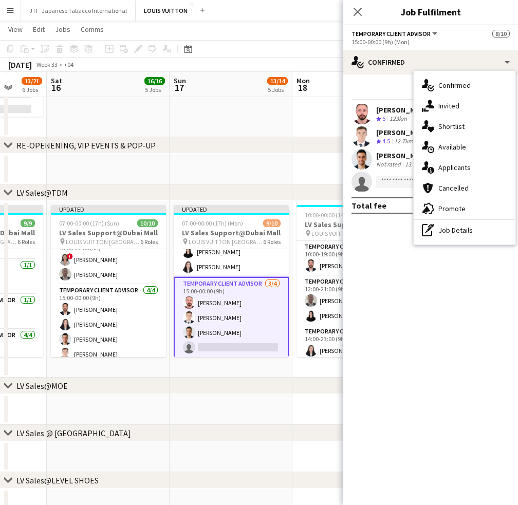
click at [451, 226] on div "pen-write Job Details" at bounding box center [465, 230] width 102 height 21
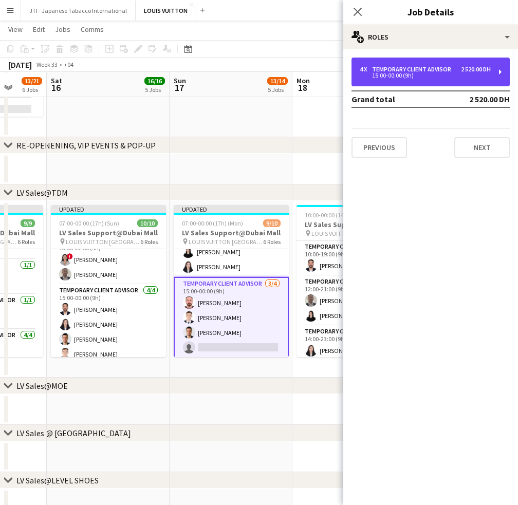
drag, startPoint x: 420, startPoint y: 75, endPoint x: 294, endPoint y: 178, distance: 162.9
click at [420, 74] on div "15:00-00:00 (9h)" at bounding box center [425, 75] width 131 height 5
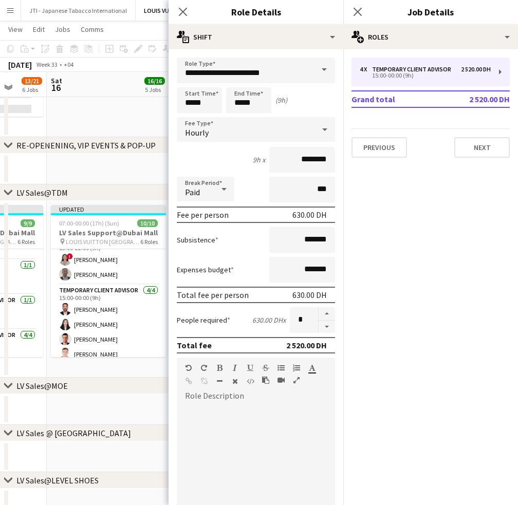
click at [321, 322] on button "button" at bounding box center [327, 327] width 16 height 13
type input "*"
click at [179, 14] on icon "Close pop-in" at bounding box center [183, 12] width 10 height 10
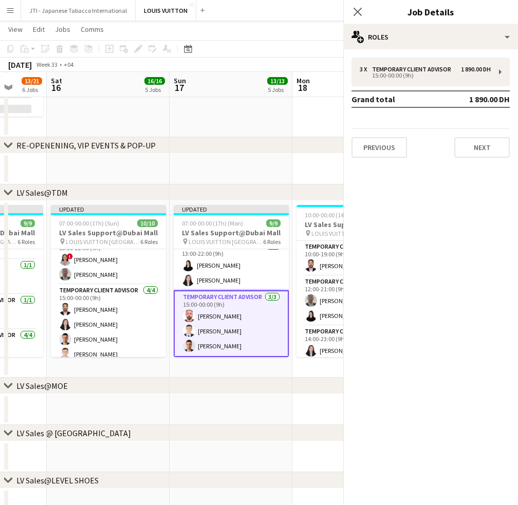
scroll to position [148, 0]
click at [236, 368] on app-date-cell "Updated 07:00-00:00 (17h) (Mon) 9/9 LV Sales Support@Dubai Mall pin LOUIS VUITT…" at bounding box center [231, 289] width 123 height 177
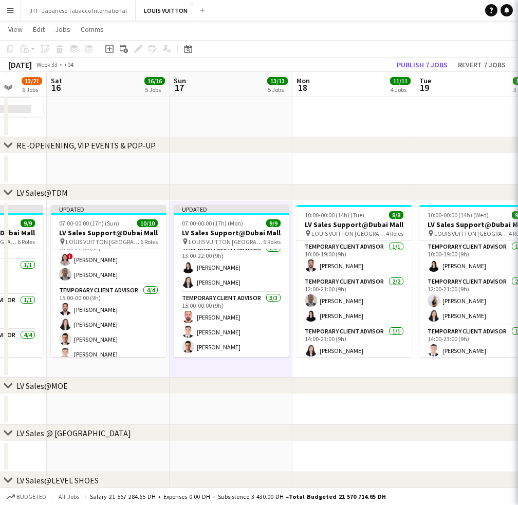
scroll to position [146, 0]
click at [265, 366] on app-date-cell "Updated 07:00-00:00 (17h) (Mon) 9/9 LV Sales Support@Dubai Mall pin LOUIS VUITT…" at bounding box center [231, 289] width 123 height 177
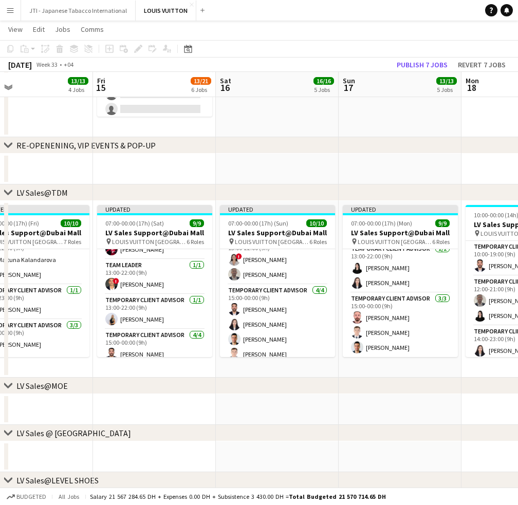
drag, startPoint x: 169, startPoint y: 368, endPoint x: 404, endPoint y: 377, distance: 235.2
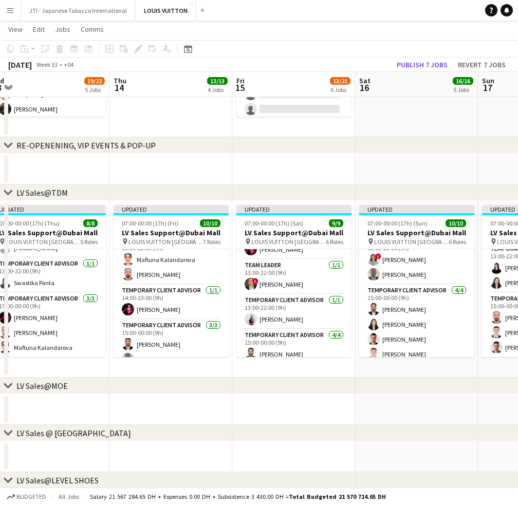
drag, startPoint x: 362, startPoint y: 177, endPoint x: 418, endPoint y: 131, distance: 72.7
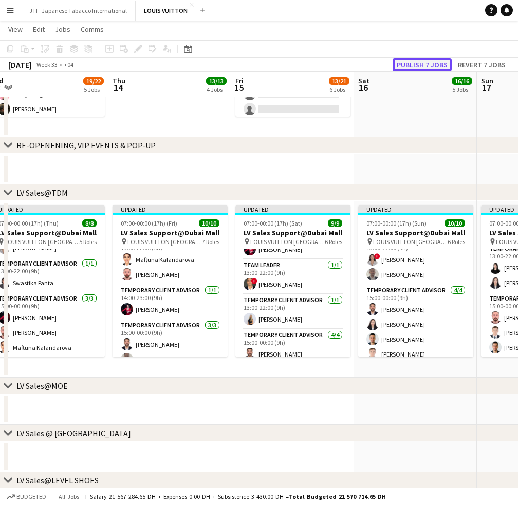
click at [436, 67] on button "Publish 7 jobs" at bounding box center [422, 64] width 59 height 13
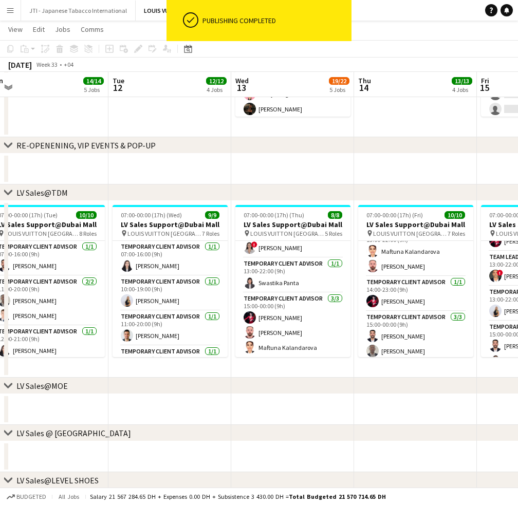
scroll to position [0, 250]
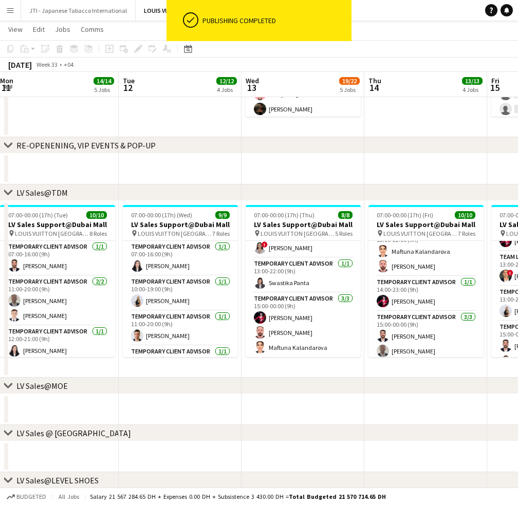
drag, startPoint x: 308, startPoint y: 284, endPoint x: 377, endPoint y: 289, distance: 68.6
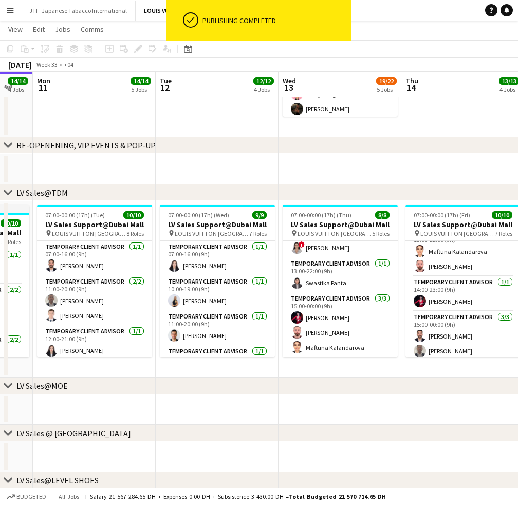
drag, startPoint x: 187, startPoint y: 282, endPoint x: 224, endPoint y: 284, distance: 37.1
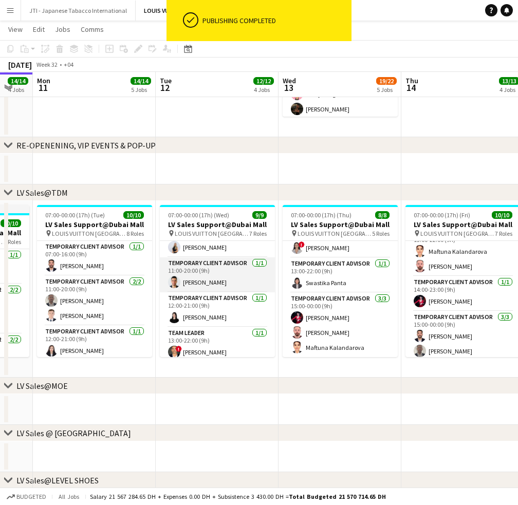
scroll to position [103, 0]
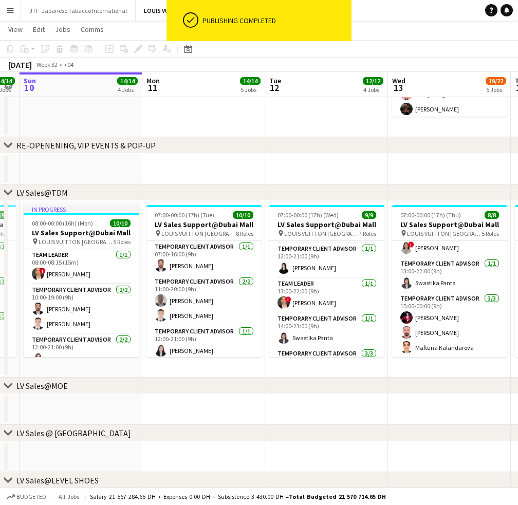
drag, startPoint x: 269, startPoint y: 303, endPoint x: 247, endPoint y: 314, distance: 25.3
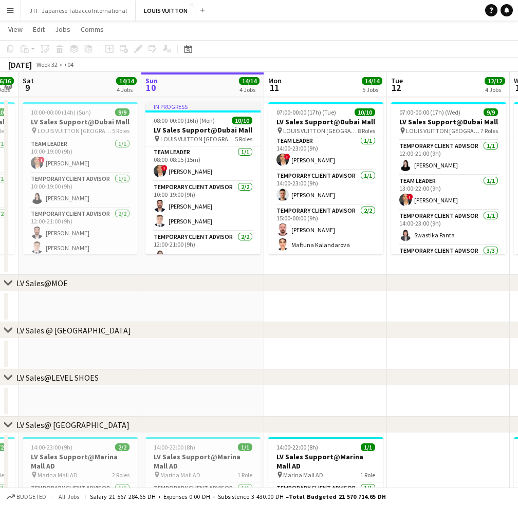
scroll to position [0, 253]
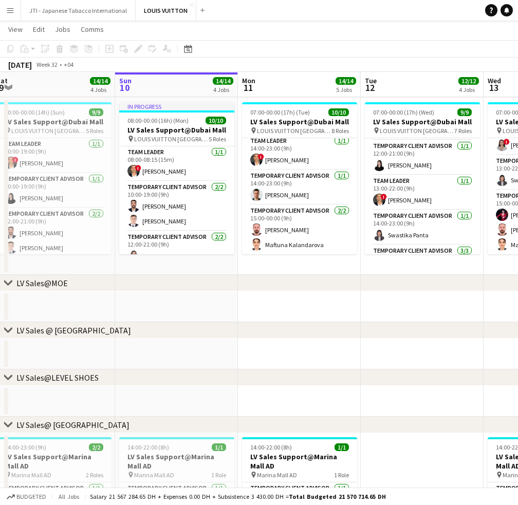
drag, startPoint x: 217, startPoint y: 253, endPoint x: 331, endPoint y: 290, distance: 119.7
click at [331, 290] on div "chevron-right RE-OPENENING, VIP EVENTS & POP-UP chevron-right LV Sales@TDM chev…" at bounding box center [259, 437] width 518 height 1309
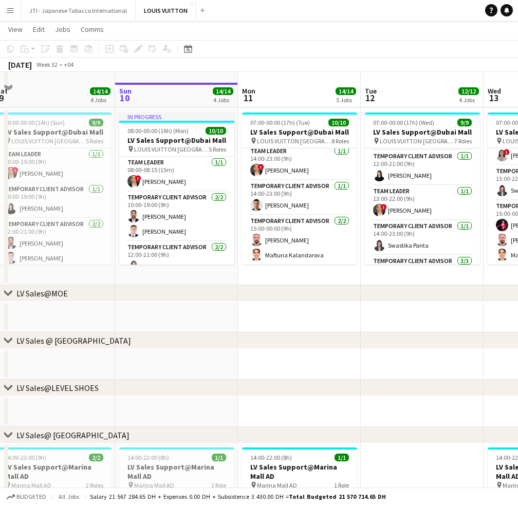
scroll to position [206, 0]
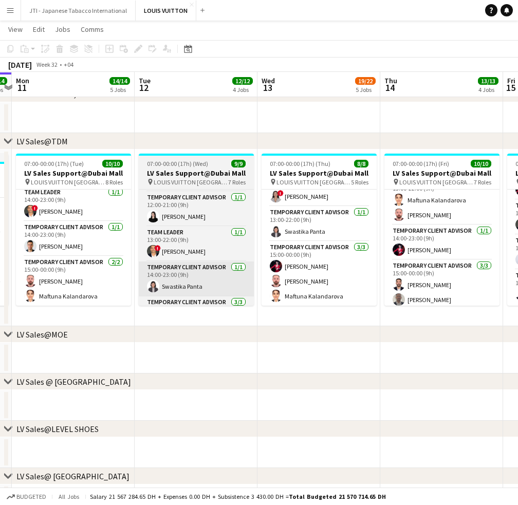
drag, startPoint x: 385, startPoint y: 263, endPoint x: 167, endPoint y: 261, distance: 218.0
click at [158, 261] on app-calendar-viewport "Thu 7 15/15 4 Jobs Fri 8 16/16 4 Jobs Sat 9 14/14 4 Jobs Sun 10 14/14 4 Jobs Mo…" at bounding box center [259, 488] width 518 height 1309
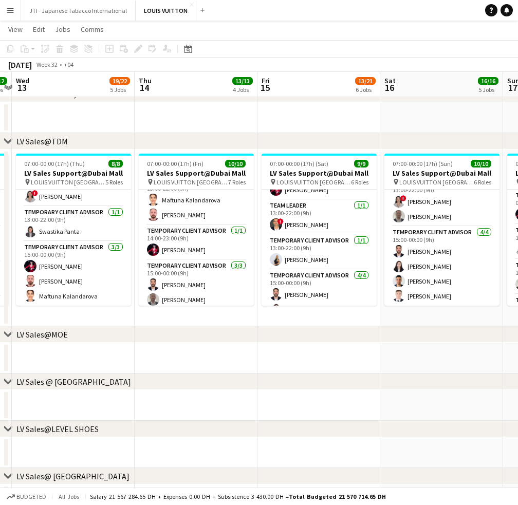
scroll to position [0, 276]
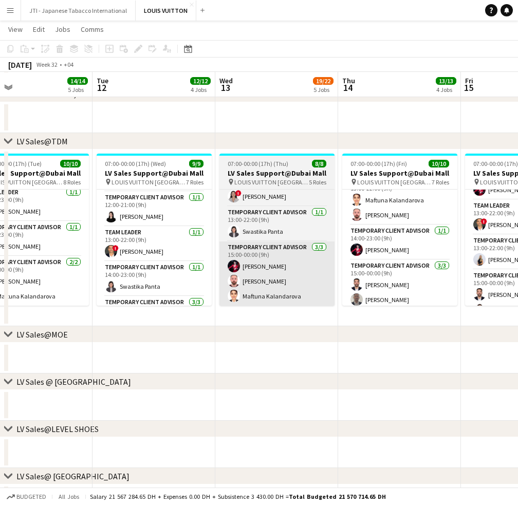
drag, startPoint x: 337, startPoint y: 267, endPoint x: 325, endPoint y: 298, distance: 32.9
click at [324, 276] on app-calendar-viewport "Sat 9 14/14 4 Jobs Sun 10 14/14 4 Jobs Mon 11 14/14 5 Jobs Tue 12 12/12 4 Jobs …" at bounding box center [259, 488] width 518 height 1309
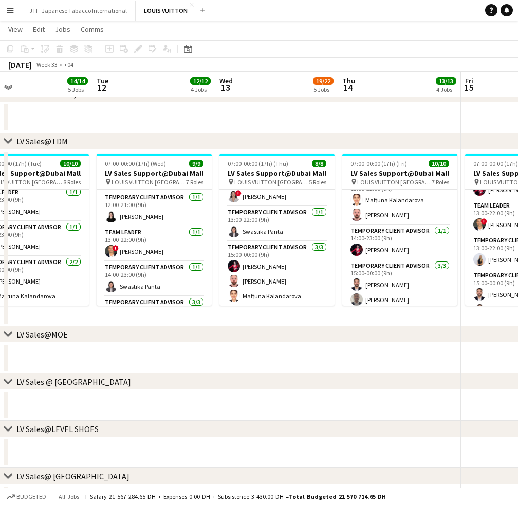
scroll to position [0, 308]
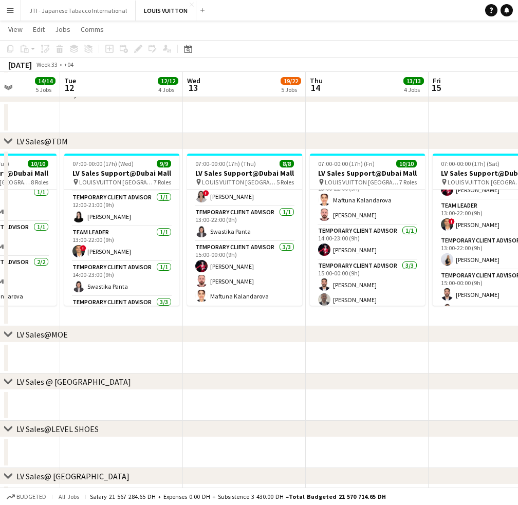
drag, startPoint x: 433, startPoint y: 236, endPoint x: 402, endPoint y: 240, distance: 32.1
click at [402, 240] on app-calendar-viewport "Sat 9 14/14 4 Jobs Sun 10 14/14 4 Jobs Mon 11 14/14 5 Jobs Tue 12 12/12 4 Jobs …" at bounding box center [259, 488] width 518 height 1309
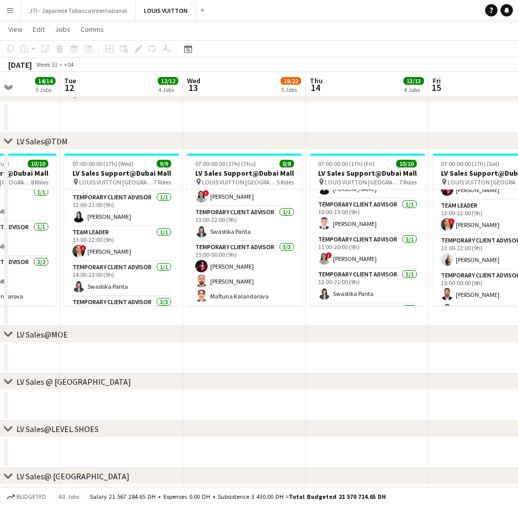
scroll to position [0, 0]
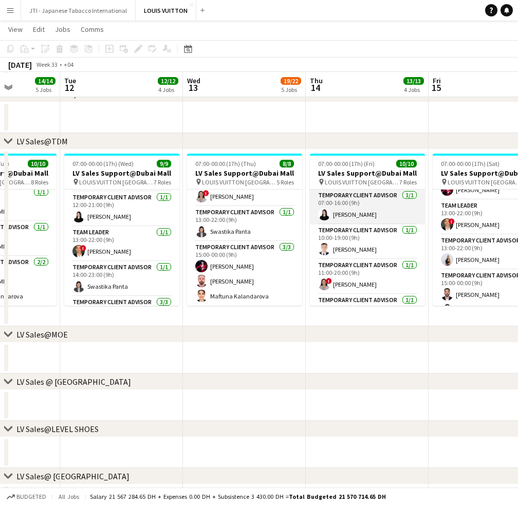
click at [364, 199] on app-card-role "Temporary Client Advisor 1/1 07:00-16:00 (9h) Maria Leicovici" at bounding box center [367, 207] width 115 height 35
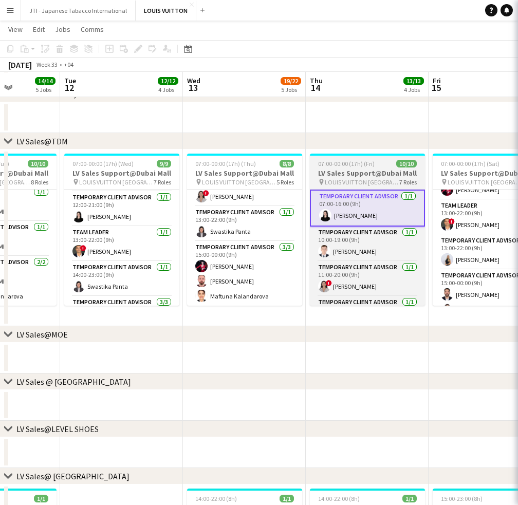
click at [366, 176] on h3 "LV Sales Support@Dubai Mall" at bounding box center [367, 173] width 115 height 9
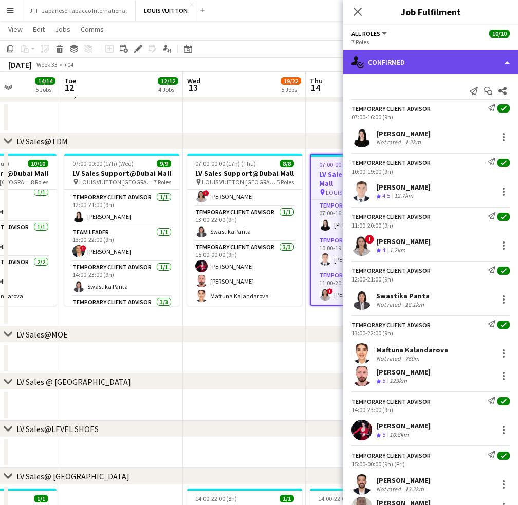
click at [428, 65] on div "single-neutral-actions-check-2 Confirmed" at bounding box center [430, 62] width 175 height 25
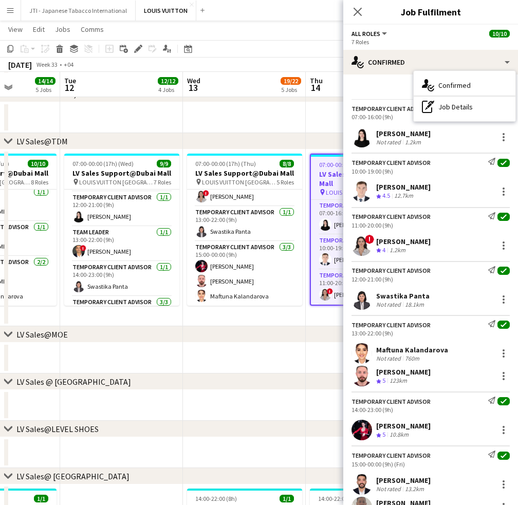
click at [454, 111] on div "pen-write Job Details" at bounding box center [465, 107] width 102 height 21
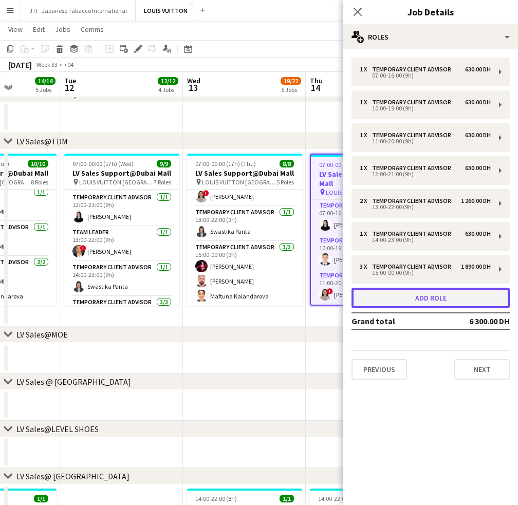
click at [423, 304] on button "Add role" at bounding box center [431, 298] width 158 height 21
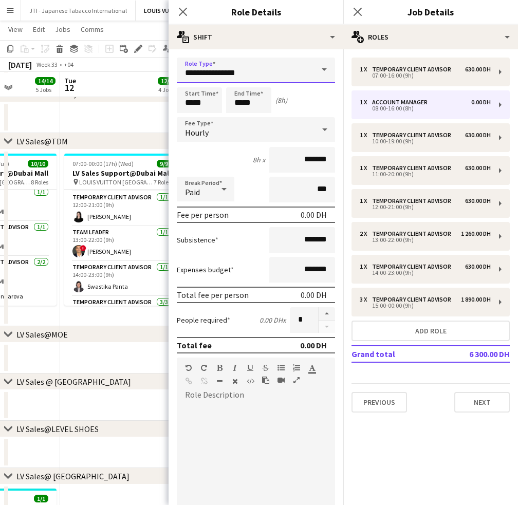
drag, startPoint x: 248, startPoint y: 76, endPoint x: 138, endPoint y: 75, distance: 110.0
click at [138, 75] on body "Menu Boards Boards Boards All jobs Status Workforce Workforce My Workforce Recr…" at bounding box center [259, 477] width 518 height 1367
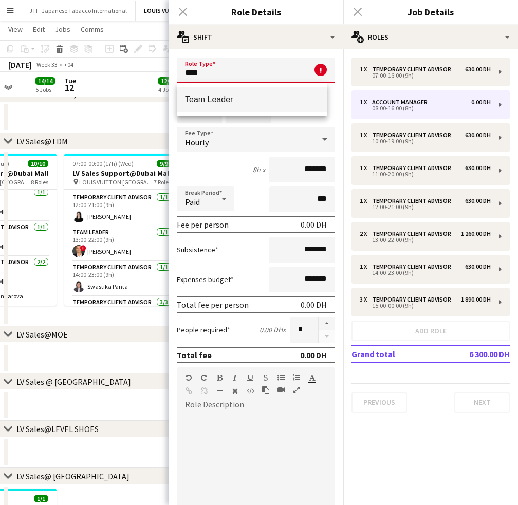
click at [282, 101] on span "Team Leader" at bounding box center [252, 100] width 134 height 10
type input "**********"
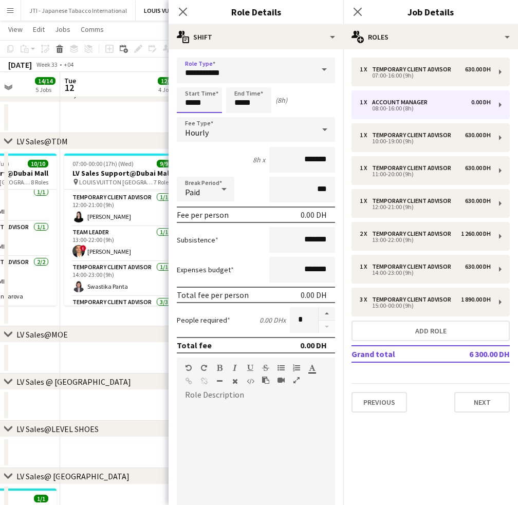
click at [191, 102] on input "*****" at bounding box center [199, 100] width 45 height 26
drag, startPoint x: 242, startPoint y: 102, endPoint x: 220, endPoint y: 102, distance: 22.6
click at [220, 102] on div "Start Time ***** End Time ***** (8h)" at bounding box center [256, 100] width 158 height 26
click at [261, 84] on div at bounding box center [259, 82] width 21 height 10
type input "*****"
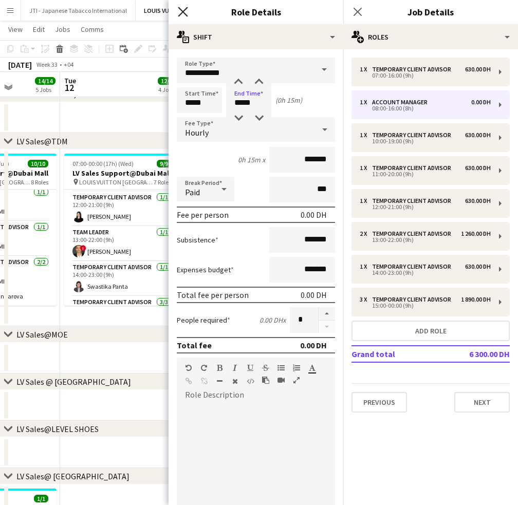
click at [187, 12] on icon "Close pop-in" at bounding box center [183, 12] width 10 height 10
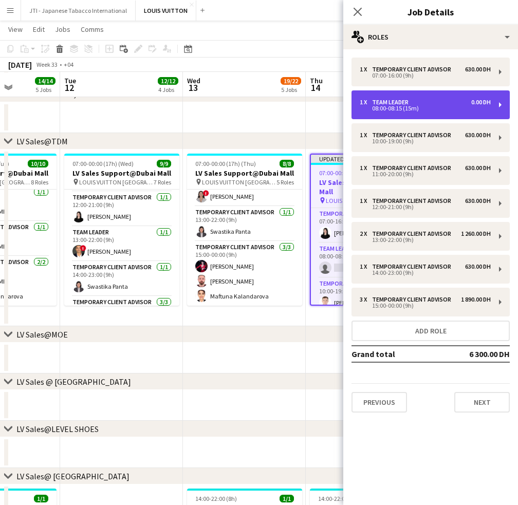
click at [391, 110] on div "08:00-08:15 (15m)" at bounding box center [425, 108] width 131 height 5
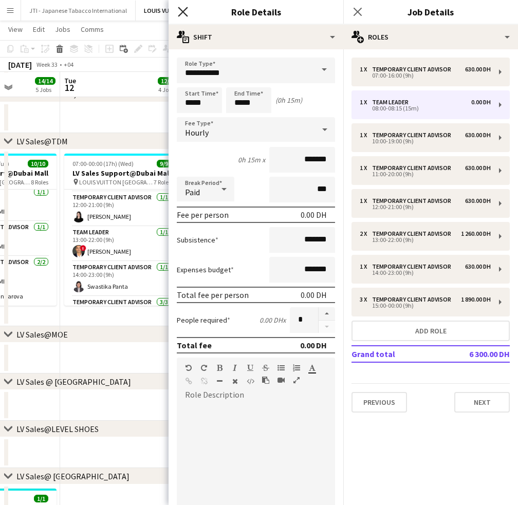
click at [185, 9] on icon at bounding box center [183, 12] width 10 height 10
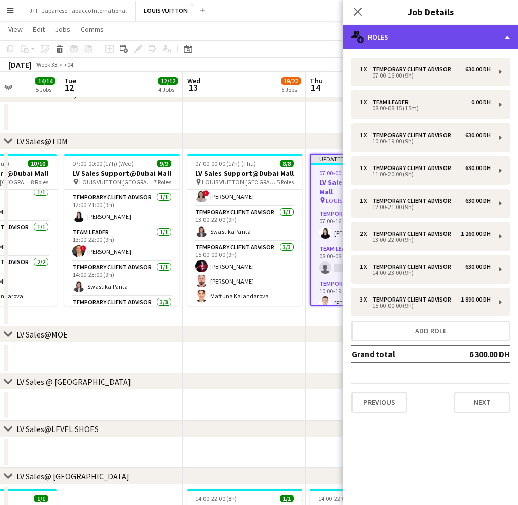
click at [427, 32] on div "multiple-users-add Roles" at bounding box center [430, 37] width 175 height 25
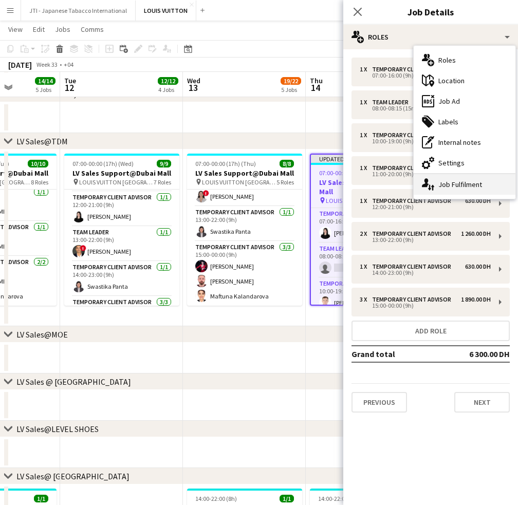
click at [443, 187] on div "single-neutral-actions-up-down Job Fulfilment" at bounding box center [465, 184] width 102 height 21
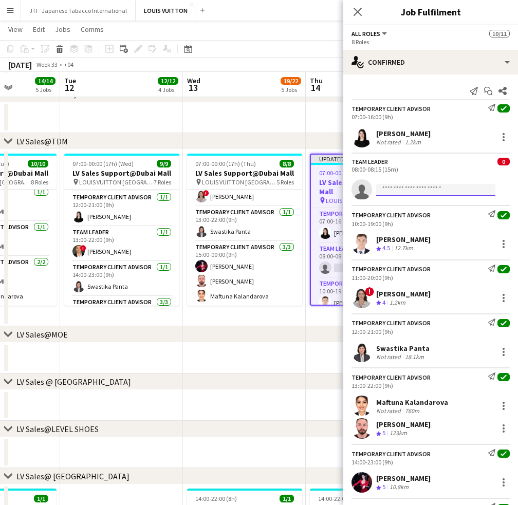
click at [409, 188] on input at bounding box center [435, 190] width 119 height 12
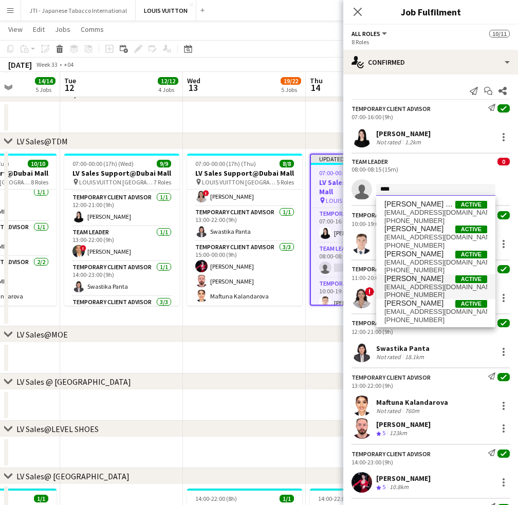
type input "****"
click at [409, 287] on span "fadymakky@gmail.com" at bounding box center [436, 287] width 103 height 8
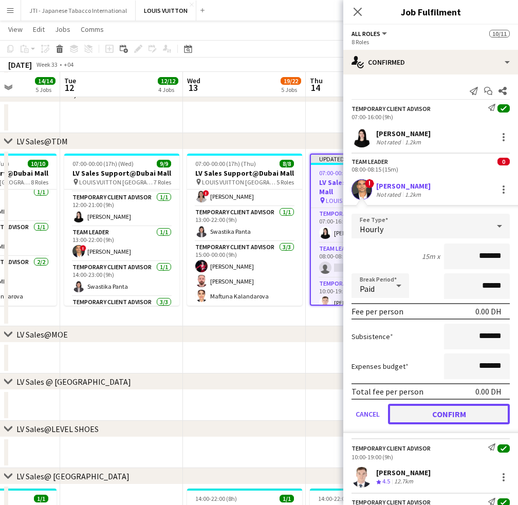
click at [435, 412] on button "Confirm" at bounding box center [449, 414] width 122 height 21
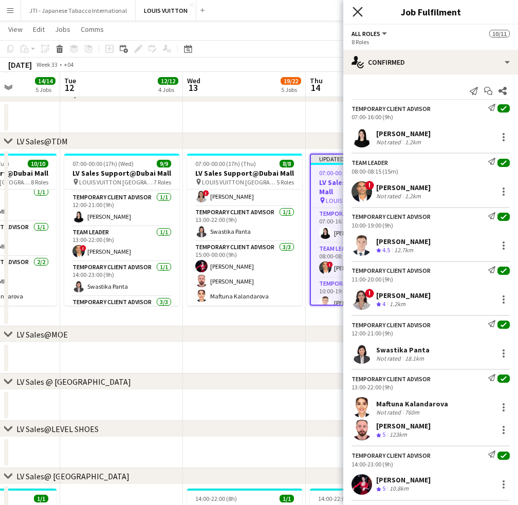
click at [358, 10] on icon "Close pop-in" at bounding box center [358, 12] width 10 height 10
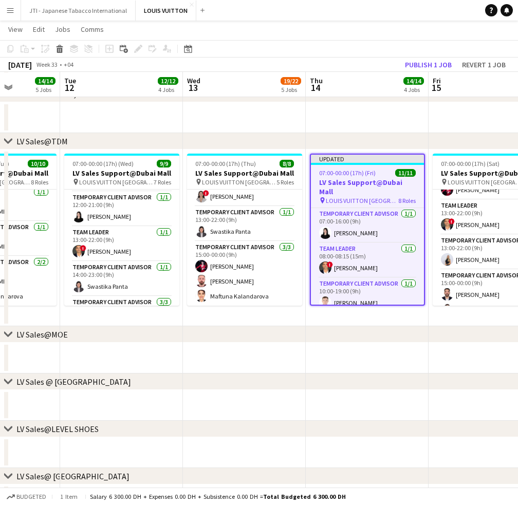
scroll to position [0, 424]
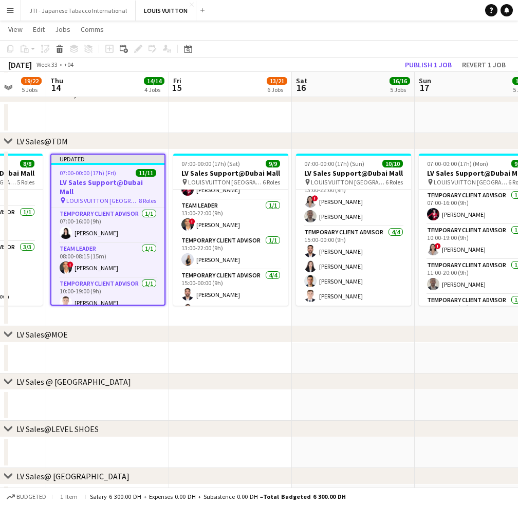
drag, startPoint x: 464, startPoint y: 263, endPoint x: 219, endPoint y: 267, distance: 244.8
click at [205, 263] on app-calendar-viewport "Mon 11 14/14 5 Jobs Tue 12 12/12 4 Jobs Wed 13 19/22 5 Jobs Thu 14 14/14 4 Jobs…" at bounding box center [259, 488] width 518 height 1309
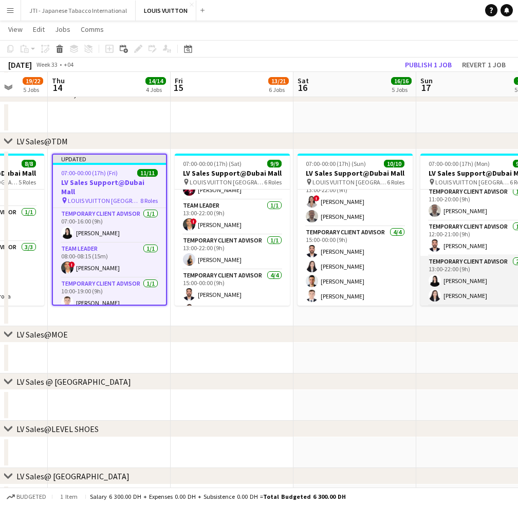
scroll to position [0, 0]
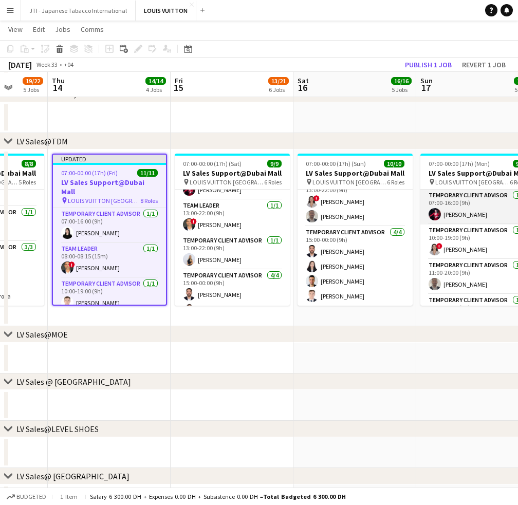
drag, startPoint x: 461, startPoint y: 269, endPoint x: 464, endPoint y: 190, distance: 79.7
click at [461, 269] on app-card-role "Temporary Client Advisor 1/1 11:00-20:00 (9h) Ahmed Amer" at bounding box center [478, 277] width 115 height 35
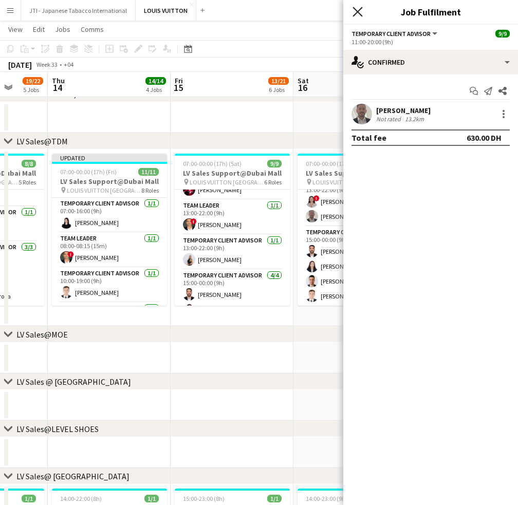
click at [359, 12] on icon "Close pop-in" at bounding box center [358, 12] width 10 height 10
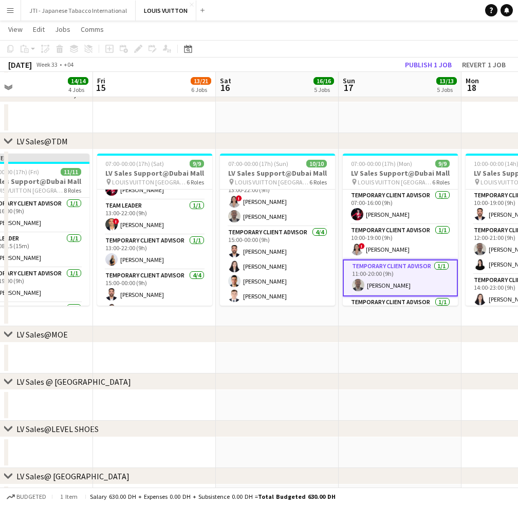
drag, startPoint x: 388, startPoint y: 238, endPoint x: 342, endPoint y: 252, distance: 48.0
click at [312, 233] on app-calendar-viewport "Mon 11 14/14 5 Jobs Tue 12 12/12 4 Jobs Wed 13 19/22 5 Jobs Thu 14 14/14 4 Jobs…" at bounding box center [259, 488] width 518 height 1309
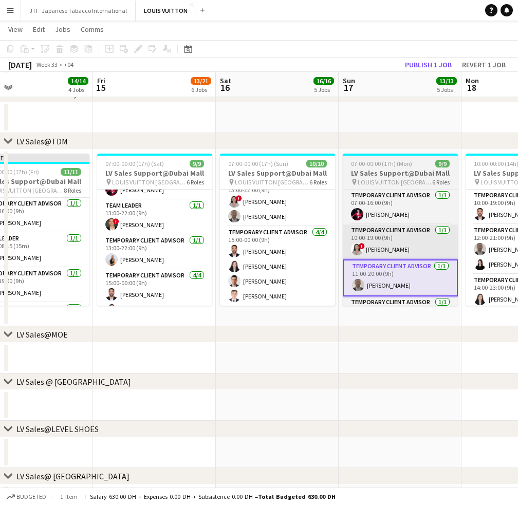
scroll to position [0, 397]
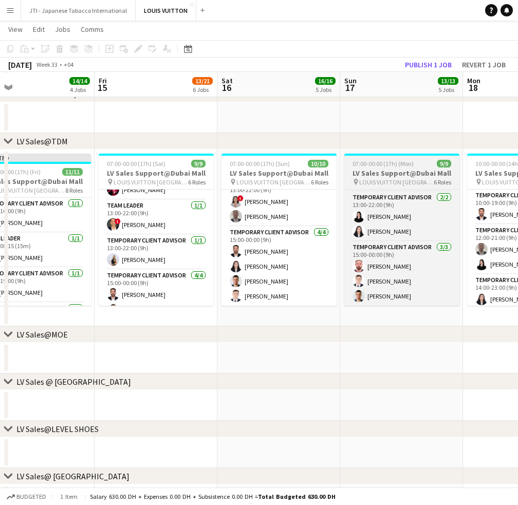
click at [410, 164] on span "07:00-00:00 (17h) (Mon)" at bounding box center [383, 164] width 61 height 8
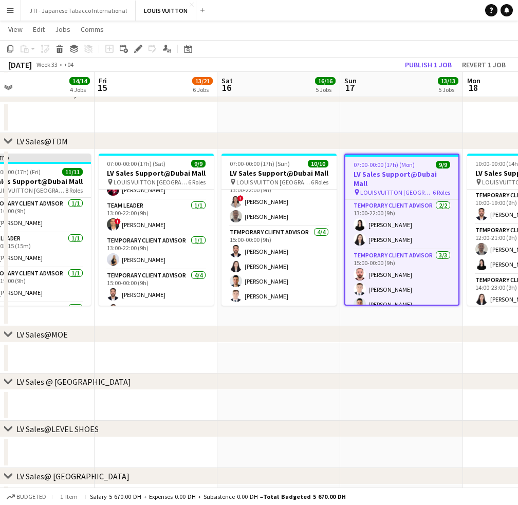
scroll to position [138, 0]
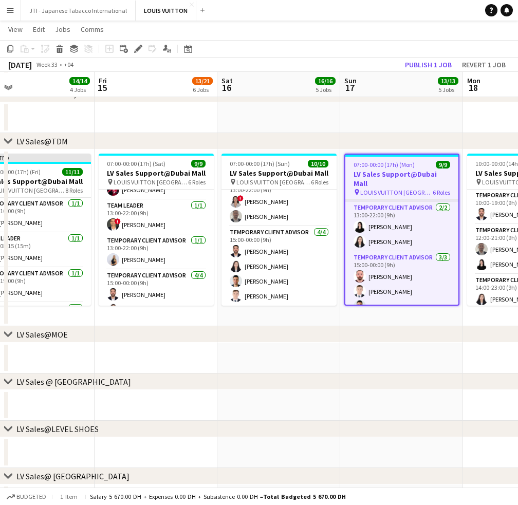
click at [399, 191] on app-card-role "Temporary Client Advisor 1/1 12:00-21:00 (9h) Iyad Saleh" at bounding box center [401, 184] width 113 height 35
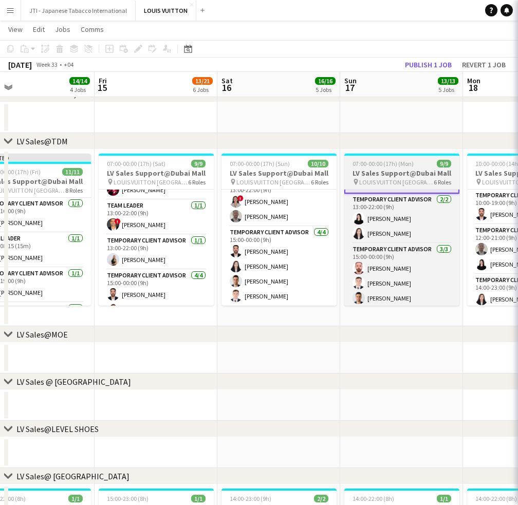
scroll to position [139, 0]
click at [397, 172] on body "Menu Boards Boards Boards All jobs Status Workforce Workforce My Workforce Recr…" at bounding box center [259, 477] width 518 height 1367
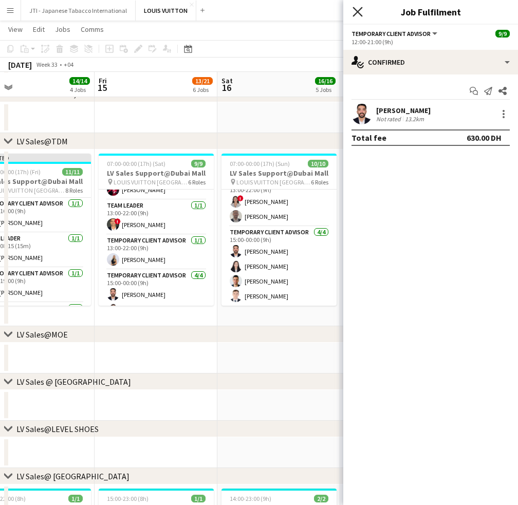
click at [355, 16] on icon "Close pop-in" at bounding box center [358, 12] width 10 height 10
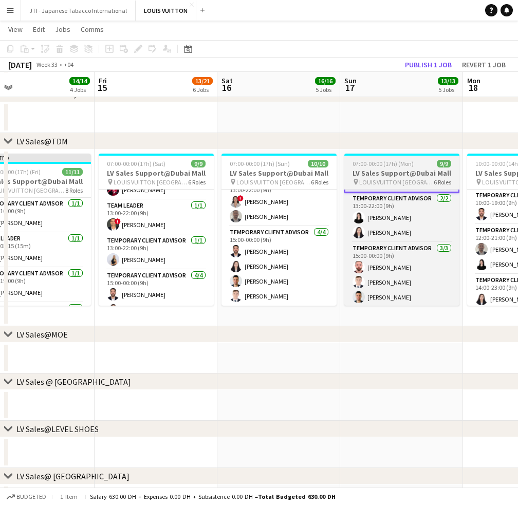
click at [407, 172] on h3 "LV Sales Support@Dubai Mall" at bounding box center [401, 173] width 115 height 9
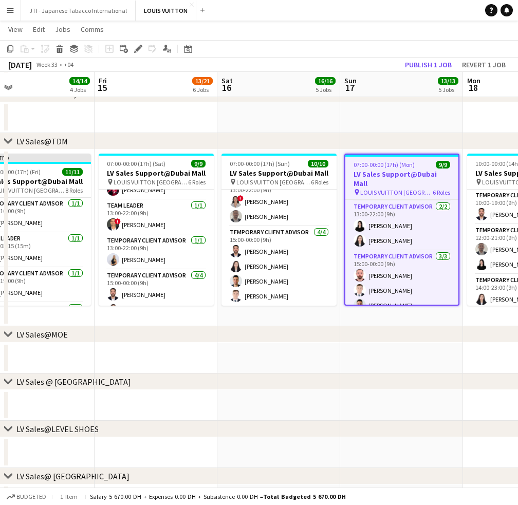
scroll to position [138, 0]
click at [137, 52] on icon "Edit" at bounding box center [138, 49] width 8 height 8
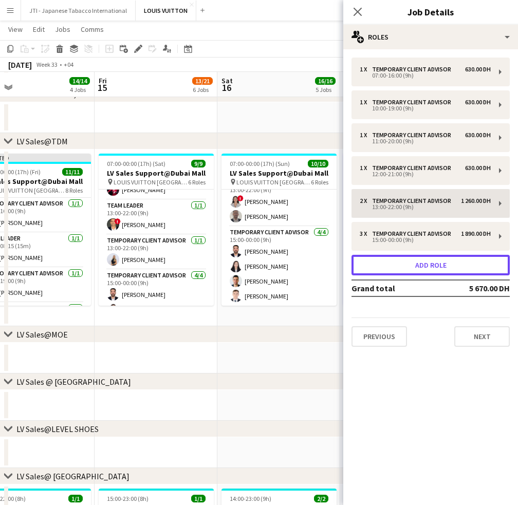
click at [420, 273] on button "Add role" at bounding box center [431, 265] width 158 height 21
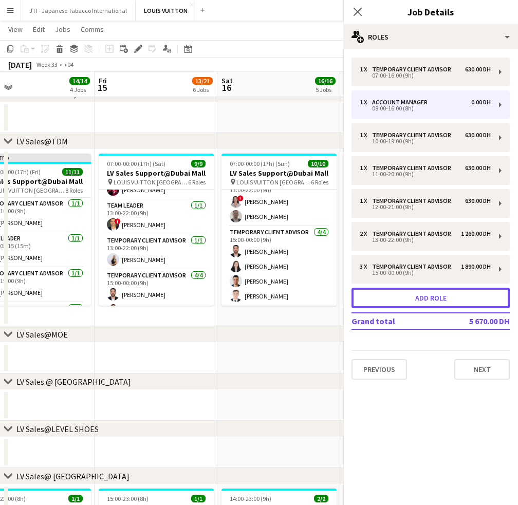
scroll to position [173, 0]
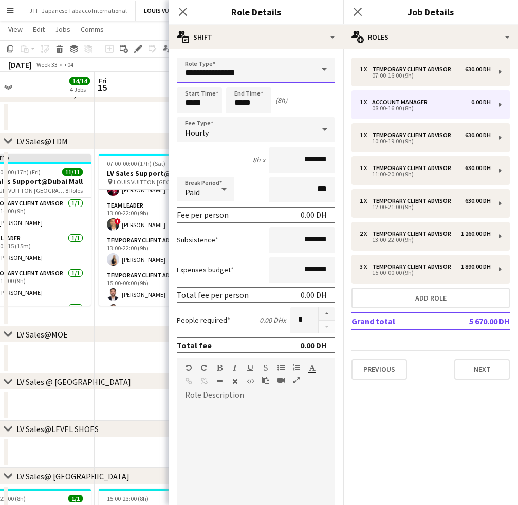
drag, startPoint x: 252, startPoint y: 72, endPoint x: 121, endPoint y: 62, distance: 131.5
click at [123, 63] on body "Menu Boards Boards Boards All jobs Status Workforce Workforce My Workforce Recr…" at bounding box center [259, 477] width 518 height 1367
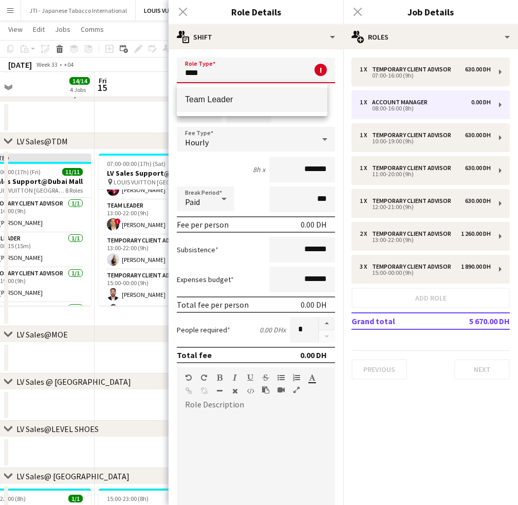
click at [213, 89] on mat-option "Team Leader" at bounding box center [252, 99] width 151 height 25
type input "**********"
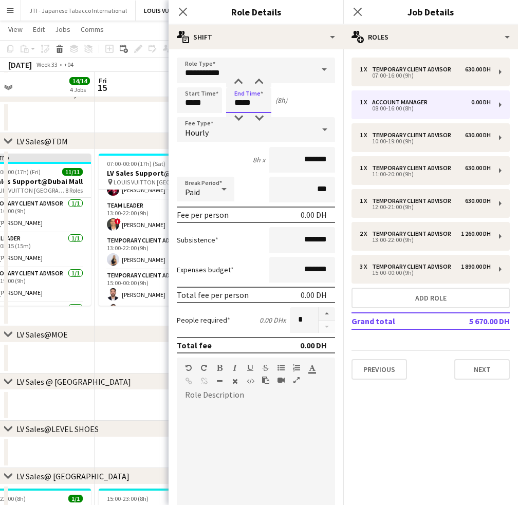
click at [240, 100] on input "*****" at bounding box center [248, 100] width 45 height 26
click at [240, 115] on div at bounding box center [238, 118] width 21 height 10
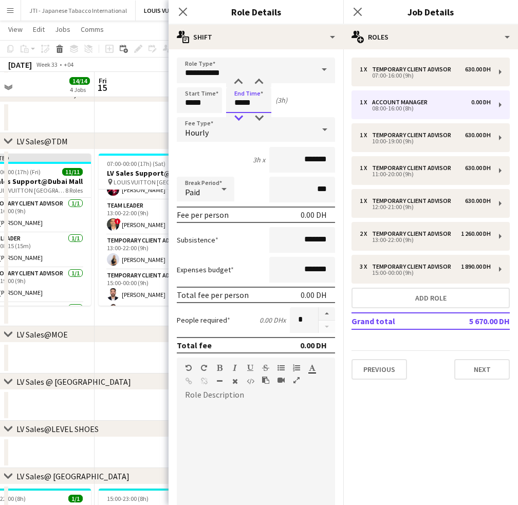
click at [240, 115] on div at bounding box center [238, 118] width 21 height 10
type input "*****"
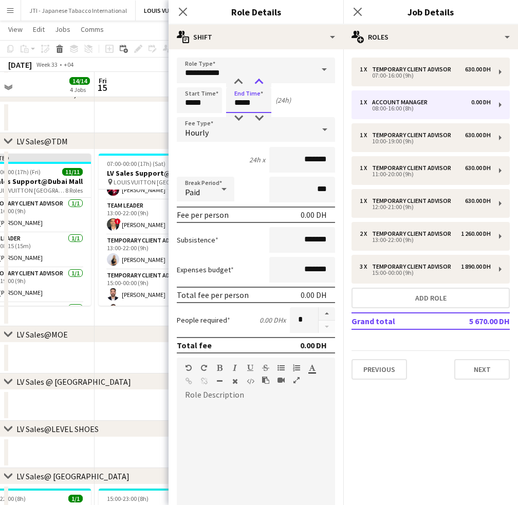
click at [257, 79] on div at bounding box center [259, 82] width 21 height 10
click at [178, 11] on icon "Close pop-in" at bounding box center [183, 12] width 10 height 10
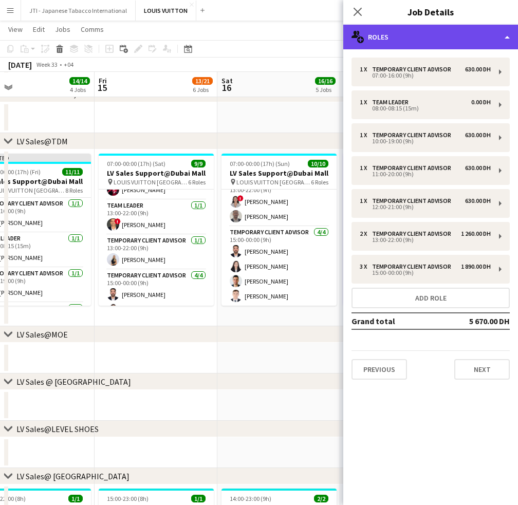
click at [436, 33] on div "multiple-users-add Roles" at bounding box center [430, 37] width 175 height 25
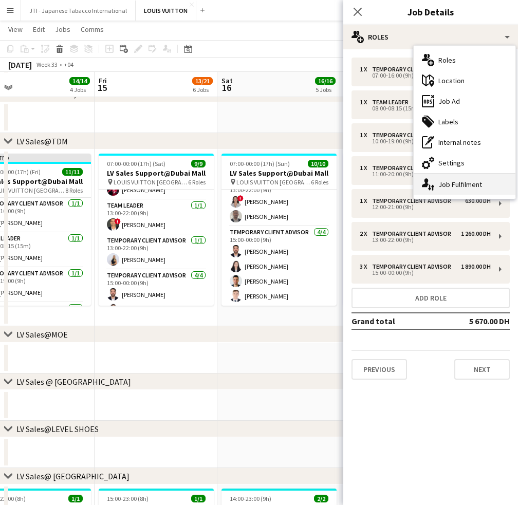
click at [453, 184] on div "single-neutral-actions-up-down Job Fulfilment" at bounding box center [465, 184] width 102 height 21
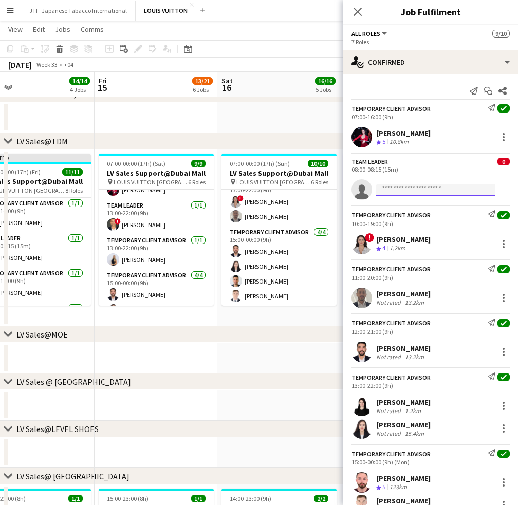
click at [428, 191] on input at bounding box center [435, 190] width 119 height 12
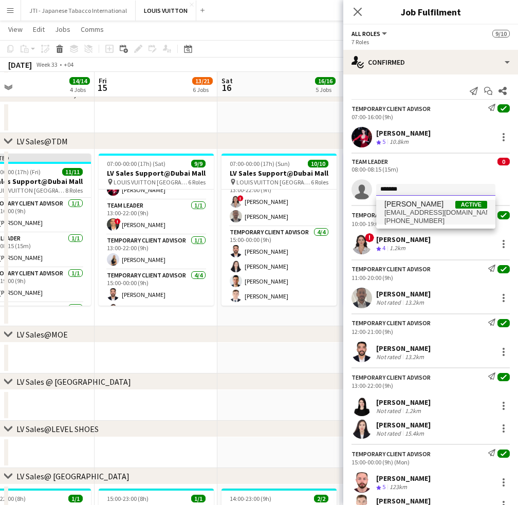
type input "*******"
click at [429, 209] on span "fadymakky@gmail.com" at bounding box center [436, 213] width 103 height 8
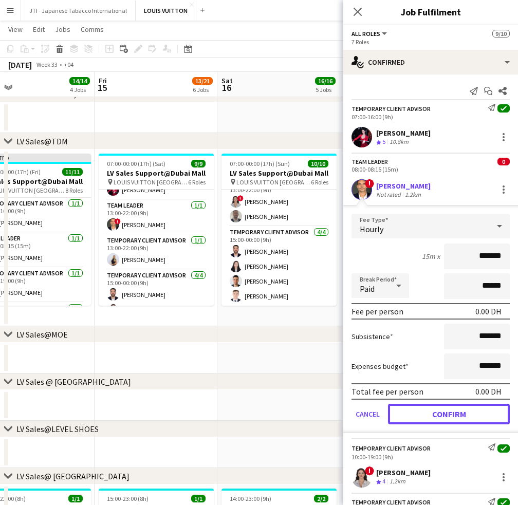
click at [420, 408] on button "Confirm" at bounding box center [449, 414] width 122 height 21
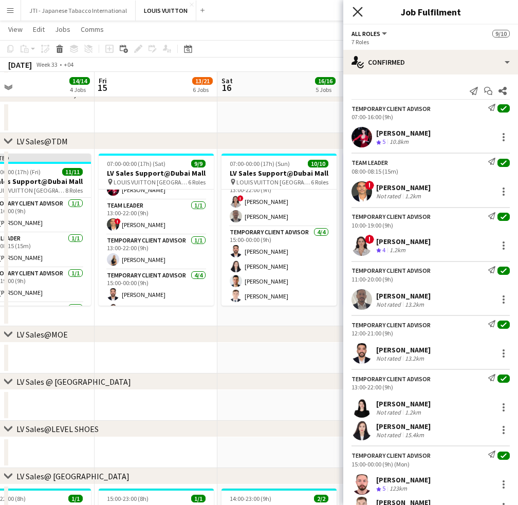
click at [361, 10] on icon "Close pop-in" at bounding box center [358, 12] width 10 height 10
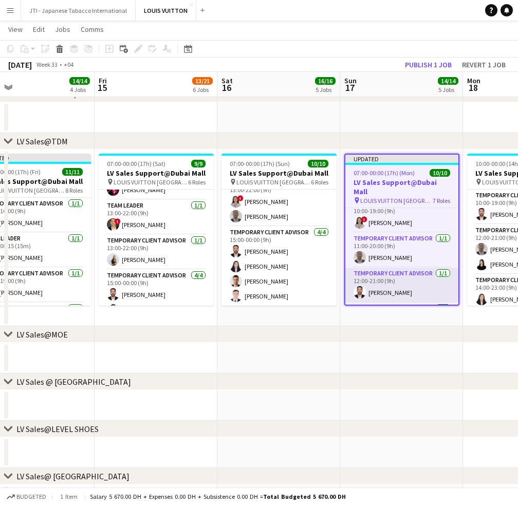
scroll to position [0, 0]
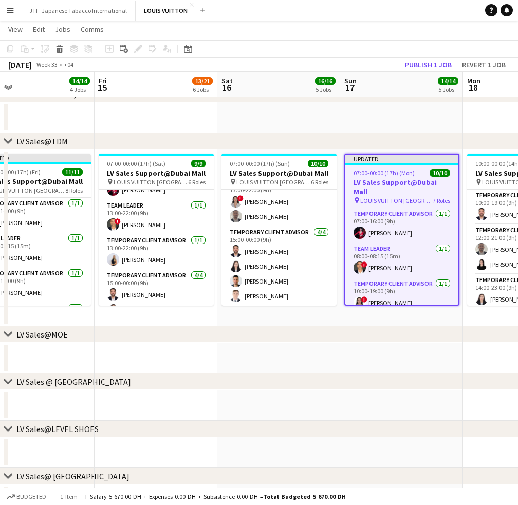
drag, startPoint x: 267, startPoint y: 259, endPoint x: 337, endPoint y: 285, distance: 74.7
click at [360, 262] on app-calendar-viewport "Mon 11 14/14 5 Jobs Tue 12 12/12 4 Jobs Wed 13 19/22 5 Jobs Thu 14 14/14 4 Jobs…" at bounding box center [259, 488] width 518 height 1309
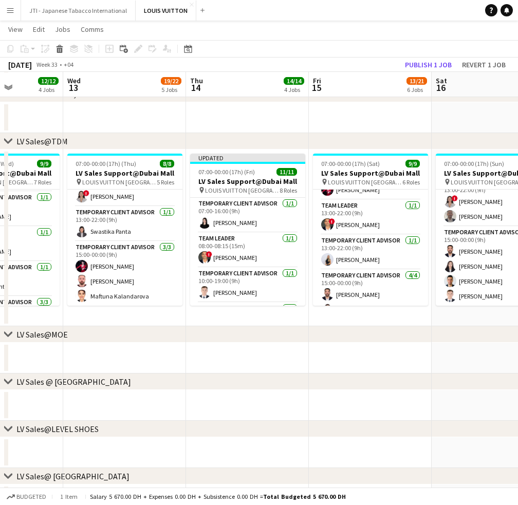
click at [244, 351] on app-date-cell at bounding box center [247, 358] width 123 height 31
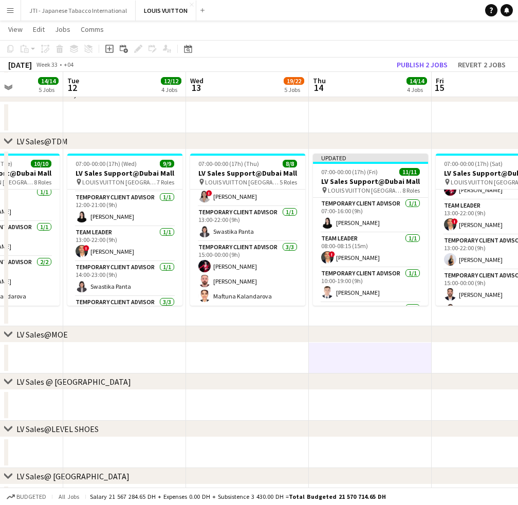
drag, startPoint x: 345, startPoint y: 259, endPoint x: 413, endPoint y: 259, distance: 67.9
click at [440, 259] on app-calendar-viewport "Sat 9 14/14 4 Jobs Sun 10 14/14 4 Jobs Mon 11 14/14 5 Jobs Tue 12 12/12 4 Jobs …" at bounding box center [259, 488] width 518 height 1309
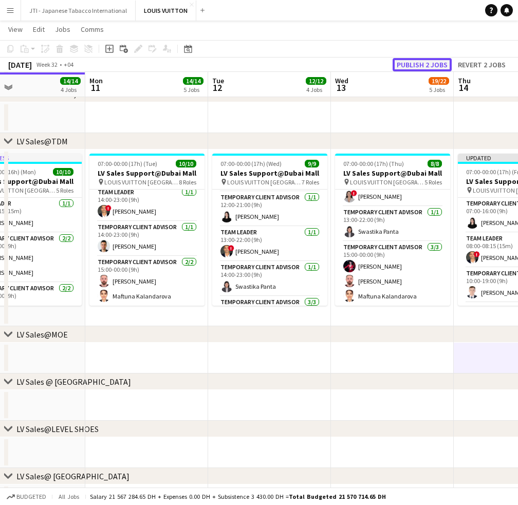
click at [423, 61] on button "Publish 2 jobs" at bounding box center [422, 64] width 59 height 13
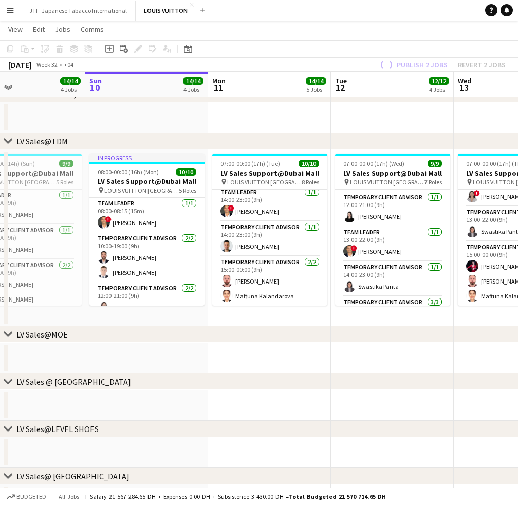
click at [311, 244] on app-calendar-viewport "Thu 7 15/15 4 Jobs Fri 8 16/16 4 Jobs Sat 9 14/14 4 Jobs Sun 10 14/14 4 Jobs Mo…" at bounding box center [259, 488] width 518 height 1309
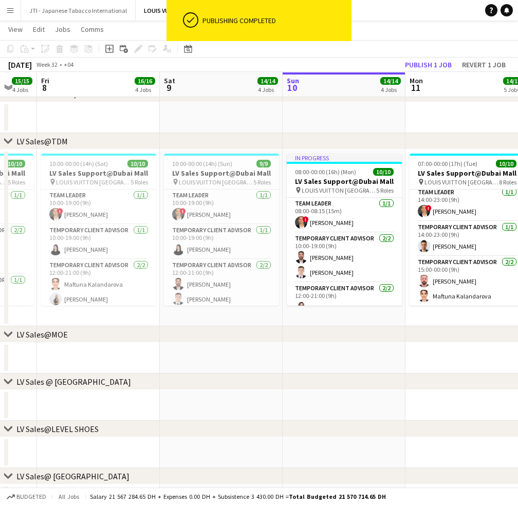
click at [316, 254] on app-calendar-viewport "Wed 6 12/12 3 Jobs Thu 7 15/15 4 Jobs Fri 8 16/16 4 Jobs Sat 9 14/14 4 Jobs Sun…" at bounding box center [259, 488] width 518 height 1309
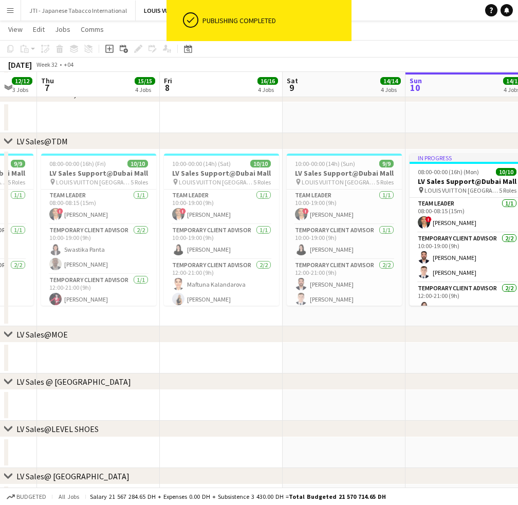
scroll to position [0, 312]
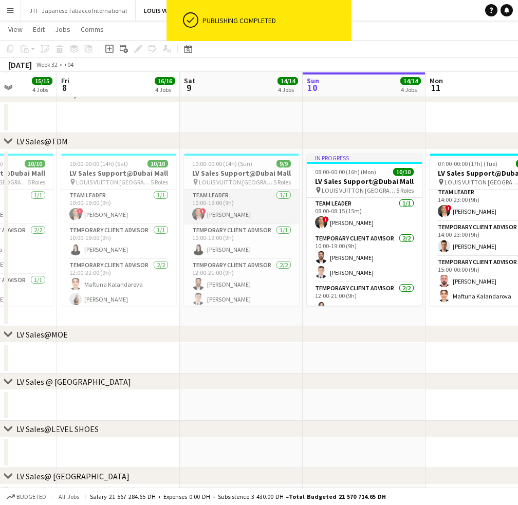
click at [226, 207] on app-card-role "Team Leader 1/1 10:00-19:00 (9h) ! Fadi Makki" at bounding box center [241, 207] width 115 height 35
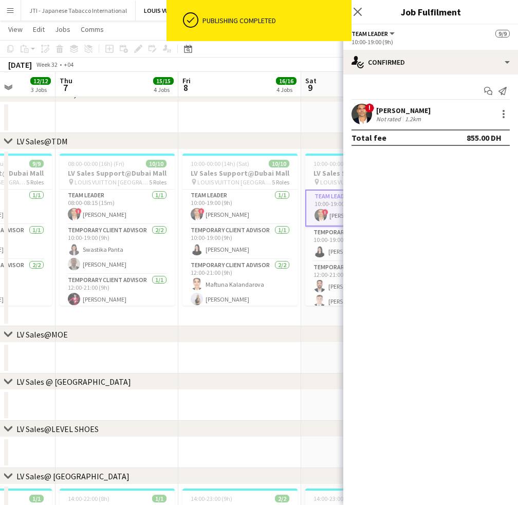
drag, startPoint x: 253, startPoint y: 232, endPoint x: 285, endPoint y: 233, distance: 32.4
click at [285, 233] on app-calendar-viewport "Tue 5 24/24 4 Jobs Wed 6 12/12 3 Jobs Thu 7 15/15 4 Jobs Fri 8 16/16 4 Jobs Sat…" at bounding box center [259, 488] width 518 height 1309
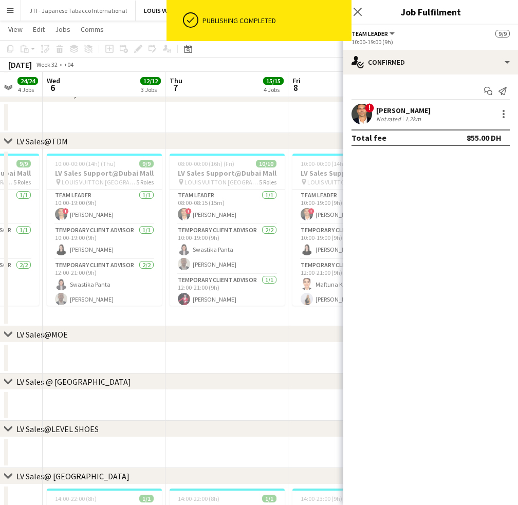
drag, startPoint x: 245, startPoint y: 229, endPoint x: 264, endPoint y: 230, distance: 19.6
click at [264, 230] on app-calendar-viewport "Mon 4 14/14 4 Jobs Tue 5 24/24 4 Jobs Wed 6 12/12 3 Jobs Thu 7 15/15 4 Jobs Fri…" at bounding box center [259, 488] width 518 height 1309
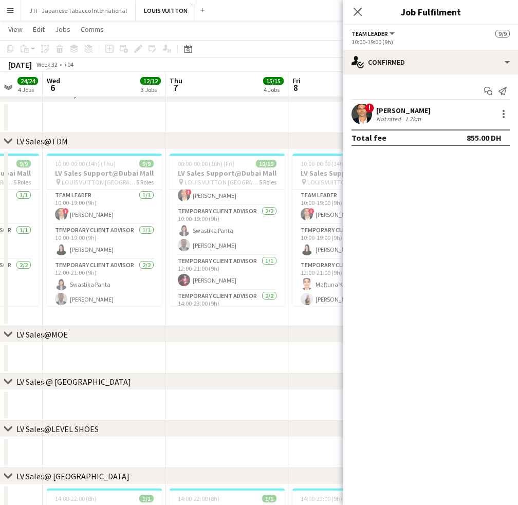
scroll to position [0, 0]
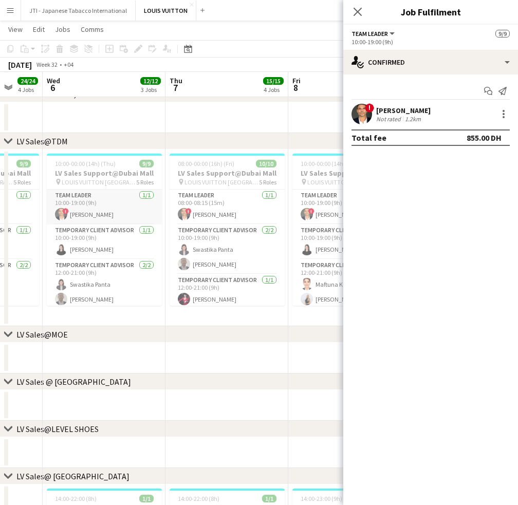
click at [118, 211] on app-card-role "Team Leader 1/1 10:00-19:00 (9h) ! Fadi Makki" at bounding box center [104, 207] width 115 height 35
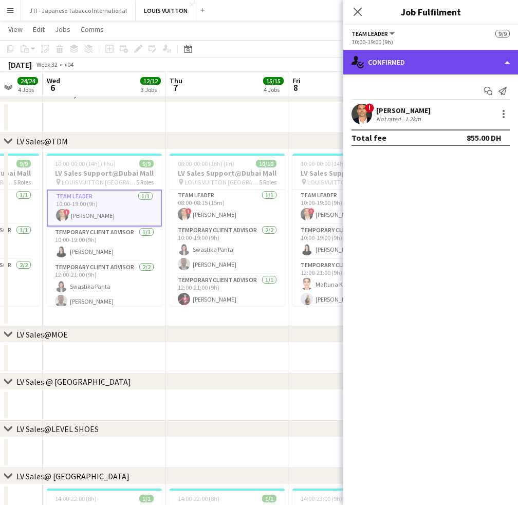
click at [454, 72] on div "single-neutral-actions-check-2 Confirmed" at bounding box center [430, 62] width 175 height 25
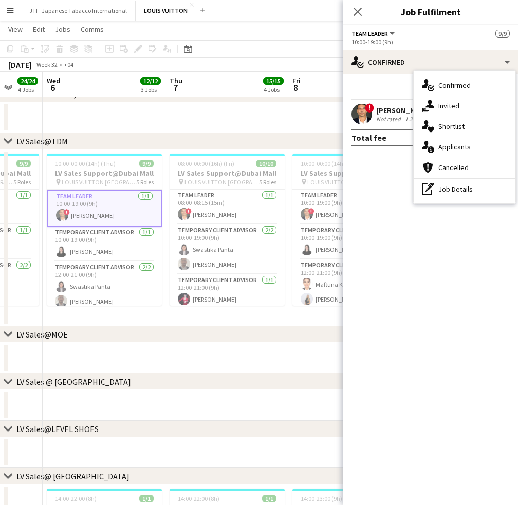
drag, startPoint x: 441, startPoint y: 259, endPoint x: 506, endPoint y: 119, distance: 154.1
click at [447, 239] on mat-expansion-panel "check Confirmed Start chat Send notification ! Fadi Makki Not rated 1.2km Total…" at bounding box center [430, 290] width 175 height 431
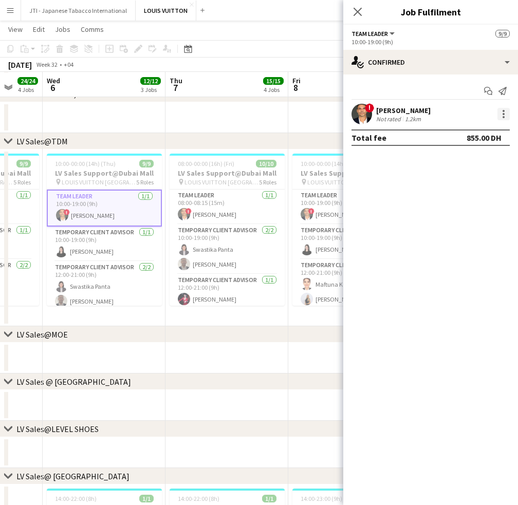
click at [504, 112] on div at bounding box center [504, 114] width 12 height 12
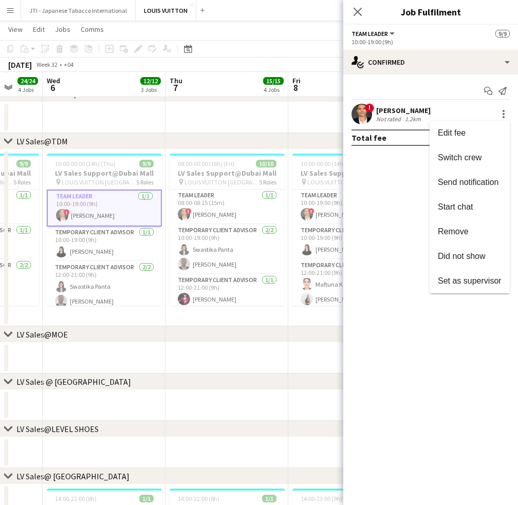
click at [389, 192] on div at bounding box center [259, 252] width 518 height 505
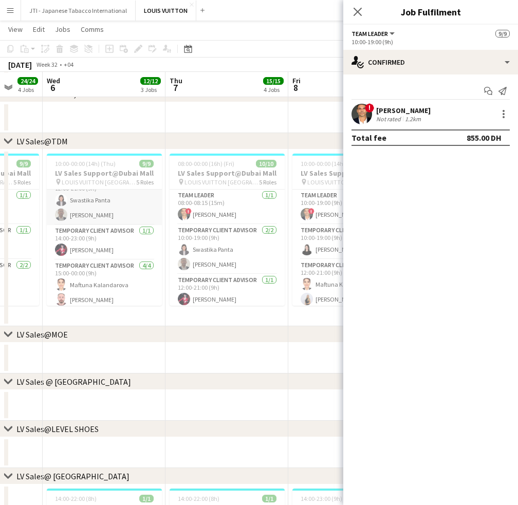
scroll to position [103, 0]
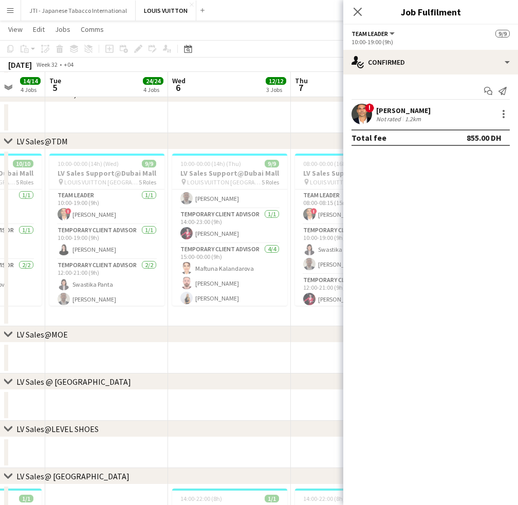
drag, startPoint x: 87, startPoint y: 269, endPoint x: 214, endPoint y: 268, distance: 126.5
click at [215, 268] on app-calendar-viewport "Sun 3 11/11 4 Jobs Mon 4 14/14 4 Jobs Tue 5 24/24 4 Jobs Wed 6 12/12 3 Jobs Thu…" at bounding box center [259, 488] width 518 height 1309
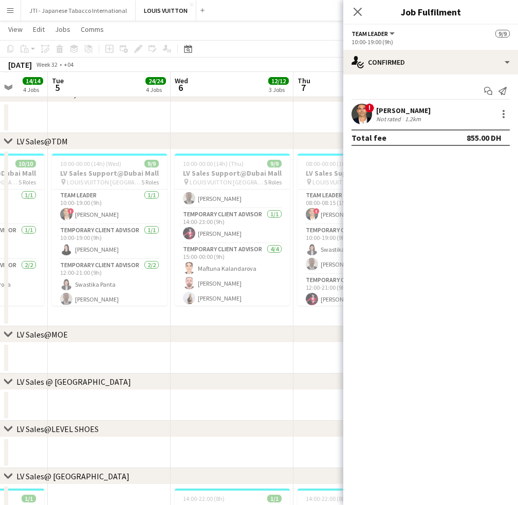
scroll to position [0, 222]
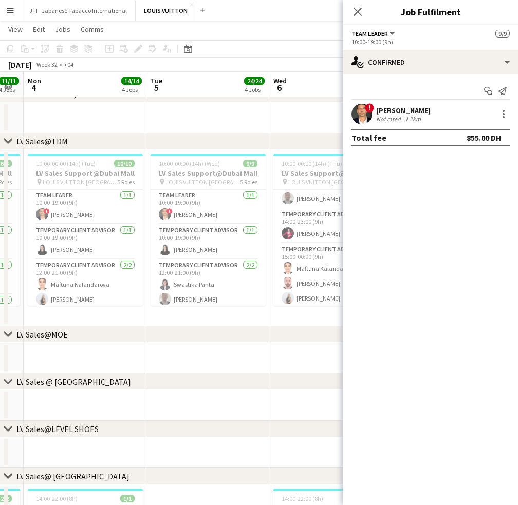
click at [216, 277] on app-calendar-viewport "Sat 2 12/12 4 Jobs Sun 3 11/11 4 Jobs Mon 4 14/14 4 Jobs Tue 5 24/24 4 Jobs Wed…" at bounding box center [259, 488] width 518 height 1309
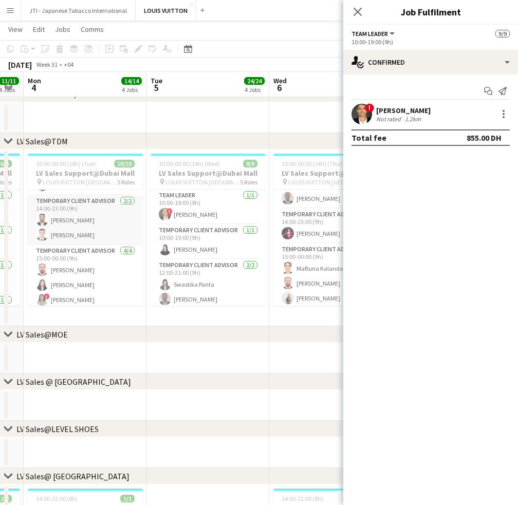
scroll to position [133, 0]
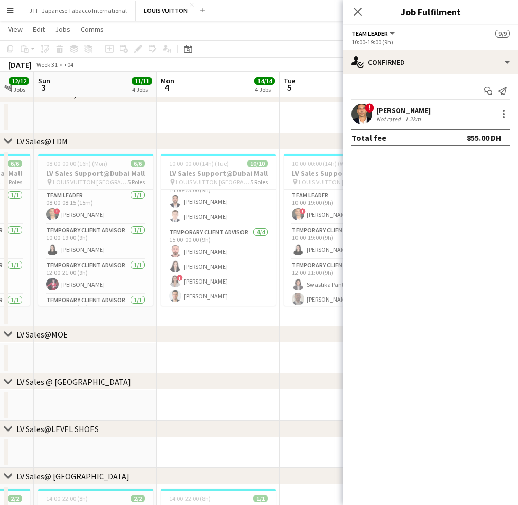
drag, startPoint x: 142, startPoint y: 271, endPoint x: 188, endPoint y: 272, distance: 46.3
click at [232, 280] on app-calendar-viewport "Fri 1 Sat 2 12/12 4 Jobs Sun 3 11/11 4 Jobs Mon 4 14/14 4 Jobs Tue 5 24/24 4 Jo…" at bounding box center [259, 488] width 518 height 1309
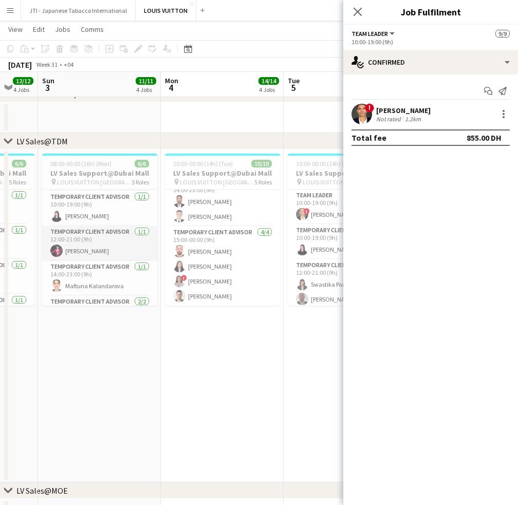
scroll to position [0, 0]
click at [108, 209] on app-card-role "Team Leader 1/1 08:00-08:15 (15m) ! Fadi Makki" at bounding box center [99, 207] width 115 height 35
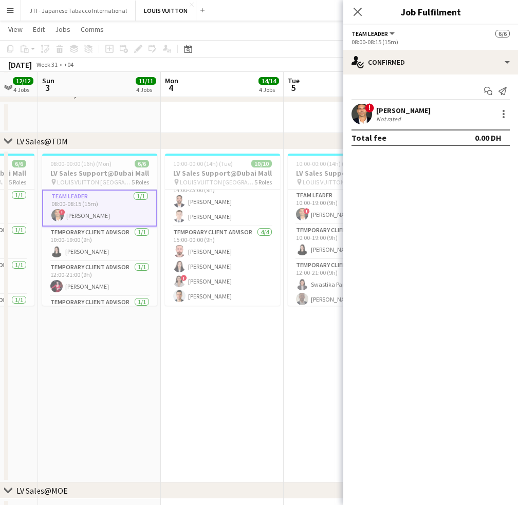
scroll to position [101, 0]
click at [507, 115] on div at bounding box center [504, 114] width 12 height 12
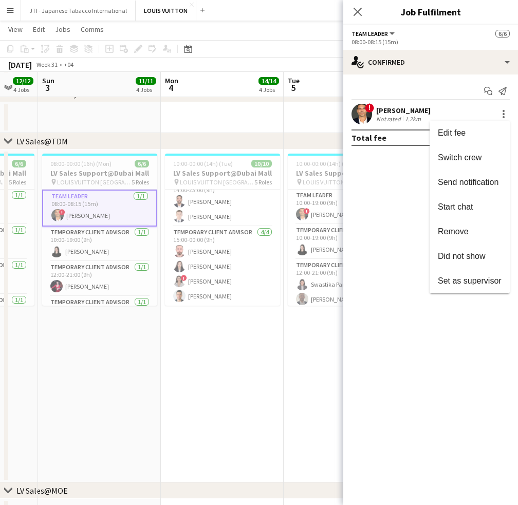
click at [376, 225] on div at bounding box center [259, 252] width 518 height 505
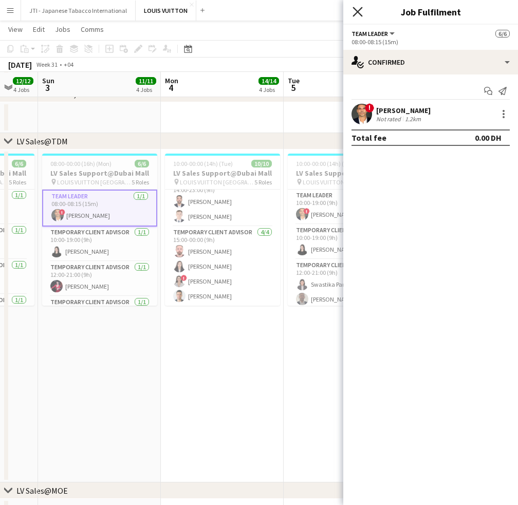
click at [362, 13] on icon "Close pop-in" at bounding box center [358, 12] width 10 height 10
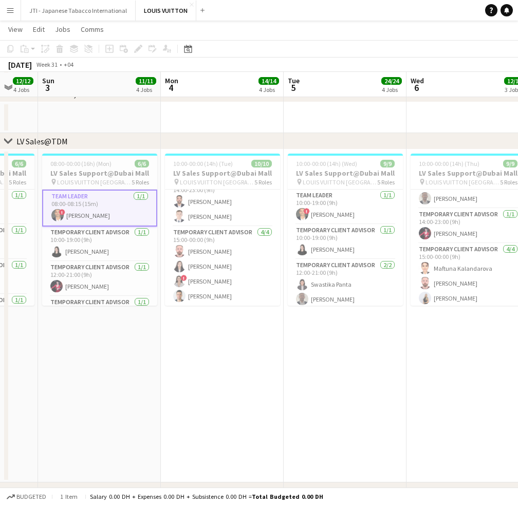
drag, startPoint x: 420, startPoint y: 261, endPoint x: 157, endPoint y: 220, distance: 265.9
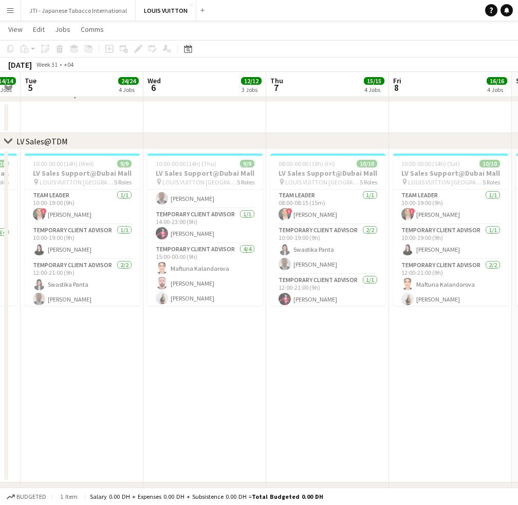
drag, startPoint x: 232, startPoint y: 215, endPoint x: 371, endPoint y: 222, distance: 138.4
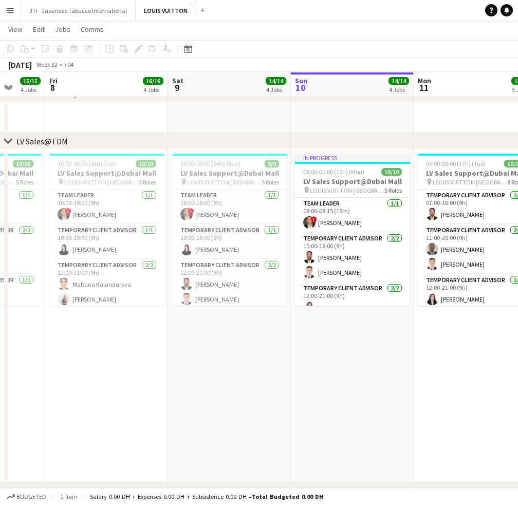
drag, startPoint x: 371, startPoint y: 222, endPoint x: 321, endPoint y: 20, distance: 207.6
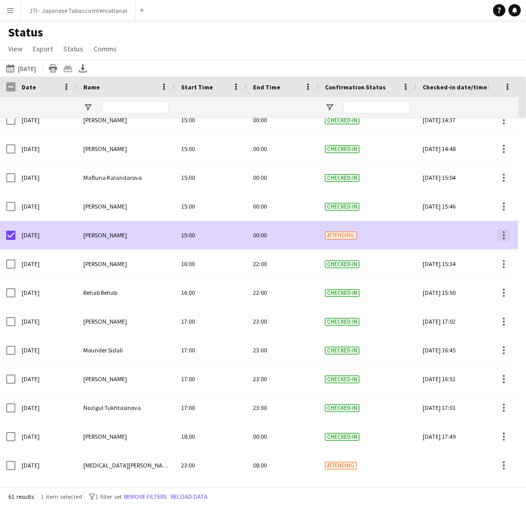
click at [503, 236] on div at bounding box center [504, 235] width 12 height 12
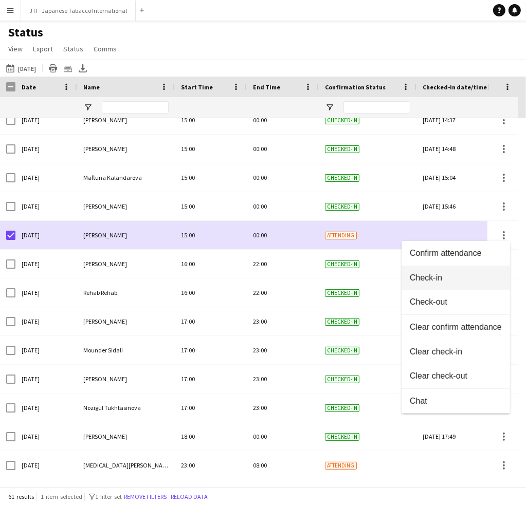
click at [453, 283] on button "Check-in" at bounding box center [456, 278] width 108 height 25
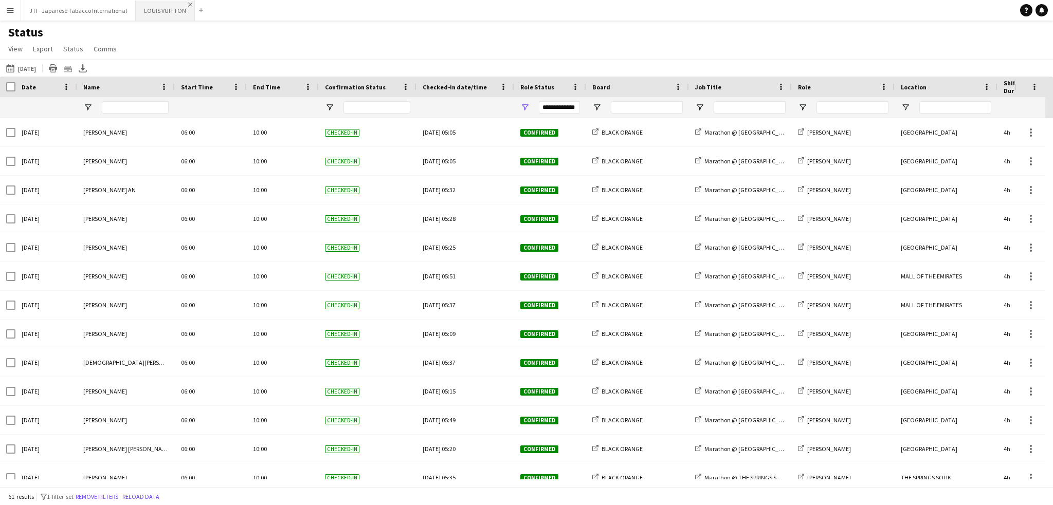
click at [188, 5] on app-icon "Close" at bounding box center [190, 5] width 4 height 4
click at [15, 4] on button "Menu" at bounding box center [10, 10] width 21 height 21
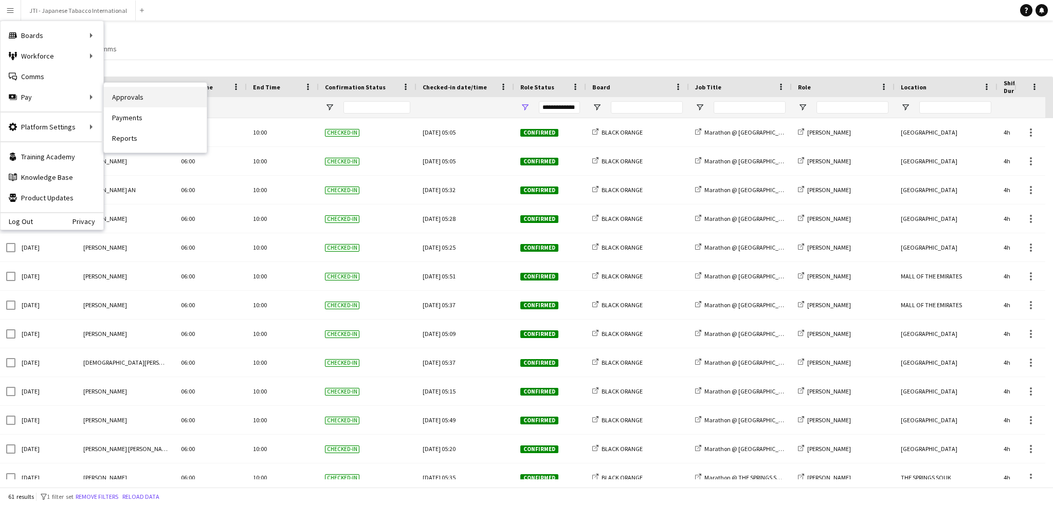
click at [127, 99] on link "Approvals" at bounding box center [155, 97] width 103 height 21
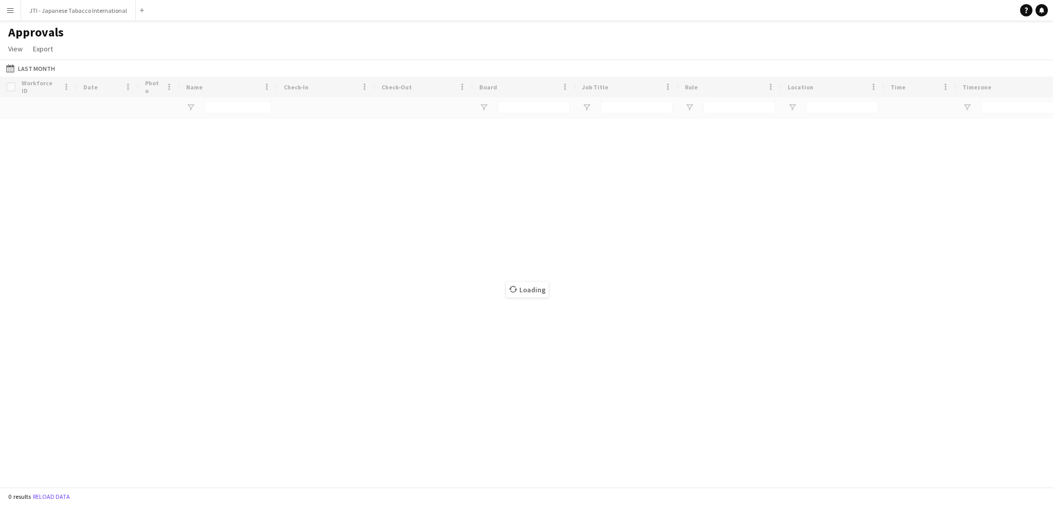
click at [12, 13] on app-icon "Menu" at bounding box center [10, 10] width 8 height 8
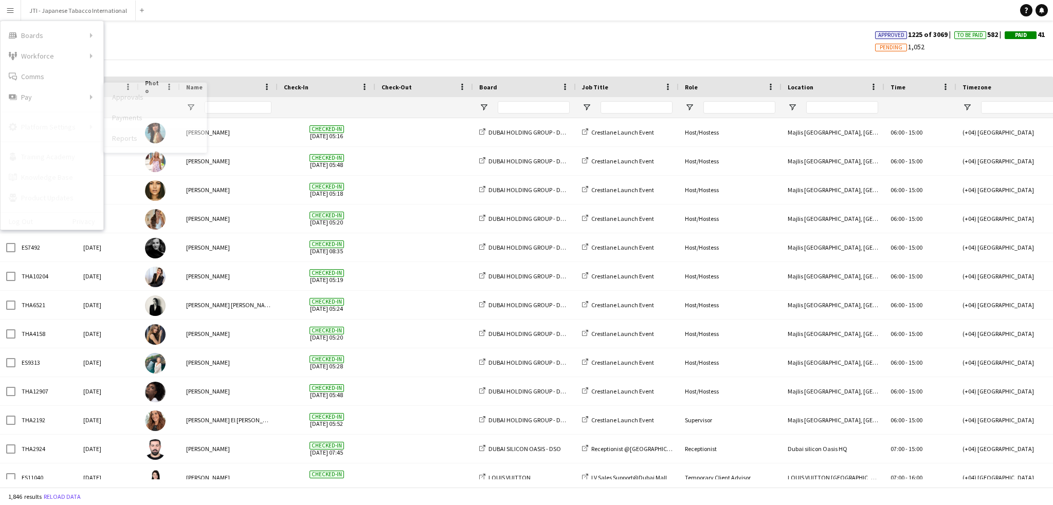
click at [123, 147] on link "Reports" at bounding box center [155, 138] width 103 height 21
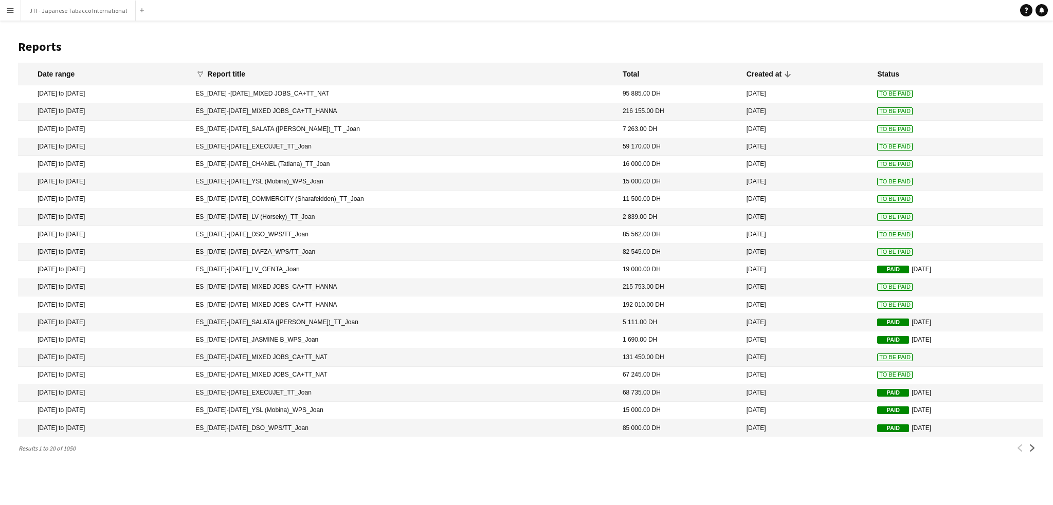
click at [9, 6] on app-icon "Menu" at bounding box center [10, 10] width 8 height 8
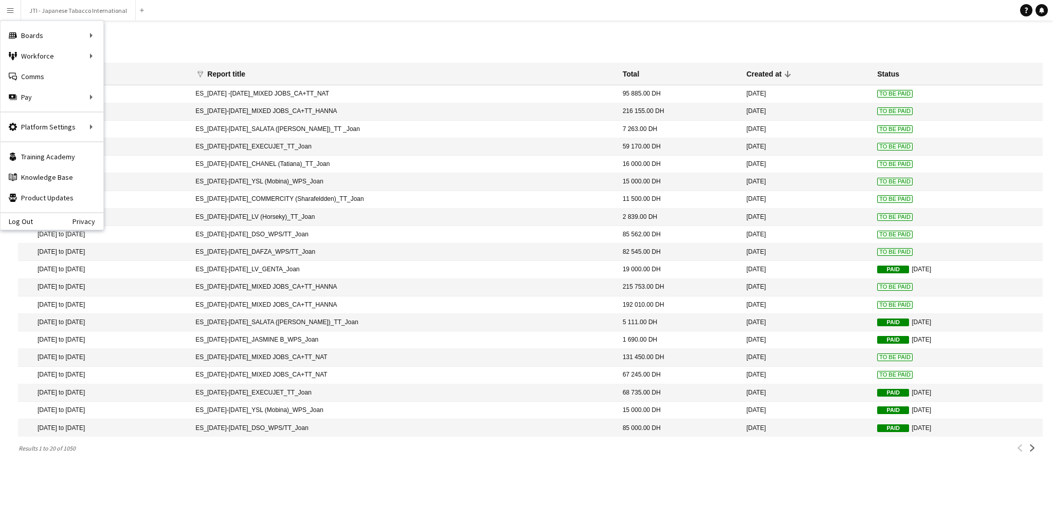
click at [228, 41] on h1 "Reports" at bounding box center [530, 46] width 1025 height 15
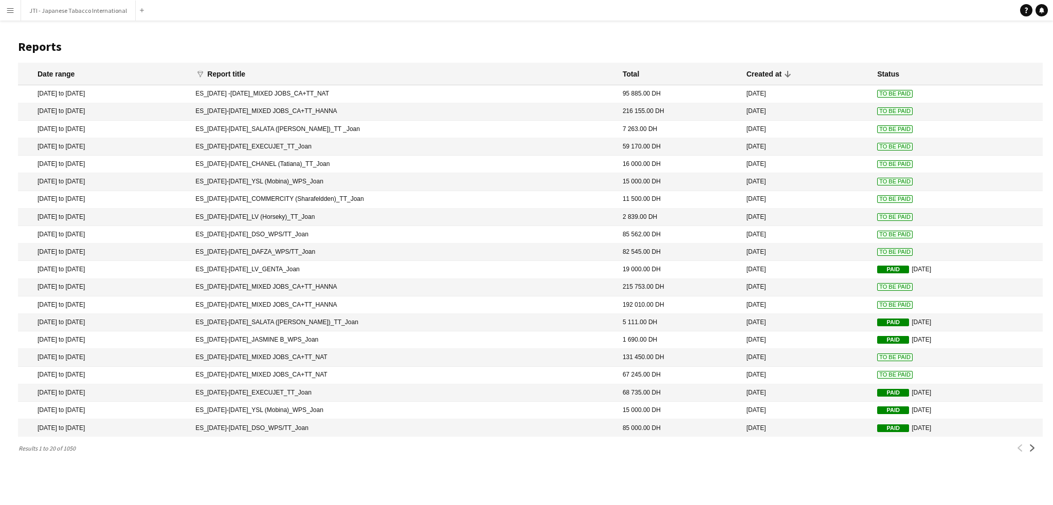
click at [19, 11] on button "Menu" at bounding box center [10, 10] width 21 height 21
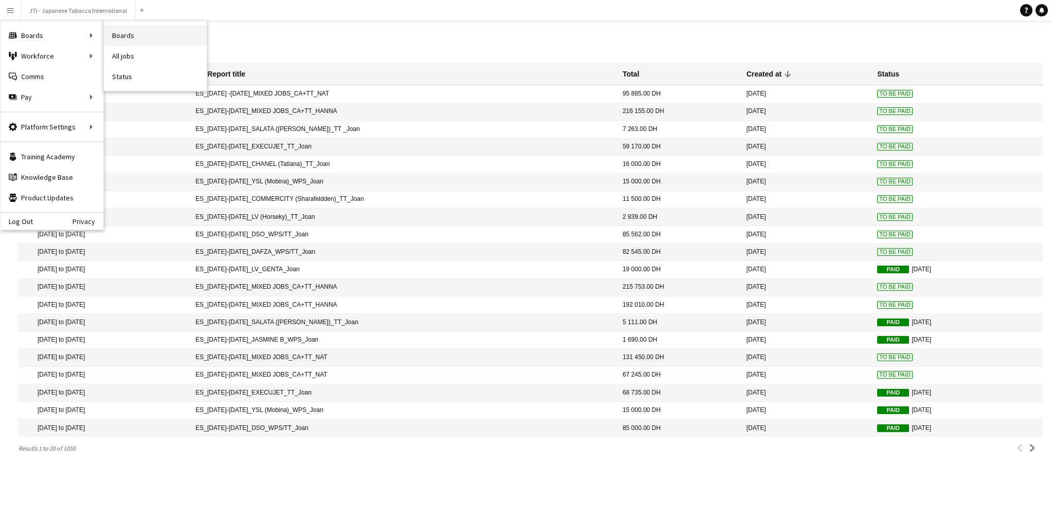
click at [115, 37] on link "Boards" at bounding box center [155, 35] width 103 height 21
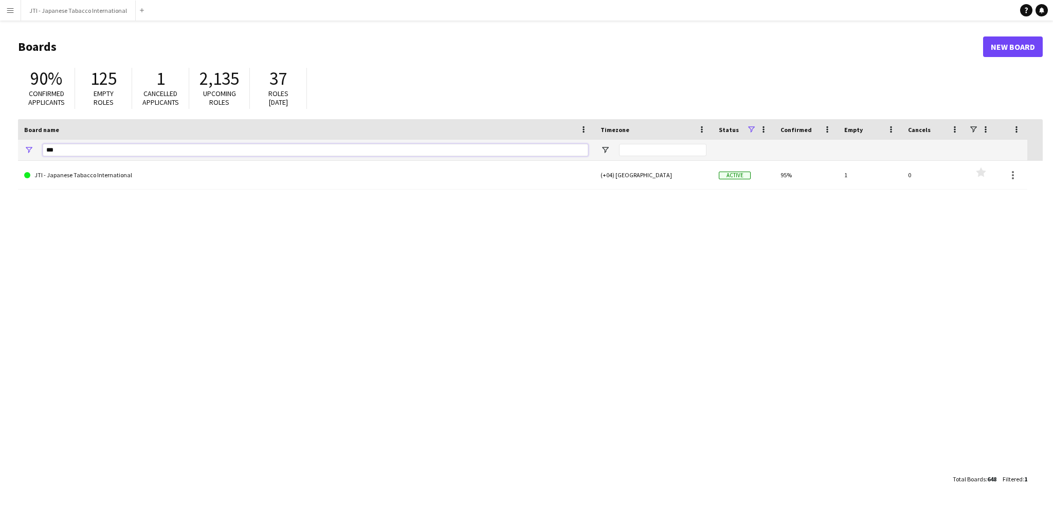
click at [114, 150] on input "***" at bounding box center [315, 150] width 545 height 12
type input "*"
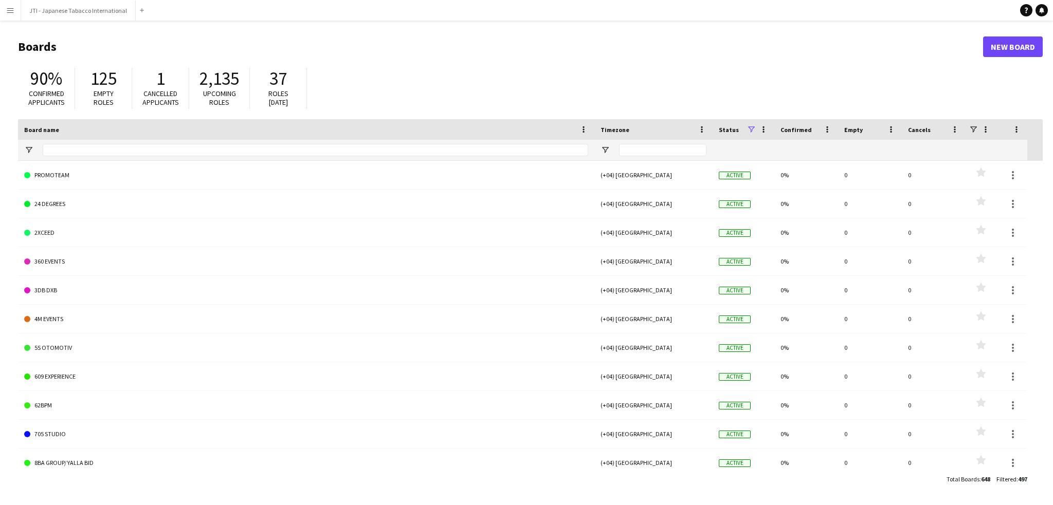
click at [15, 10] on button "Menu" at bounding box center [10, 10] width 21 height 21
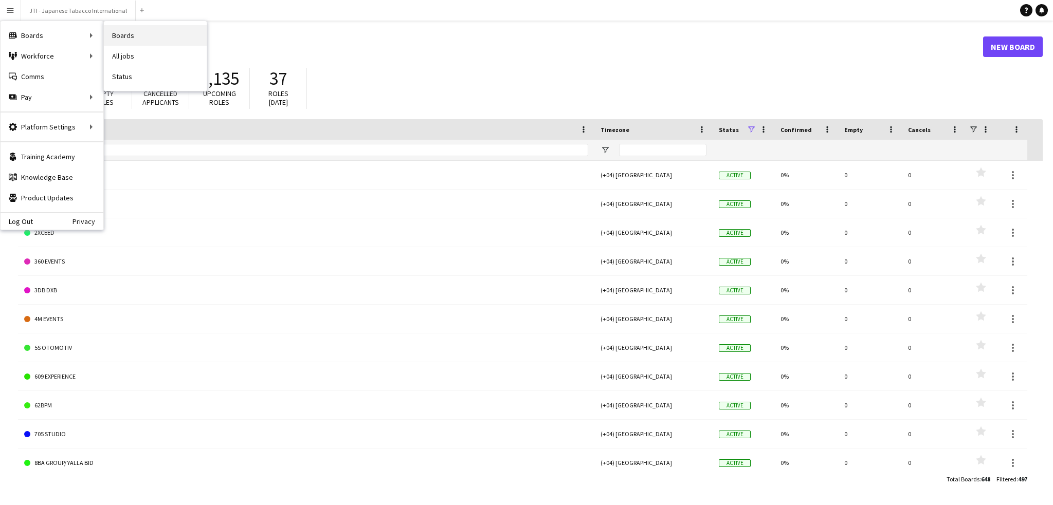
click at [121, 31] on link "Boards" at bounding box center [155, 35] width 103 height 21
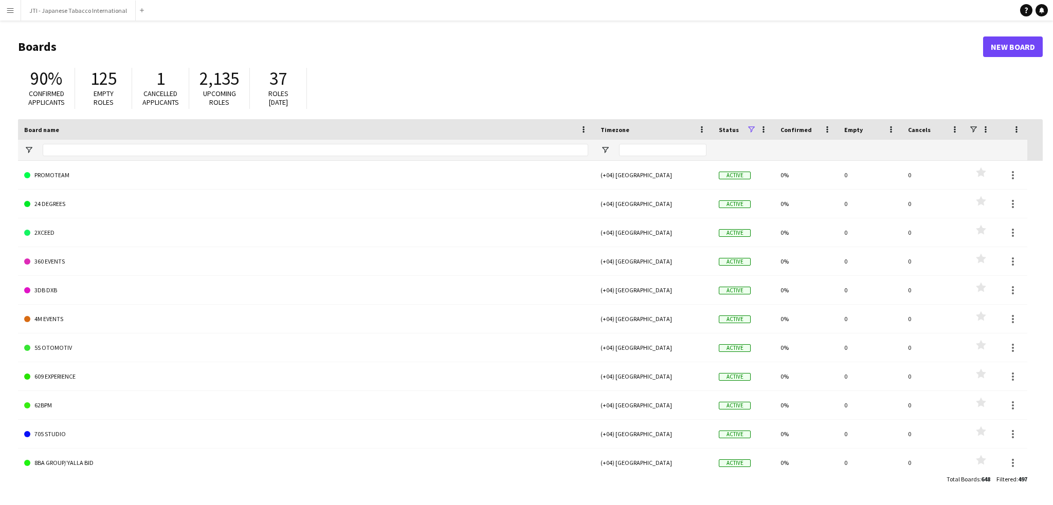
click at [12, 14] on app-icon "Menu" at bounding box center [10, 10] width 8 height 8
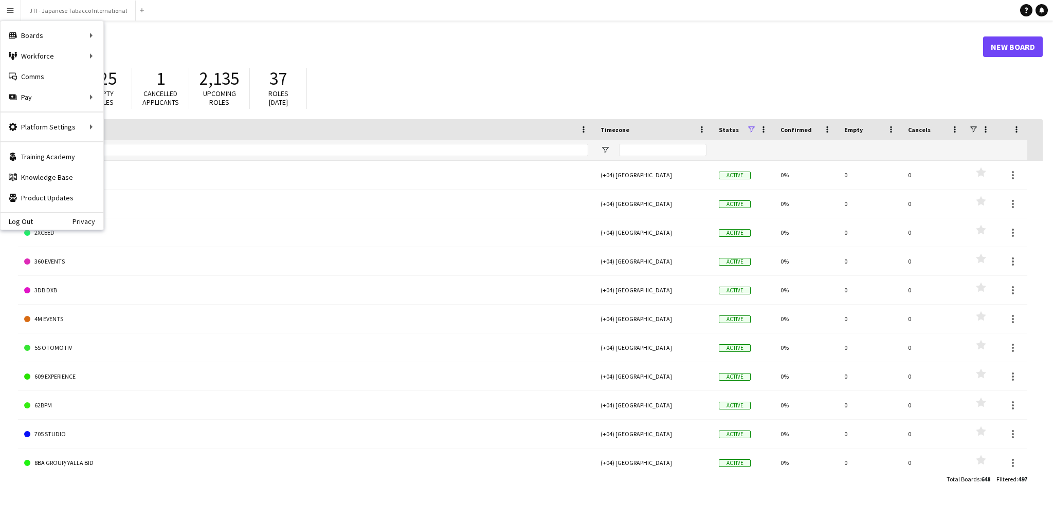
click at [121, 73] on div "125 Empty roles" at bounding box center [103, 88] width 57 height 41
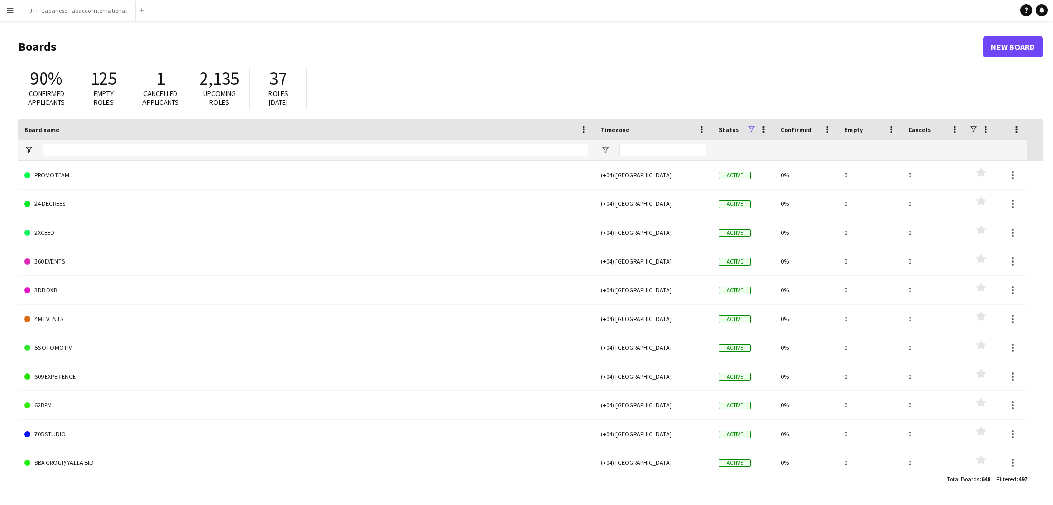
click at [13, 10] on app-icon "Menu" at bounding box center [10, 10] width 8 height 8
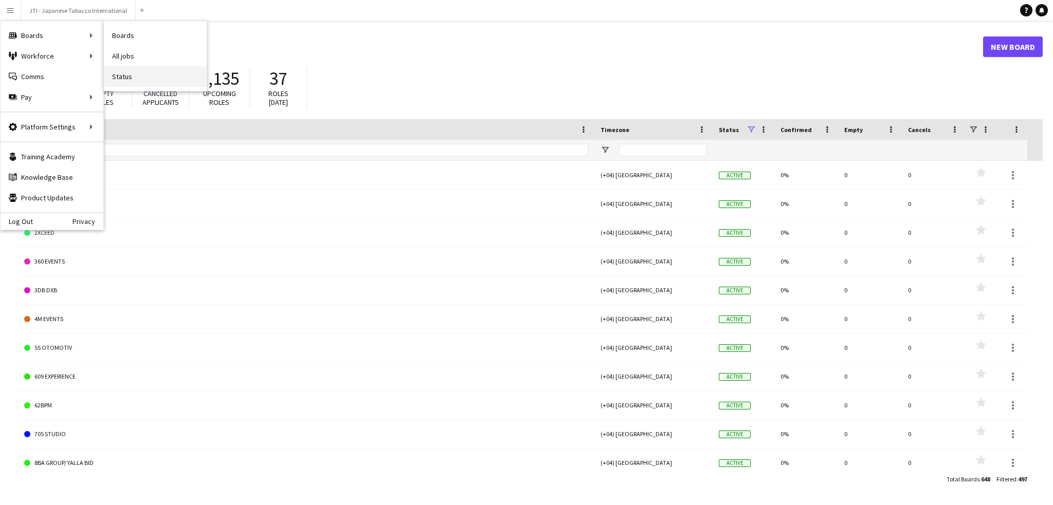
click at [139, 81] on link "Status" at bounding box center [155, 76] width 103 height 21
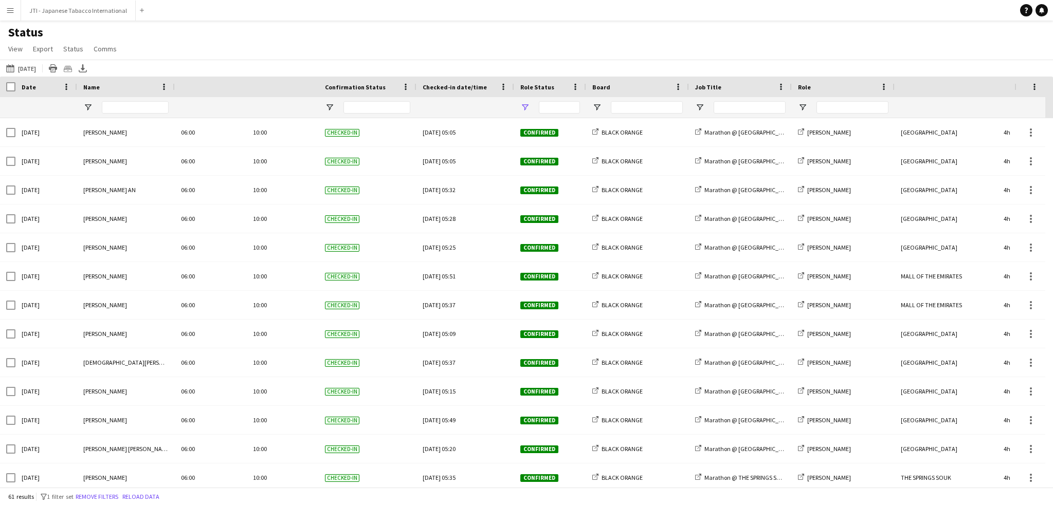
type input "**********"
